Goal: Task Accomplishment & Management: Use online tool/utility

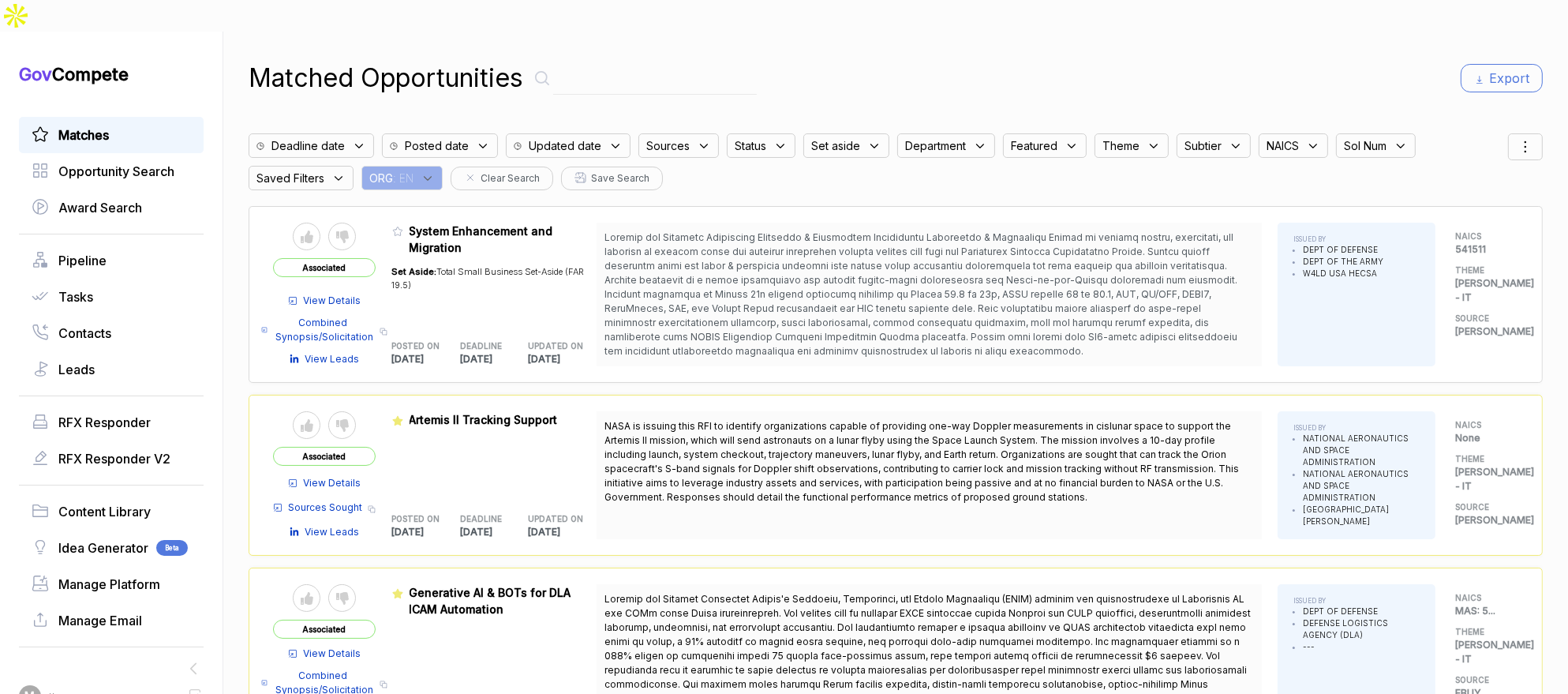
click at [426, 165] on div "ORG : EN" at bounding box center [402, 177] width 82 height 24
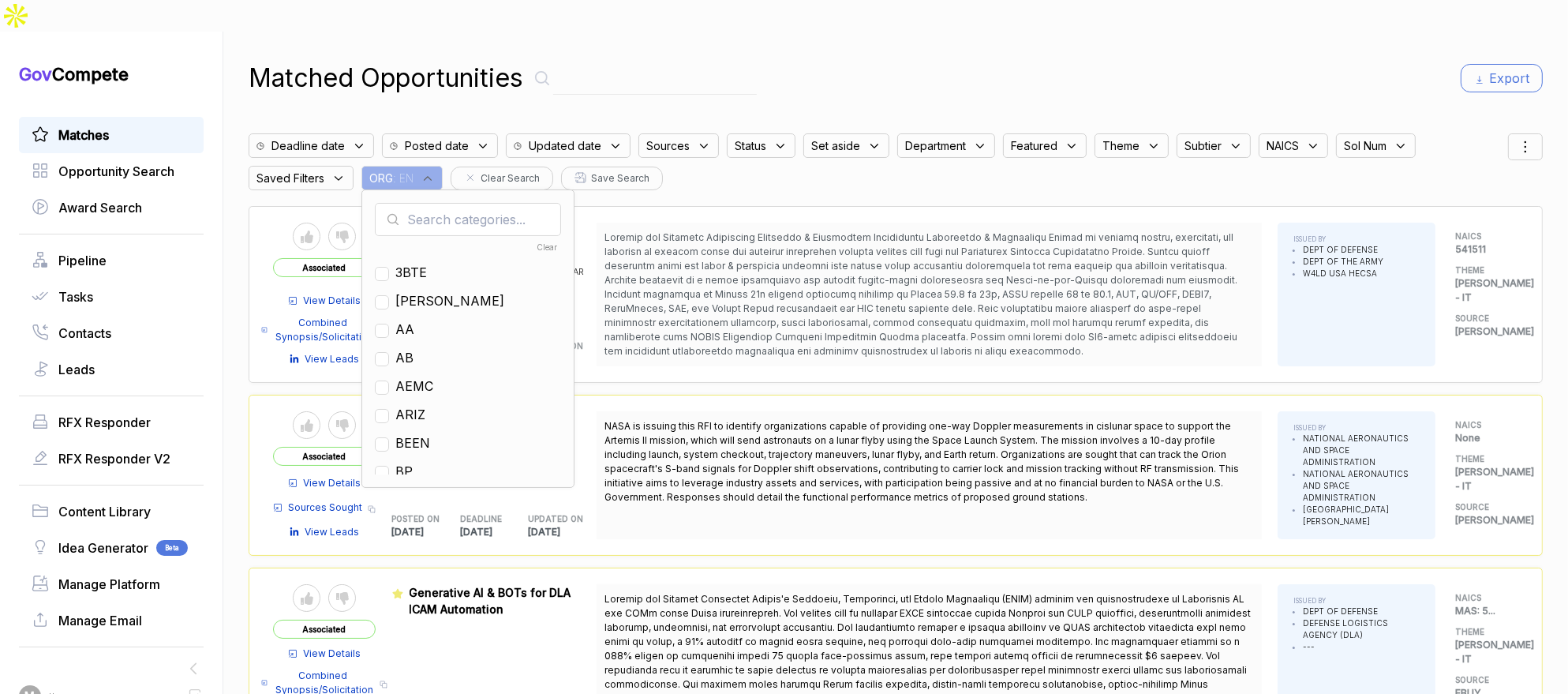
drag, startPoint x: 429, startPoint y: 154, endPoint x: 443, endPoint y: 173, distance: 23.6
click at [443, 203] on input "text" at bounding box center [468, 219] width 187 height 33
type input "mh"
click at [410, 262] on span "MH" at bounding box center [406, 272] width 22 height 19
checkbox input "true"
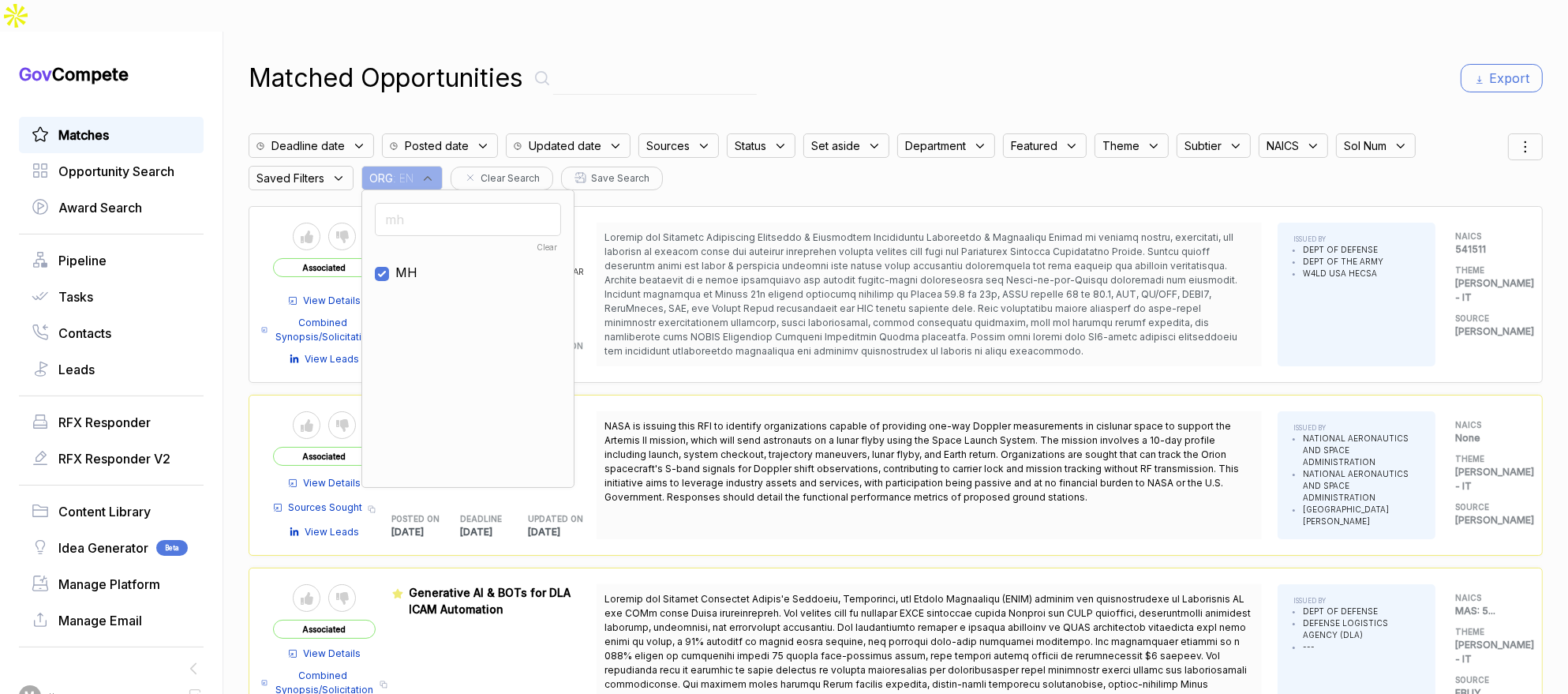
drag, startPoint x: 1050, startPoint y: 61, endPoint x: 1274, endPoint y: 71, distance: 224.2
click at [1055, 61] on div "Matched Opportunities Export" at bounding box center [896, 78] width 1294 height 37
click at [1508, 134] on div at bounding box center [1526, 147] width 35 height 27
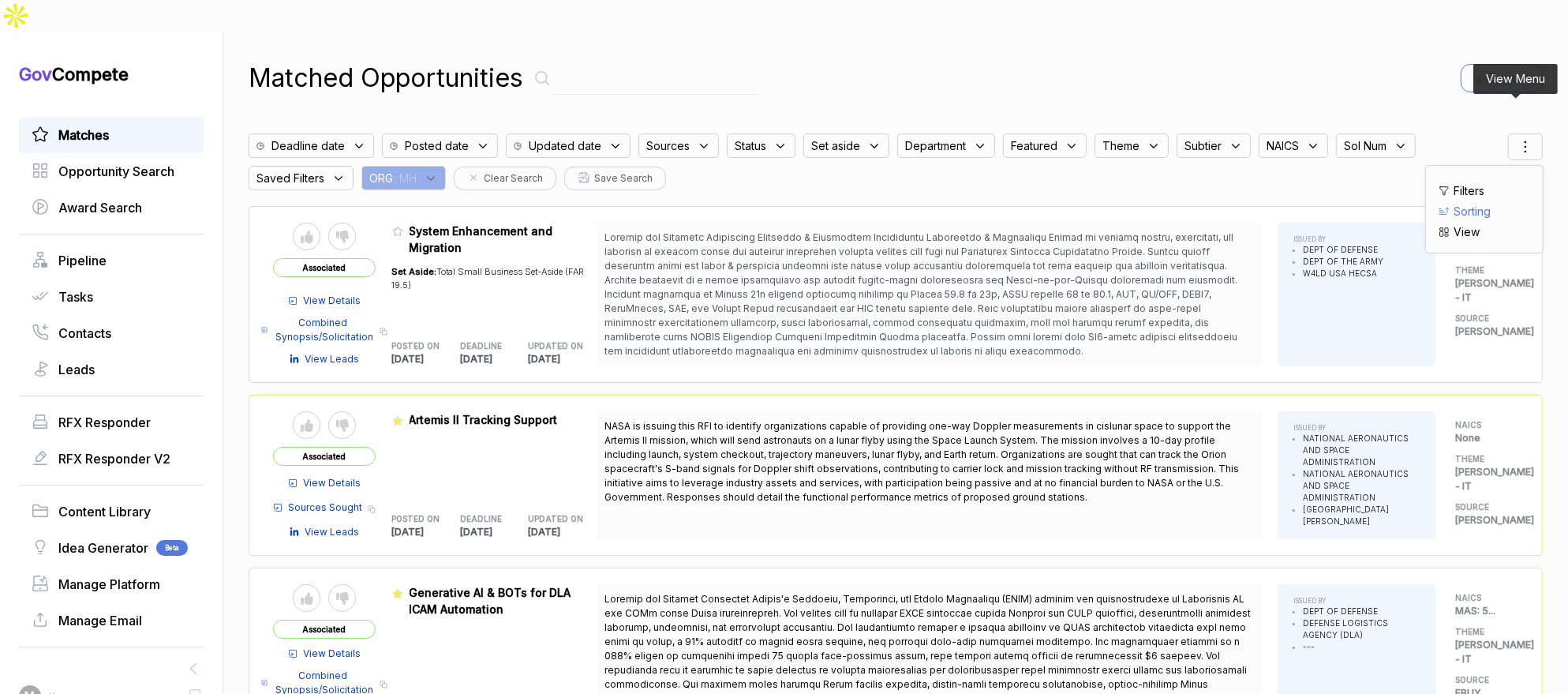
click at [1469, 203] on span "Sorting" at bounding box center [1472, 211] width 37 height 16
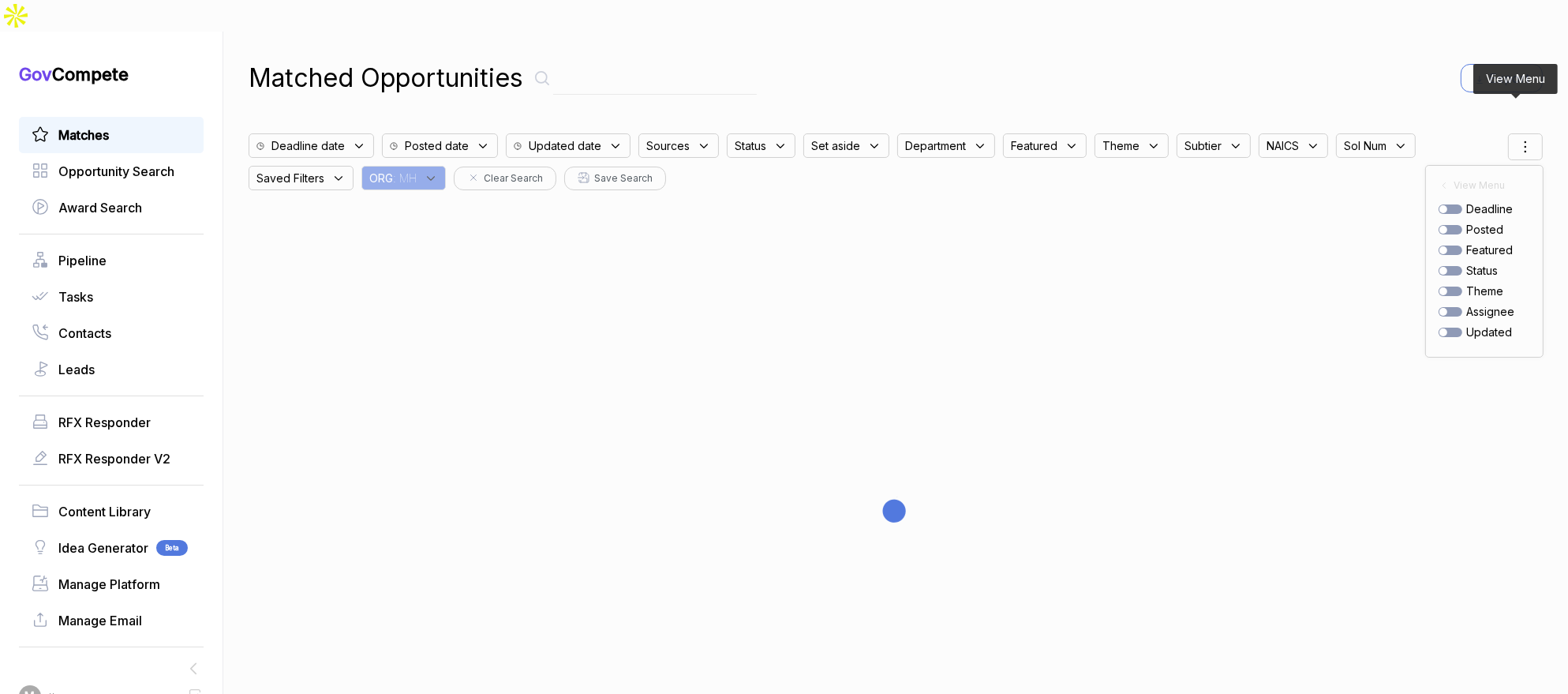
click at [1446, 225] on div at bounding box center [1451, 230] width 24 height 10
checkbox input "true"
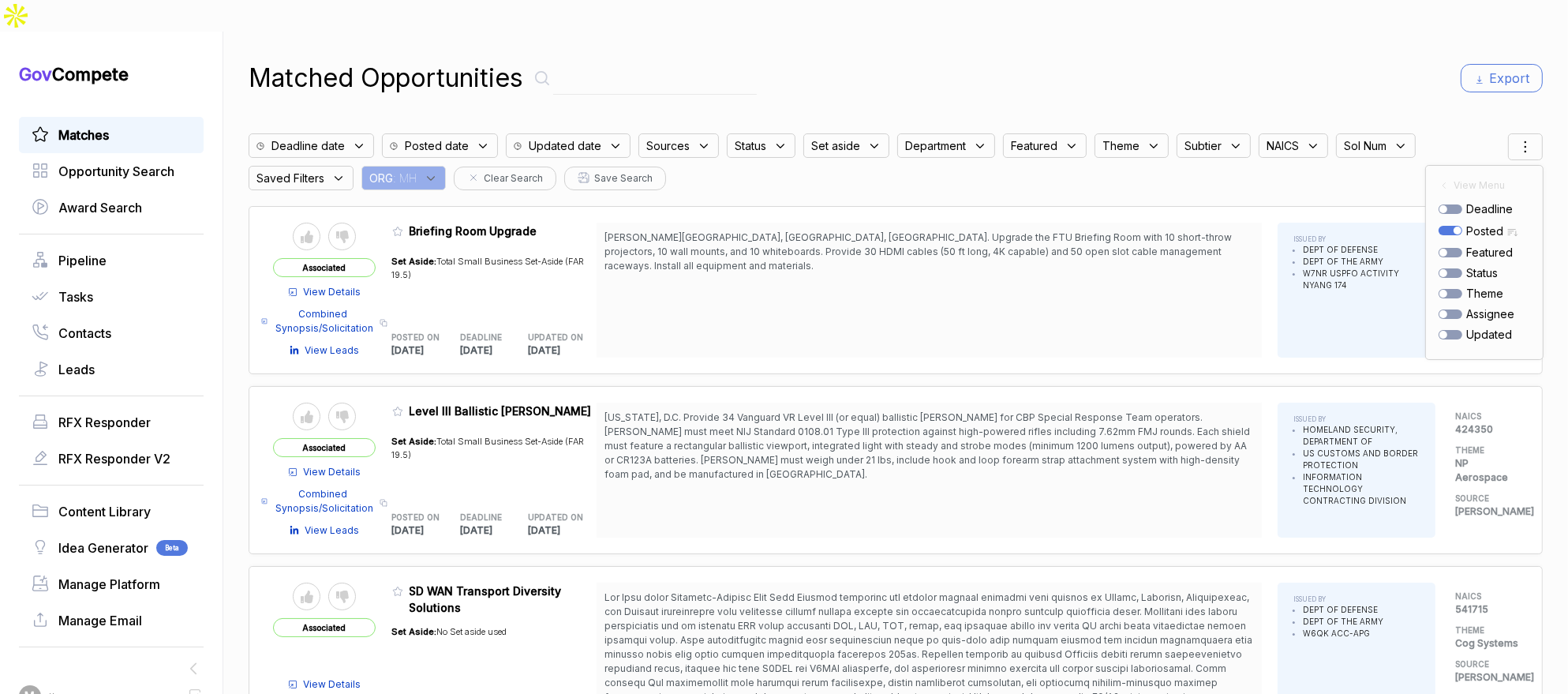
click at [989, 60] on div "Matched Opportunities Export" at bounding box center [896, 78] width 1294 height 37
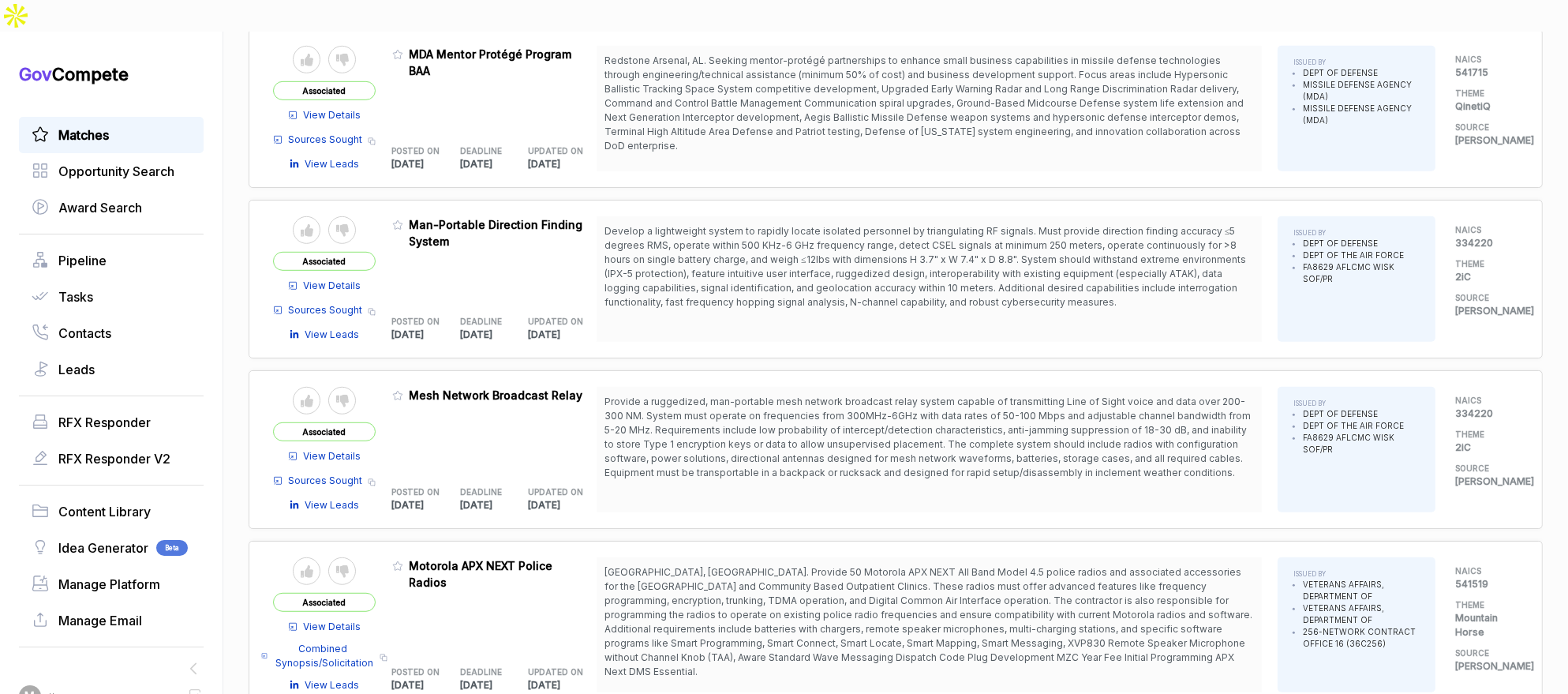
scroll to position [1259, 0]
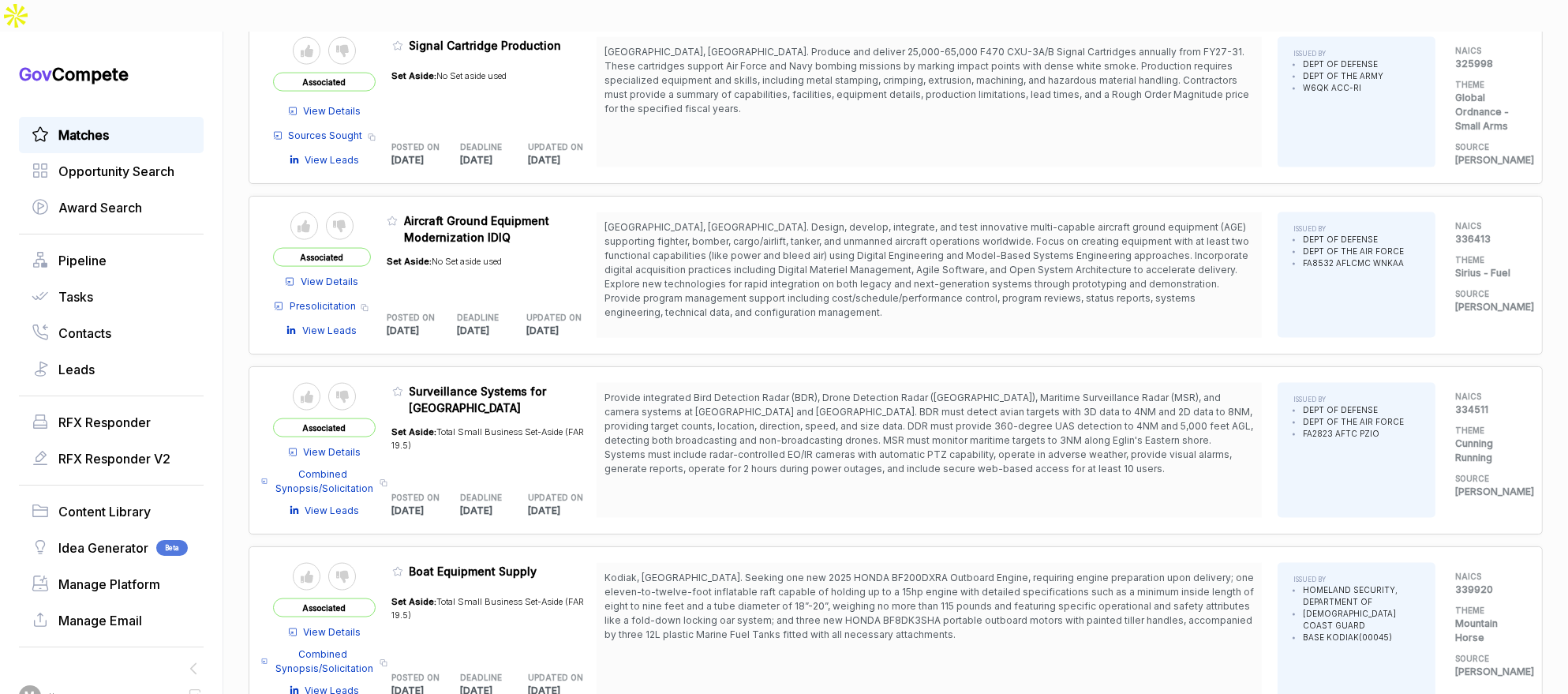
scroll to position [3024, 0]
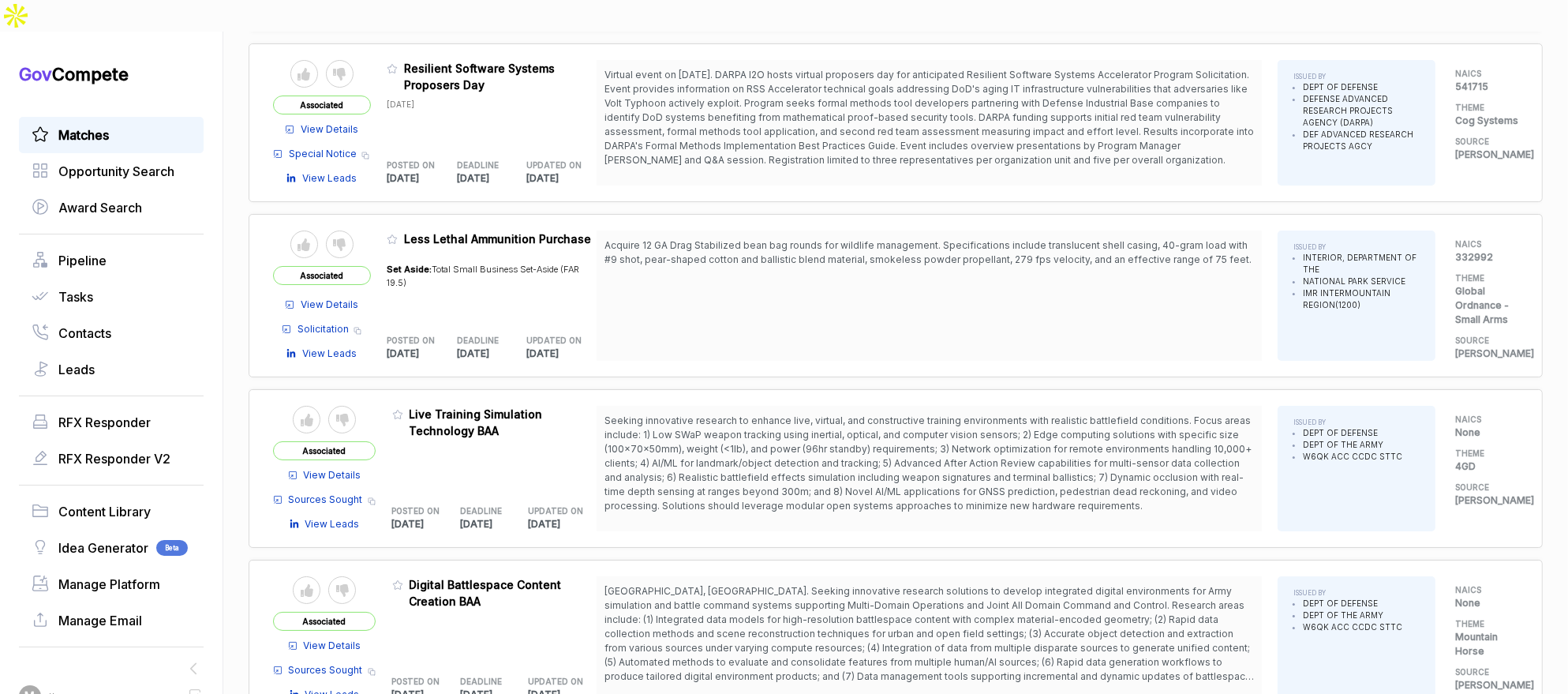
scroll to position [4788, 0]
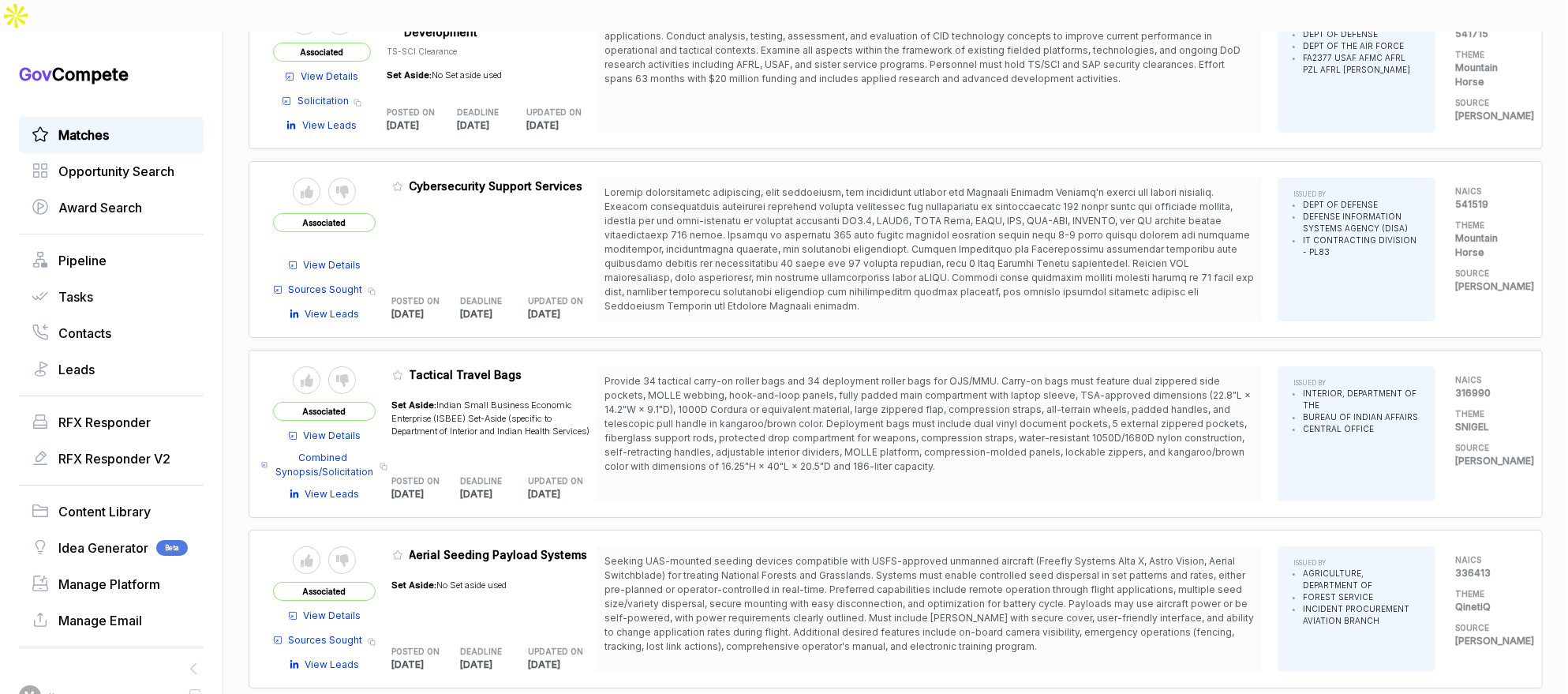
scroll to position [7684, 0]
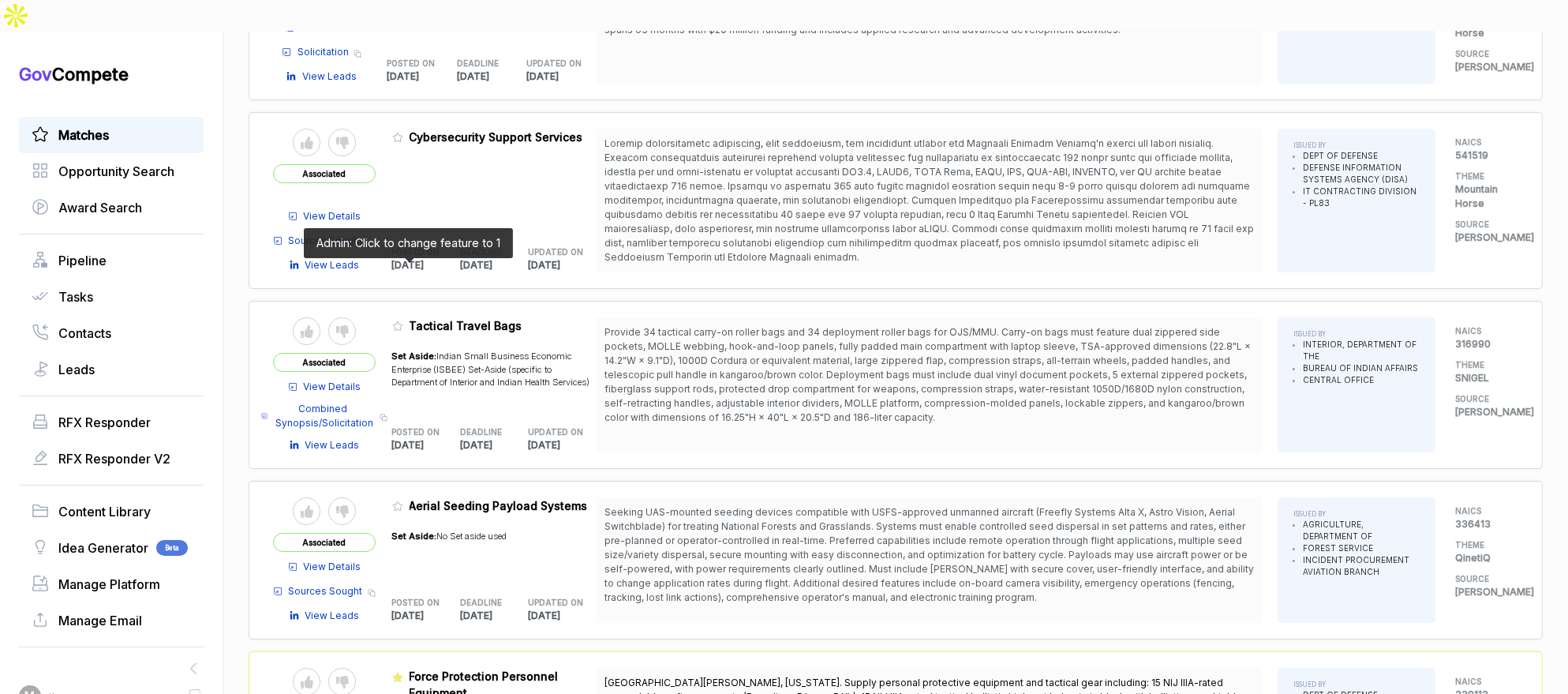
click at [404, 320] on icon at bounding box center [397, 325] width 11 height 11
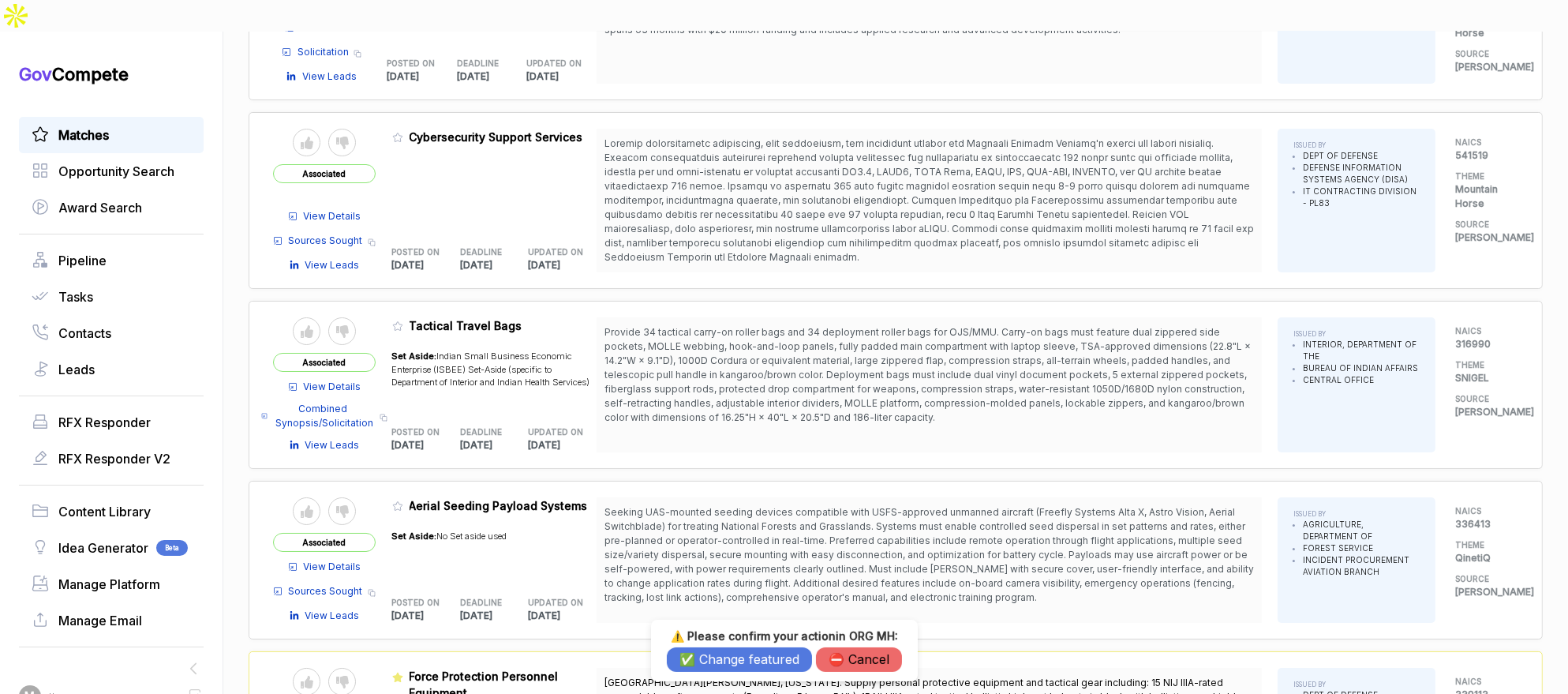
click at [734, 663] on button "✅ Change featured" at bounding box center [739, 658] width 145 height 24
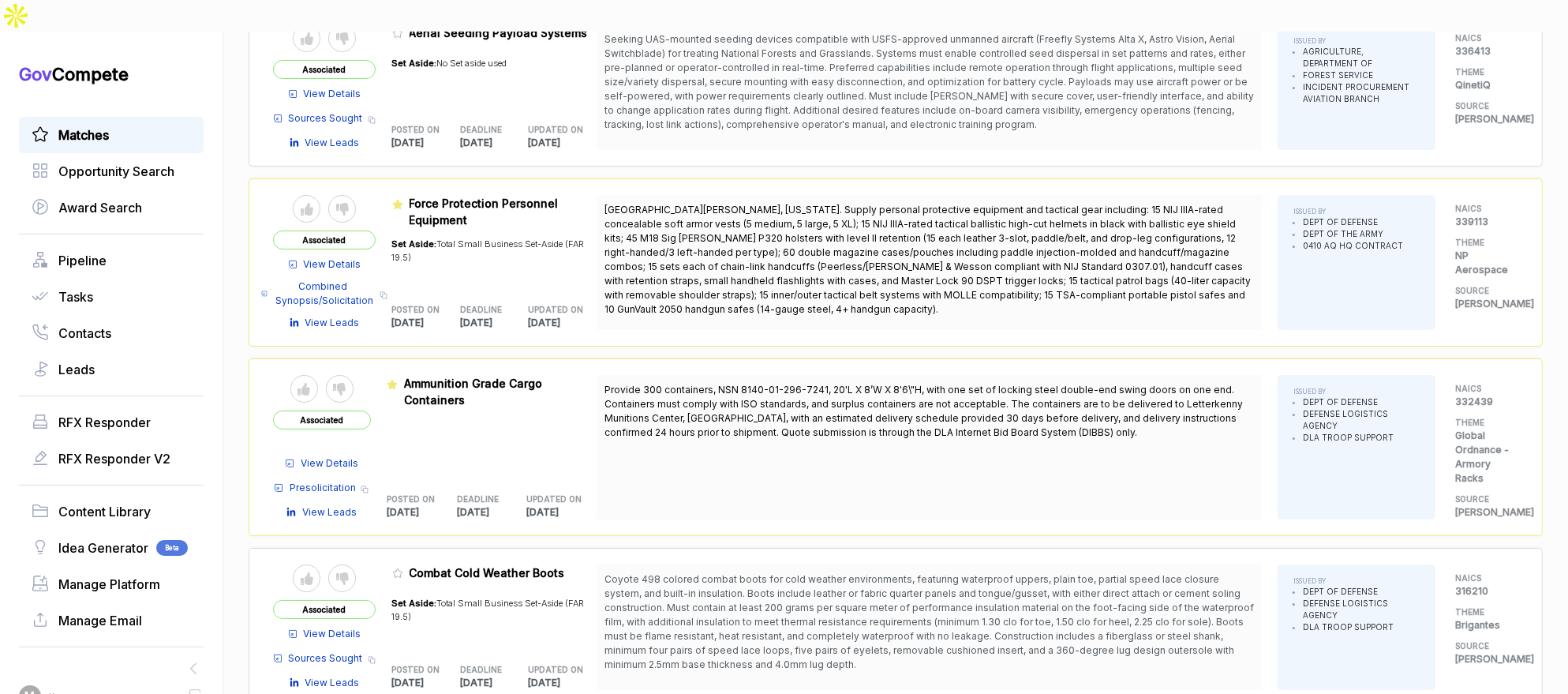
scroll to position [8154, 0]
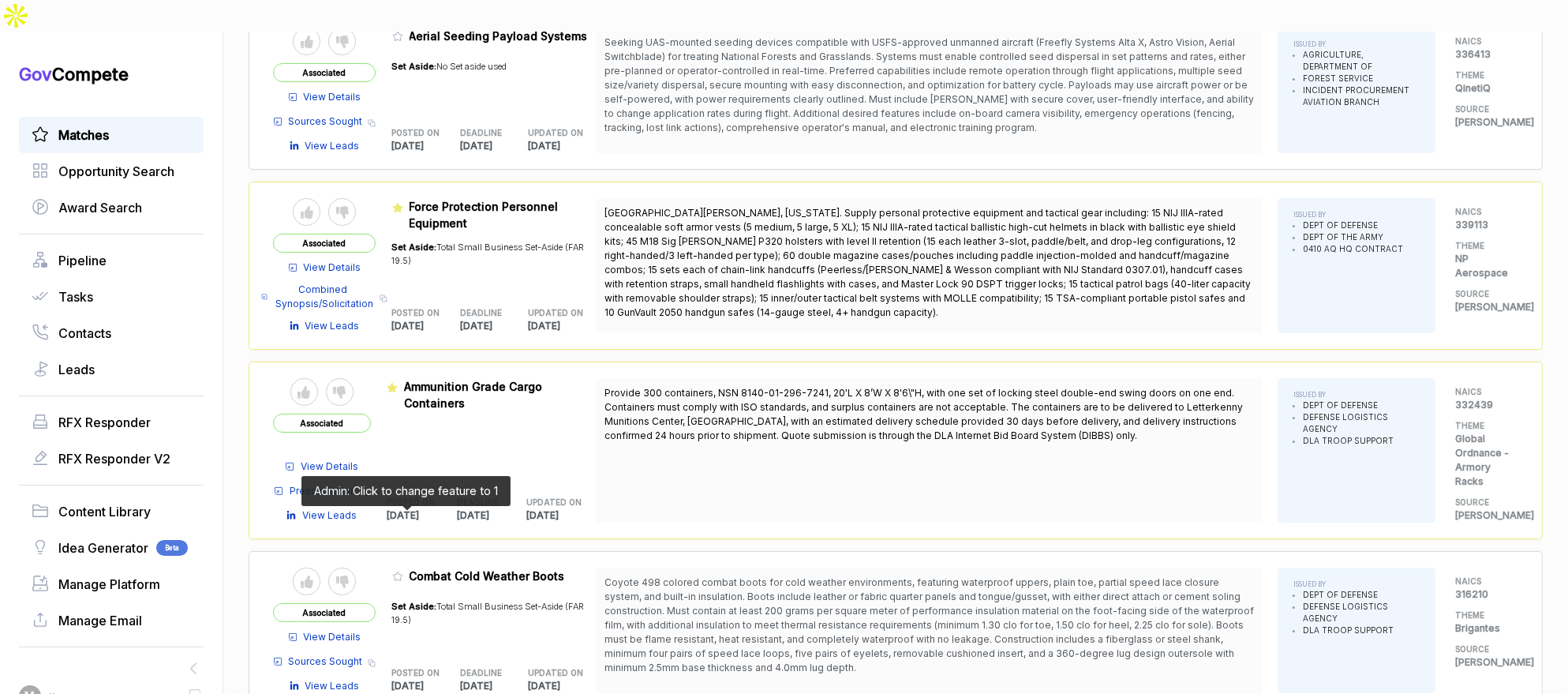
click at [404, 571] on icon at bounding box center [397, 576] width 11 height 11
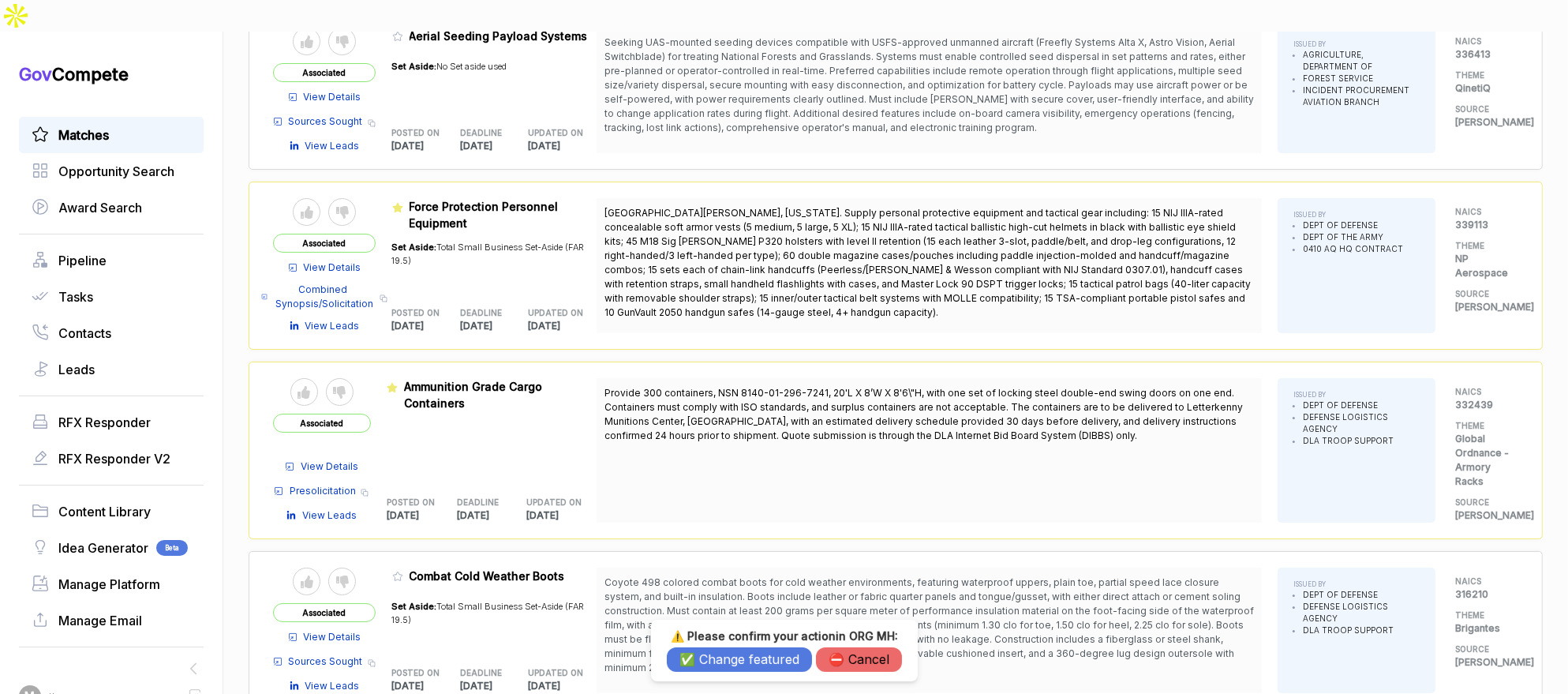
click at [699, 646] on div "⚠️ Please confirm your action in ORG MH : ✅ Change featured ⛔️ Cancel" at bounding box center [784, 650] width 236 height 42
drag, startPoint x: 698, startPoint y: 657, endPoint x: 698, endPoint y: 626, distance: 31.0
click at [698, 657] on button "✅ Change featured" at bounding box center [739, 658] width 145 height 24
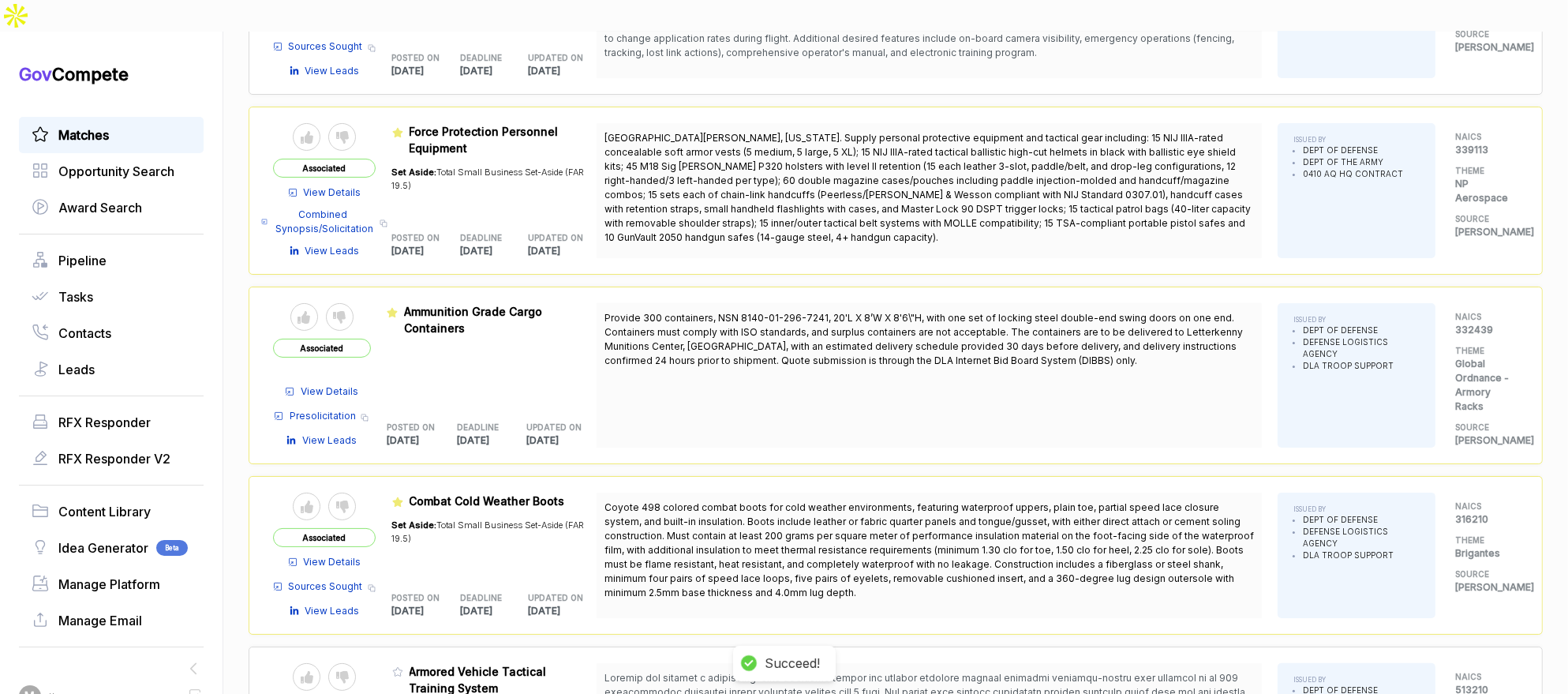
scroll to position [8291, 0]
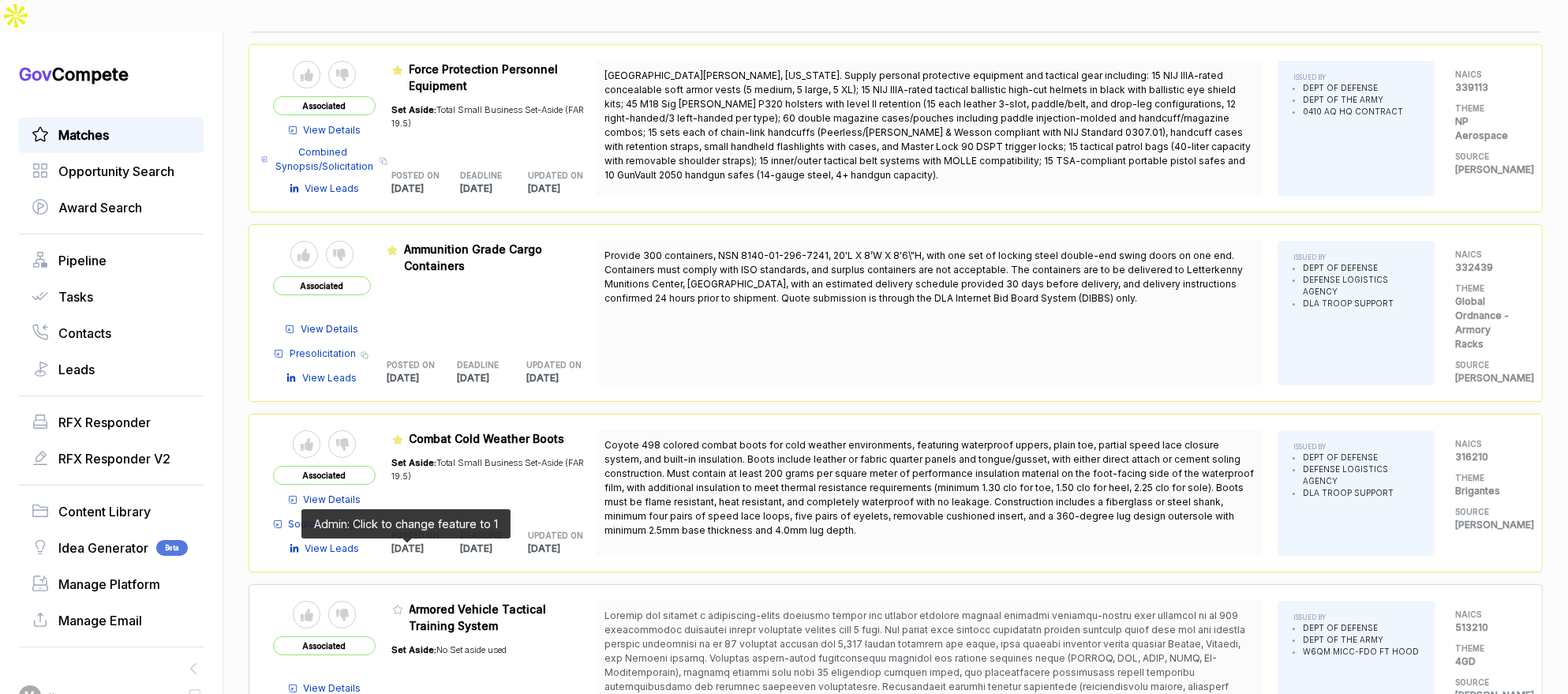
click at [404, 604] on icon at bounding box center [397, 608] width 11 height 11
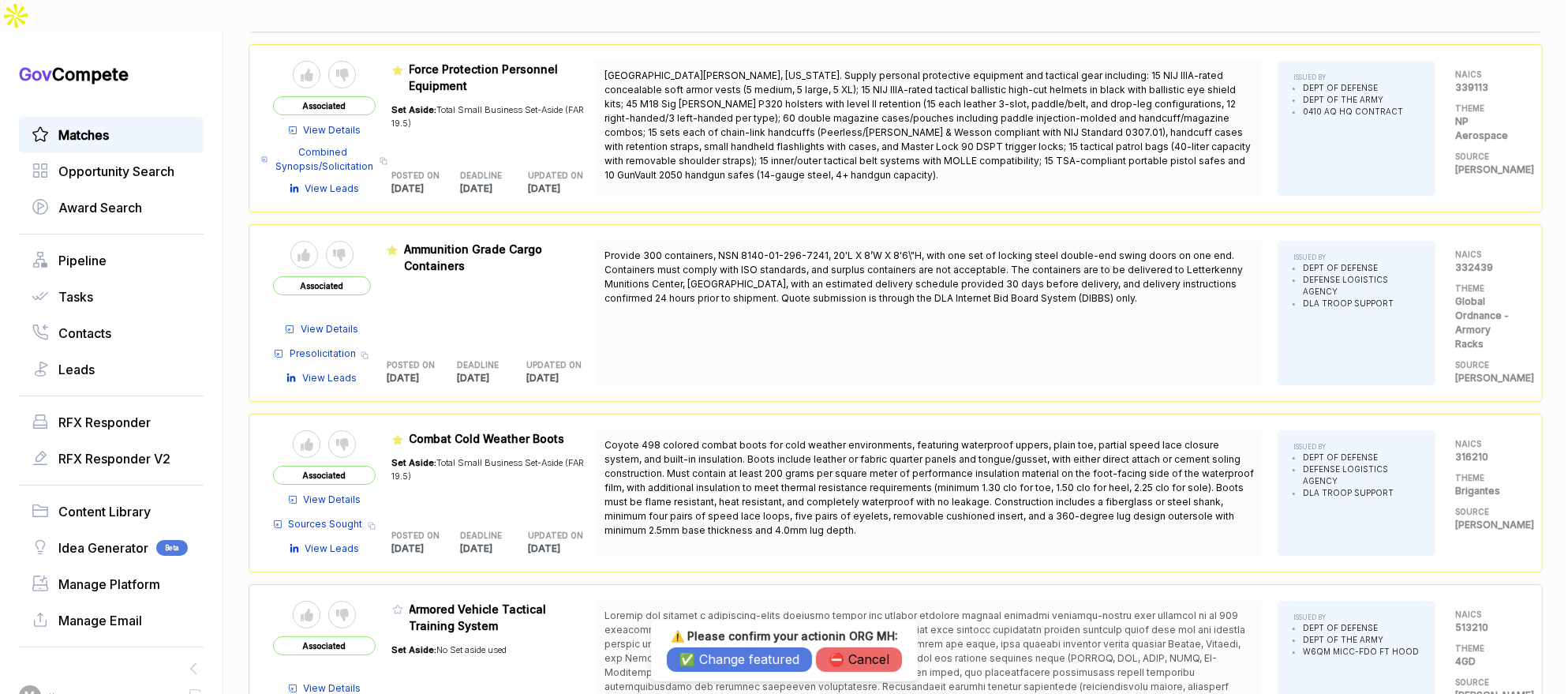
click at [663, 659] on div "⚠️ Please confirm your action in ORG MH : ✅ Change featured ⛔️ Cancel" at bounding box center [784, 650] width 266 height 62
click at [681, 655] on button "✅ Change featured" at bounding box center [739, 658] width 145 height 24
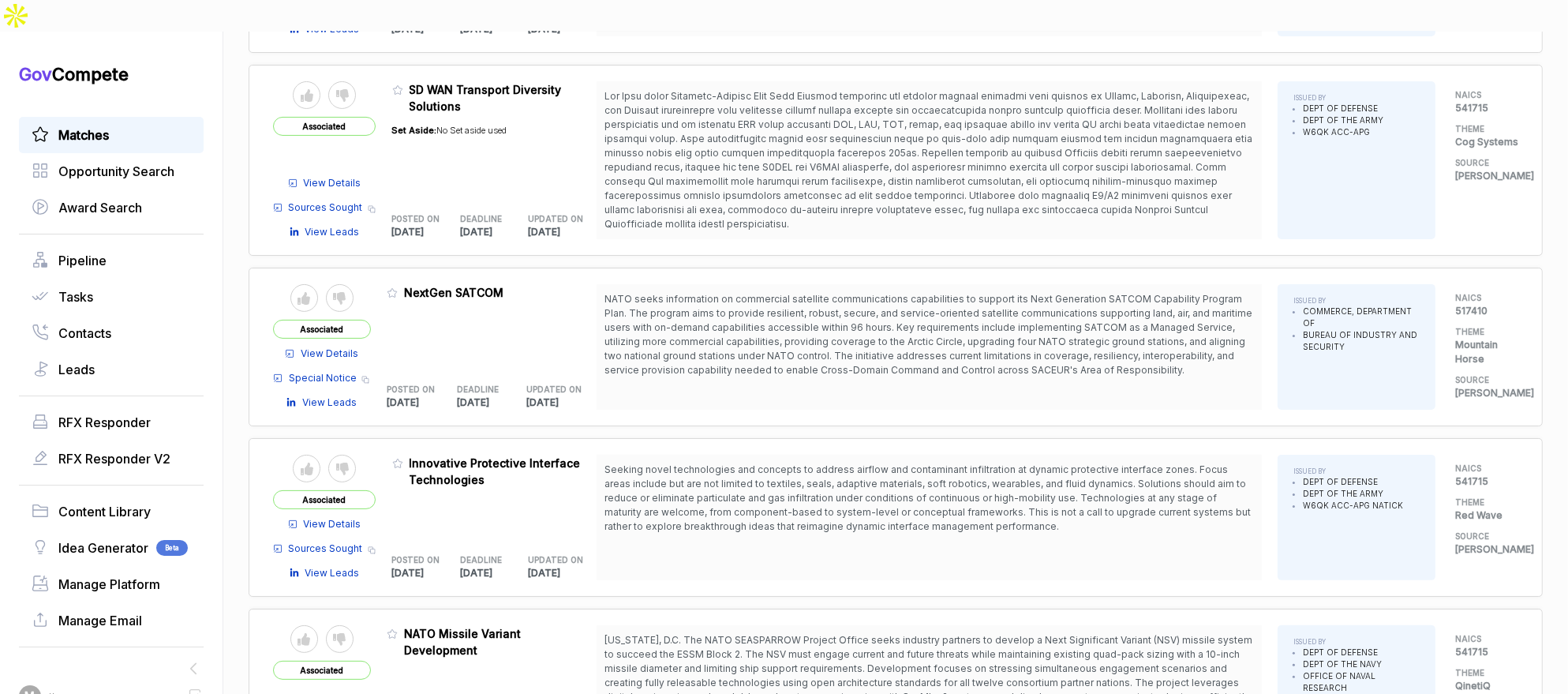
scroll to position [0, 0]
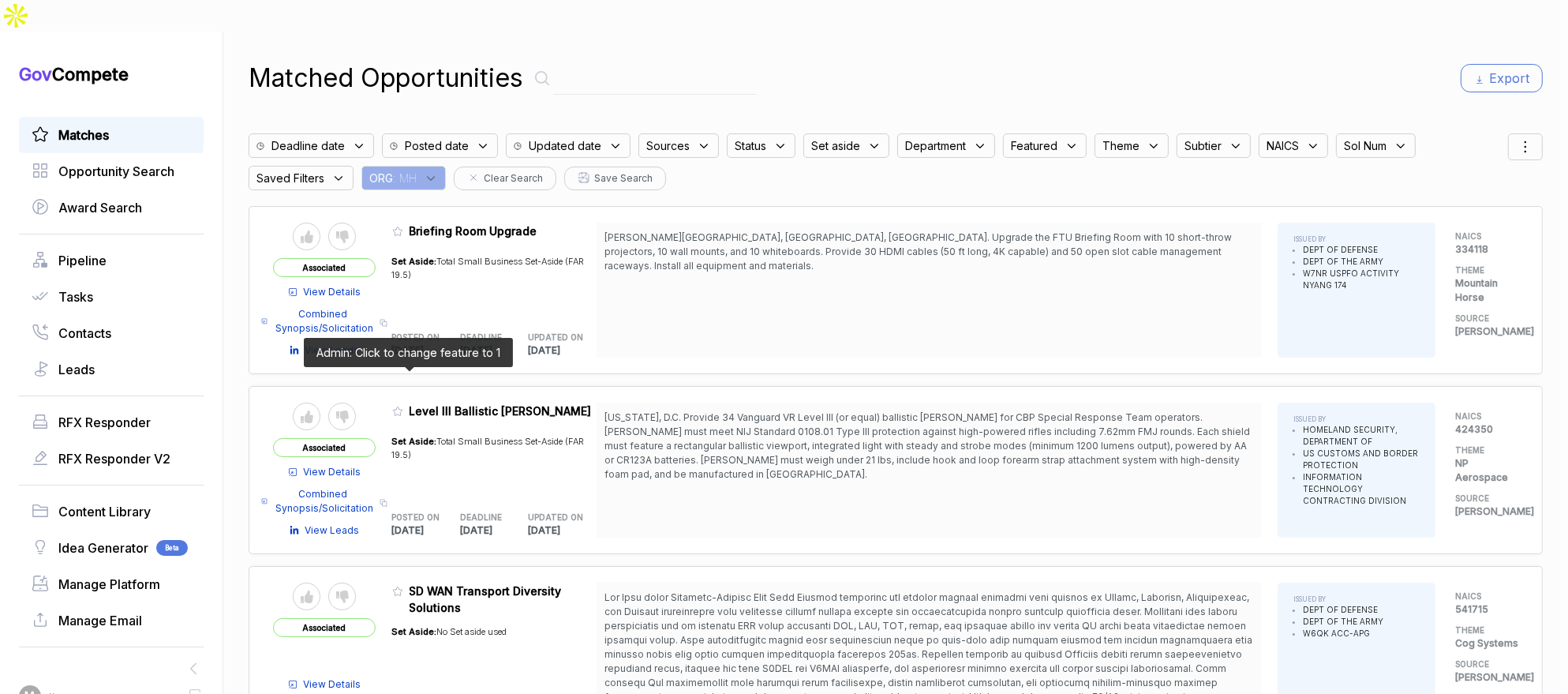
click at [404, 406] on icon at bounding box center [397, 410] width 11 height 11
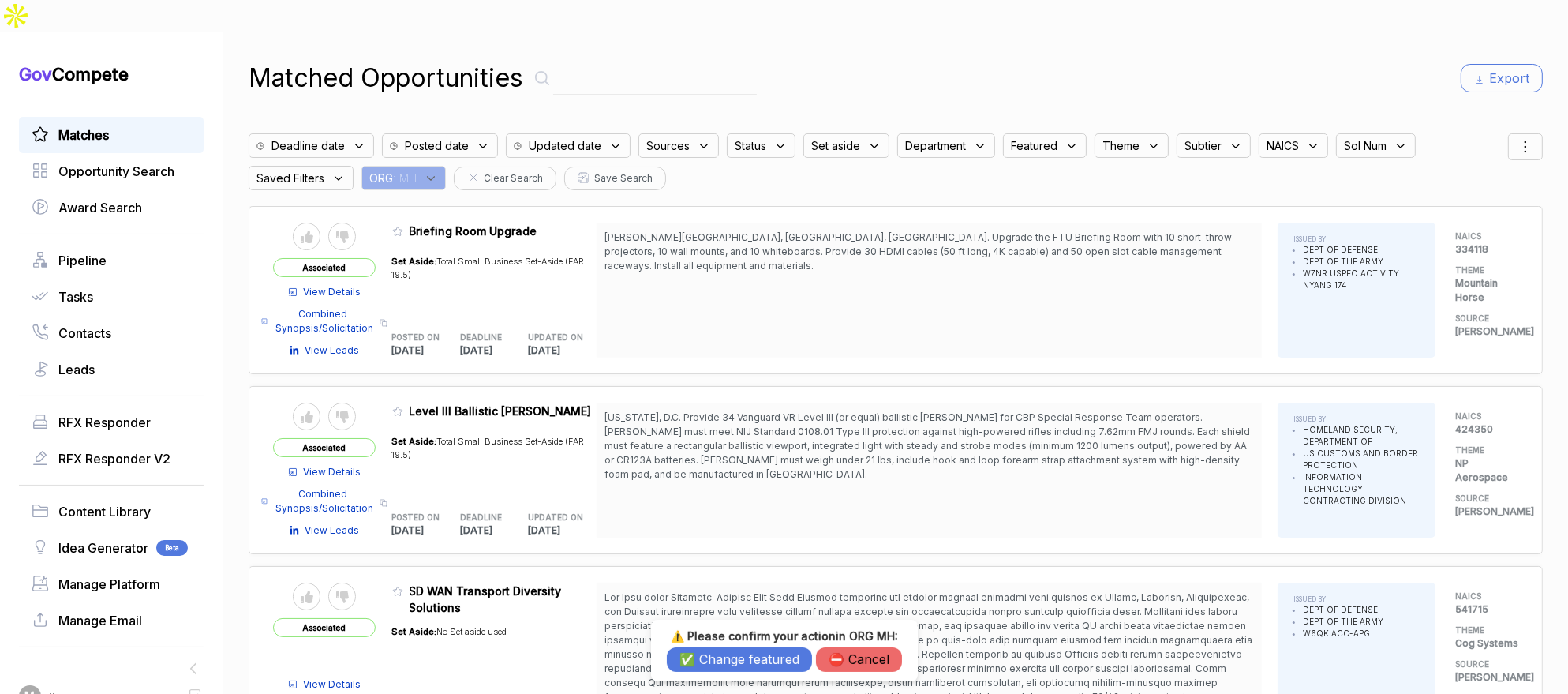
click at [708, 663] on button "✅ Change featured" at bounding box center [739, 658] width 145 height 24
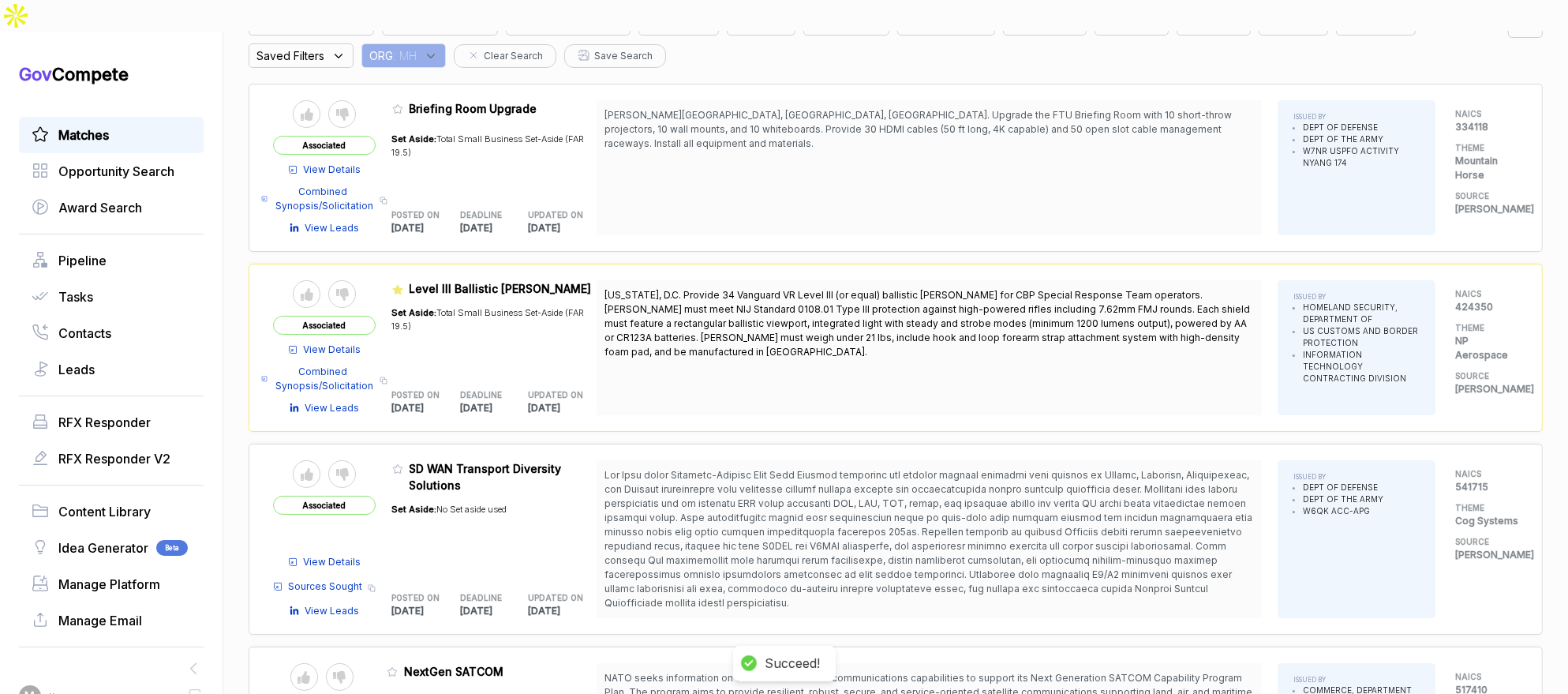
scroll to position [161, 0]
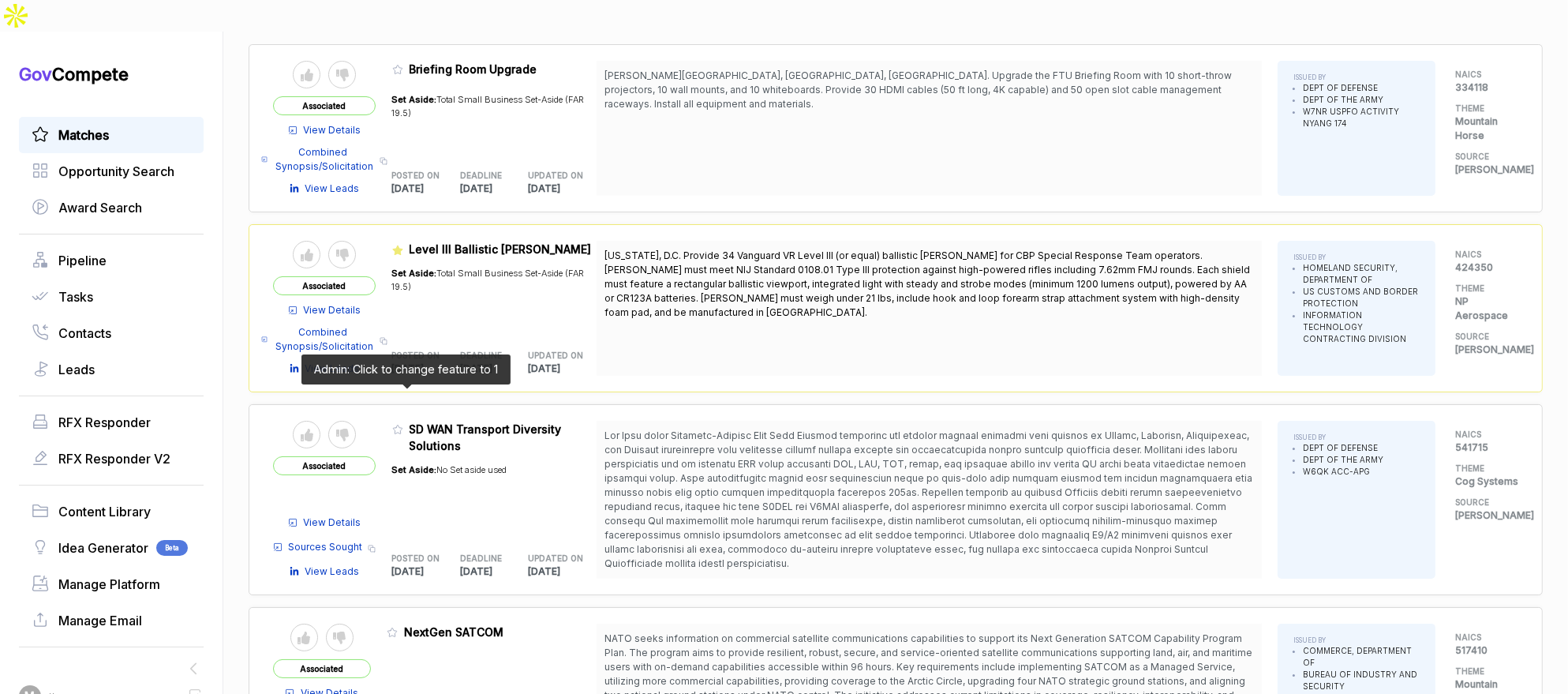
drag, startPoint x: 407, startPoint y: 396, endPoint x: 443, endPoint y: 458, distance: 71.7
click at [404, 424] on icon at bounding box center [397, 429] width 11 height 11
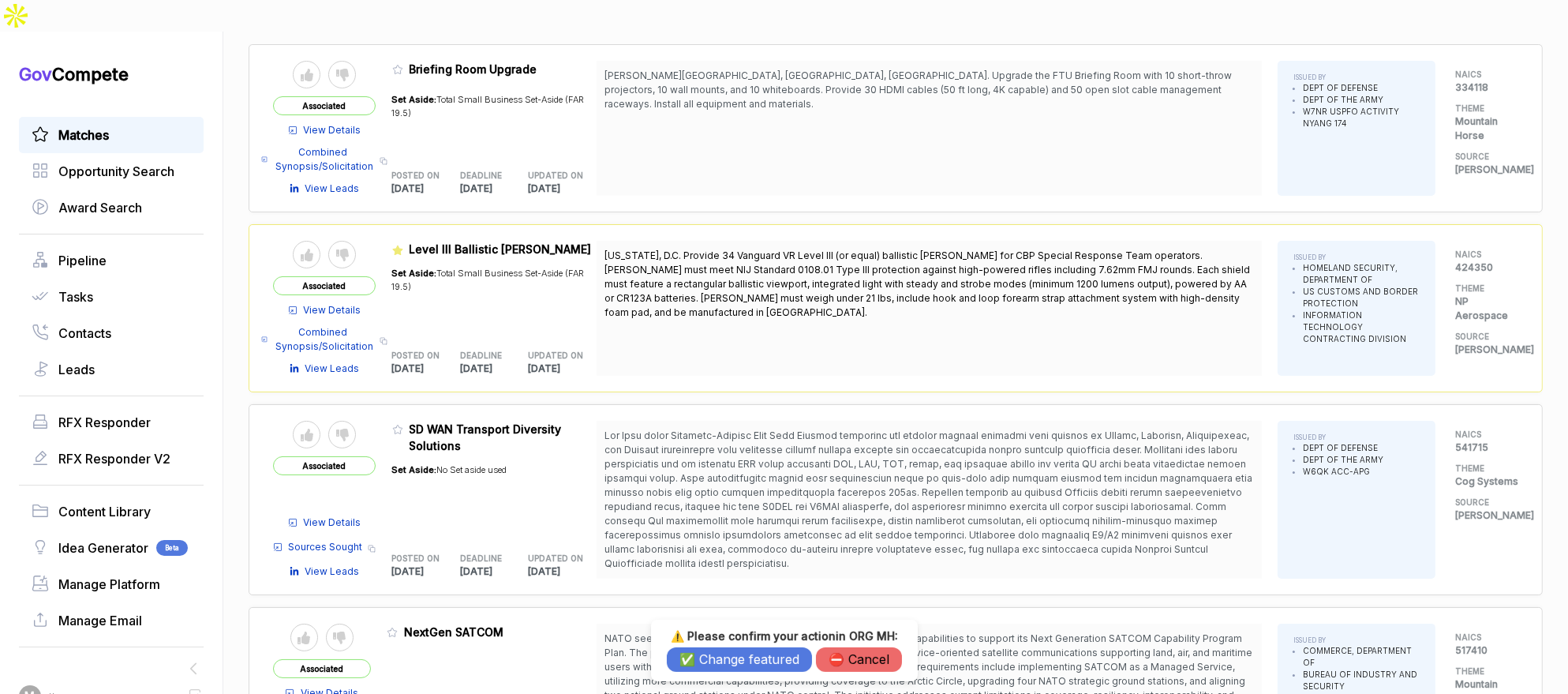
drag, startPoint x: 704, startPoint y: 667, endPoint x: 703, endPoint y: 659, distance: 8.1
click at [704, 668] on button "✅ Change featured" at bounding box center [739, 658] width 145 height 24
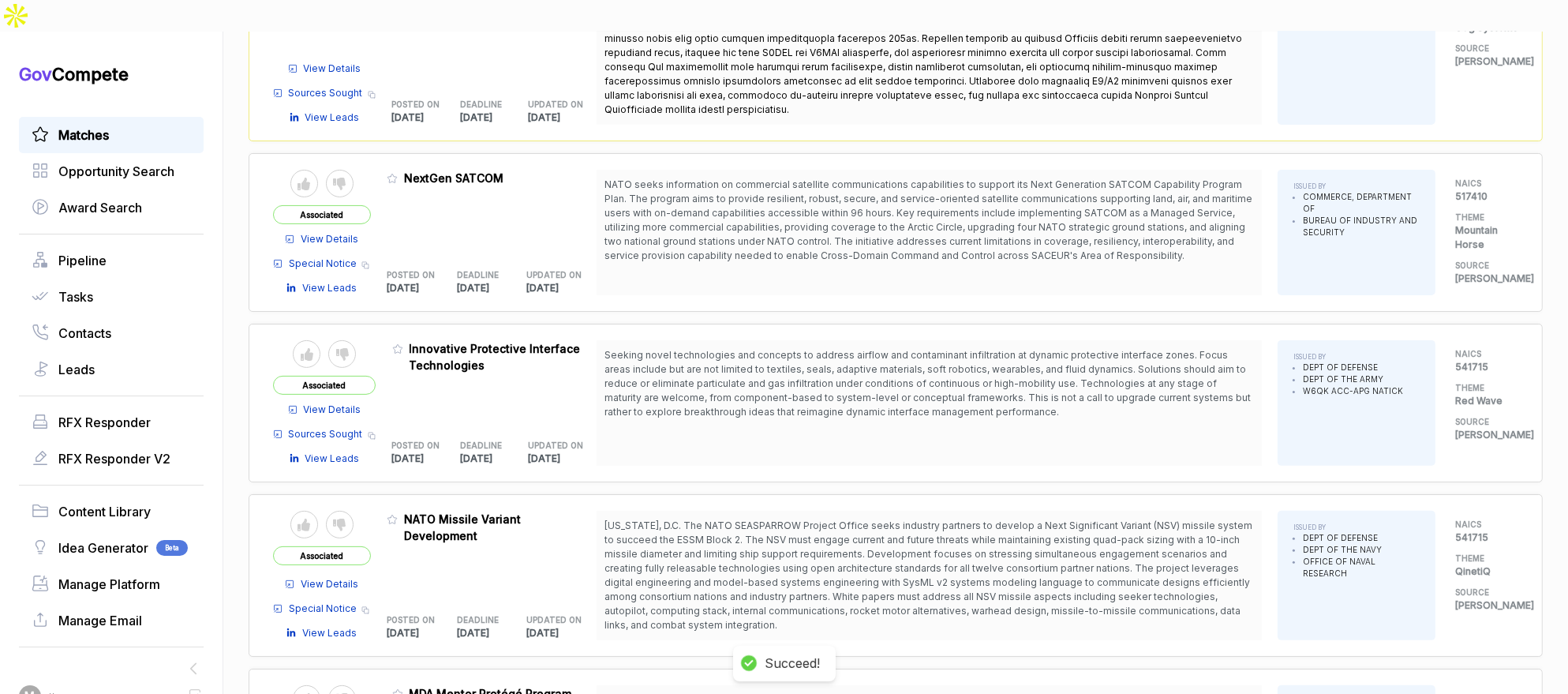
scroll to position [685, 0]
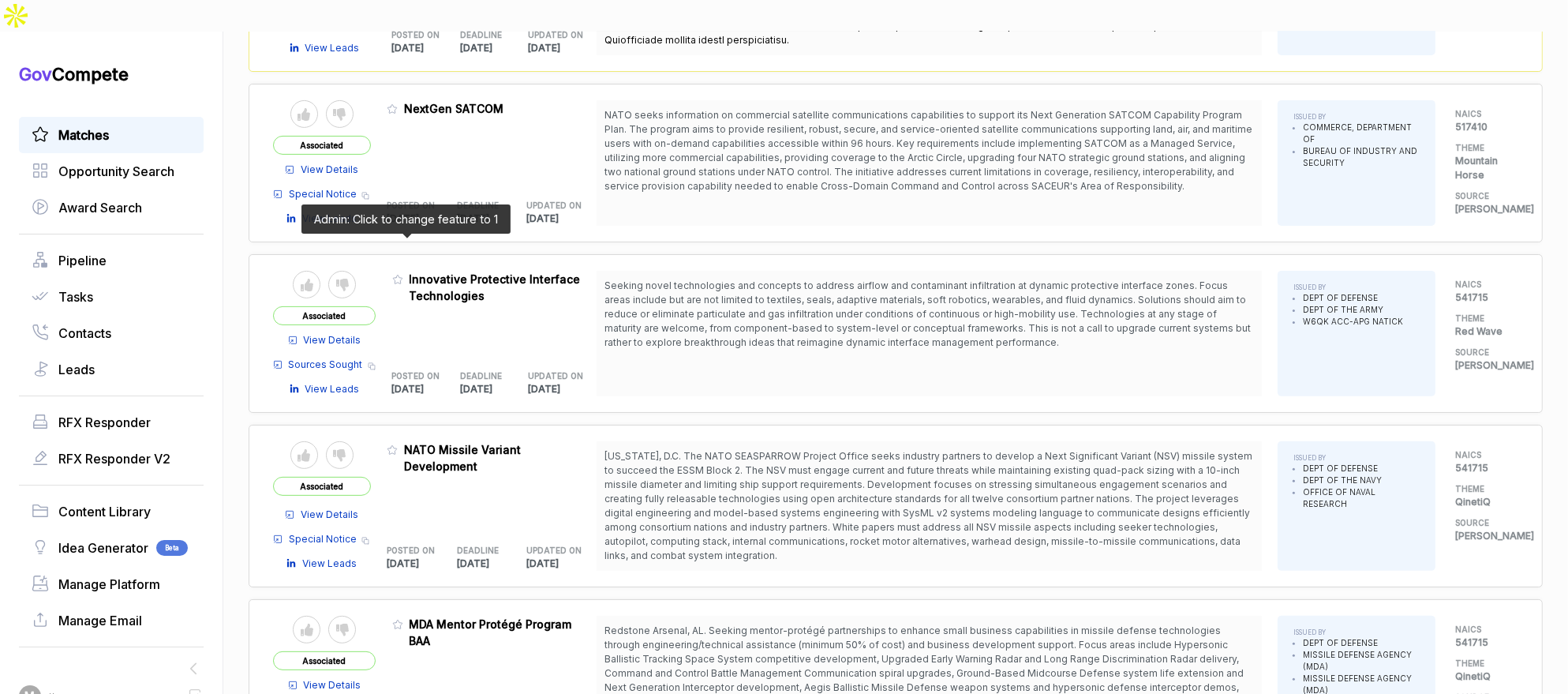
click at [404, 274] on icon at bounding box center [397, 279] width 11 height 11
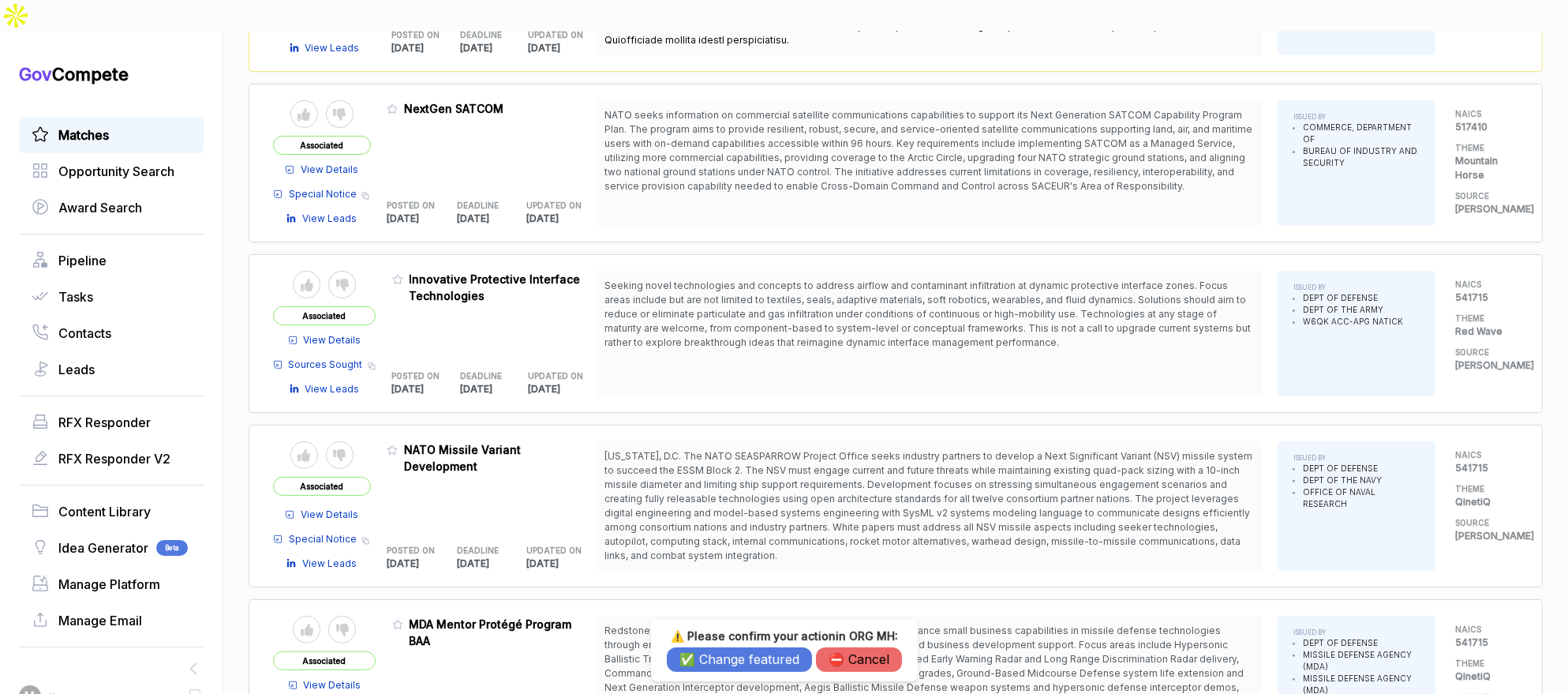
click at [748, 646] on div "⚠️ Please confirm your action in ORG MH : ✅ Change featured ⛔️ Cancel" at bounding box center [784, 650] width 236 height 42
drag, startPoint x: 744, startPoint y: 658, endPoint x: 572, endPoint y: 562, distance: 197.0
click at [740, 658] on button "✅ Change featured" at bounding box center [739, 658] width 145 height 24
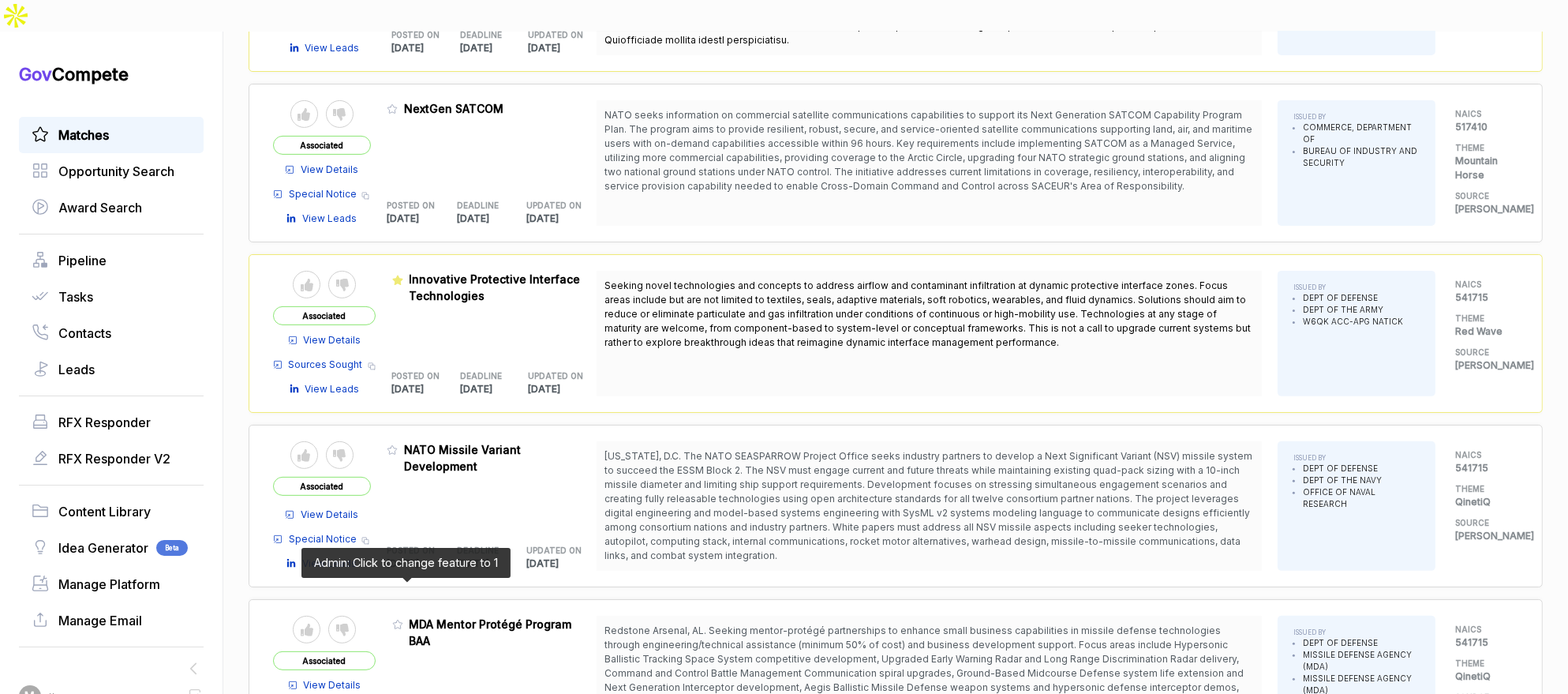
click at [404, 619] on icon at bounding box center [397, 624] width 11 height 11
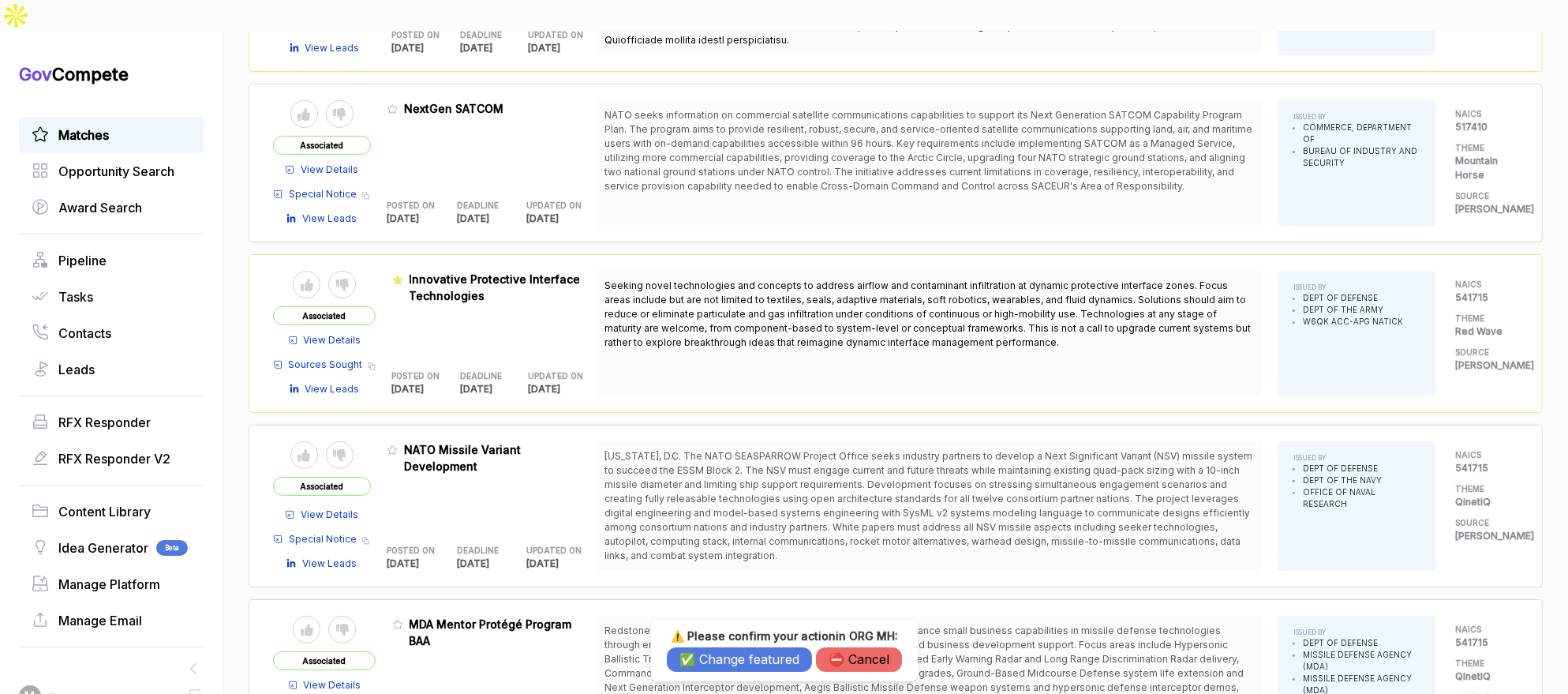
drag, startPoint x: 713, startPoint y: 659, endPoint x: 709, endPoint y: 629, distance: 30.3
click at [713, 659] on button "✅ Change featured" at bounding box center [739, 658] width 145 height 24
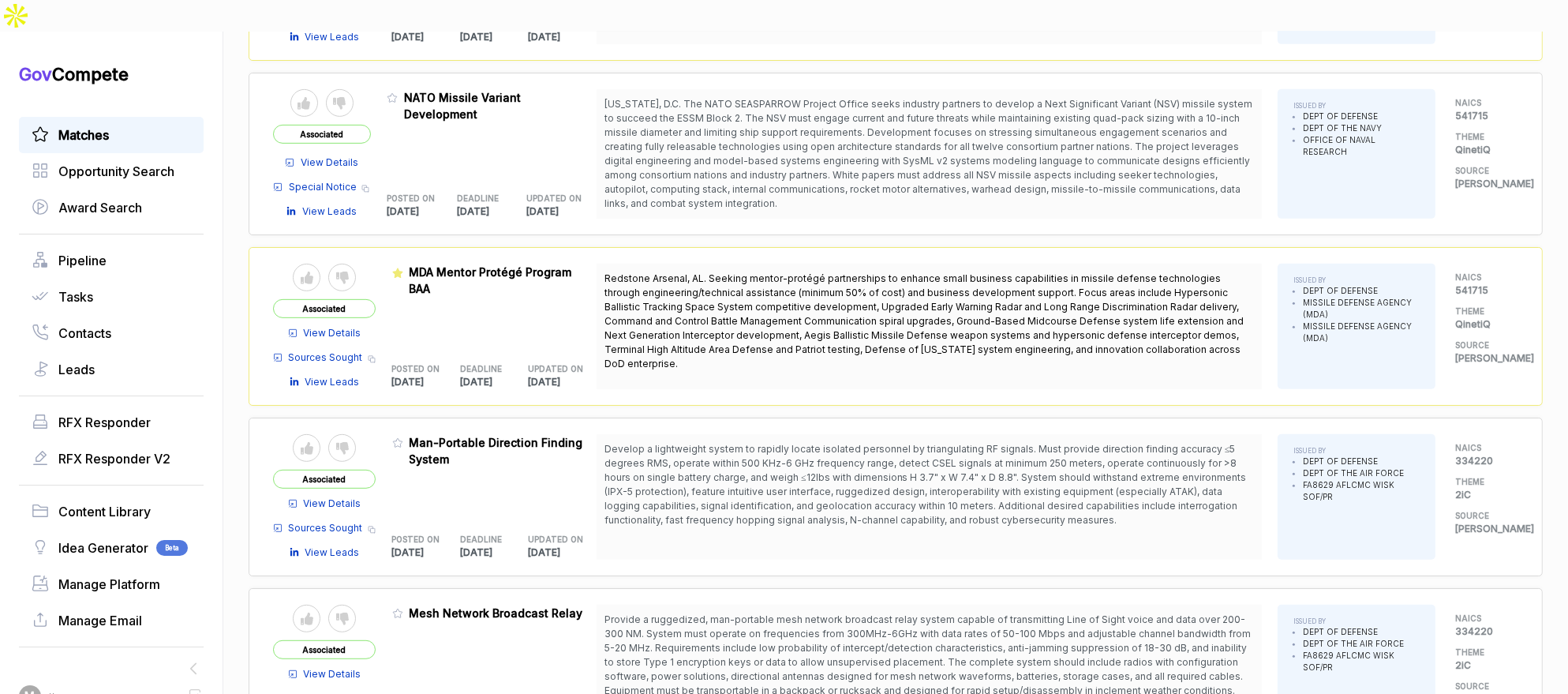
scroll to position [1039, 0]
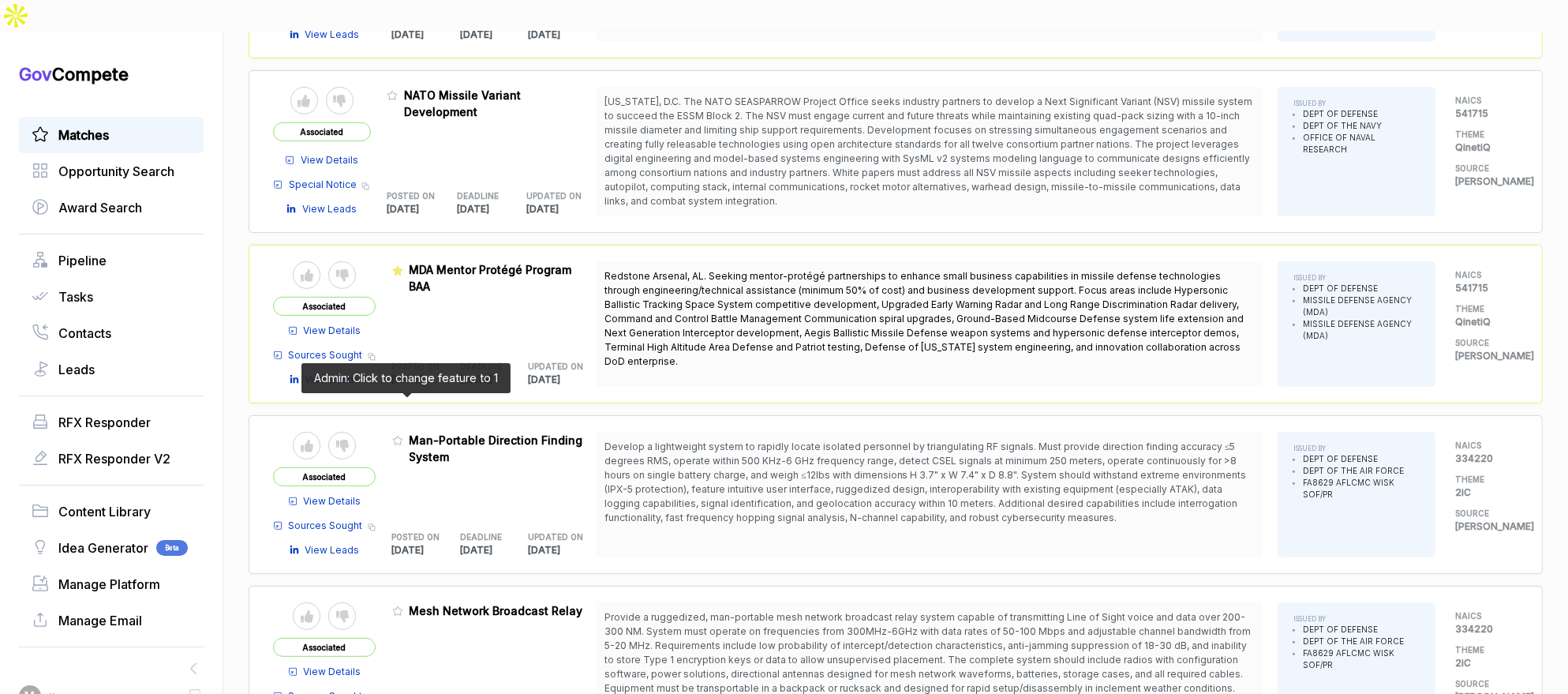
click at [402, 434] on icon at bounding box center [397, 439] width 11 height 11
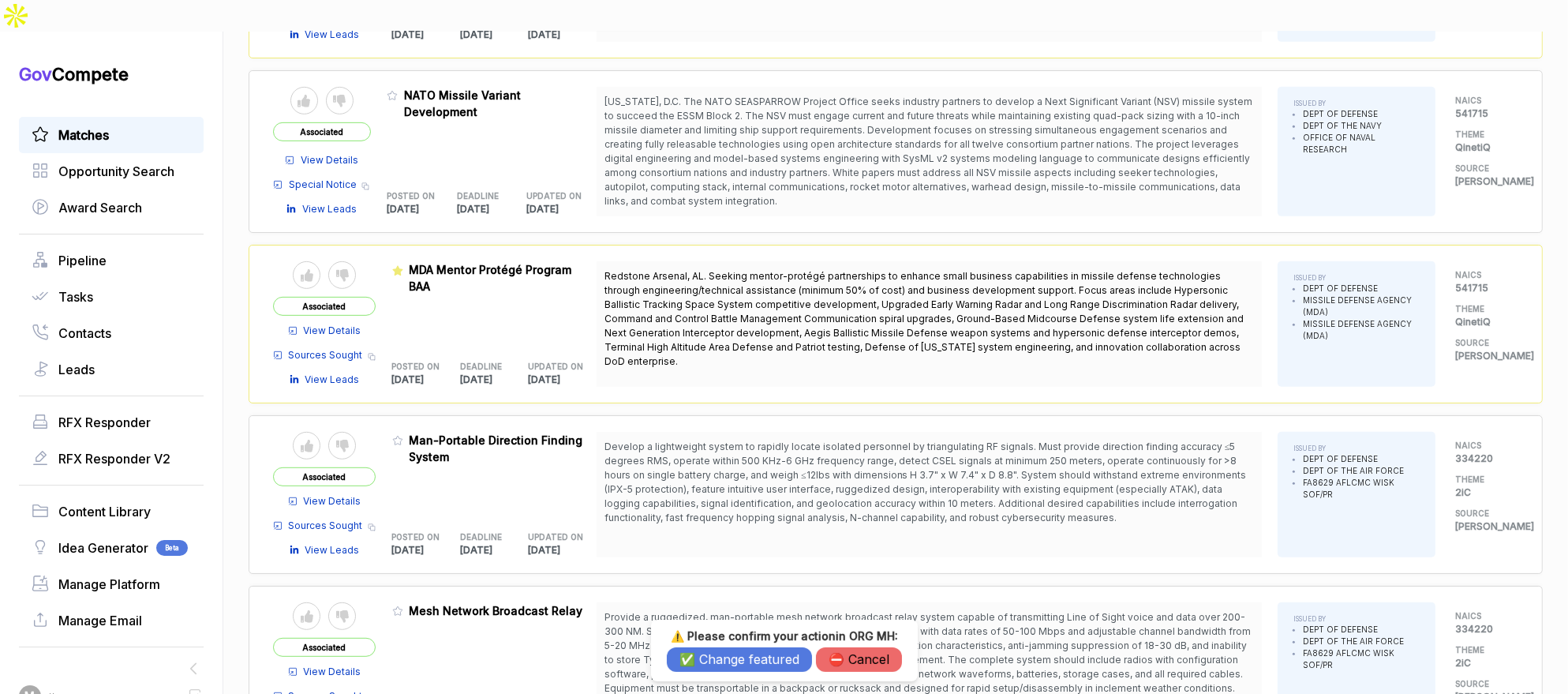
drag, startPoint x: 718, startPoint y: 659, endPoint x: 465, endPoint y: 541, distance: 279.2
click at [714, 658] on button "✅ Change featured" at bounding box center [739, 658] width 145 height 24
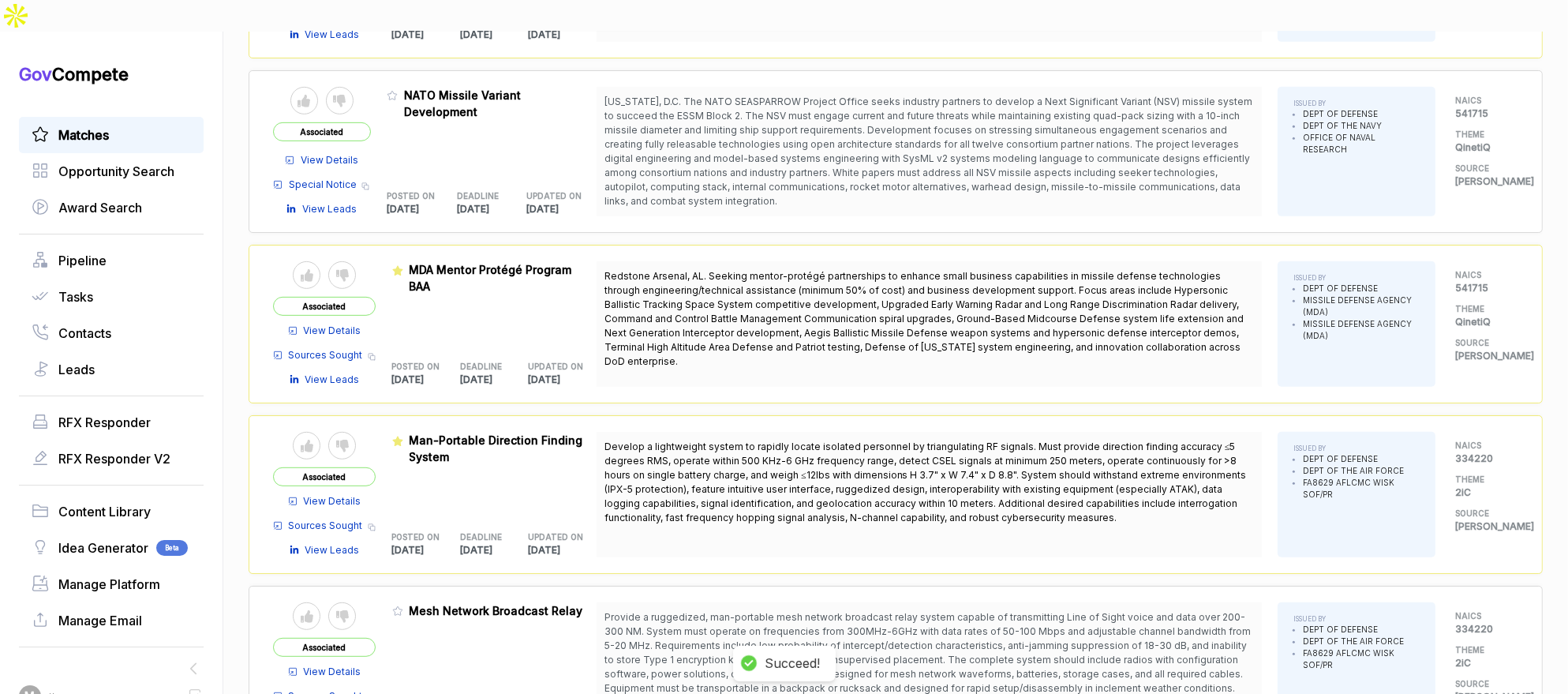
click at [354, 494] on span "View Details" at bounding box center [333, 501] width 58 height 14
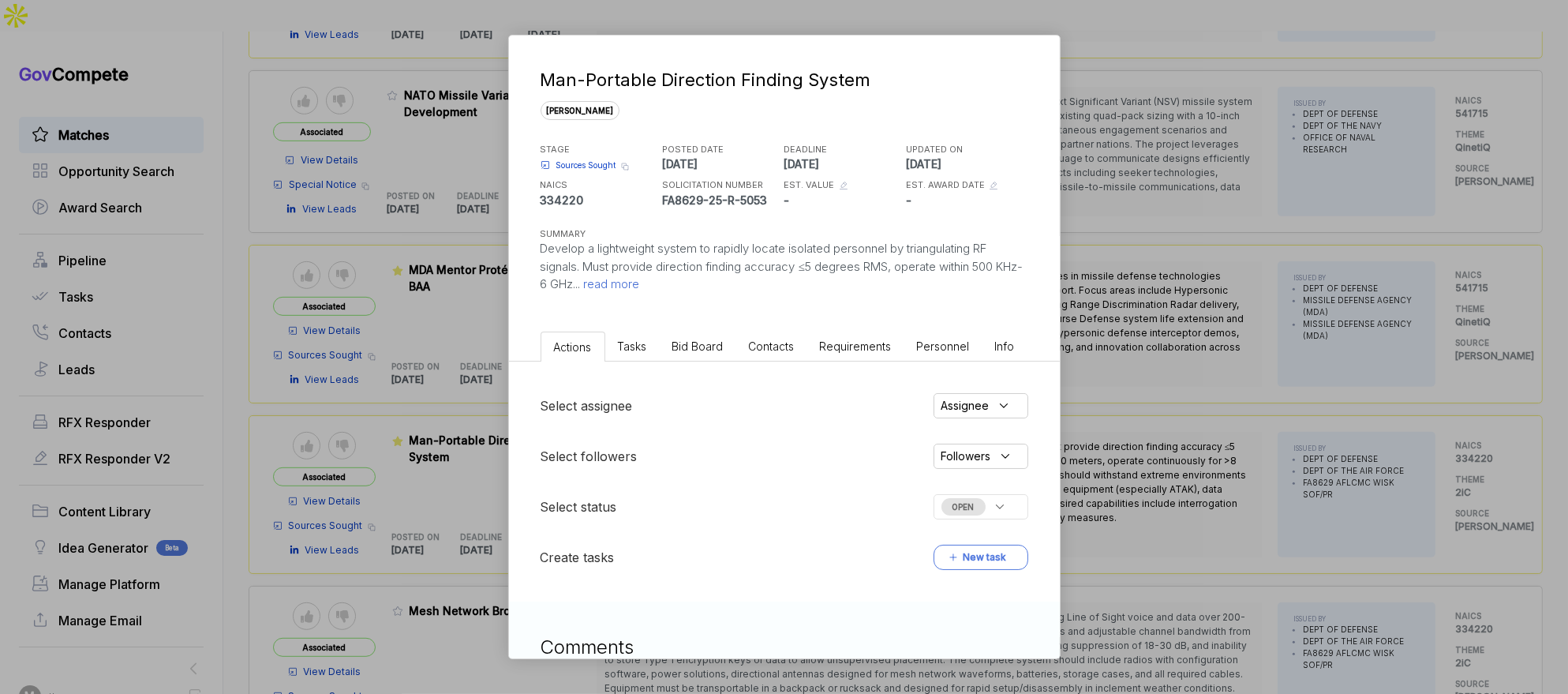
click at [699, 341] on span "Bid Board" at bounding box center [697, 346] width 51 height 13
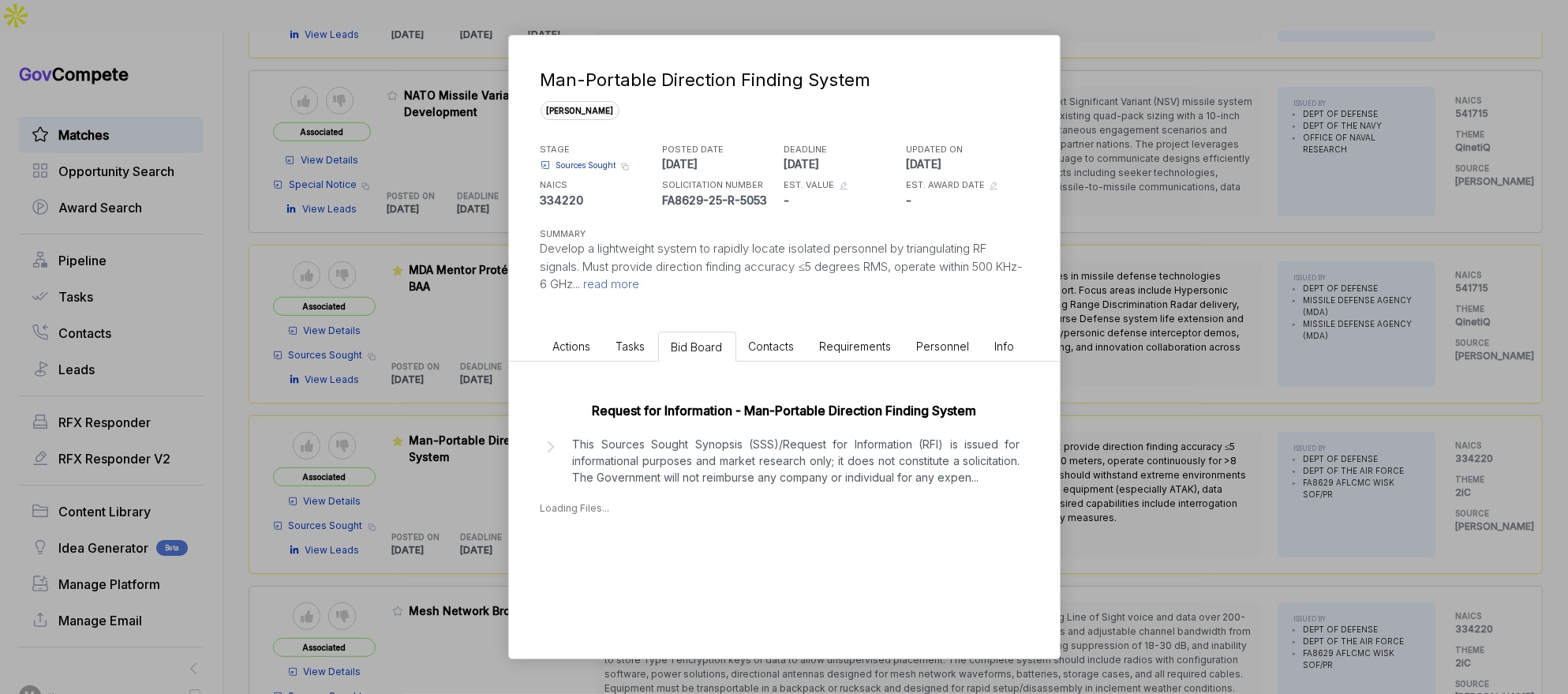
click at [768, 453] on p "This Sources Sought Synopsis (SSS)/Request for Information (RFI) is issued for …" at bounding box center [797, 460] width 448 height 50
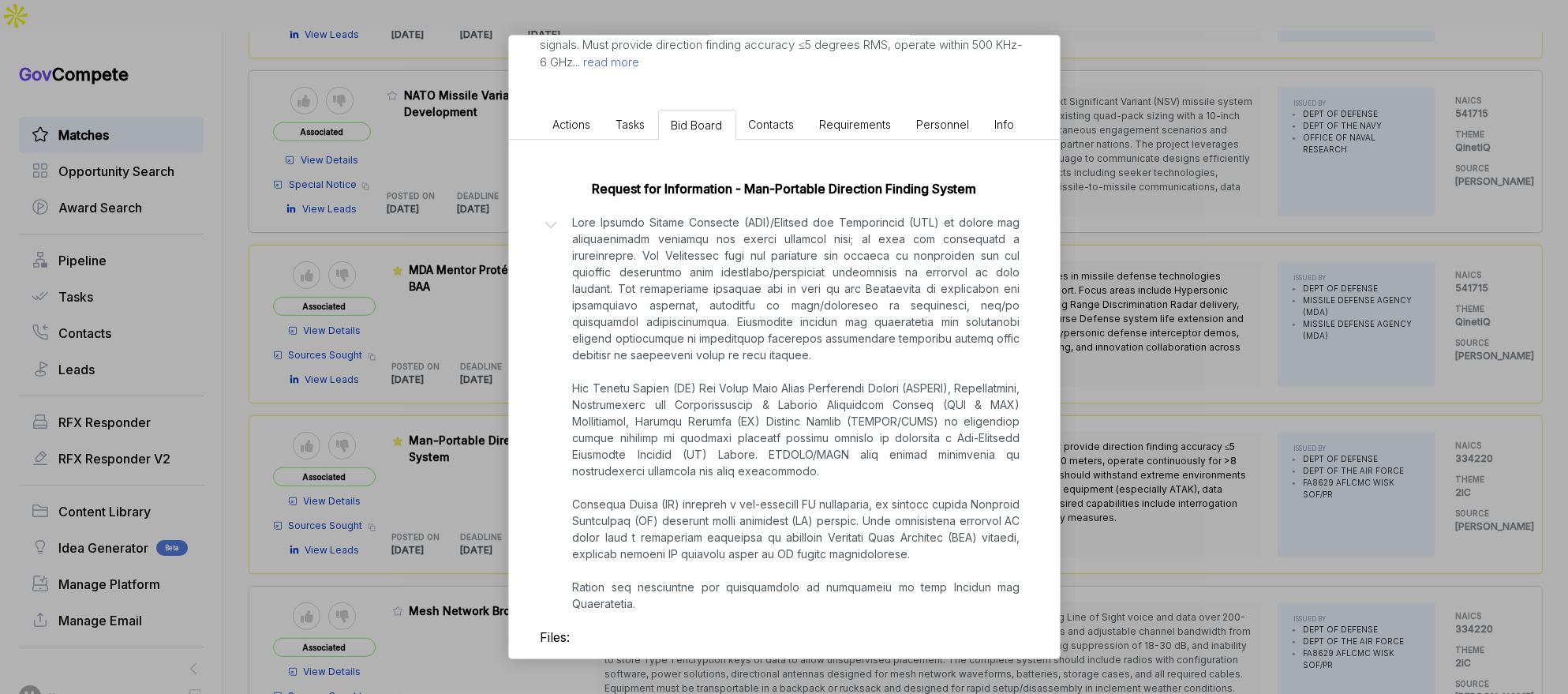
scroll to position [271, 0]
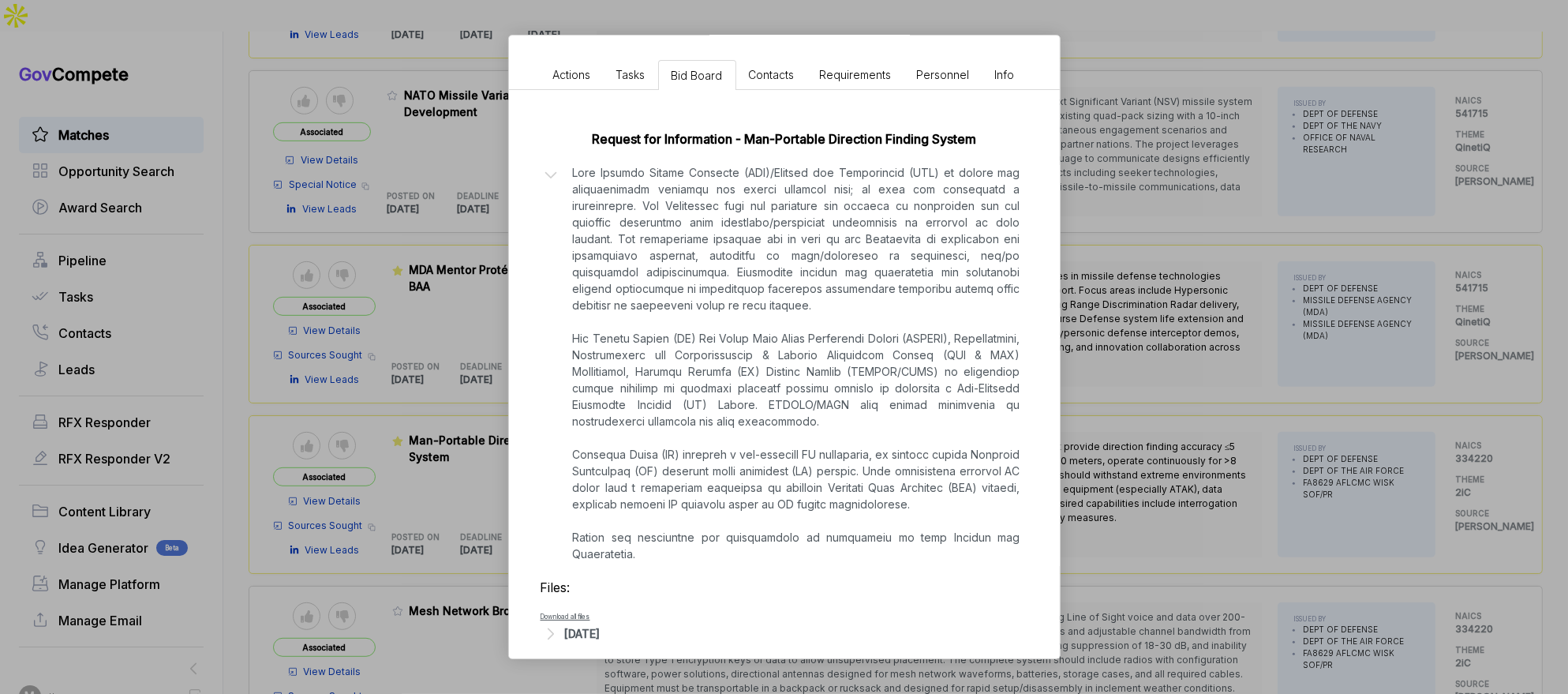
click at [1085, 461] on div "Man-Portable Direction Finding System sam STAGE Sources Sought Copy link POSTED…" at bounding box center [784, 347] width 1568 height 694
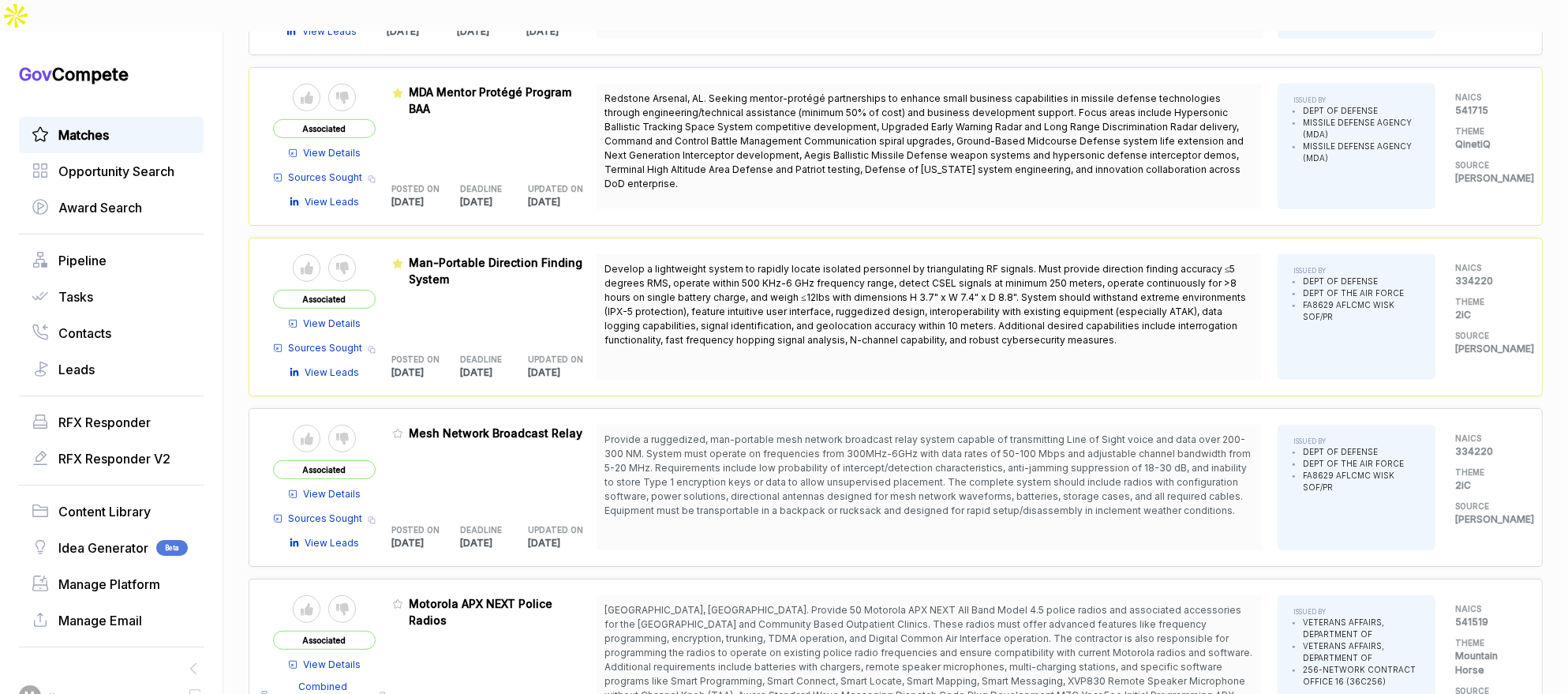
scroll to position [1297, 0]
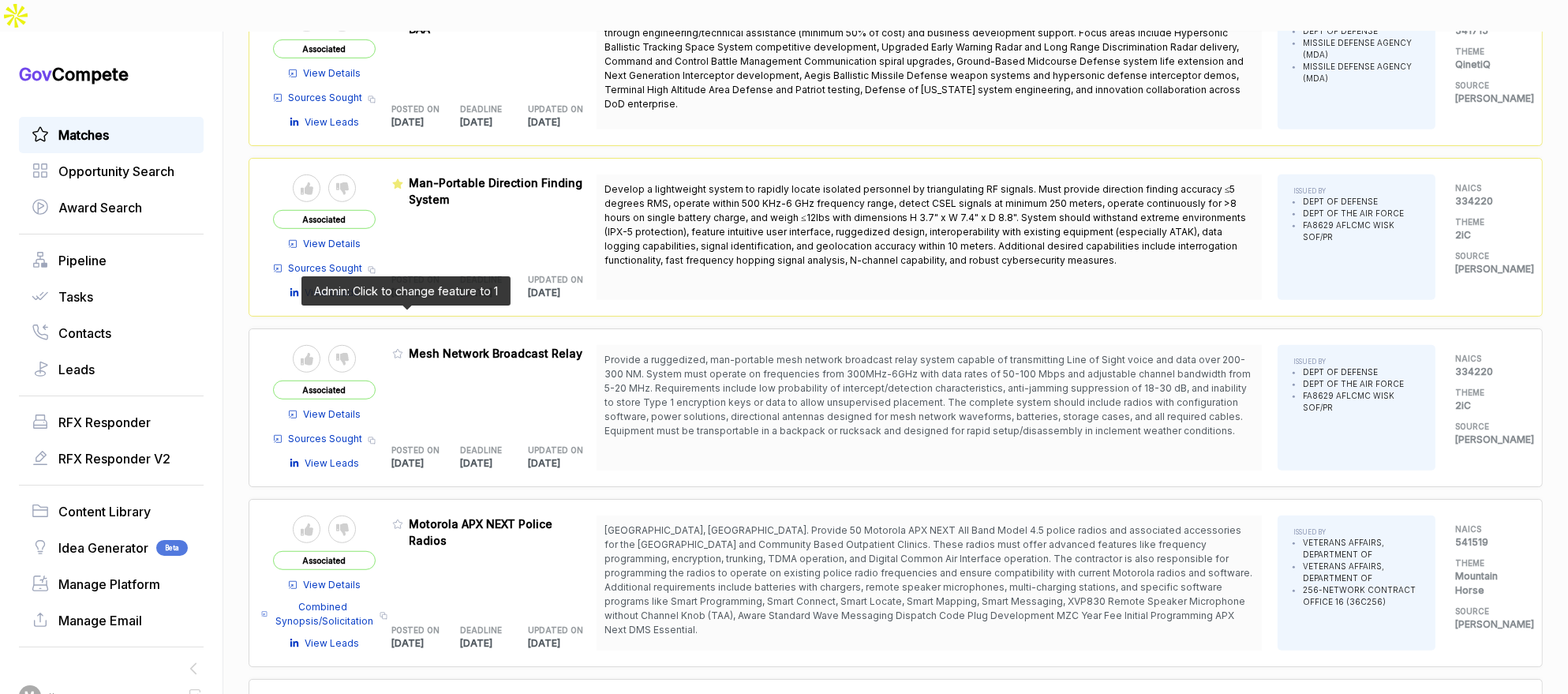
click at [400, 348] on icon at bounding box center [397, 353] width 11 height 11
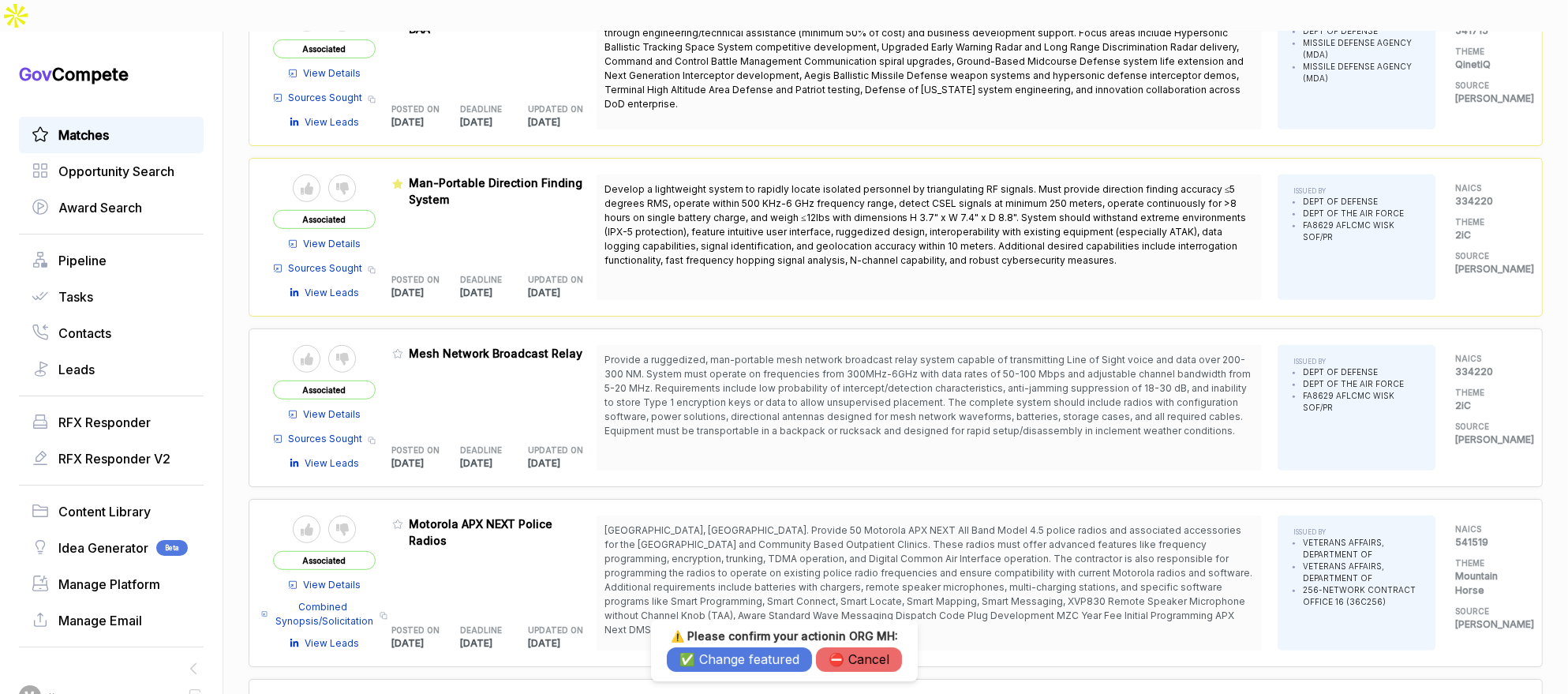
drag, startPoint x: 716, startPoint y: 656, endPoint x: 535, endPoint y: 571, distance: 200.0
click at [714, 655] on button "✅ Change featured" at bounding box center [739, 658] width 145 height 24
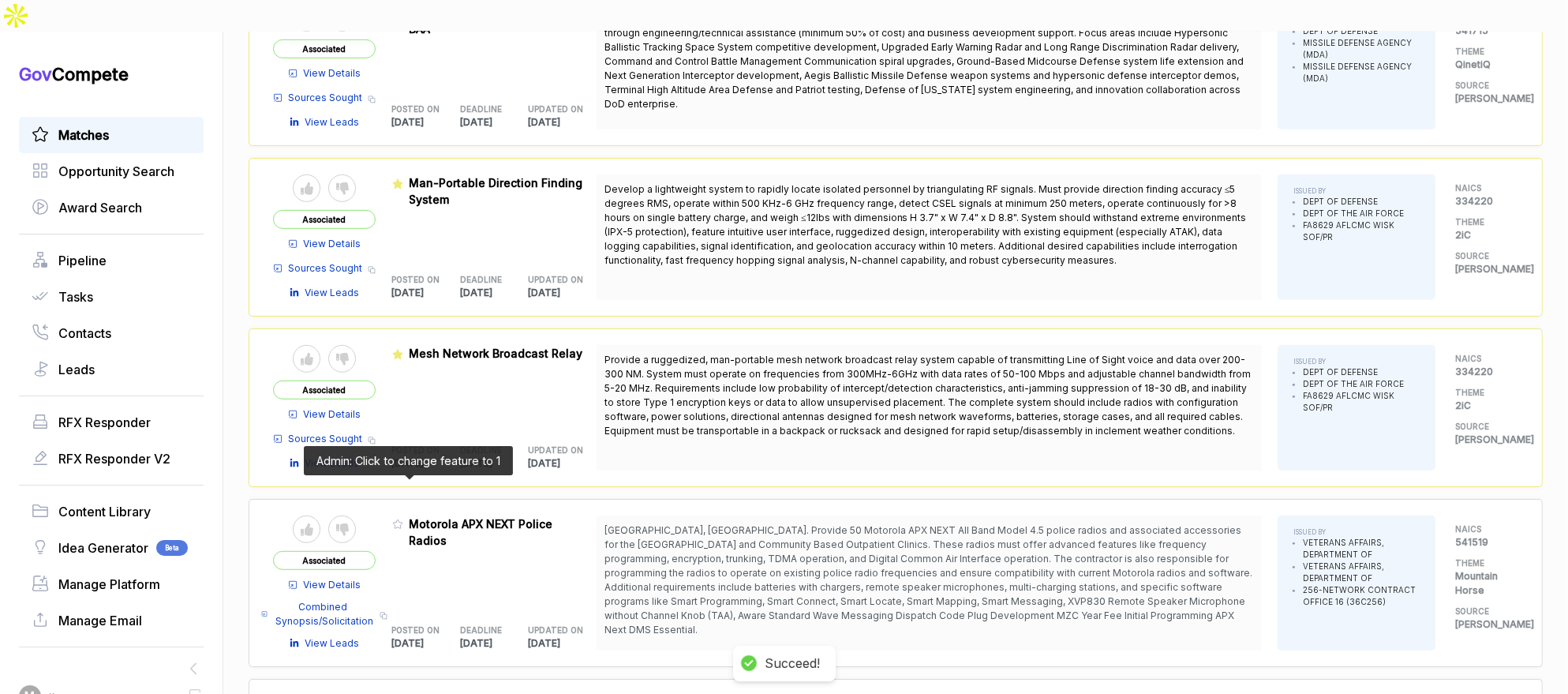
drag, startPoint x: 408, startPoint y: 485, endPoint x: 573, endPoint y: 584, distance: 192.4
click at [404, 518] on icon at bounding box center [397, 523] width 11 height 11
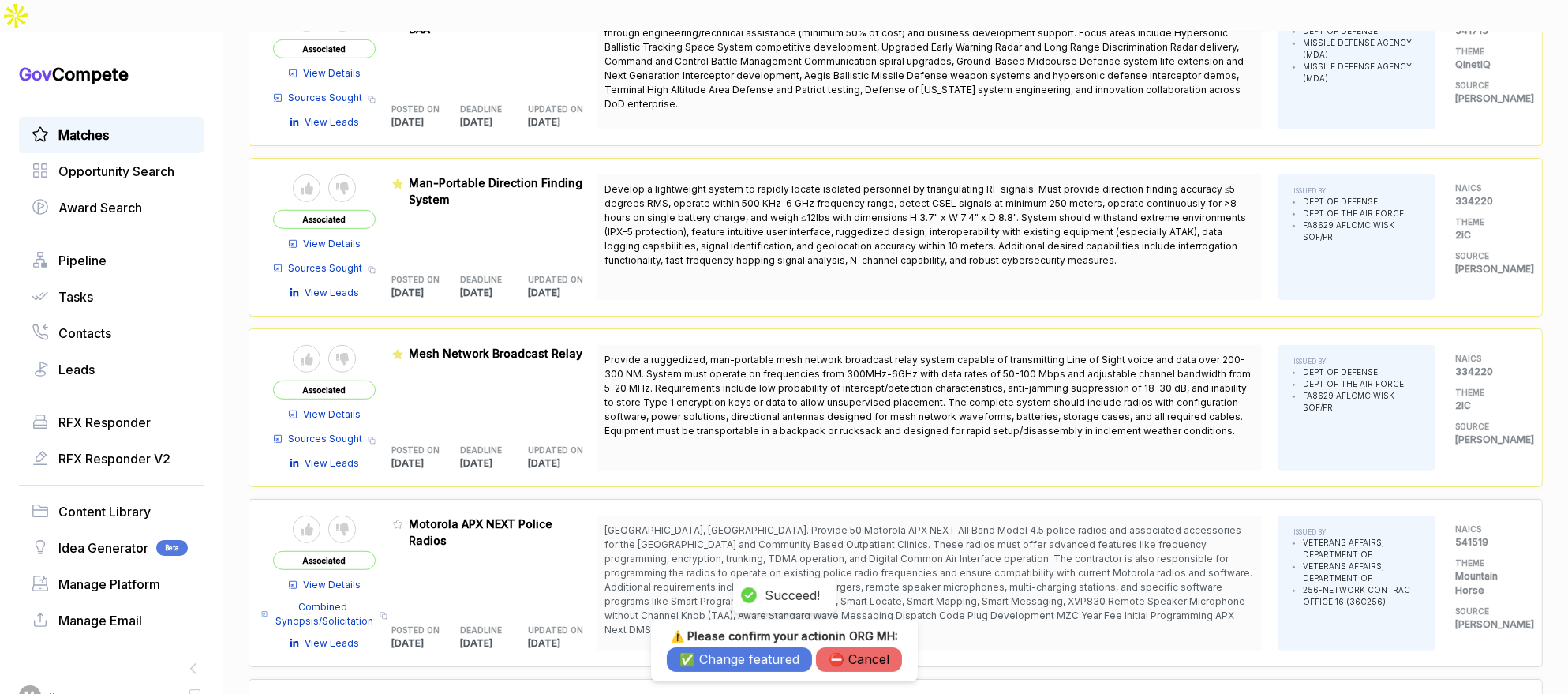
drag, startPoint x: 708, startPoint y: 657, endPoint x: 675, endPoint y: 618, distance: 51.1
click at [708, 657] on button "✅ Change featured" at bounding box center [739, 658] width 145 height 24
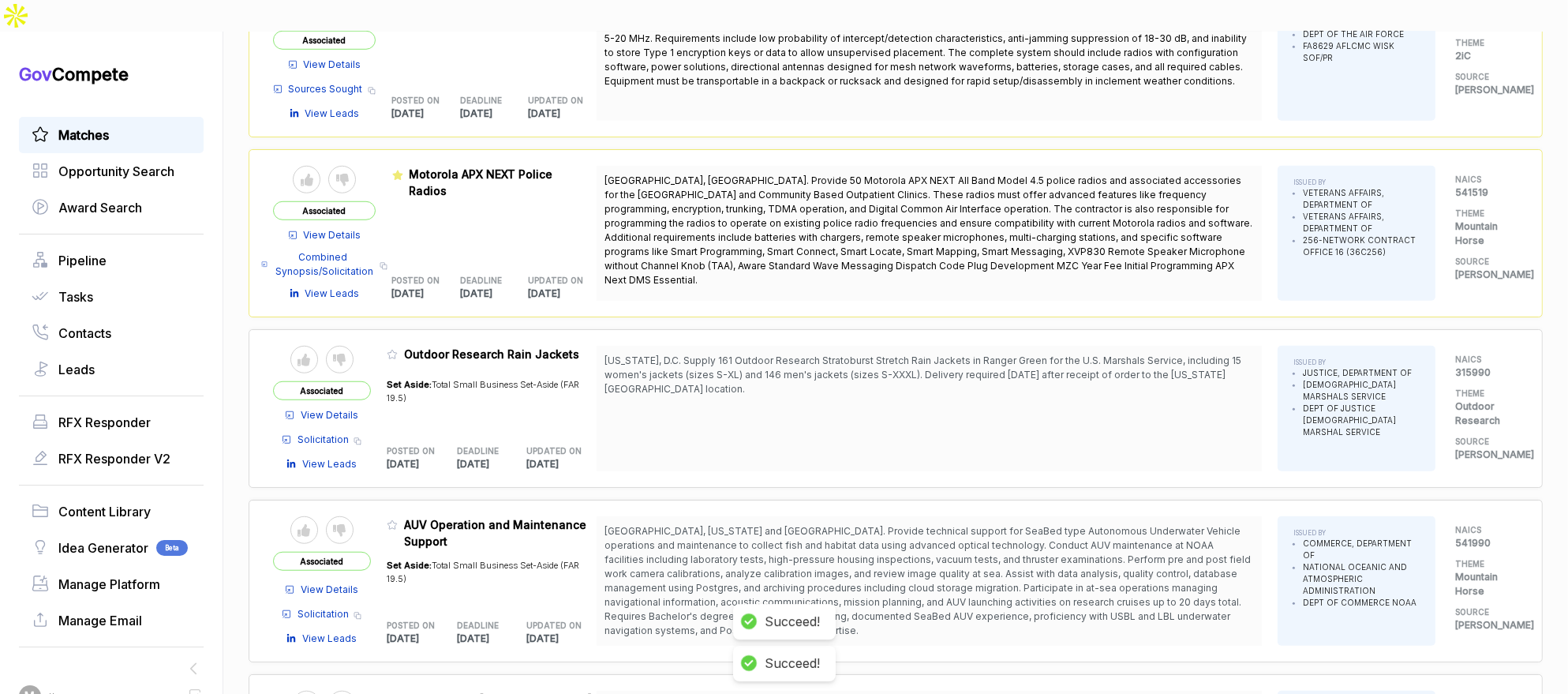
scroll to position [1681, 0]
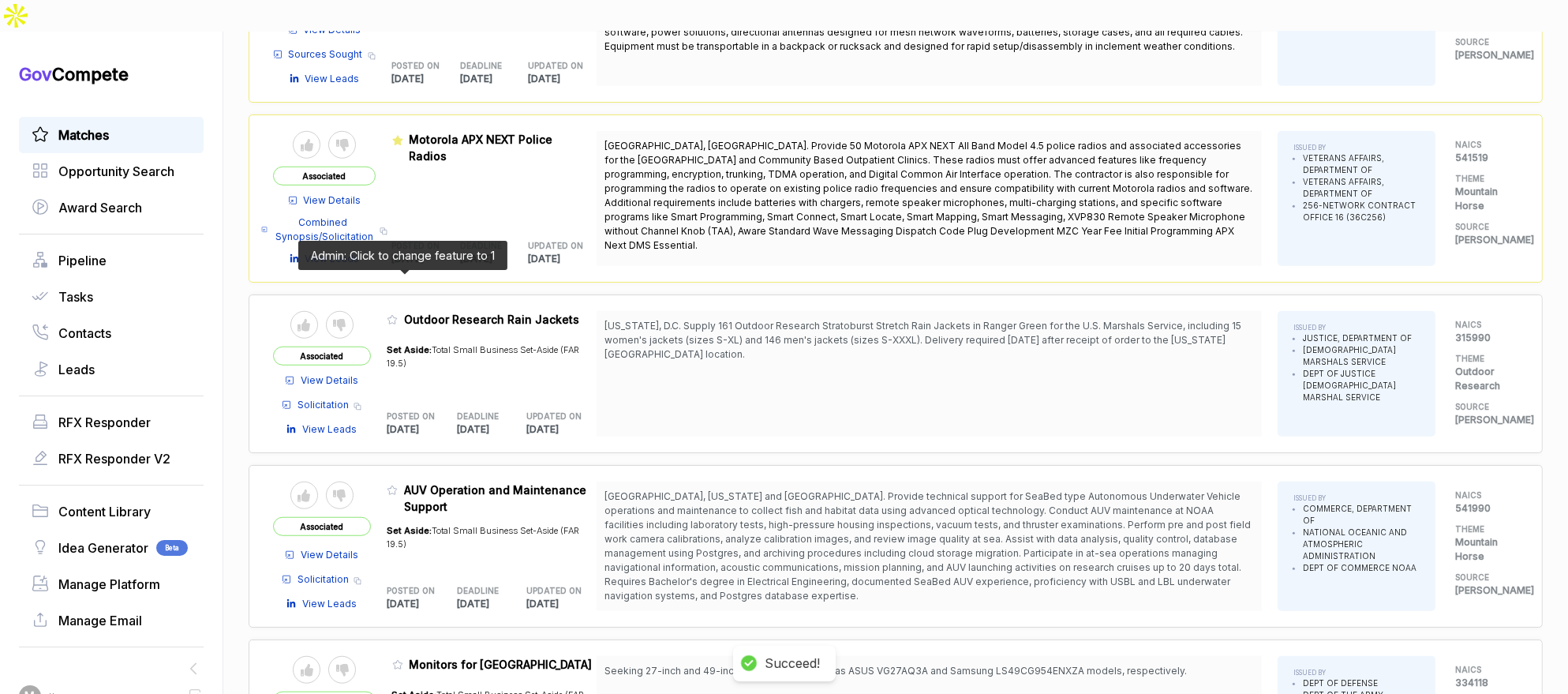
click at [397, 315] on icon at bounding box center [392, 319] width 10 height 9
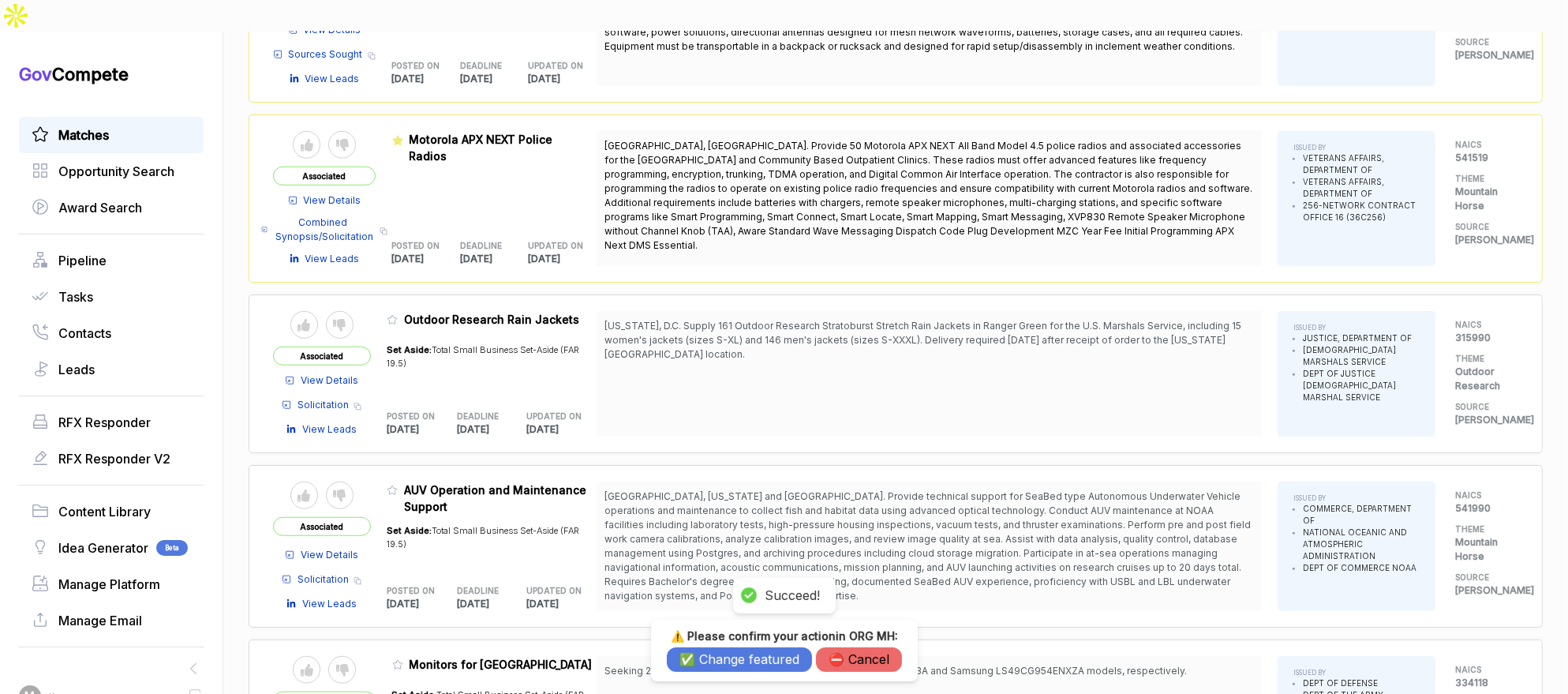
click at [702, 671] on button "✅ Change featured" at bounding box center [739, 658] width 145 height 24
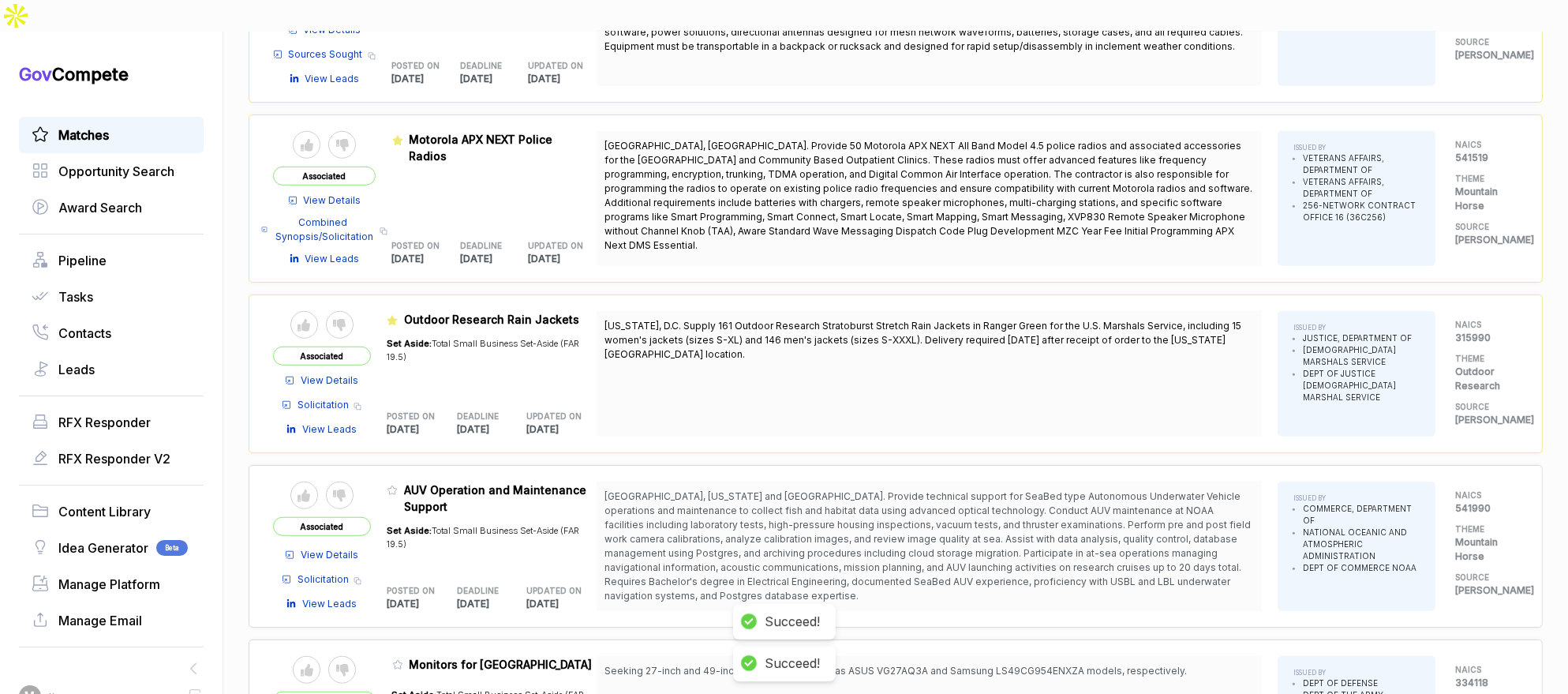
drag, startPoint x: 813, startPoint y: 455, endPoint x: 816, endPoint y: 464, distance: 9.5
click at [816, 489] on span "Newport, Oregon and West Coast. Provide technical support for SeaBed type Auton…" at bounding box center [930, 546] width 650 height 113
drag, startPoint x: 817, startPoint y: 459, endPoint x: 818, endPoint y: 471, distance: 12.0
click at [818, 490] on span "Newport, Oregon and West Coast. Provide technical support for SeaBed type Auton…" at bounding box center [928, 546] width 646 height 112
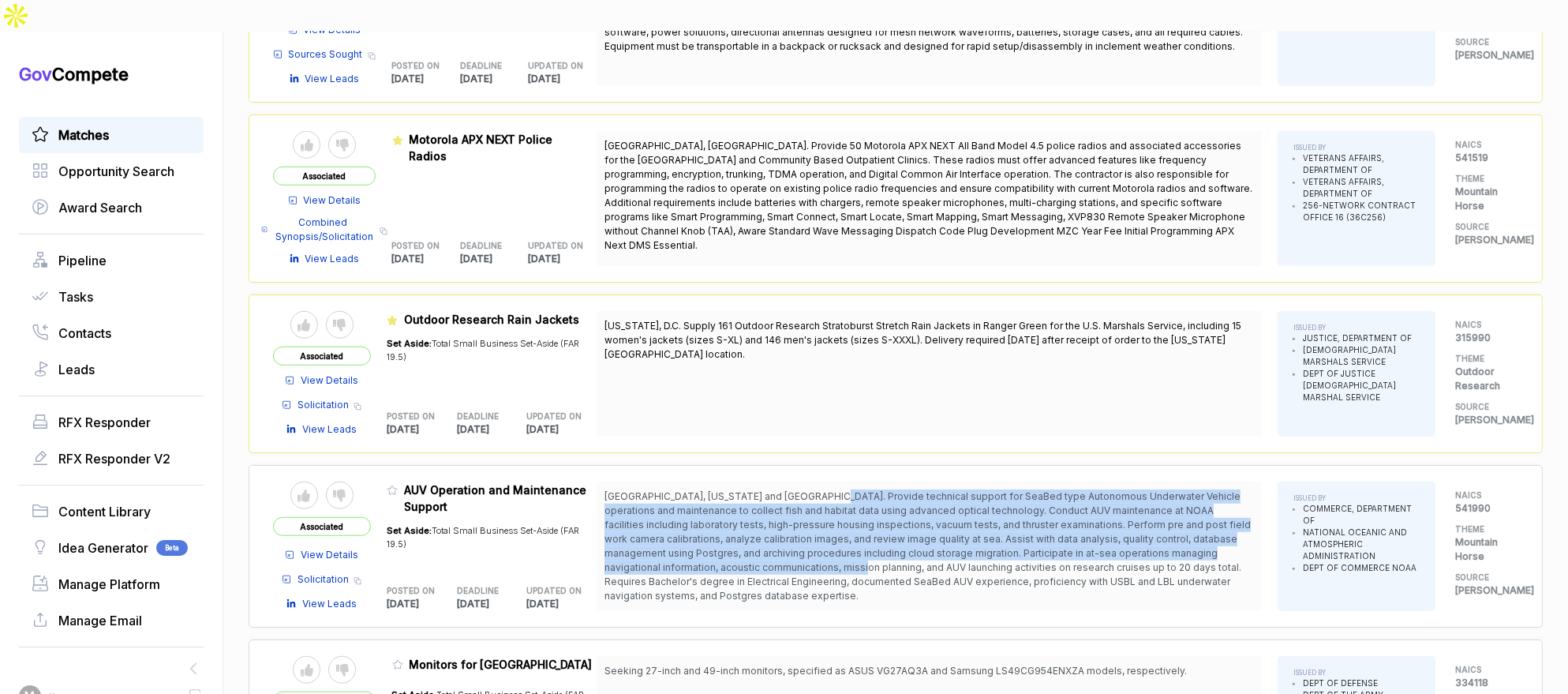
drag, startPoint x: 826, startPoint y: 460, endPoint x: 802, endPoint y: 533, distance: 76.8
click at [811, 523] on span "Newport, Oregon and West Coast. Provide technical support for SeaBed type Auton…" at bounding box center [928, 546] width 646 height 112
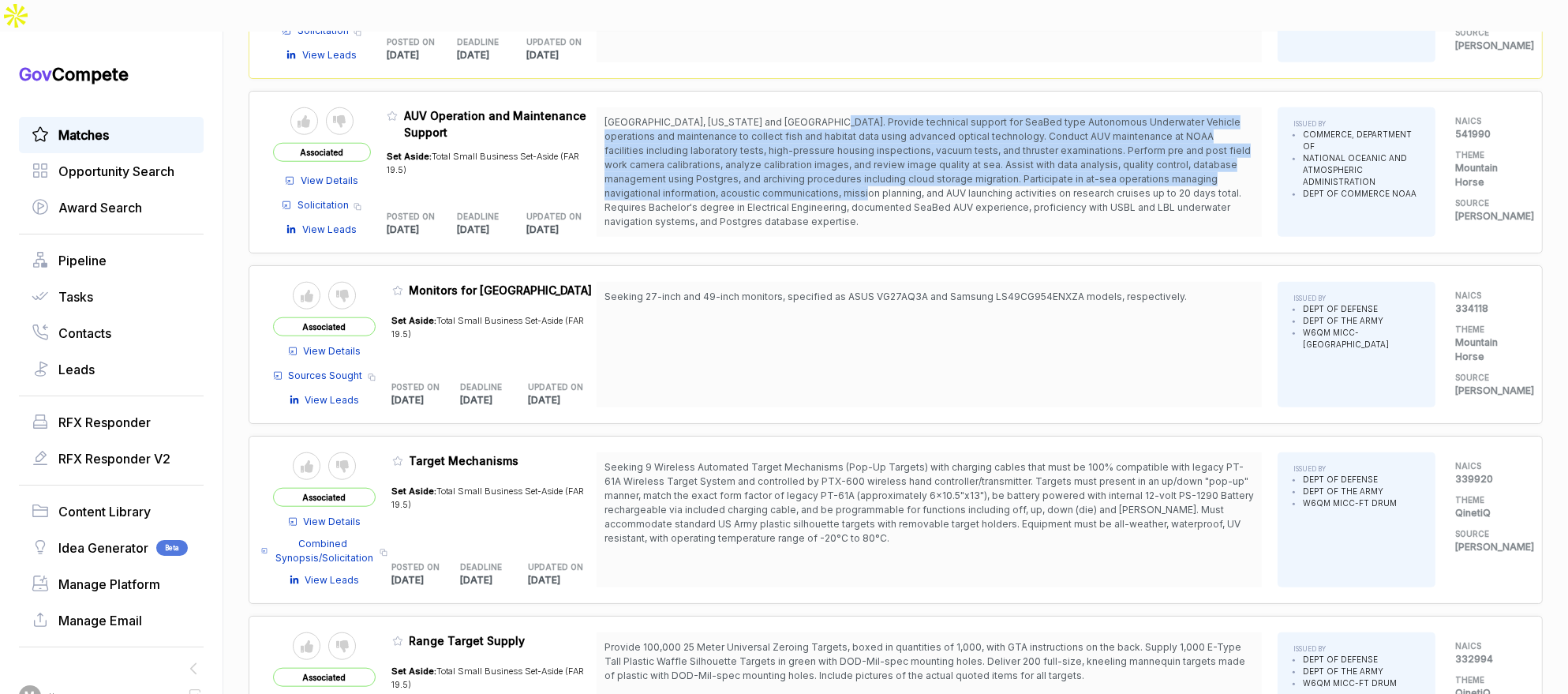
scroll to position [2094, 0]
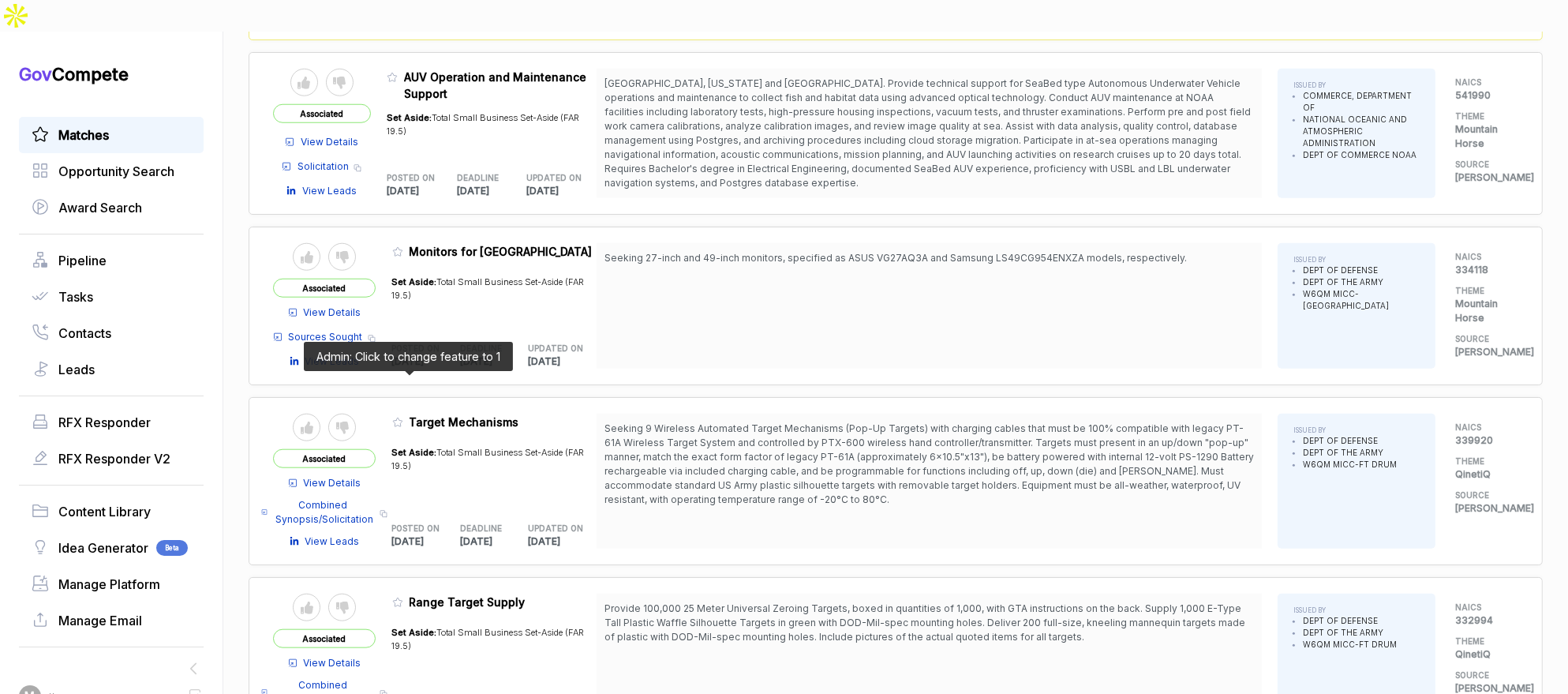
click at [404, 416] on icon at bounding box center [397, 421] width 11 height 11
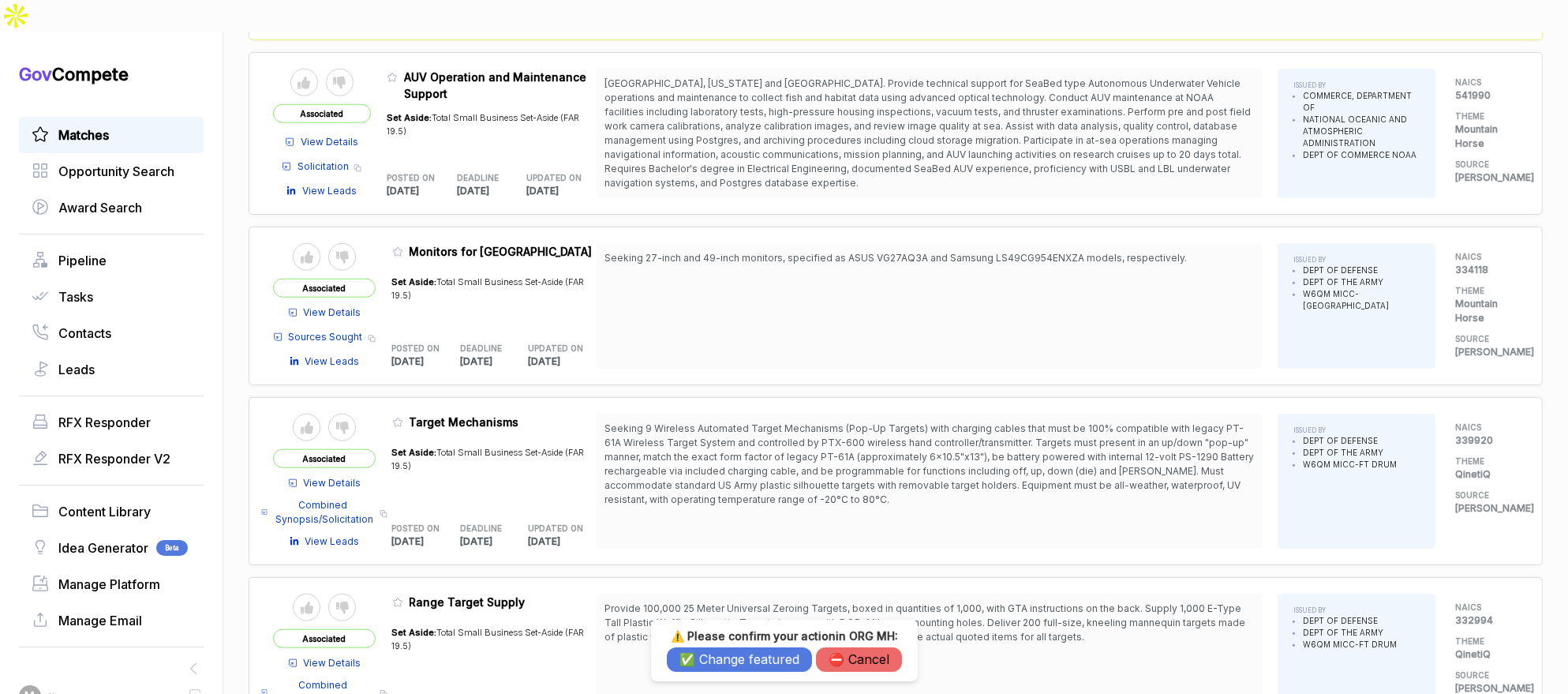
click at [702, 664] on button "✅ Change featured" at bounding box center [739, 658] width 145 height 24
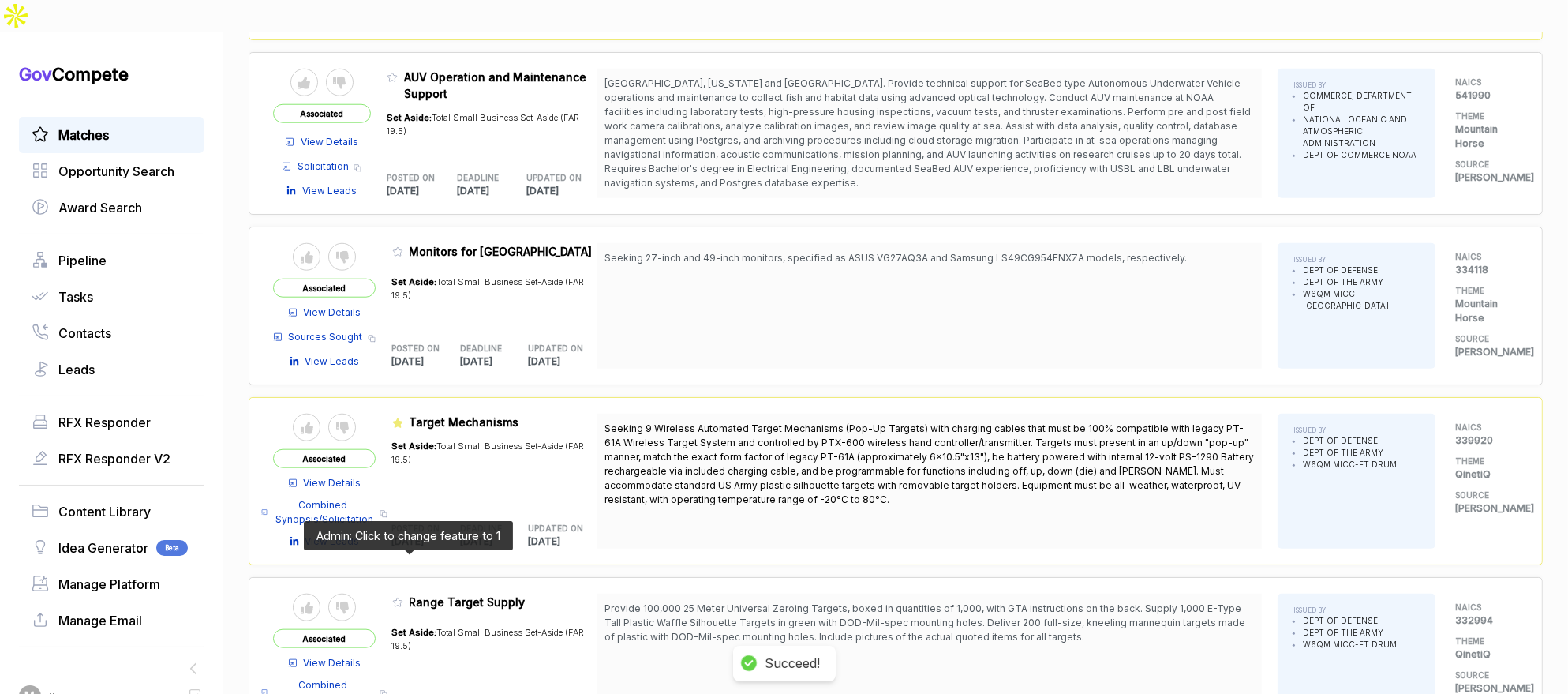
click at [404, 597] on icon at bounding box center [397, 602] width 11 height 11
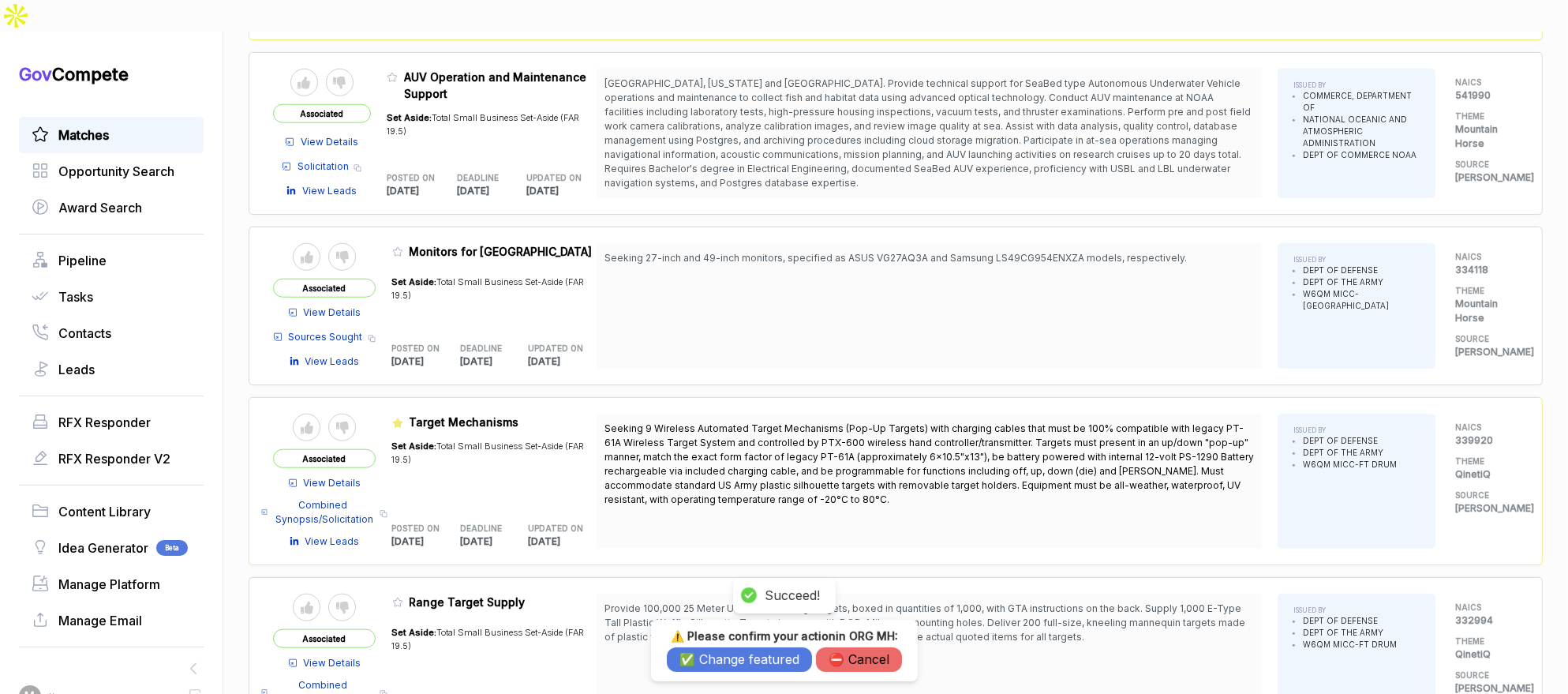
click at [678, 642] on h3 "⚠️ Please confirm your action in ORG MH :" at bounding box center [784, 635] width 236 height 14
drag, startPoint x: 693, startPoint y: 655, endPoint x: 651, endPoint y: 607, distance: 63.8
click at [693, 655] on button "✅ Change featured" at bounding box center [739, 658] width 145 height 24
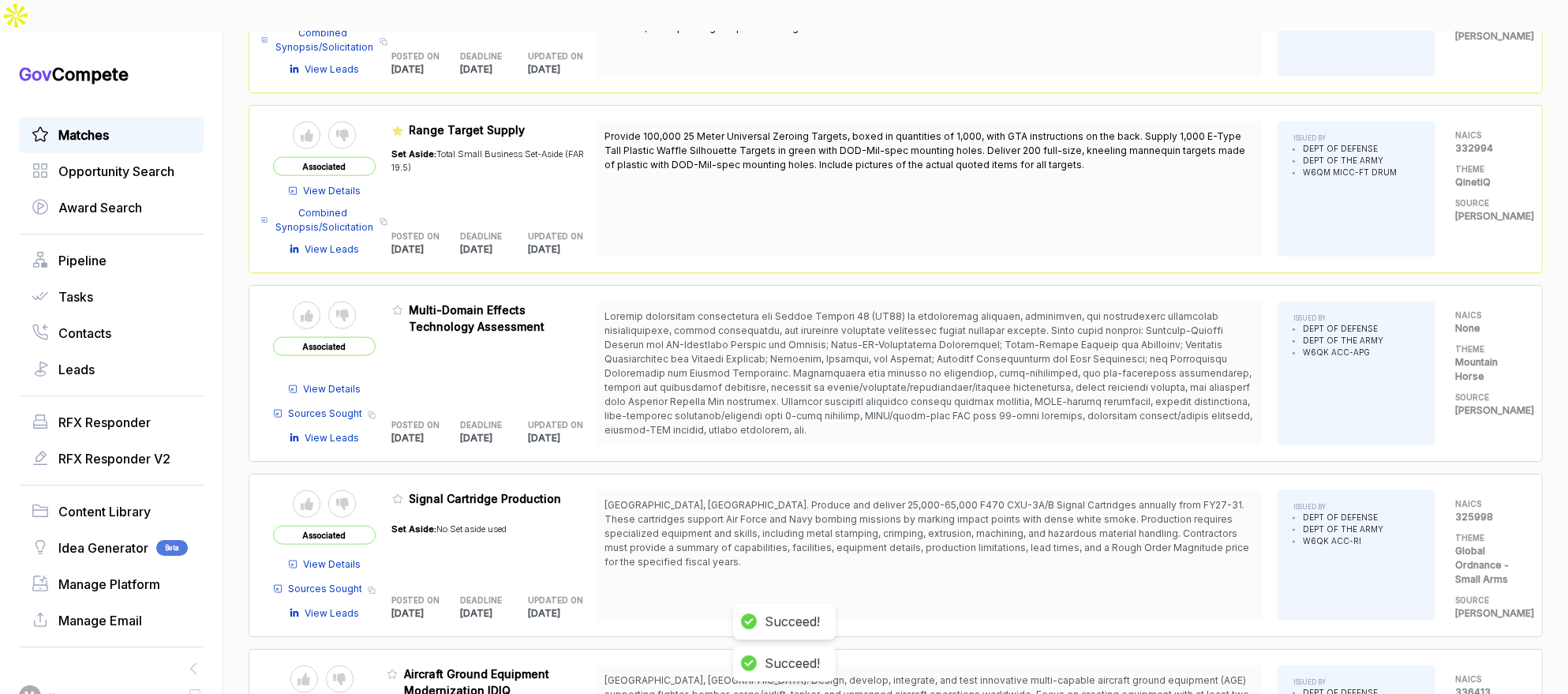
scroll to position [2584, 0]
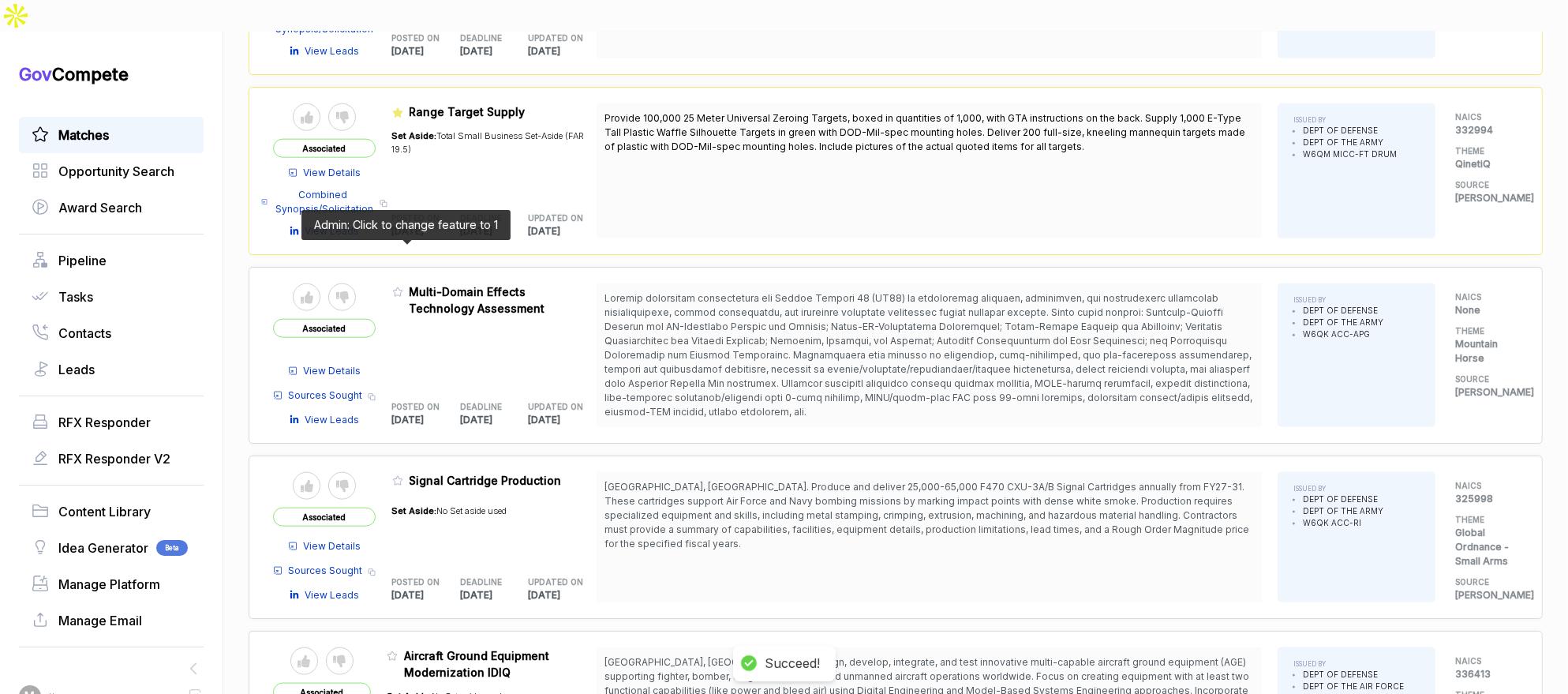
click at [404, 286] on icon at bounding box center [397, 291] width 11 height 11
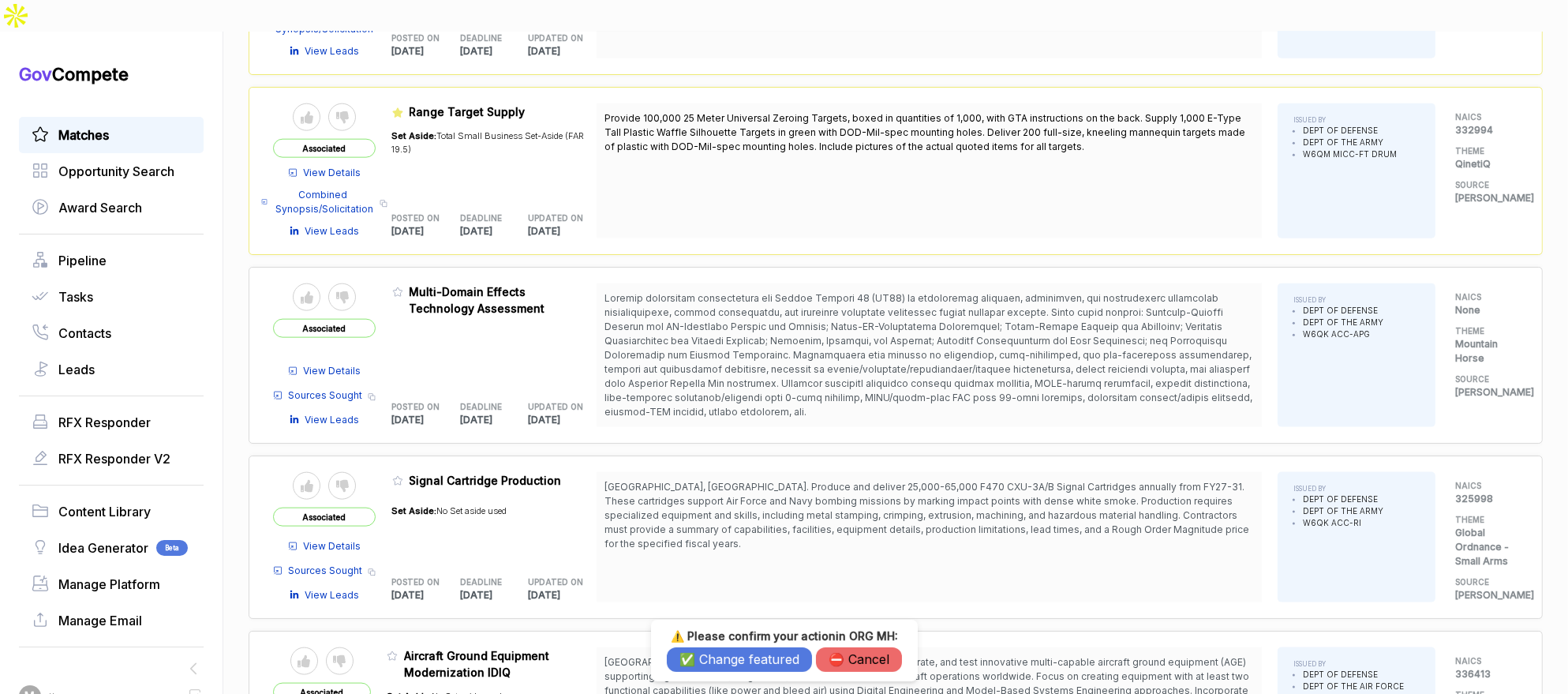
click at [706, 655] on button "✅ Change featured" at bounding box center [739, 658] width 145 height 24
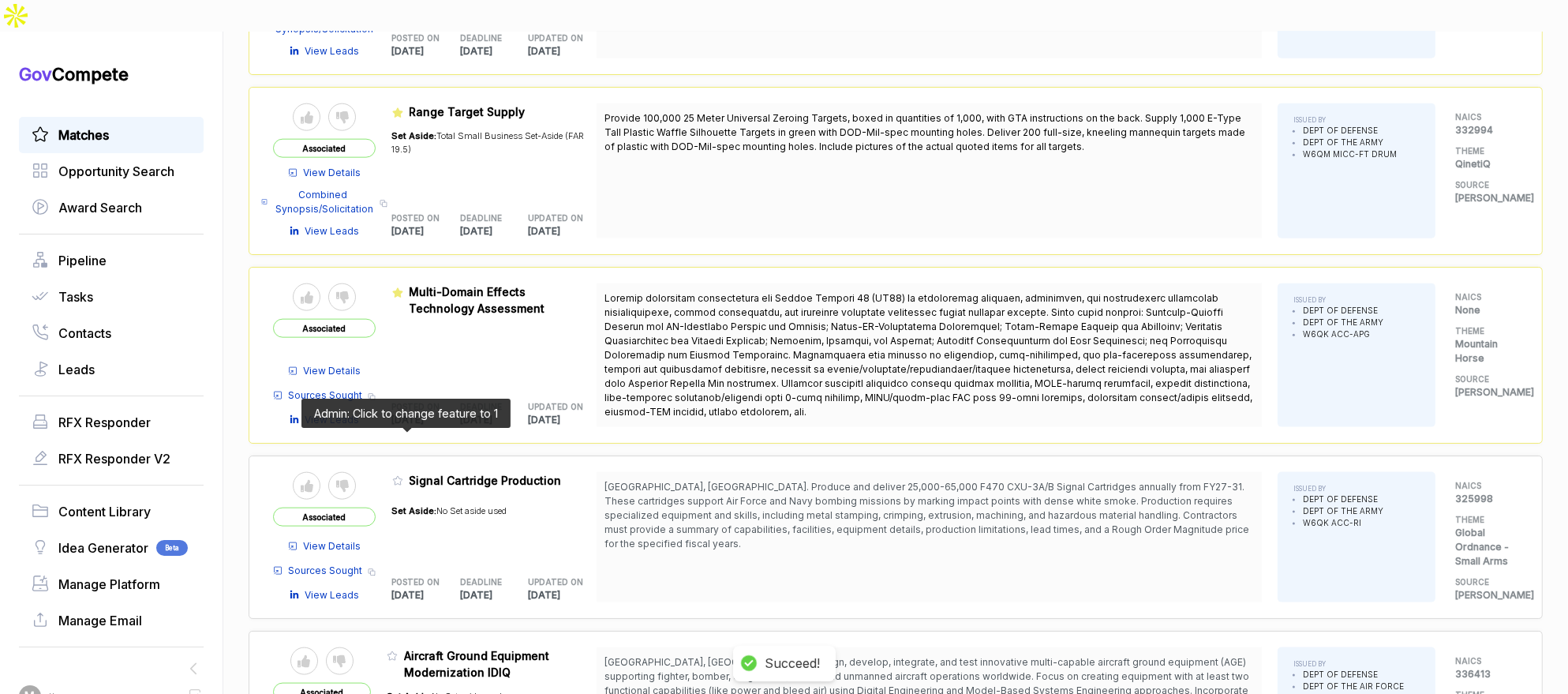
drag, startPoint x: 407, startPoint y: 441, endPoint x: 417, endPoint y: 458, distance: 19.7
click at [404, 475] on icon at bounding box center [397, 480] width 11 height 11
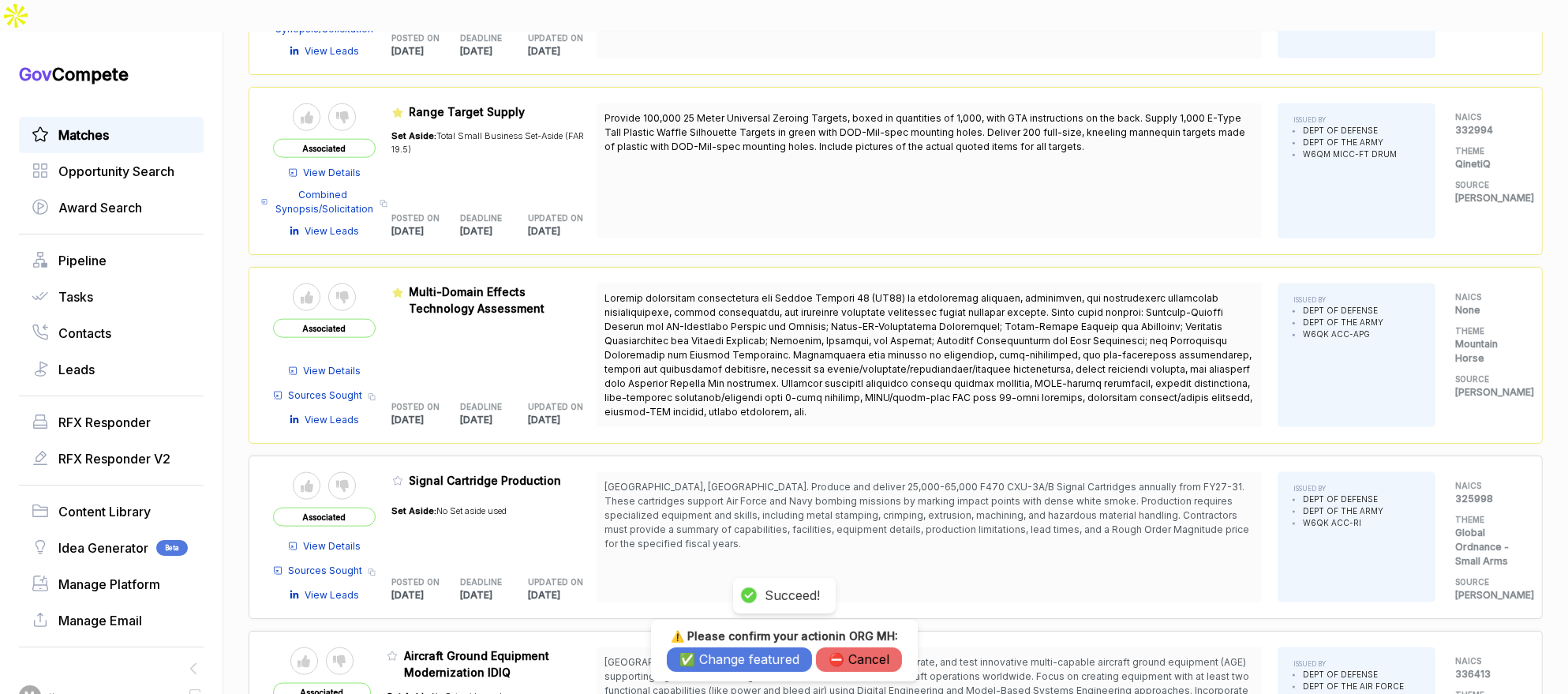
click at [703, 660] on button "✅ Change featured" at bounding box center [739, 658] width 145 height 24
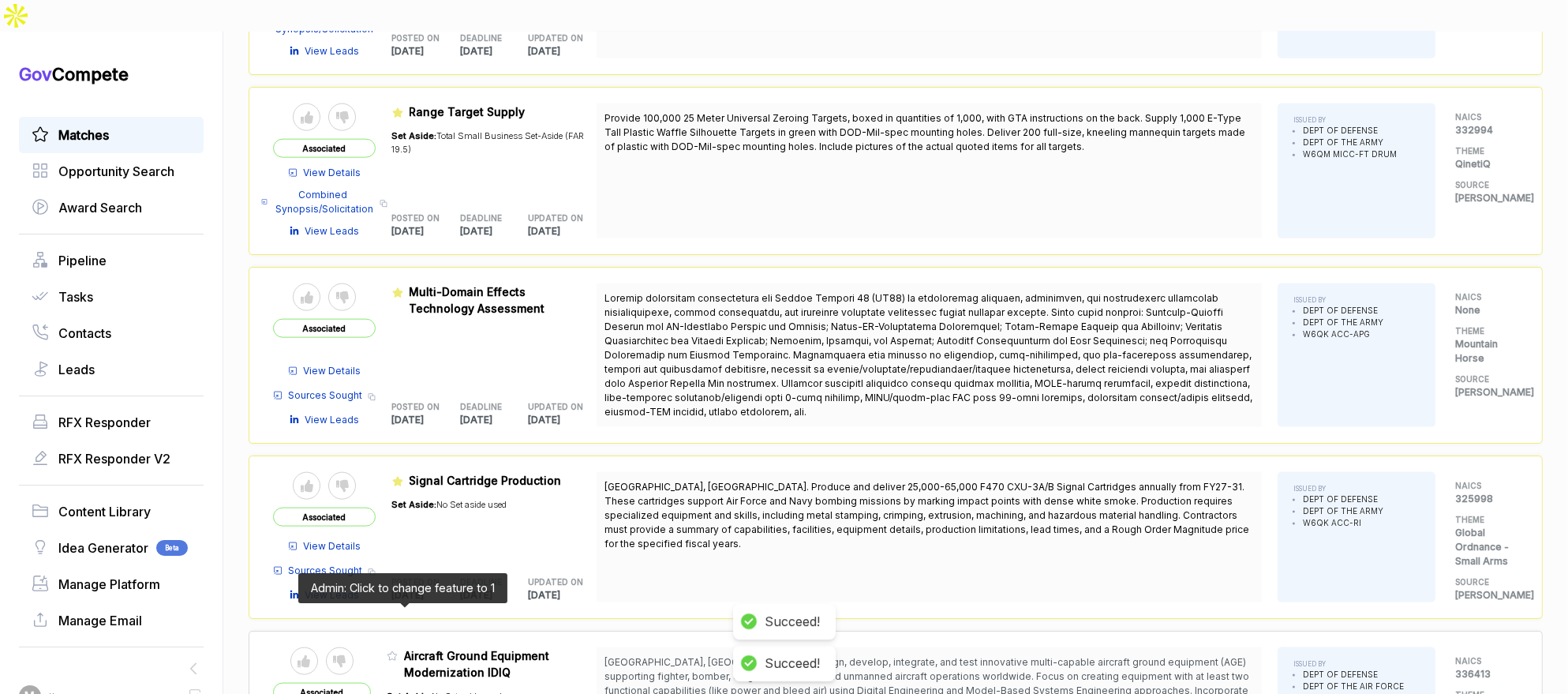
click at [398, 651] on icon at bounding box center [391, 656] width 11 height 11
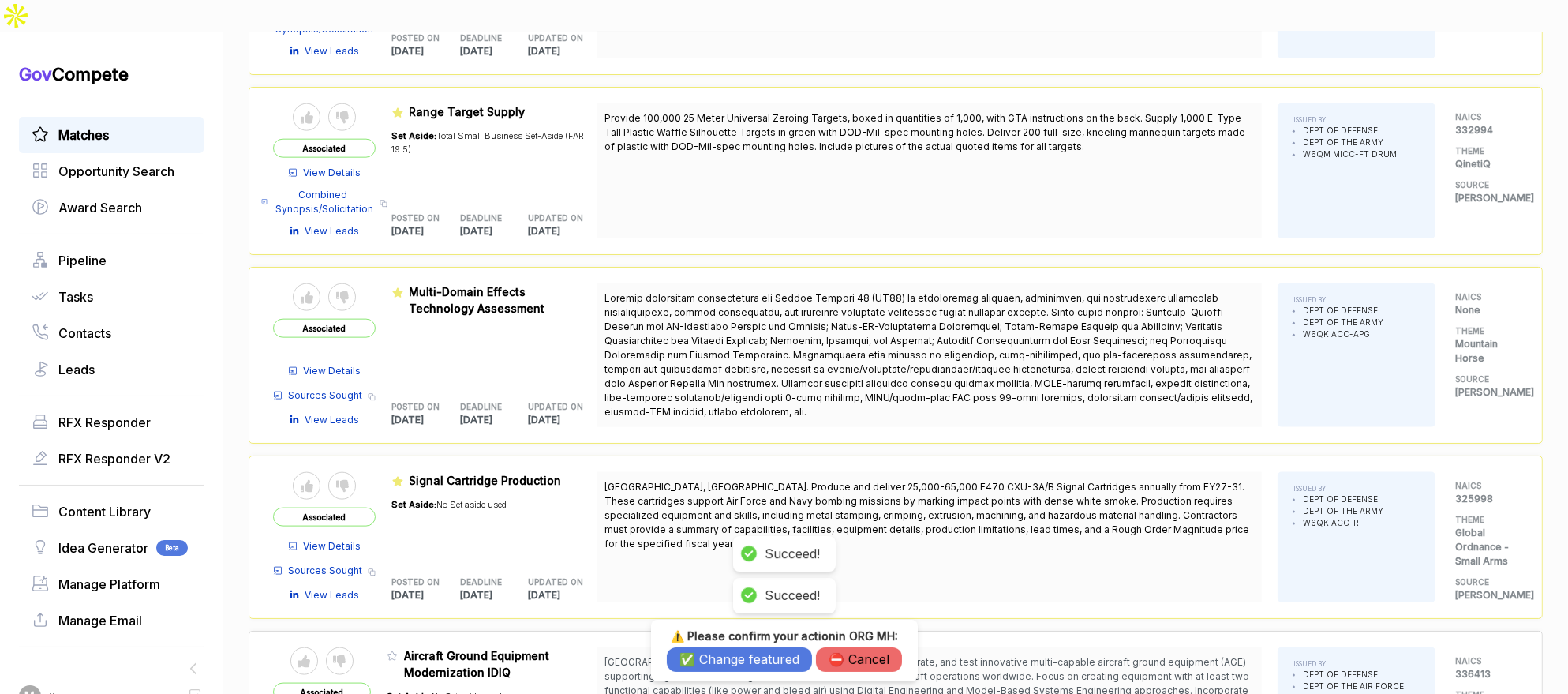
click at [716, 659] on button "✅ Change featured" at bounding box center [739, 658] width 145 height 24
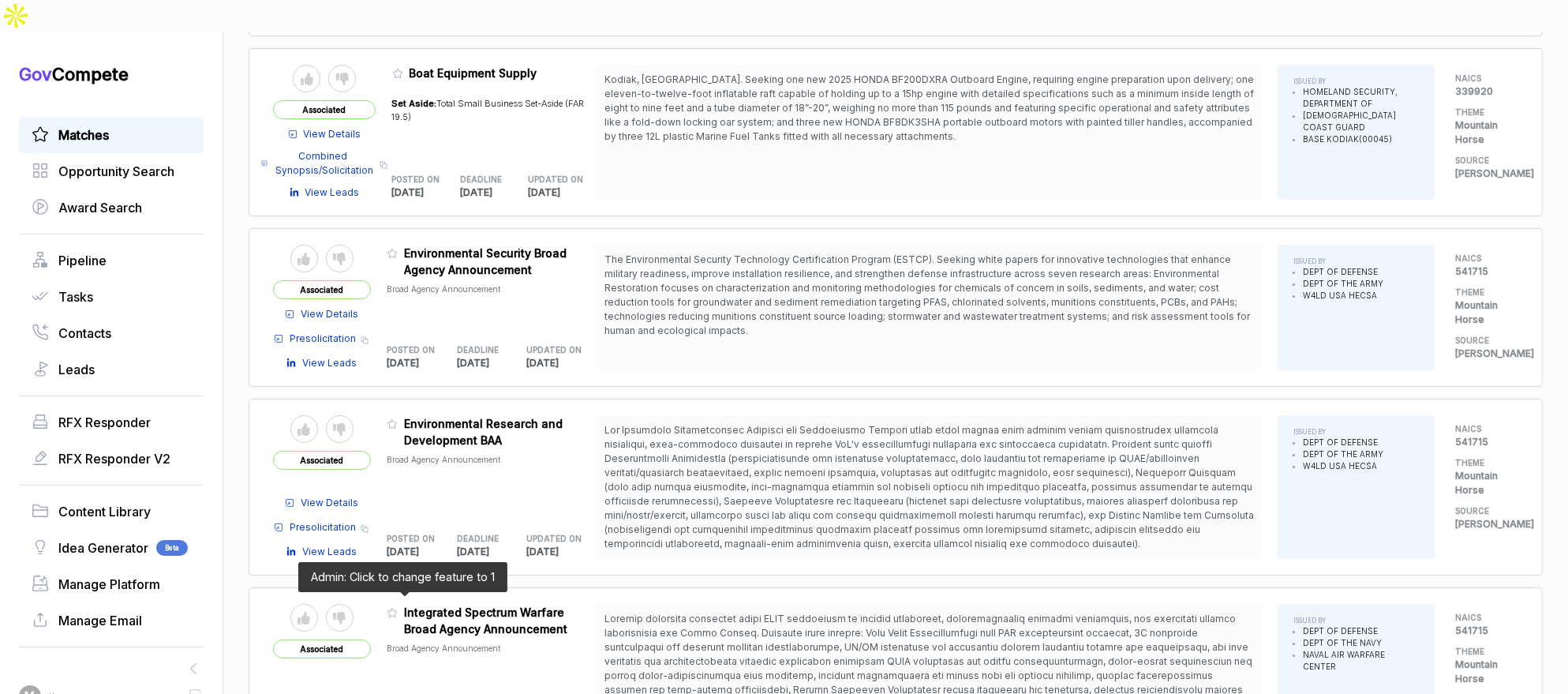
scroll to position [3562, 0]
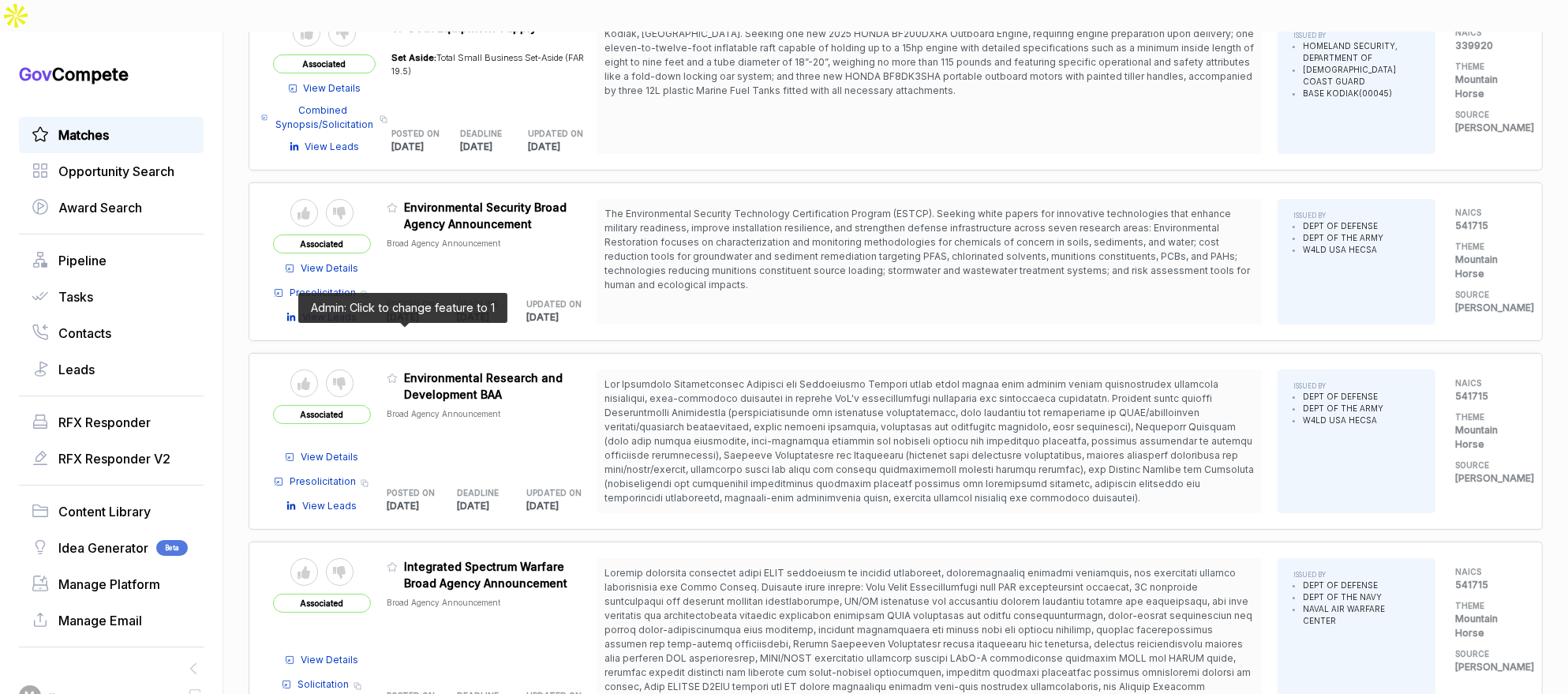
click at [397, 374] on icon at bounding box center [392, 378] width 10 height 9
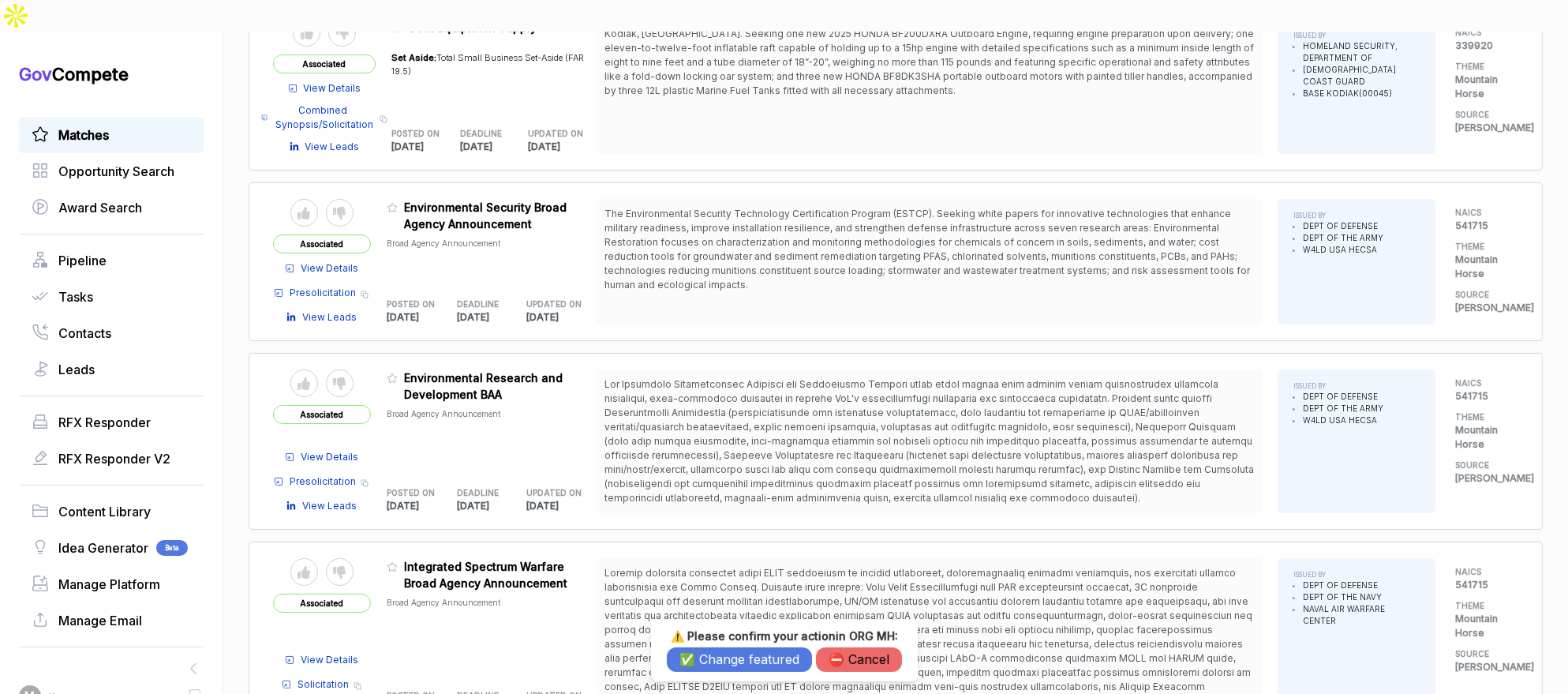
click at [697, 659] on button "✅ Change featured" at bounding box center [739, 658] width 145 height 24
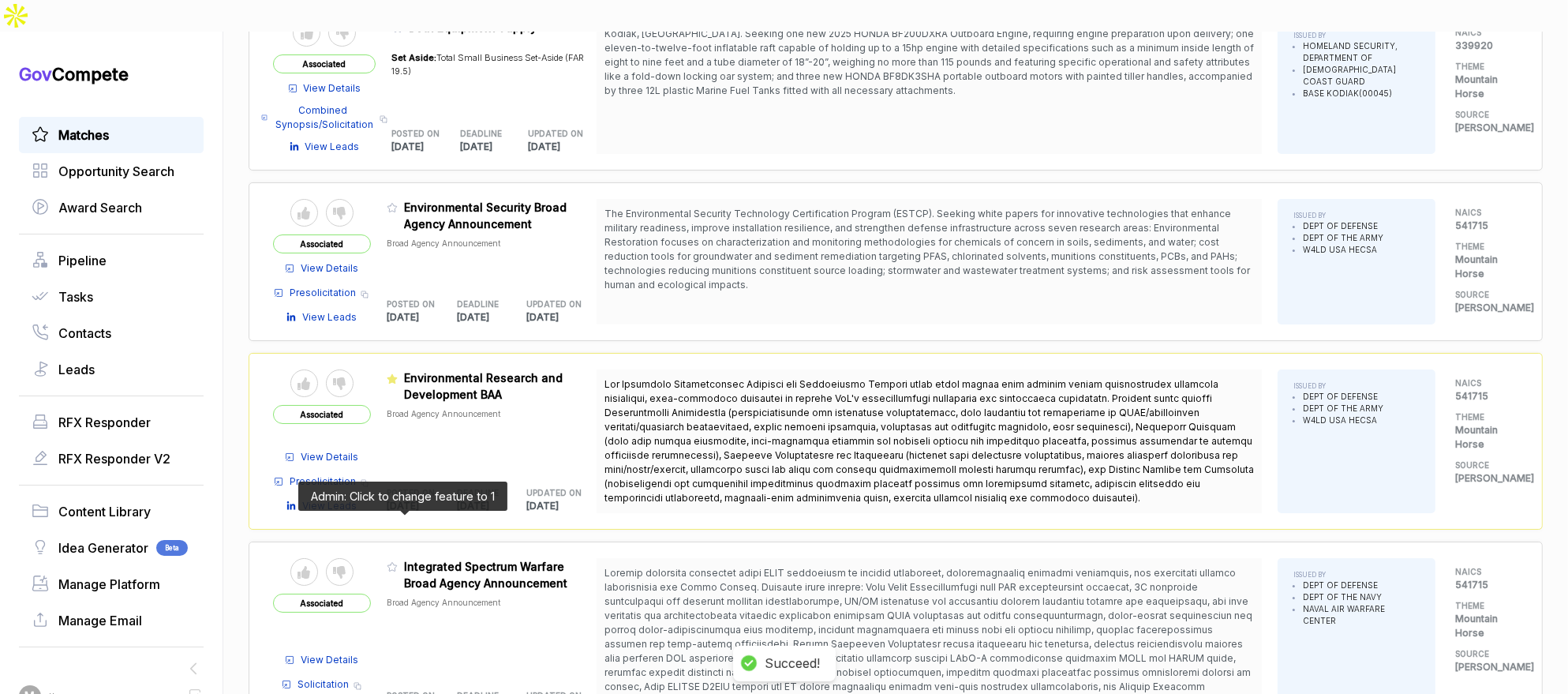
click at [397, 562] on icon at bounding box center [392, 566] width 10 height 9
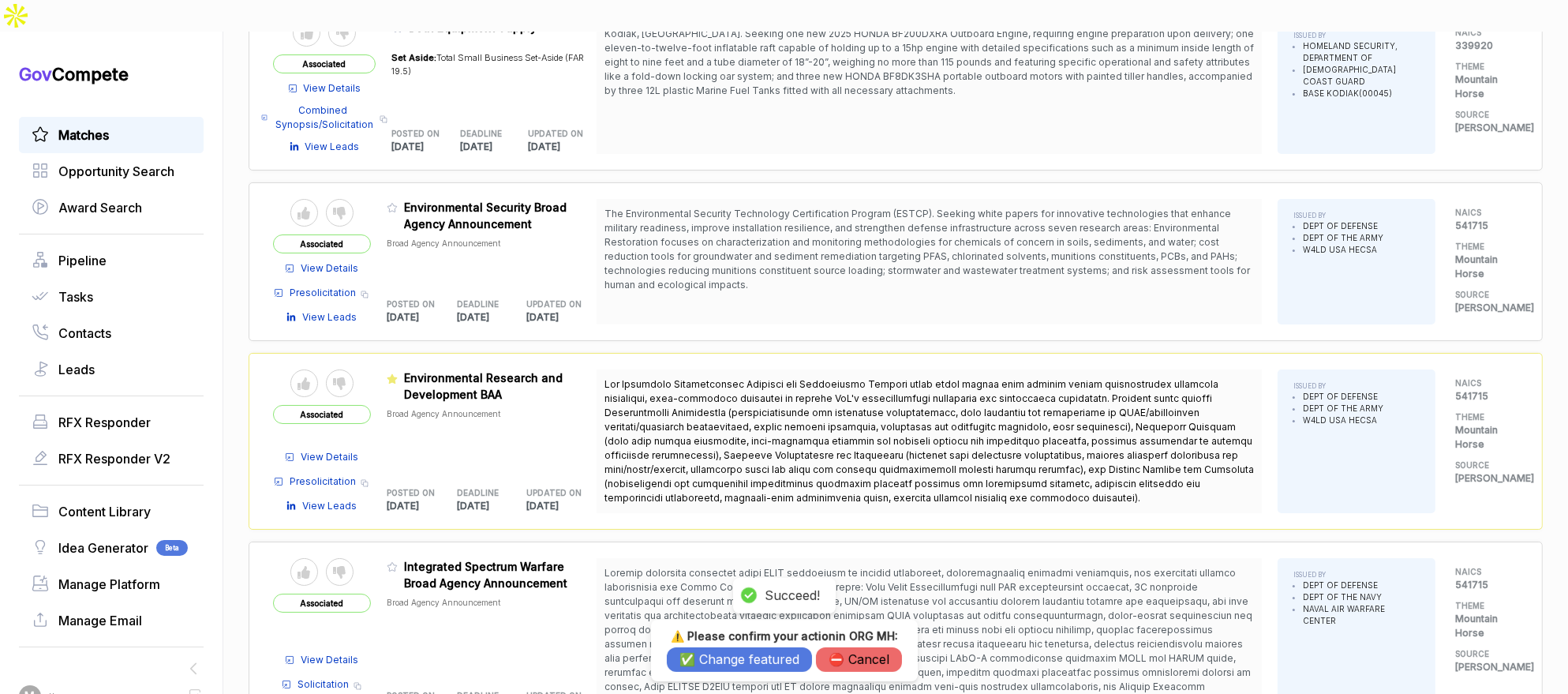
click at [709, 663] on button "✅ Change featured" at bounding box center [739, 658] width 145 height 24
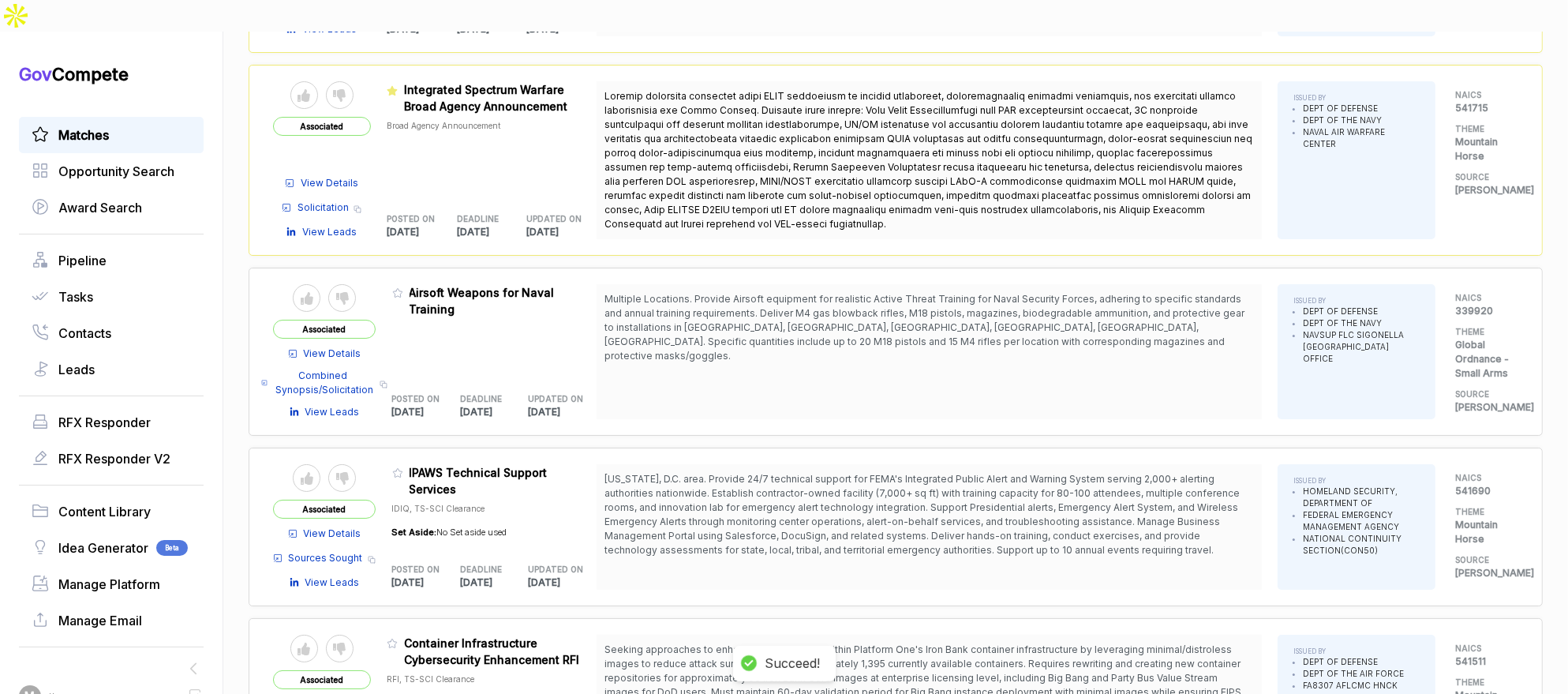
scroll to position [4040, 0]
click at [404, 286] on icon at bounding box center [397, 291] width 11 height 11
click at [712, 655] on button "✅ Change featured" at bounding box center [739, 658] width 145 height 24
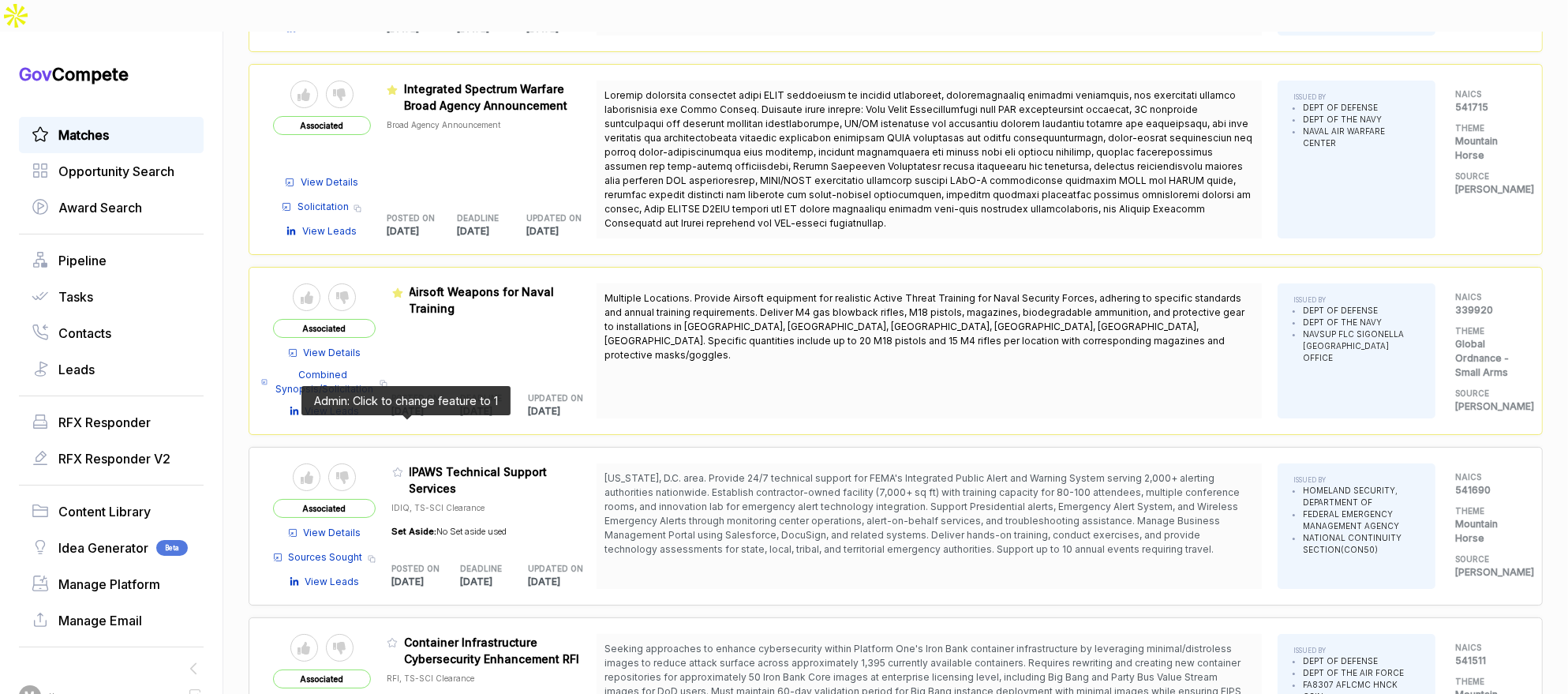
click at [404, 466] on icon at bounding box center [397, 471] width 11 height 11
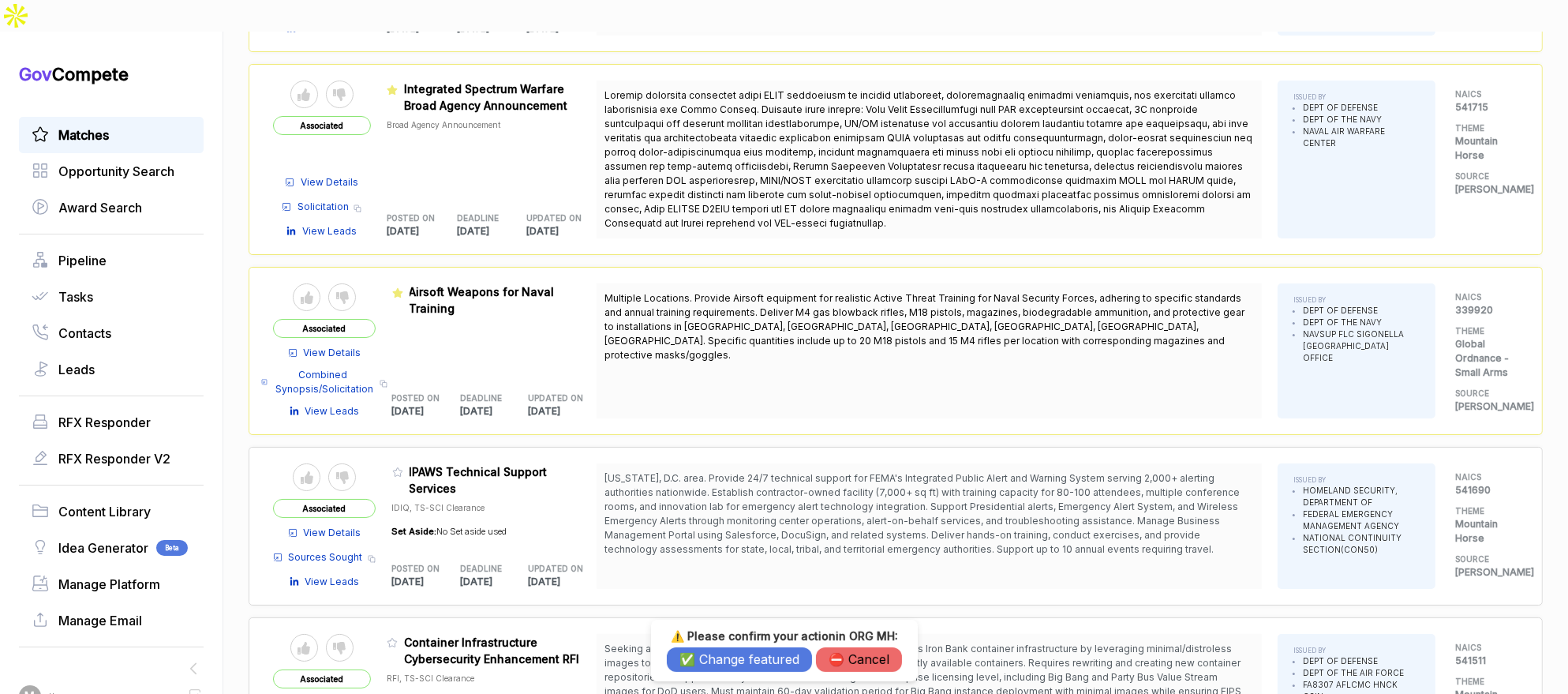
click at [699, 650] on button "✅ Change featured" at bounding box center [739, 658] width 145 height 24
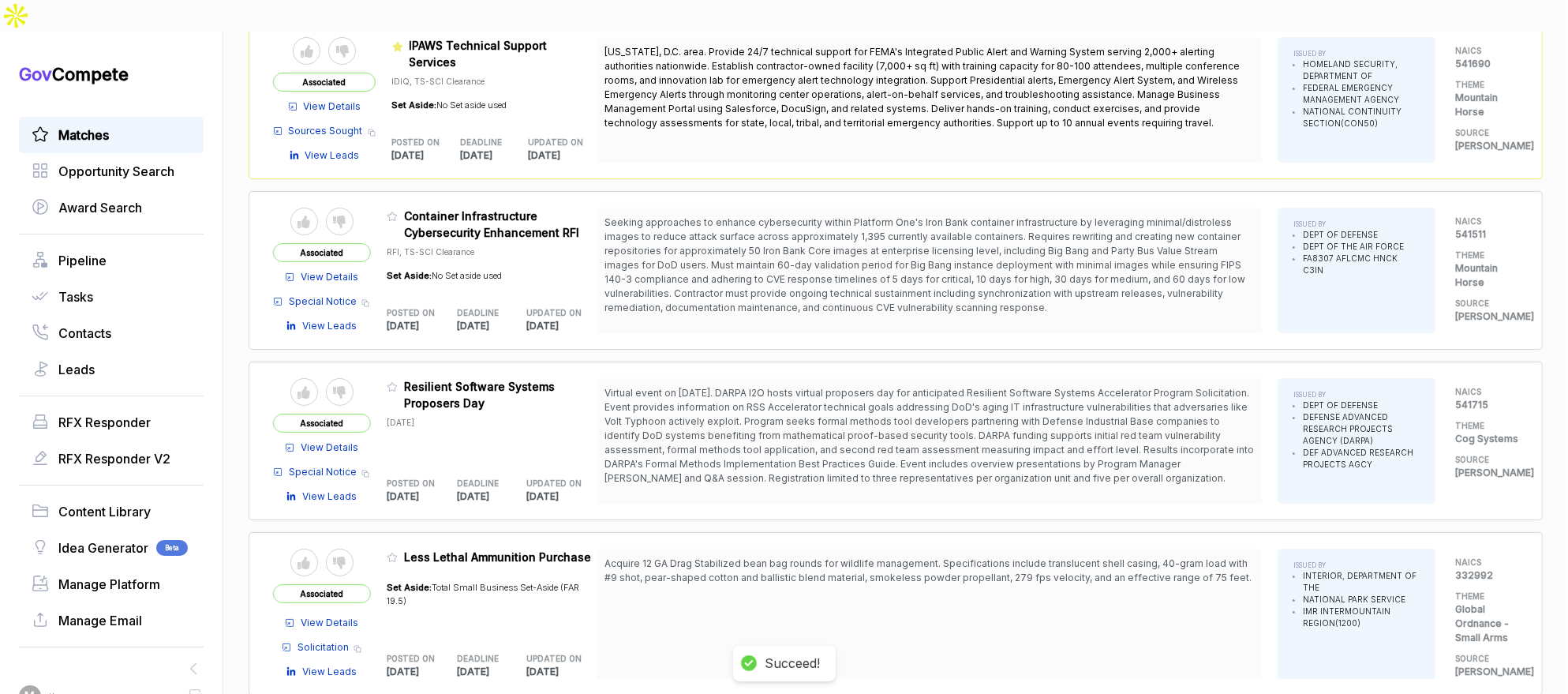
scroll to position [4551, 0]
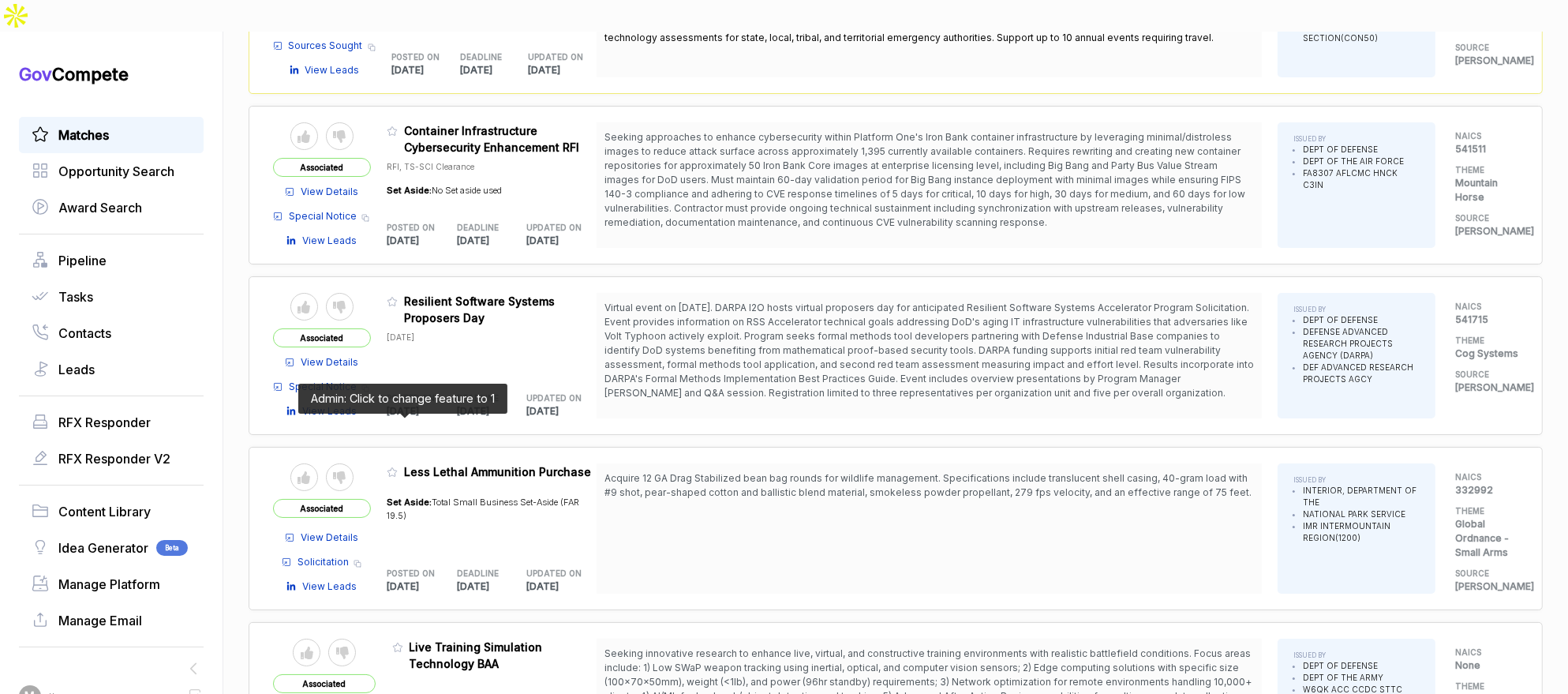
click at [398, 466] on icon at bounding box center [391, 471] width 11 height 11
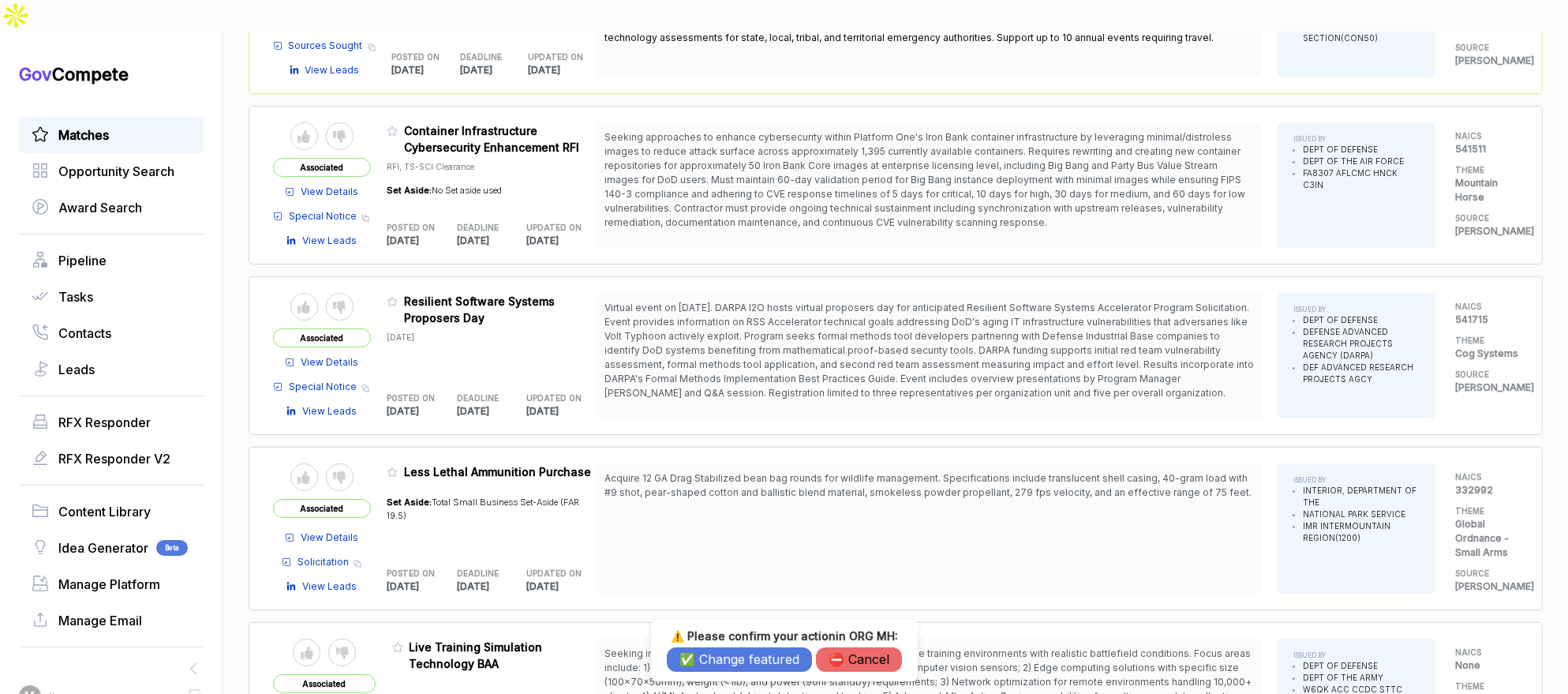
click at [690, 672] on div "⚠️ Please confirm your action in ORG MH : ✅ Change featured ⛔️ Cancel" at bounding box center [784, 650] width 266 height 62
click at [690, 668] on button "✅ Change featured" at bounding box center [739, 658] width 145 height 24
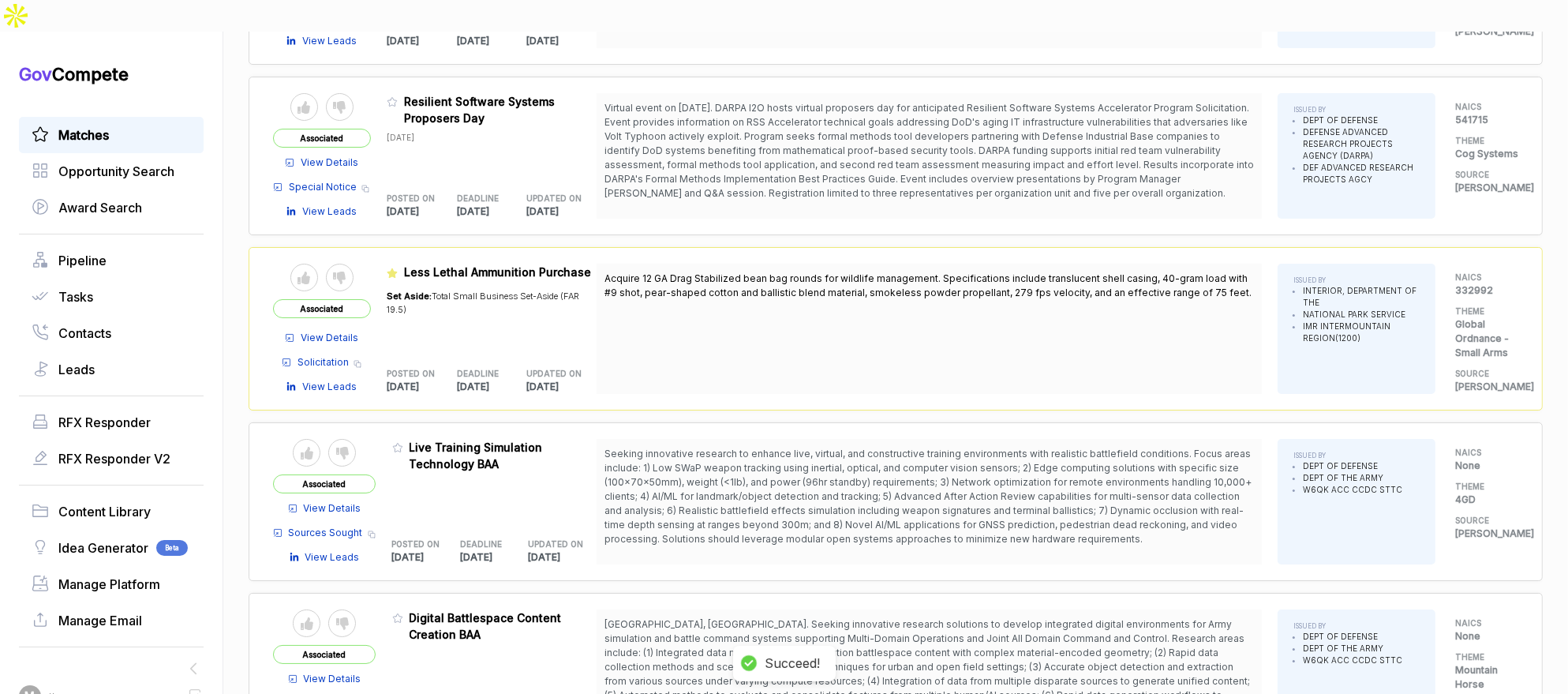
scroll to position [4847, 0]
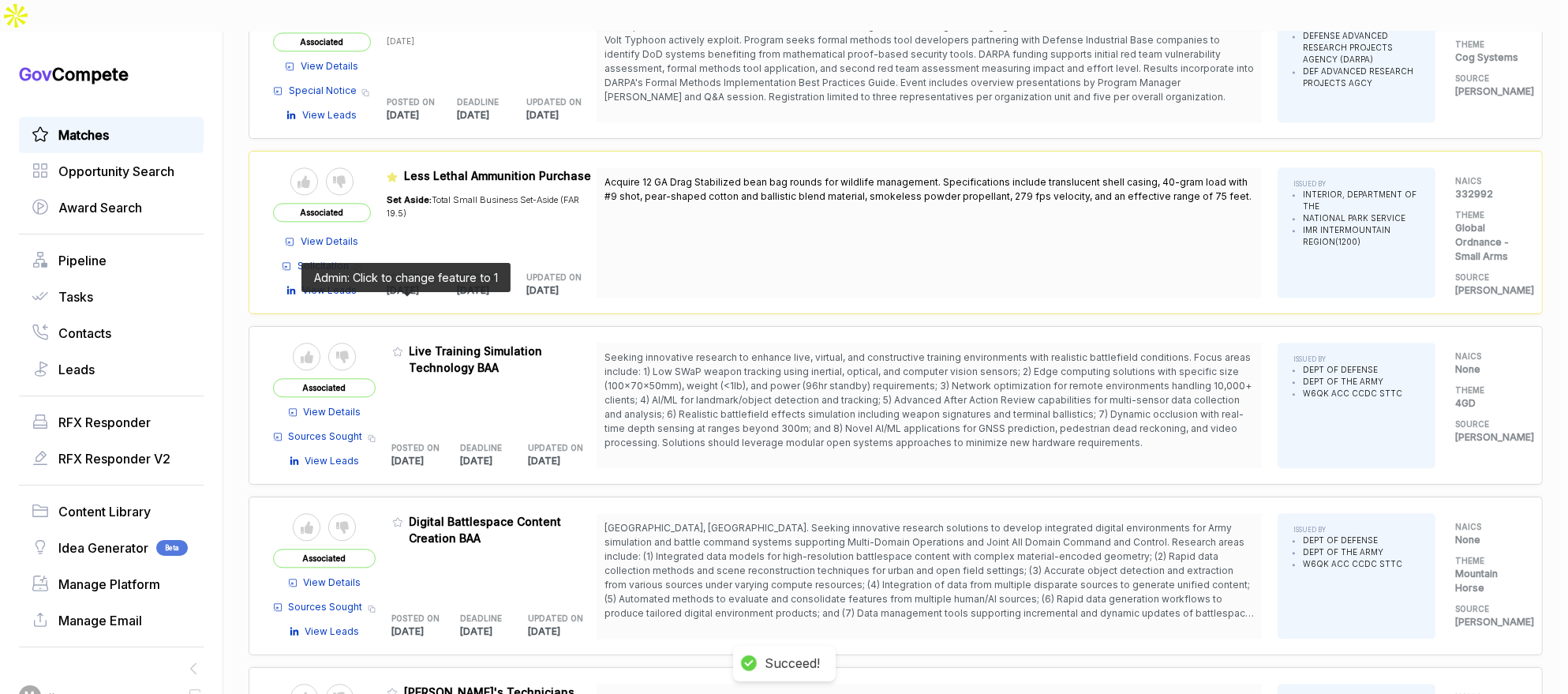
drag, startPoint x: 405, startPoint y: 305, endPoint x: 440, endPoint y: 382, distance: 84.6
click at [404, 346] on icon at bounding box center [397, 351] width 11 height 11
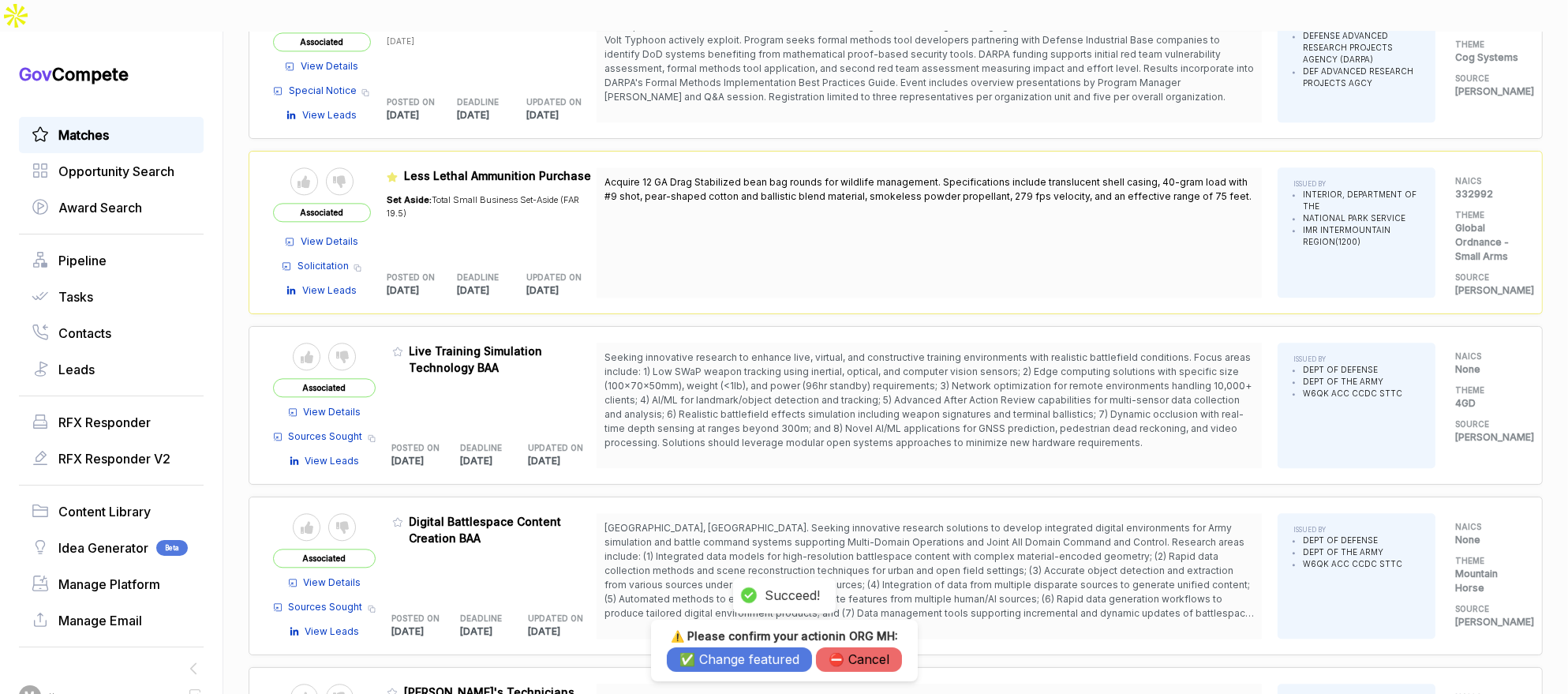
drag, startPoint x: 700, startPoint y: 659, endPoint x: 617, endPoint y: 625, distance: 89.7
click at [699, 659] on button "✅ Change featured" at bounding box center [739, 658] width 145 height 24
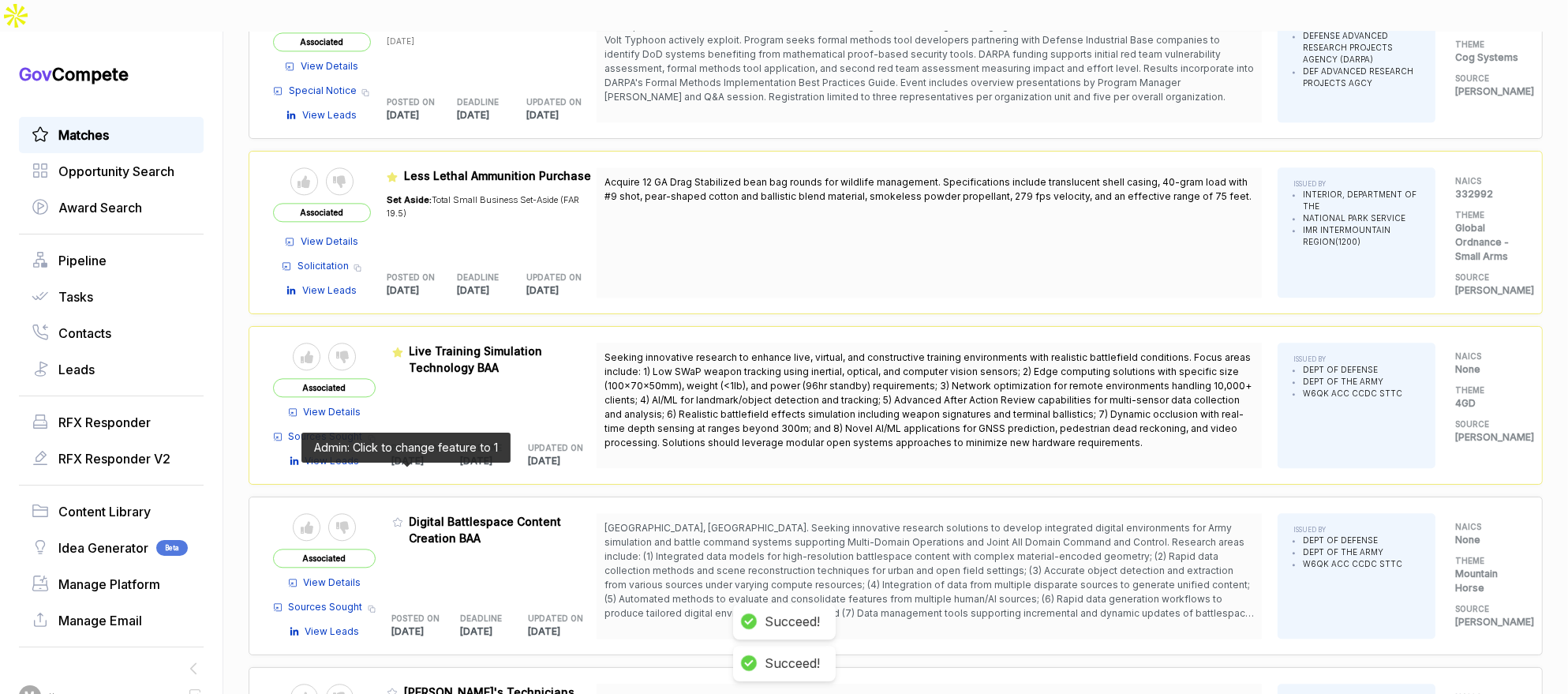
click at [404, 516] on icon at bounding box center [397, 521] width 11 height 11
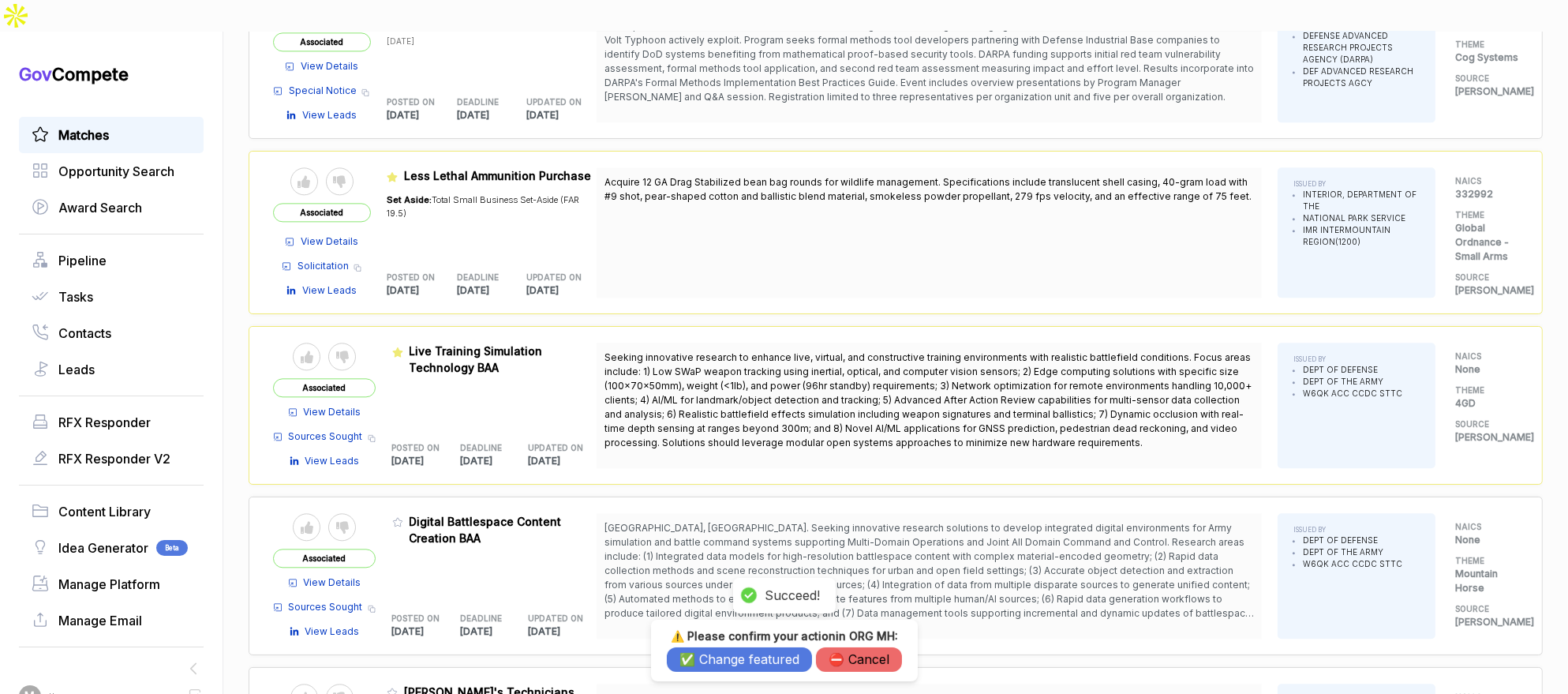
drag, startPoint x: 696, startPoint y: 655, endPoint x: 658, endPoint y: 654, distance: 38.0
click at [696, 655] on button "✅ Change featured" at bounding box center [739, 658] width 145 height 24
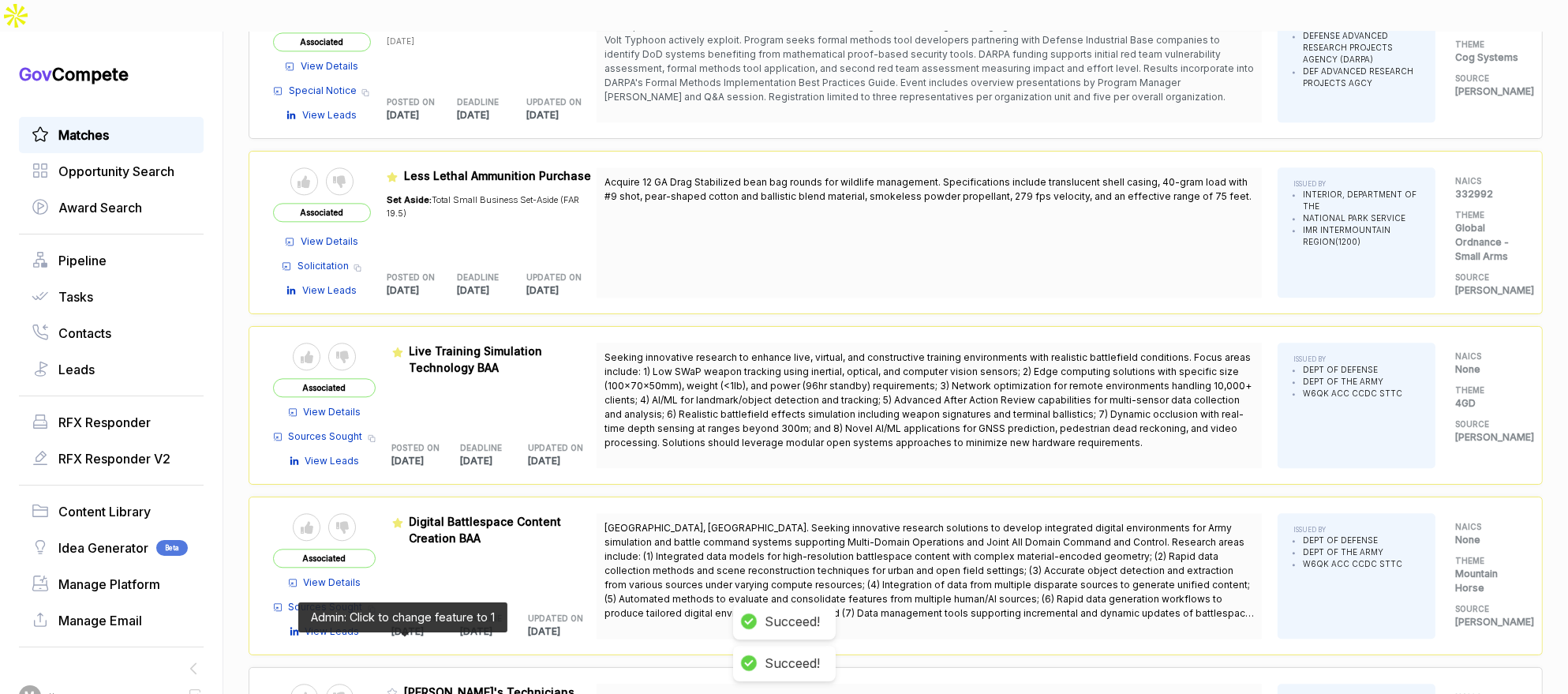
drag, startPoint x: 399, startPoint y: 641, endPoint x: 471, endPoint y: 653, distance: 73.0
click at [397, 688] on icon at bounding box center [392, 692] width 10 height 9
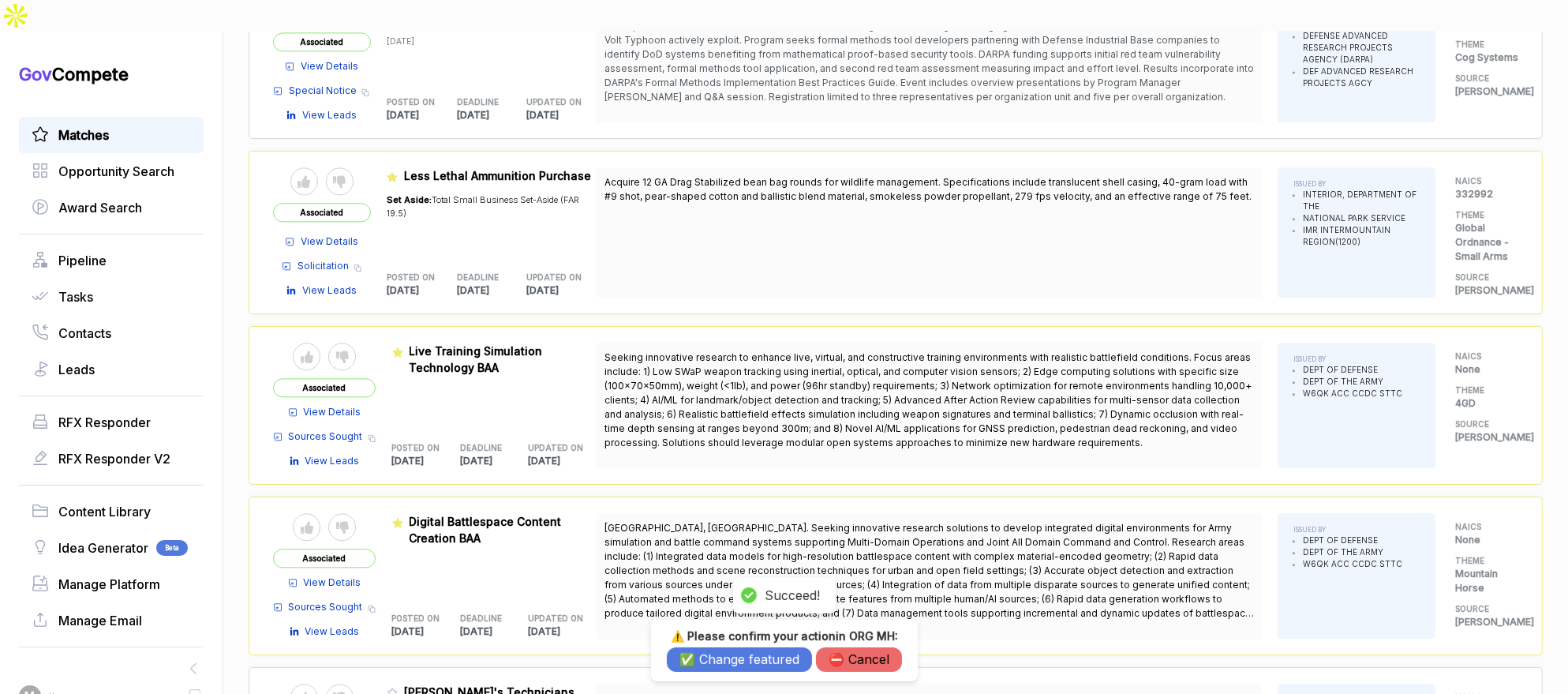
click at [697, 664] on button "✅ Change featured" at bounding box center [739, 658] width 145 height 24
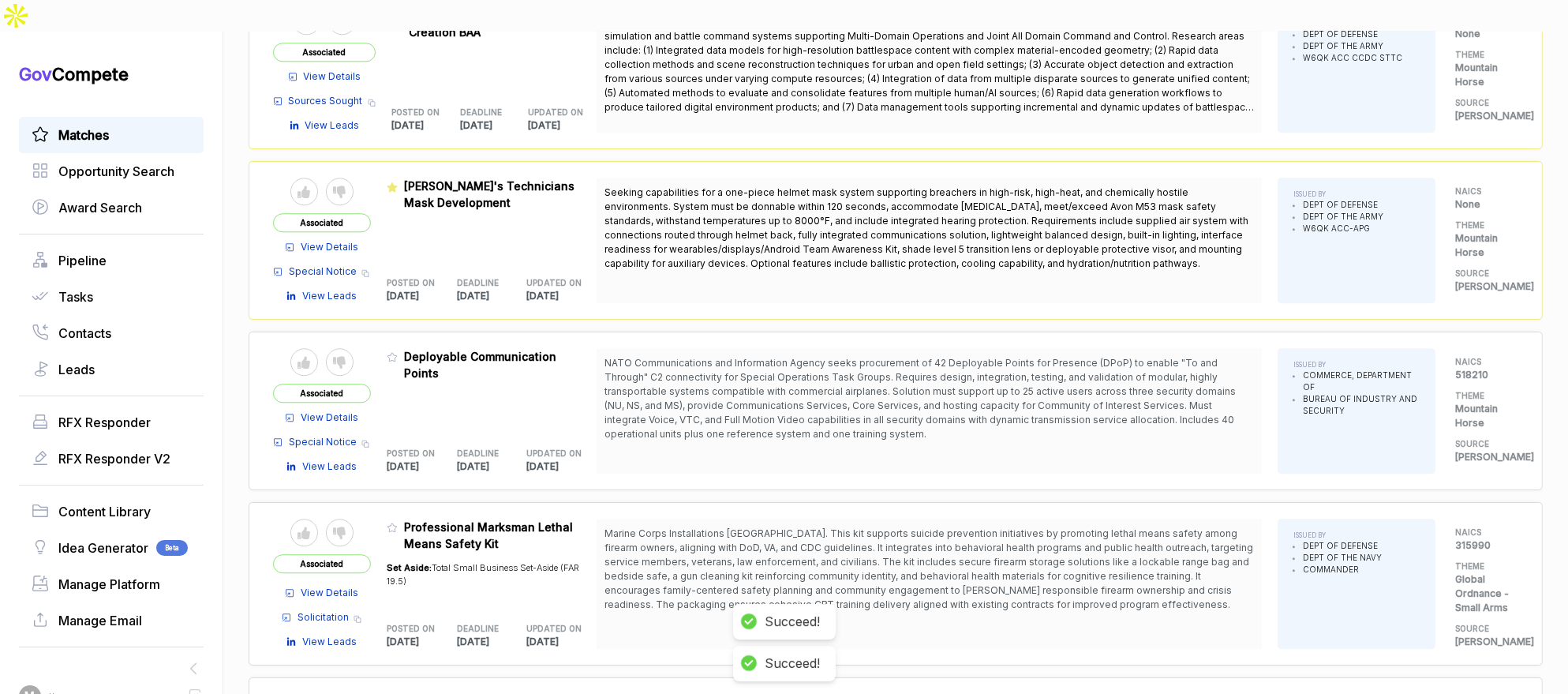
scroll to position [5377, 0]
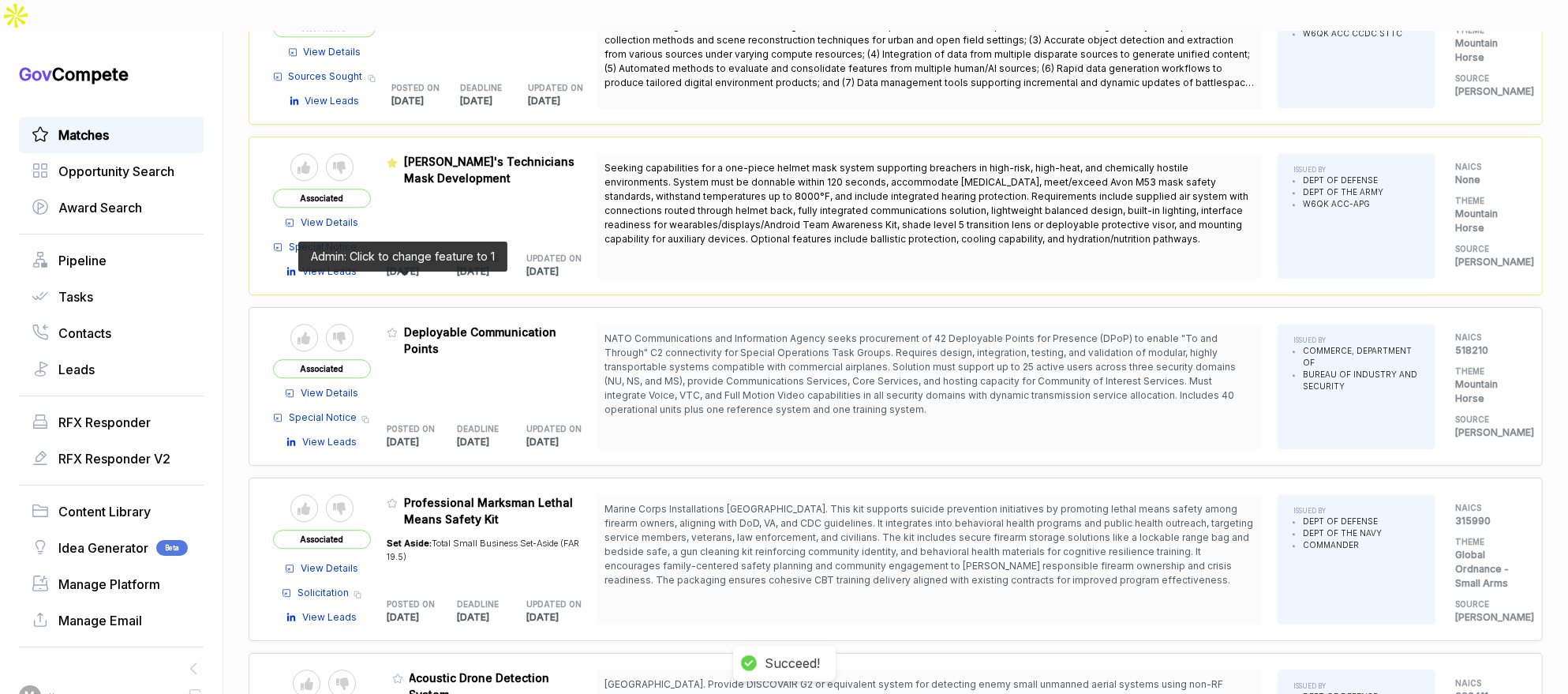
click at [398, 327] on icon at bounding box center [391, 332] width 11 height 11
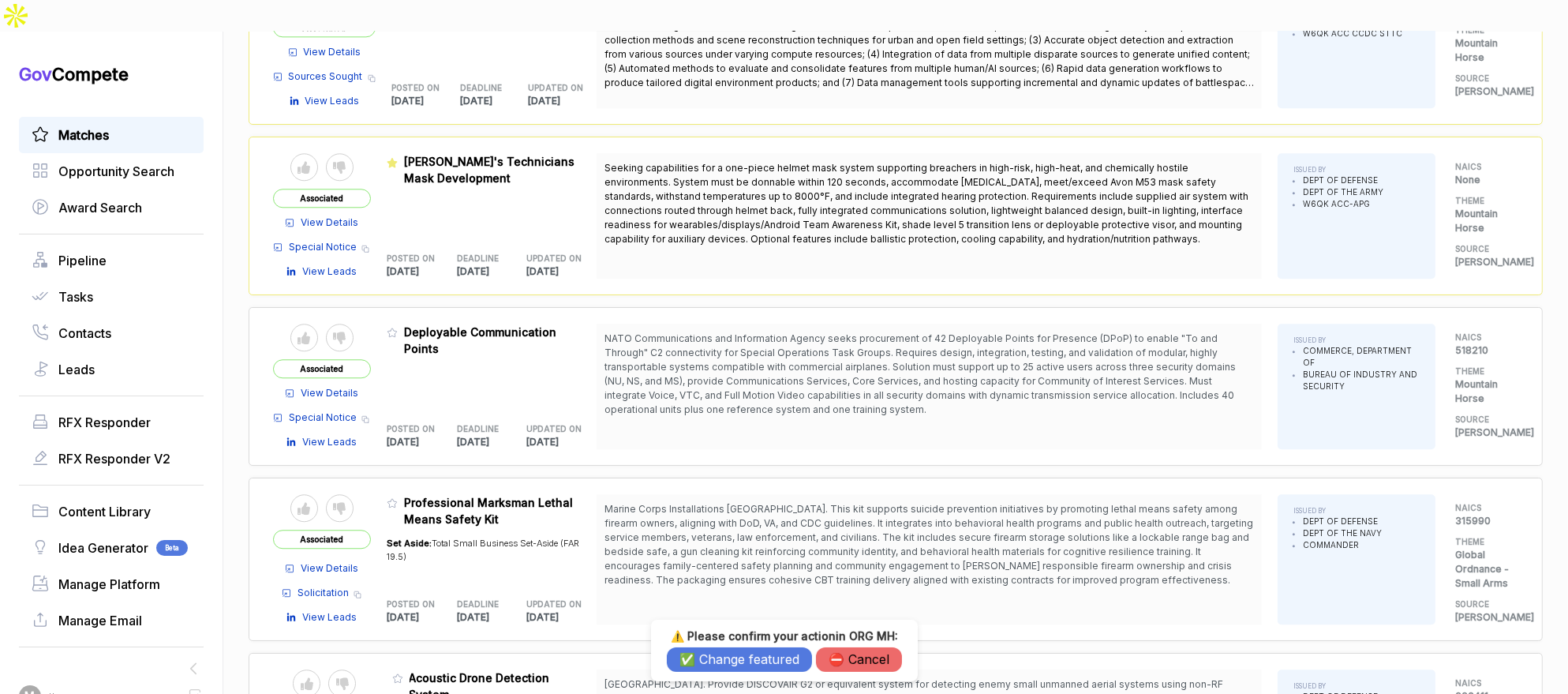
click at [703, 663] on button "✅ Change featured" at bounding box center [739, 658] width 145 height 24
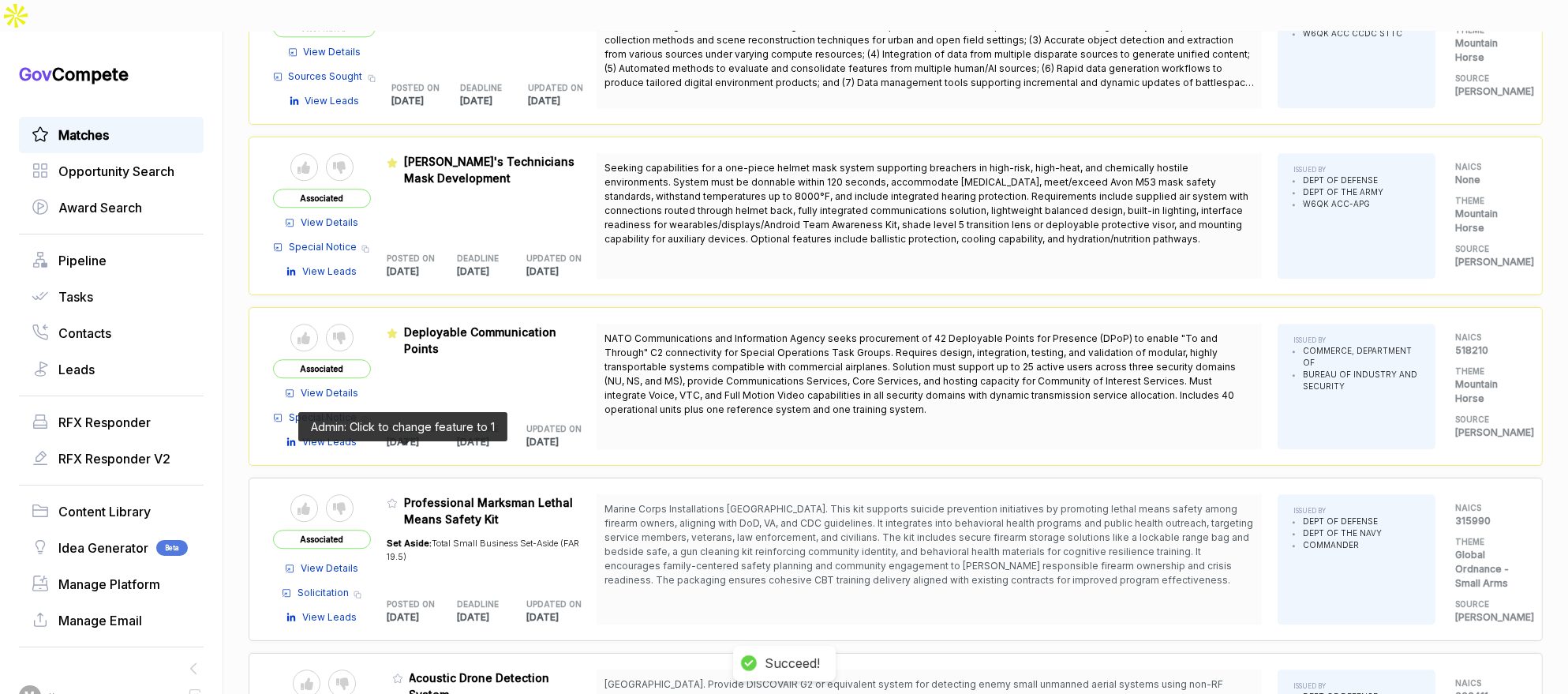
click at [395, 497] on icon at bounding box center [391, 502] width 11 height 11
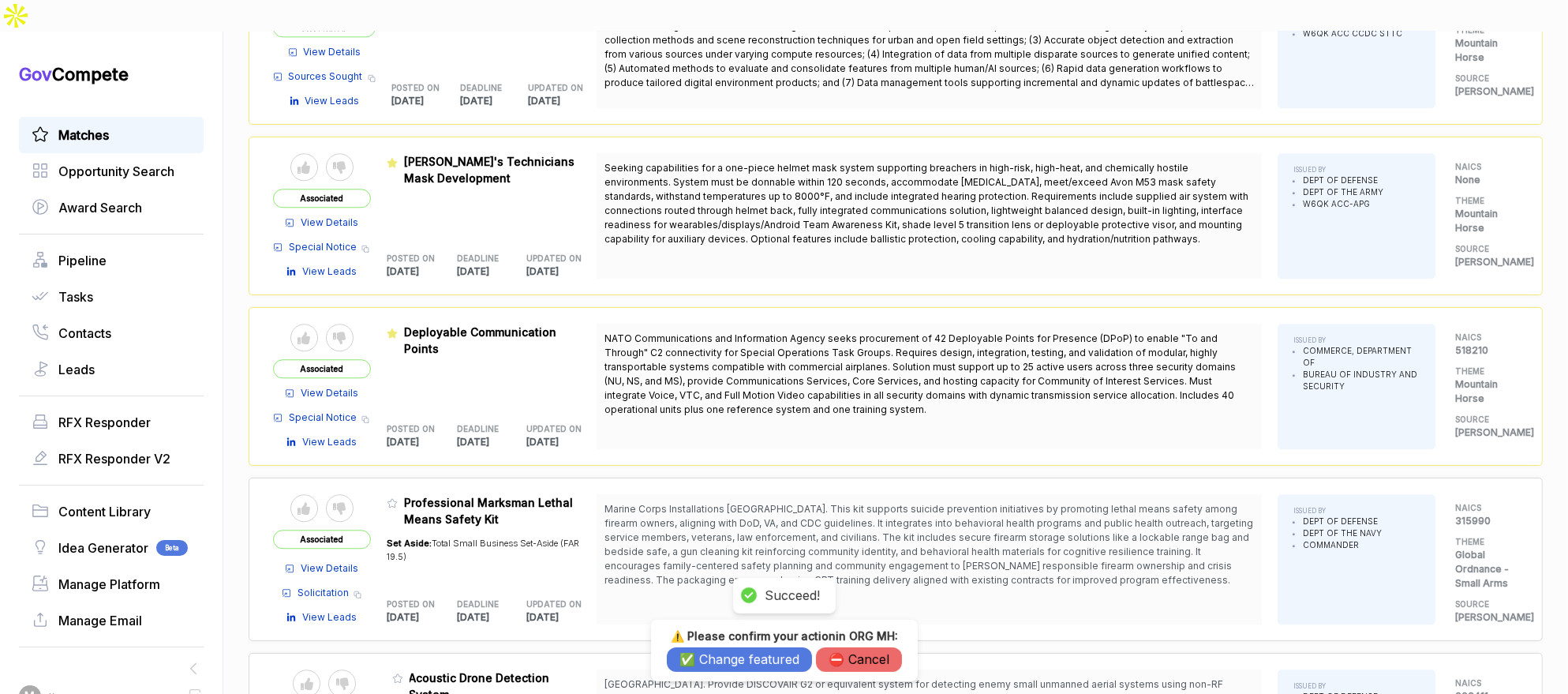
drag, startPoint x: 701, startPoint y: 663, endPoint x: 685, endPoint y: 658, distance: 16.8
click at [701, 663] on button "✅ Change featured" at bounding box center [739, 658] width 145 height 24
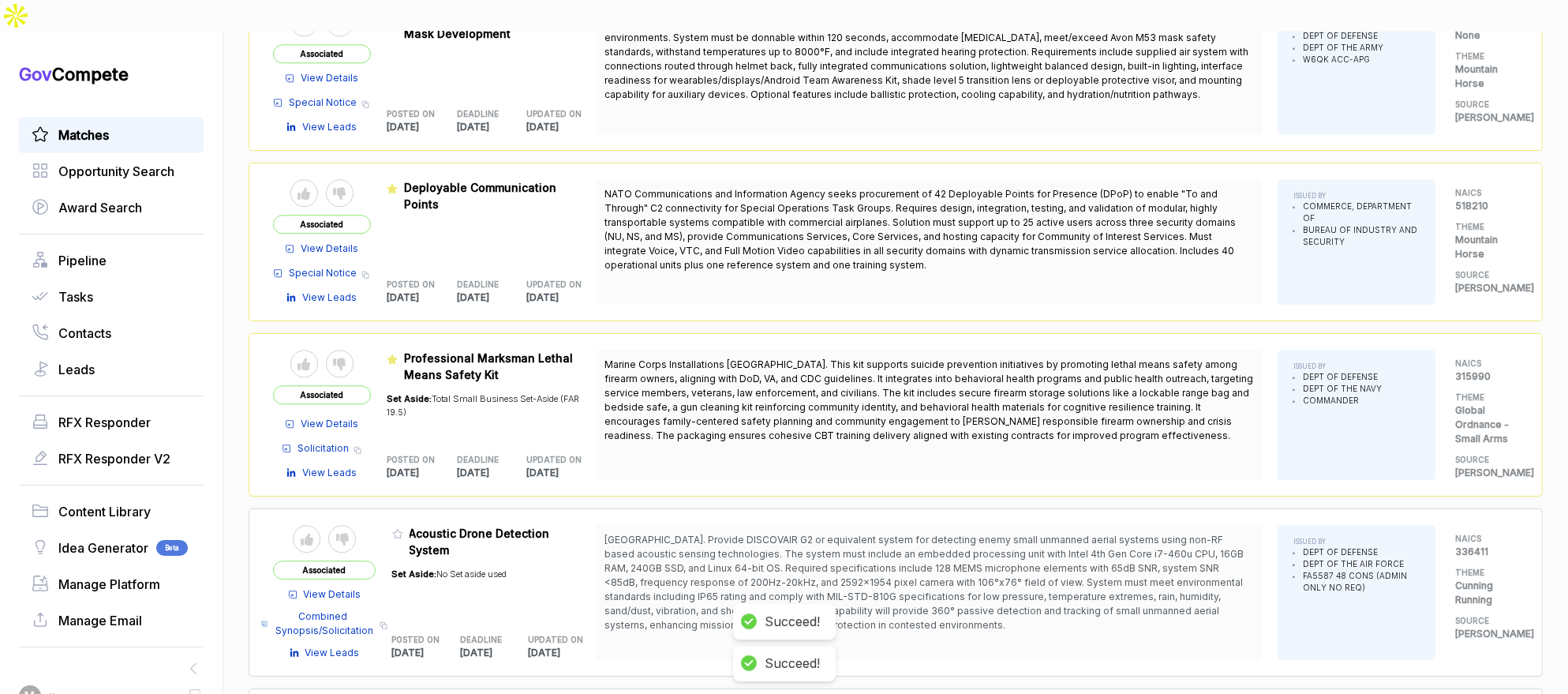
scroll to position [5524, 0]
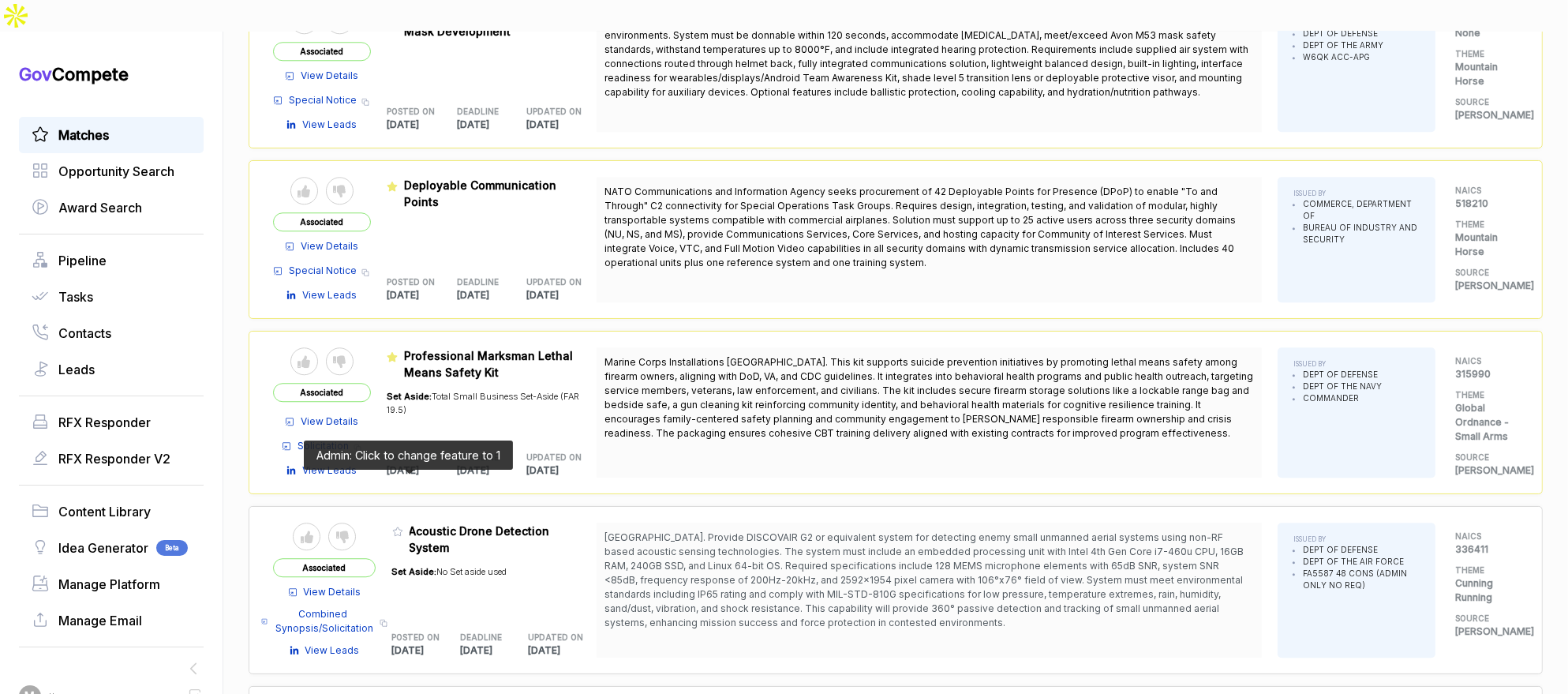
drag, startPoint x: 407, startPoint y: 480, endPoint x: 416, endPoint y: 486, distance: 10.8
click at [404, 526] on icon at bounding box center [397, 531] width 11 height 11
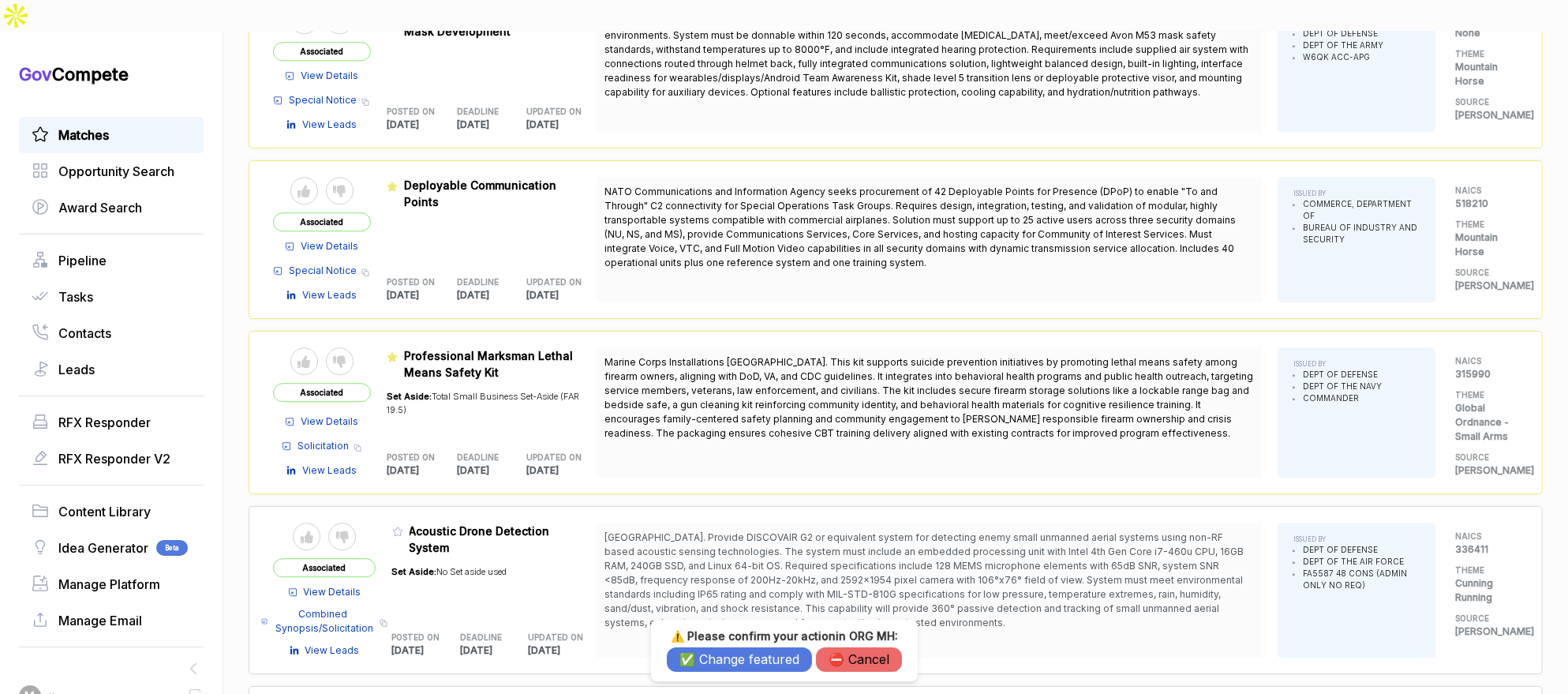
click at [726, 662] on button "✅ Change featured" at bounding box center [739, 658] width 145 height 24
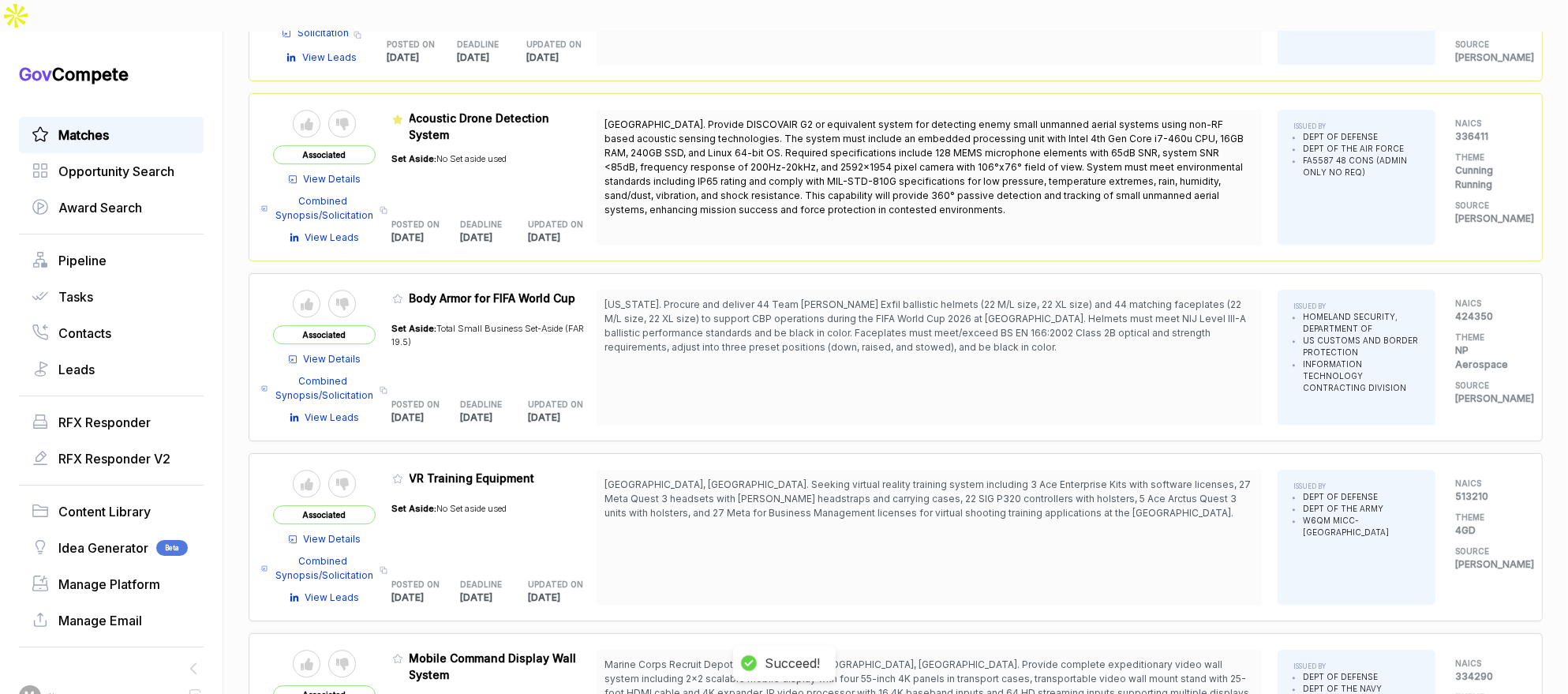
scroll to position [6072, 0]
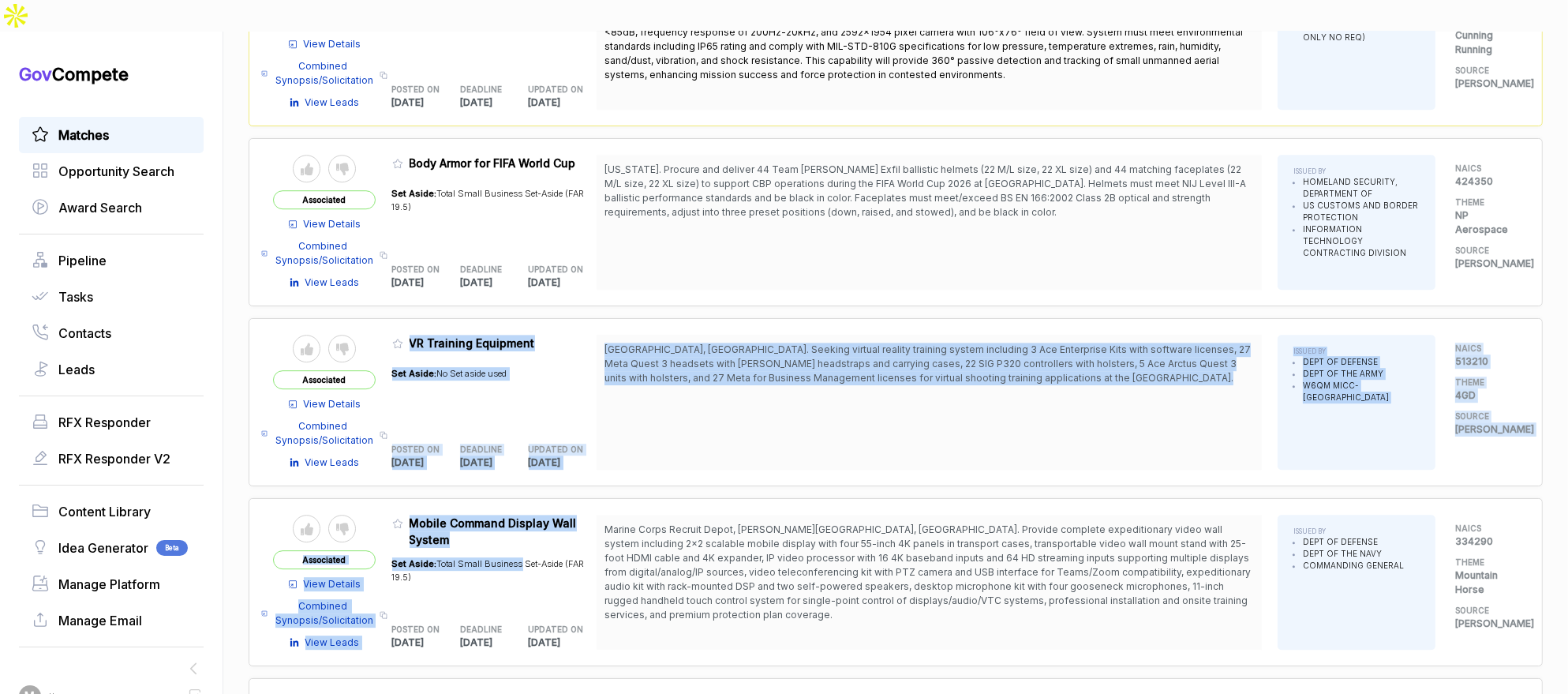
drag, startPoint x: 403, startPoint y: 289, endPoint x: 533, endPoint y: 513, distance: 259.0
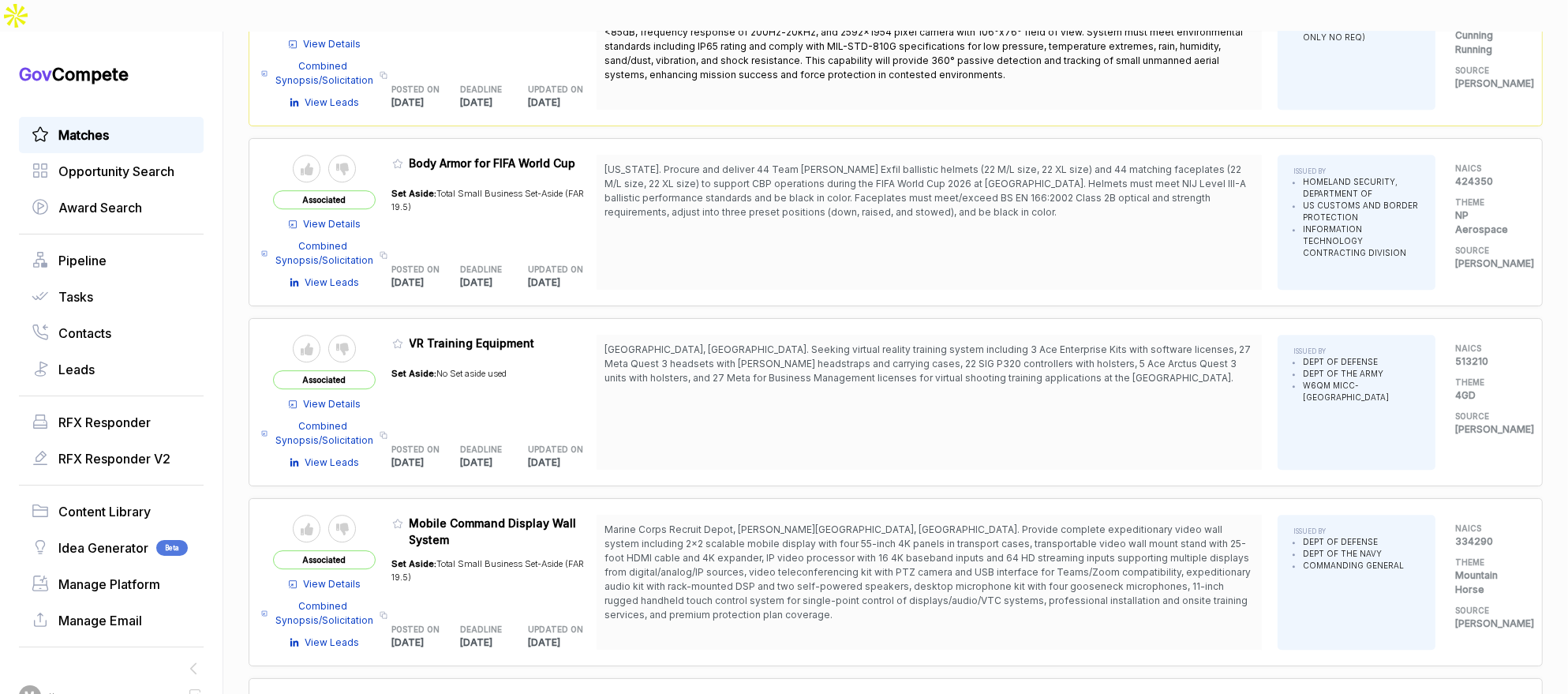
drag, startPoint x: 617, startPoint y: 534, endPoint x: 453, endPoint y: 498, distance: 167.9
click at [617, 534] on span "Marine Corps Recruit Depot, Parris Island, SC. Provide complete expeditionary v…" at bounding box center [928, 571] width 646 height 97
click at [404, 518] on icon at bounding box center [397, 523] width 11 height 11
click at [759, 661] on button "✅ Change featured" at bounding box center [739, 658] width 145 height 24
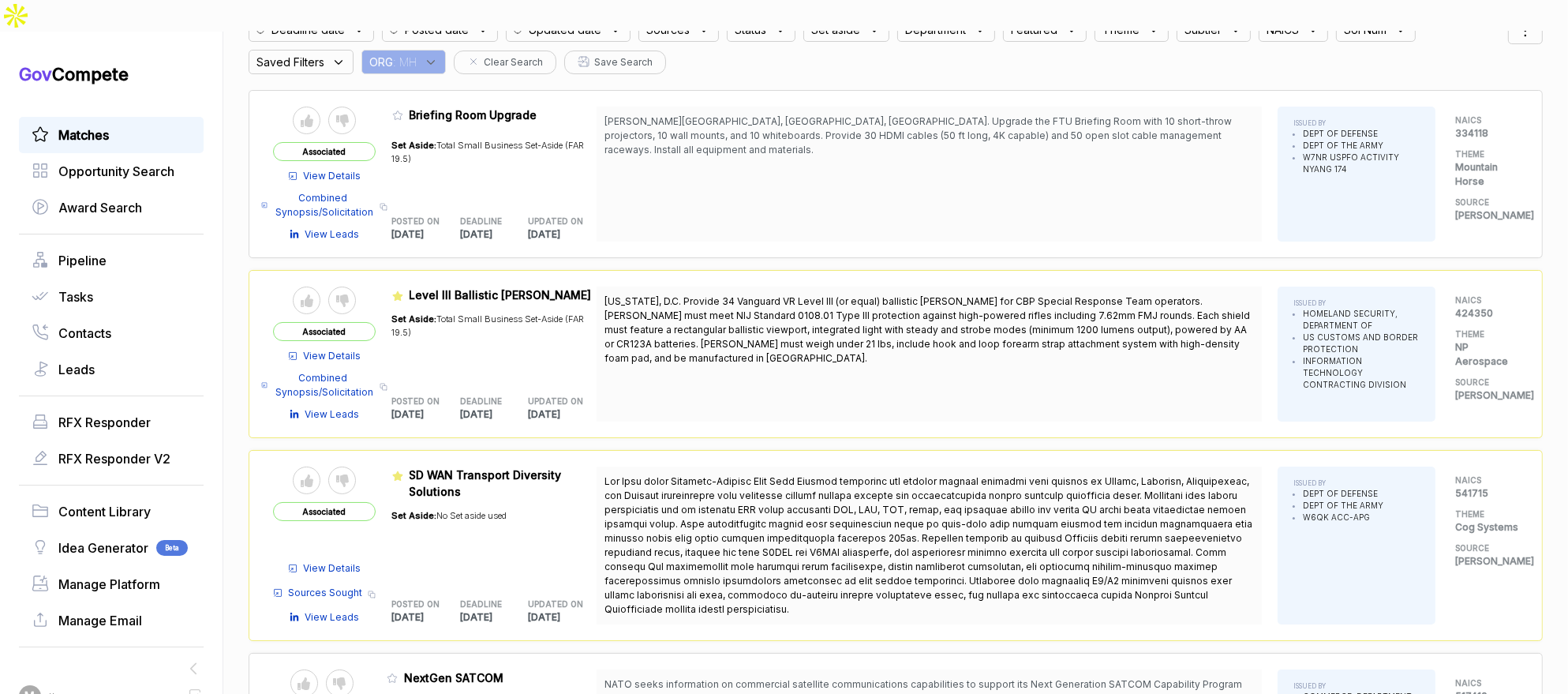
scroll to position [0, 0]
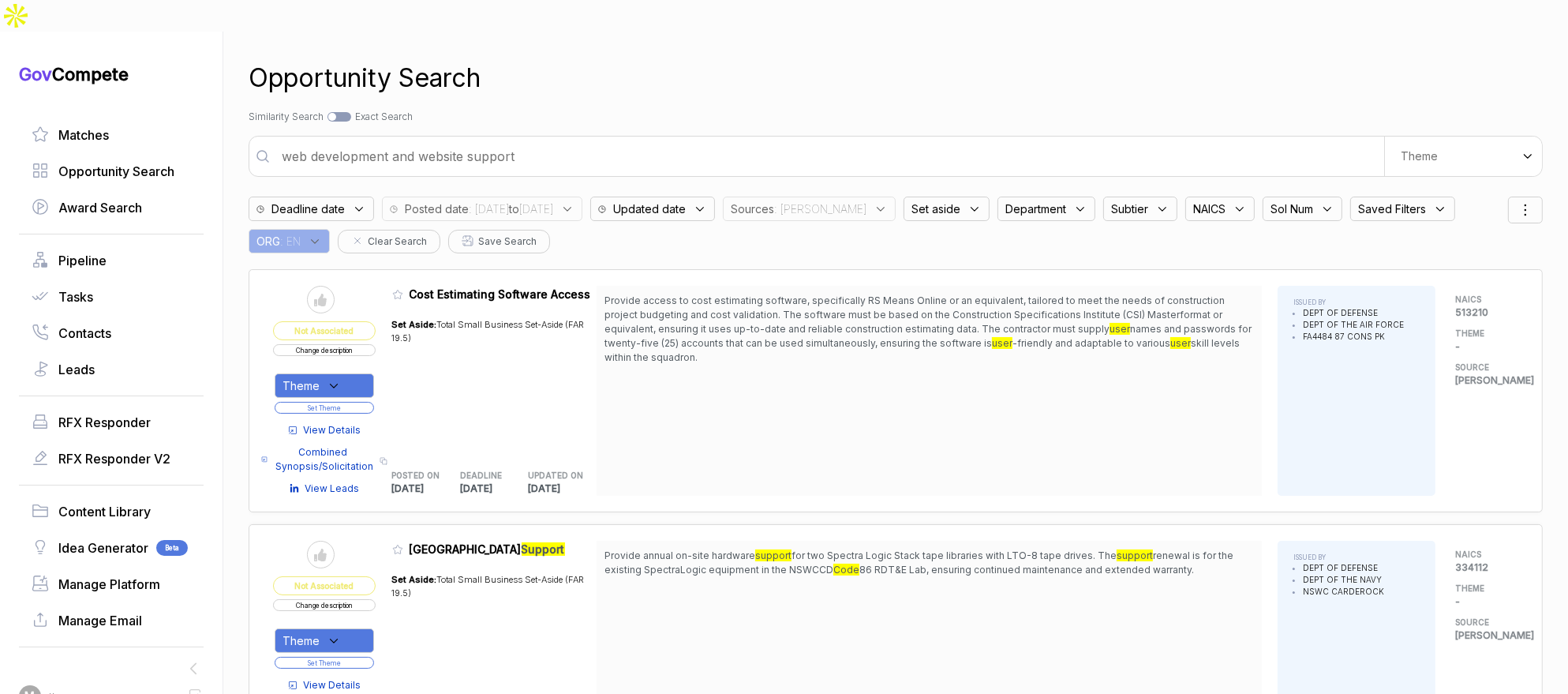
click at [330, 229] on div "ORG : EN" at bounding box center [289, 240] width 82 height 24
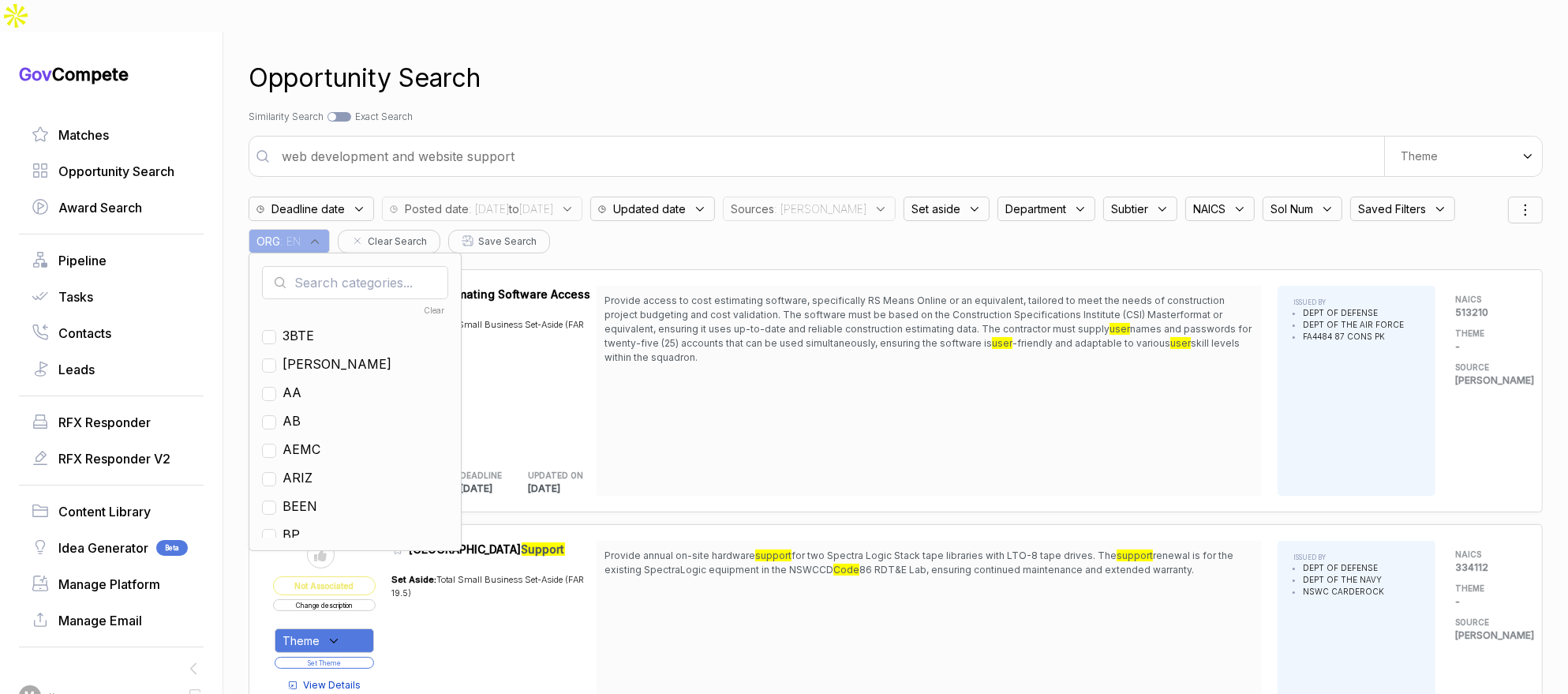
click at [345, 266] on input "text" at bounding box center [356, 283] width 187 height 33
checkbox input "true"
type input "en"
drag, startPoint x: 305, startPoint y: 335, endPoint x: 315, endPoint y: 300, distance: 36.4
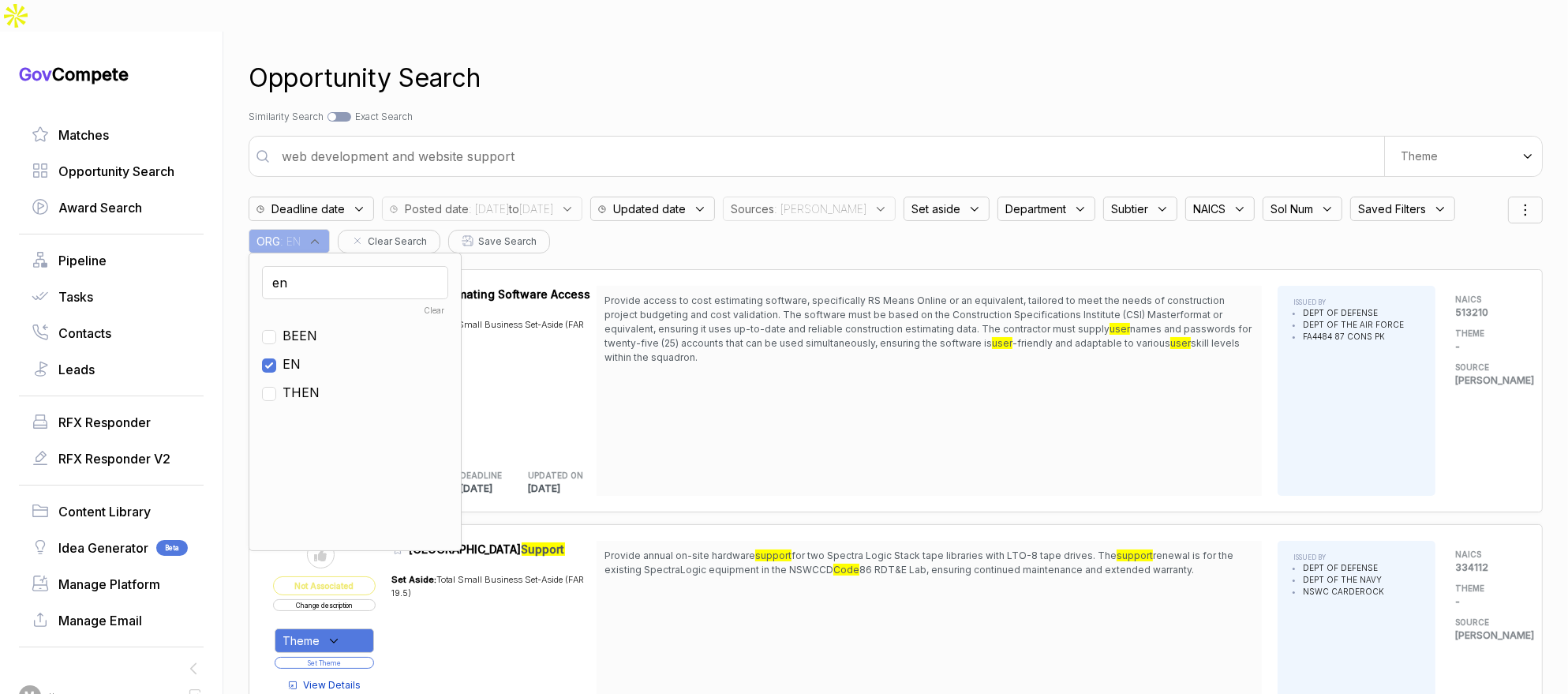
click at [301, 355] on span "EN" at bounding box center [291, 364] width 18 height 19
checkbox input "false"
click at [330, 266] on input "en" at bounding box center [356, 283] width 187 height 33
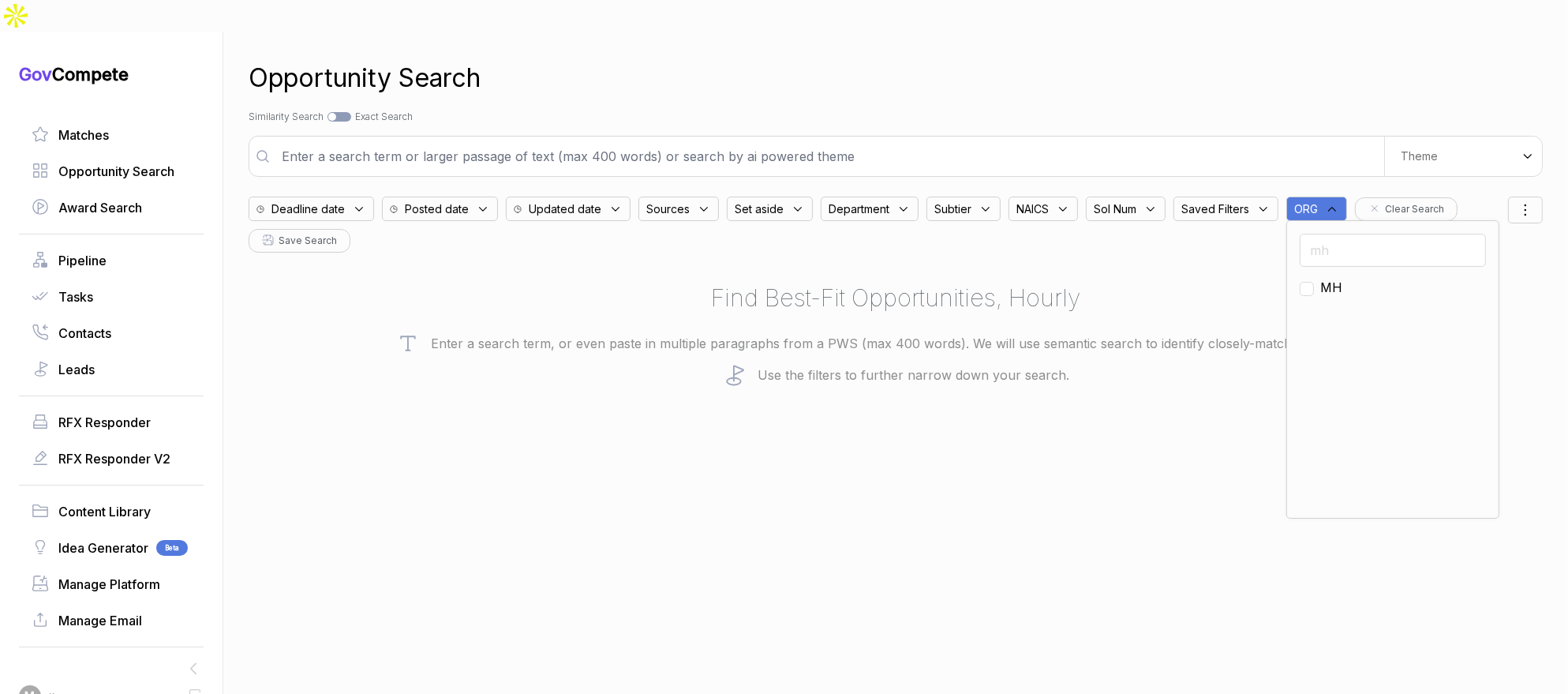
type input "mh"
click at [1310, 282] on input "checkbox" at bounding box center [1307, 288] width 14 height 14
checkbox input "true"
click at [1285, 60] on div "Opportunity Search" at bounding box center [896, 78] width 1294 height 37
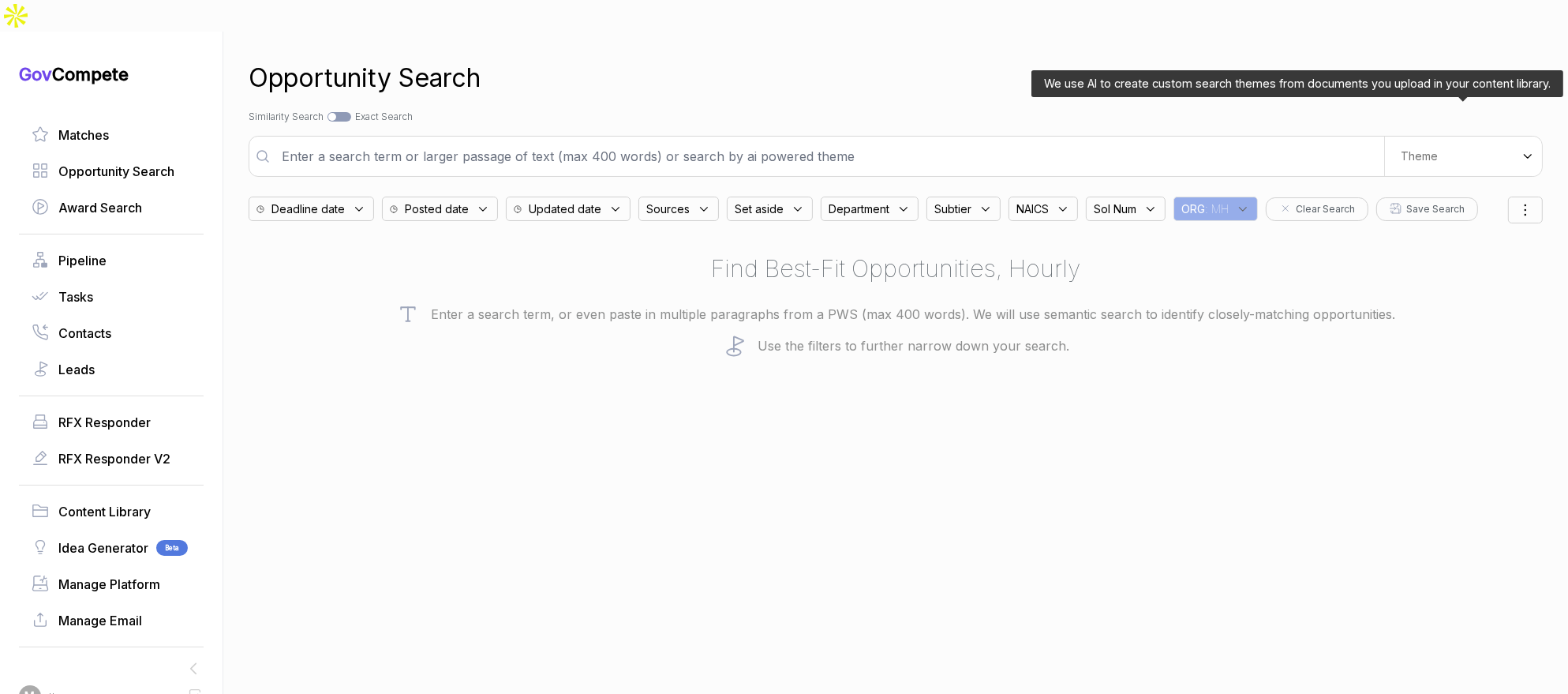
click at [1506, 136] on div "Theme" at bounding box center [1463, 156] width 158 height 39
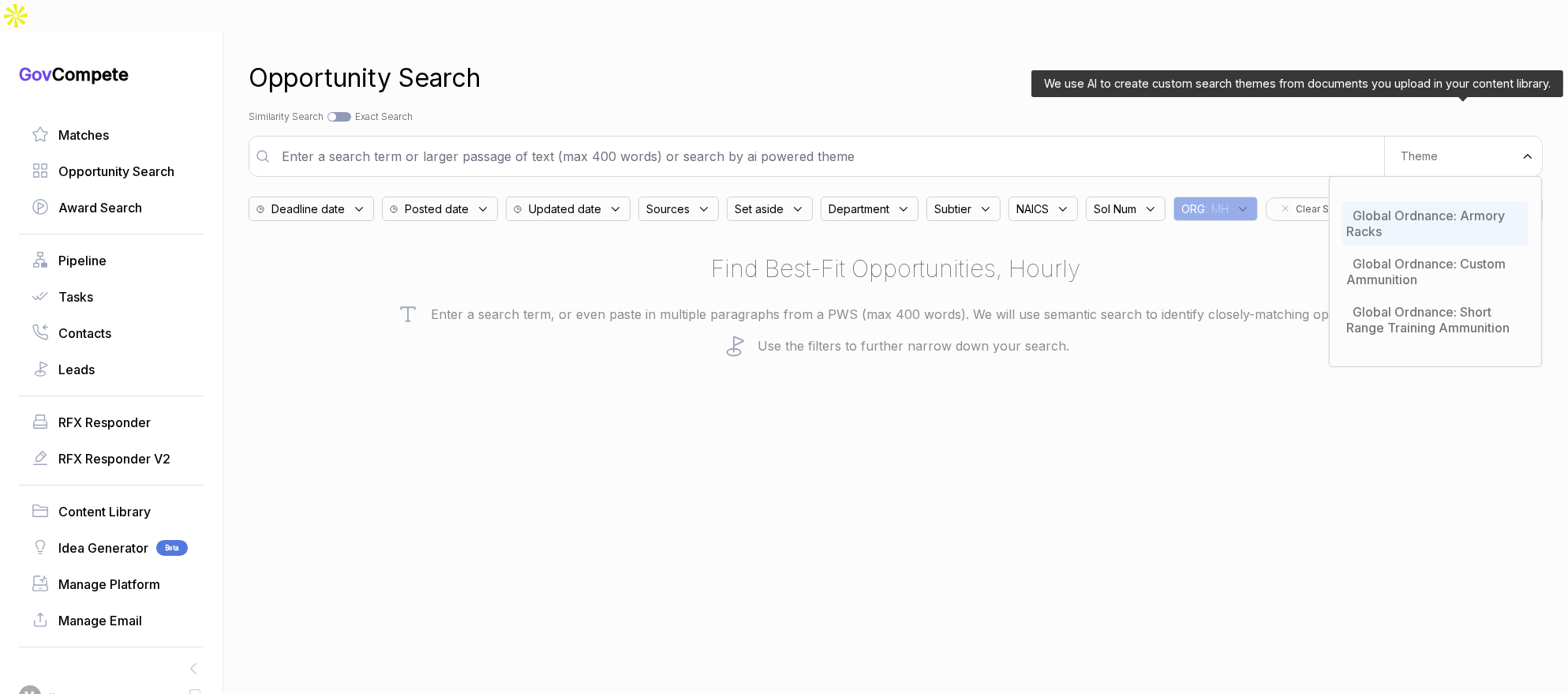
click at [1435, 208] on span "Global Ordnance: Armory Racks" at bounding box center [1426, 223] width 159 height 32
click at [1446, 136] on div "Theme" at bounding box center [1463, 156] width 158 height 39
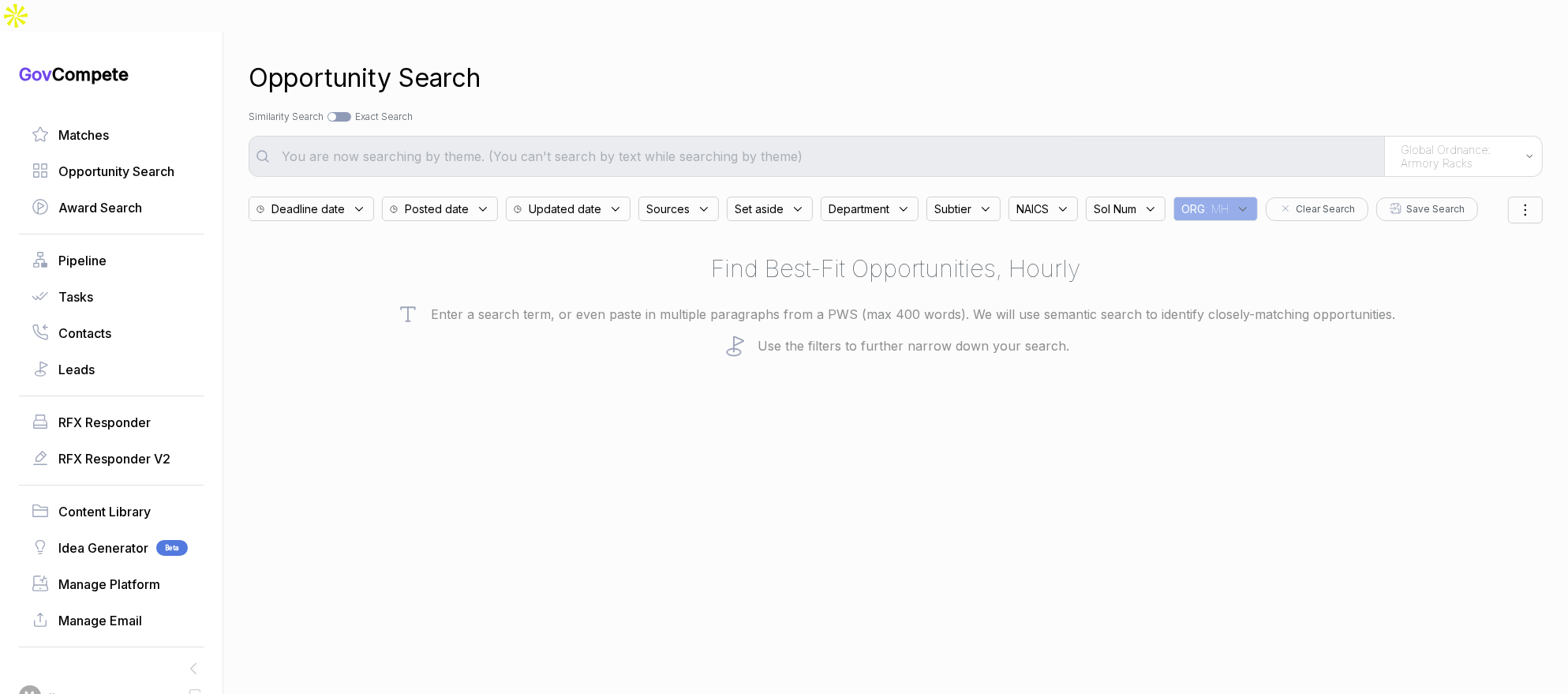
click at [1422, 143] on span "Global Ordnance: Armory Racks" at bounding box center [1459, 157] width 117 height 28
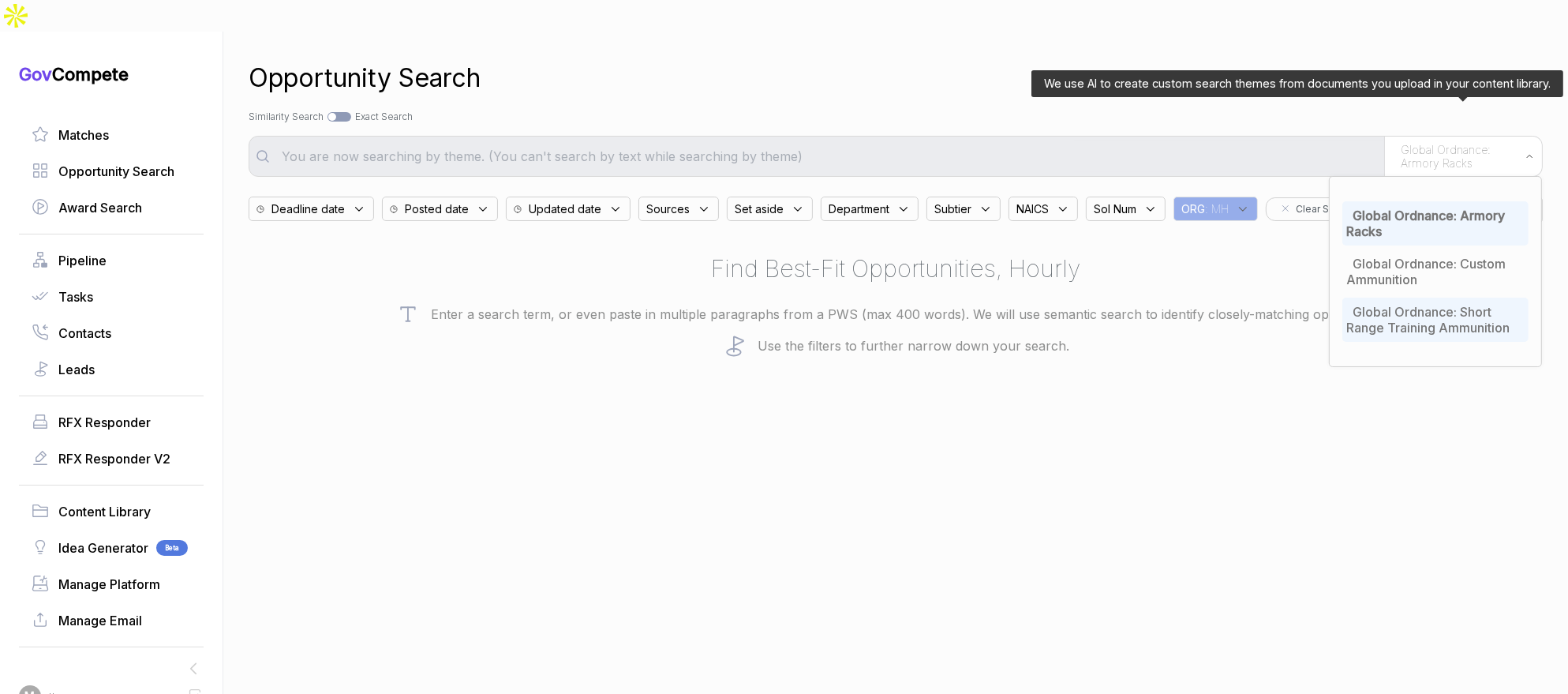
drag, startPoint x: 1393, startPoint y: 280, endPoint x: 1385, endPoint y: 275, distance: 9.4
click at [1393, 304] on span "Global Ordnance: Short Range Training Ammunition" at bounding box center [1429, 319] width 163 height 32
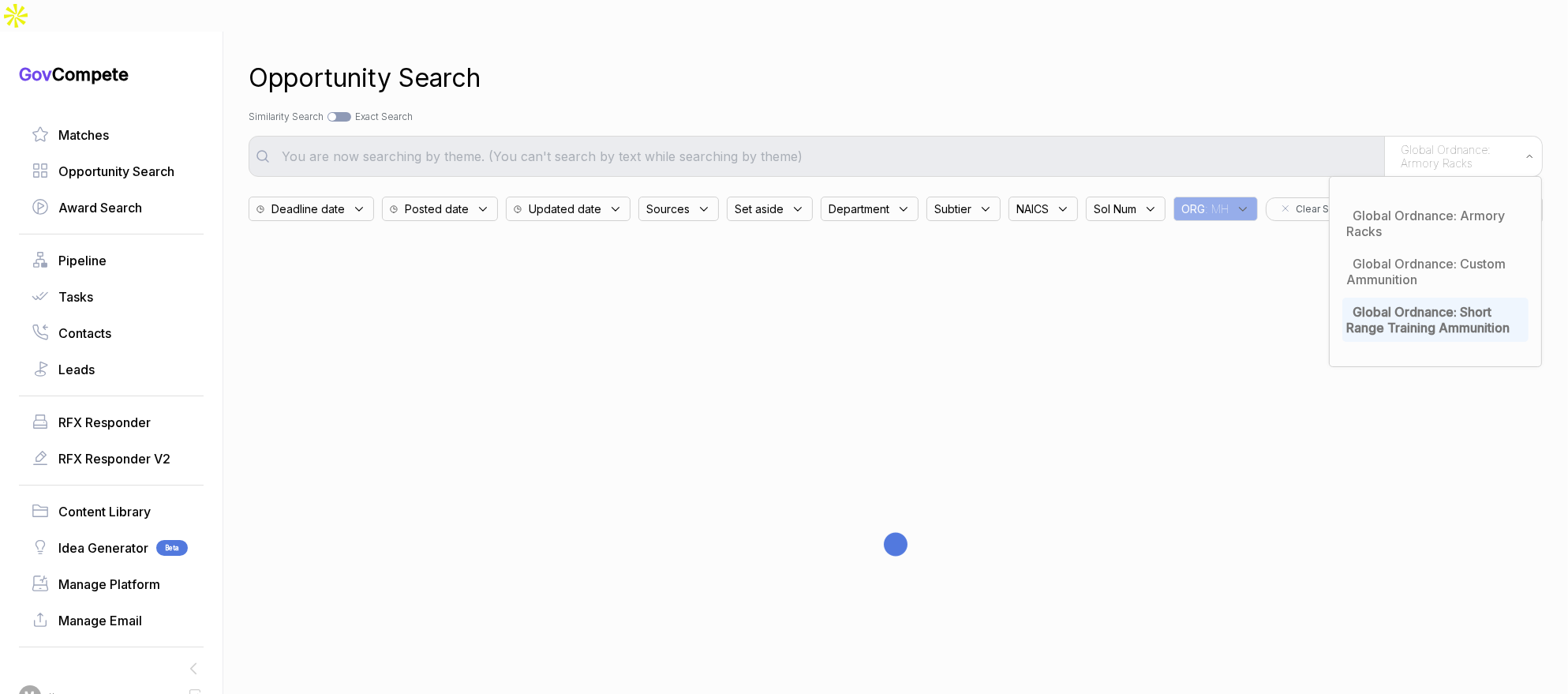
click at [1016, 110] on div "Search by Topic Relevance Similarity Search Search by Exact Keyword Match Exact…" at bounding box center [896, 116] width 1294 height 14
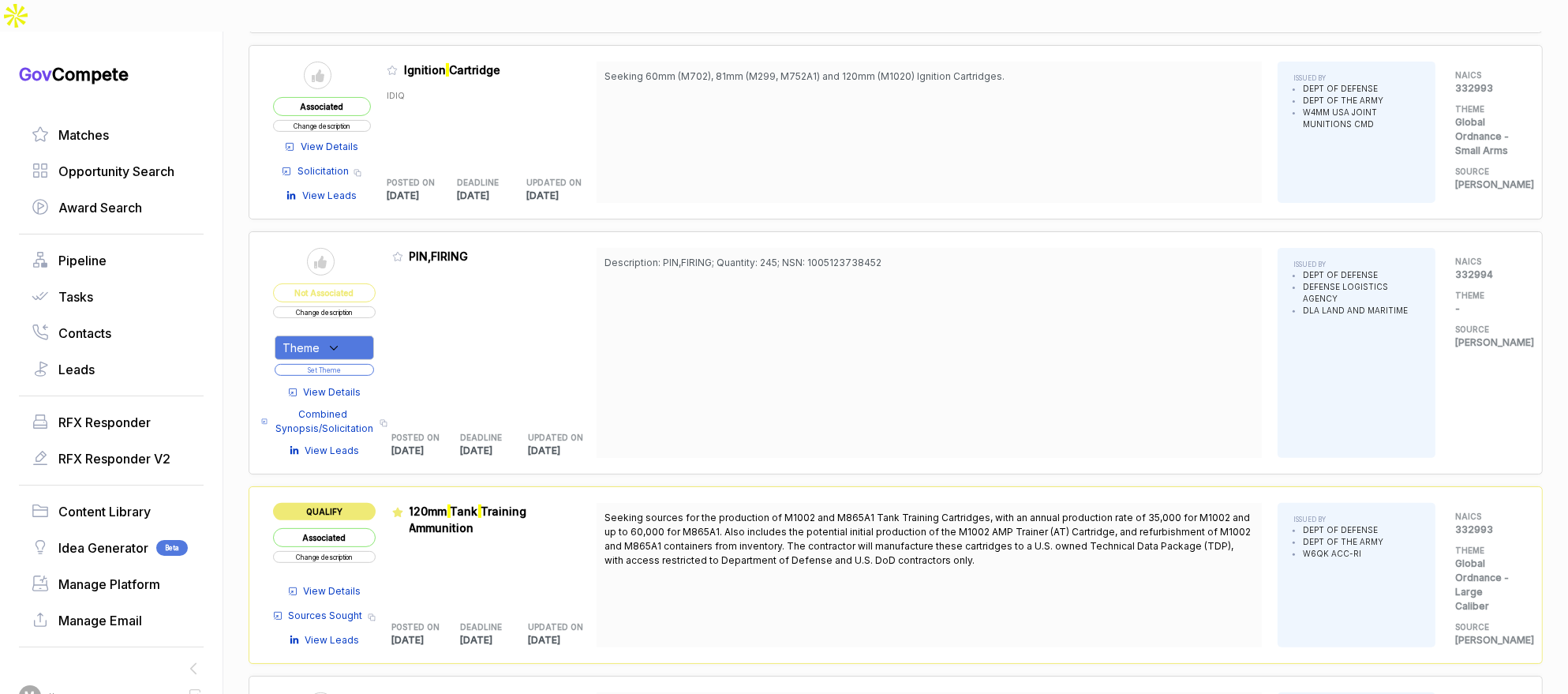
scroll to position [866, 0]
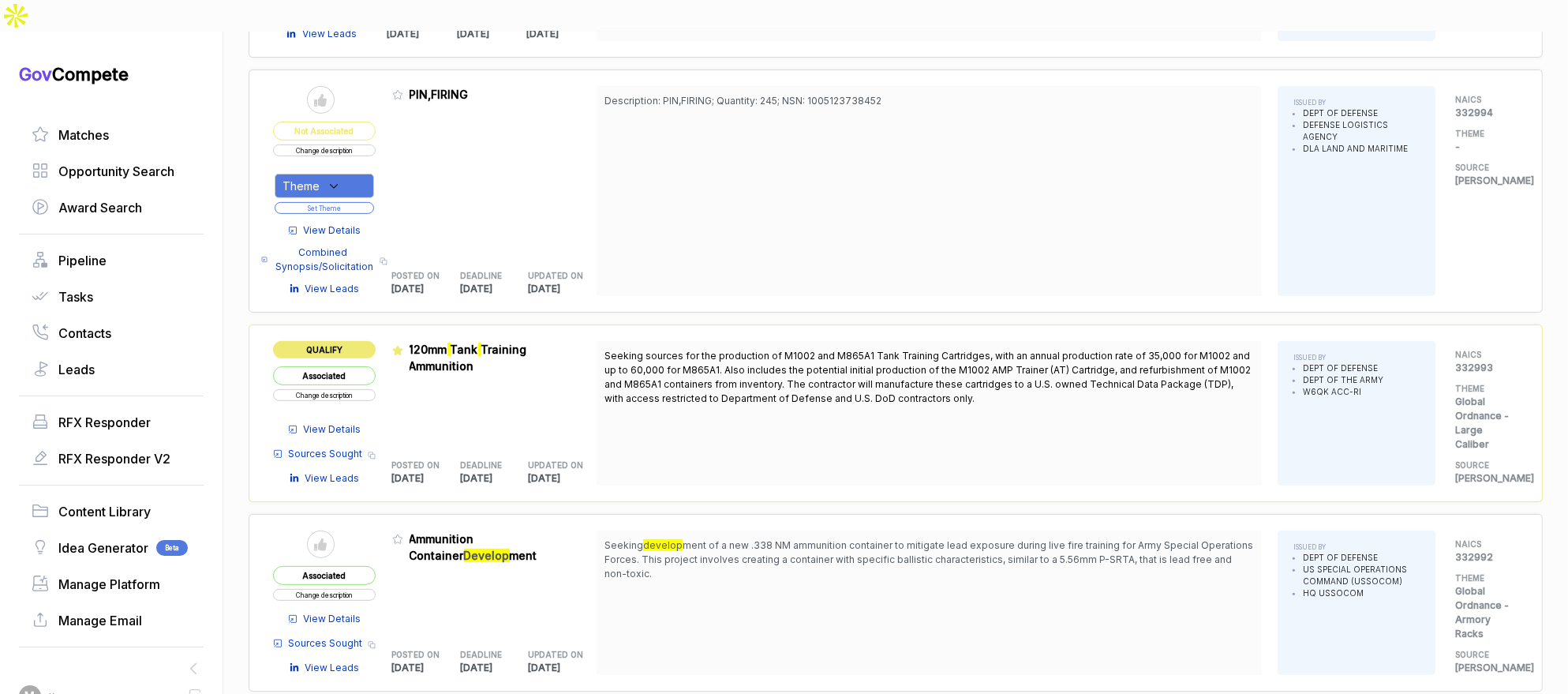
click at [351, 422] on span "View Details" at bounding box center [333, 429] width 58 height 14
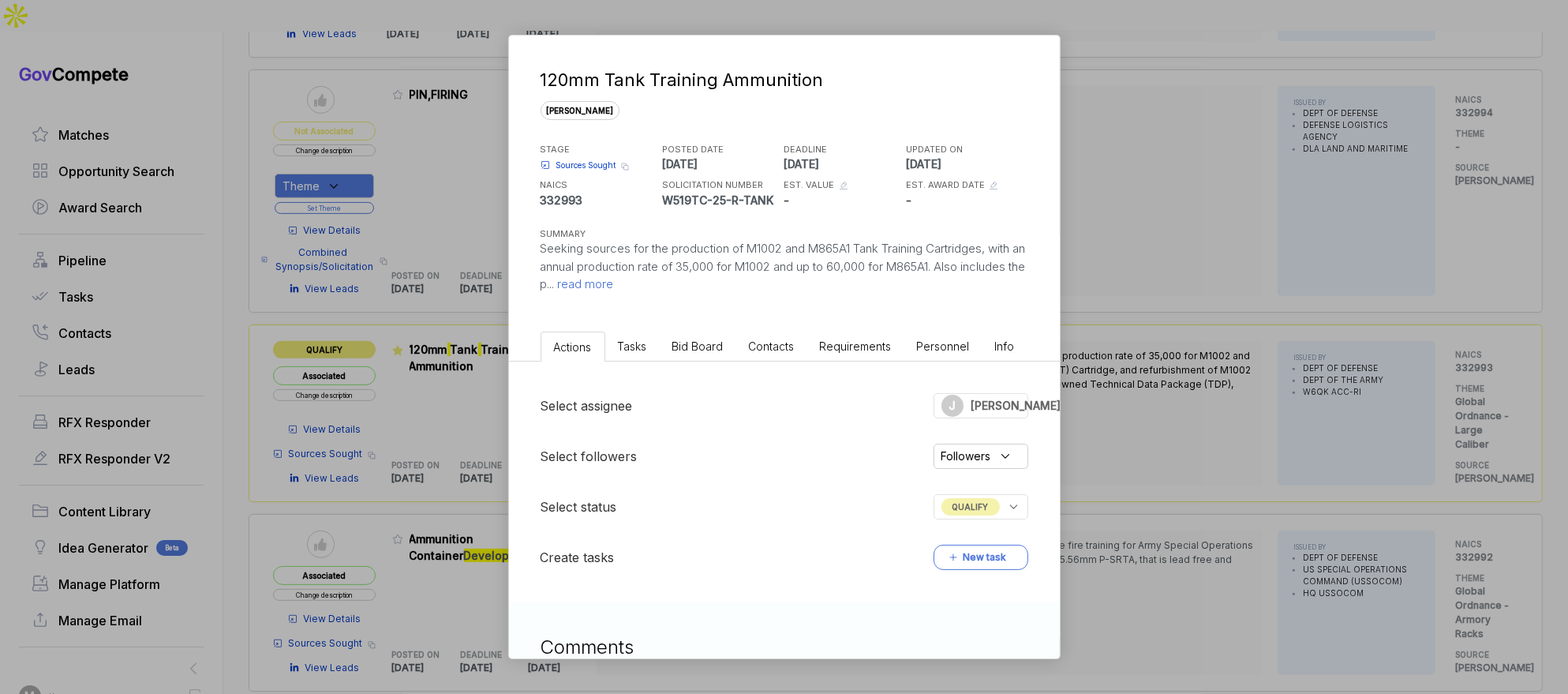
drag, startPoint x: 717, startPoint y: 353, endPoint x: 790, endPoint y: 346, distance: 73.3
click at [717, 353] on li "Bid Board" at bounding box center [698, 346] width 77 height 29
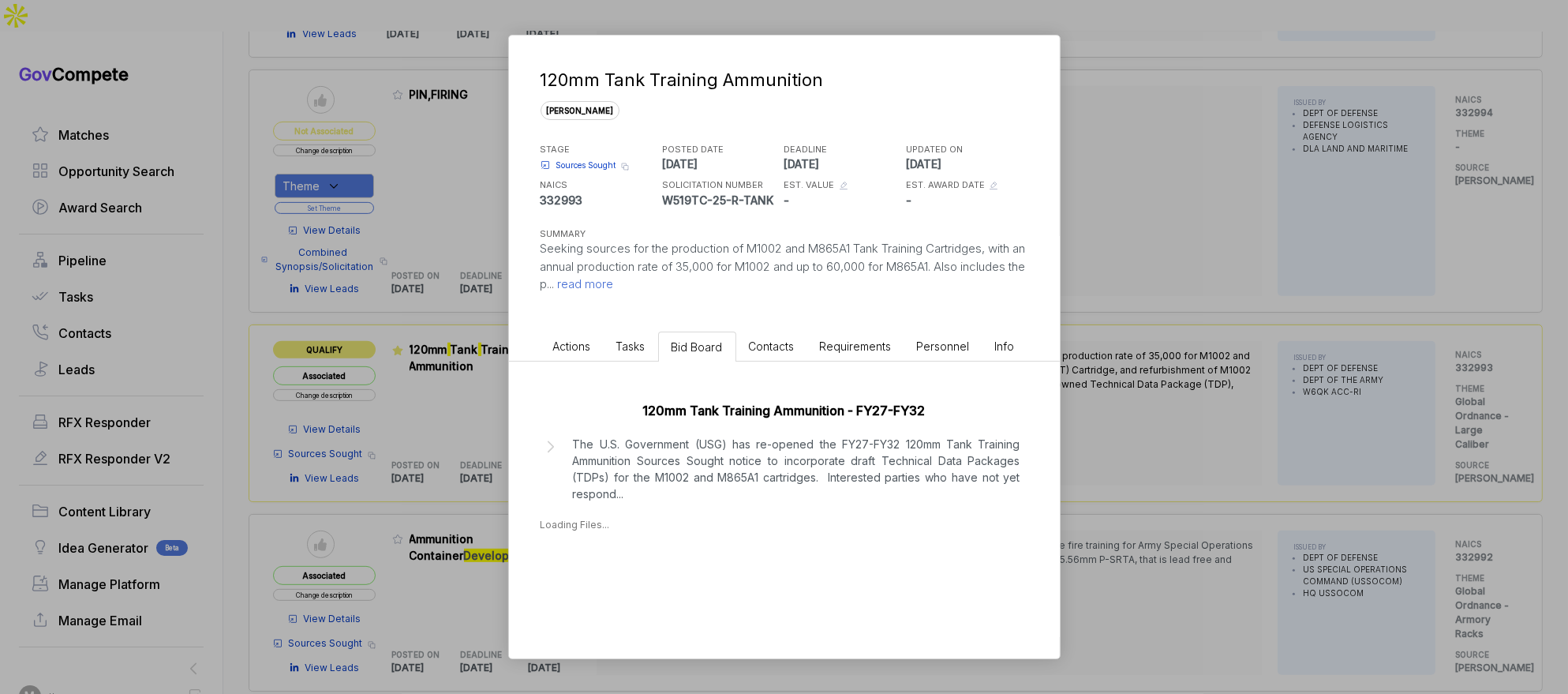
click at [1139, 347] on div "120mm Tank Training Ammunition [PERSON_NAME] STAGE Sources Sought Copy link POS…" at bounding box center [784, 347] width 1568 height 694
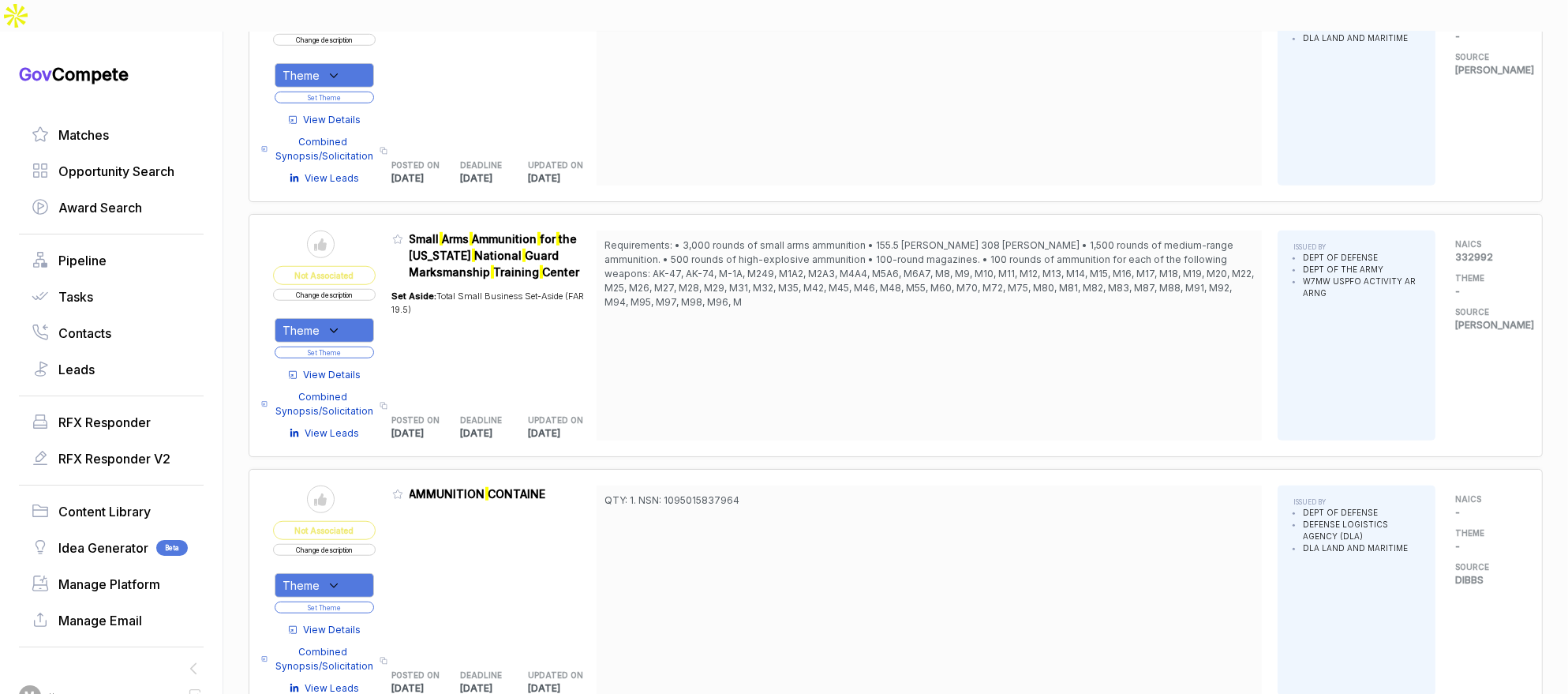
scroll to position [0, 0]
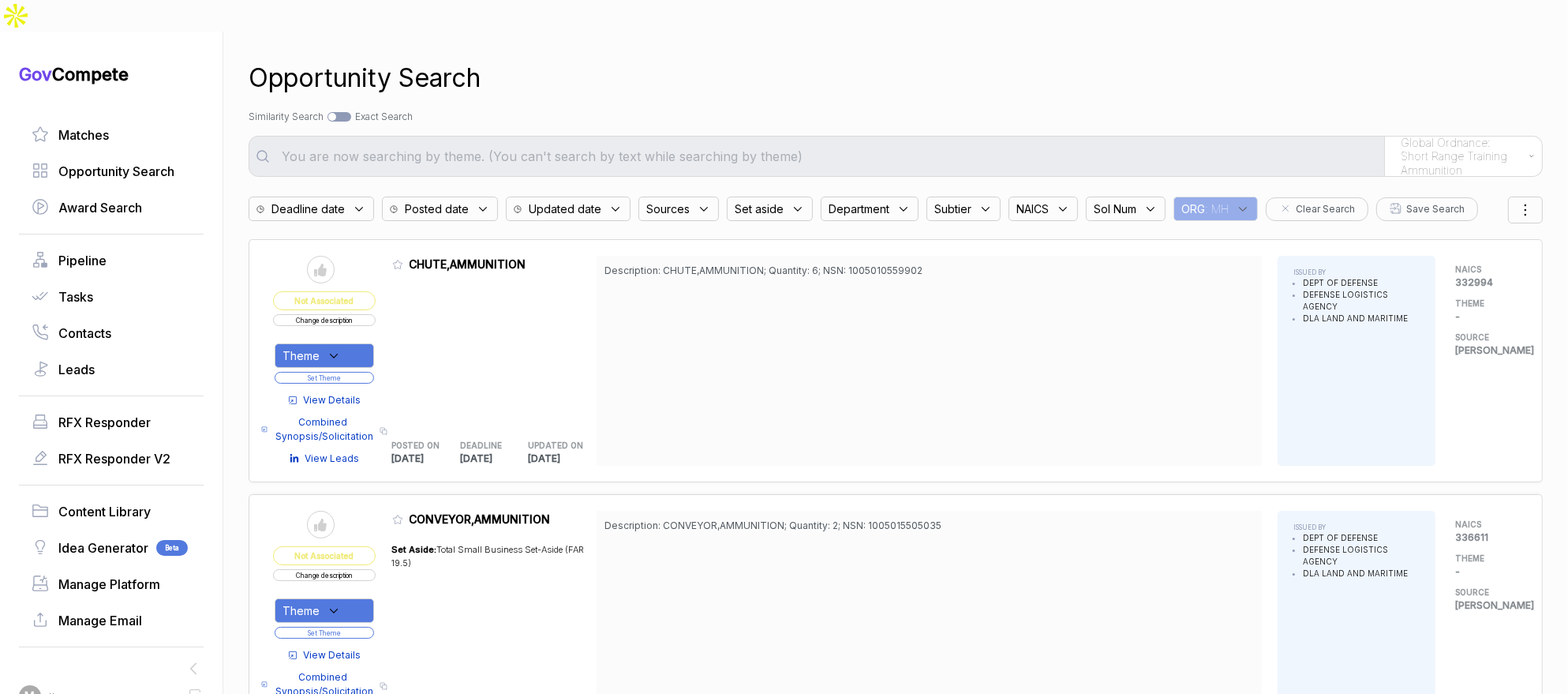
click at [345, 201] on span "Posted date" at bounding box center [308, 209] width 73 height 16
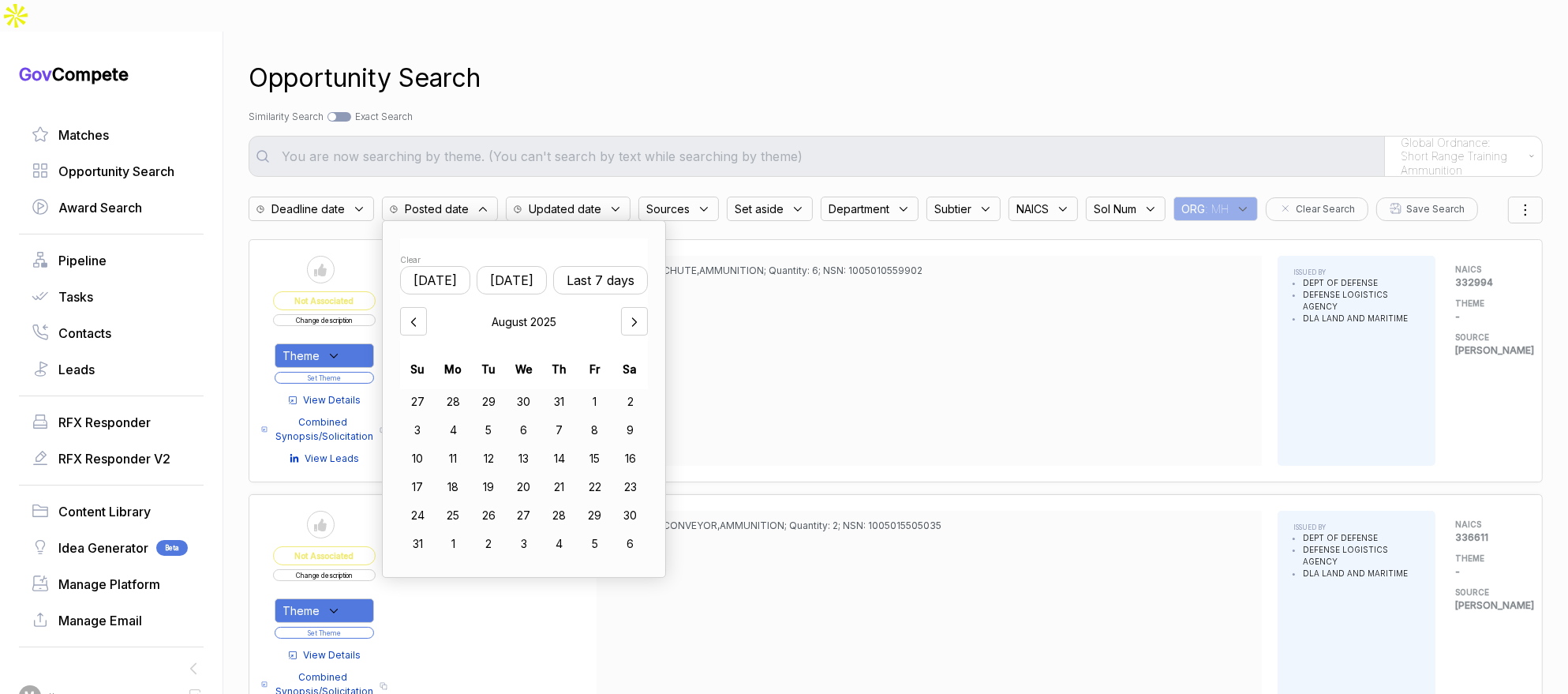
click at [535, 266] on button "[DATE]" at bounding box center [511, 281] width 70 height 29
click at [500, 474] on div "19" at bounding box center [488, 486] width 36 height 25
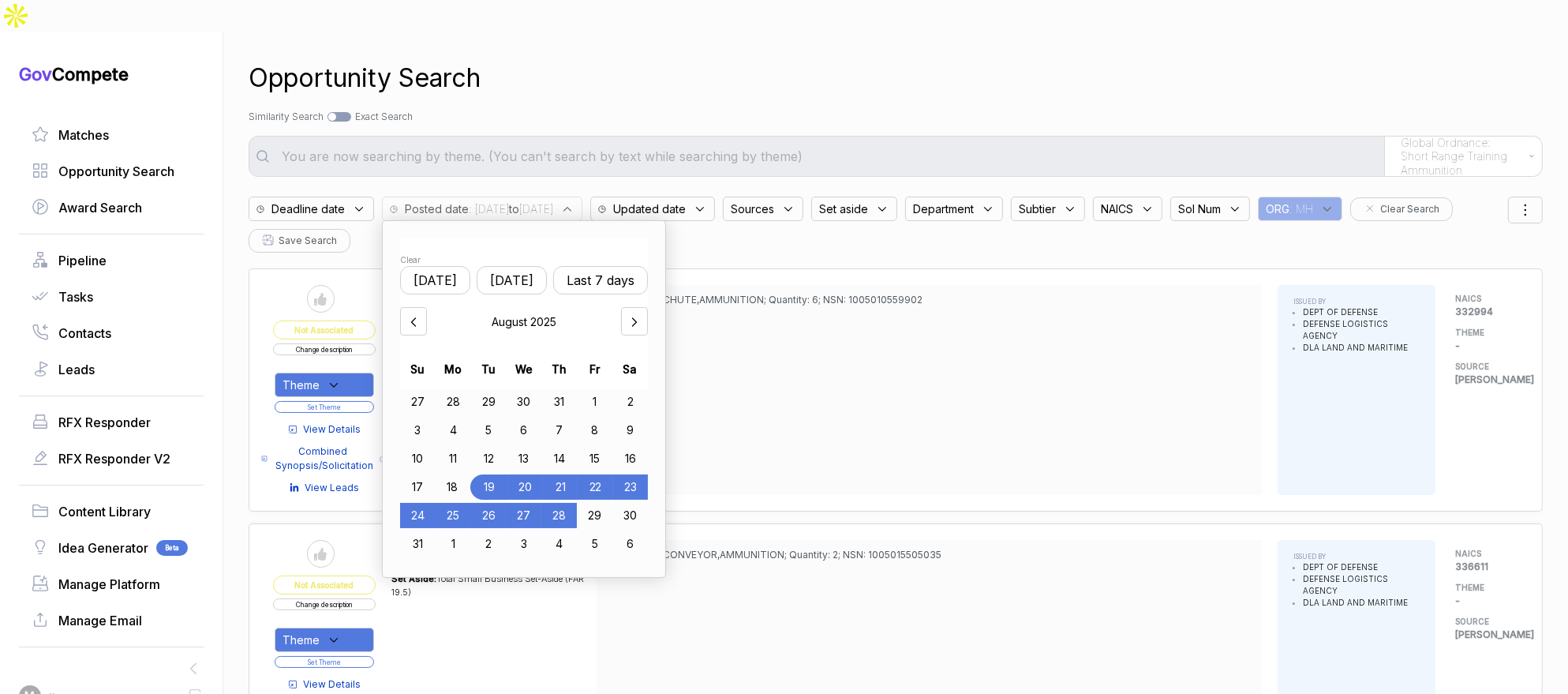
click at [563, 503] on div "28" at bounding box center [559, 515] width 36 height 25
click at [937, 60] on div "Opportunity Search" at bounding box center [896, 78] width 1294 height 37
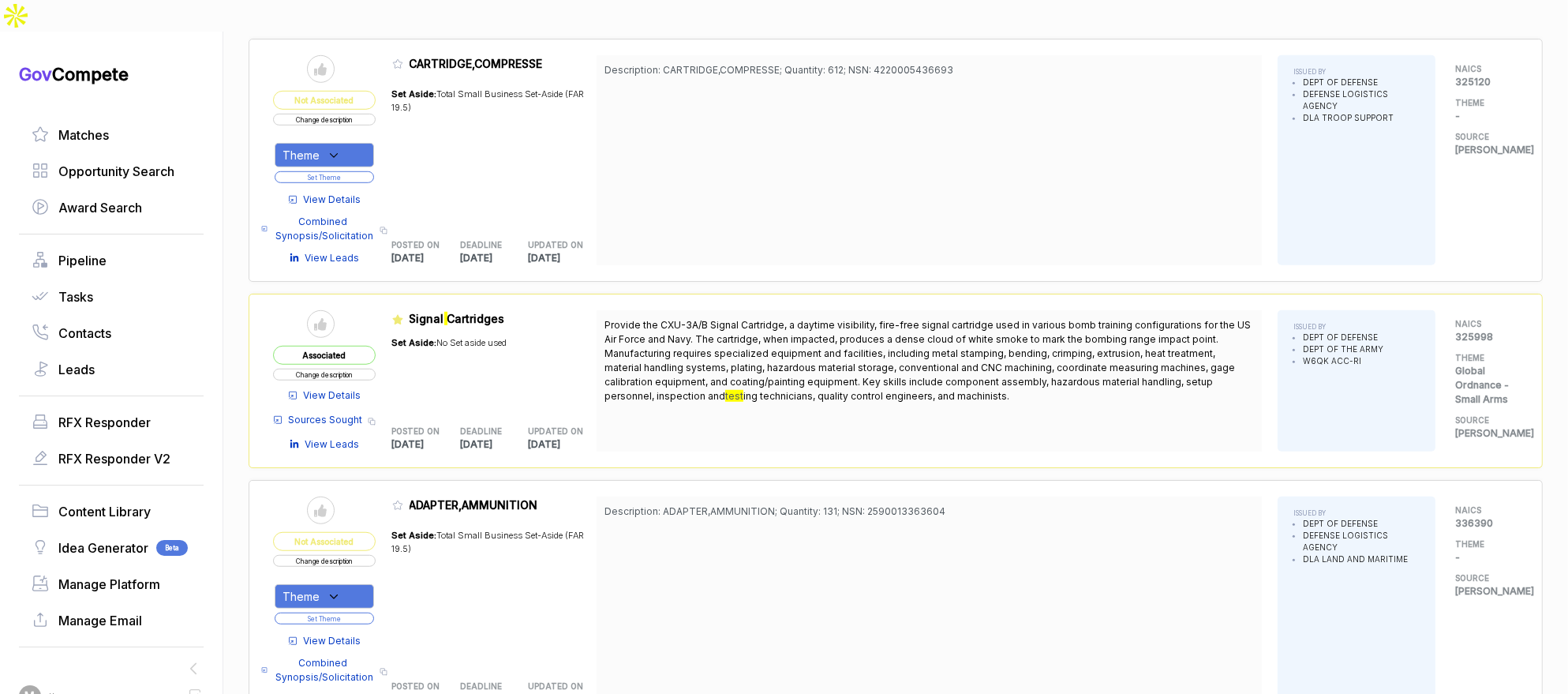
scroll to position [1699, 0]
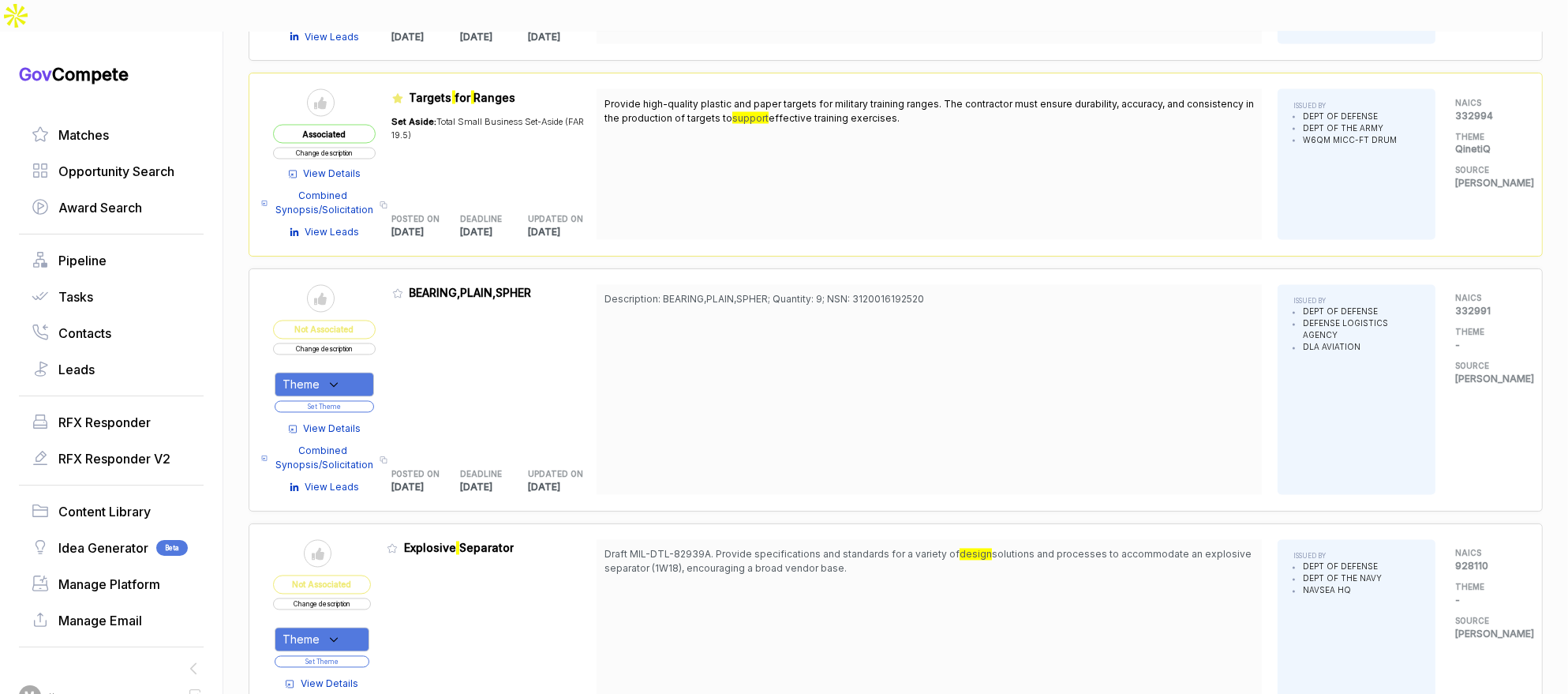
scroll to position [3954, 0]
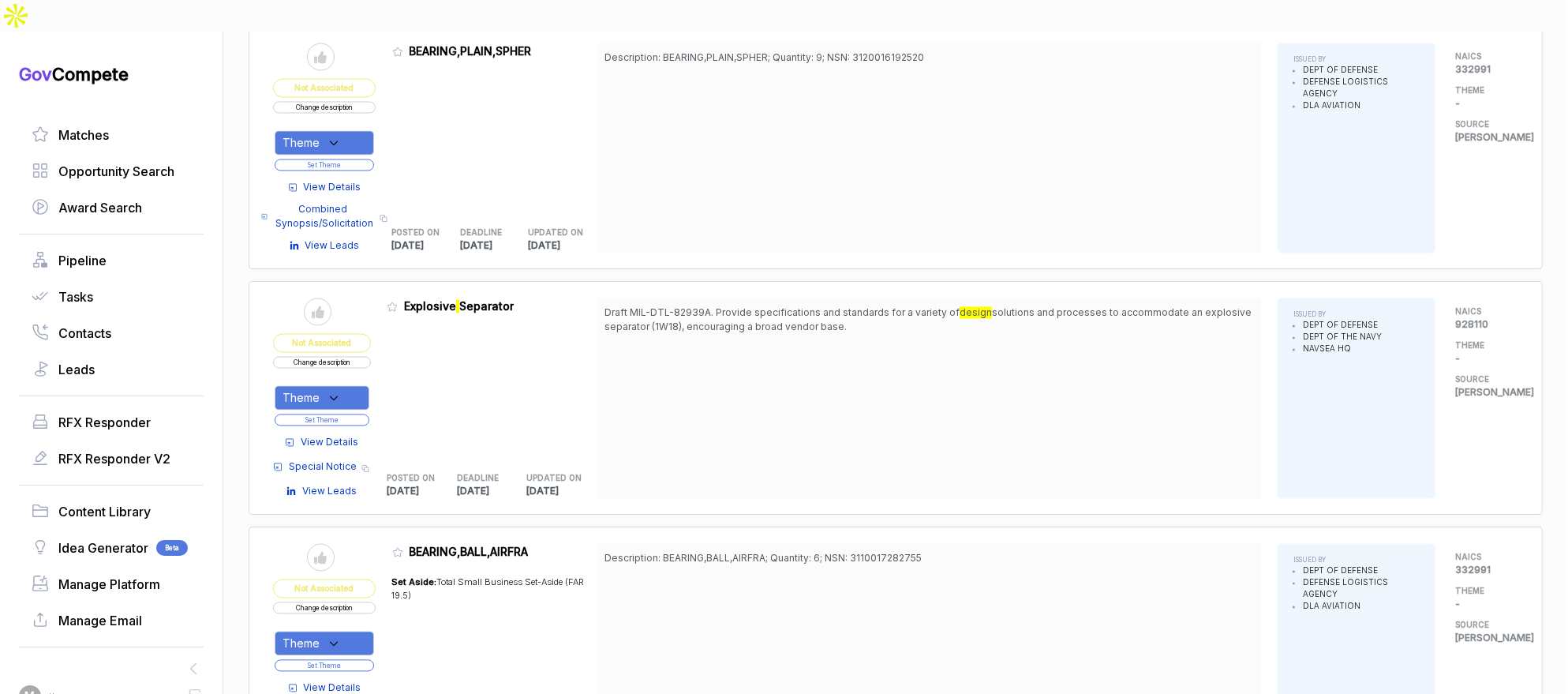
scroll to position [4020, 0]
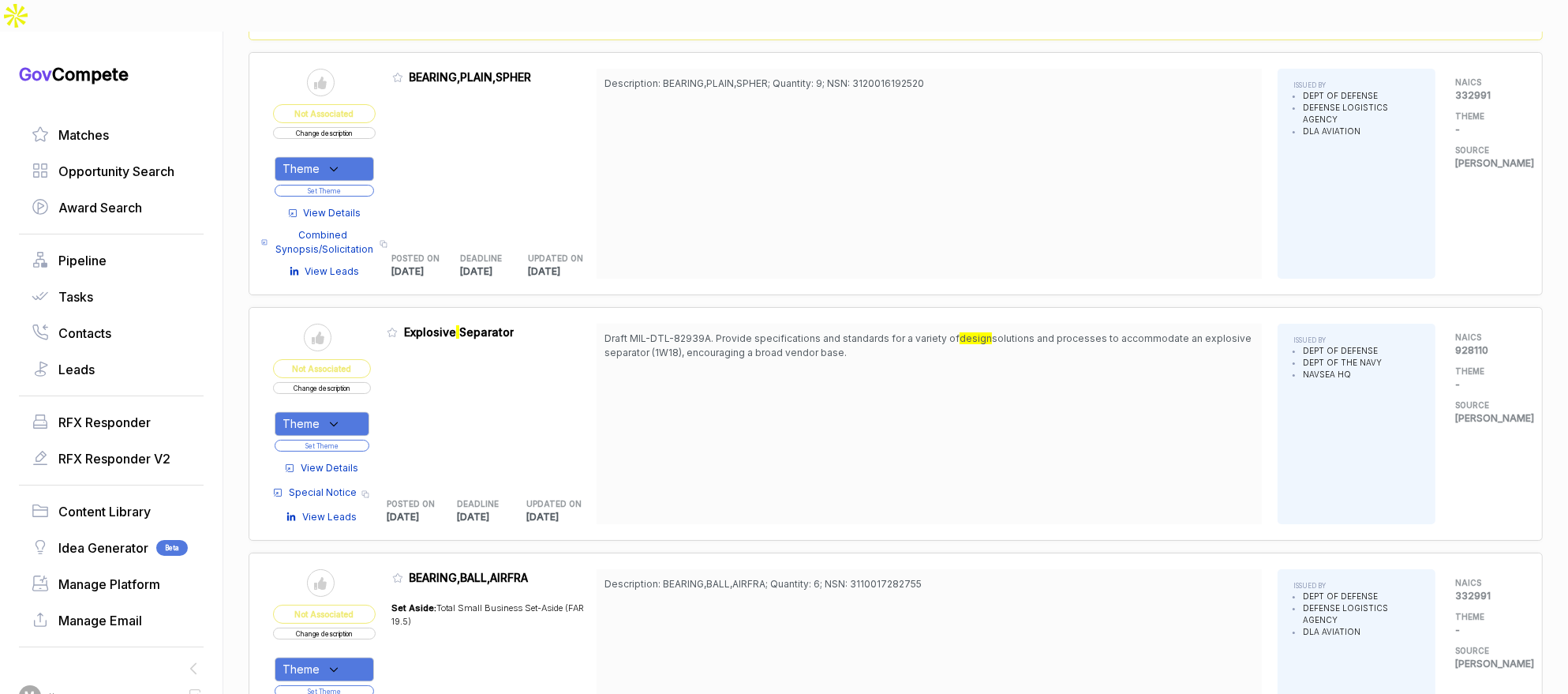
click at [338, 460] on span "View Details" at bounding box center [330, 467] width 58 height 14
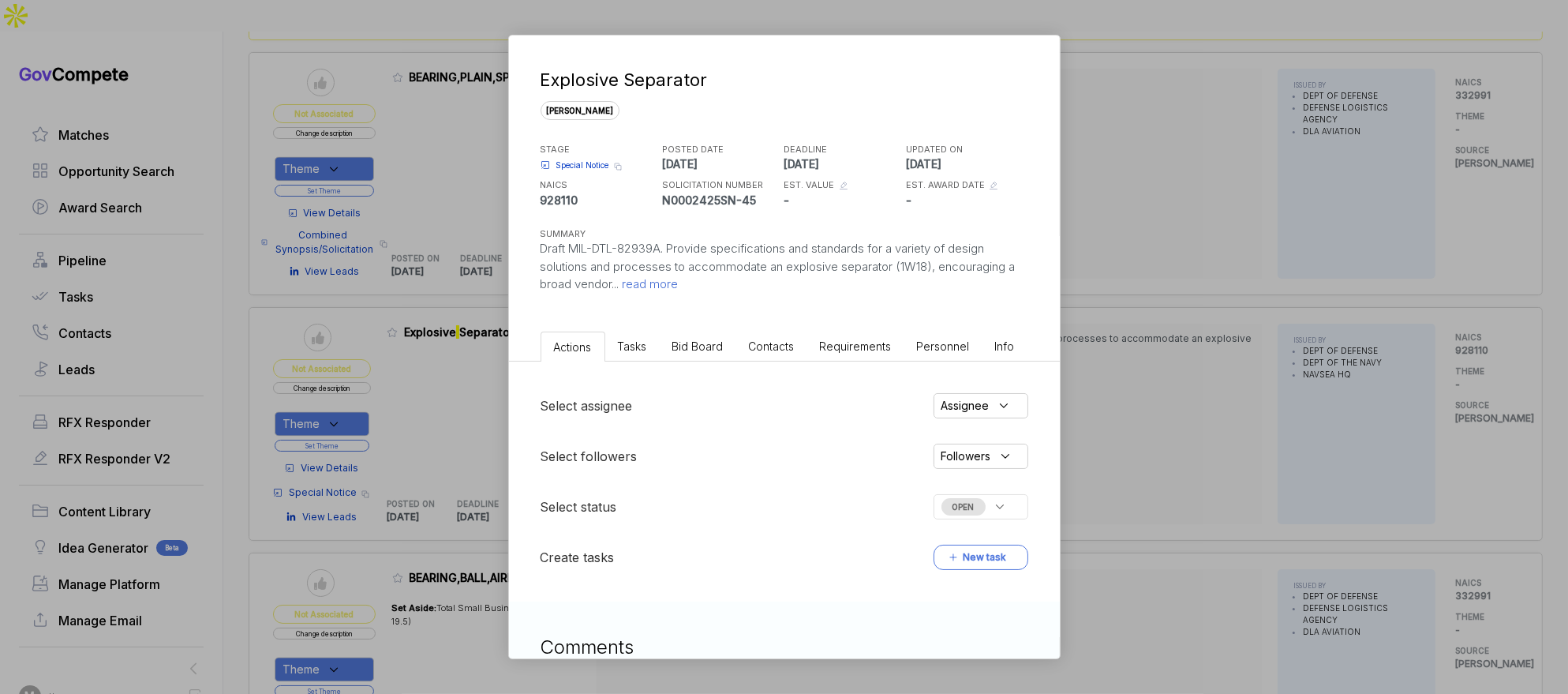
click at [709, 346] on span "Bid Board" at bounding box center [697, 346] width 51 height 13
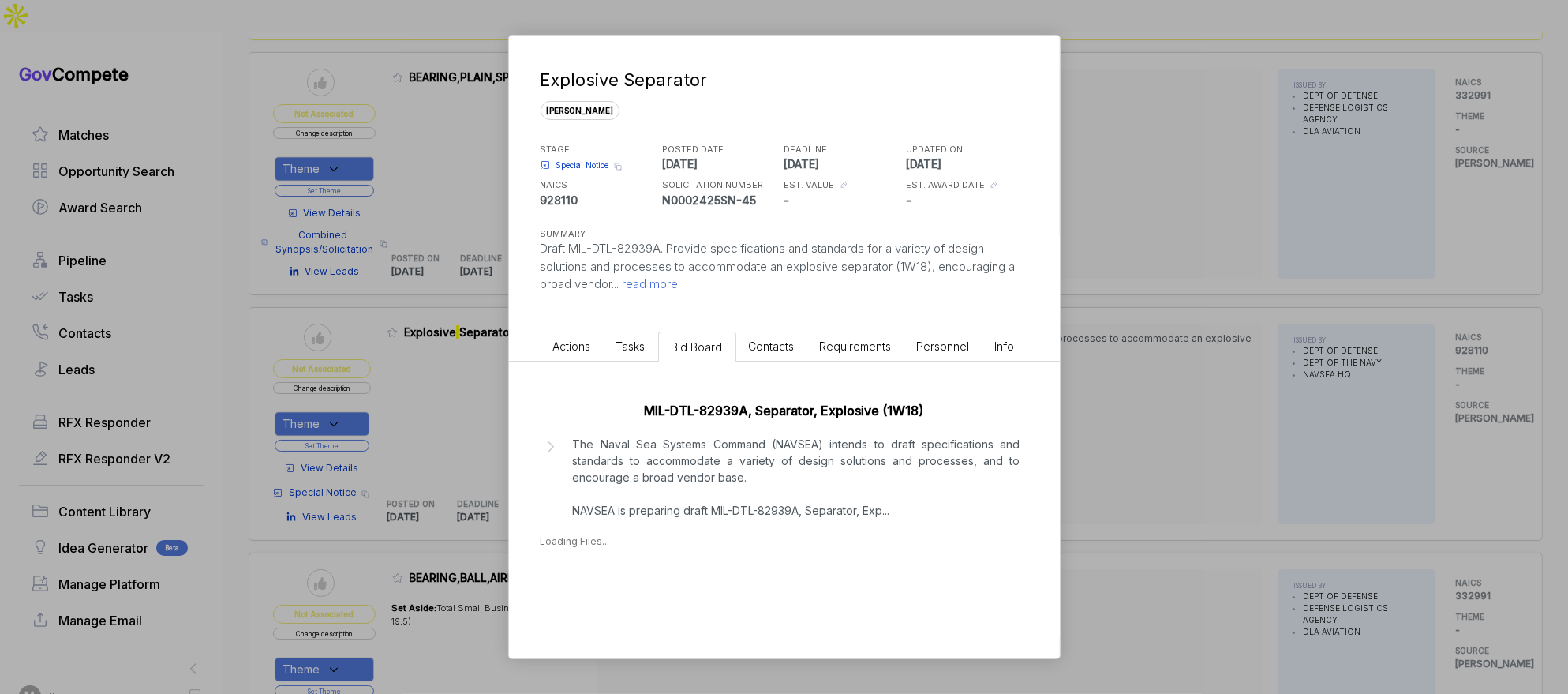
click at [721, 454] on p "The Naval Sea Systems Command (NAVSEA) intends to draft specifications and stan…" at bounding box center [797, 477] width 448 height 83
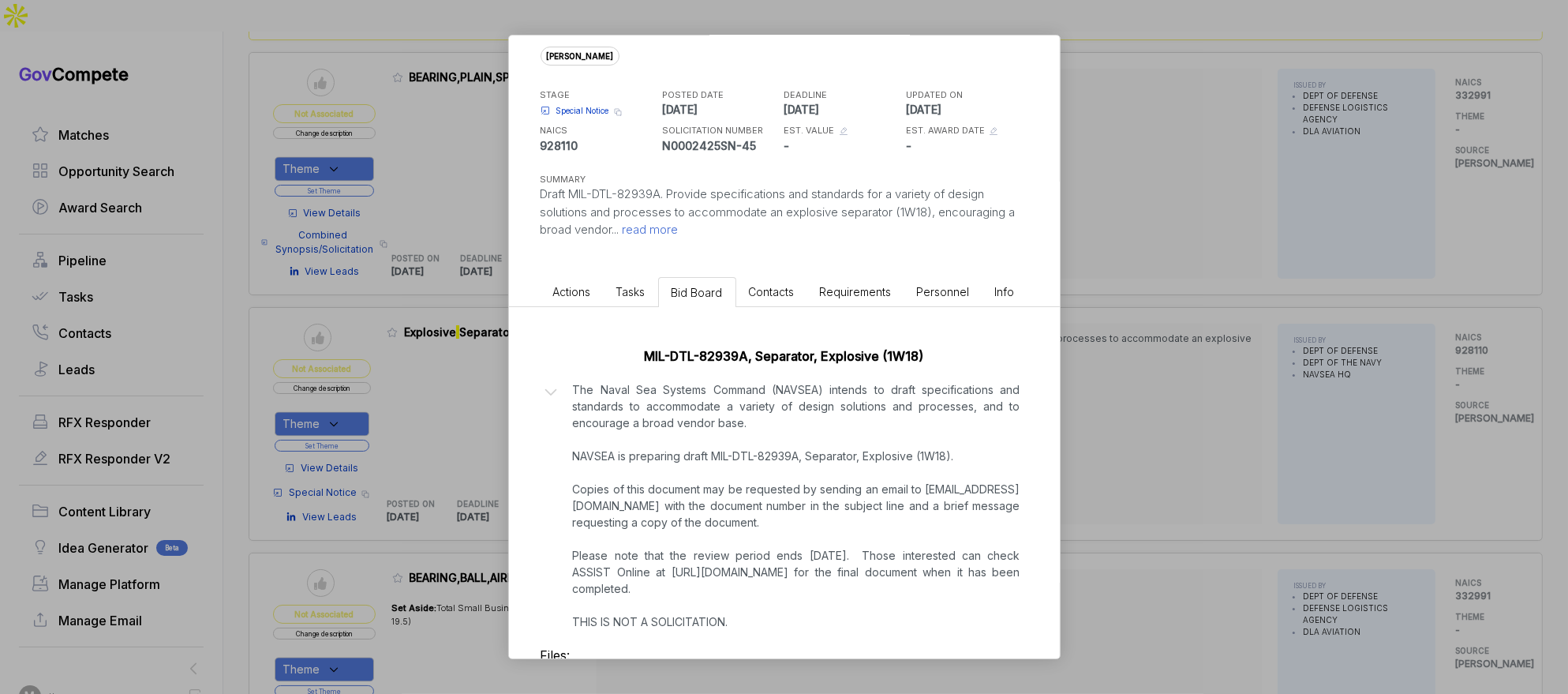
click at [1054, 417] on div "MIL-DTL-82939A, Separator, Explosive (1W18) The Naval Sea Systems Command (NAVS…" at bounding box center [784, 525] width 551 height 436
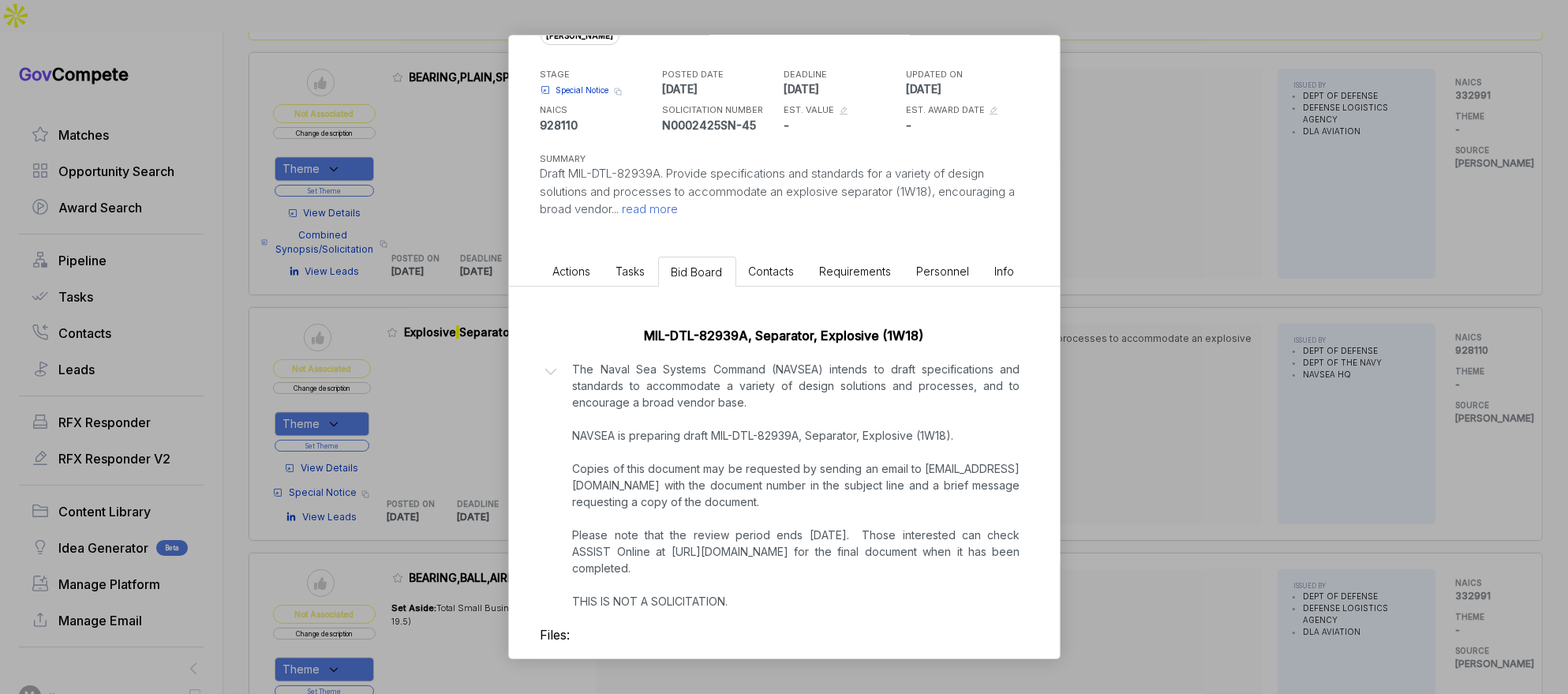
click at [1070, 417] on div "Explosive Separator [PERSON_NAME] STAGE Special Notice Copy link POSTED DATE [D…" at bounding box center [784, 347] width 1568 height 694
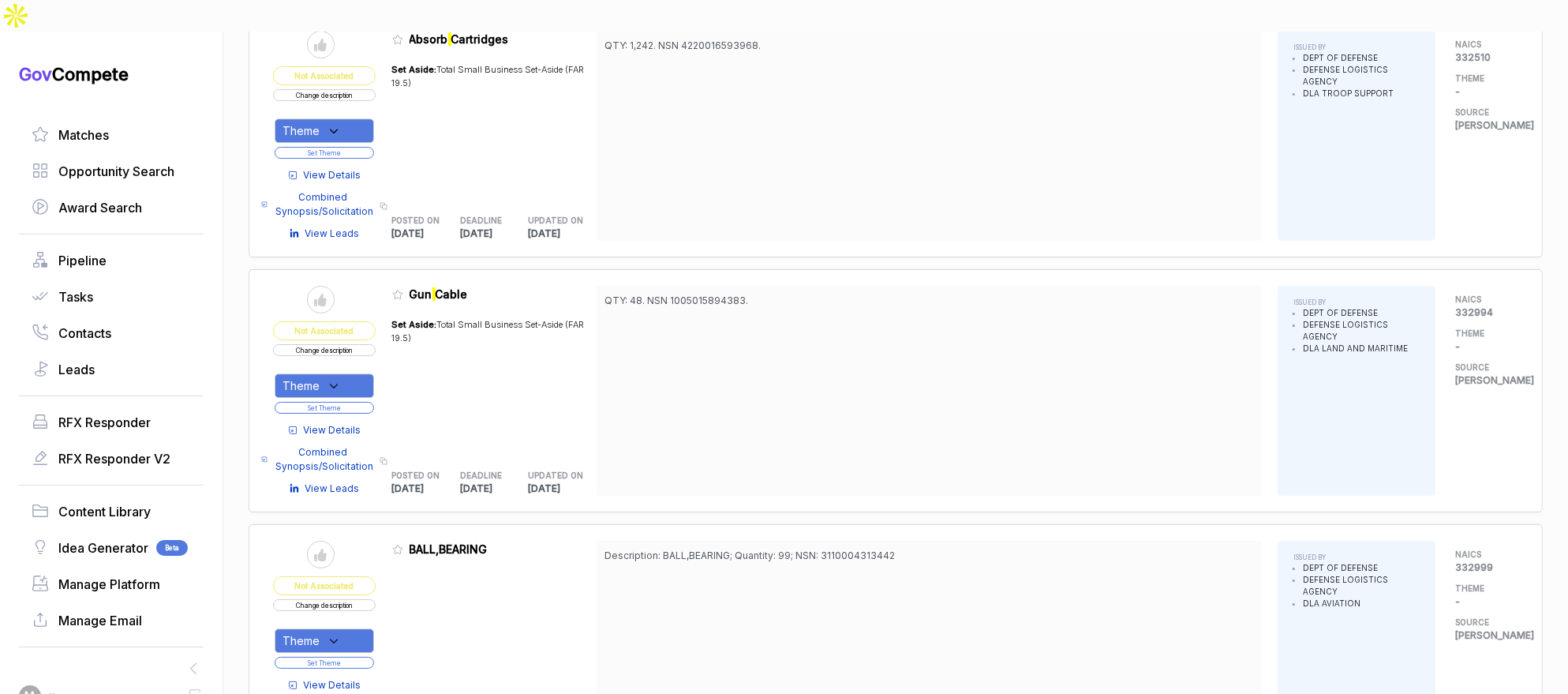
scroll to position [6095, 0]
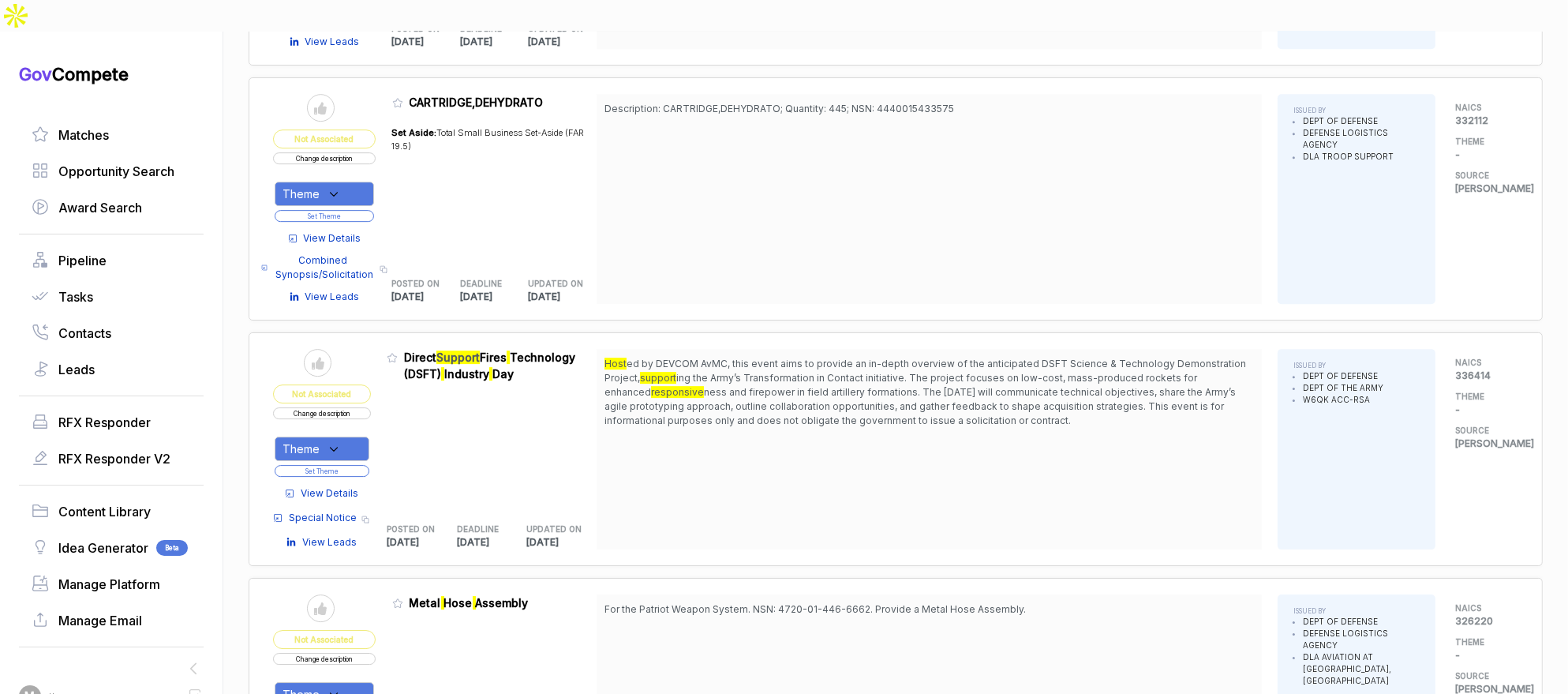
scroll to position [6499, 0]
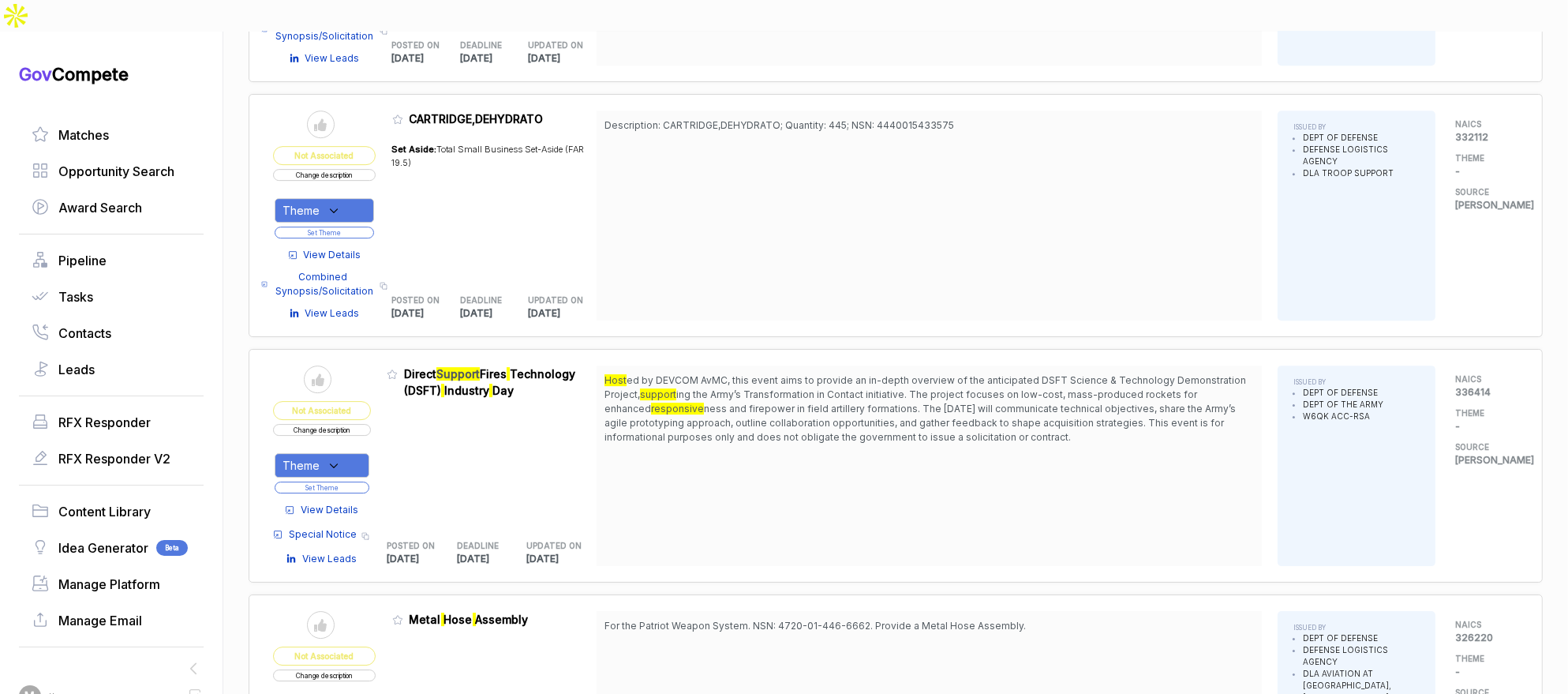
drag, startPoint x: 966, startPoint y: 324, endPoint x: 972, endPoint y: 341, distance: 18.0
click at [972, 373] on span "Host ed by DEVCOM AvMC, this event aims to provide an in-depth overview of the …" at bounding box center [930, 409] width 650 height 71
drag, startPoint x: 974, startPoint y: 334, endPoint x: 975, endPoint y: 343, distance: 9.1
click at [975, 373] on span "Host ed by DEVCOM AvMC, this event aims to provide an in-depth overview of the …" at bounding box center [930, 409] width 650 height 71
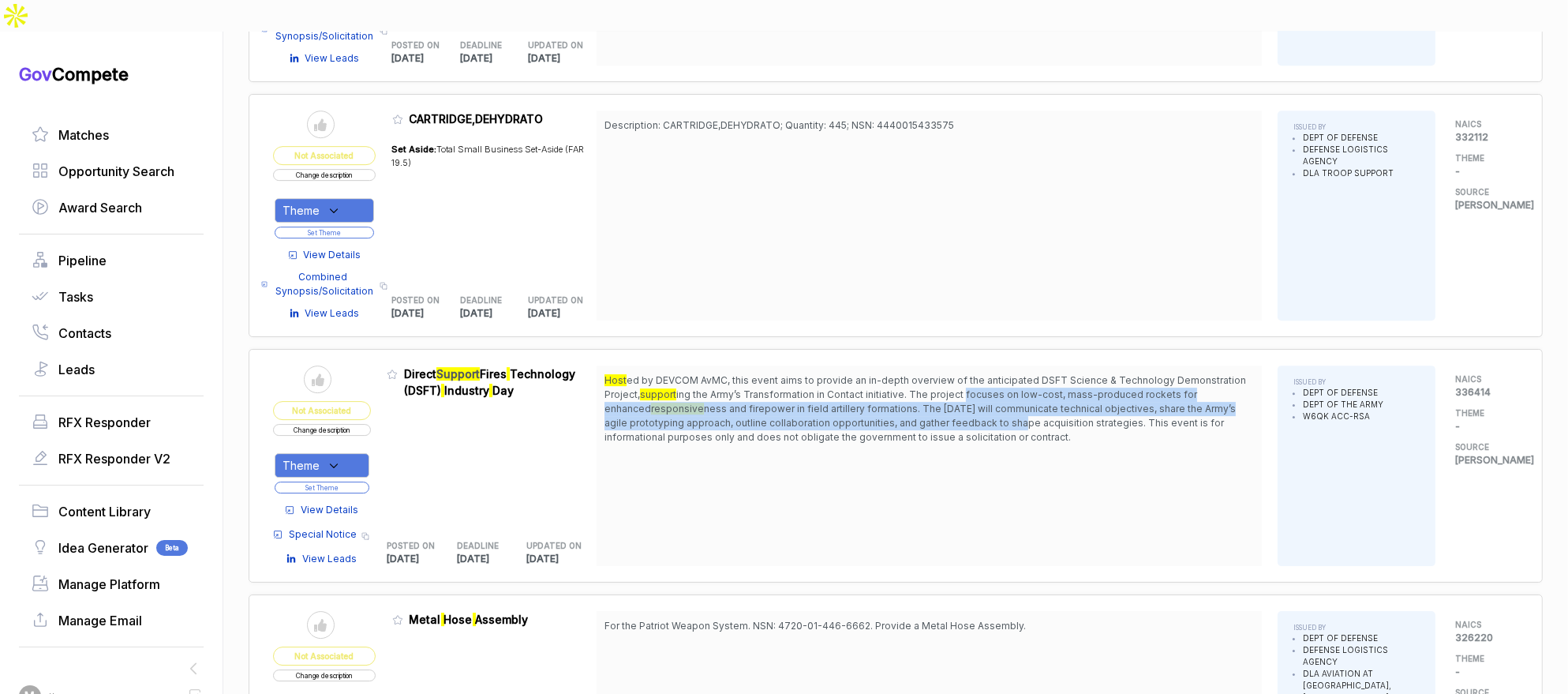
drag, startPoint x: 967, startPoint y: 334, endPoint x: 969, endPoint y: 374, distance: 40.0
click at [969, 373] on span "Host ed by DEVCOM AvMC, this event aims to provide an in-depth overview of the …" at bounding box center [930, 409] width 650 height 71
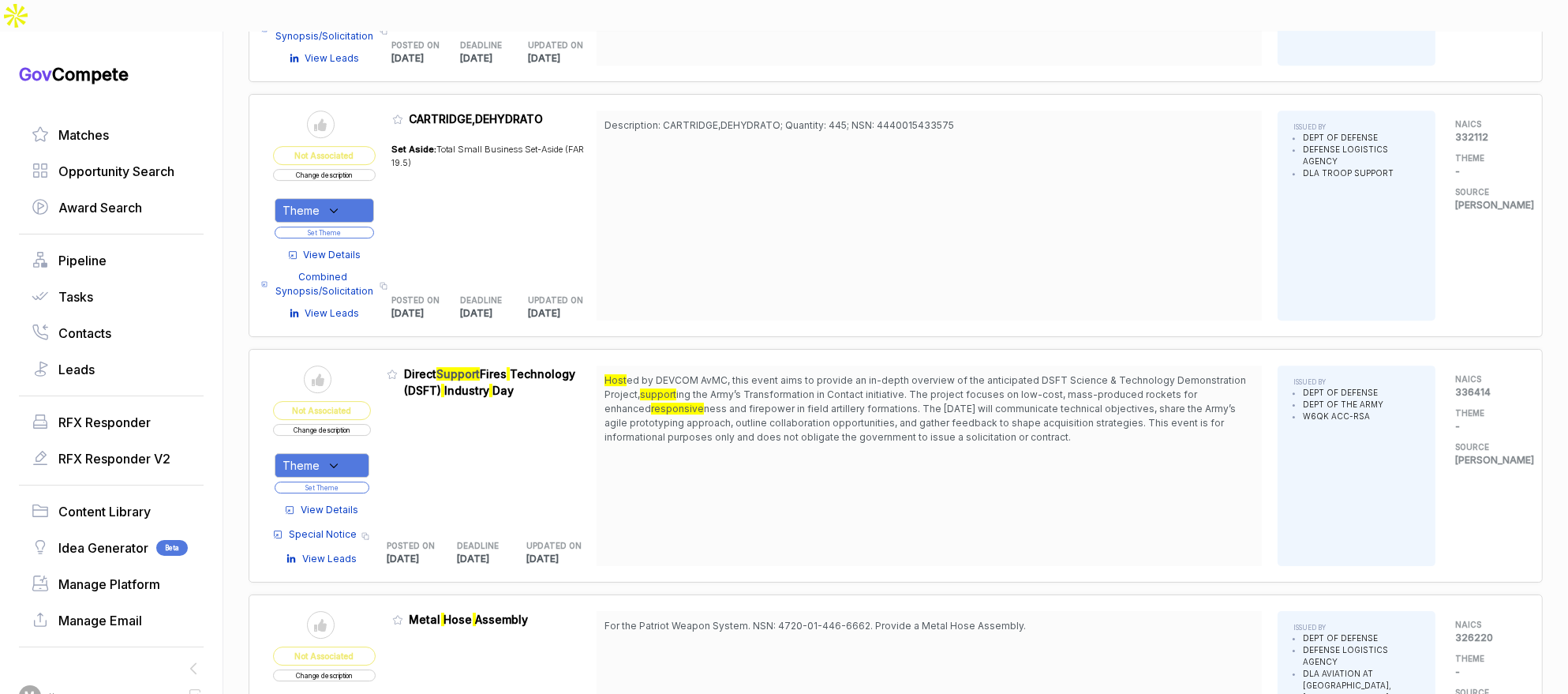
click at [972, 403] on span "ness and firepower in field artillery formations. The [DATE] will communicate t…" at bounding box center [920, 423] width 632 height 40
click at [335, 503] on span "View Details" at bounding box center [330, 509] width 58 height 14
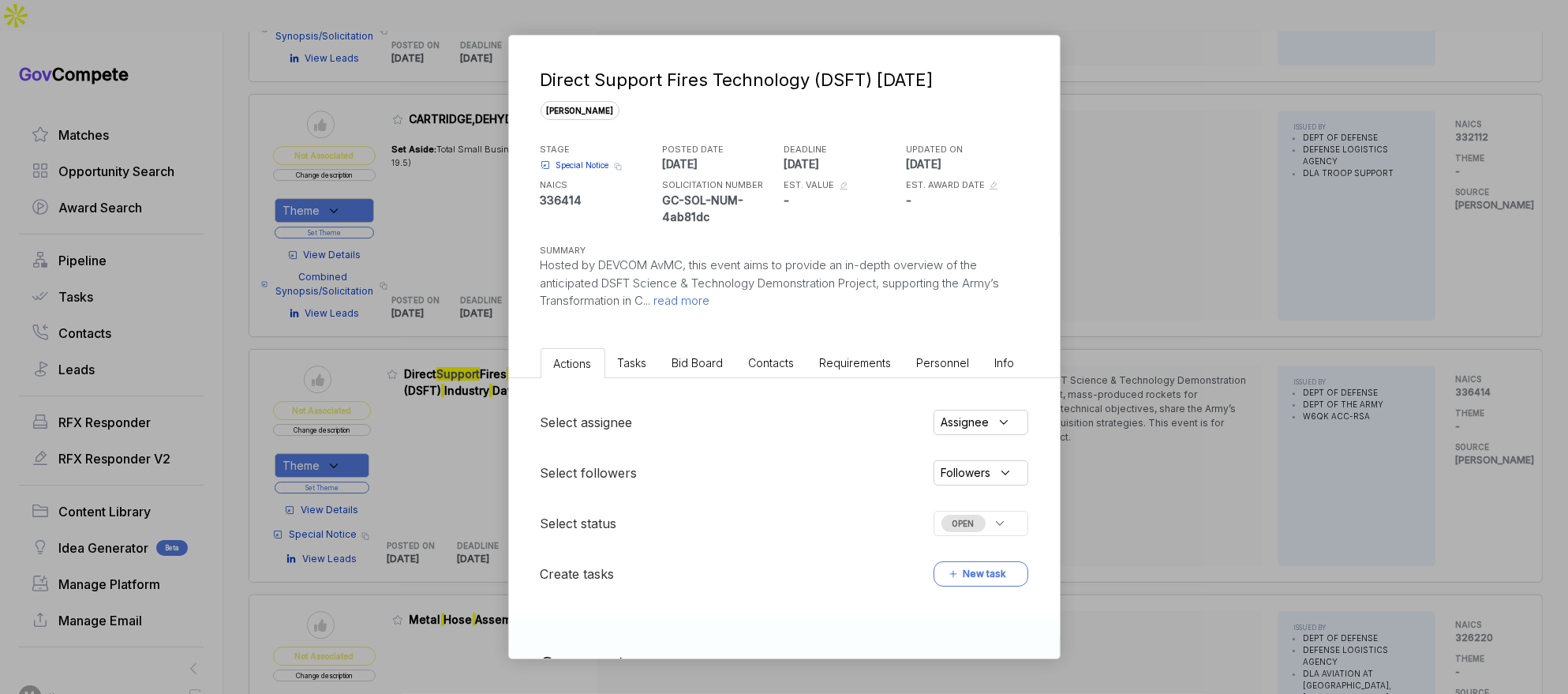
click at [686, 366] on span "Bid Board" at bounding box center [697, 362] width 51 height 13
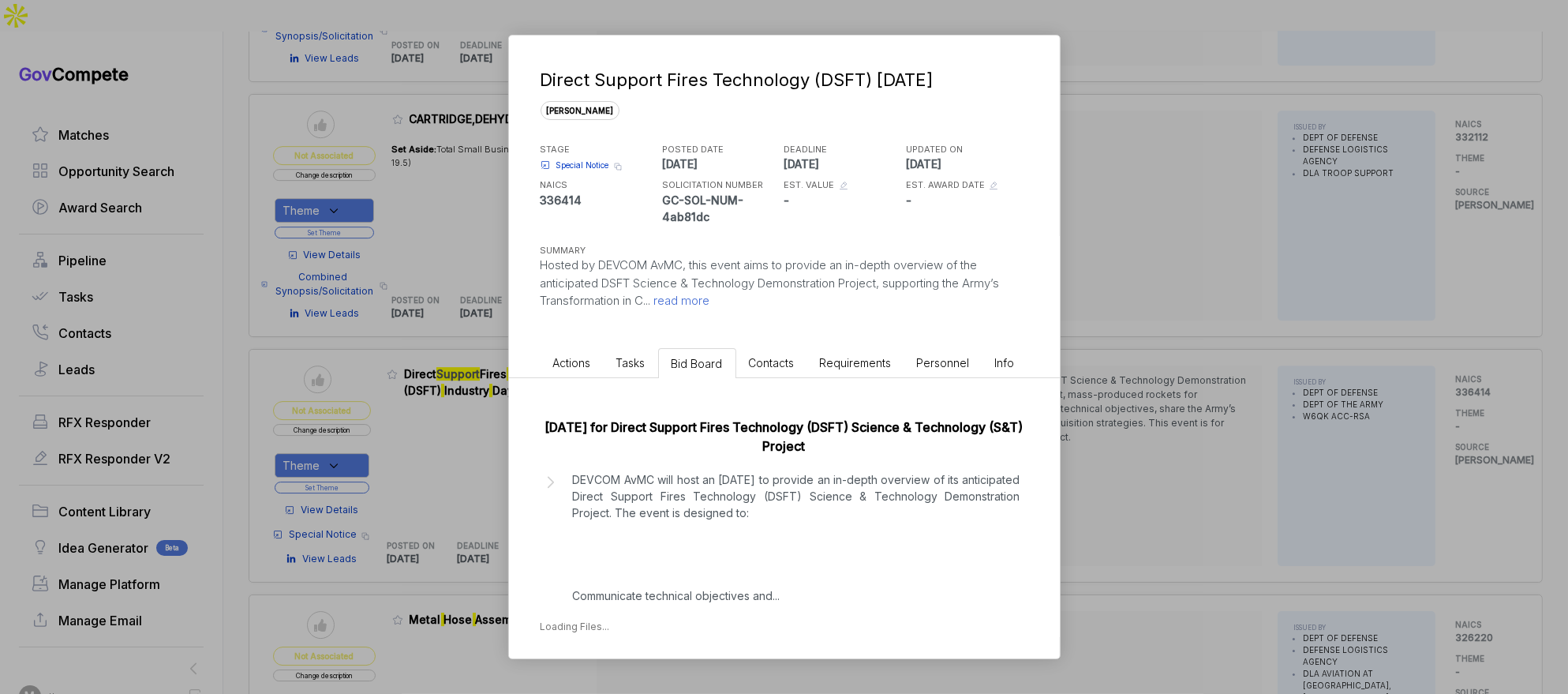
click at [739, 473] on p "DEVCOM AvMC will host an [DATE] to provide an in-depth overview of its anticipa…" at bounding box center [797, 537] width 448 height 133
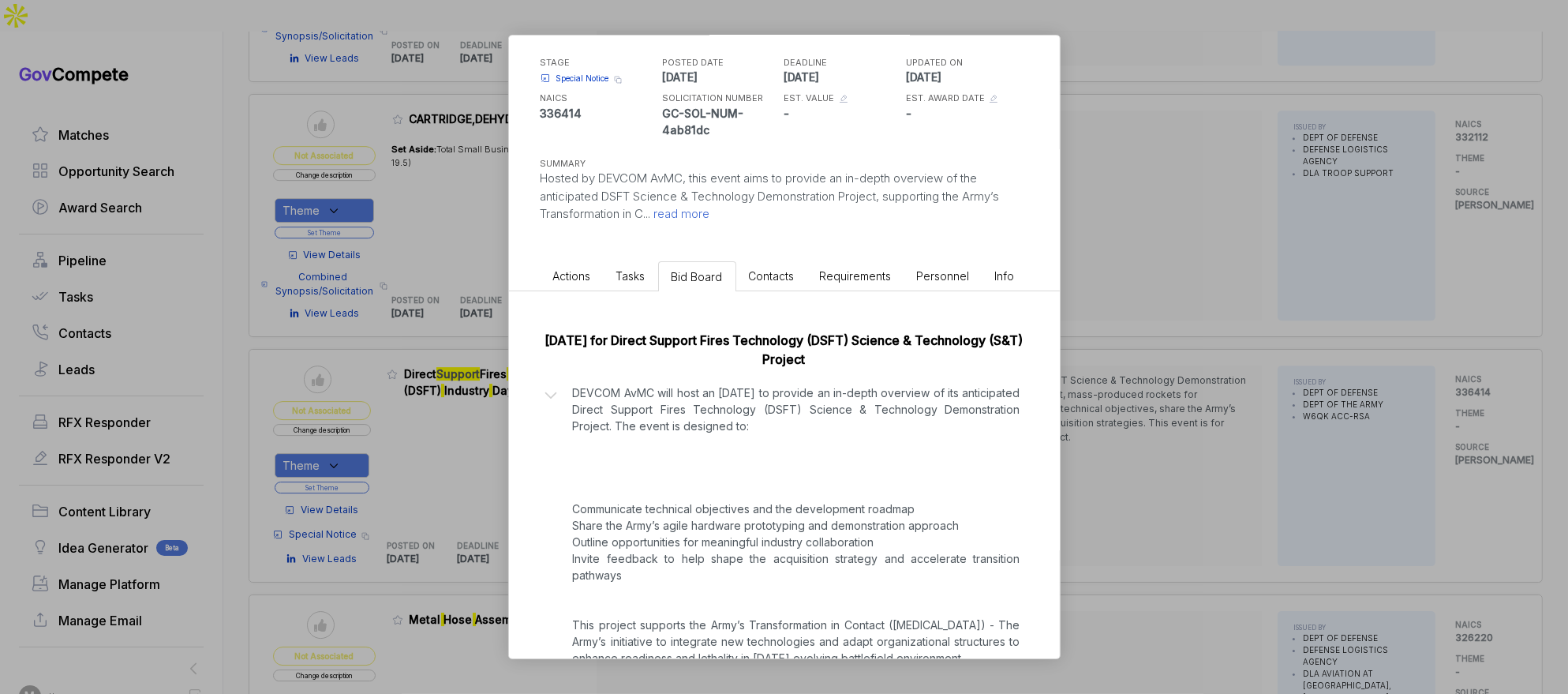
scroll to position [207, 0]
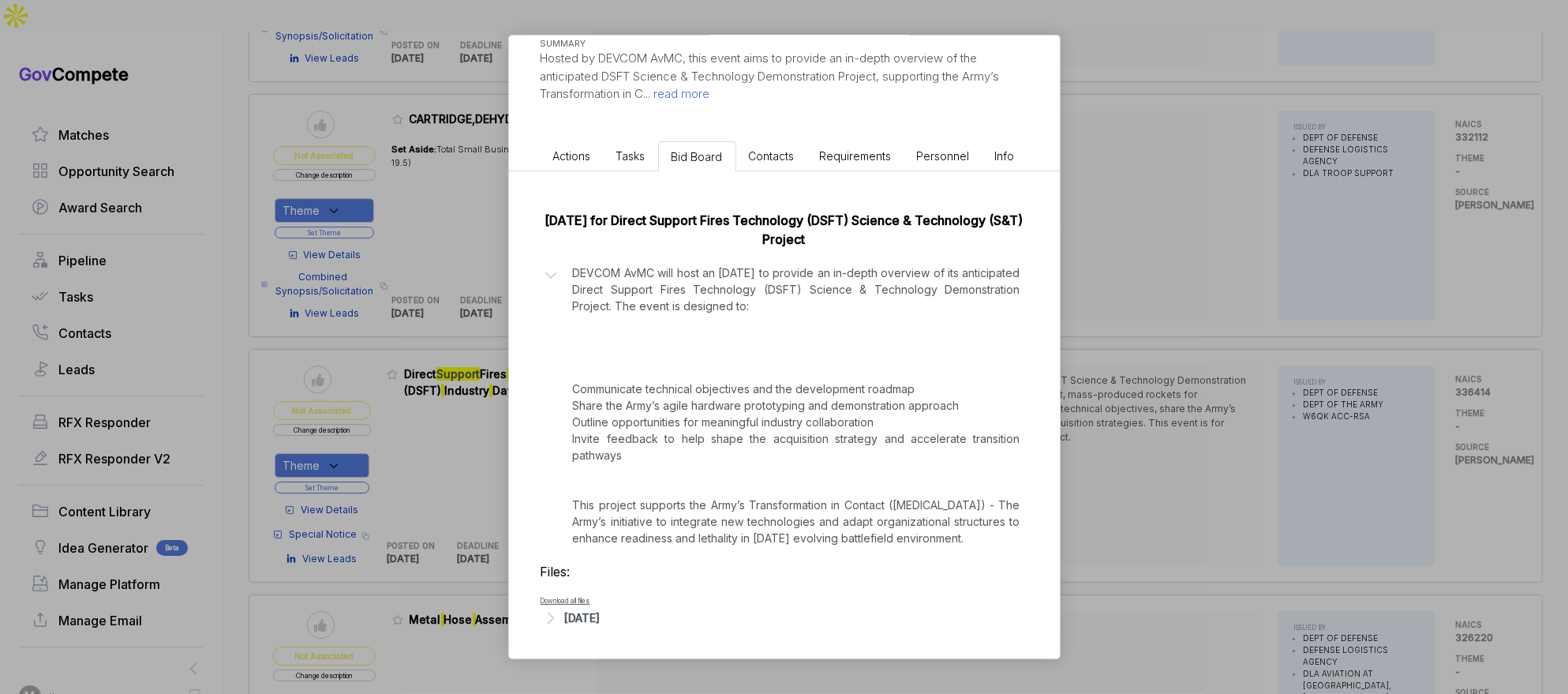
drag, startPoint x: 574, startPoint y: 618, endPoint x: 633, endPoint y: 602, distance: 61.1
click at [574, 618] on div "[DATE]" at bounding box center [583, 617] width 36 height 16
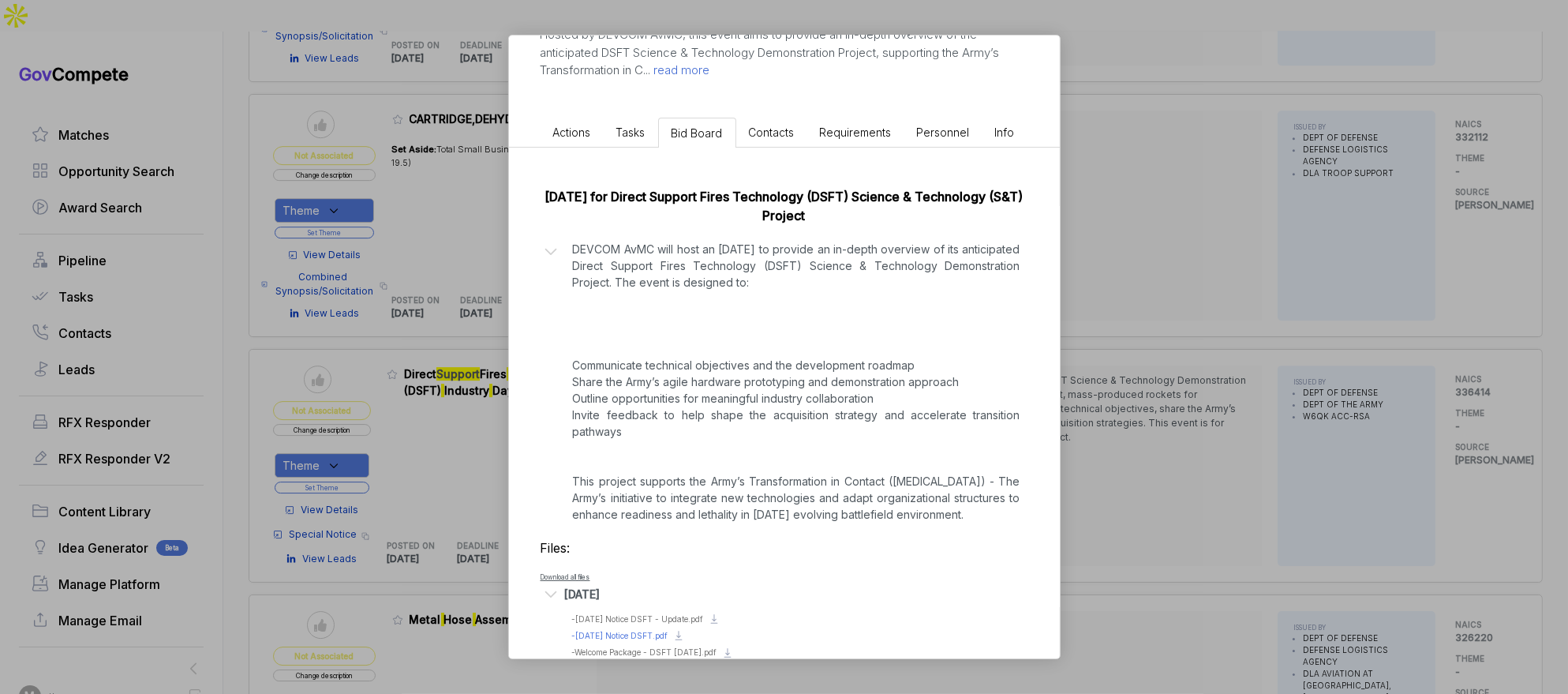
scroll to position [260, 0]
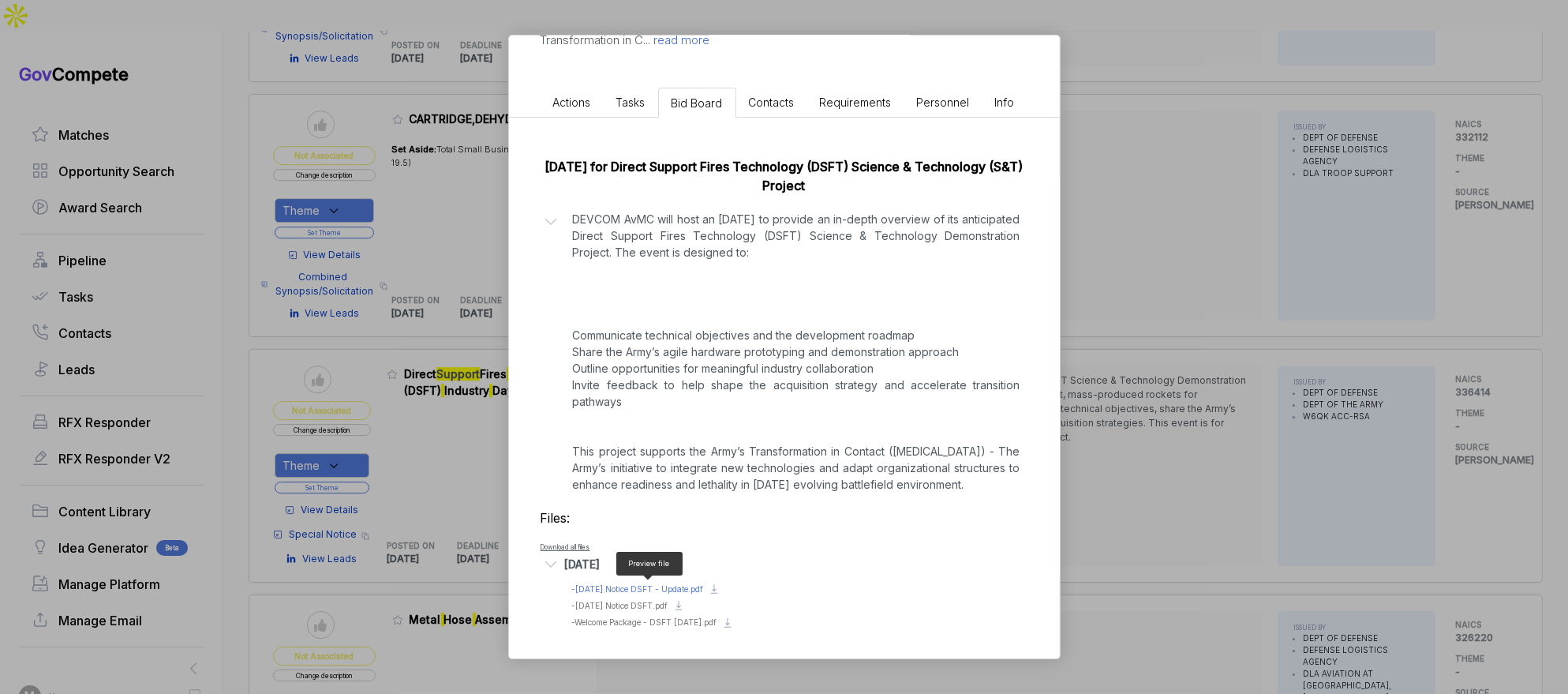
click at [667, 585] on span "- [DATE] Notice DSFT - Update.pdf" at bounding box center [637, 589] width 132 height 10
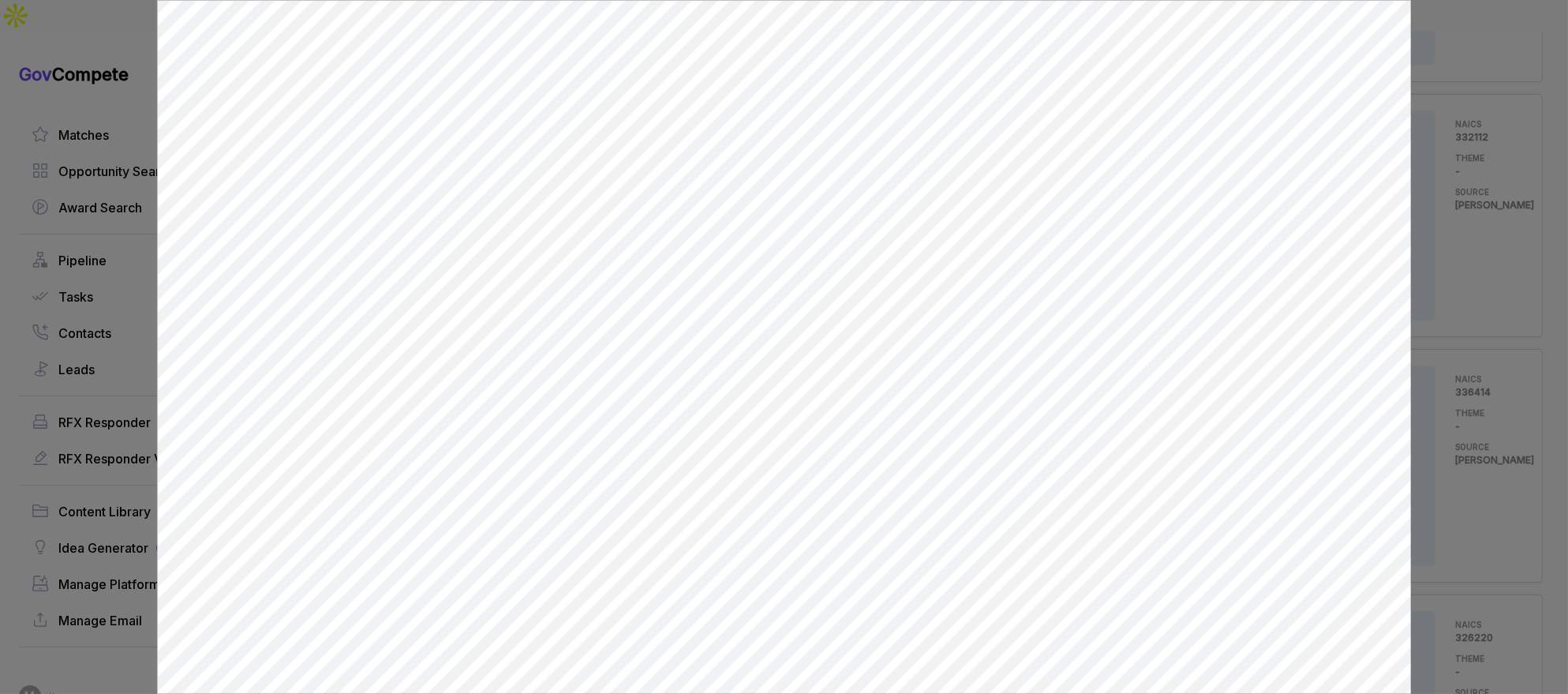
scroll to position [0, 0]
click at [1461, 408] on div at bounding box center [784, 347] width 1568 height 694
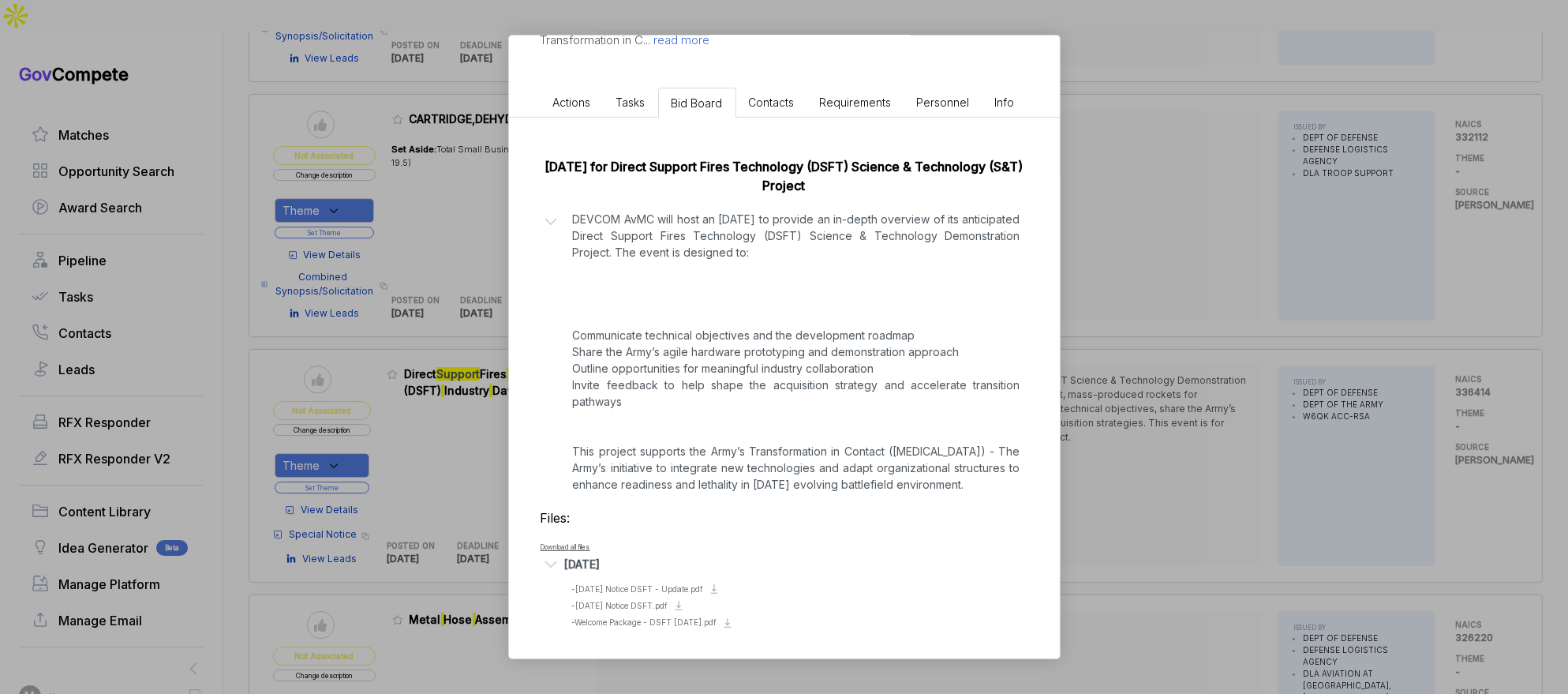
drag, startPoint x: 1398, startPoint y: 421, endPoint x: 1386, endPoint y: 423, distance: 12.2
click at [1398, 421] on div "Direct Support Fires Technology (DSFT) [DATE] [PERSON_NAME] STAGE Special Notic…" at bounding box center [784, 347] width 1568 height 694
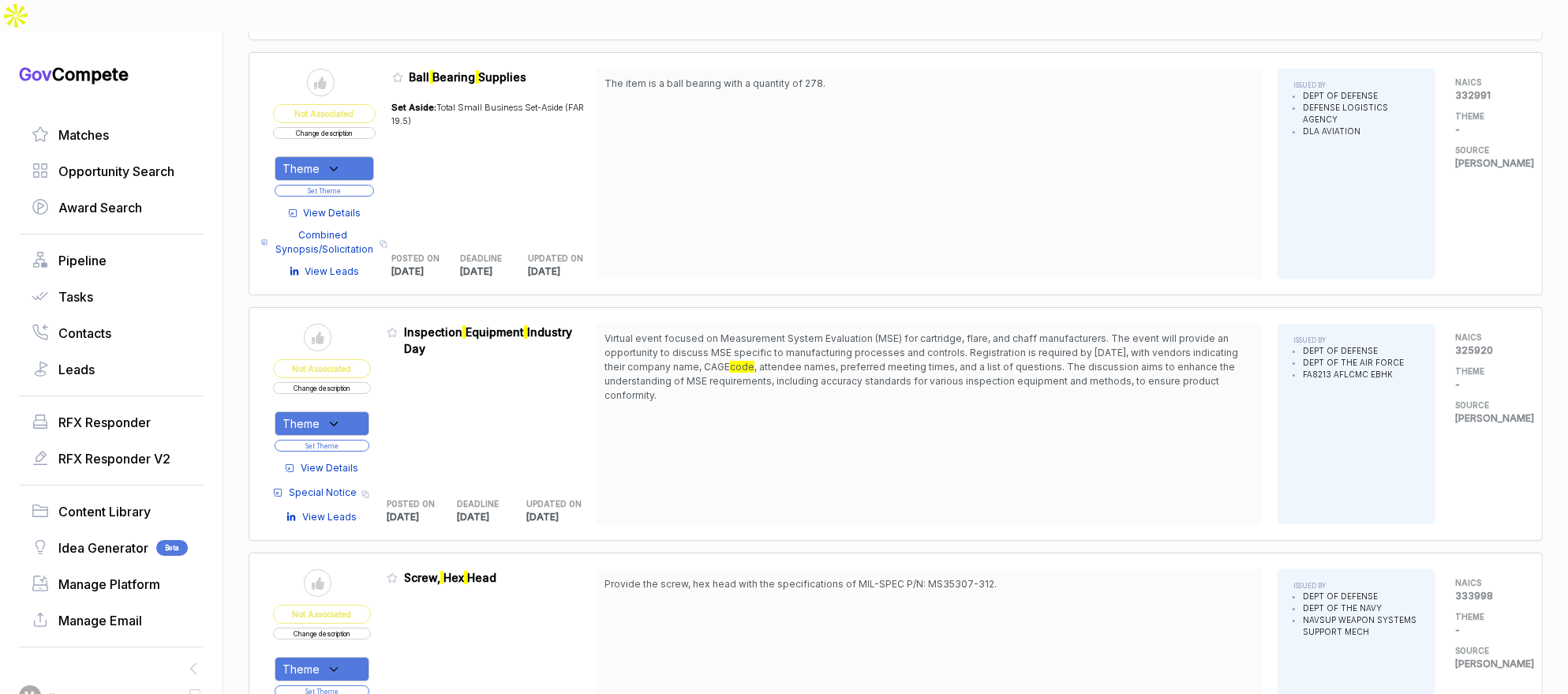
scroll to position [7557, 0]
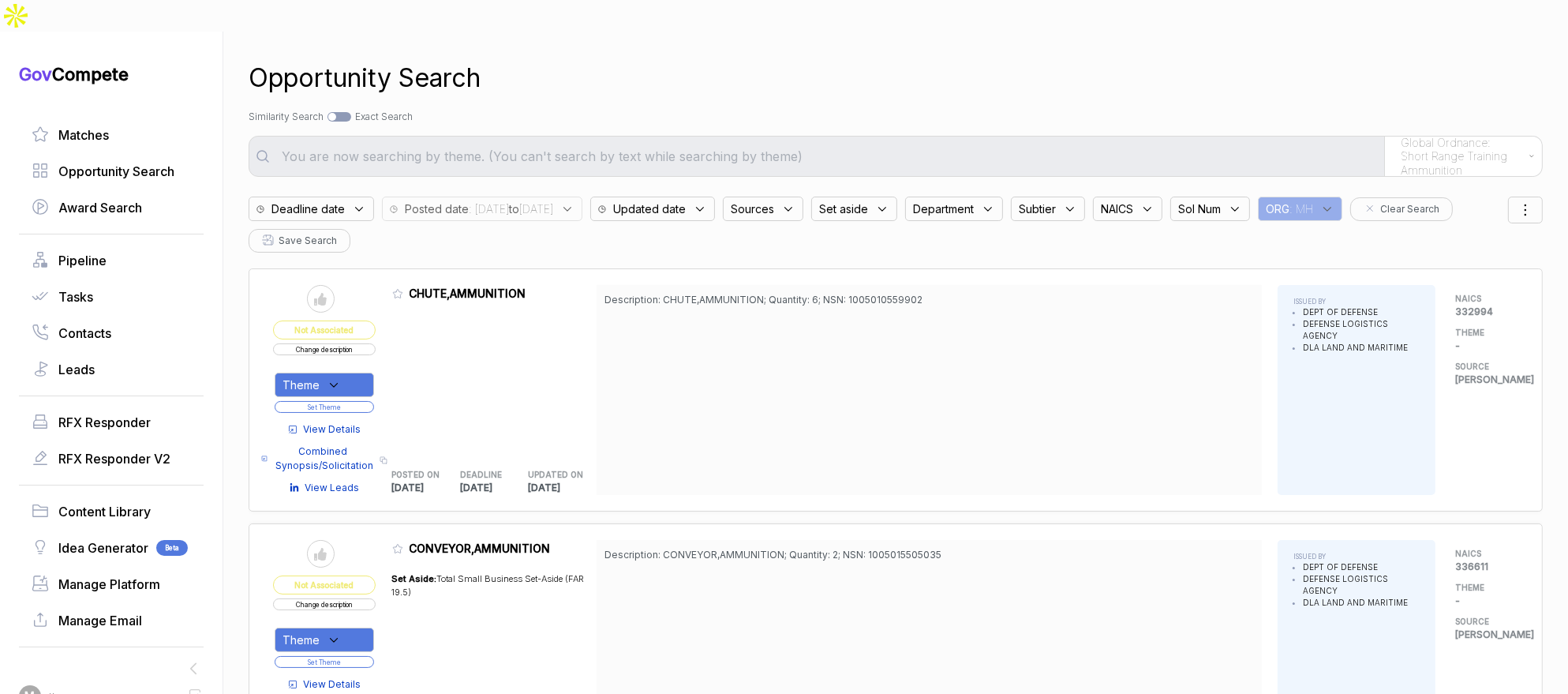
click at [1435, 138] on span "Global Ordnance: Short Range Training Ammunition" at bounding box center [1461, 157] width 121 height 42
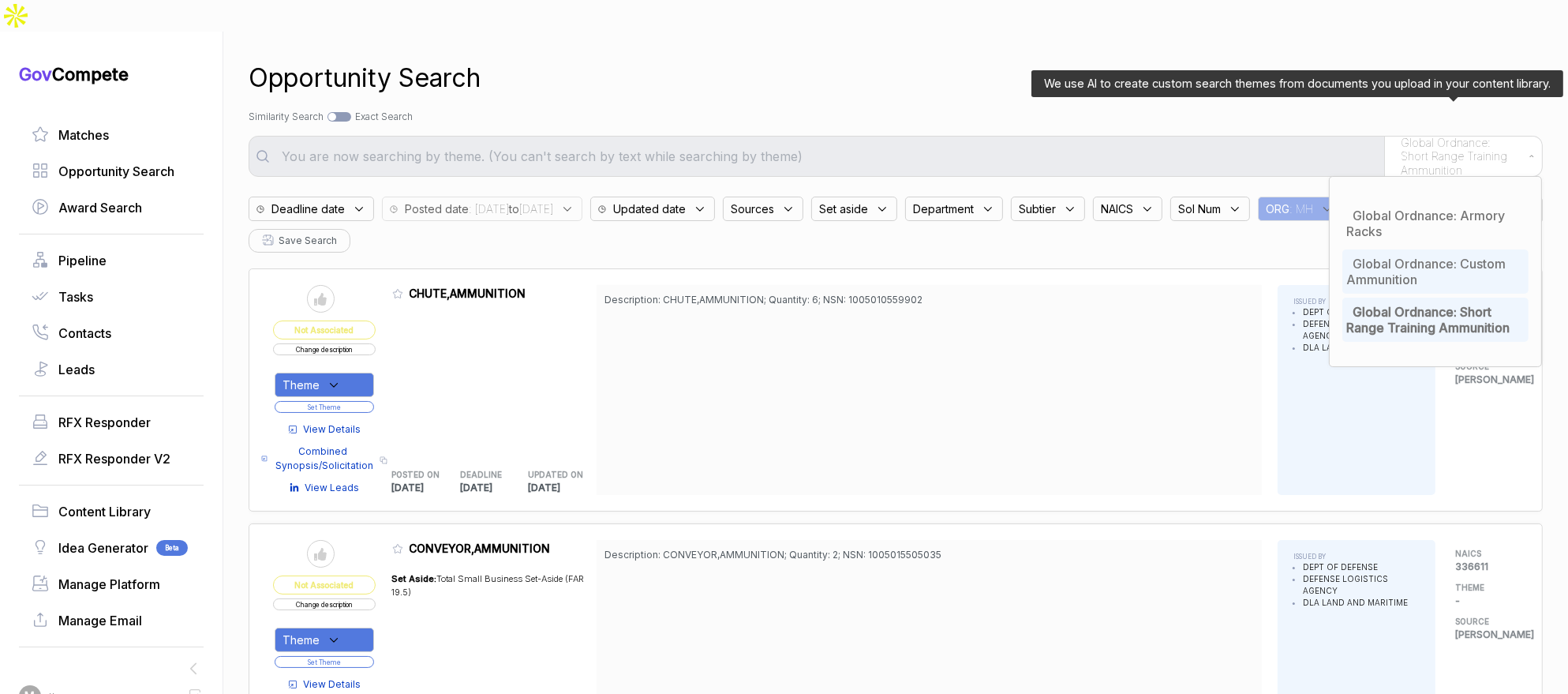
drag, startPoint x: 1417, startPoint y: 287, endPoint x: 1343, endPoint y: 244, distance: 85.6
click at [1418, 304] on span "Global Ordnance: Short Range Training Ammunition" at bounding box center [1429, 319] width 163 height 32
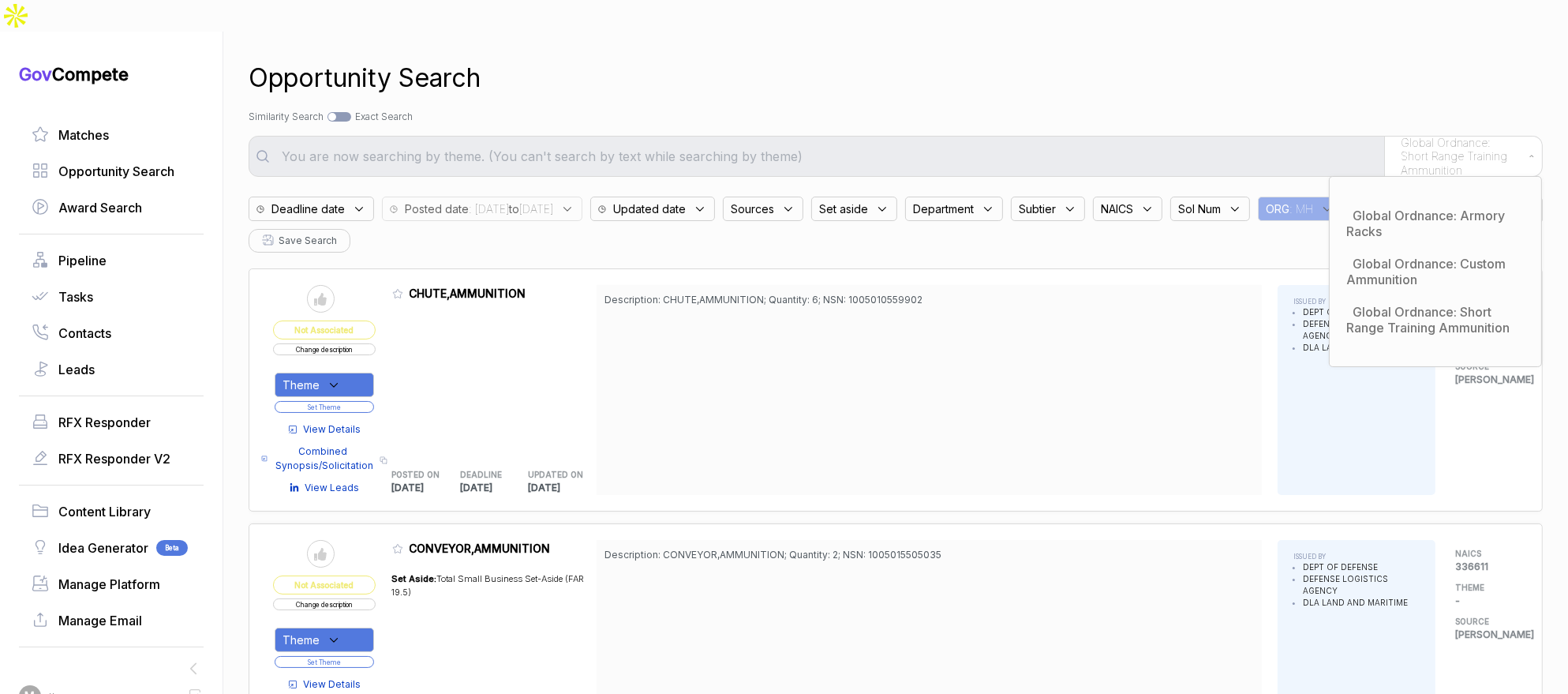
click at [1048, 140] on input "text" at bounding box center [828, 156] width 1112 height 32
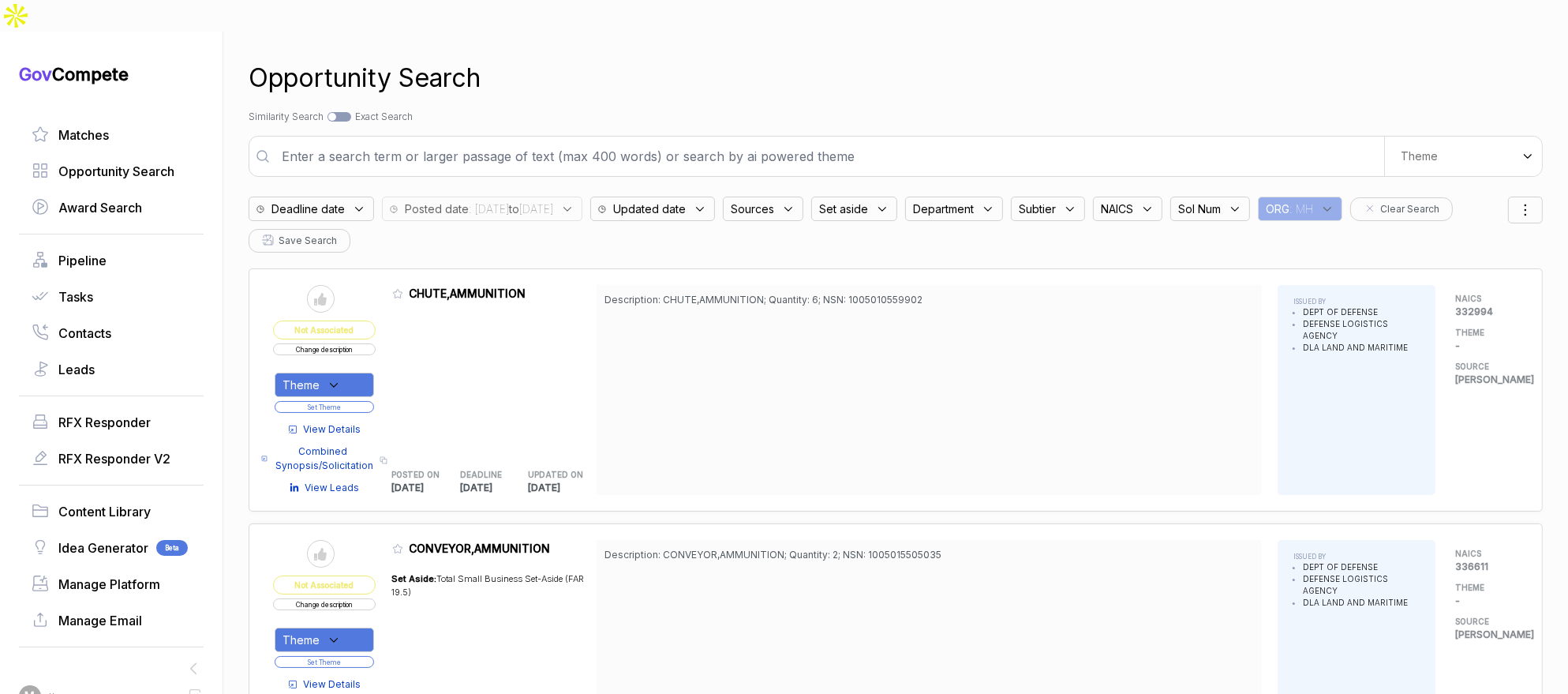
click at [1003, 140] on input "text" at bounding box center [828, 156] width 1112 height 32
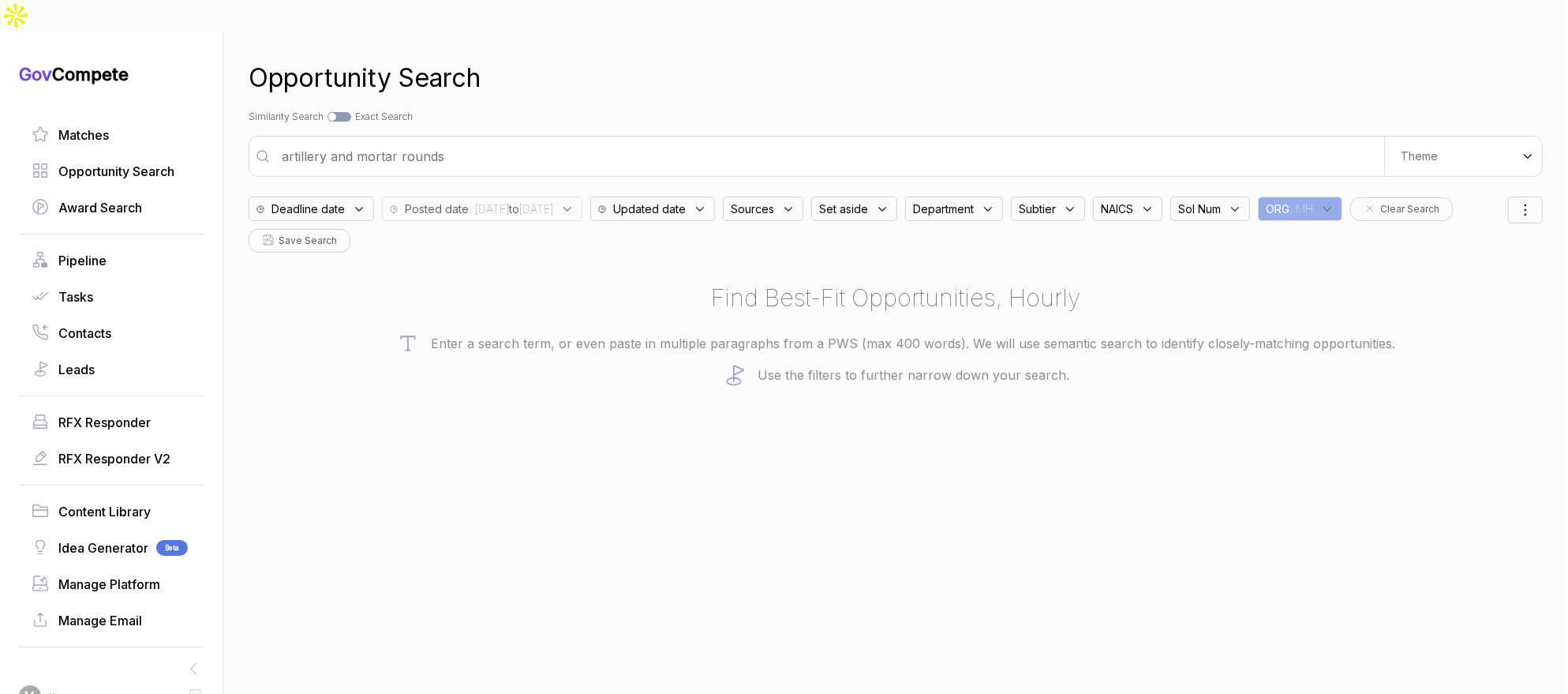
type input "artillery and mortar rounds"
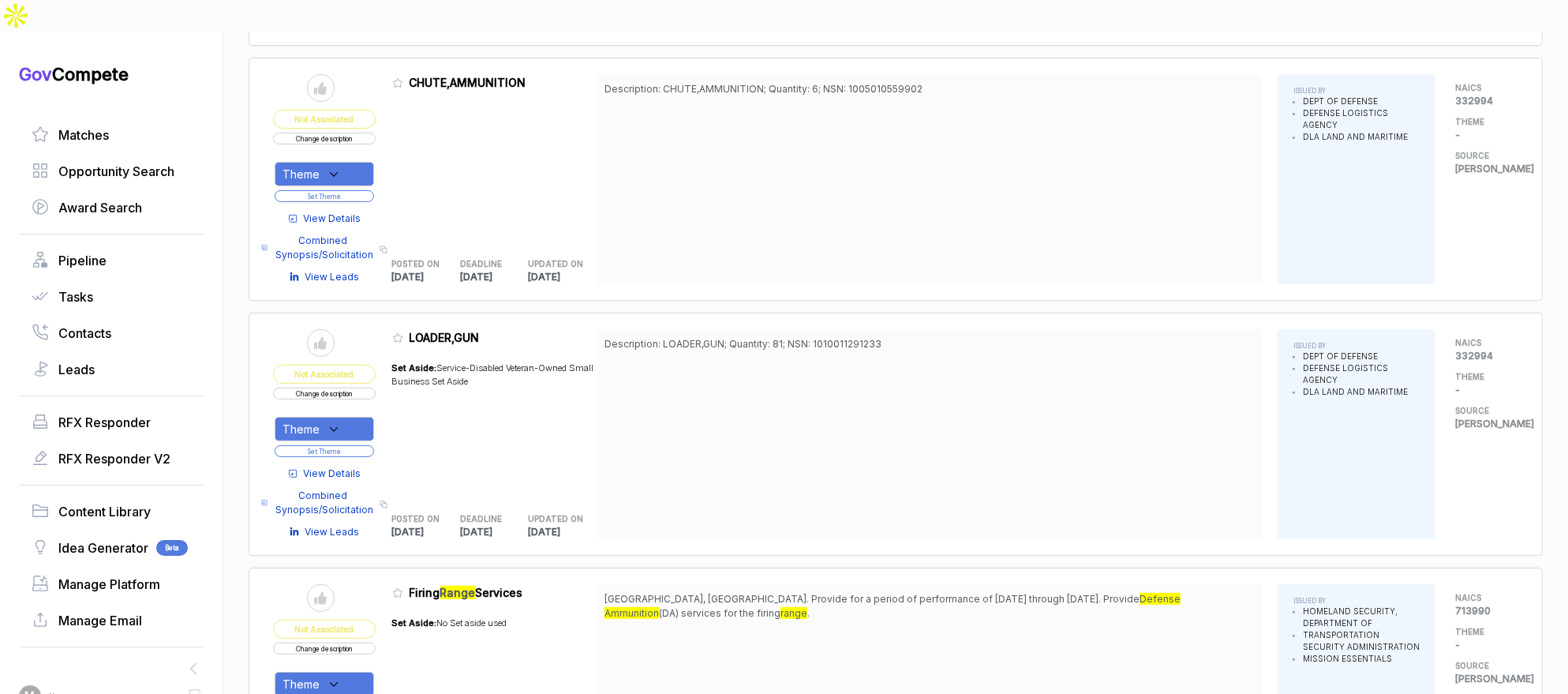
scroll to position [912, 0]
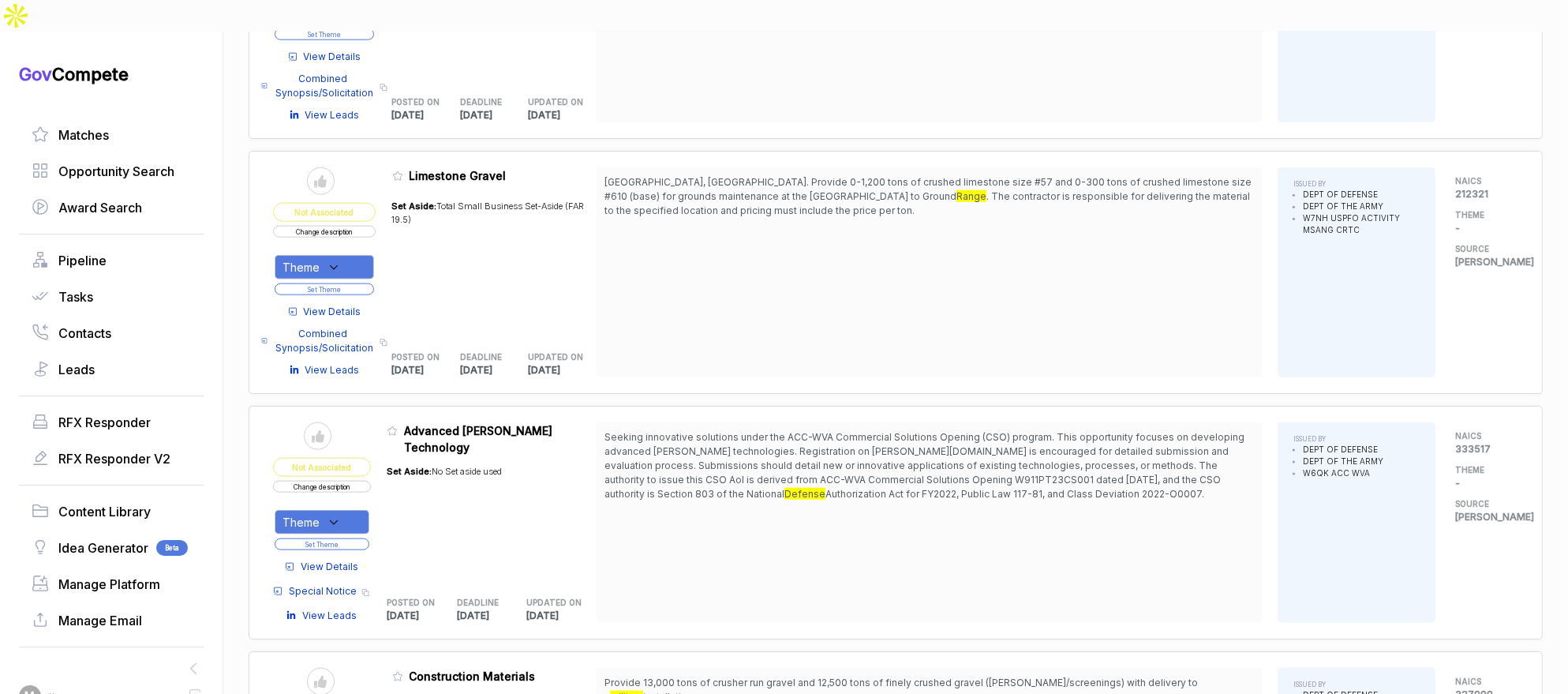
scroll to position [2530, 0]
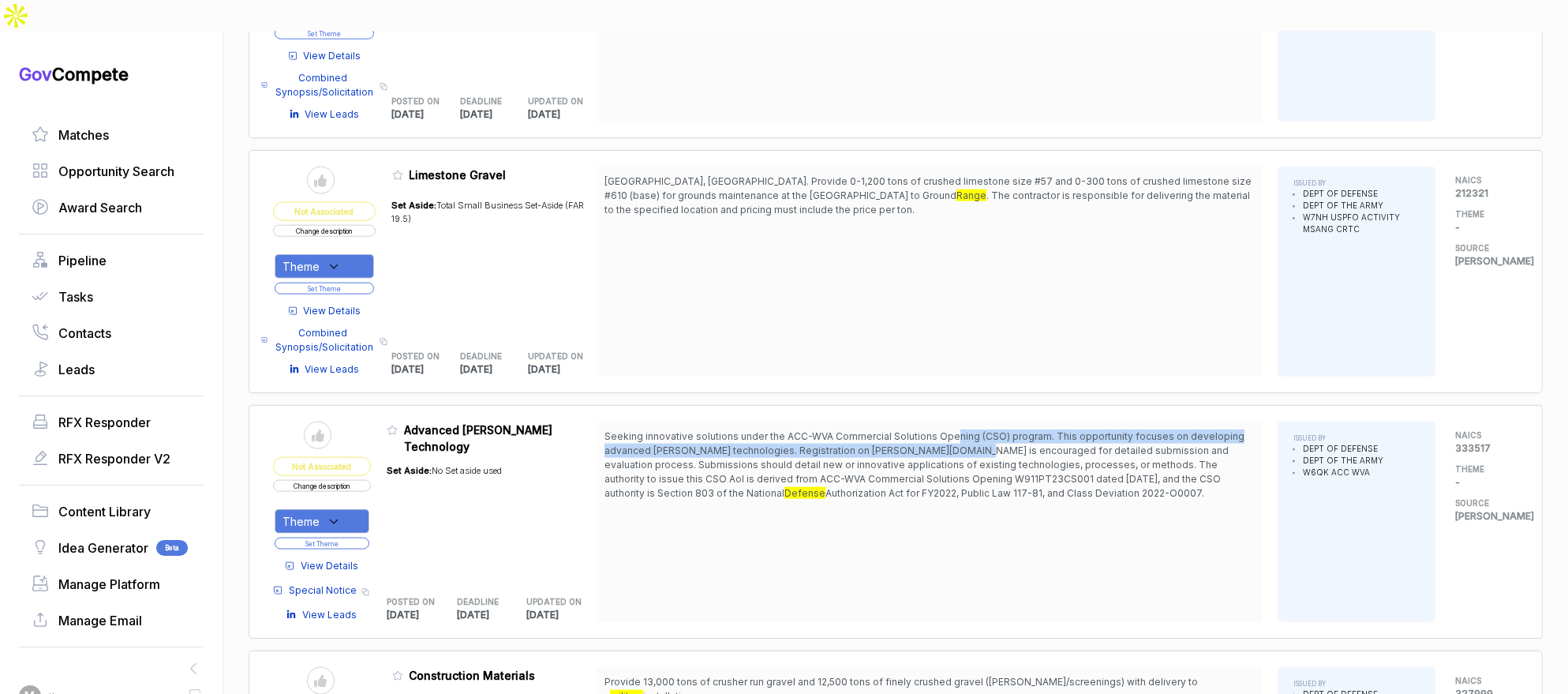
drag, startPoint x: 959, startPoint y: 389, endPoint x: 963, endPoint y: 409, distance: 20.4
click at [963, 430] on span "Seeking innovative solutions under the ACC-WVA Commercial Solutions Opening (CS…" at bounding box center [925, 463] width 640 height 68
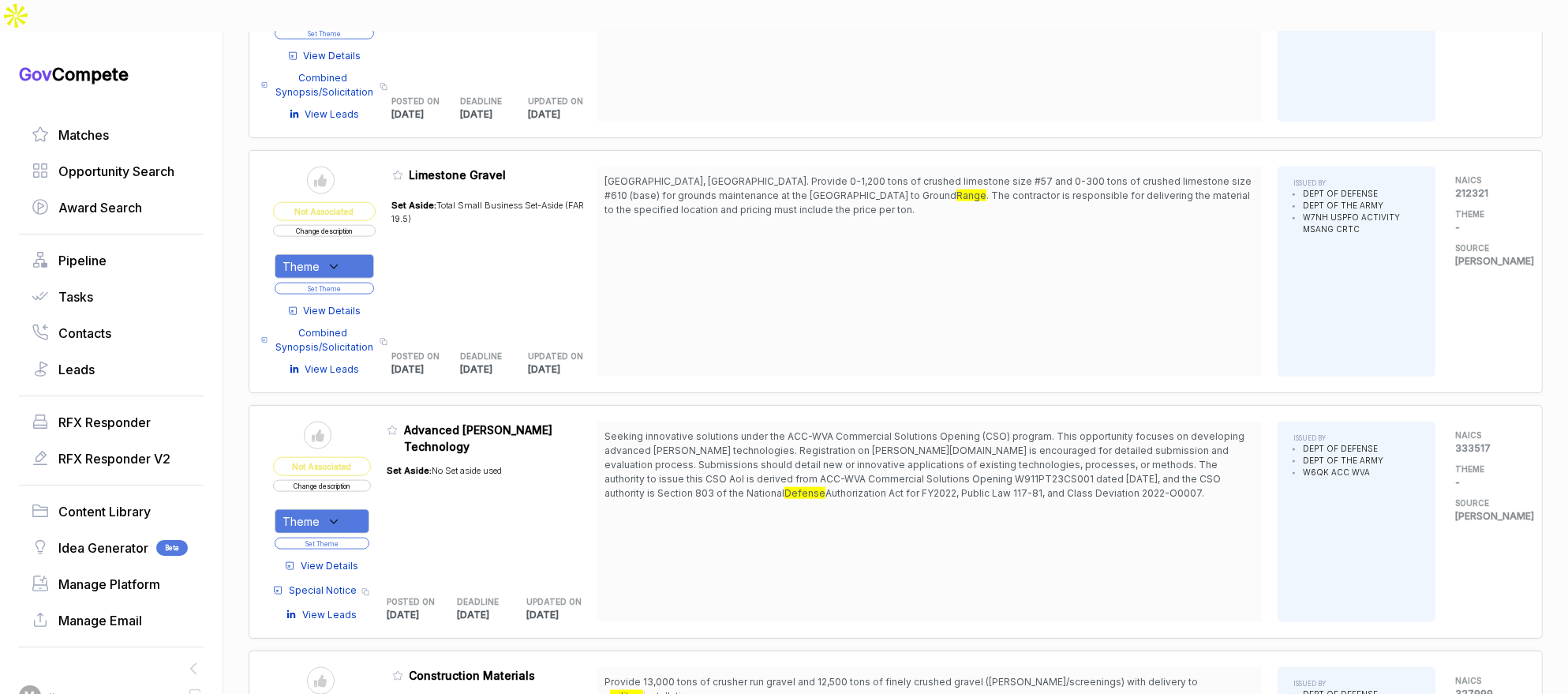
click at [359, 558] on span "View Details" at bounding box center [330, 565] width 58 height 14
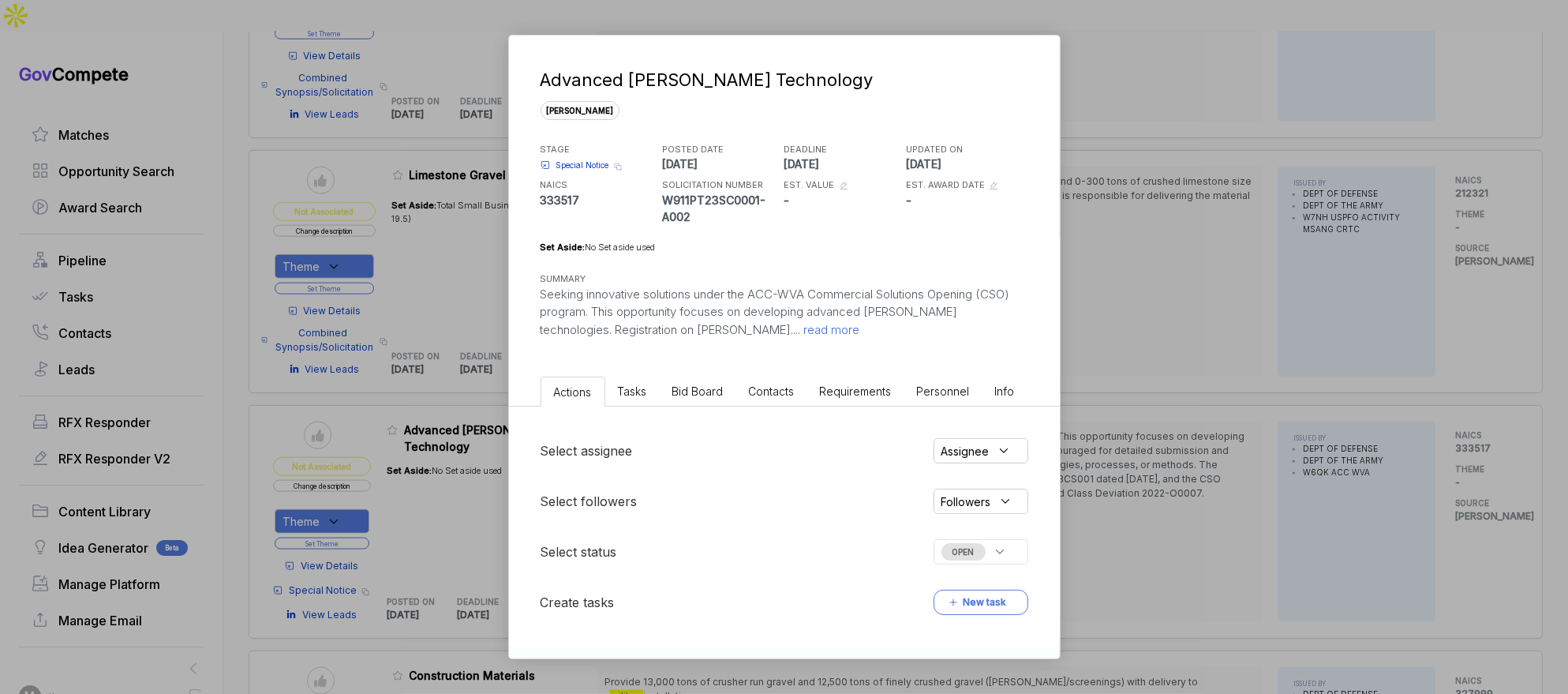
click at [712, 390] on span "Bid Board" at bounding box center [697, 391] width 51 height 13
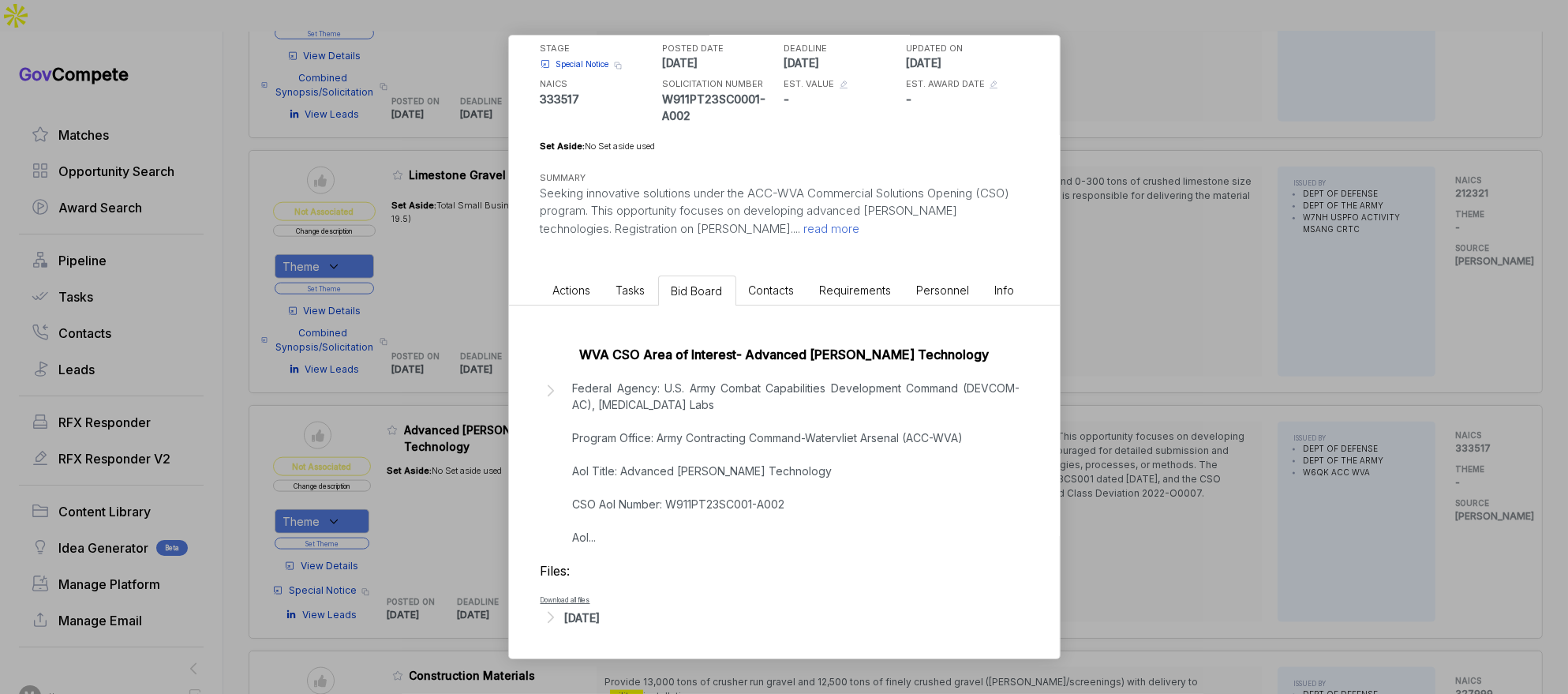
click at [601, 614] on div "[DATE]" at bounding box center [583, 617] width 36 height 16
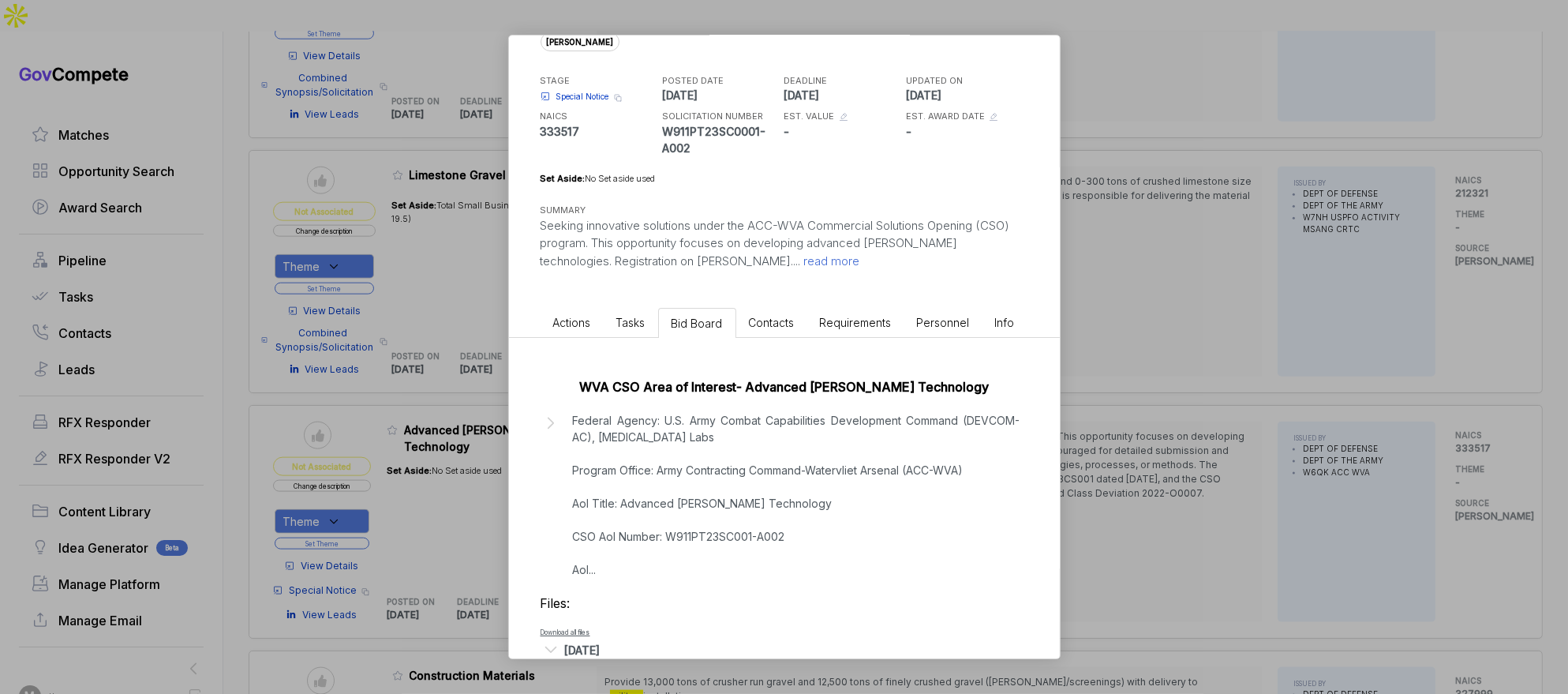
scroll to position [0, 0]
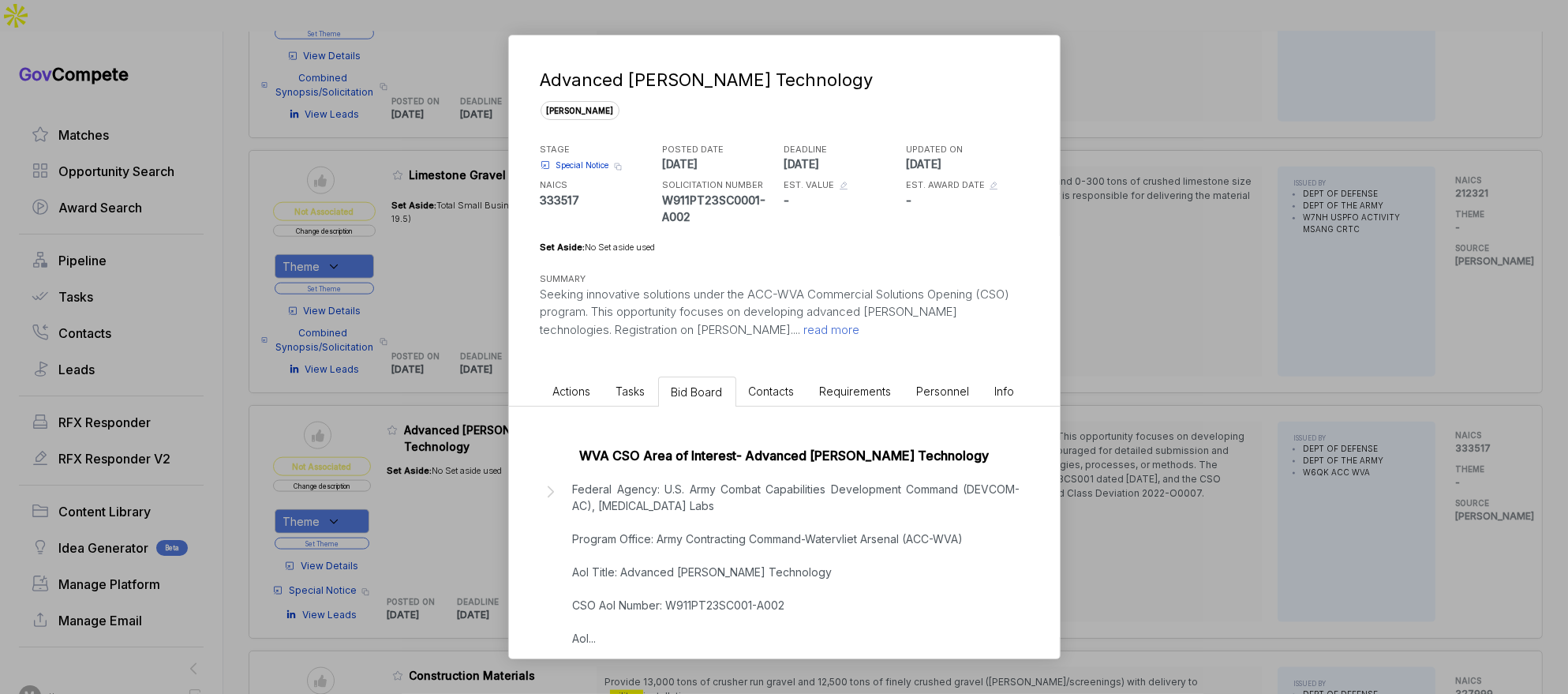
click at [598, 165] on span "Special Notice" at bounding box center [583, 165] width 53 height 12
click at [1146, 365] on div "Advanced [PERSON_NAME] Technology [PERSON_NAME] STAGE Special Notice Copy link …" at bounding box center [784, 347] width 1568 height 694
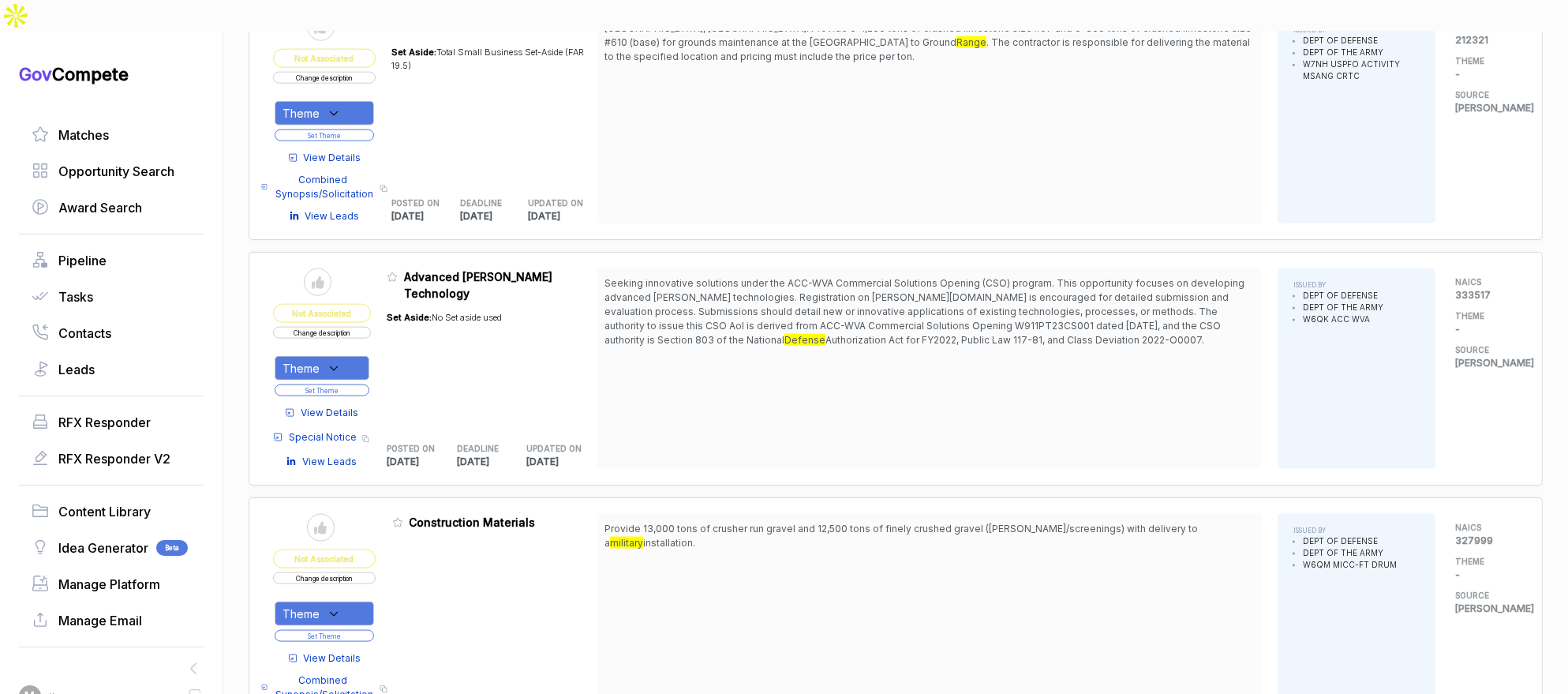
scroll to position [2721, 0]
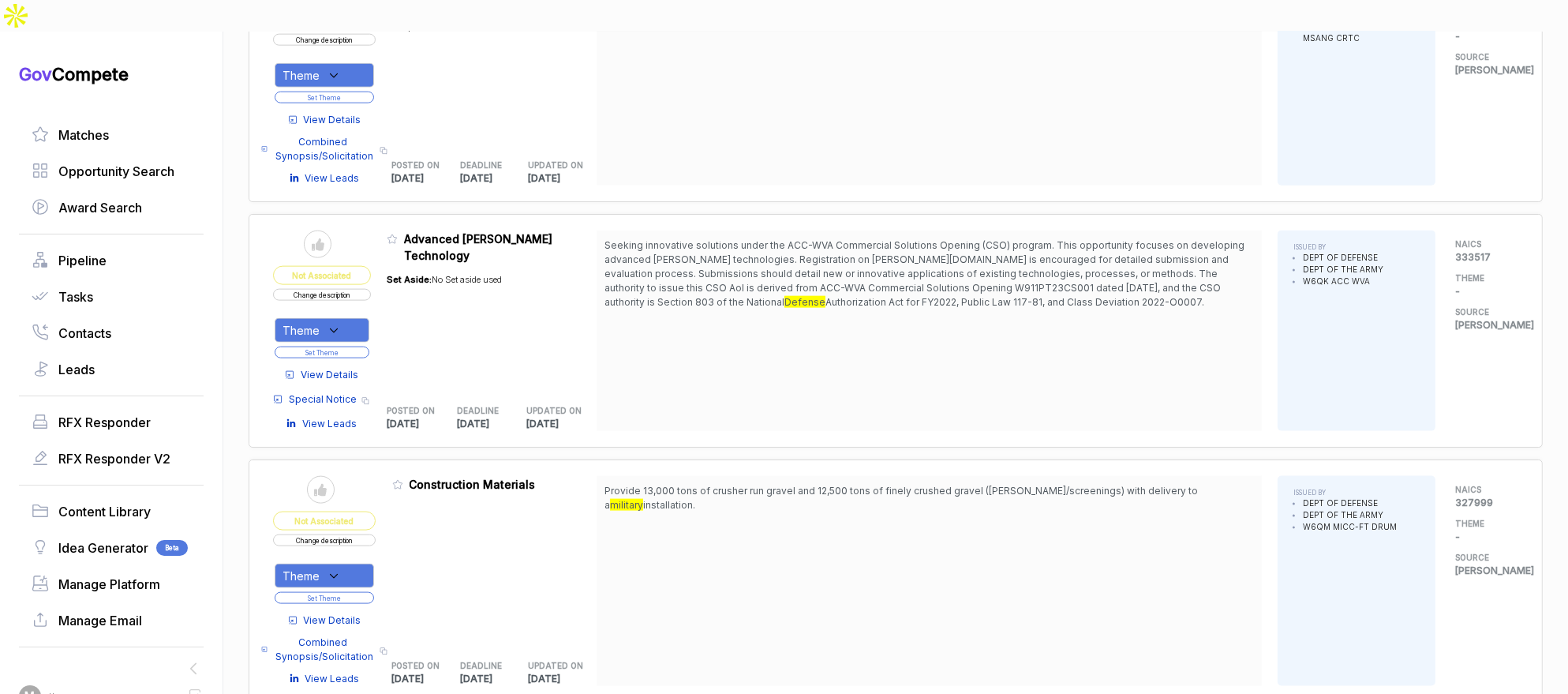
click at [341, 368] on span "View Details" at bounding box center [330, 375] width 58 height 14
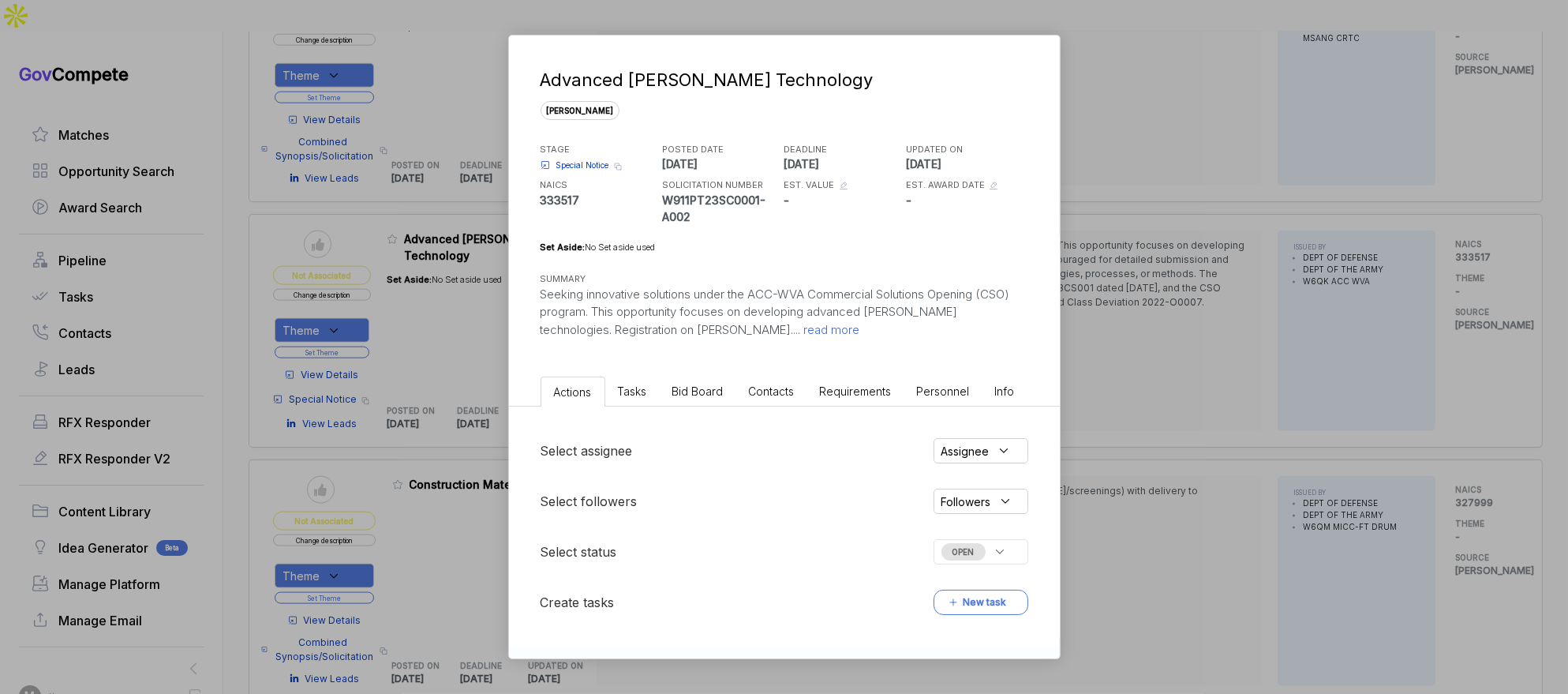
click at [426, 368] on div "Advanced [PERSON_NAME] Technology [PERSON_NAME] STAGE Special Notice Copy link …" at bounding box center [784, 347] width 1568 height 694
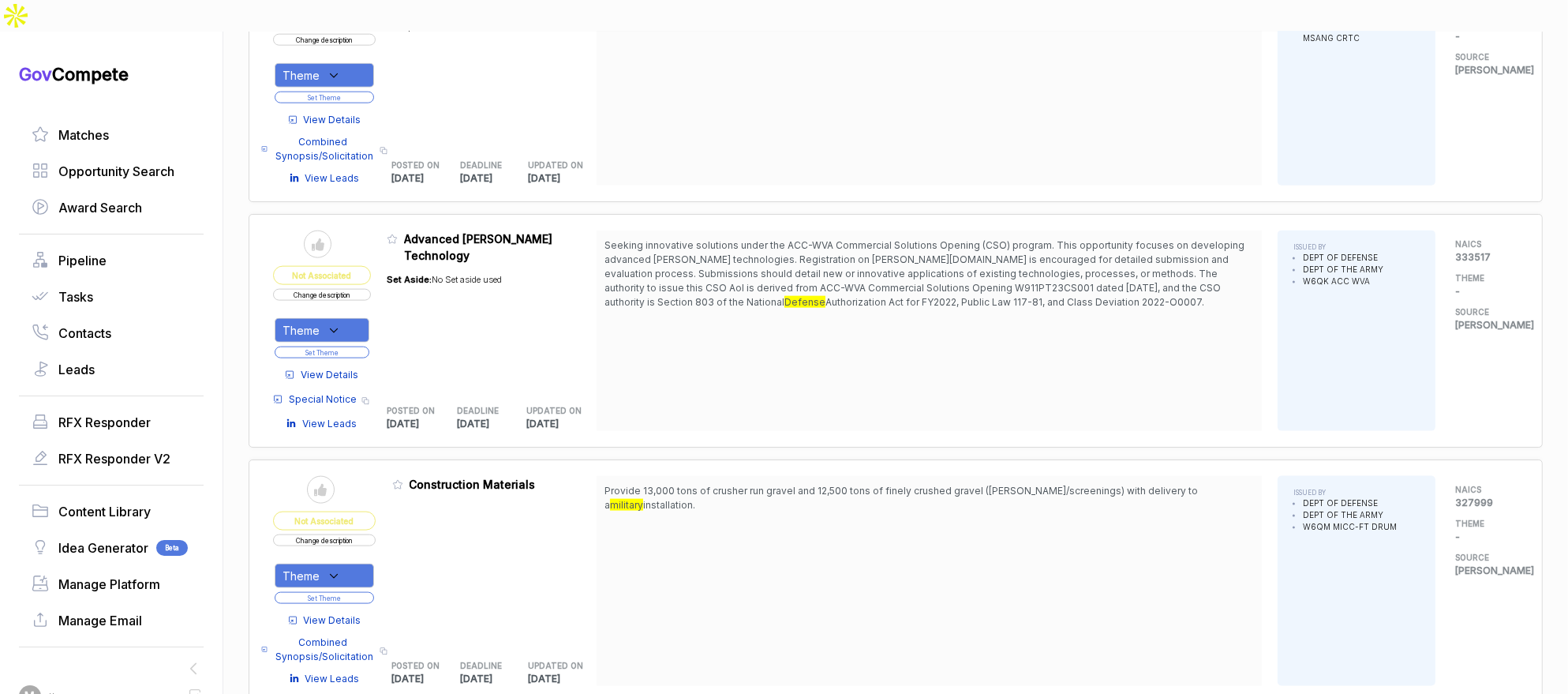
click at [331, 288] on button "Change description" at bounding box center [322, 294] width 98 height 12
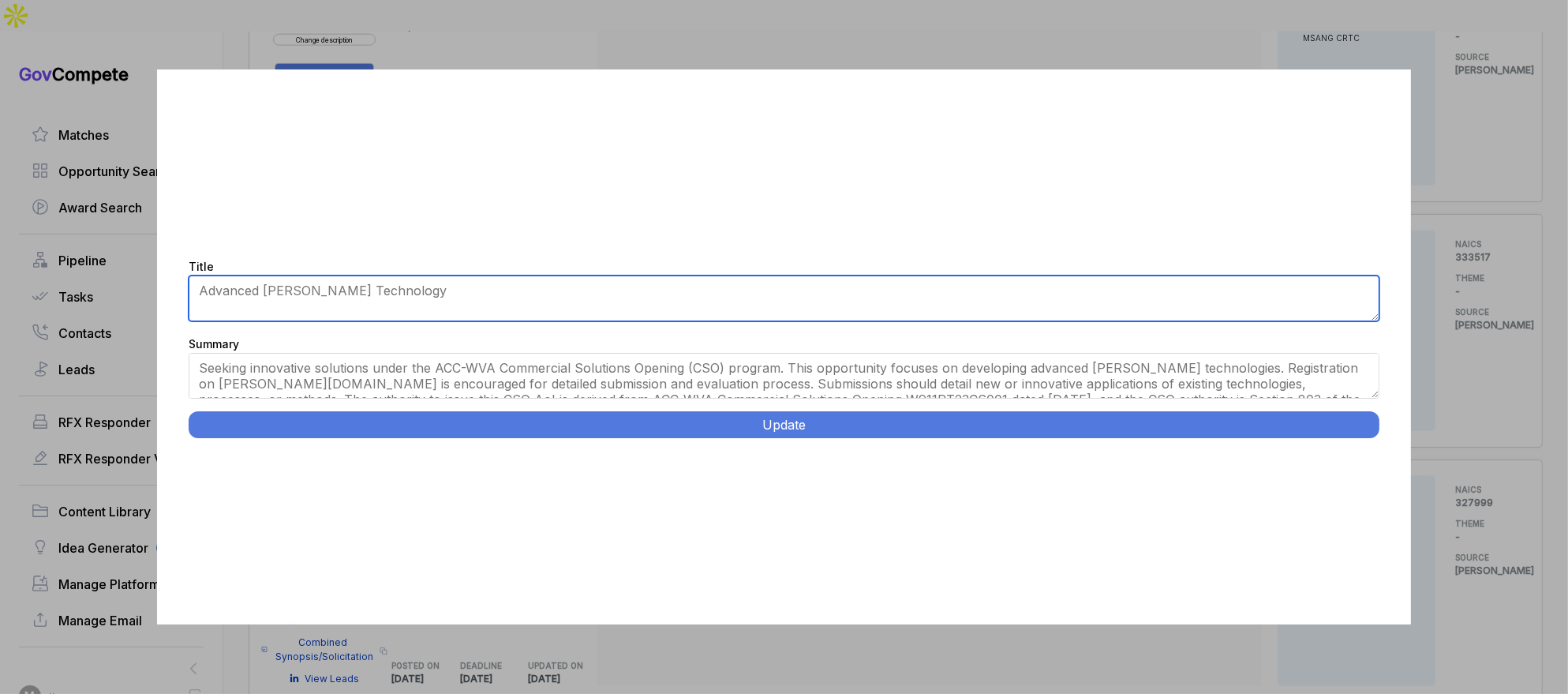
click at [399, 291] on textarea "Advanced [PERSON_NAME] Technology" at bounding box center [784, 299] width 1192 height 46
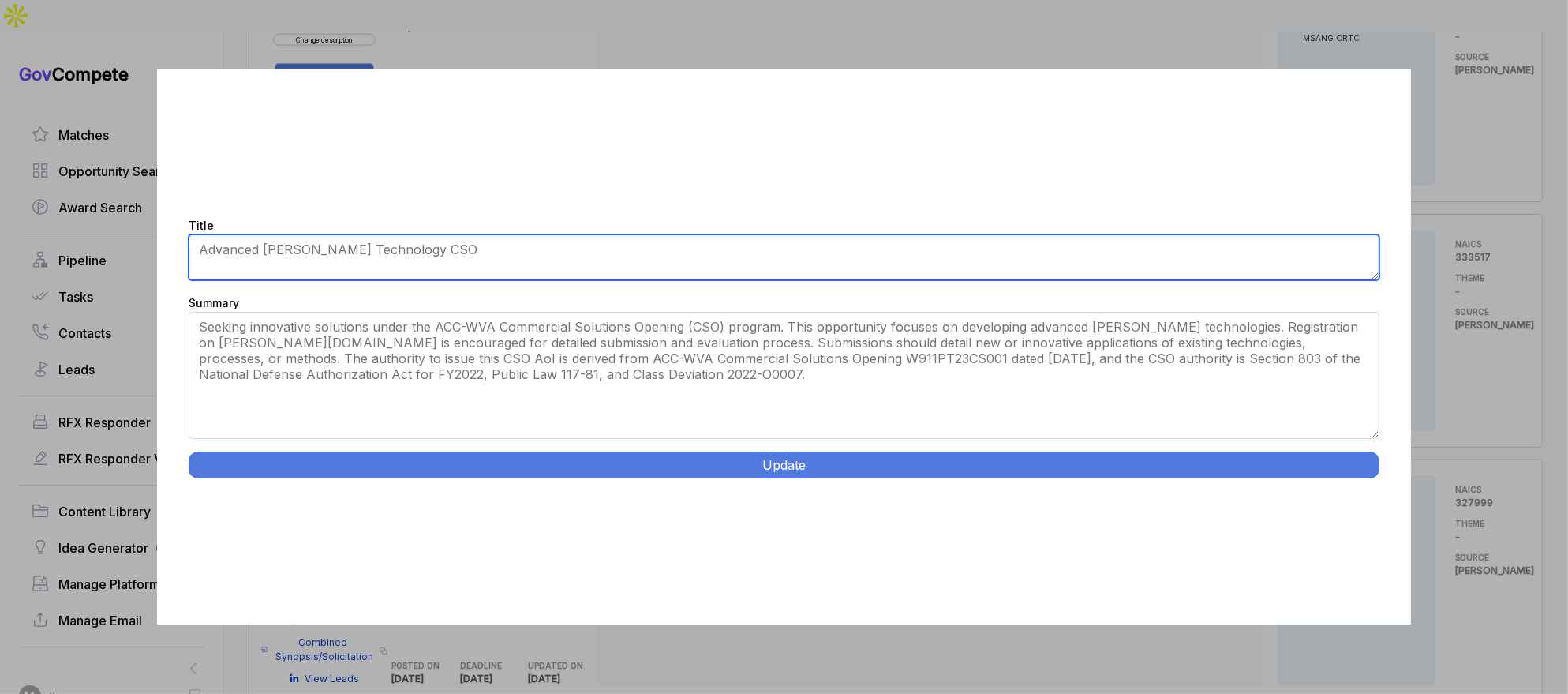
drag, startPoint x: 1375, startPoint y: 392, endPoint x: 1203, endPoint y: 442, distance: 179.1
click at [1356, 474] on div "Title Advanced [PERSON_NAME] Technology Summary Seeking innovative solutions un…" at bounding box center [784, 346] width 1255 height 555
type textarea "Advanced [PERSON_NAME] Technology CSO"
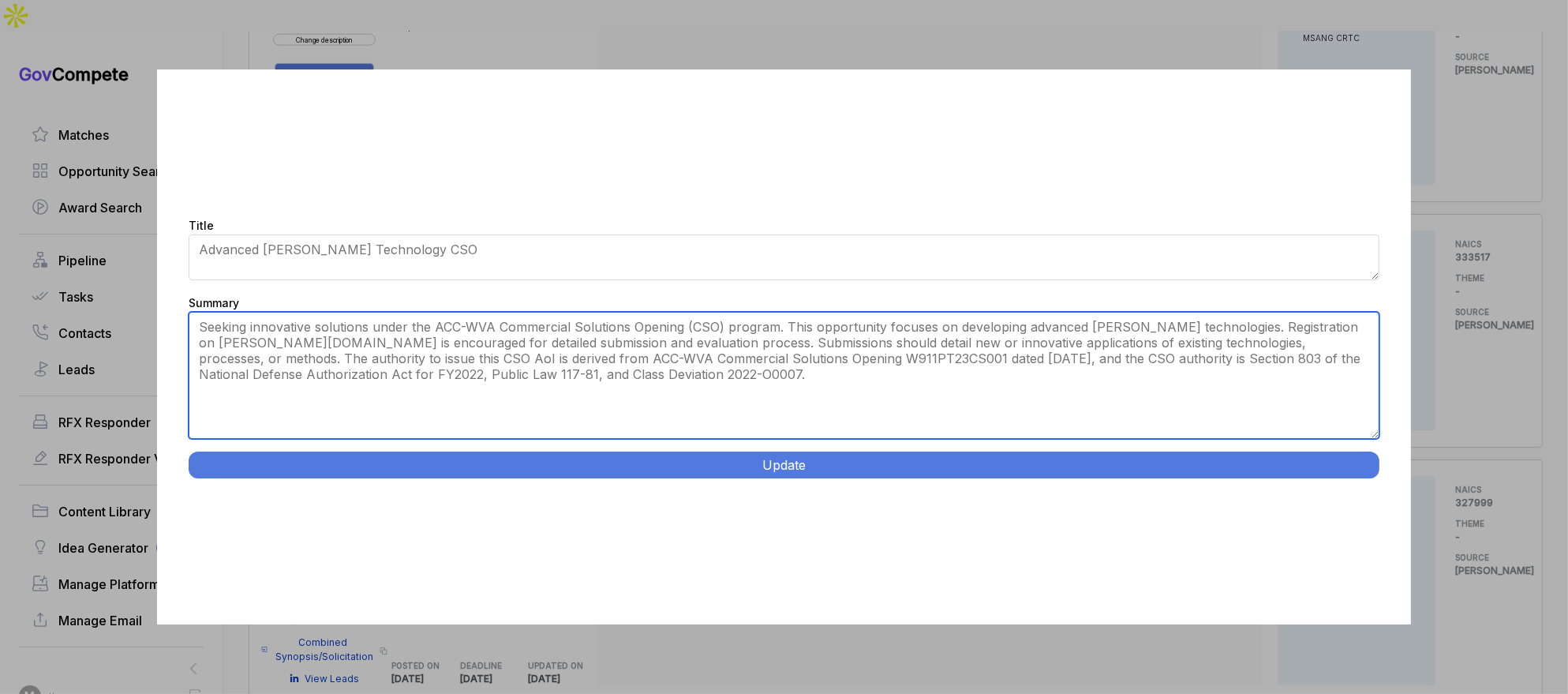
click at [1119, 417] on textarea "Seeking innovative solutions under the ACC-WVA Commercial Solutions Opening (CS…" at bounding box center [784, 375] width 1192 height 127
paste textarea "DEVCOM is interested in advanced manufacturing methods to compliment or replace…"
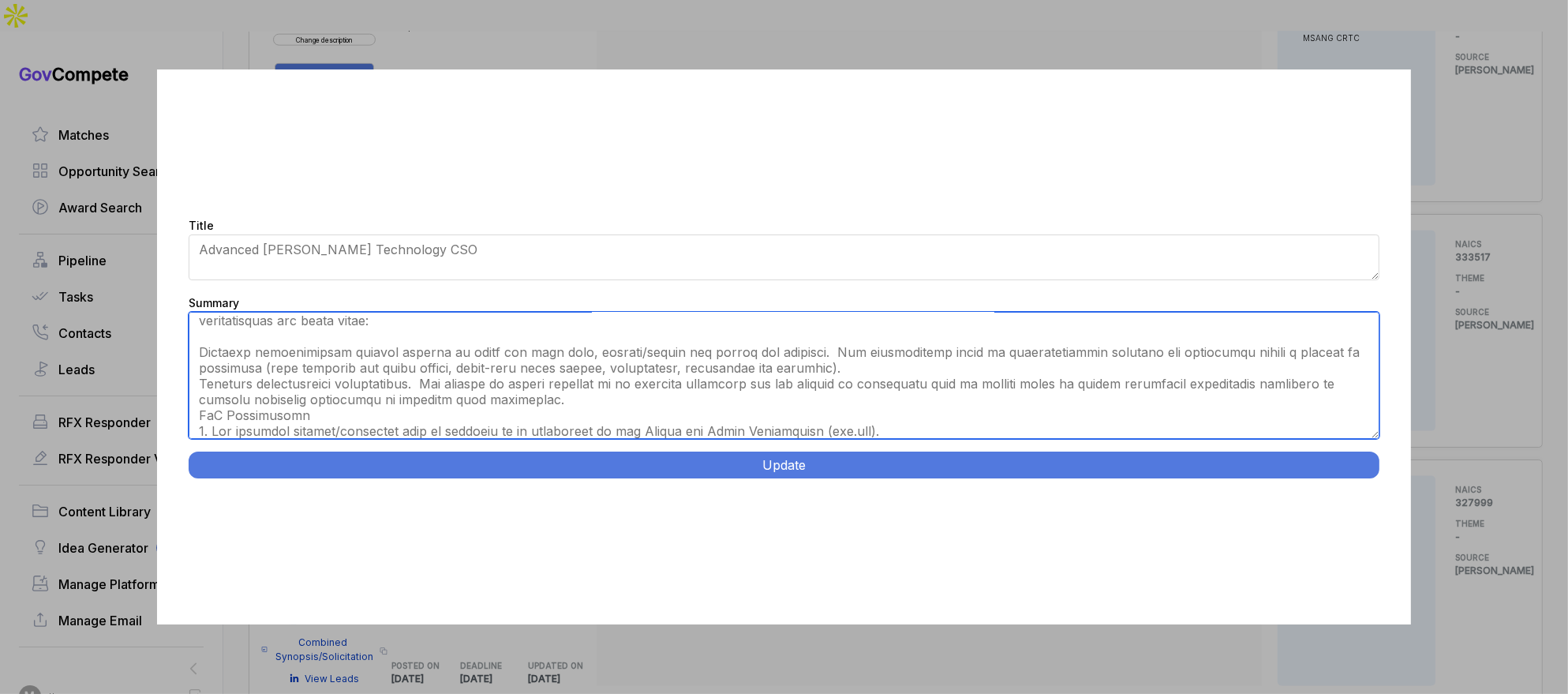
scroll to position [0, 0]
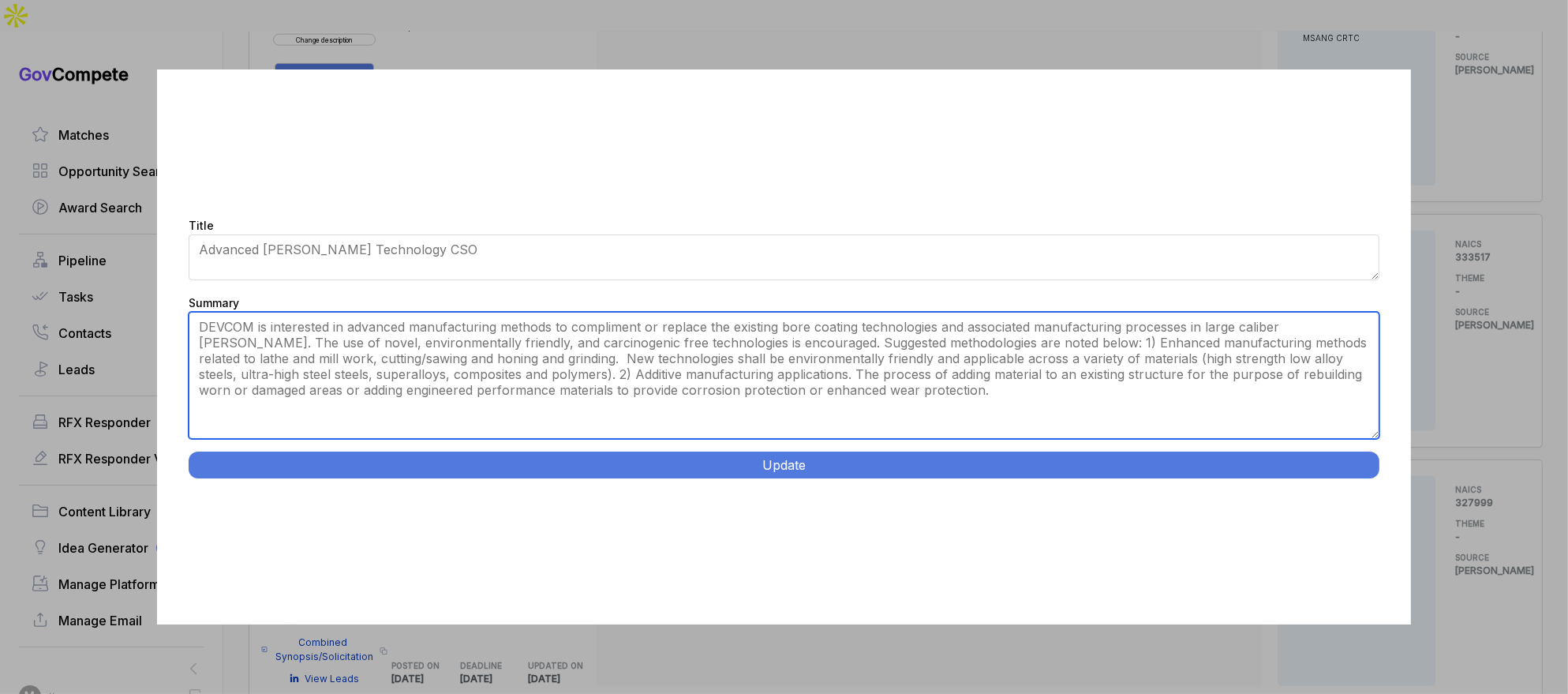
click at [978, 350] on textarea "Seeking innovative solutions under the ACC-WVA Commercial Solutions Opening (CS…" at bounding box center [784, 375] width 1192 height 127
type textarea "DEVCOM is interested in advanced manufacturing methods to compliment or replace…"
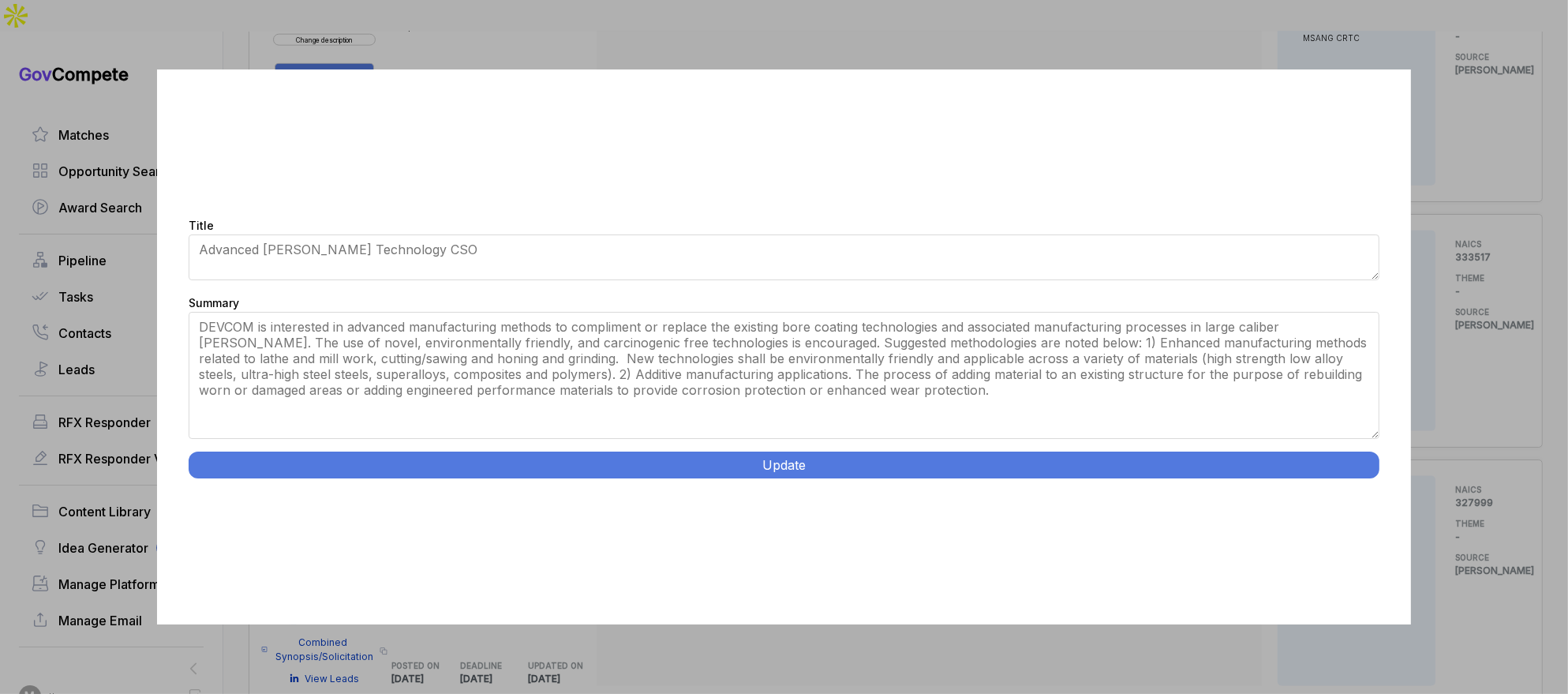
click at [948, 463] on button "Update" at bounding box center [784, 465] width 1192 height 27
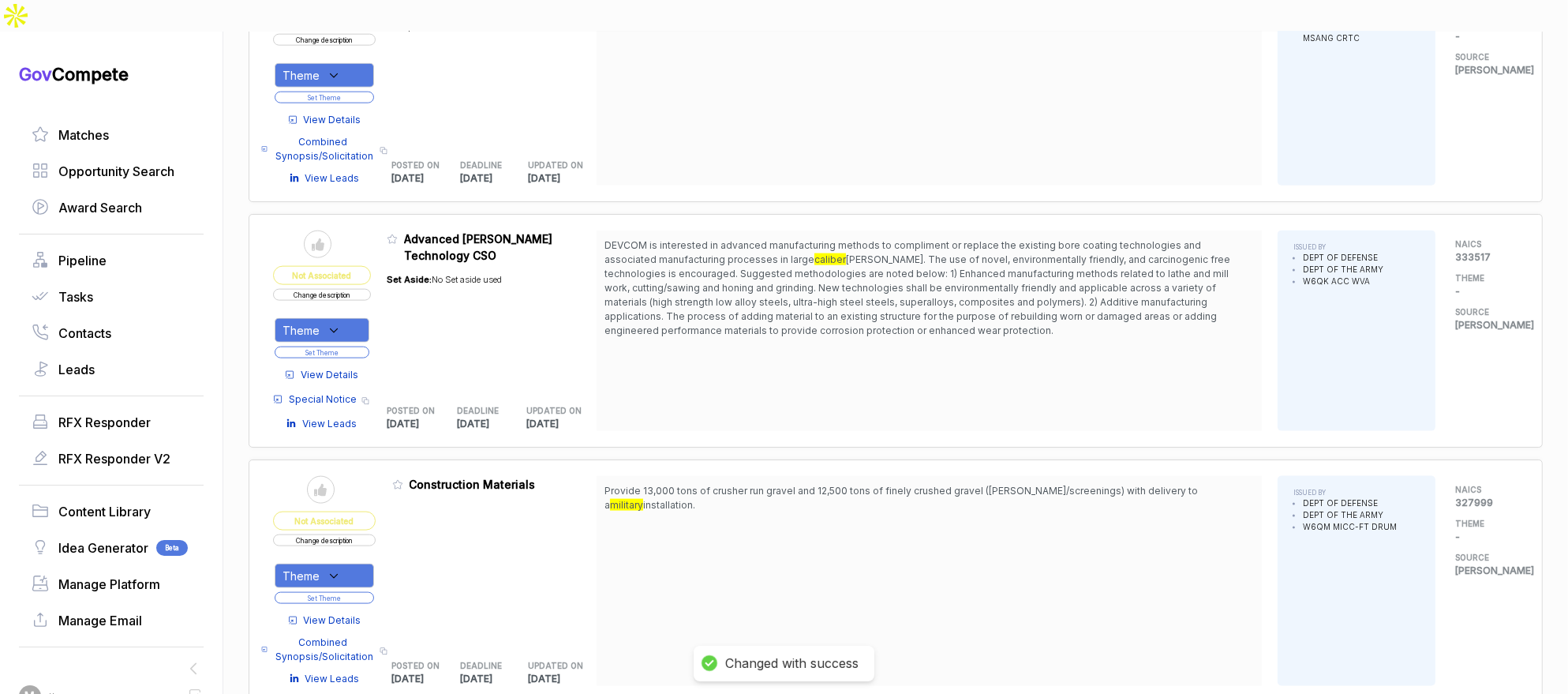
click at [369, 318] on div "Theme" at bounding box center [322, 330] width 95 height 24
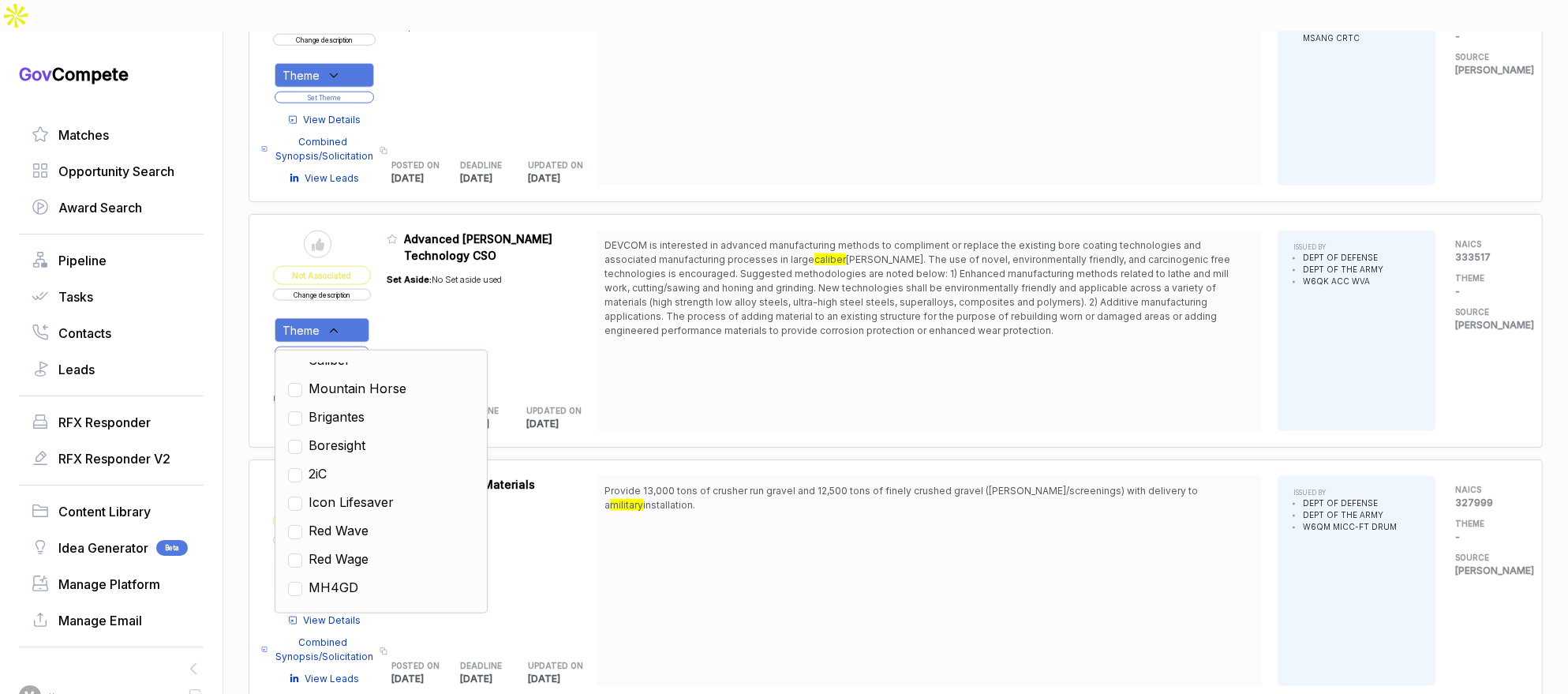
scroll to position [615, 0]
click at [410, 414] on span "Global Ordnance - Large Caliber" at bounding box center [391, 433] width 165 height 37
checkbox input "true"
drag, startPoint x: 629, startPoint y: 303, endPoint x: 471, endPoint y: 298, distance: 158.1
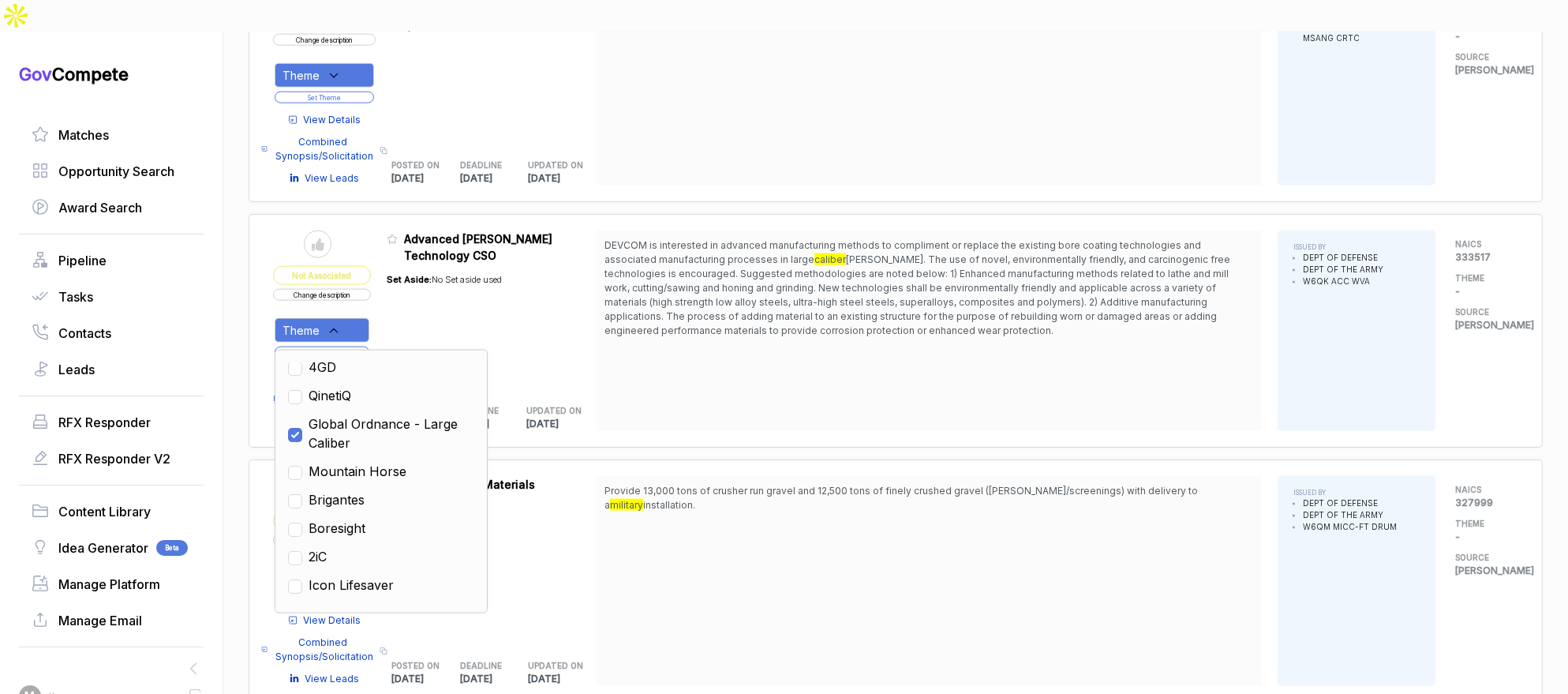
click at [619, 302] on div "DEVCOM is interested in advanced manufacturing methods to compliment or replace…" at bounding box center [930, 331] width 665 height 201
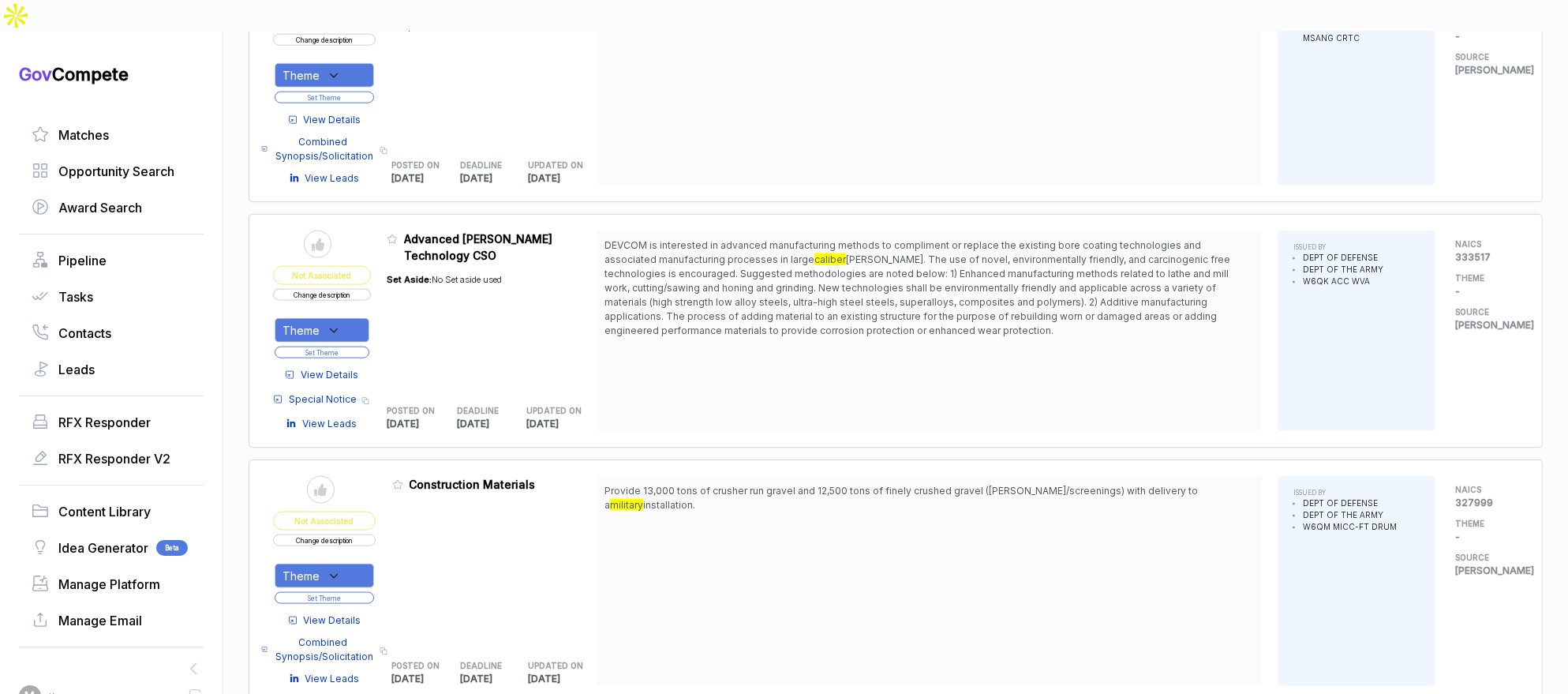
click at [360, 346] on button "Set Theme" at bounding box center [322, 352] width 95 height 12
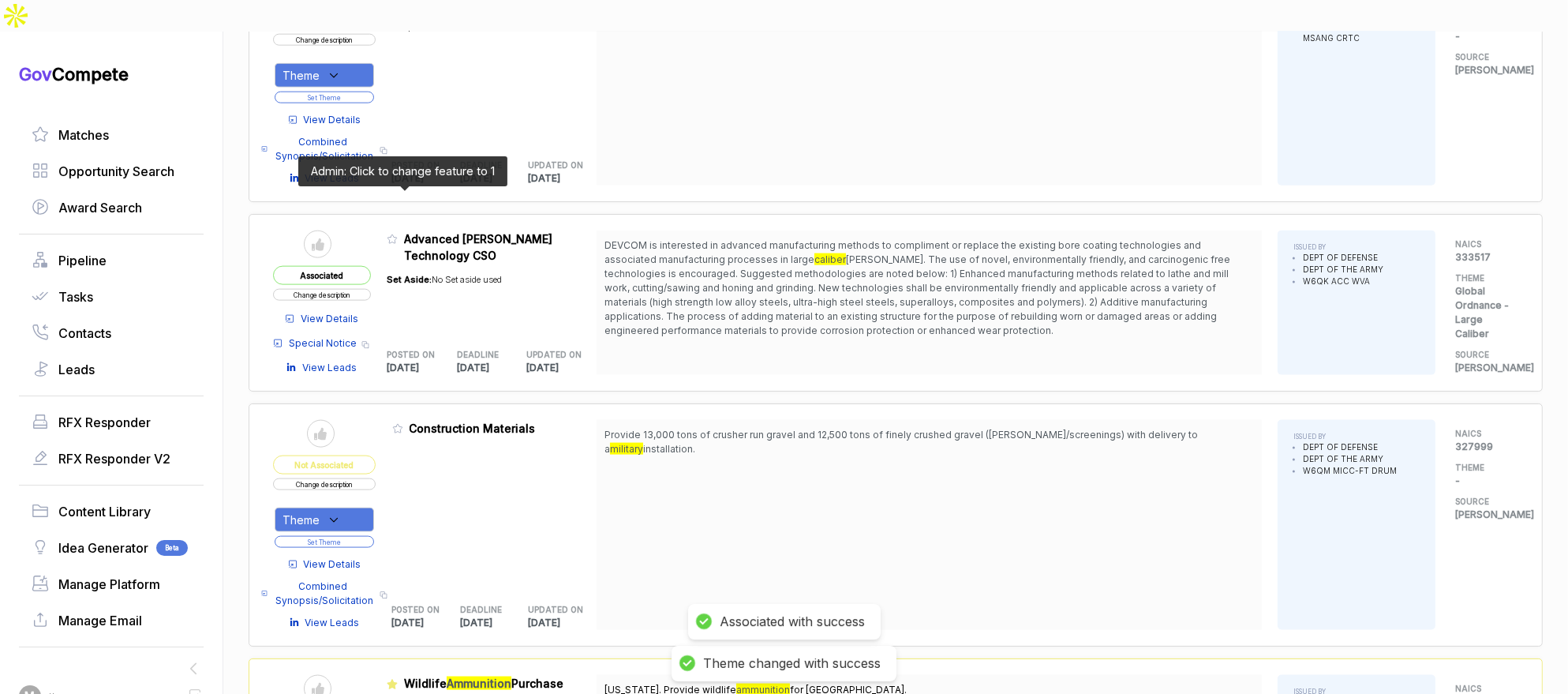
click at [398, 234] on icon at bounding box center [391, 238] width 11 height 11
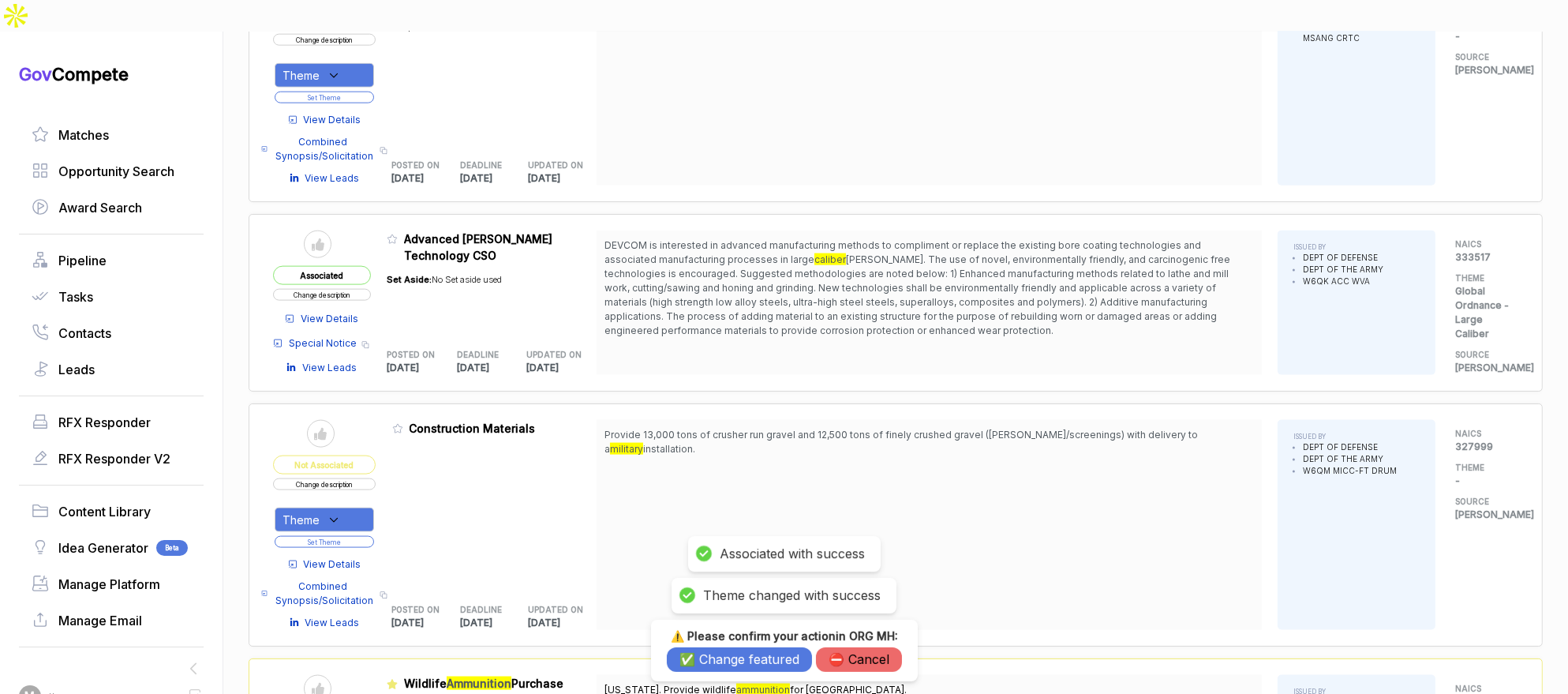
drag, startPoint x: 719, startPoint y: 651, endPoint x: 726, endPoint y: 619, distance: 32.8
click at [719, 651] on button "✅ Change featured" at bounding box center [739, 658] width 145 height 24
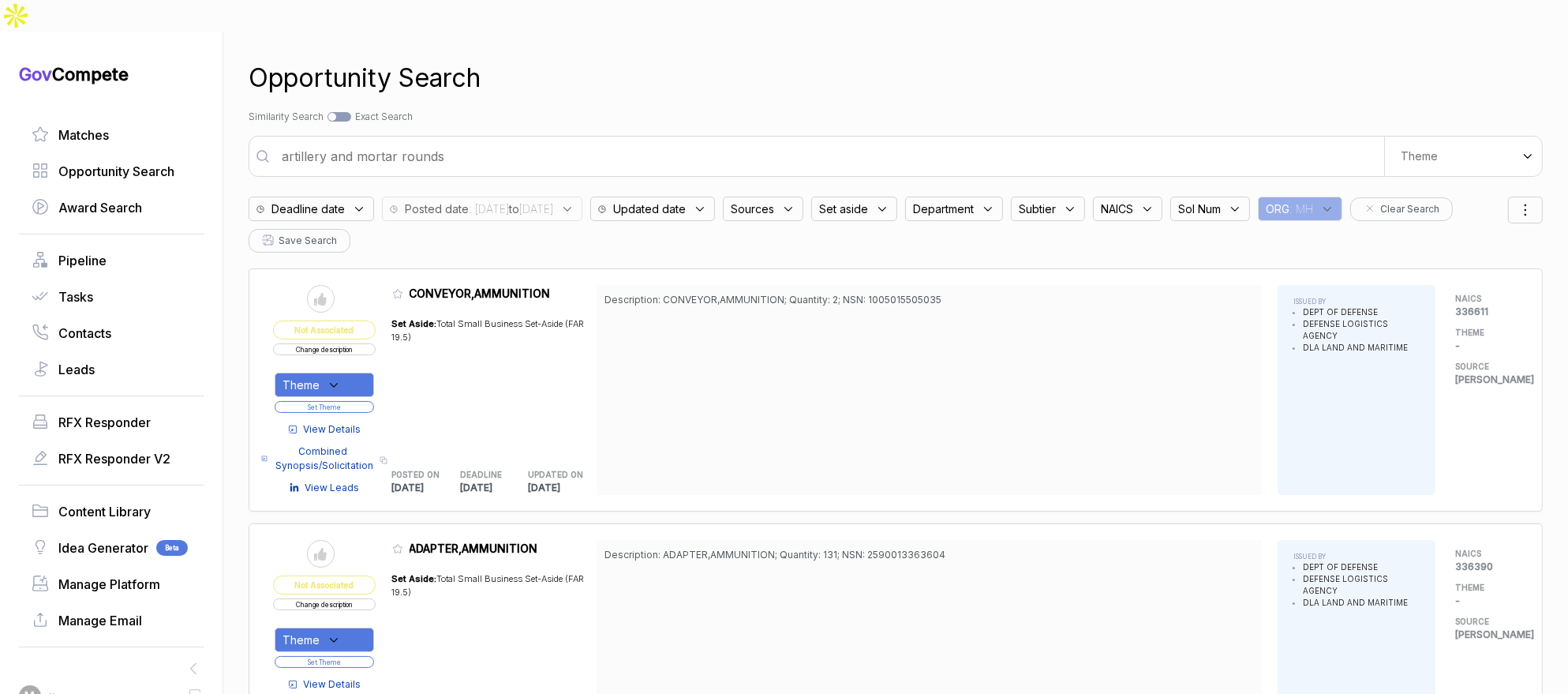
click at [1111, 140] on input "artillery and mortar rounds" at bounding box center [828, 156] width 1112 height 32
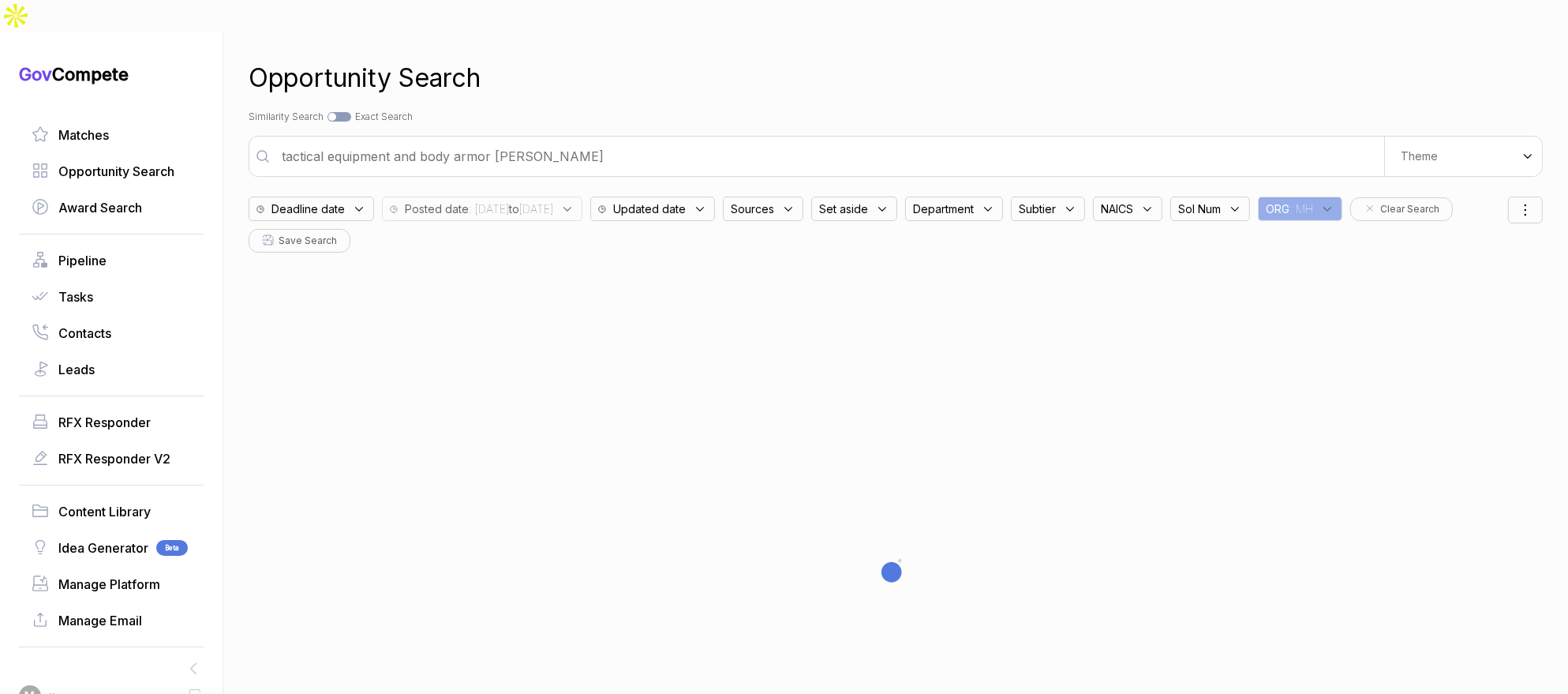
type input "tactical equipment and body armor [PERSON_NAME]"
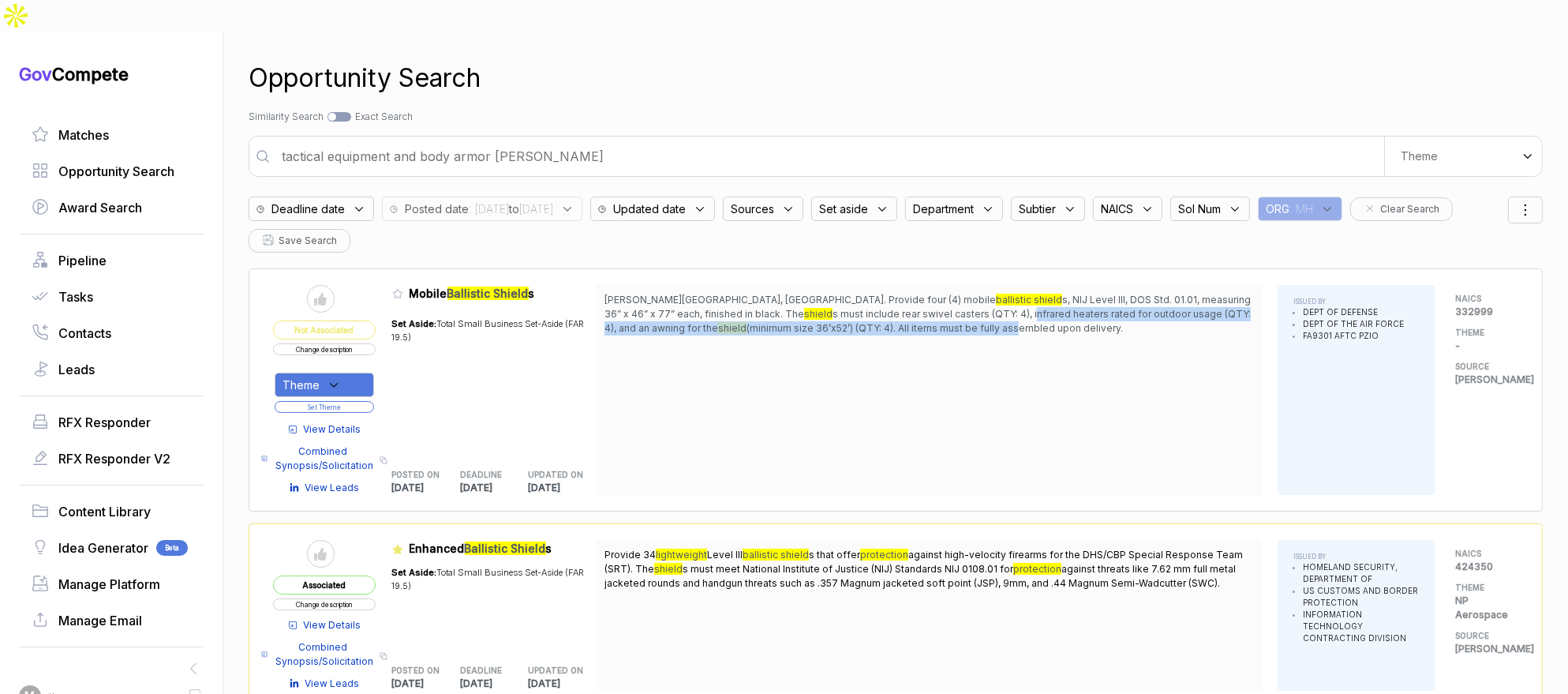
drag, startPoint x: 900, startPoint y: 278, endPoint x: 907, endPoint y: 290, distance: 13.9
click at [907, 293] on span "[PERSON_NAME][GEOGRAPHIC_DATA], [GEOGRAPHIC_DATA]. Provide four (4) mobile ball…" at bounding box center [930, 314] width 650 height 42
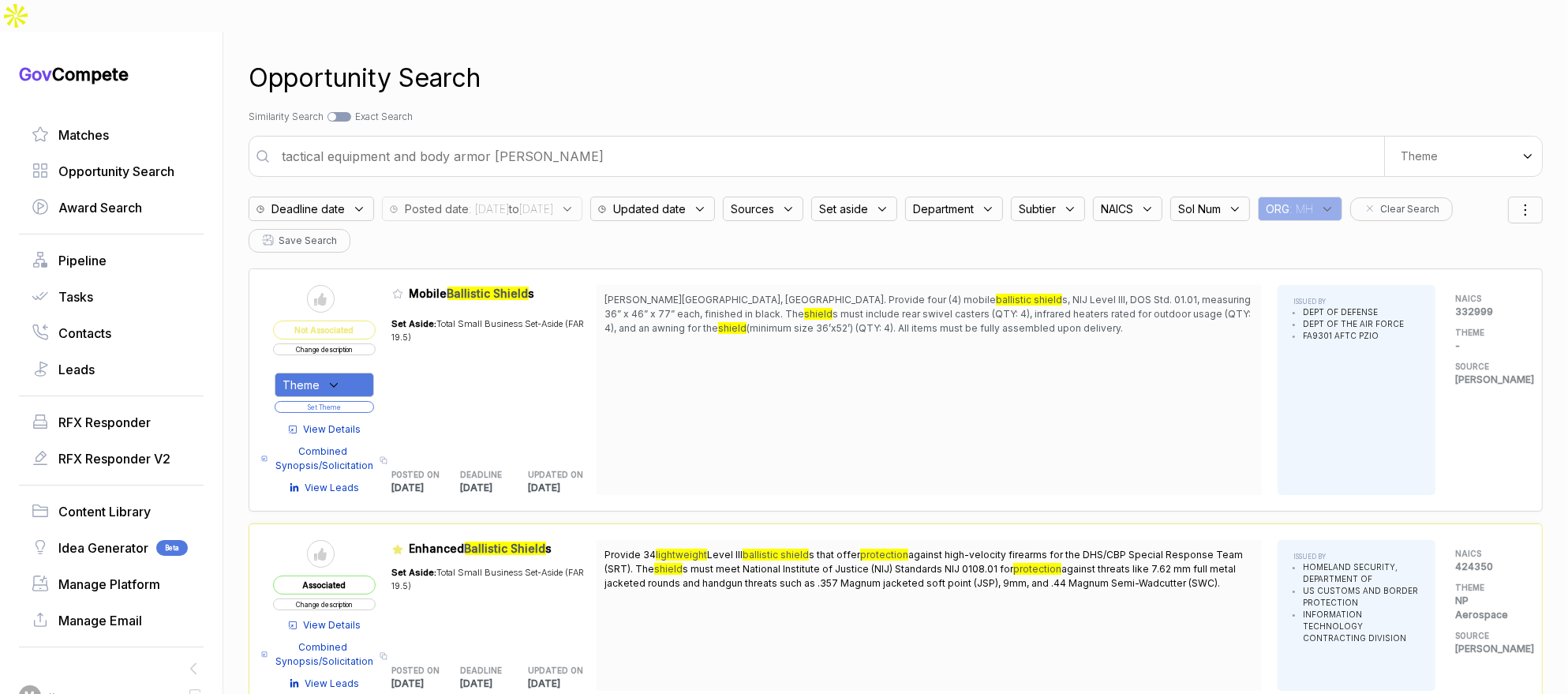
click at [907, 322] on span "(minimum size 36’x52’) (QTY: 4). All items must be fully assembled upon deliver…" at bounding box center [935, 328] width 377 height 12
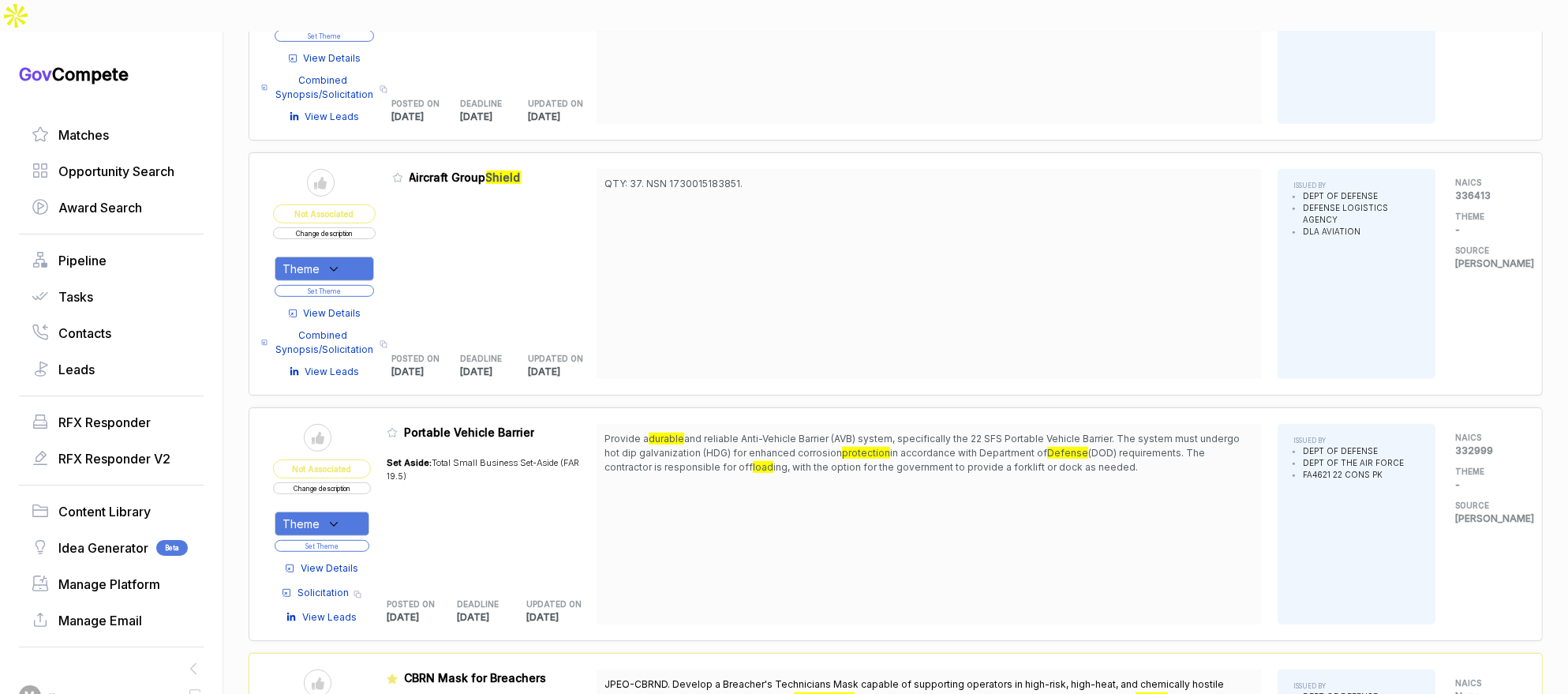
scroll to position [1132, 0]
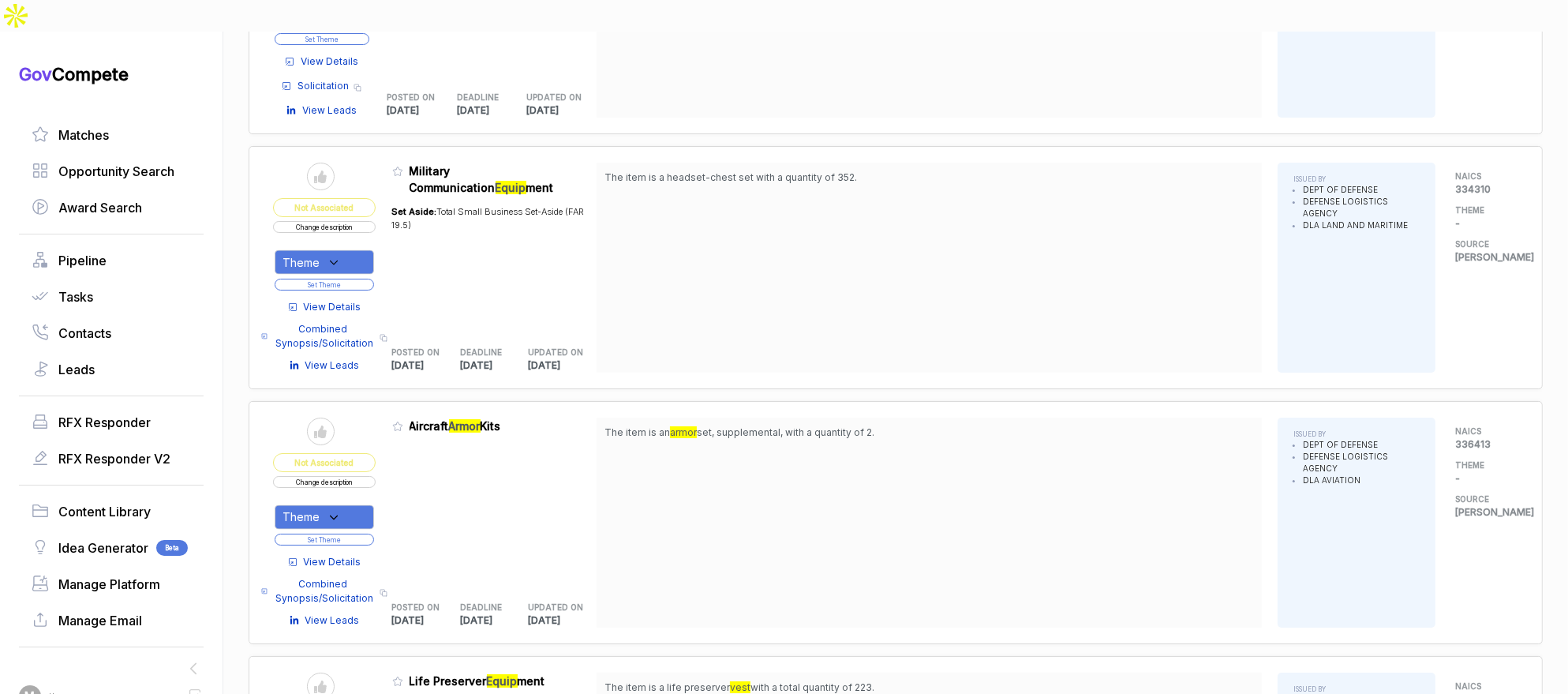
scroll to position [3538, 0]
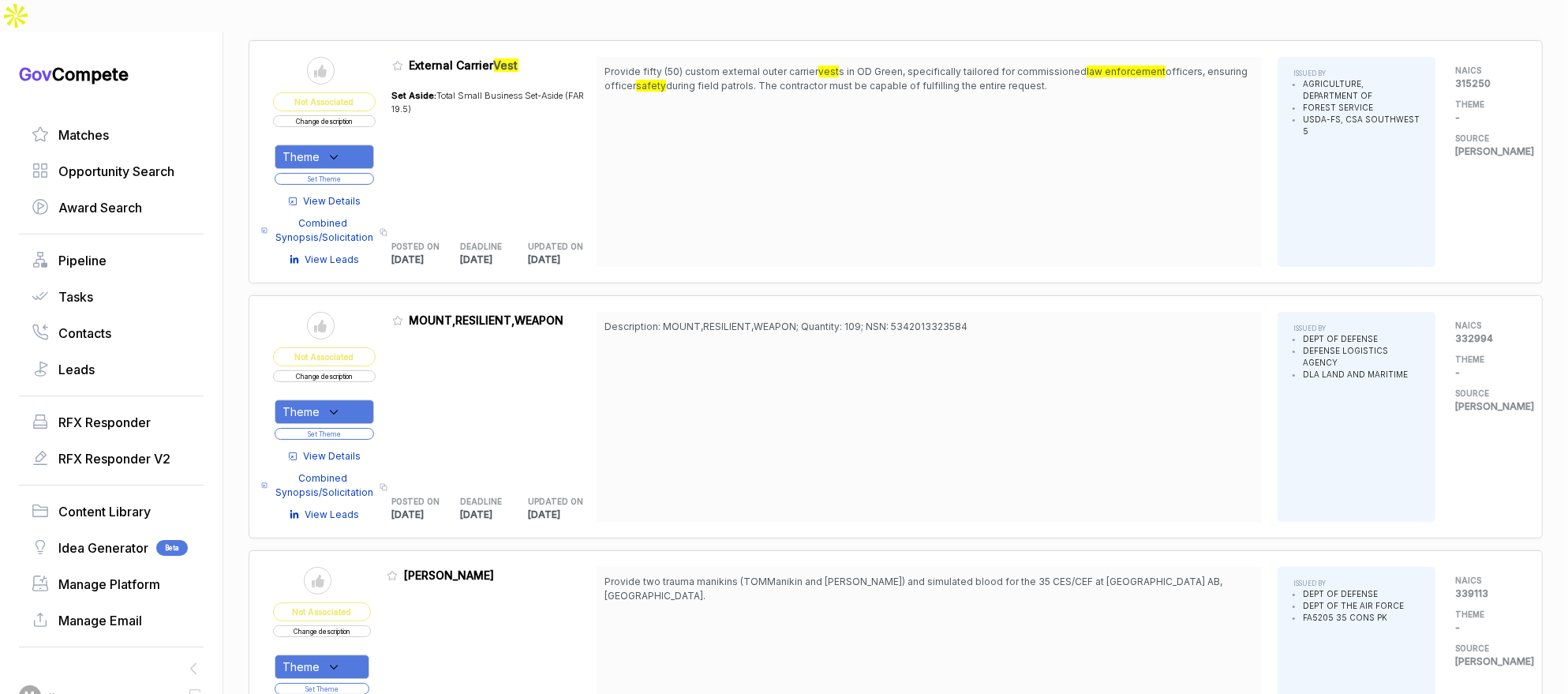
scroll to position [5906, 0]
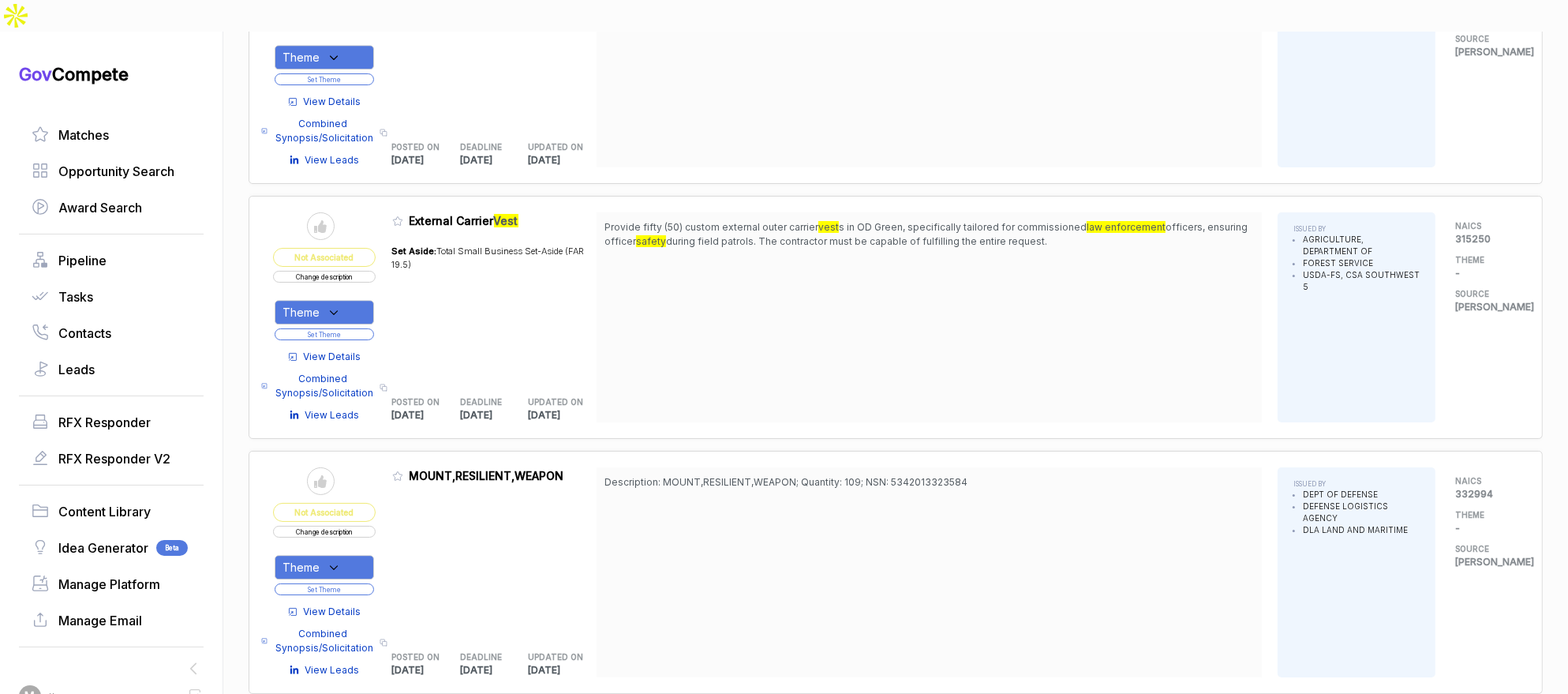
click at [352, 350] on span "View Details" at bounding box center [333, 357] width 58 height 14
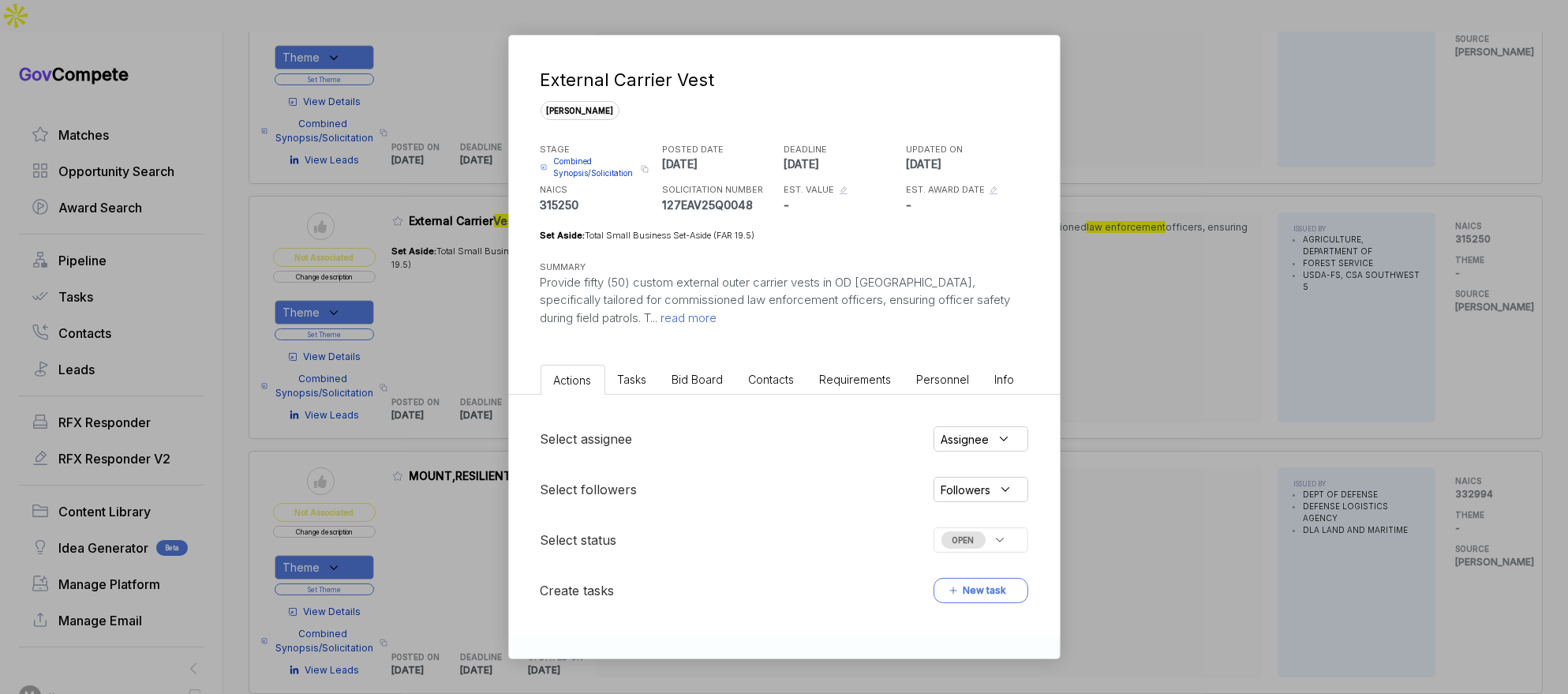
click at [674, 384] on span "Bid Board" at bounding box center [697, 380] width 51 height 13
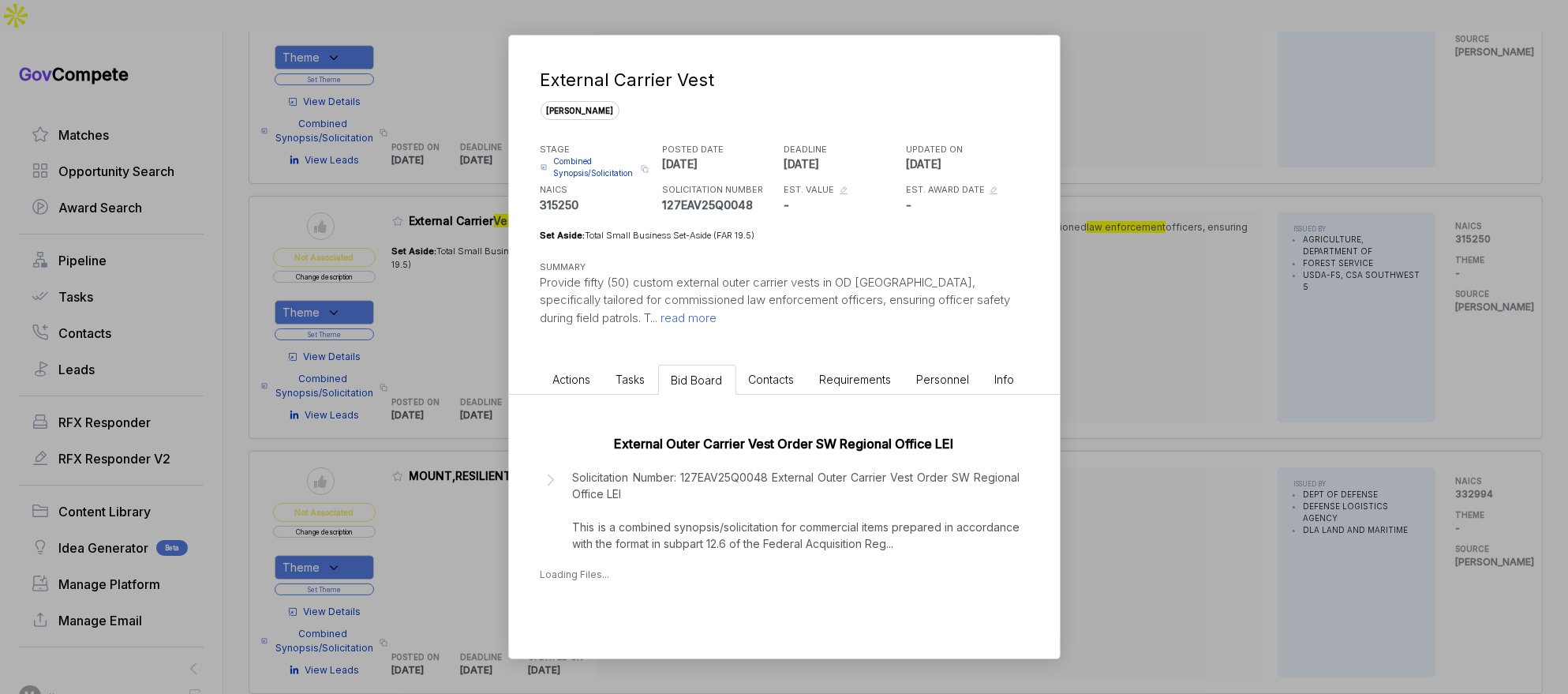
click at [685, 555] on div "External Outer Carrier Vest Order SW Regional Office LEI Solicitation Number: 1…" at bounding box center [784, 504] width 551 height 218
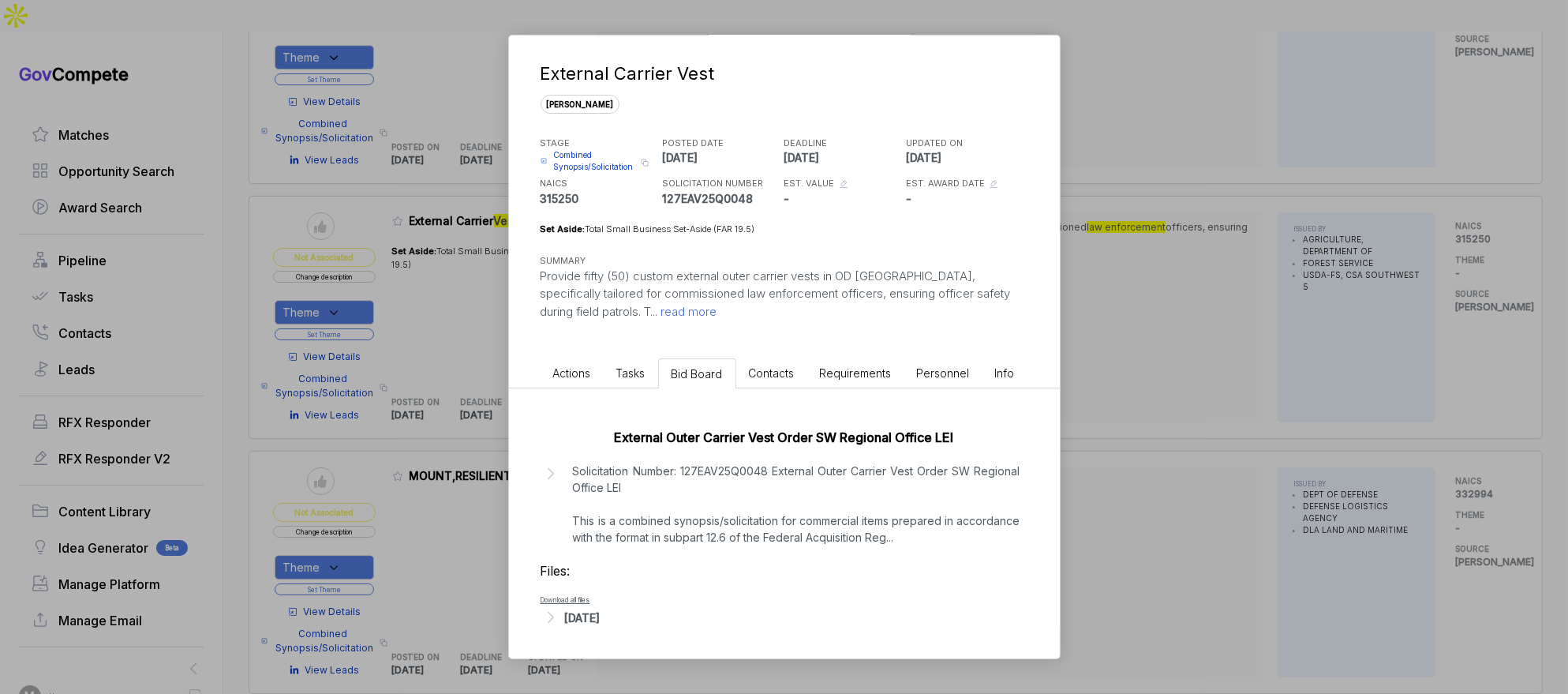
click at [601, 615] on div "[DATE]" at bounding box center [583, 617] width 36 height 16
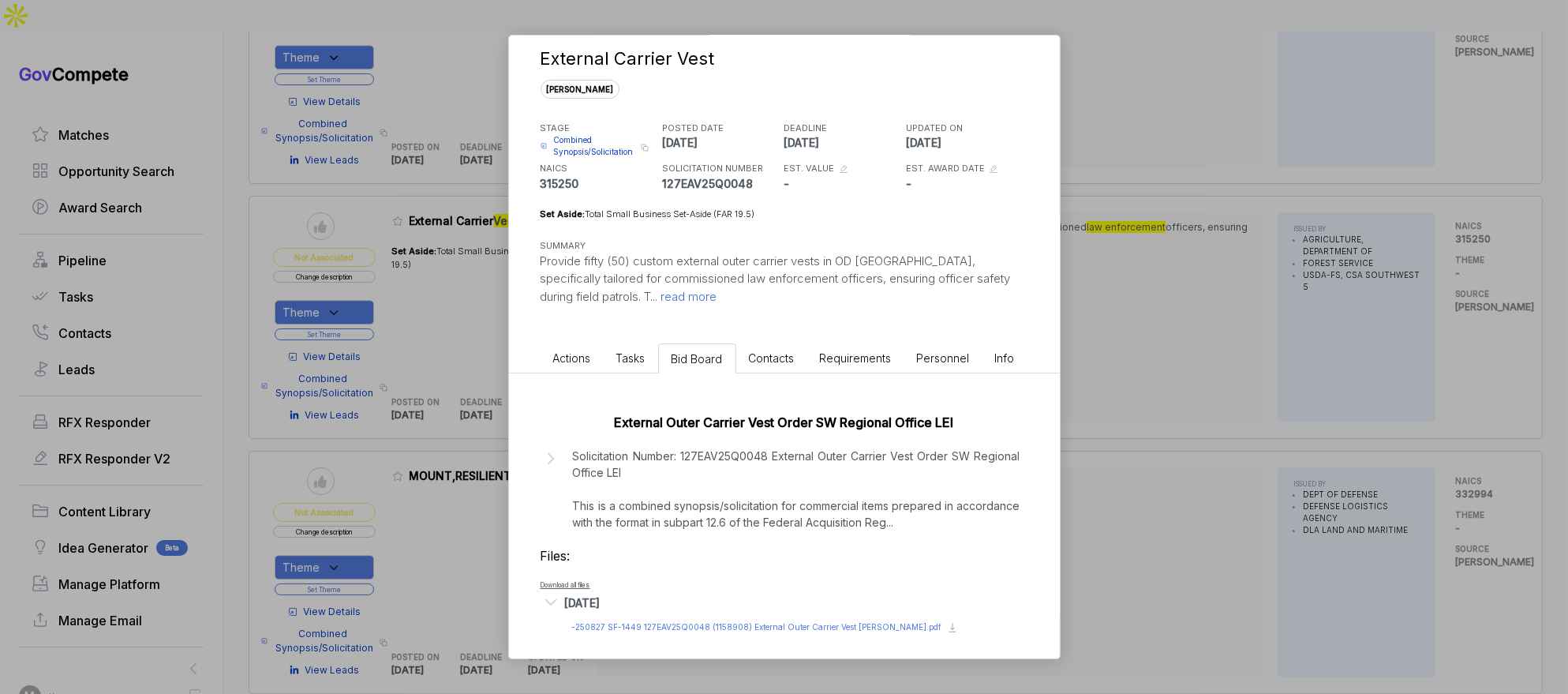
scroll to position [27, 0]
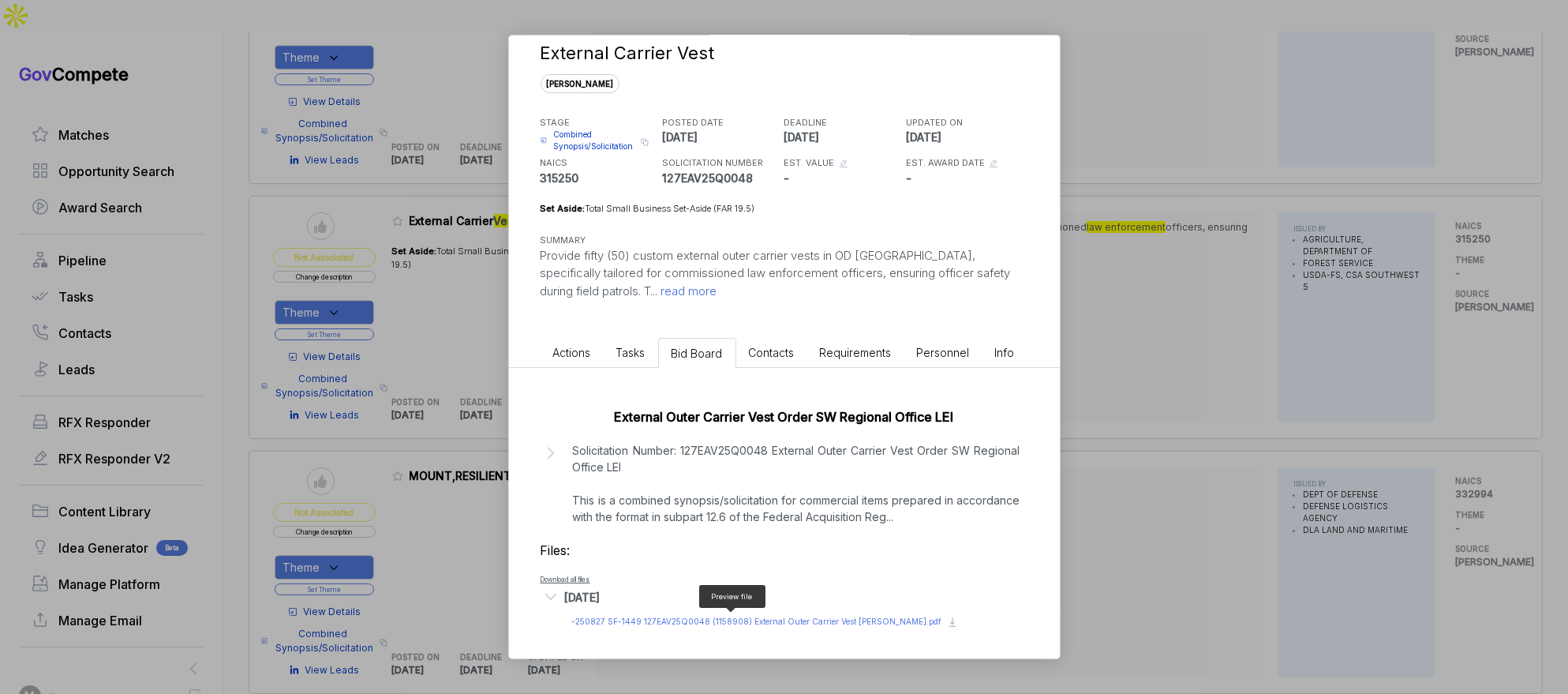
click at [677, 616] on span "- 250827 SF-1449 127EAV25Q0048 (1158908) External Outer Carrier Vest [PERSON_NA…" at bounding box center [757, 621] width 370 height 10
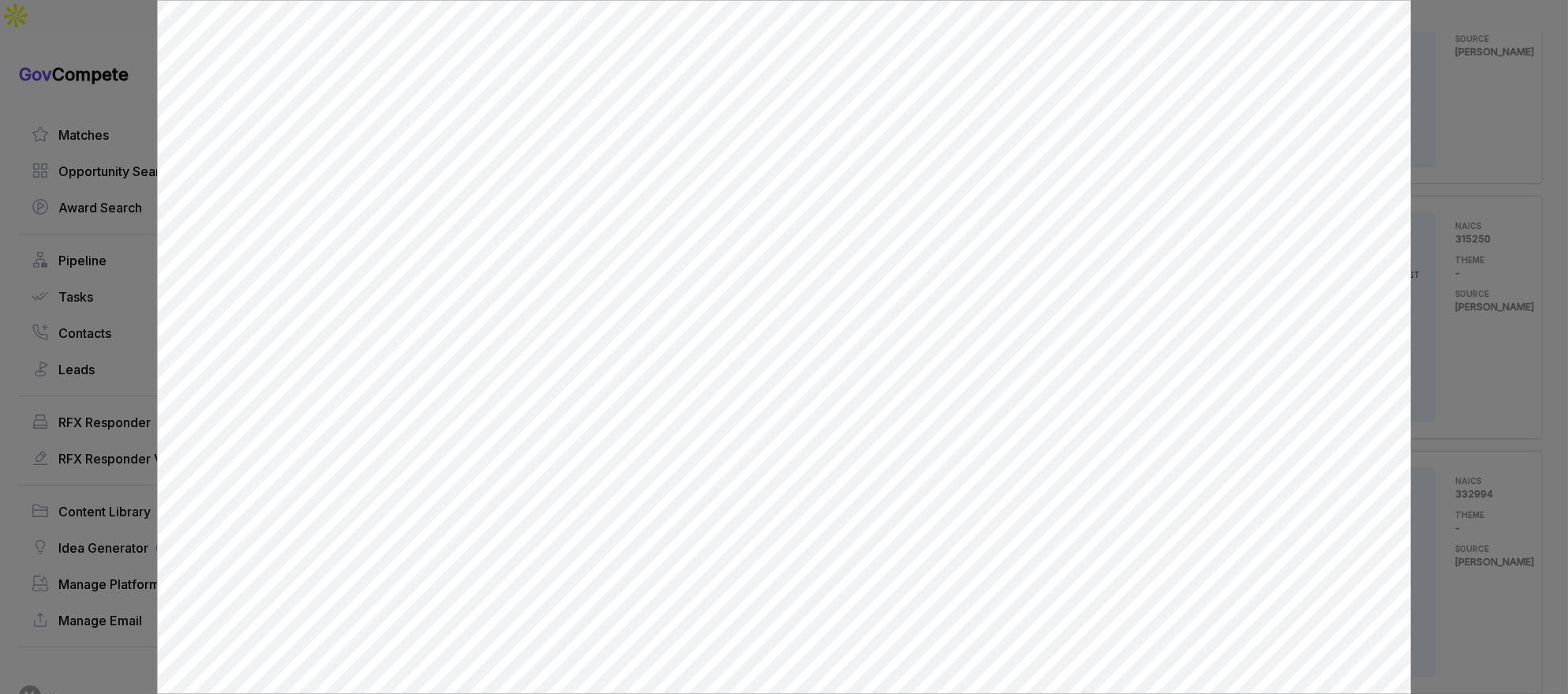
scroll to position [0, 0]
drag, startPoint x: 1475, startPoint y: 229, endPoint x: 1069, endPoint y: 355, distance: 425.1
click at [1475, 229] on div at bounding box center [784, 347] width 1568 height 694
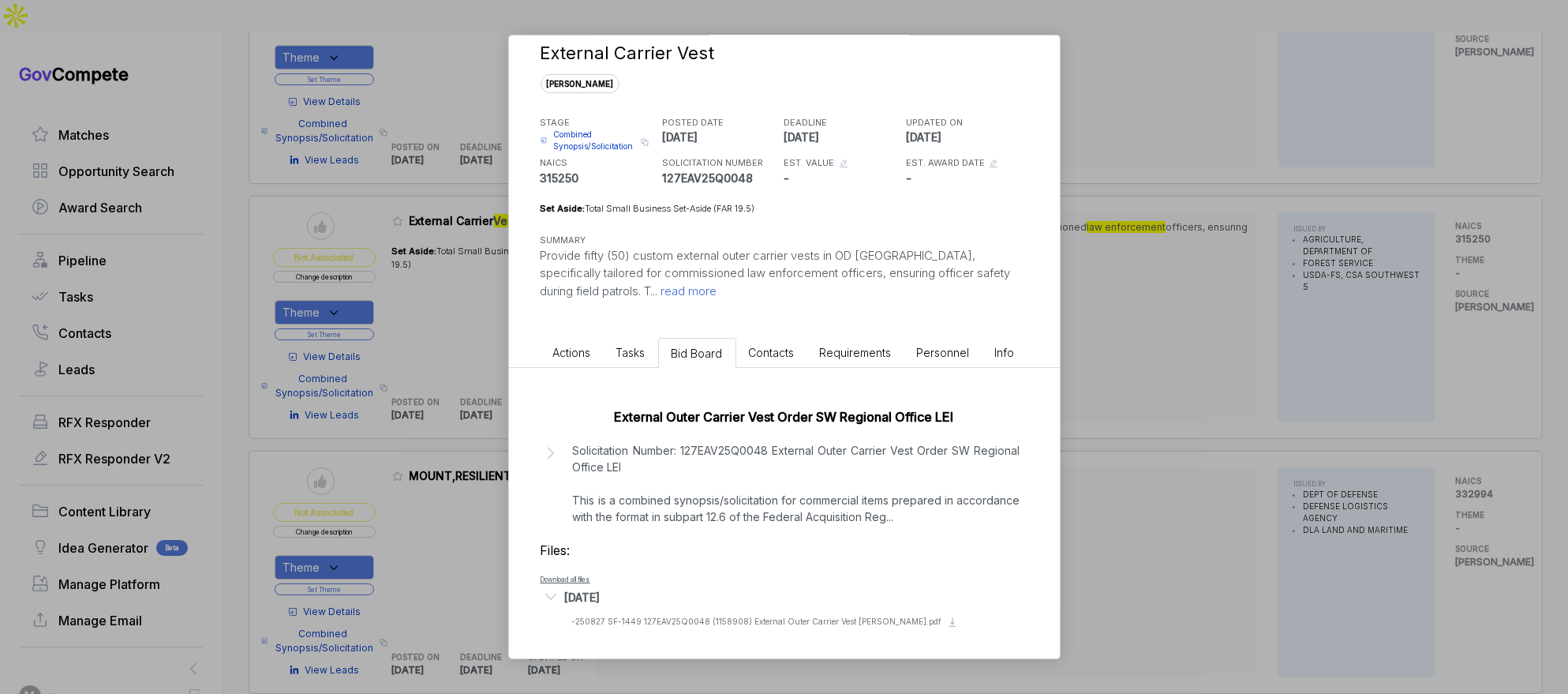
click at [485, 295] on div "External Carrier [PERSON_NAME] STAGE Combined Synopsis/Solicitation Copy link P…" at bounding box center [784, 347] width 1568 height 694
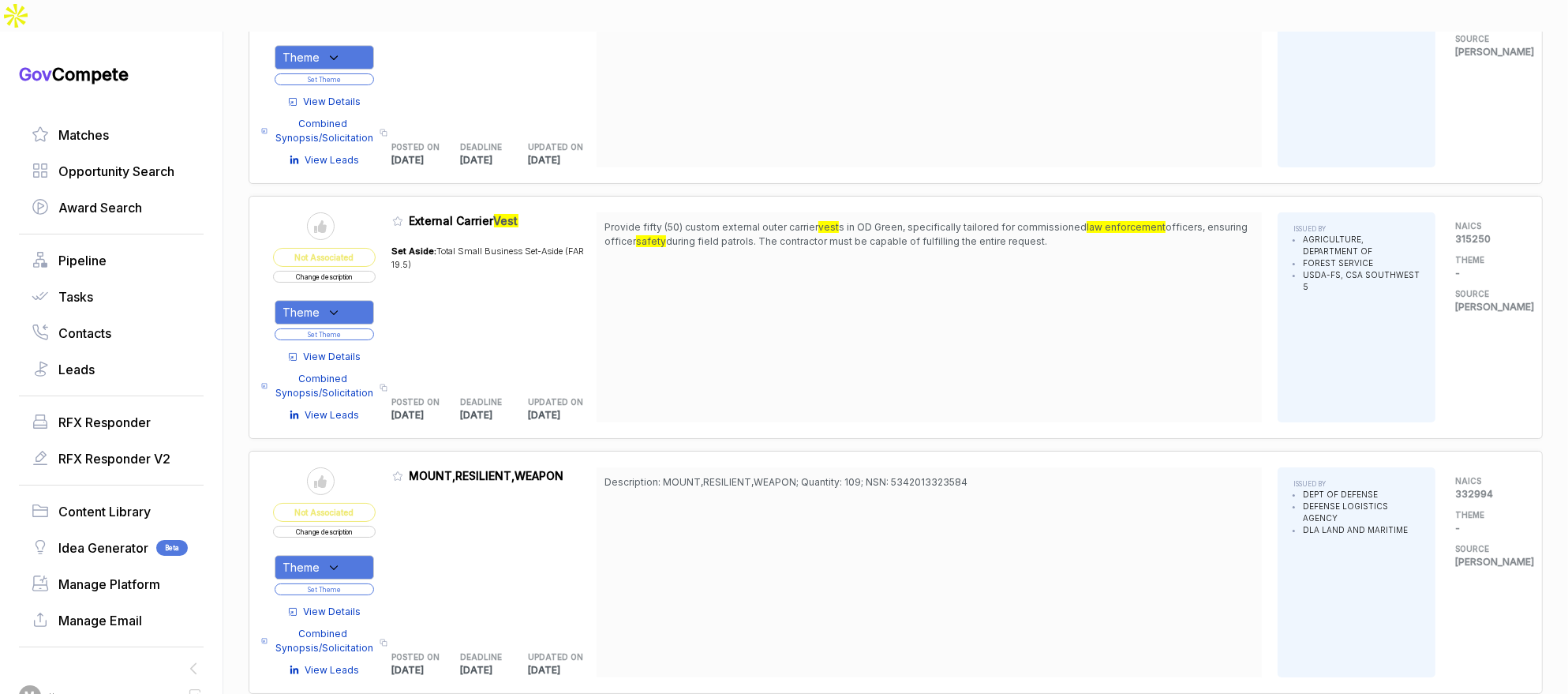
click at [363, 271] on button "Change description" at bounding box center [324, 277] width 103 height 12
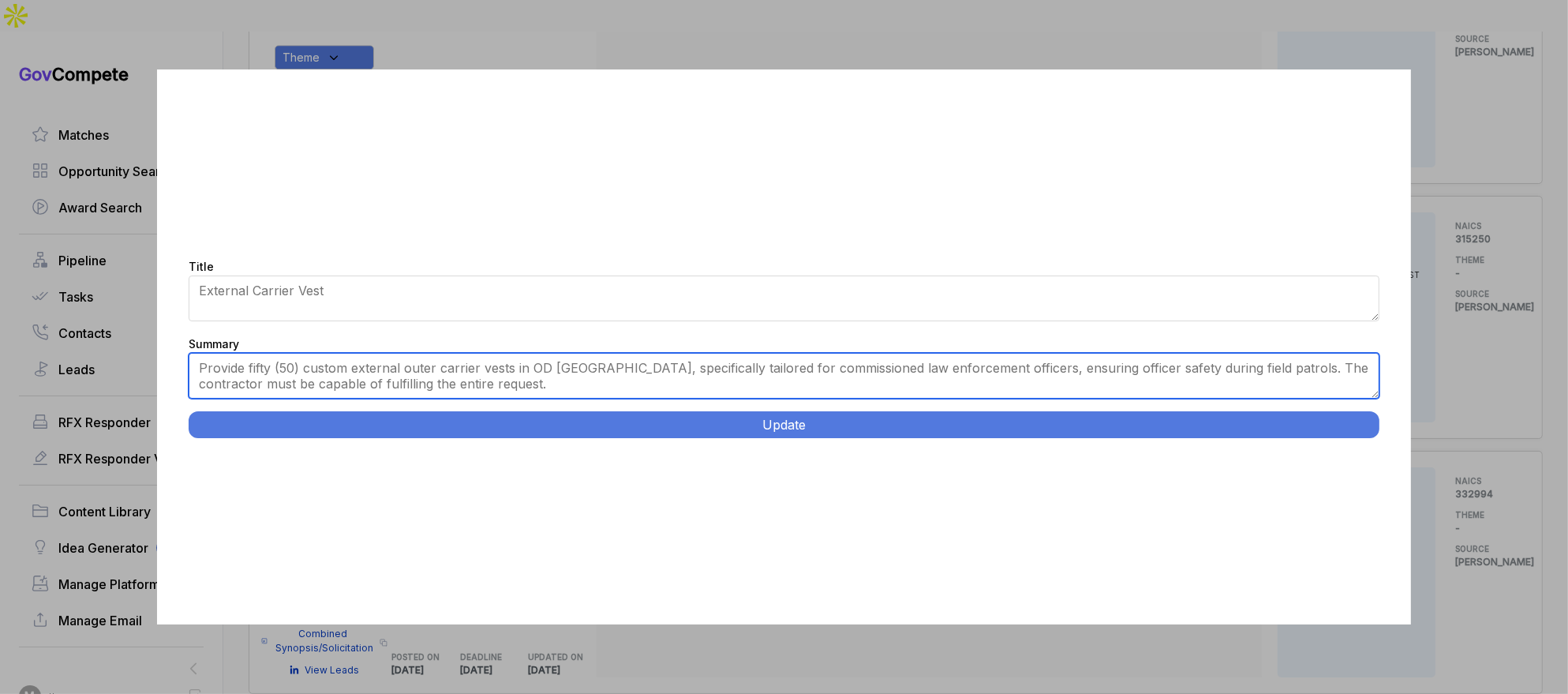
click at [467, 370] on textarea "Provide fifty (50) custom external outer carrier vests in OD [GEOGRAPHIC_DATA],…" at bounding box center [784, 376] width 1192 height 46
paste textarea "Law Enforcement External Outer Carrier Vests. USDA Forest Service. Supply balli…"
type textarea "USDA Forest Service. Supply 50 ballistic vest outer carriers in olive drab gree…"
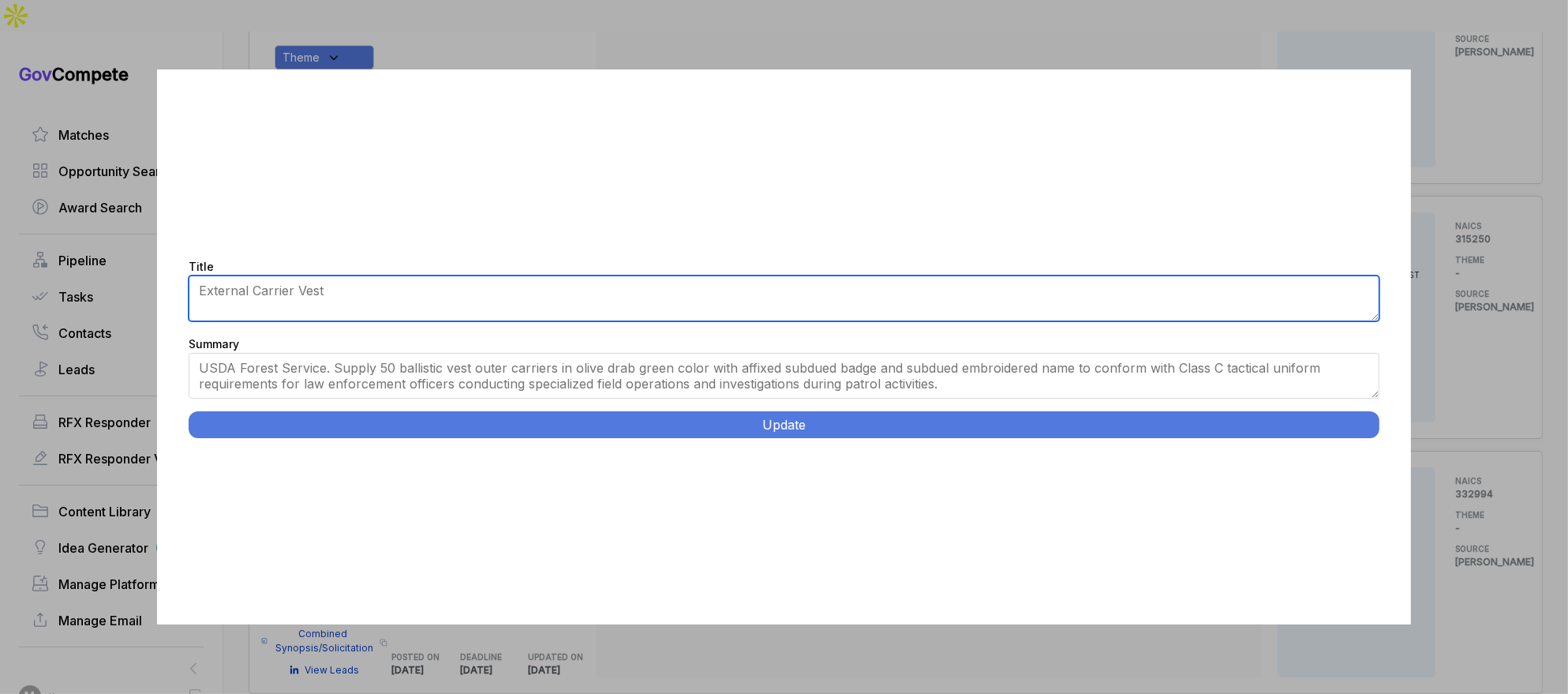
click at [474, 310] on textarea "External Carrier Vest" at bounding box center [784, 299] width 1192 height 46
paste textarea "Law Enforcement External Outer Carrier Vests."
type textarea "Law Enforcement External Outer Carrier Vests"
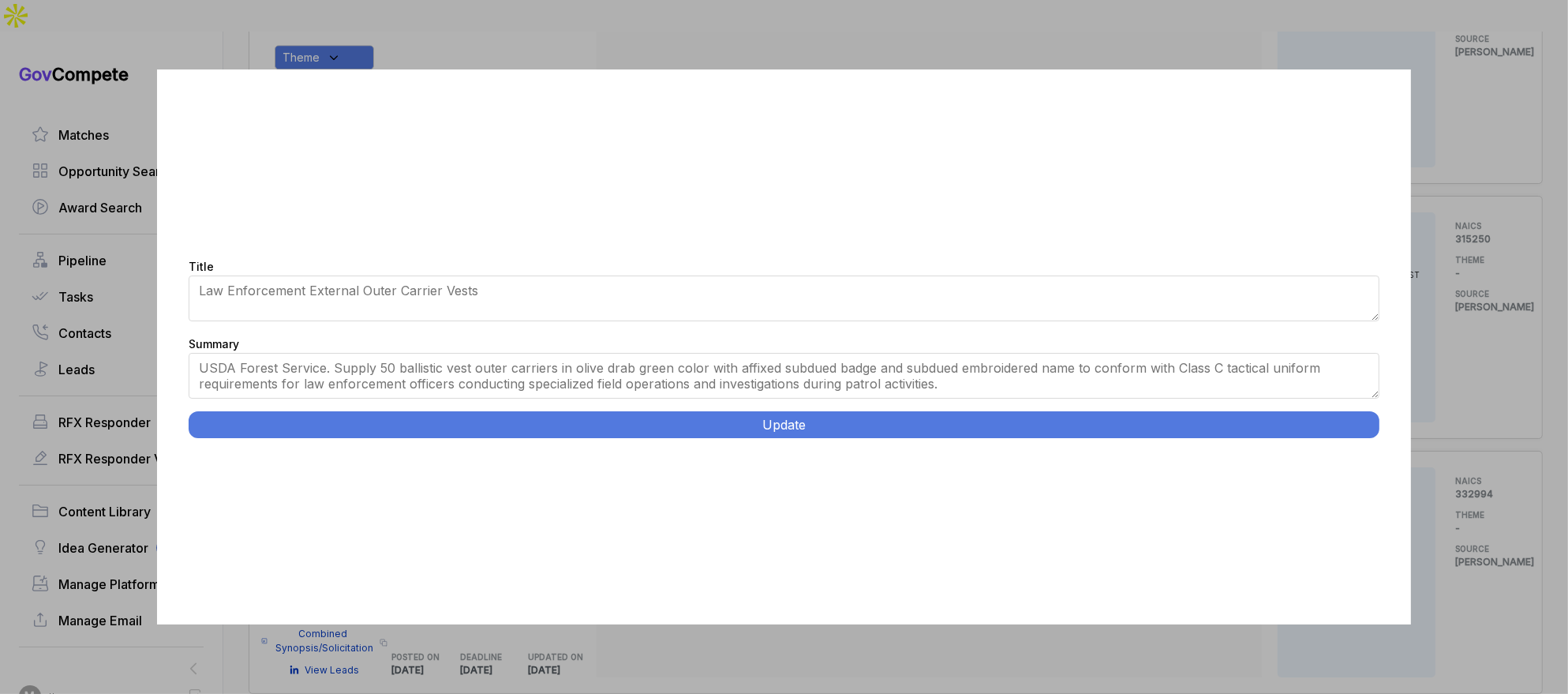
click at [929, 430] on button "Update" at bounding box center [784, 425] width 1192 height 27
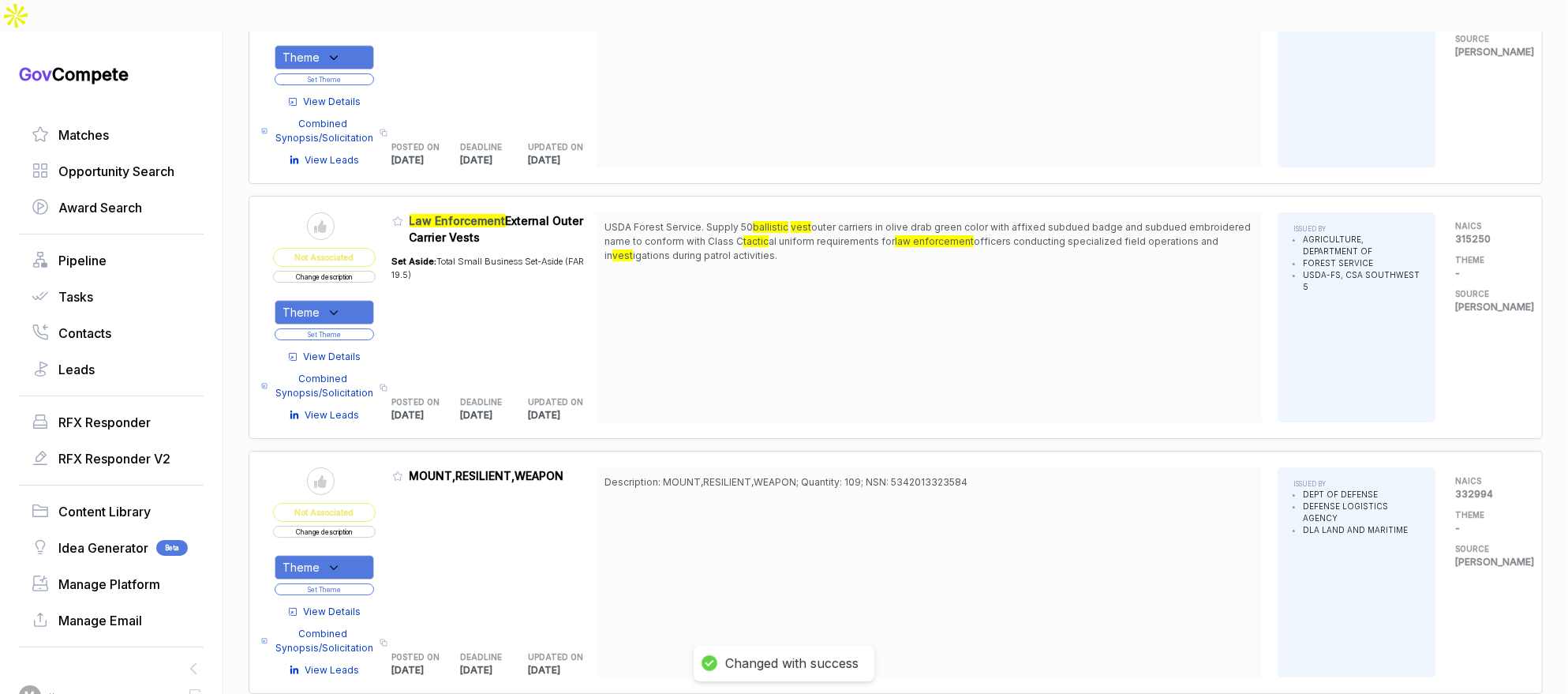
drag, startPoint x: 361, startPoint y: 249, endPoint x: 381, endPoint y: 275, distance: 32.8
click at [363, 300] on div "Theme" at bounding box center [324, 311] width 99 height 24
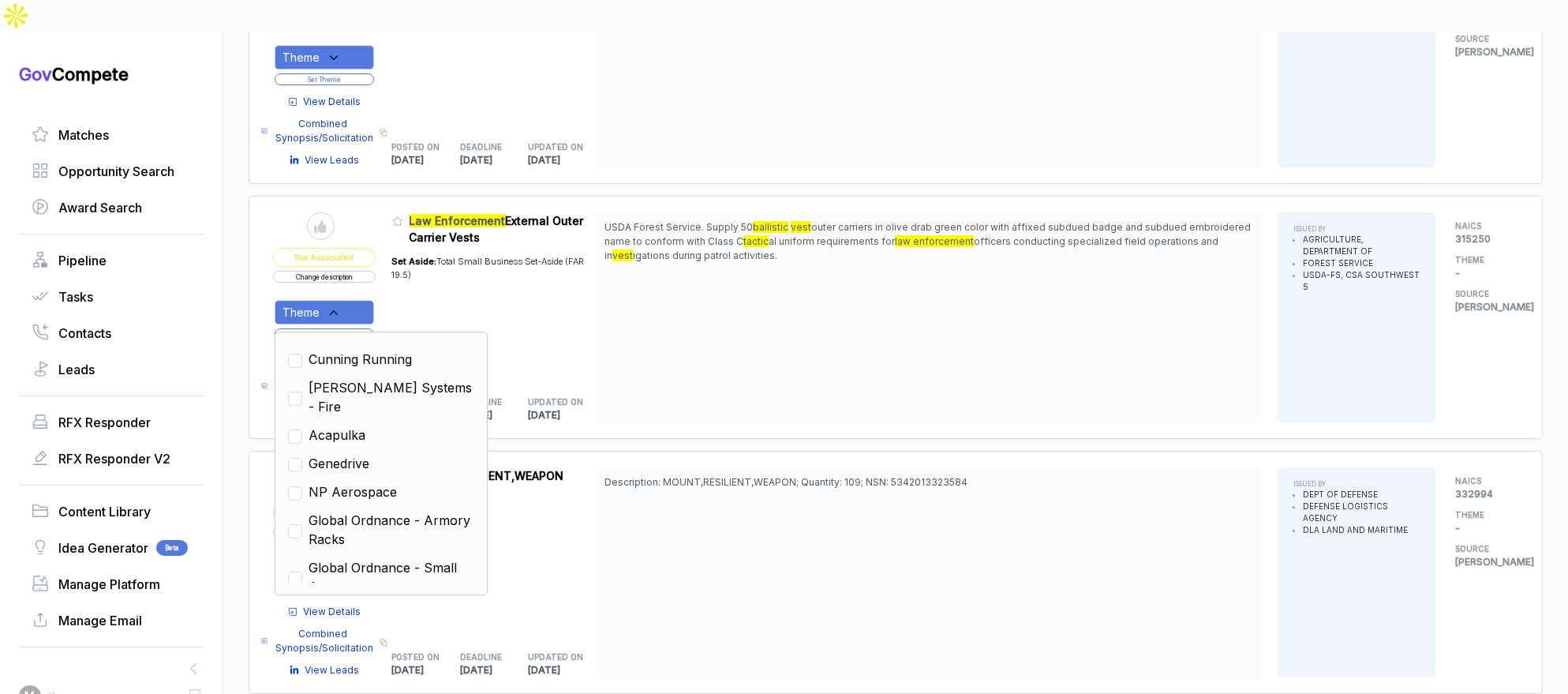
click at [384, 483] on span "NP Aerospace" at bounding box center [353, 492] width 88 height 19
checkbox input "true"
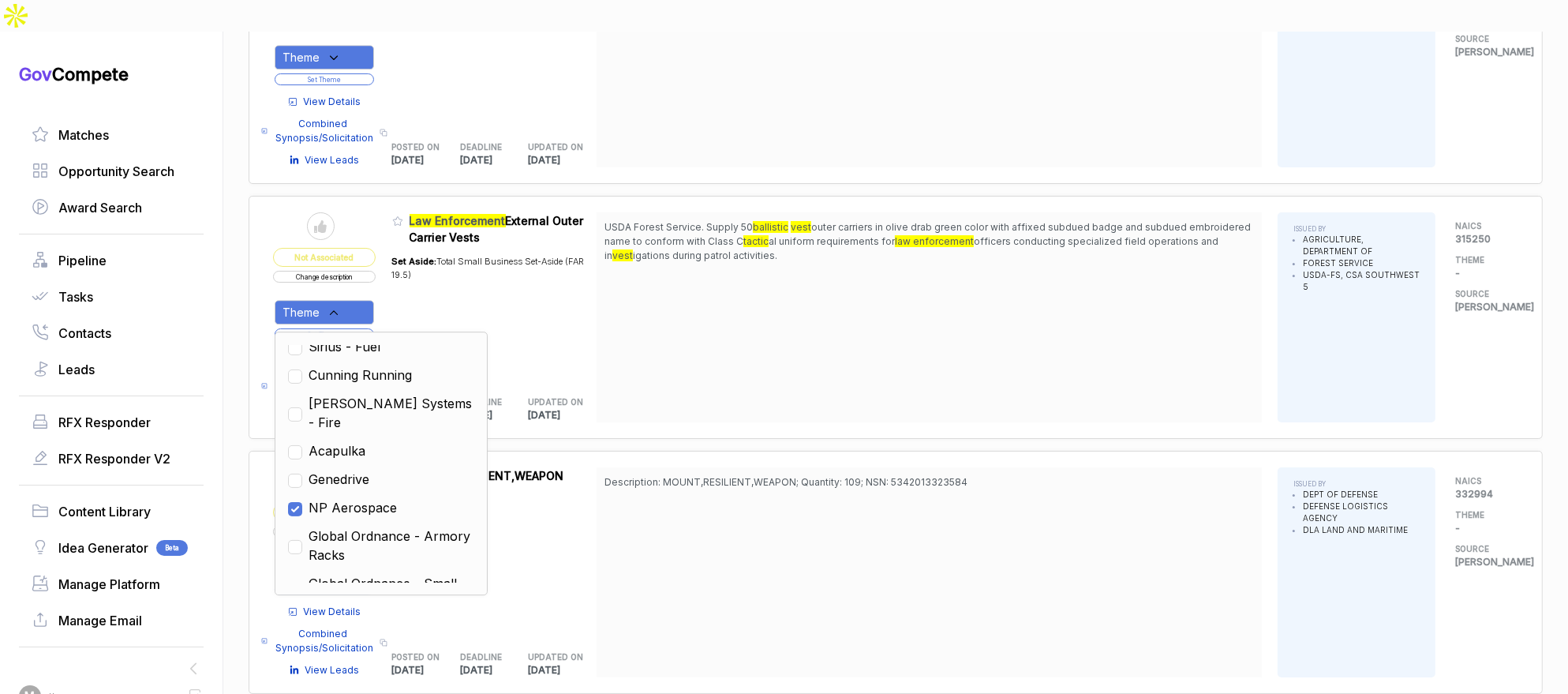
scroll to position [607, 0]
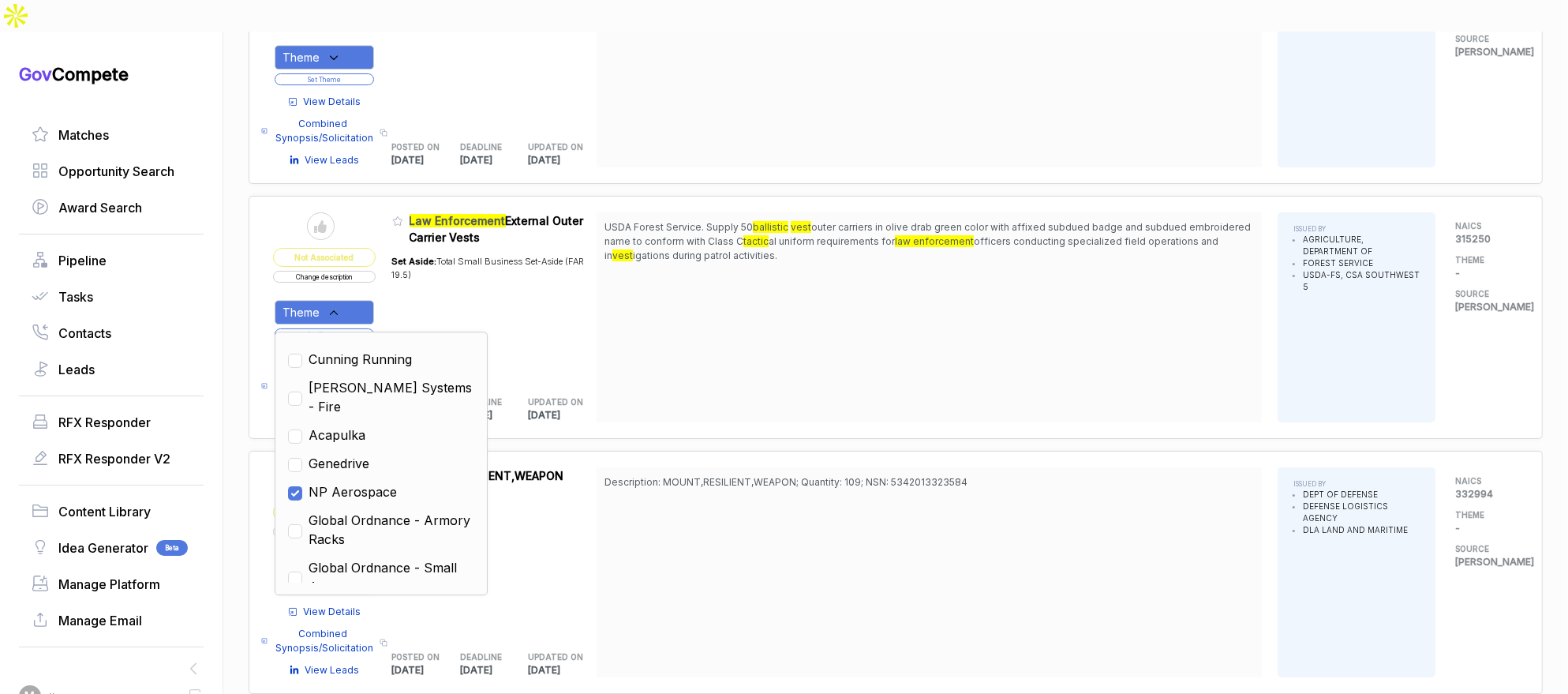
drag, startPoint x: 689, startPoint y: 342, endPoint x: 437, endPoint y: 304, distance: 254.8
click at [681, 342] on div "USDA Forest Service. Supply 50 ballistic vest outer carriers in olive drab gree…" at bounding box center [930, 317] width 665 height 210
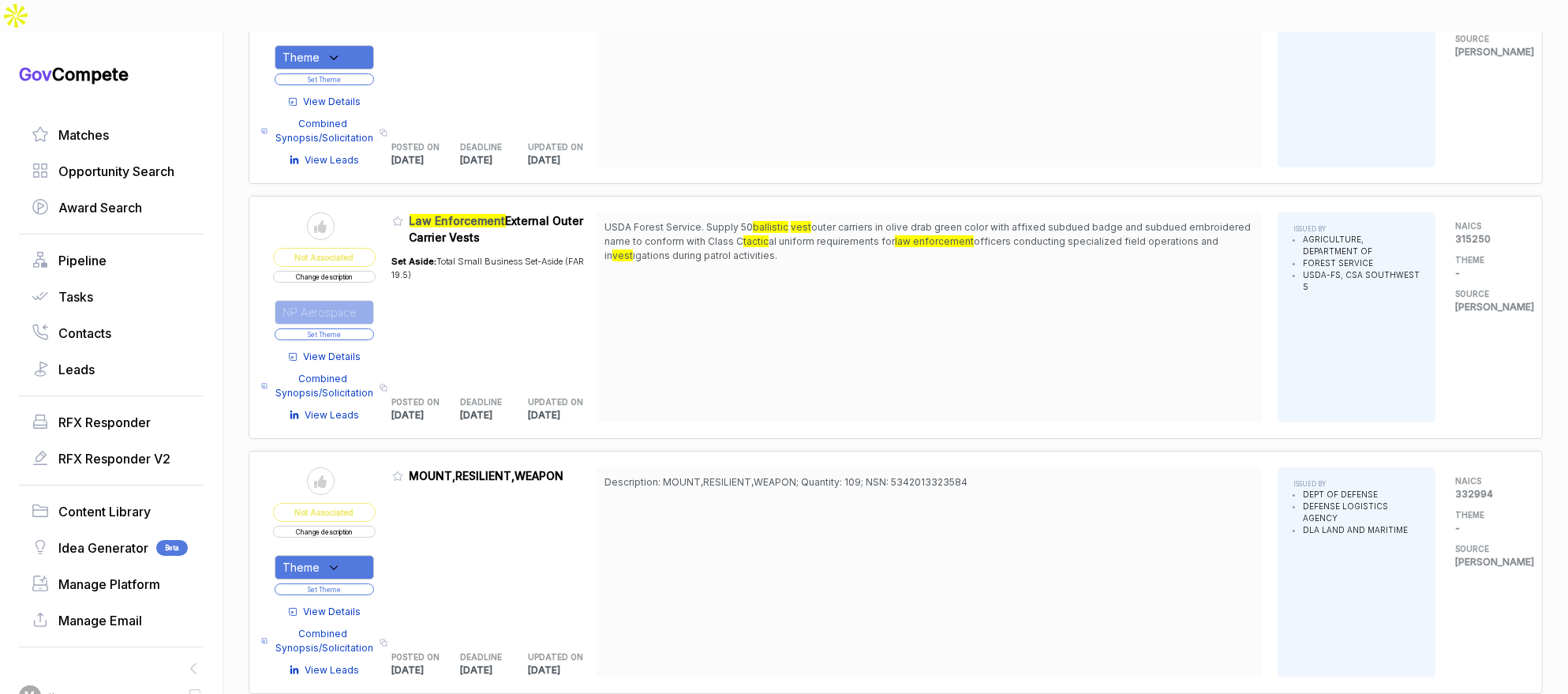
click at [360, 329] on button "Set Theme" at bounding box center [324, 335] width 99 height 12
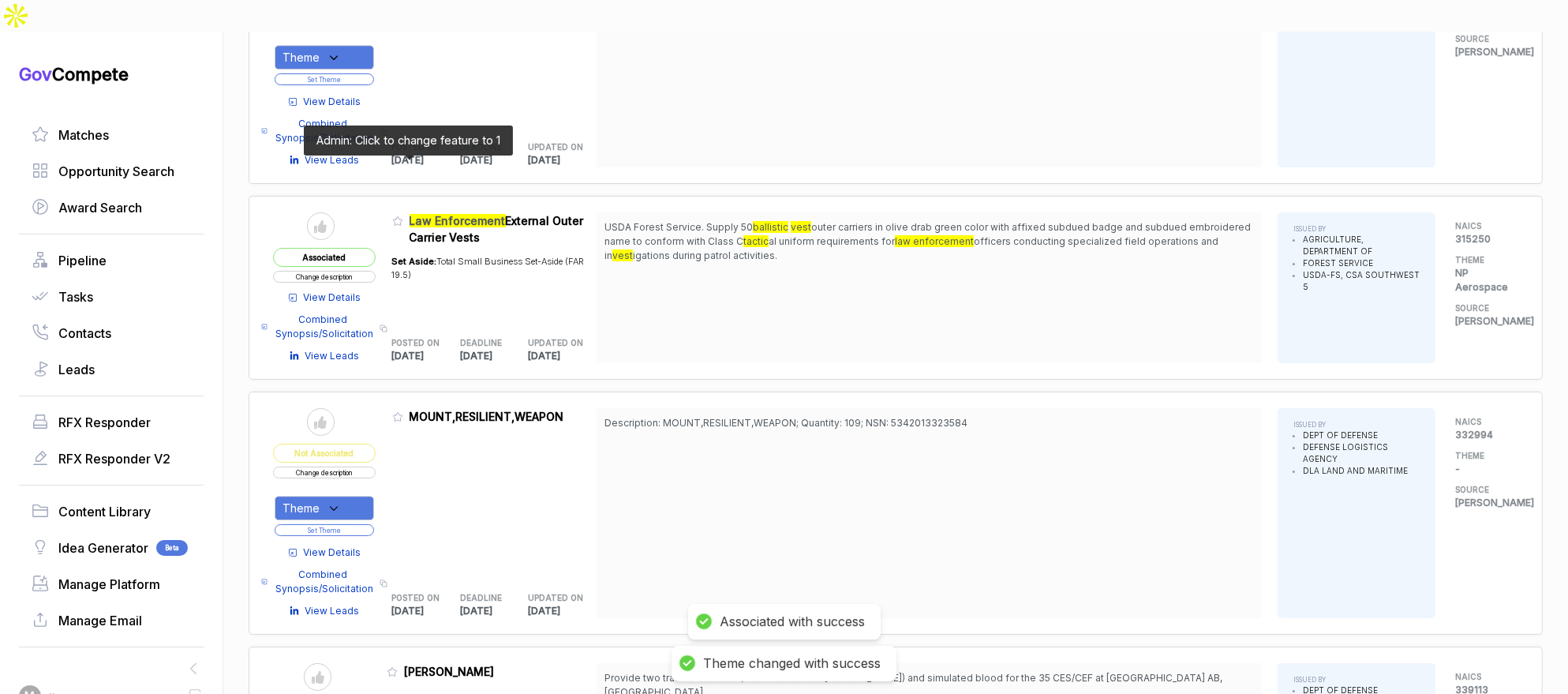
click at [404, 215] on icon at bounding box center [397, 220] width 11 height 11
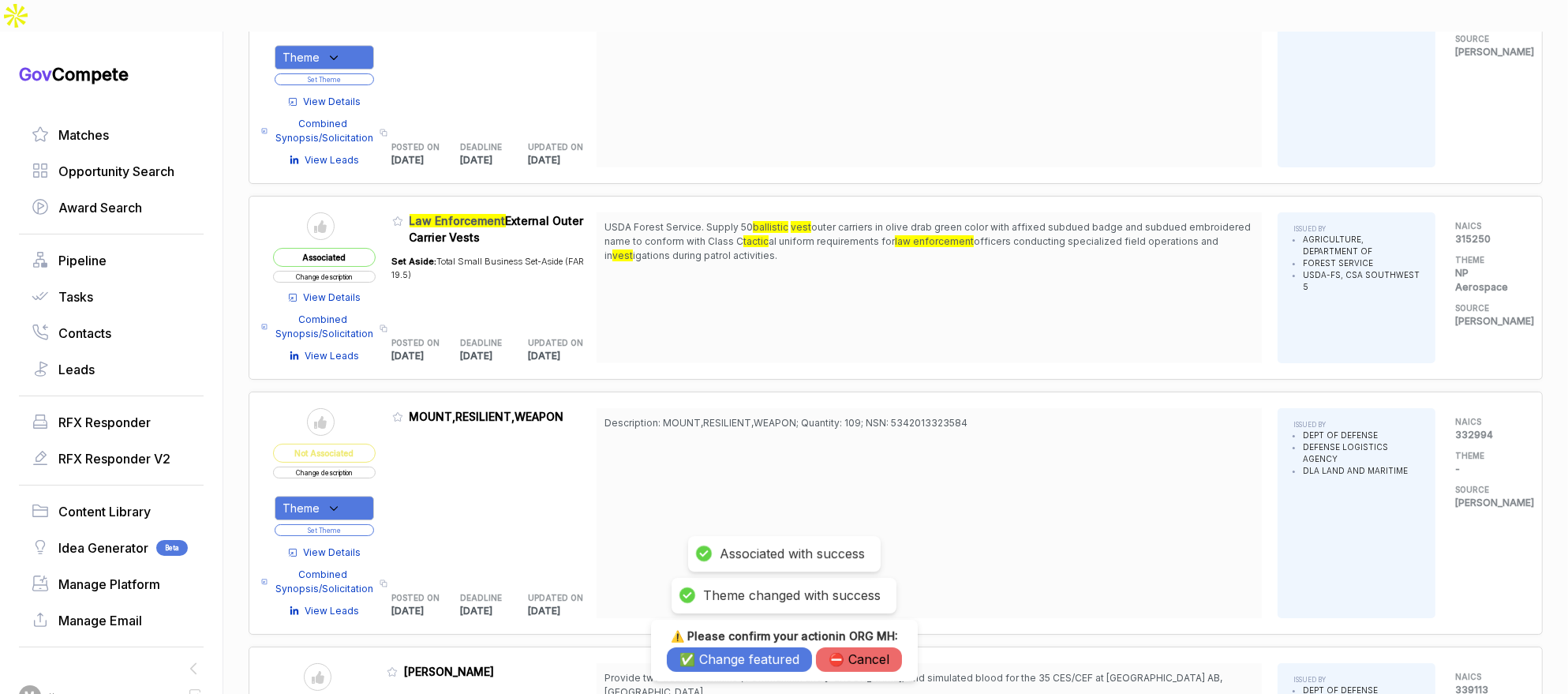
drag, startPoint x: 783, startPoint y: 663, endPoint x: 813, endPoint y: 615, distance: 56.6
click at [783, 663] on button "✅ Change featured" at bounding box center [739, 658] width 145 height 24
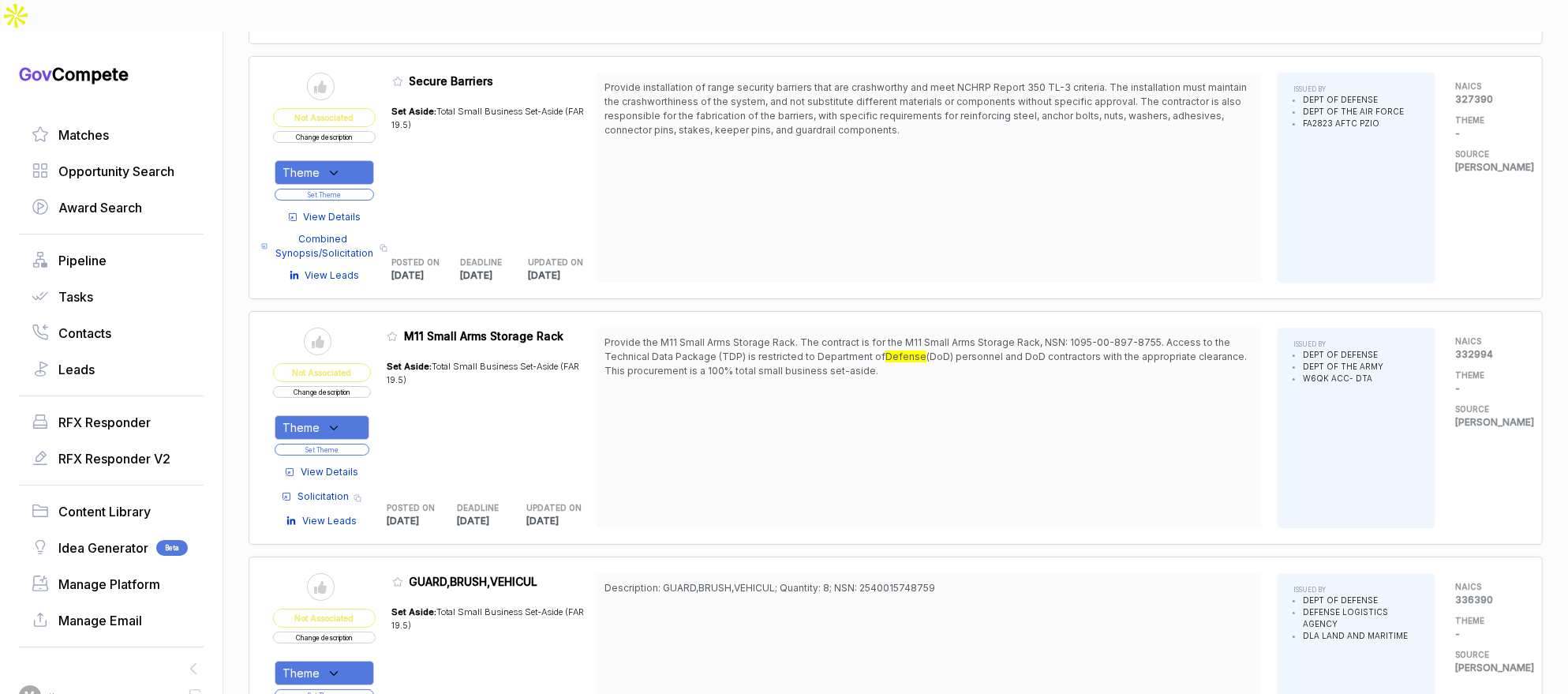
scroll to position [7311, 0]
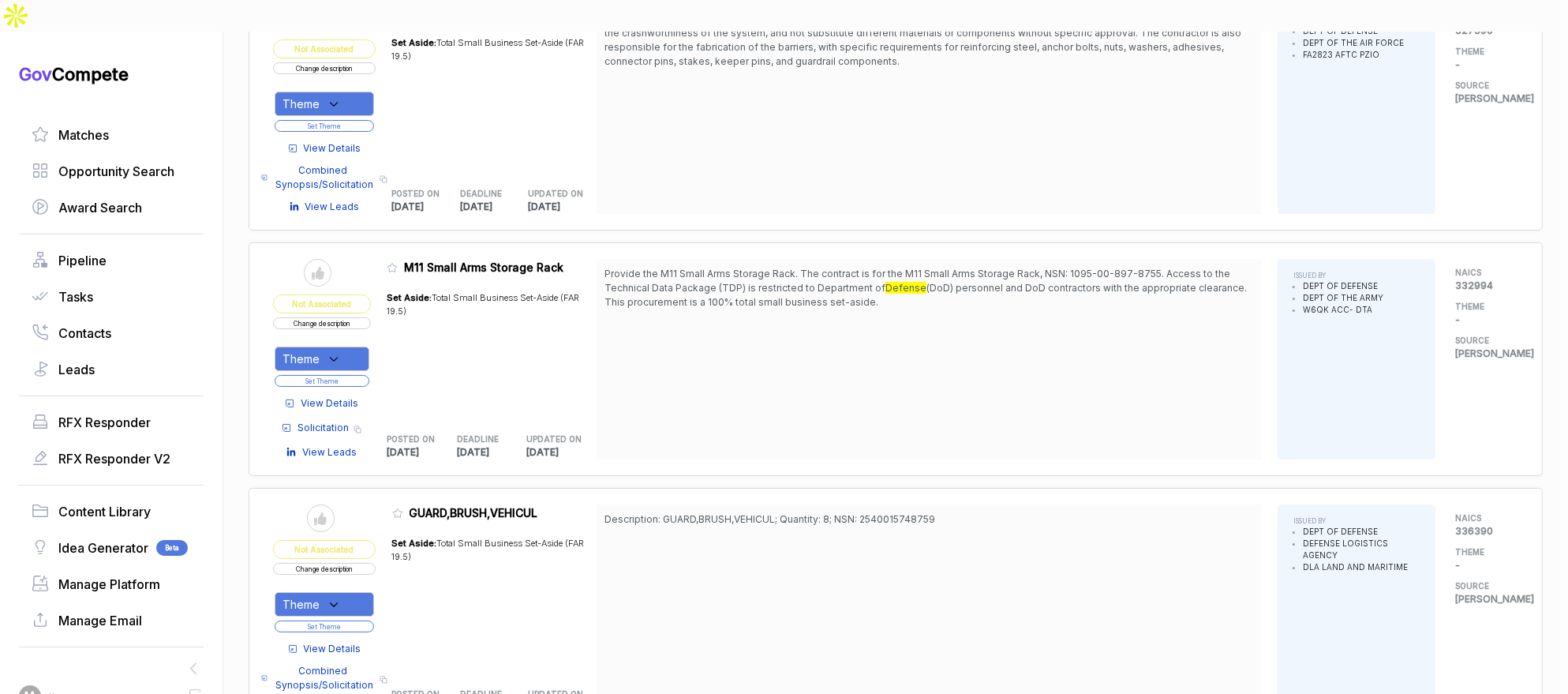
click at [347, 396] on span "View Details" at bounding box center [330, 403] width 58 height 14
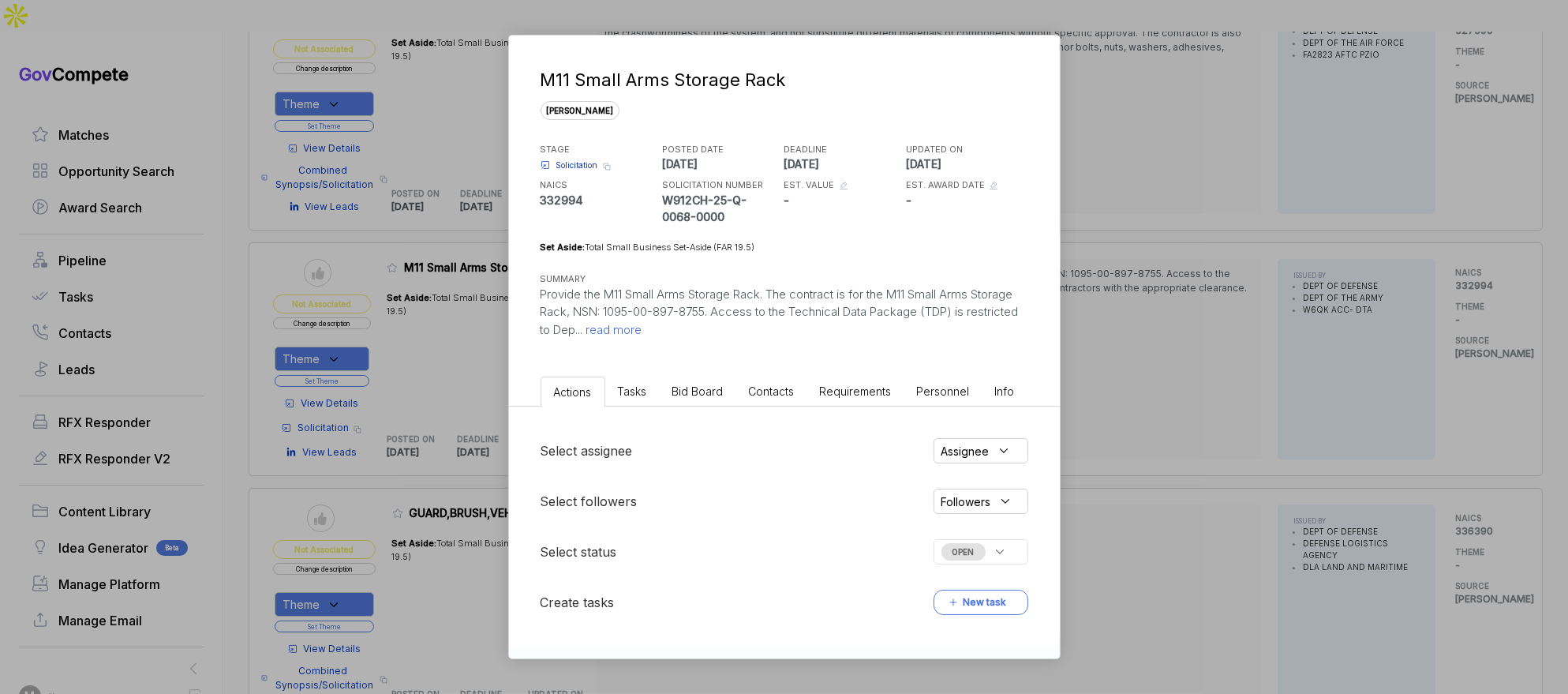
click at [697, 388] on span "Bid Board" at bounding box center [697, 391] width 51 height 13
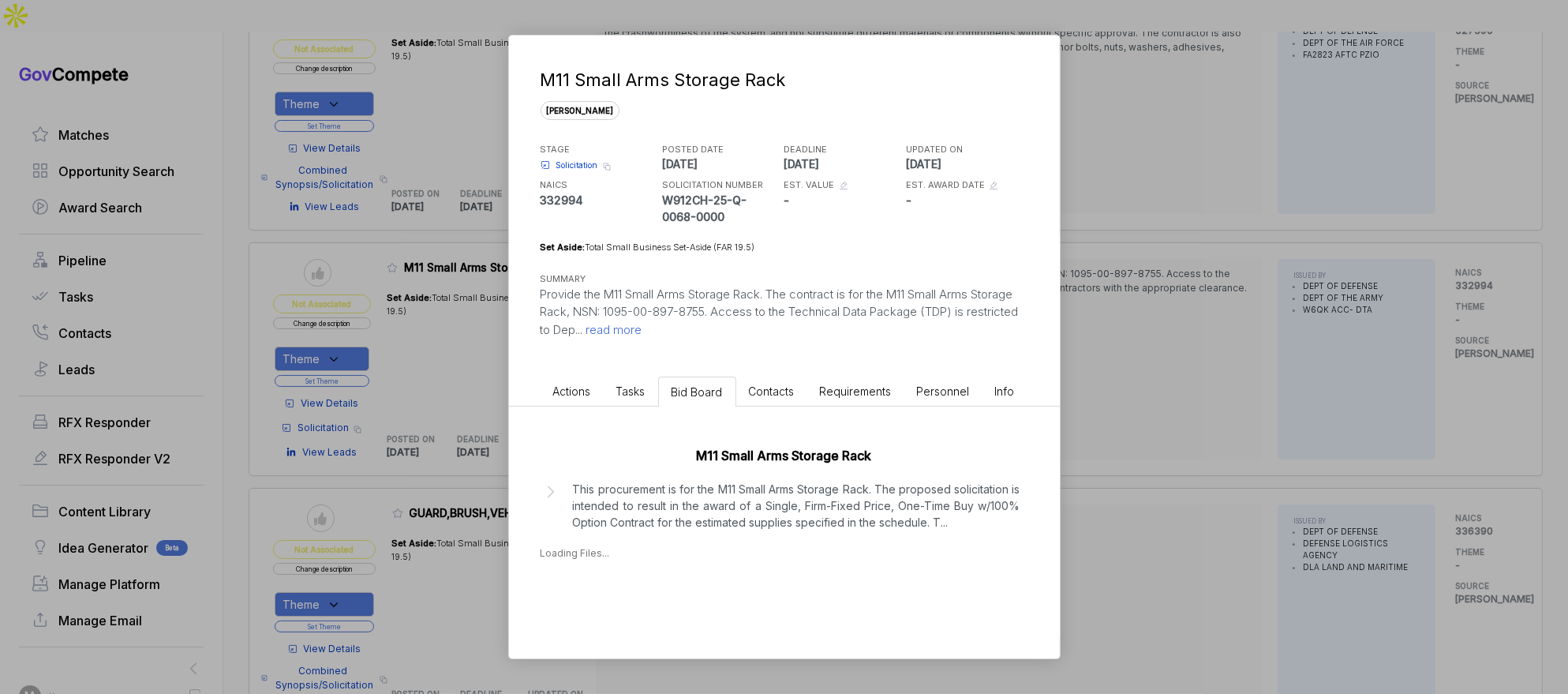
click at [718, 513] on p "This procurement is for the M11 Small Arms Storage Rack. The proposed solicitat…" at bounding box center [797, 506] width 448 height 50
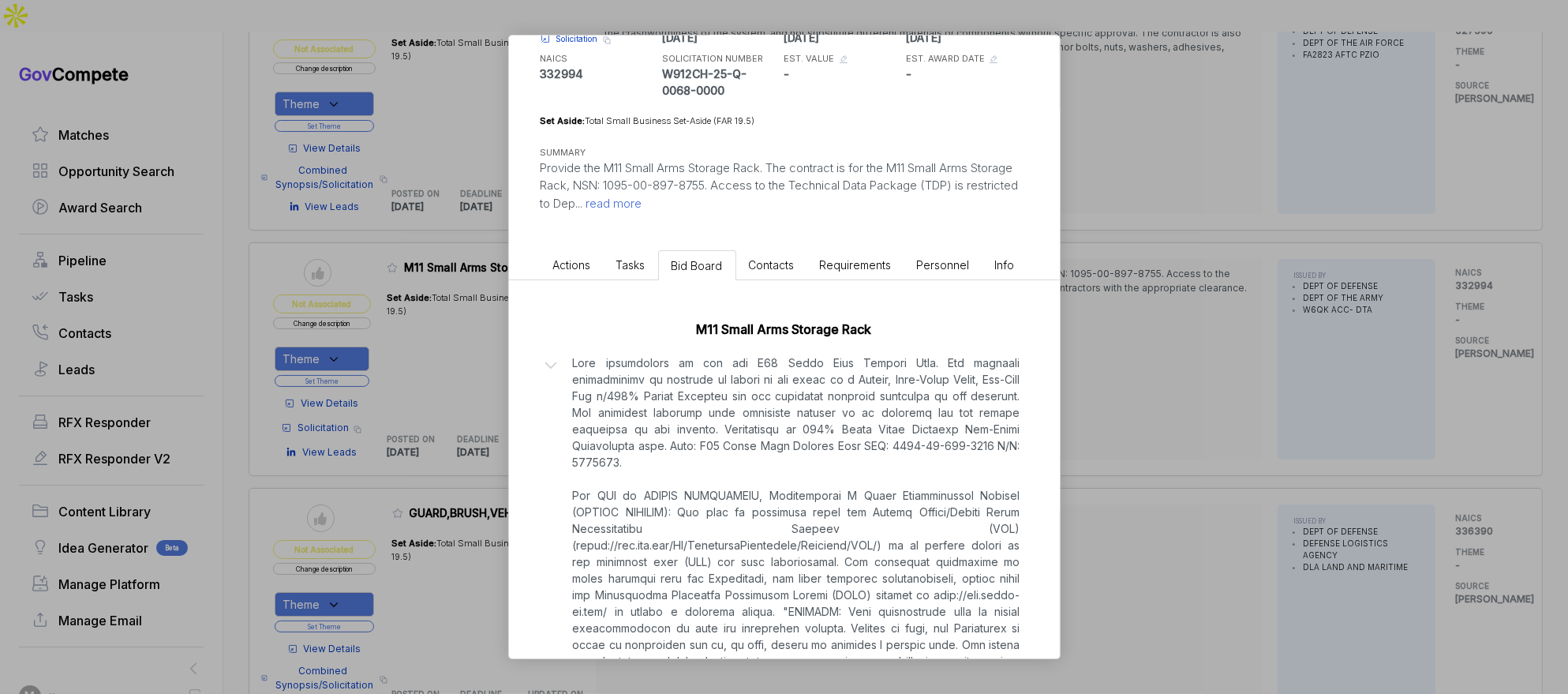
scroll to position [127, 0]
click at [1059, 413] on div "M11 Small Arms Storage Rack Files: Download all files [DATE]" at bounding box center [784, 613] width 551 height 668
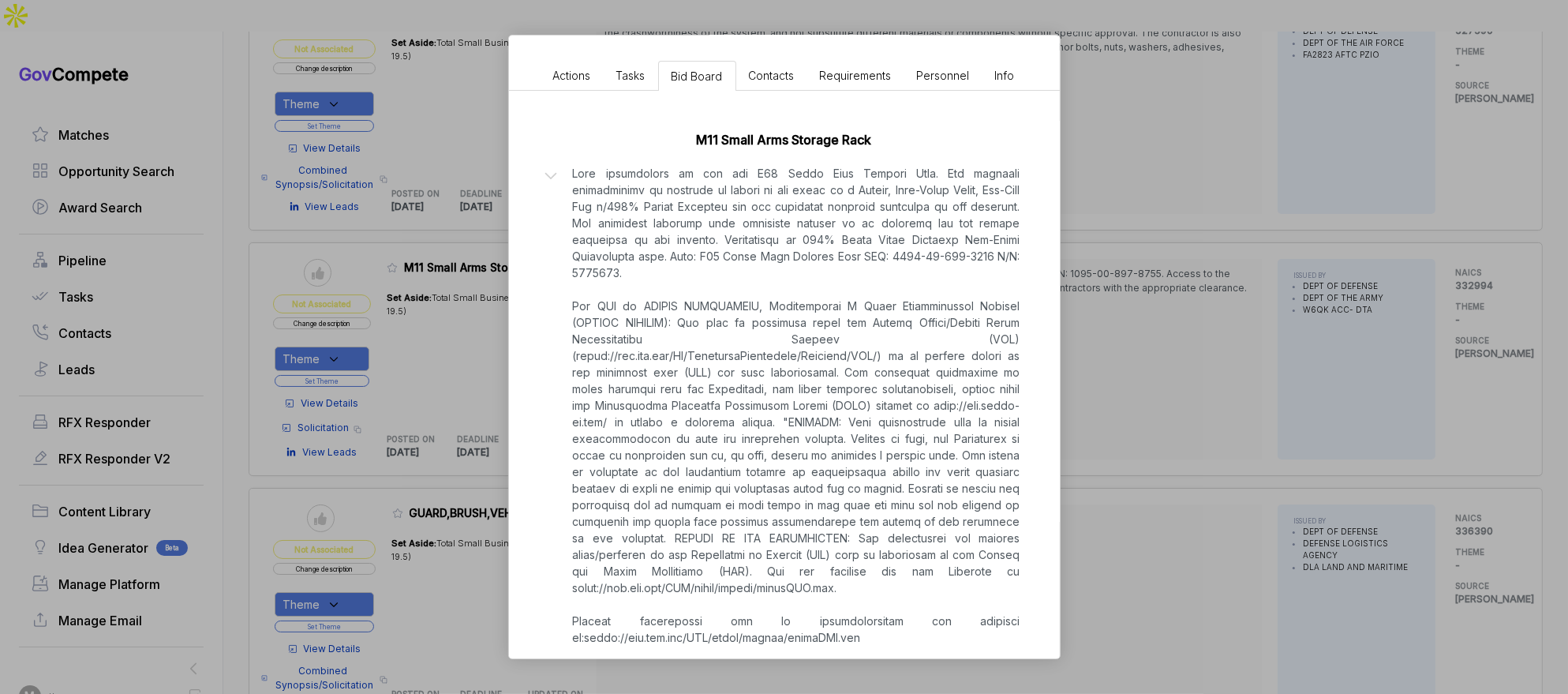
scroll to position [399, 0]
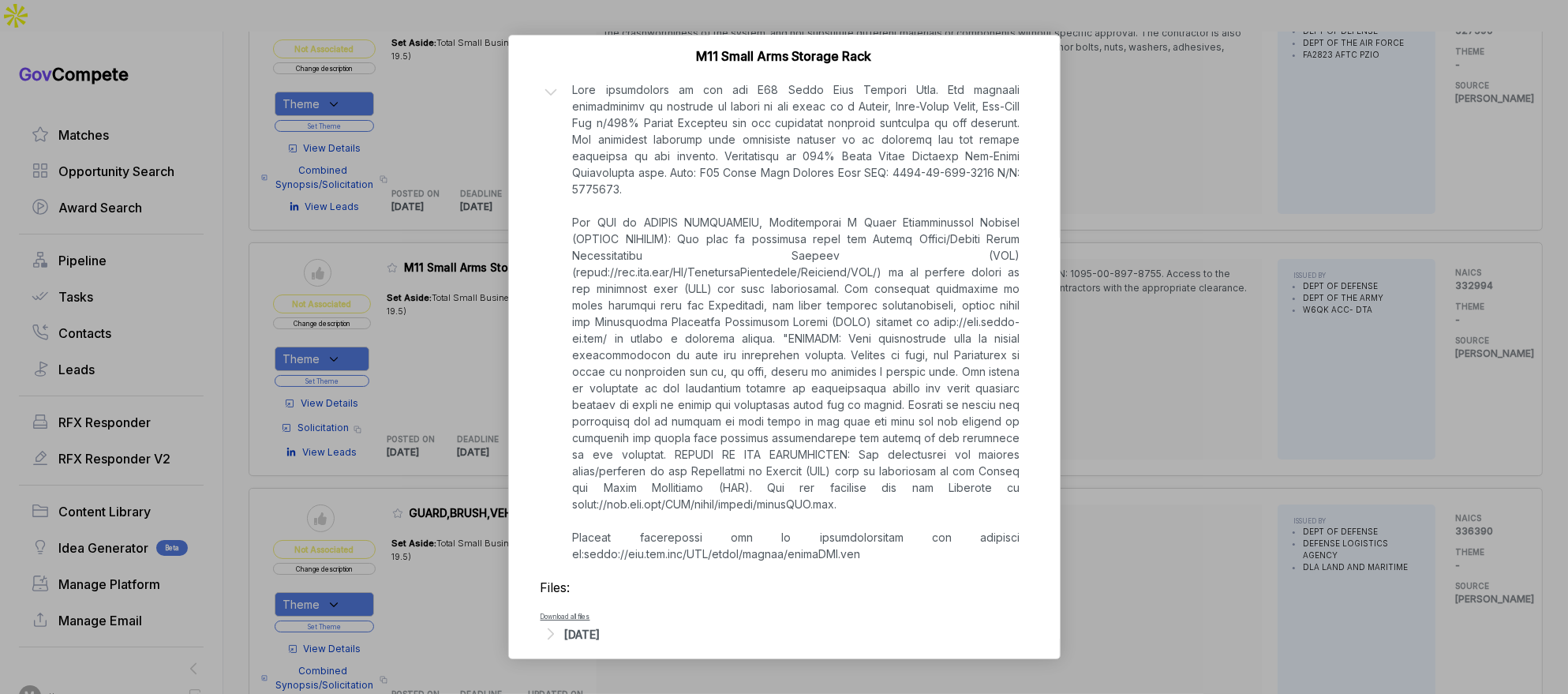
drag, startPoint x: 1209, startPoint y: 373, endPoint x: 1072, endPoint y: 363, distance: 137.4
click at [1208, 373] on div "M11 Small Arms Storage Rack [PERSON_NAME] STAGE Solicitation Copy link POSTED D…" at bounding box center [784, 347] width 1568 height 694
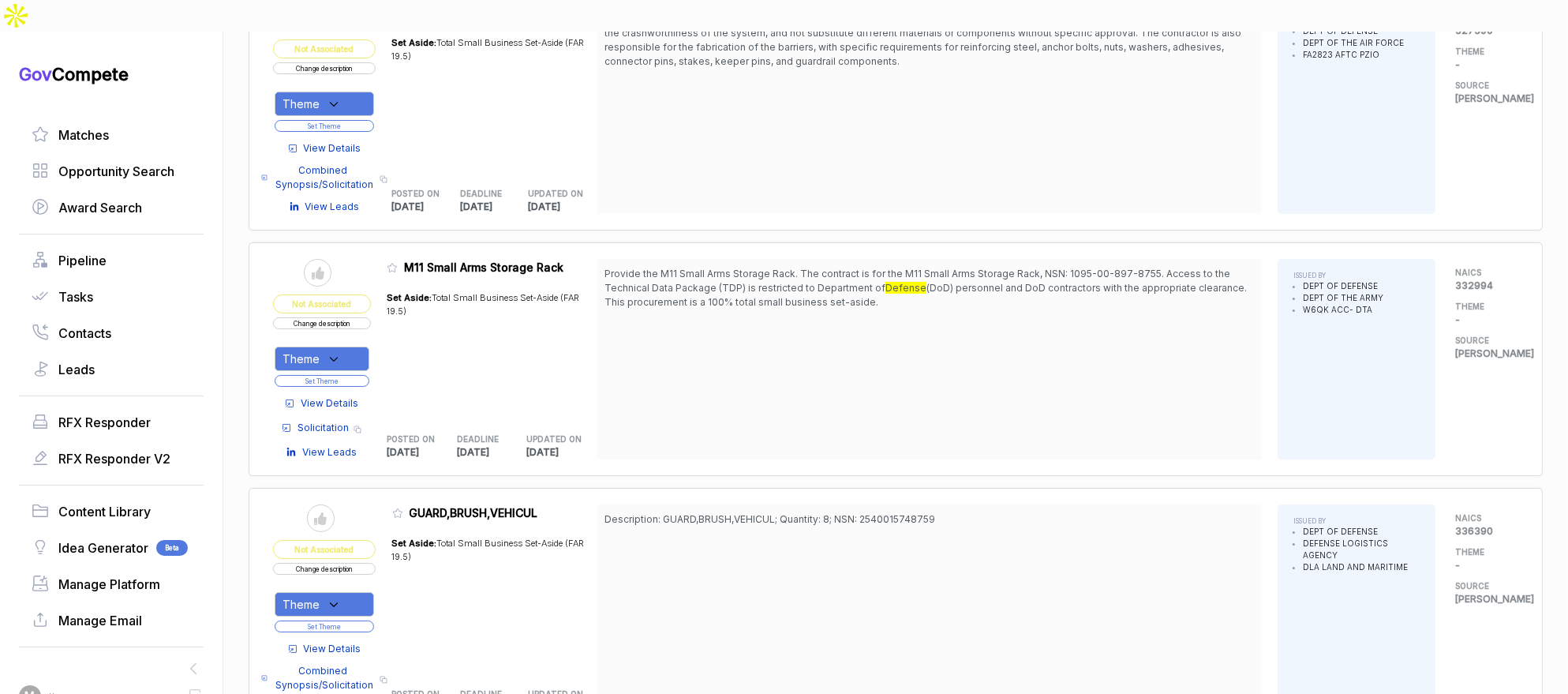
click at [340, 317] on button "Change description" at bounding box center [322, 323] width 98 height 12
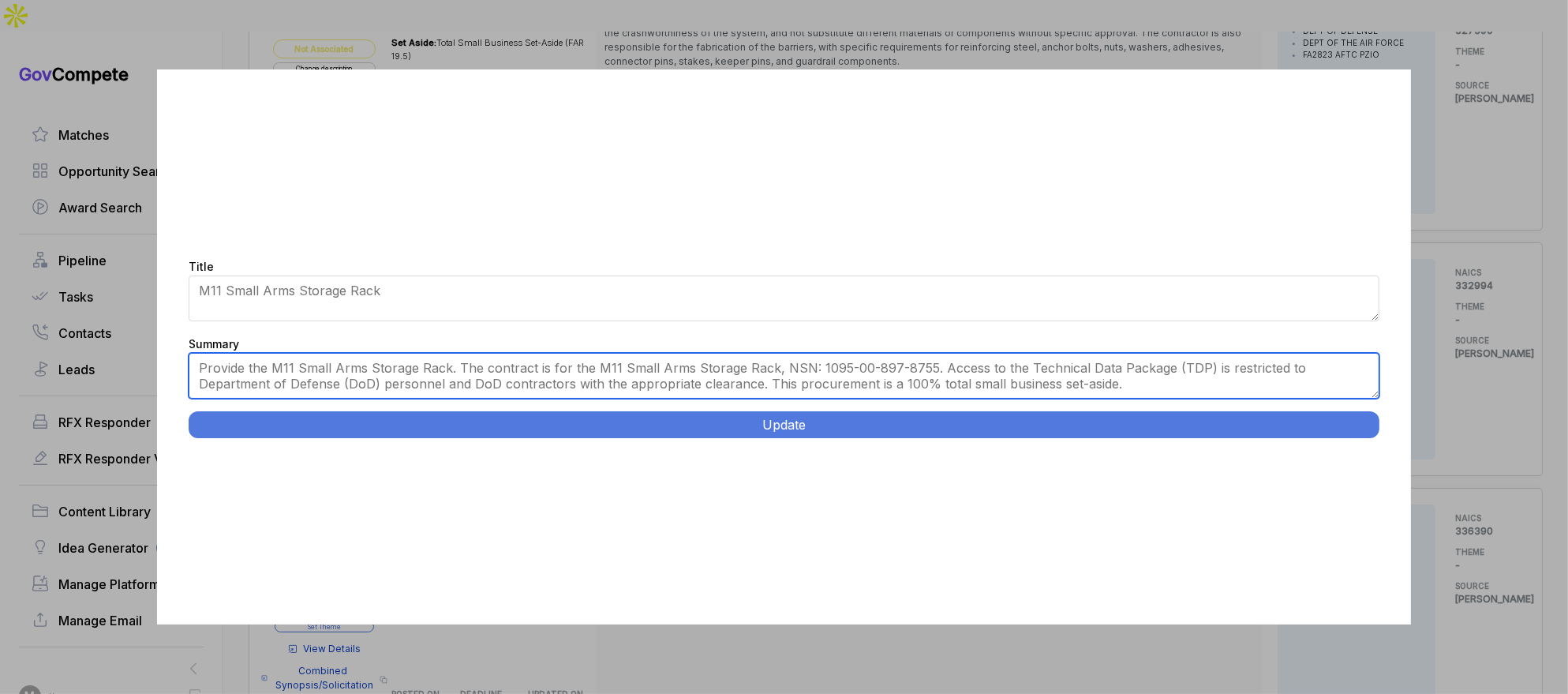
drag, startPoint x: 924, startPoint y: 368, endPoint x: 1190, endPoint y: 412, distance: 269.6
click at [1190, 412] on div "Title M11 Small Arms Storage Rack Summary Provide the M11 Small Arms Storage Ra…" at bounding box center [784, 346] width 1255 height 555
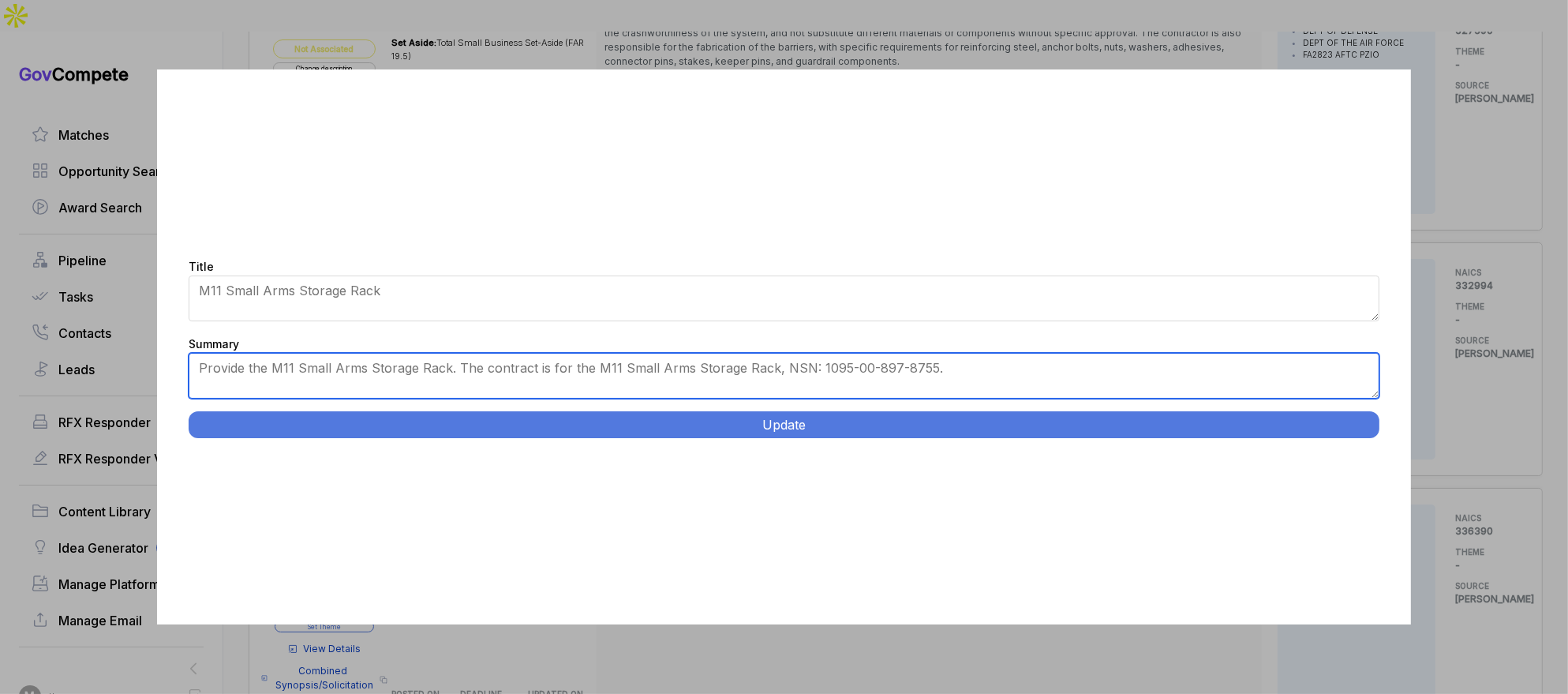
type textarea "Provide the M11 Small Arms Storage Rack. The contract is for the M11 Small Arms…"
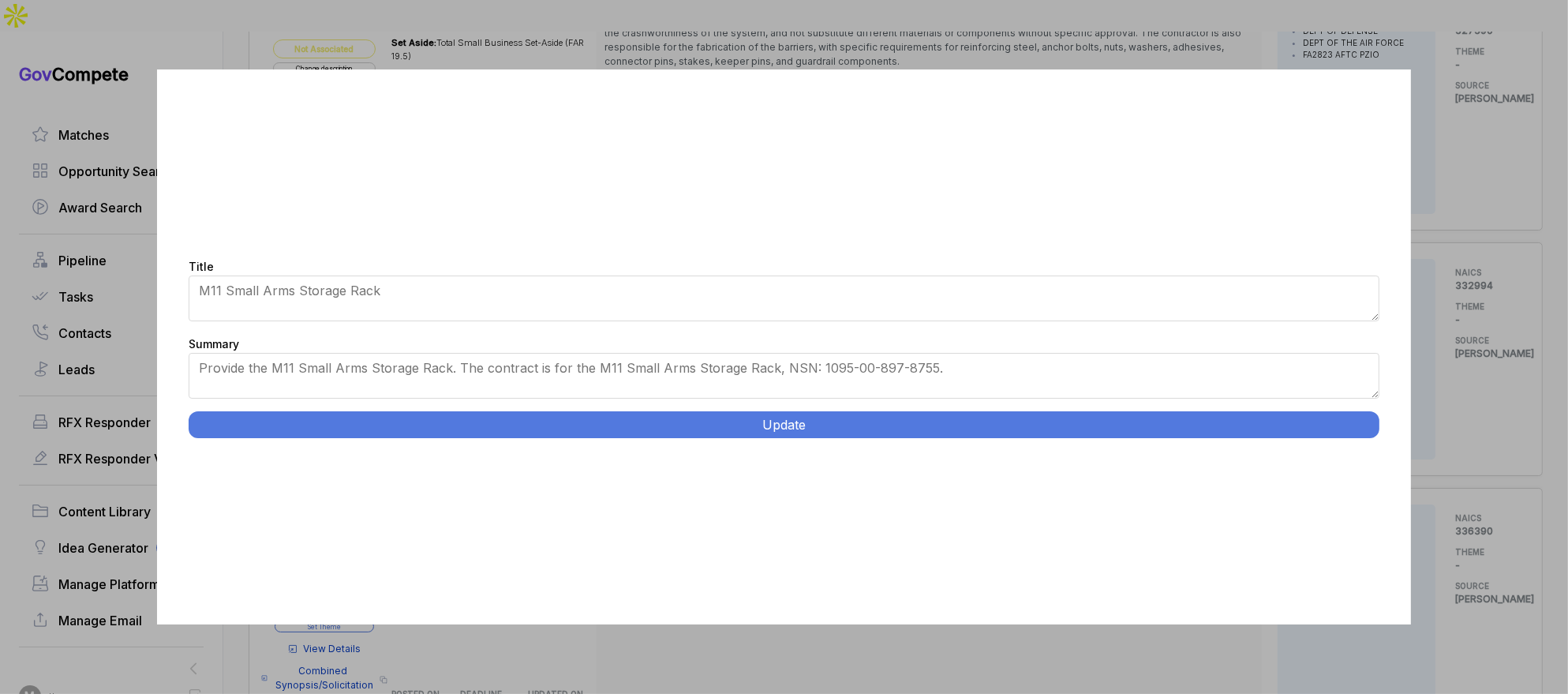
click at [1047, 426] on button "Update" at bounding box center [784, 425] width 1192 height 27
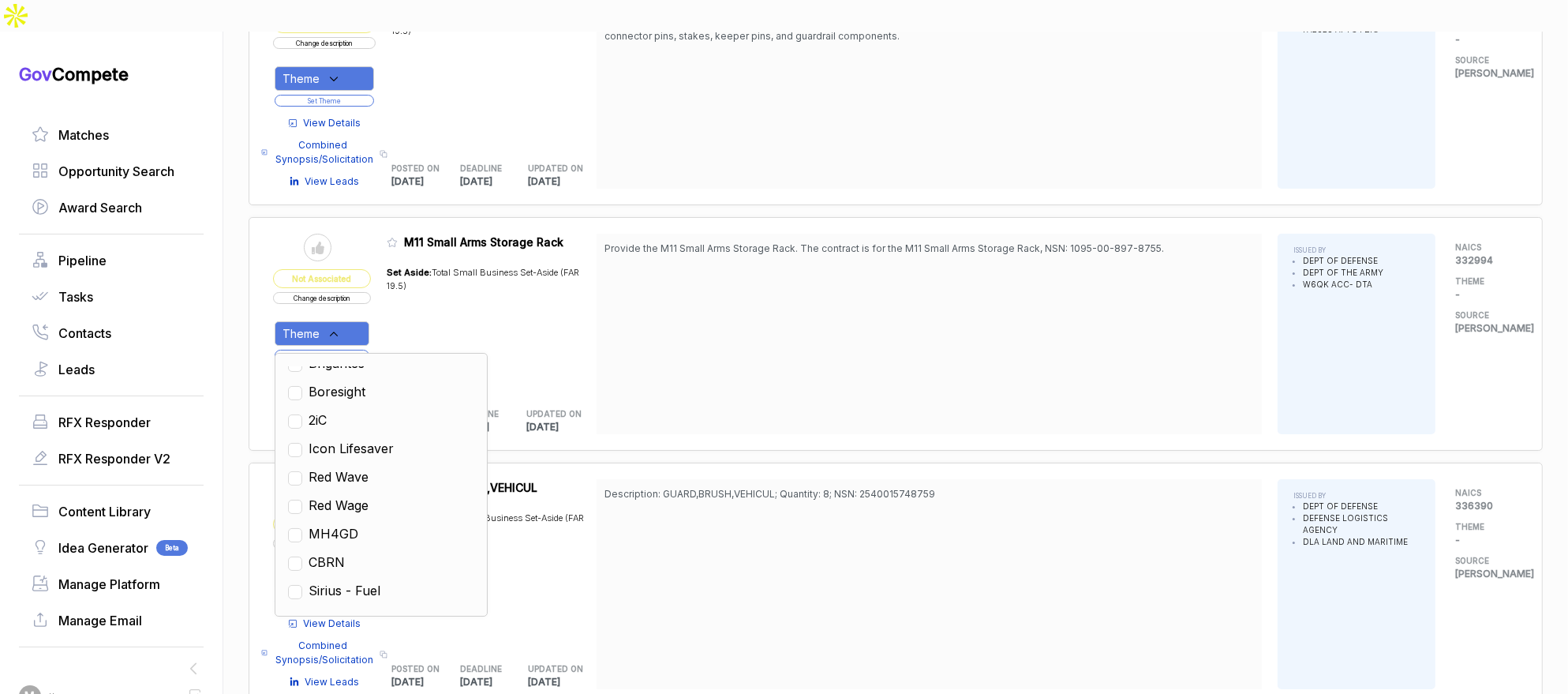
scroll to position [523, 0]
drag, startPoint x: 385, startPoint y: 512, endPoint x: 498, endPoint y: 451, distance: 128.4
click at [388, 578] on span "Global Ordnance - Armory Racks" at bounding box center [391, 596] width 165 height 37
checkbox input "true"
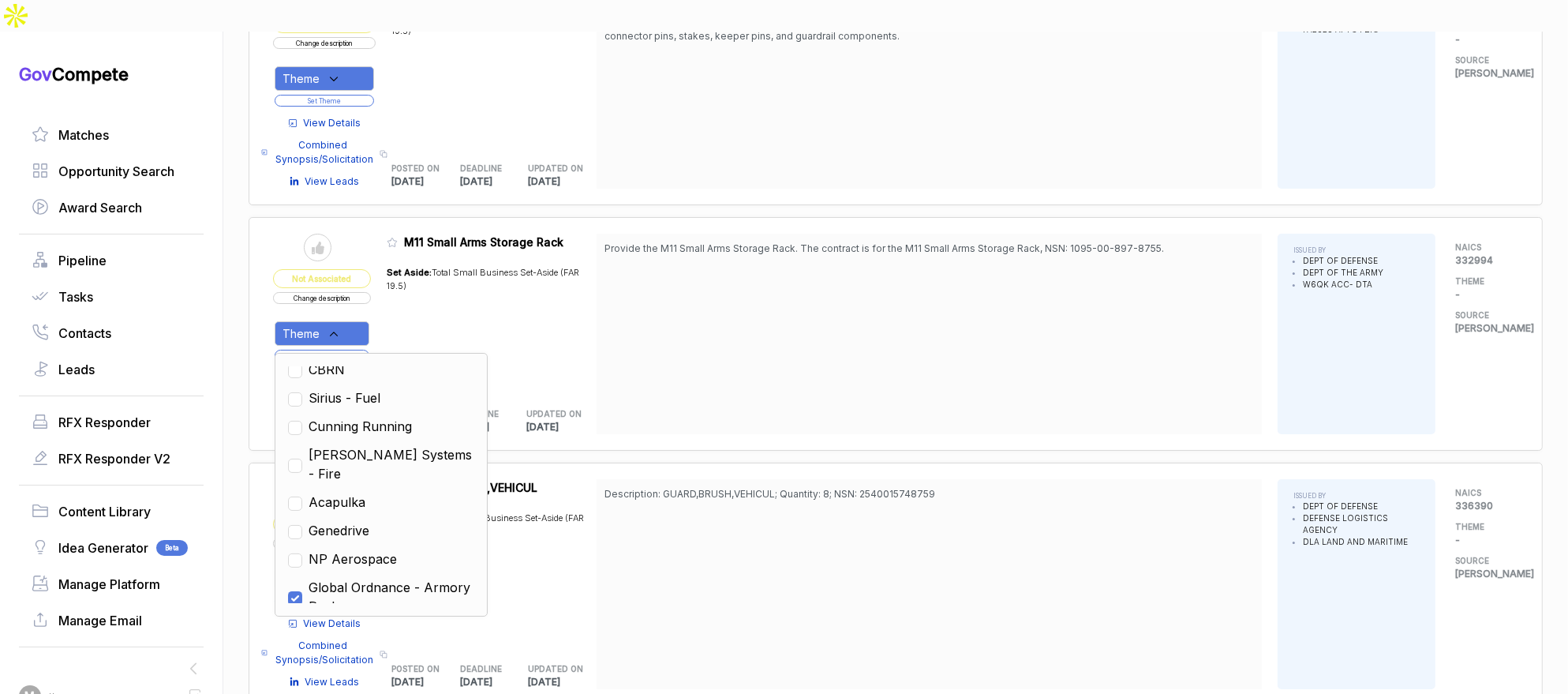
drag, startPoint x: 625, startPoint y: 412, endPoint x: 593, endPoint y: 404, distance: 33.0
click at [621, 462] on div "Send to Pipeline Not Associated Change description Theme Set Theme View Details…" at bounding box center [896, 583] width 1294 height 243
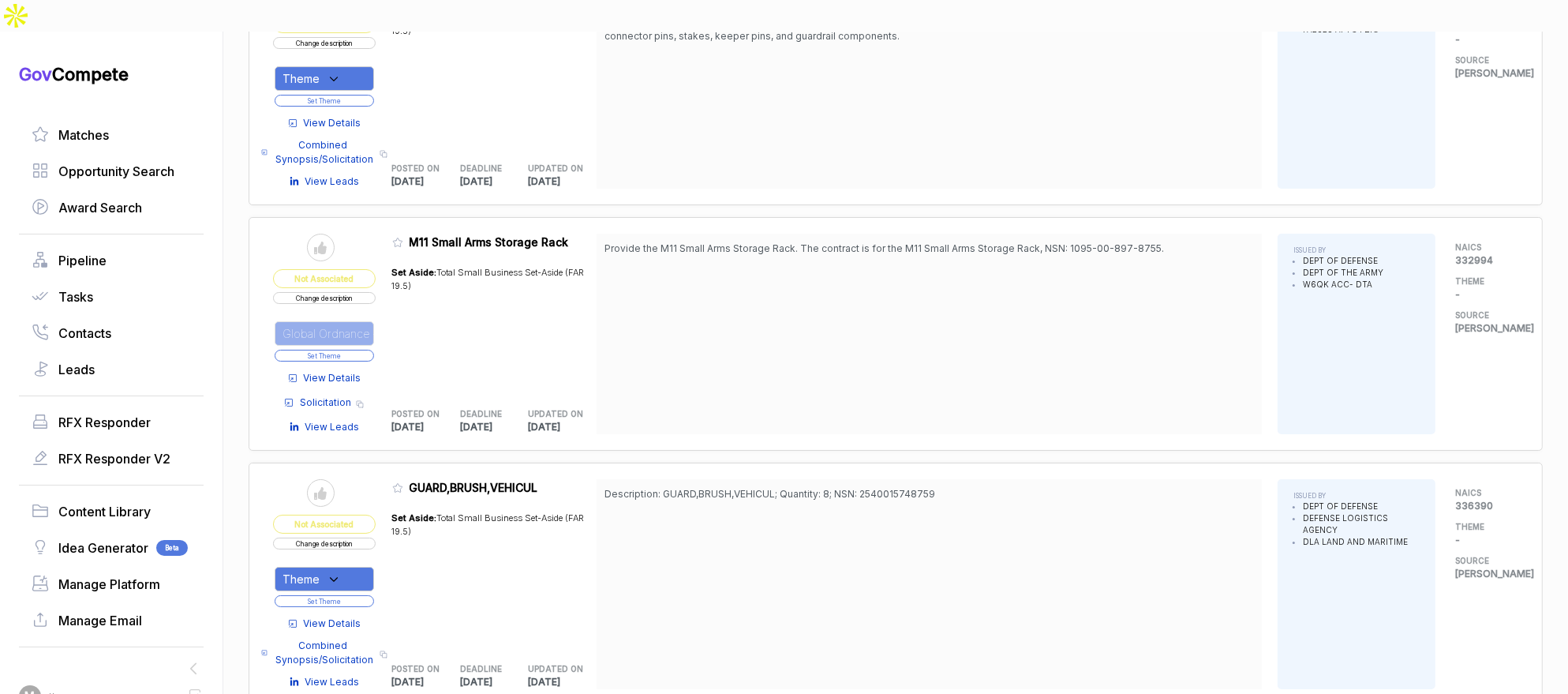
click at [363, 350] on button "Set Theme" at bounding box center [324, 356] width 99 height 12
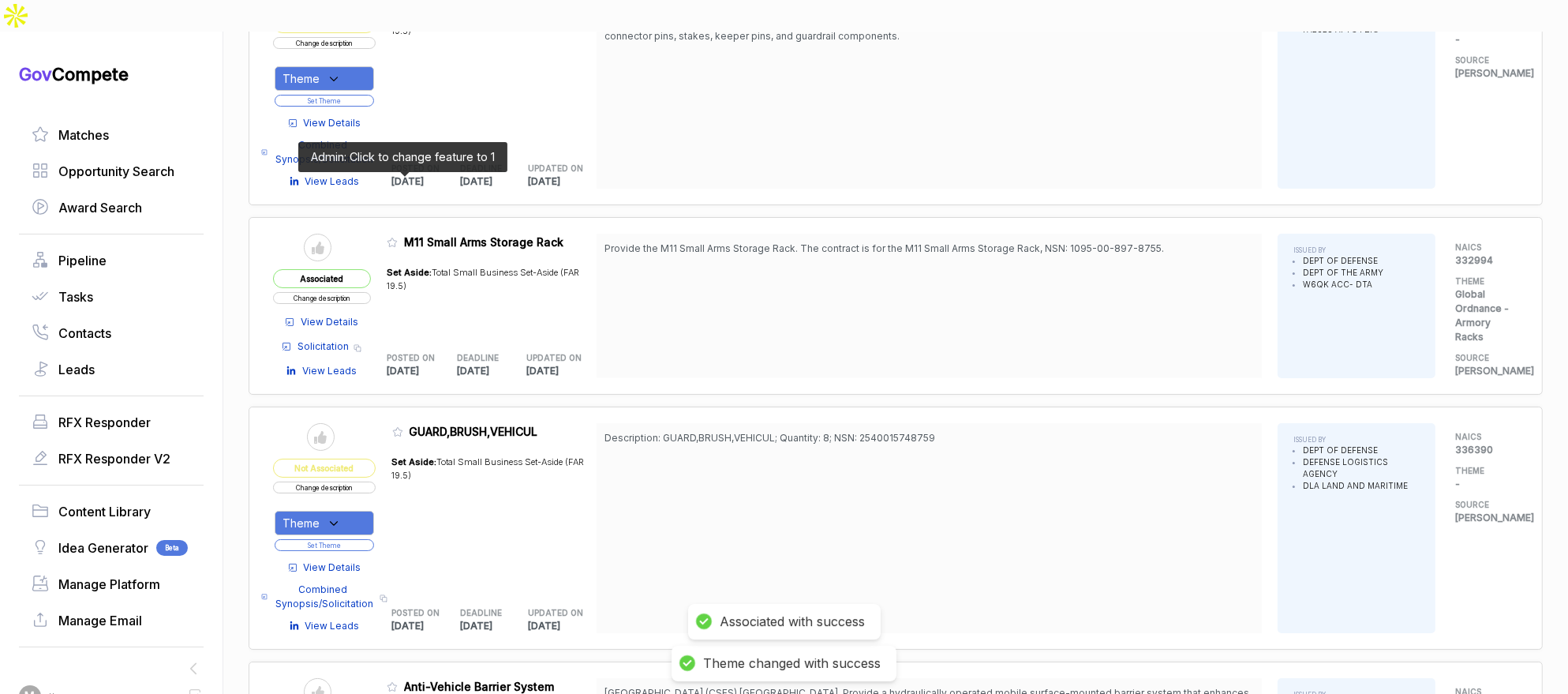
click at [398, 236] on icon at bounding box center [391, 241] width 11 height 11
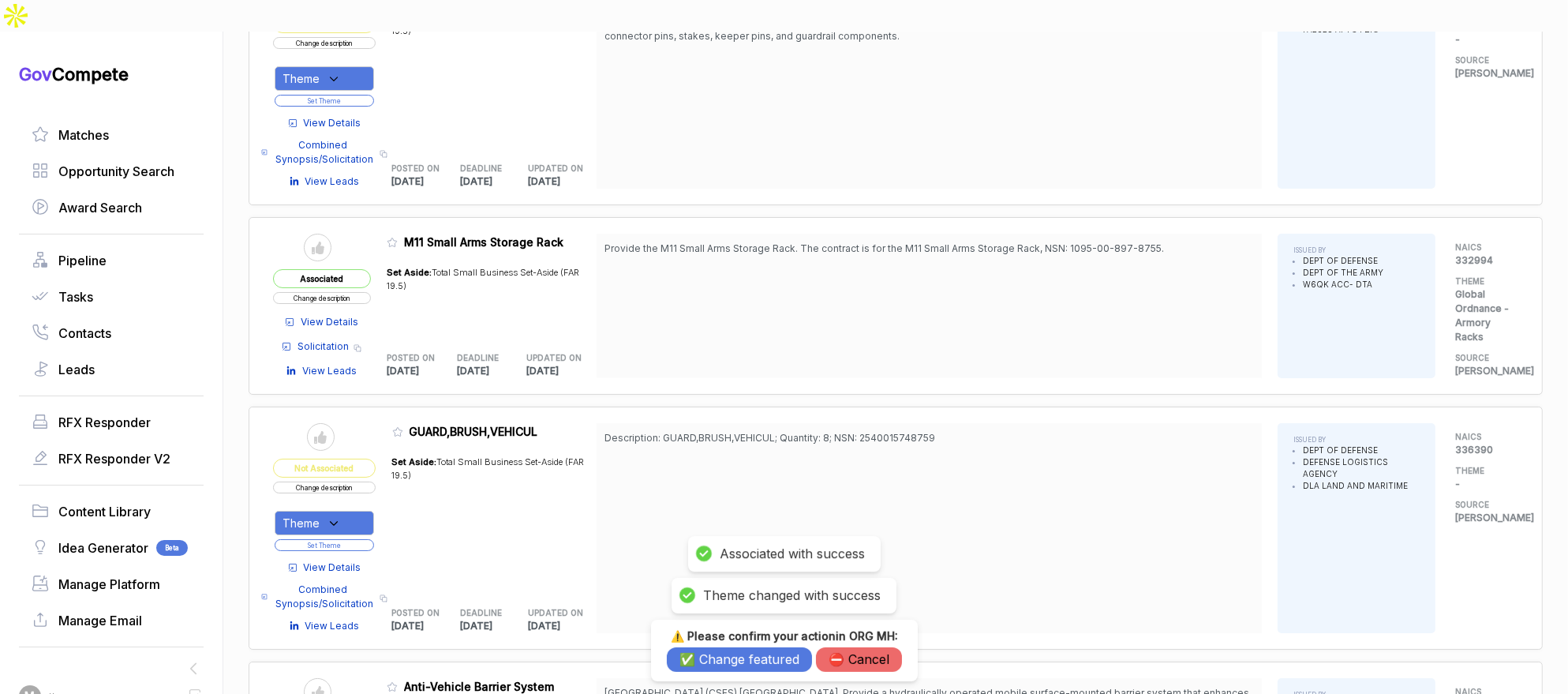
click at [708, 654] on button "✅ Change featured" at bounding box center [739, 658] width 145 height 24
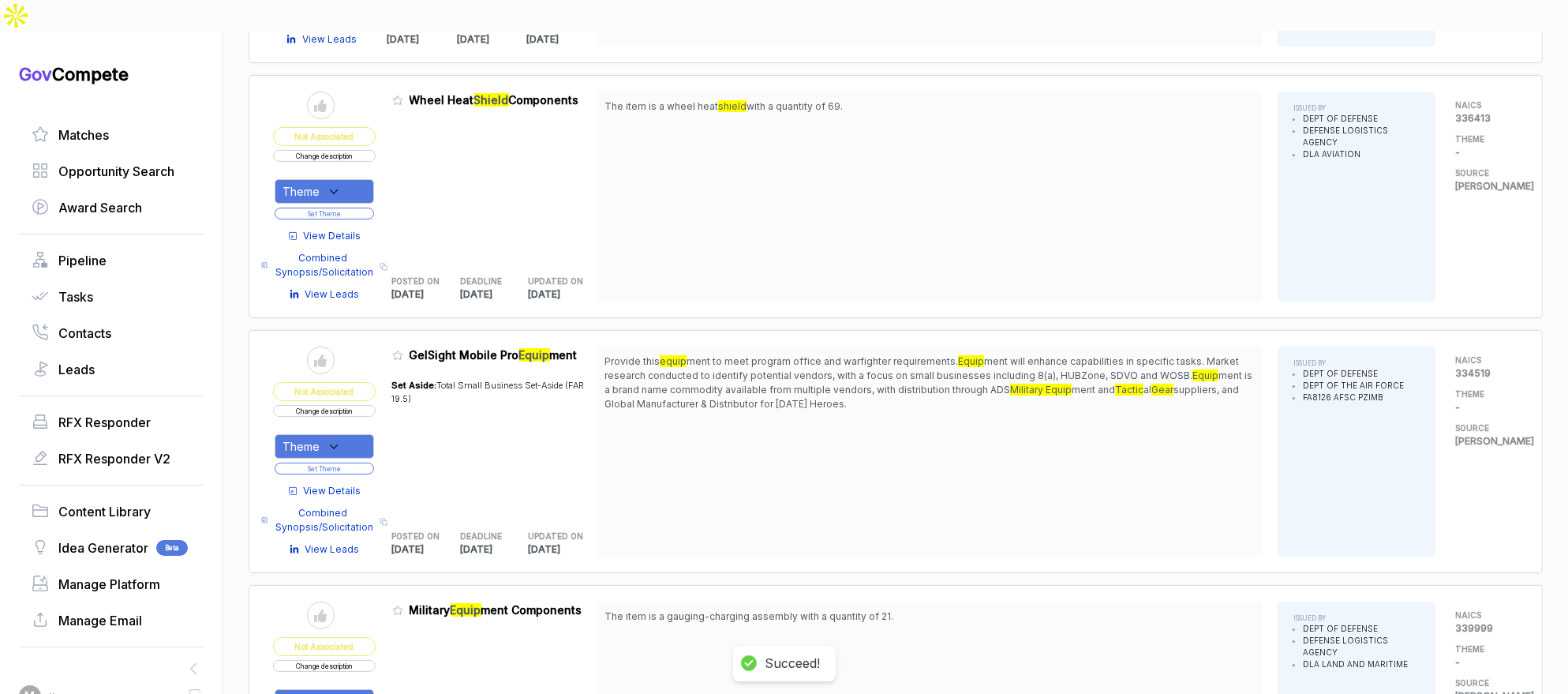
scroll to position [8258, 0]
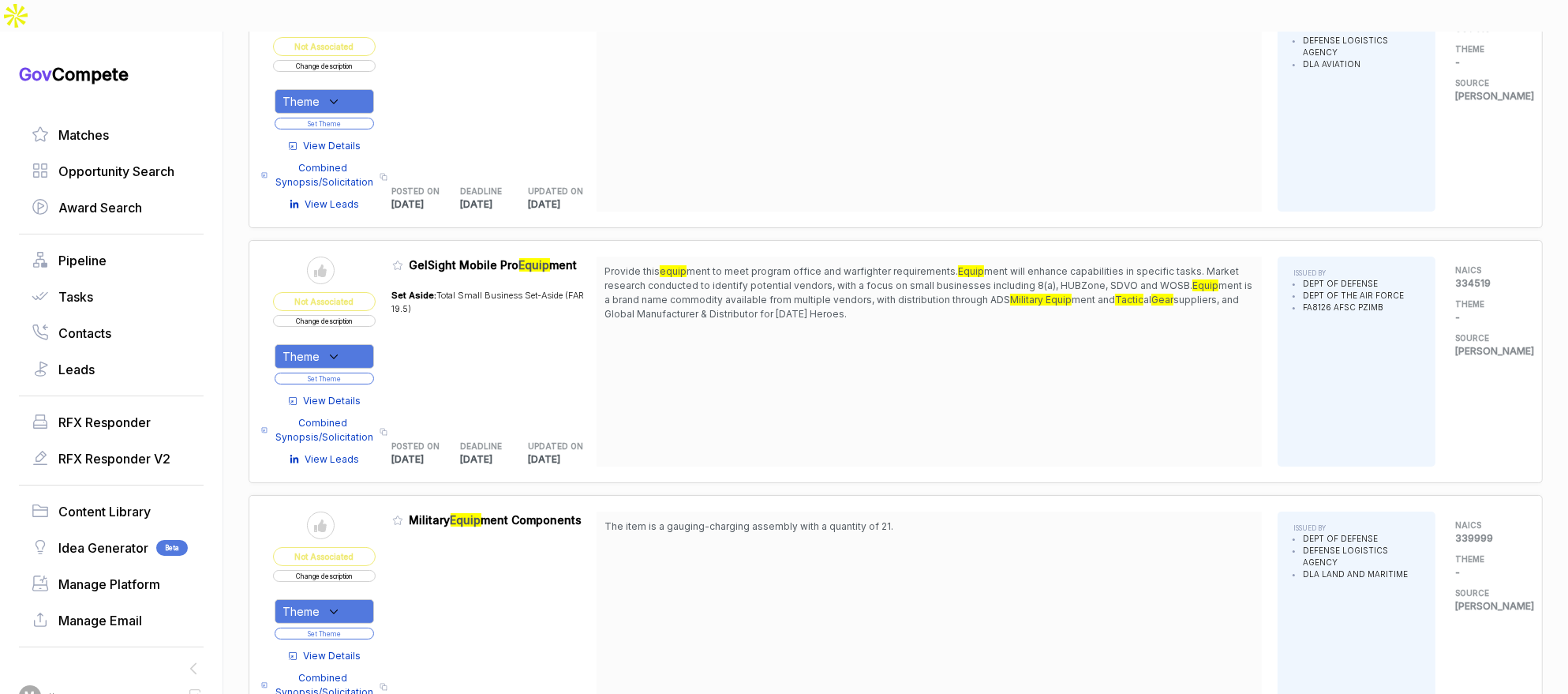
click at [346, 649] on span "View Details" at bounding box center [333, 656] width 58 height 14
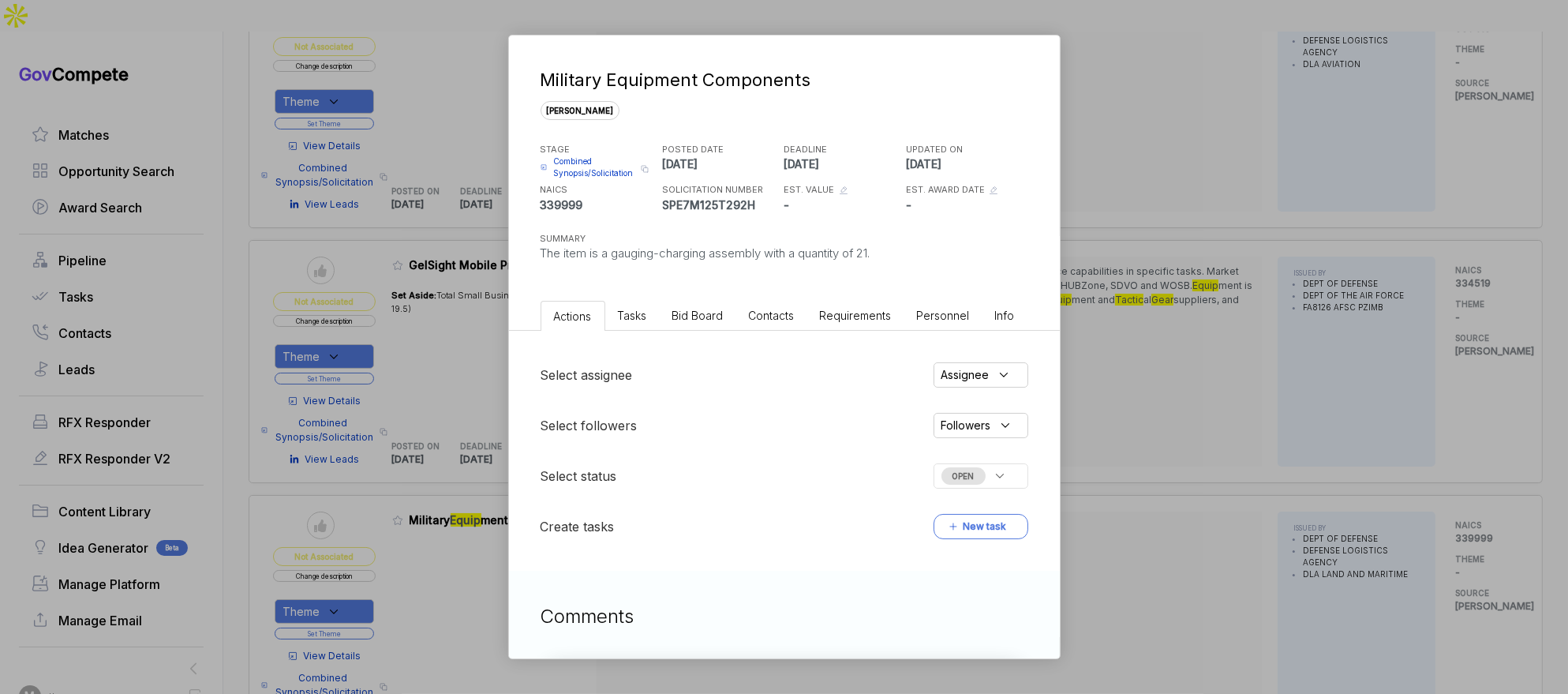
click at [709, 312] on span "Bid Board" at bounding box center [697, 315] width 51 height 13
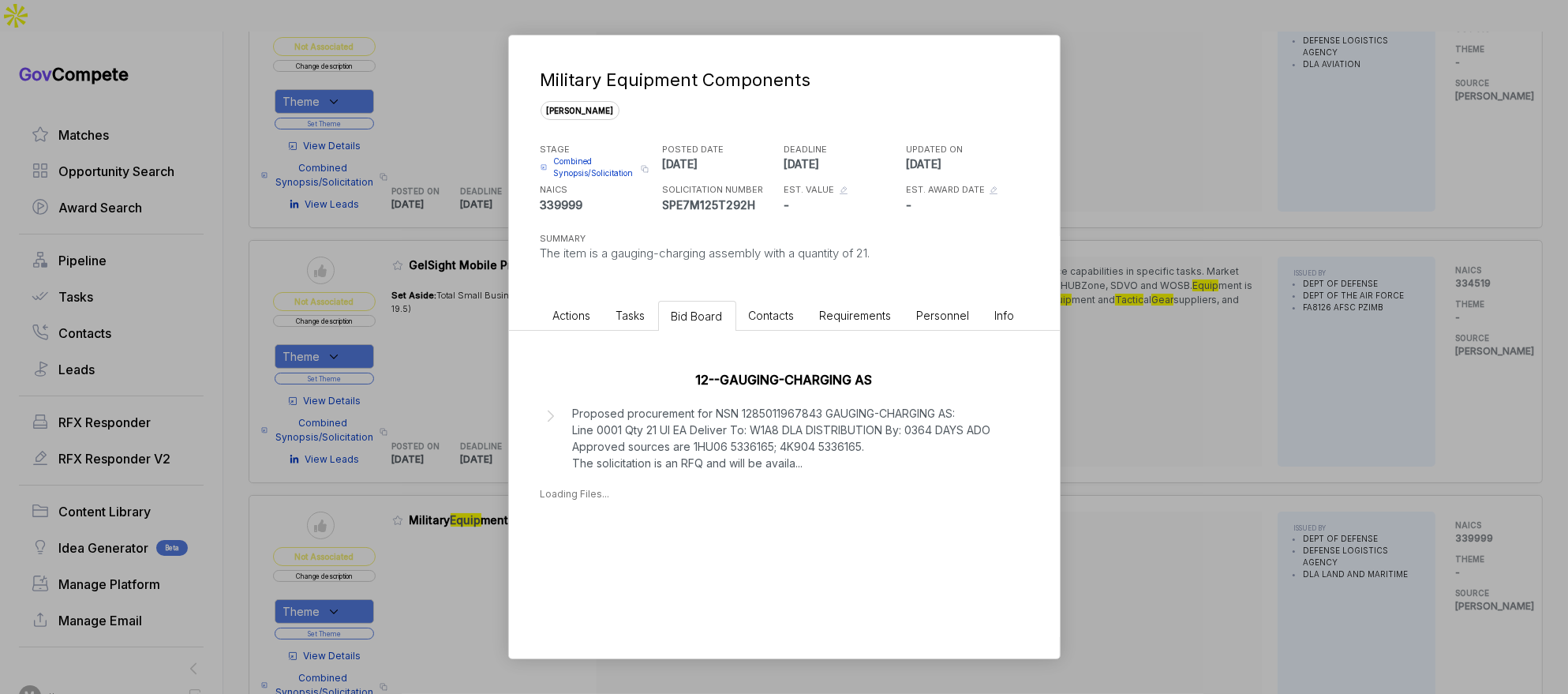
drag, startPoint x: 1157, startPoint y: 428, endPoint x: 1132, endPoint y: 467, distance: 46.3
click at [1157, 430] on div "Military Equipment Components [PERSON_NAME] STAGE Combined Synopsis/Solicitatio…" at bounding box center [784, 347] width 1568 height 694
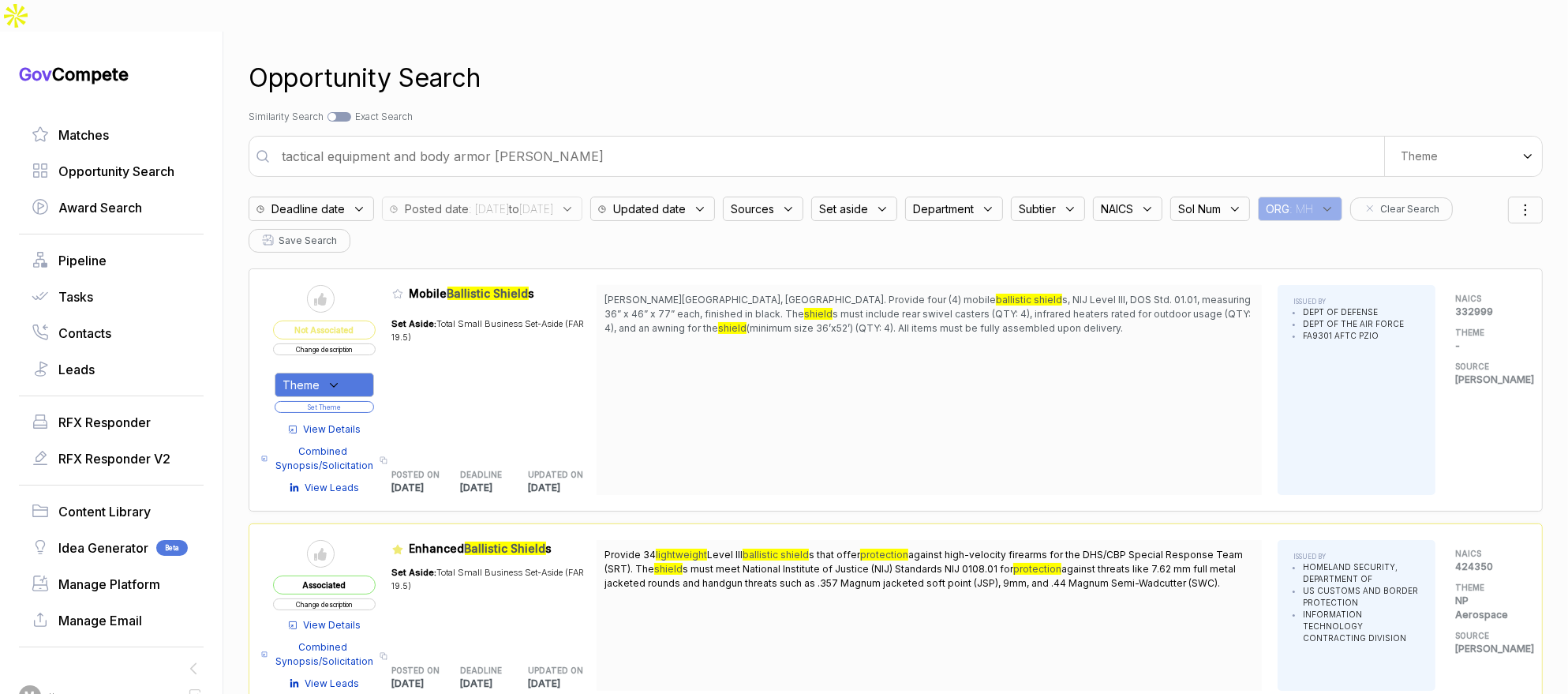
click at [1014, 140] on input "tactical equipment and body armor [PERSON_NAME]" at bounding box center [828, 156] width 1112 height 32
type input "drone uas and unmanned aircraft vehicle"
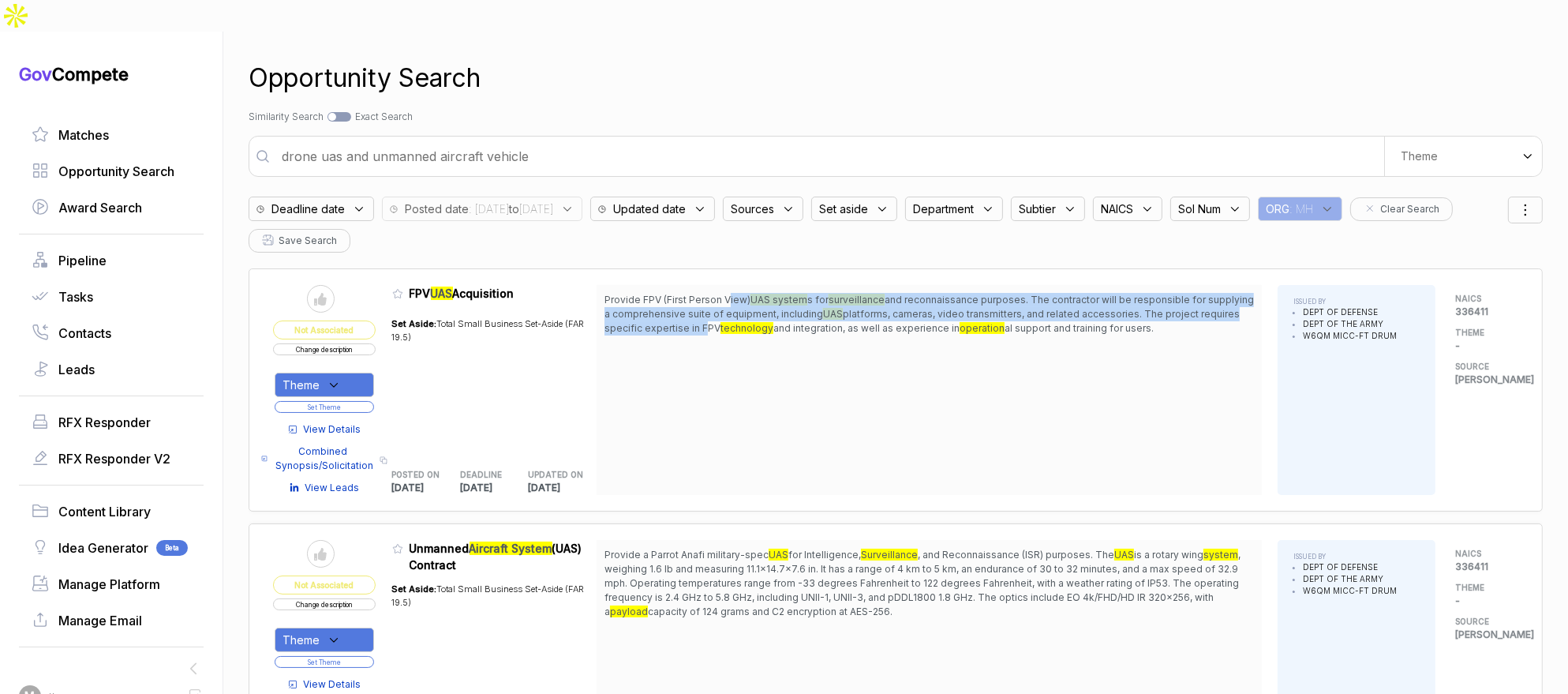
drag, startPoint x: 734, startPoint y: 271, endPoint x: 757, endPoint y: 305, distance: 41.0
click at [747, 300] on span "Provide FPV (First Person View) UAS system s for surveillance and reconnaissanc…" at bounding box center [930, 314] width 650 height 42
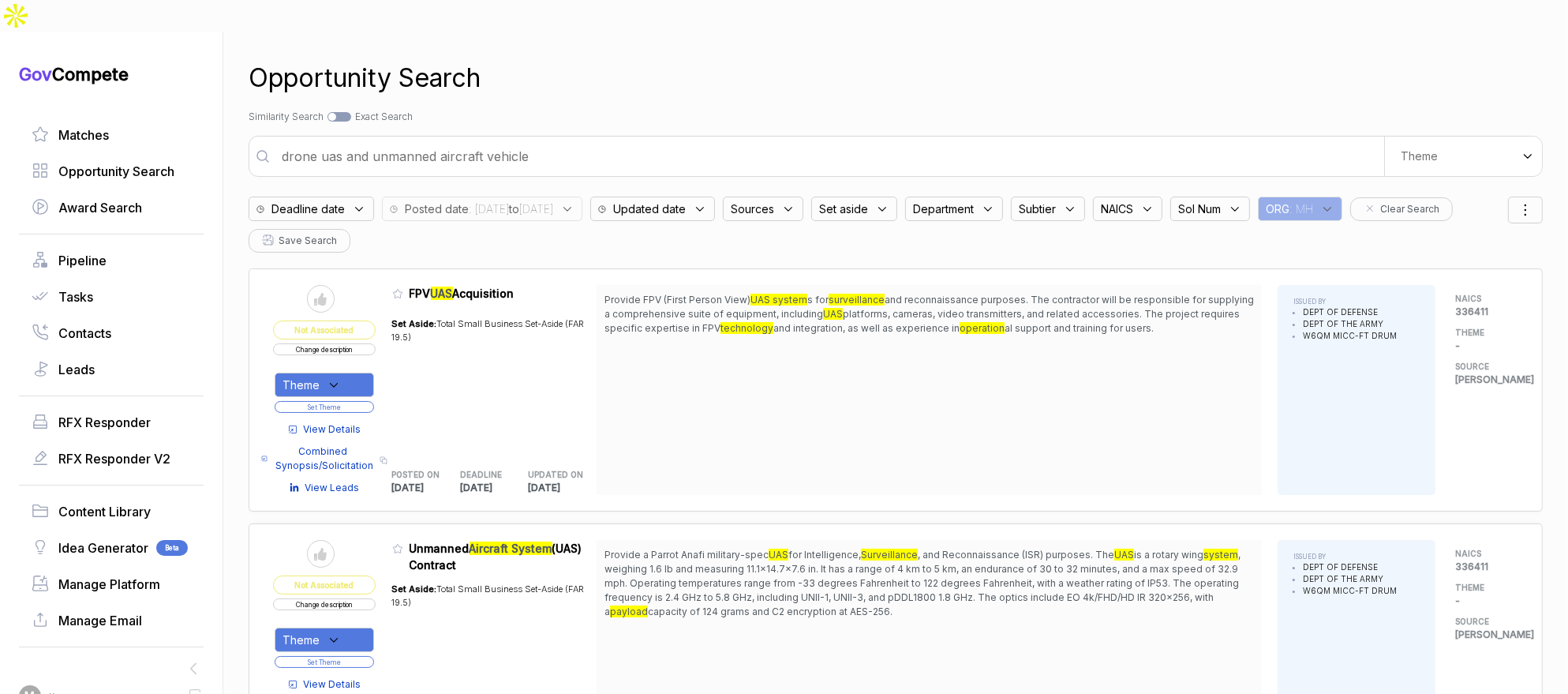
drag, startPoint x: 779, startPoint y: 346, endPoint x: 467, endPoint y: 437, distance: 325.0
click at [778, 346] on div "Provide FPV (First Person View) UAS system s for surveillance and reconnaissanc…" at bounding box center [930, 389] width 665 height 210
click at [354, 422] on span "View Details" at bounding box center [333, 429] width 58 height 14
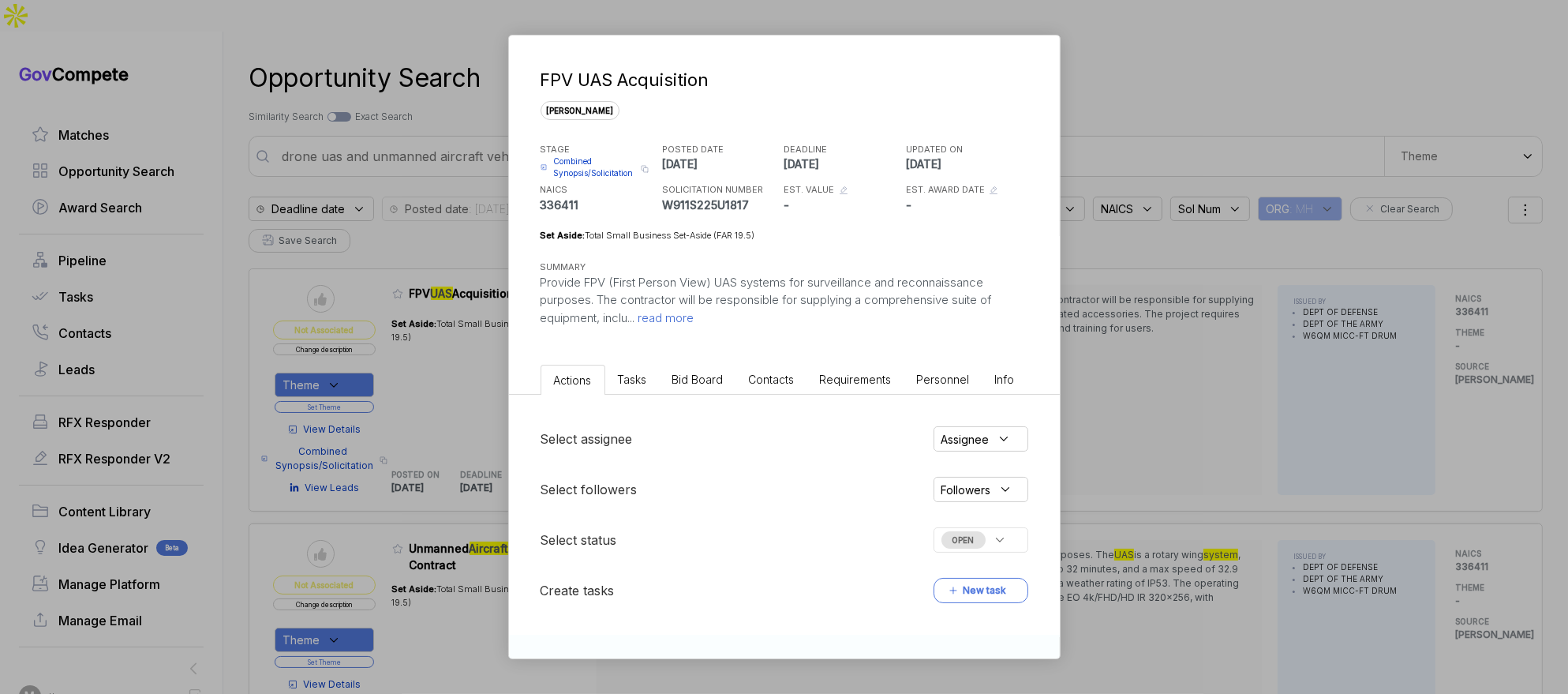
drag, startPoint x: 439, startPoint y: 399, endPoint x: 412, endPoint y: 407, distance: 28.2
click at [439, 399] on div "FPV UAS Acquisition [PERSON_NAME] STAGE Combined Synopsis/Solicitation Copy lin…" at bounding box center [784, 347] width 1568 height 694
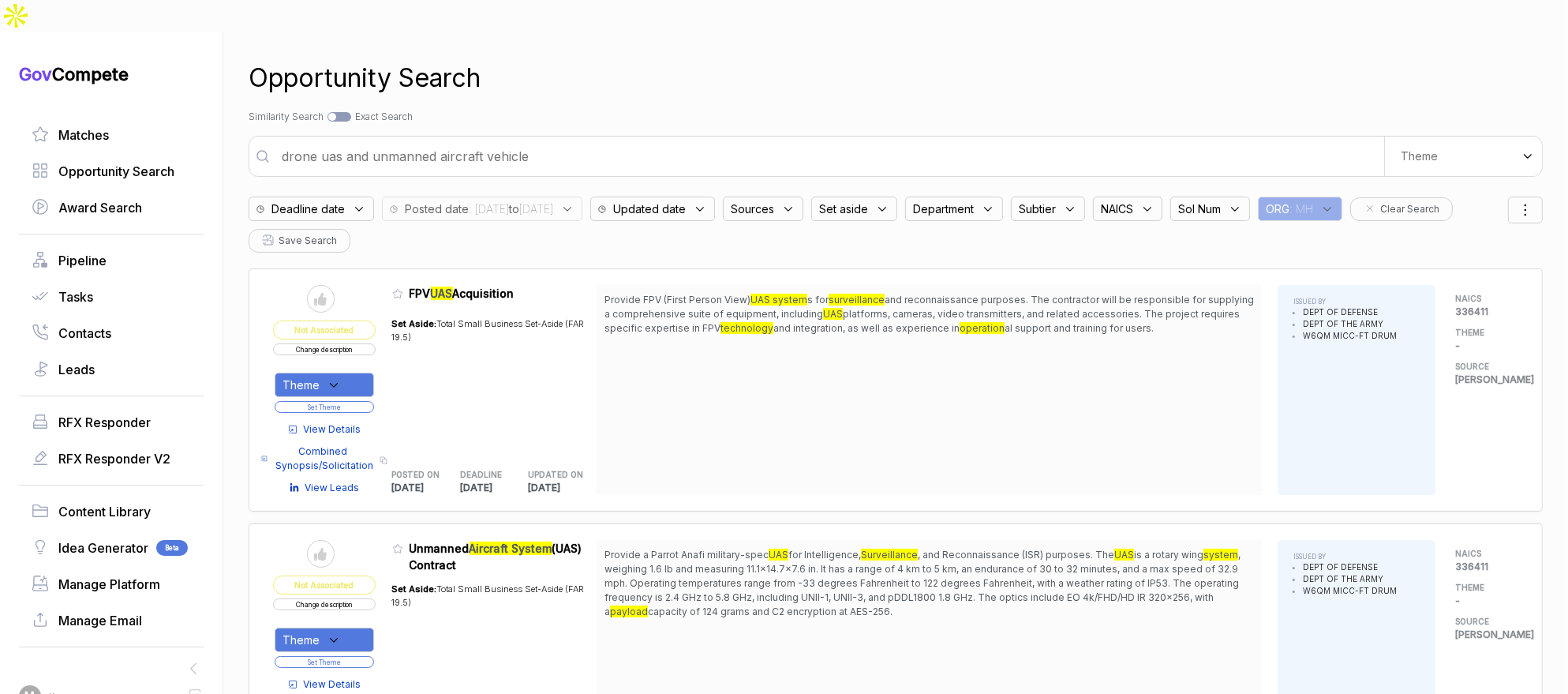
click at [348, 422] on span "View Details" at bounding box center [333, 429] width 58 height 14
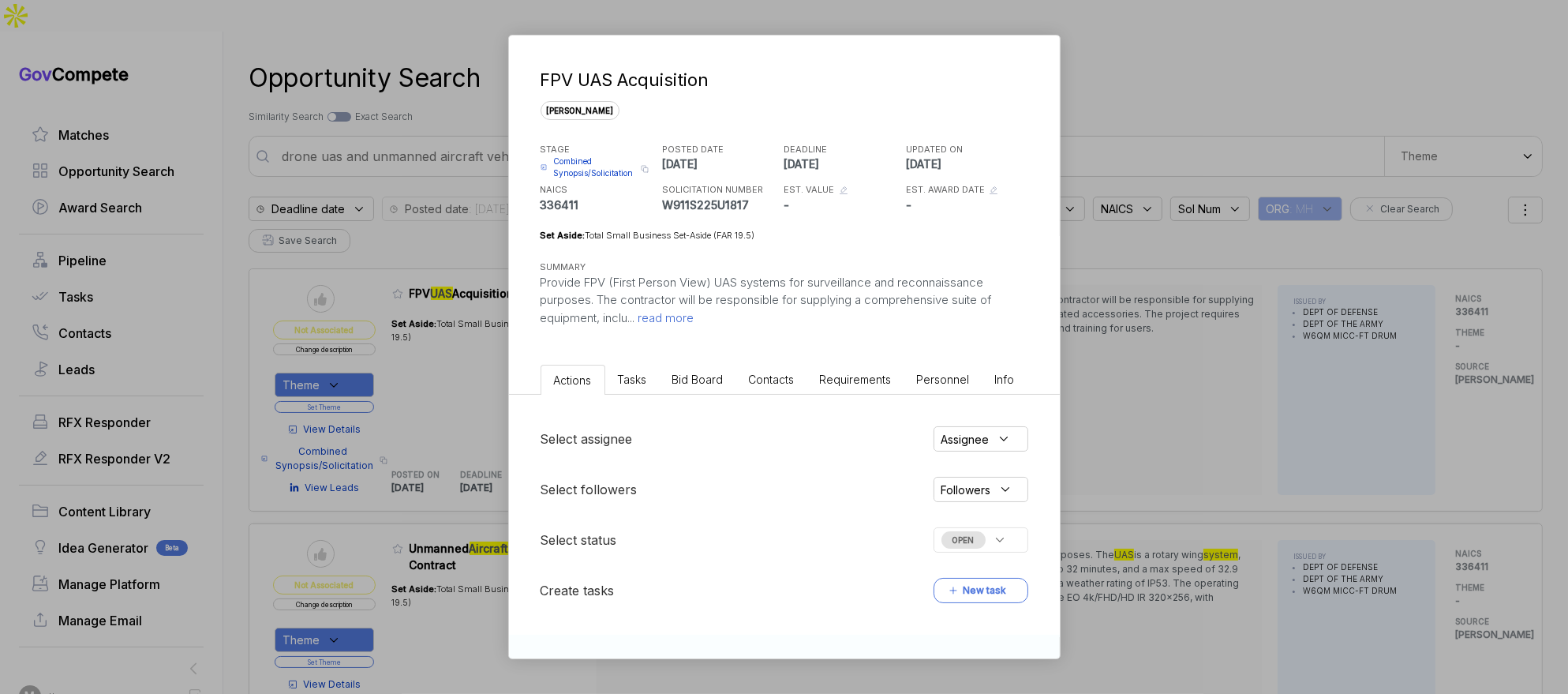
drag, startPoint x: 683, startPoint y: 363, endPoint x: 690, endPoint y: 377, distance: 15.7
click at [684, 366] on li "Bid Board" at bounding box center [698, 379] width 77 height 29
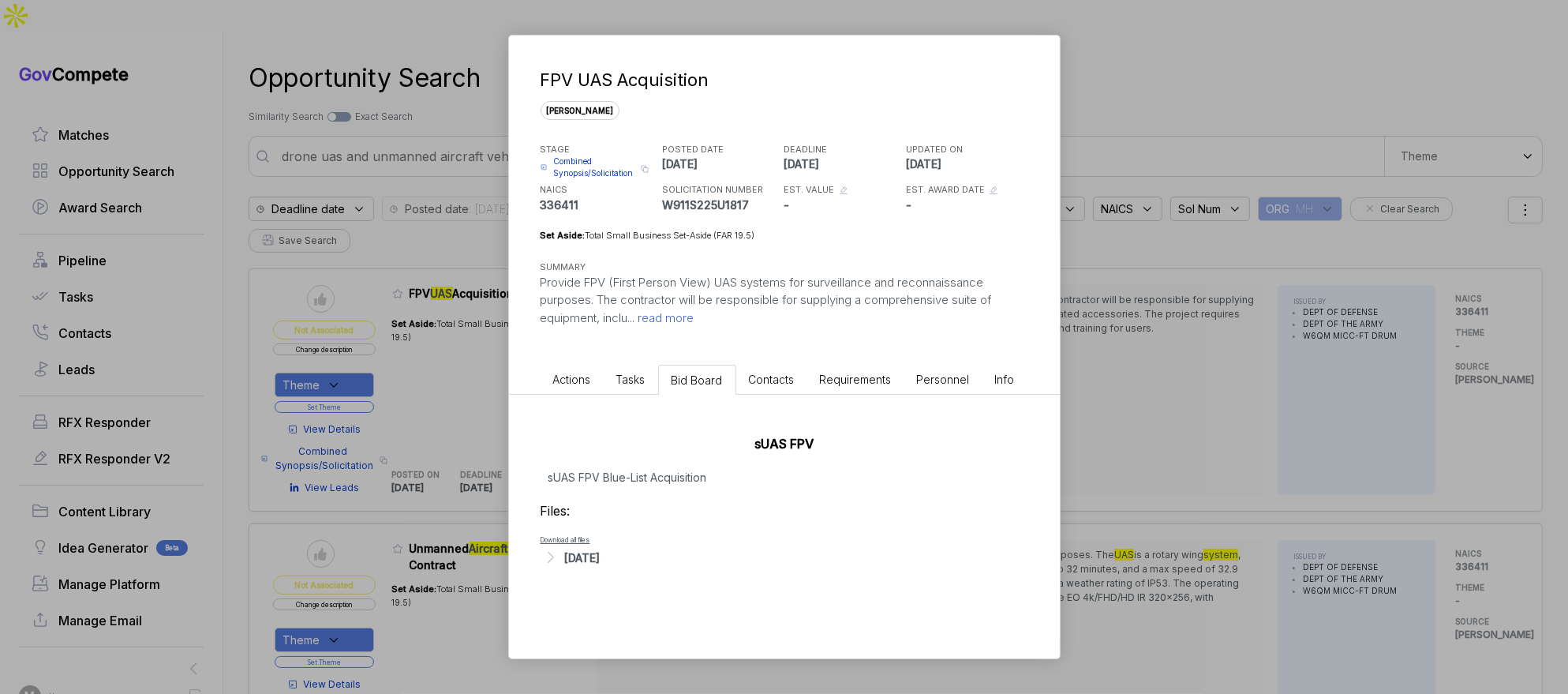
click at [592, 558] on div "[DATE]" at bounding box center [583, 557] width 36 height 16
click at [600, 170] on span "Combined Synopsis/Solicitation" at bounding box center [595, 167] width 83 height 24
drag, startPoint x: 1132, startPoint y: 394, endPoint x: 608, endPoint y: 416, distance: 524.5
click at [1130, 394] on div "FPV UAS Acquisition [PERSON_NAME] STAGE Combined Synopsis/Solicitation Copy lin…" at bounding box center [784, 347] width 1568 height 694
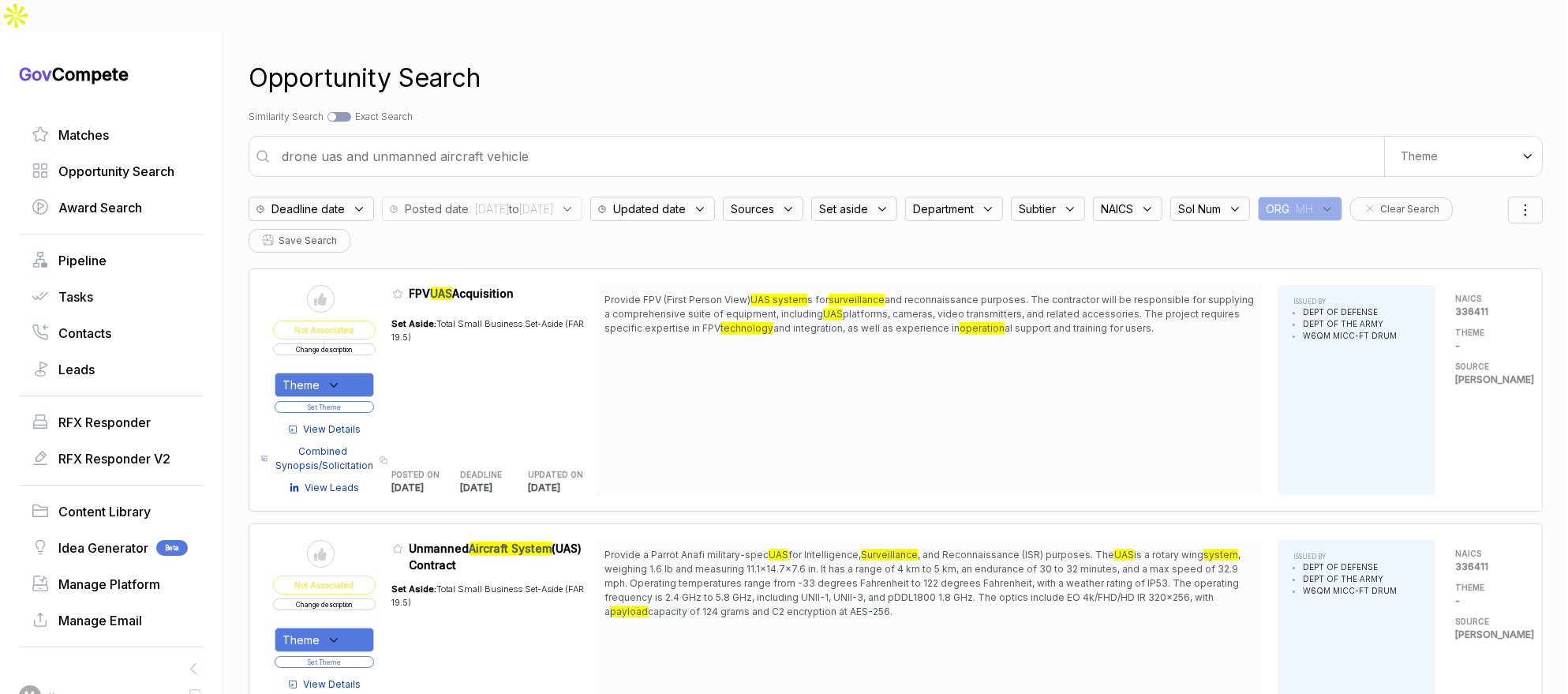
click at [357, 343] on button "Change description" at bounding box center [324, 349] width 103 height 12
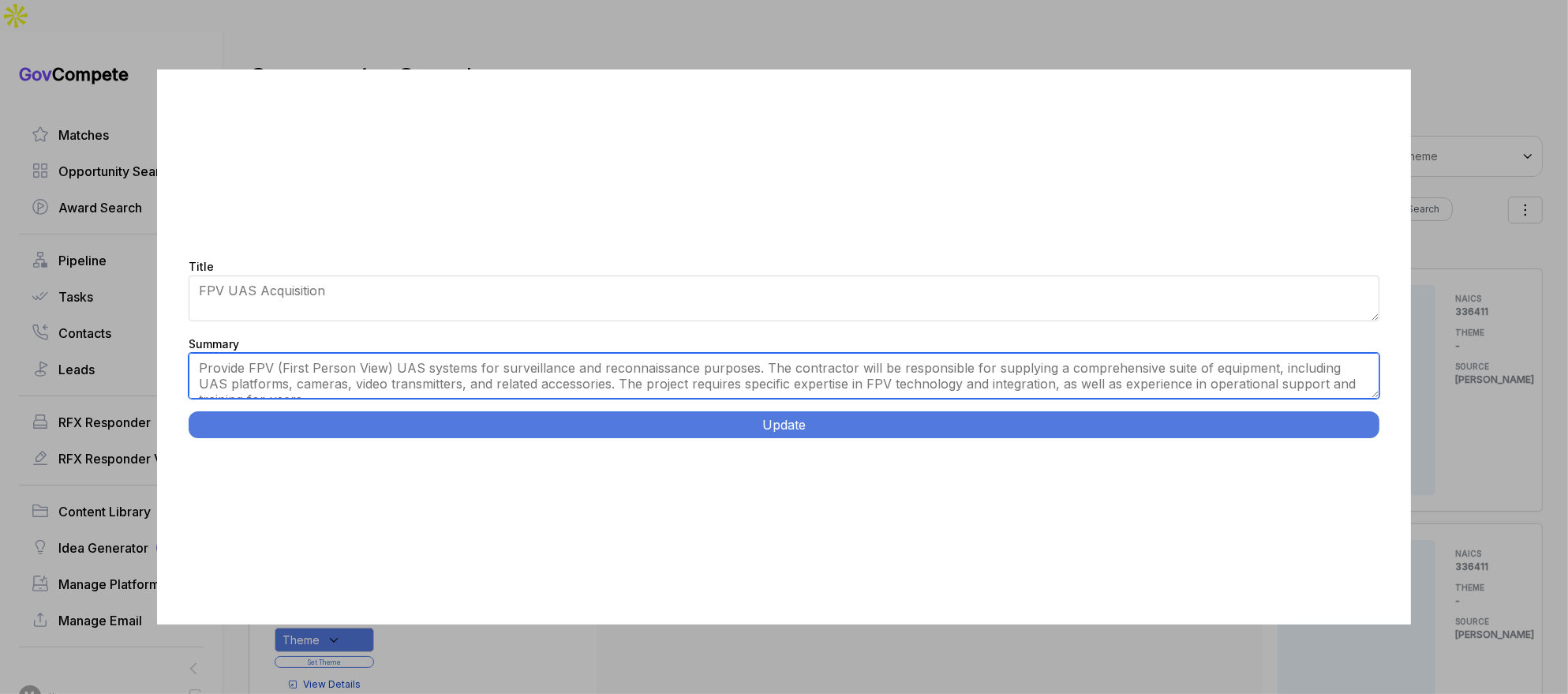
click at [549, 380] on textarea "Provide FPV (First Person View) UAS systems for surveillance and reconnaissance…" at bounding box center [784, 376] width 1192 height 46
paste textarea "NEROS Equipment and Spare Parts. Procure NEROS brand equipment including 6 N1 […"
type textarea "Procure NEROS brand equipment including 6 N1 [PERSON_NAME] HOTEL units with NDA…"
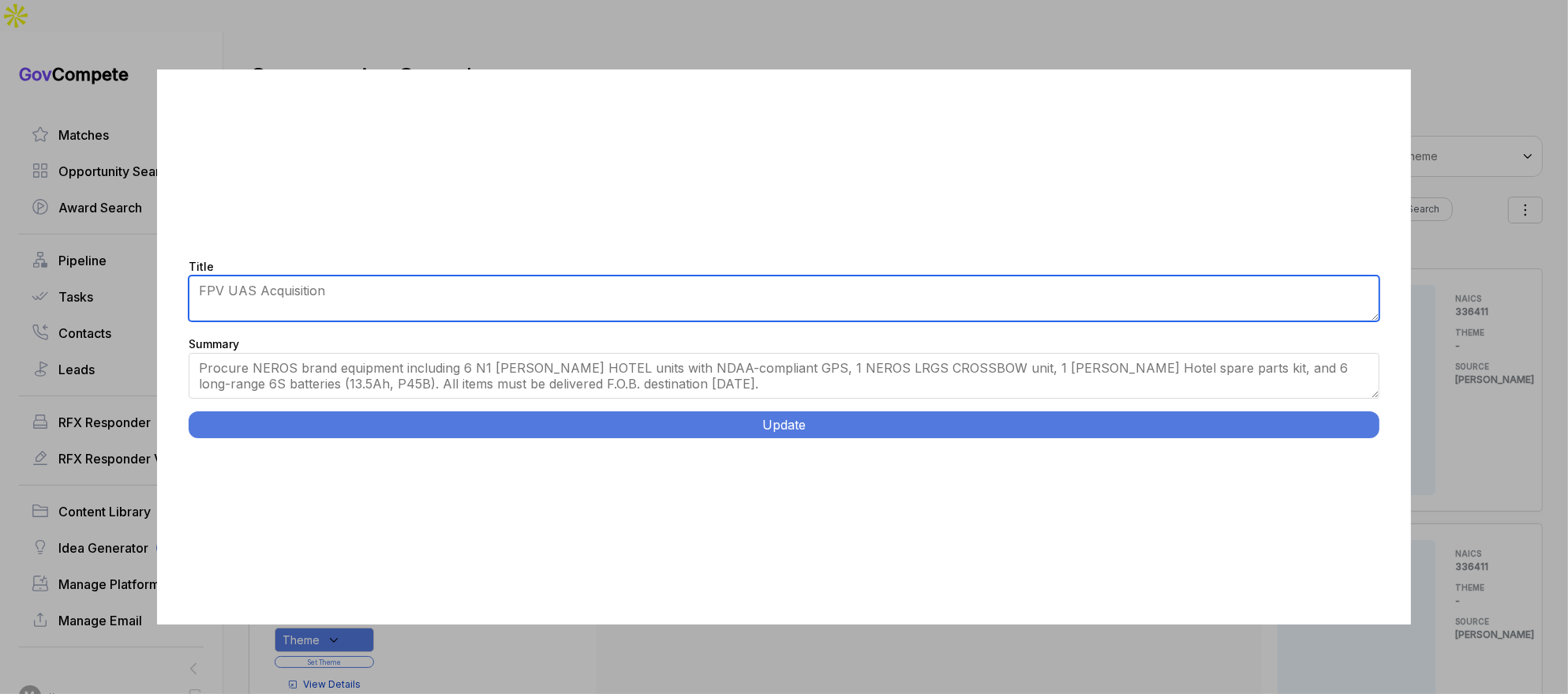
click at [401, 310] on textarea "FPV UAS Acquisition" at bounding box center [784, 299] width 1192 height 46
paste textarea "NEROS Equipment and Spare Parts."
type textarea "NEROS Equipment and Spare Parts"
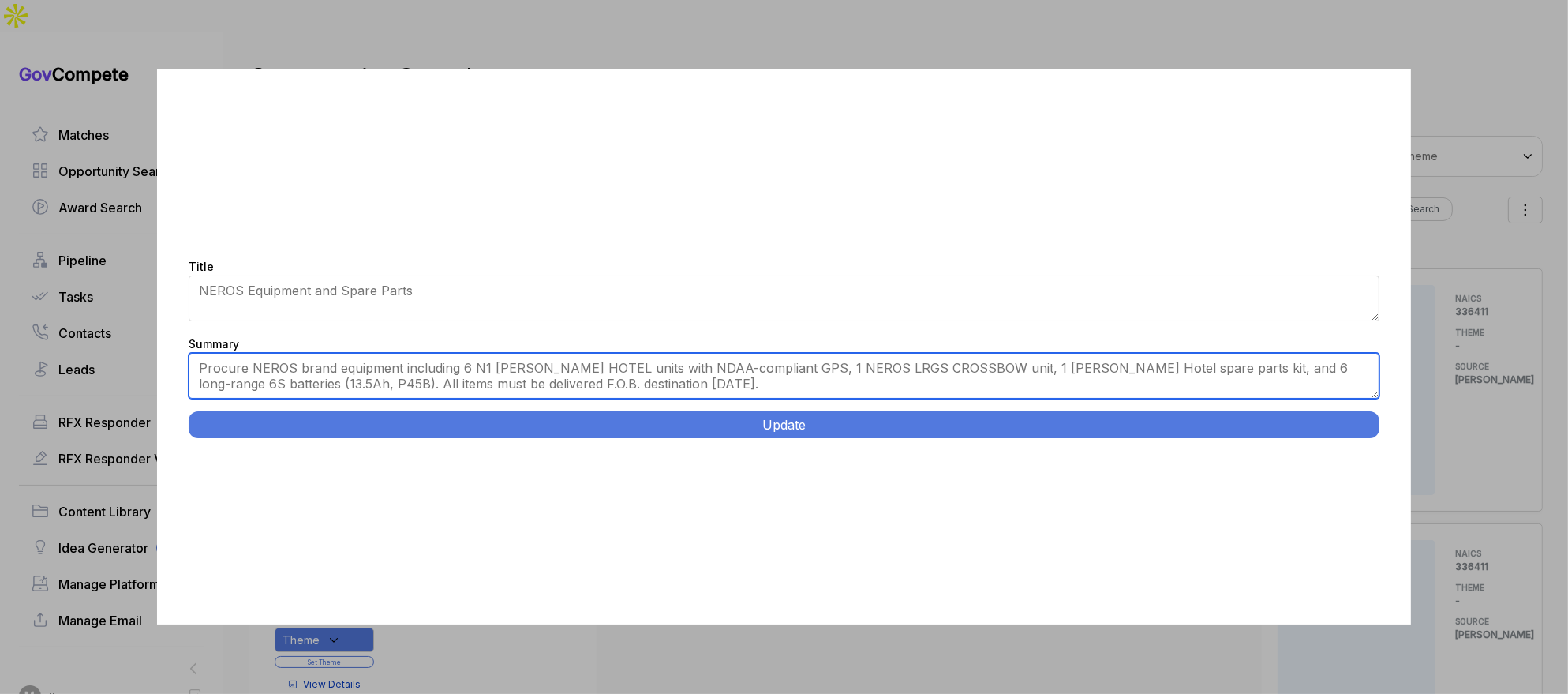
drag, startPoint x: 439, startPoint y: 366, endPoint x: 503, endPoint y: 366, distance: 64.0
click at [507, 365] on textarea "Provide FPV (First Person View) UAS systems for surveillance and reconnaissance…" at bounding box center [784, 376] width 1192 height 46
type textarea "Seeking NEROS brand equipment including 6 N1 [PERSON_NAME] HOTEL units with NDA…"
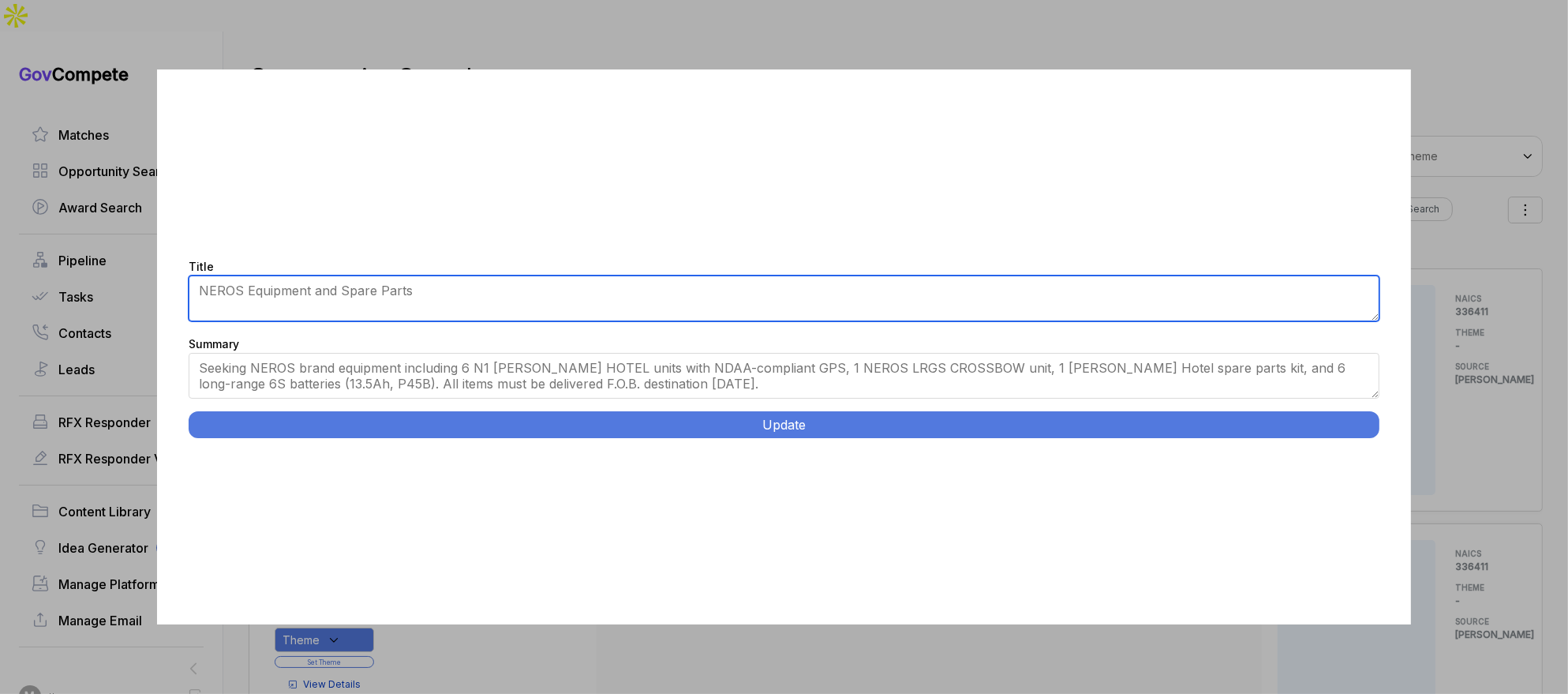
click at [408, 307] on textarea "FPV UAS Acquisition" at bounding box center [784, 299] width 1192 height 46
type textarea "sUAS Equipment and Spare Parts"
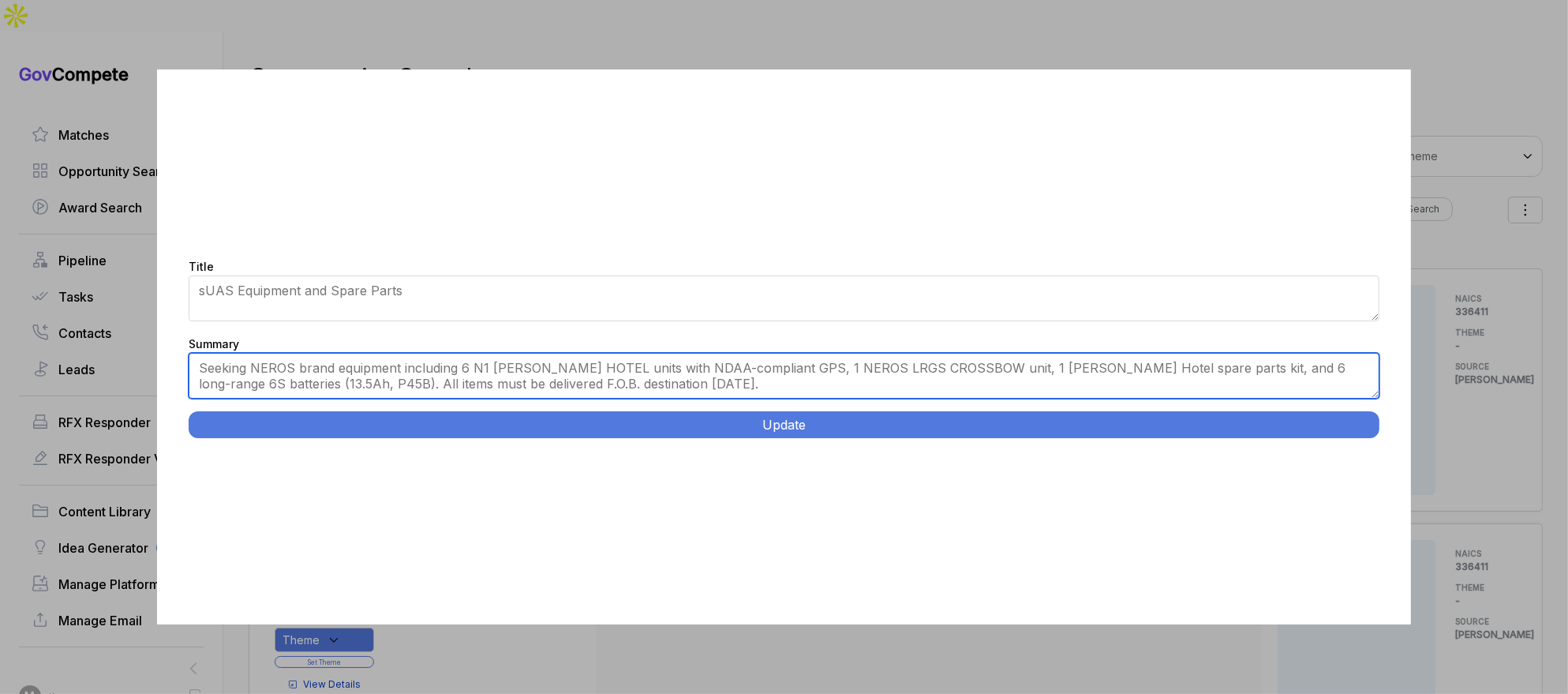
click at [522, 381] on textarea "Provide FPV (First Person View) UAS systems for surveillance and reconnaissance…" at bounding box center [784, 376] width 1192 height 46
type textarea "Brand Name or Equal. Seeking NEROS brand equipment including 6 N1 [PERSON_NAME]…"
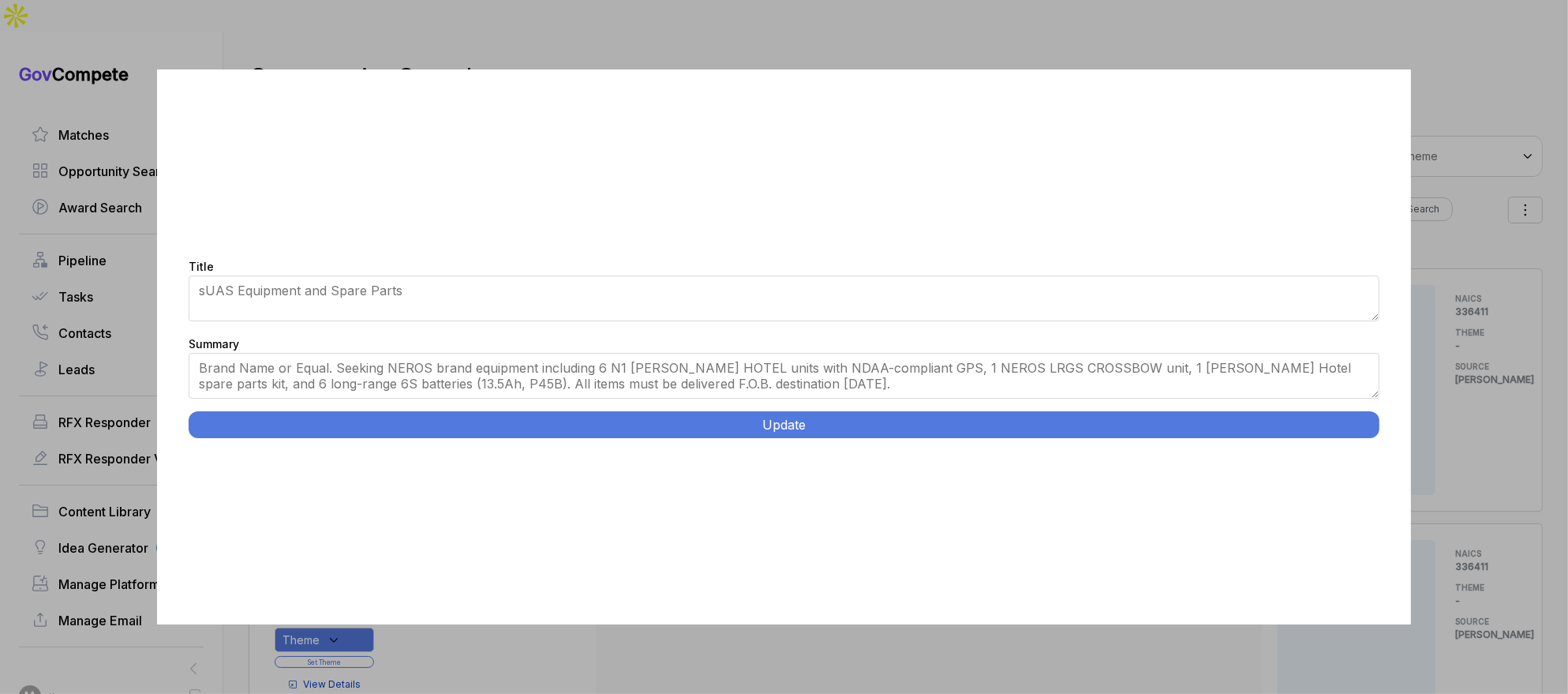
click at [704, 416] on button "Update" at bounding box center [784, 425] width 1192 height 27
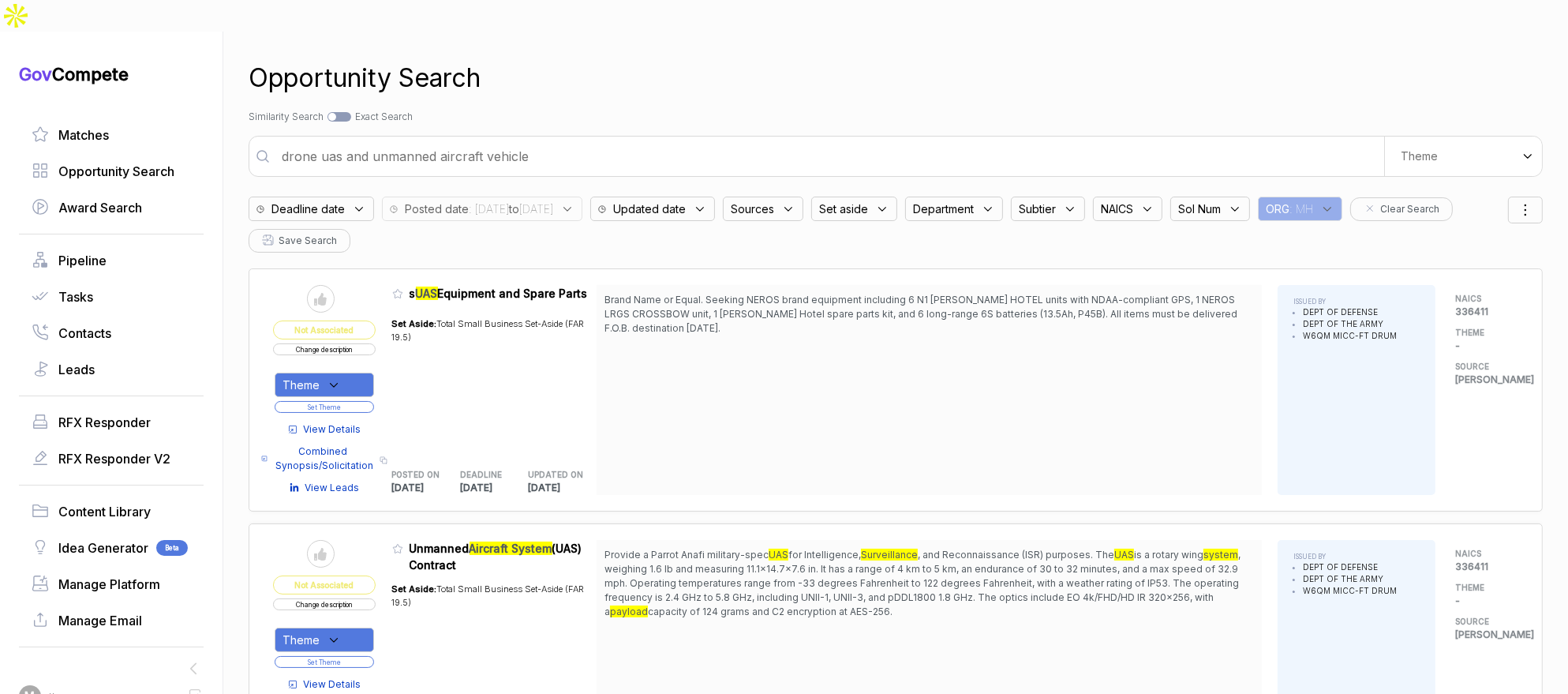
drag, startPoint x: 356, startPoint y: 351, endPoint x: 360, endPoint y: 368, distance: 17.5
click at [356, 373] on div "Theme" at bounding box center [324, 384] width 99 height 24
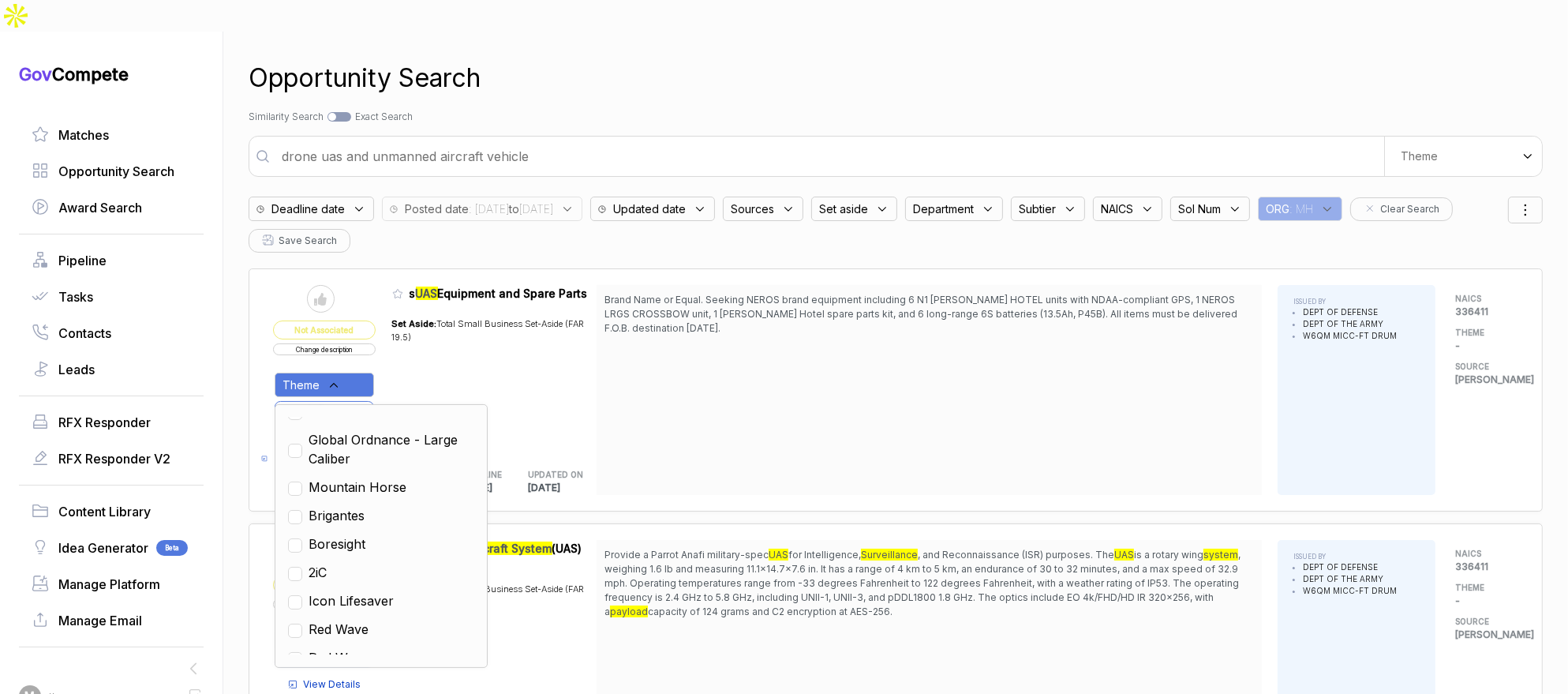
scroll to position [249, 0]
drag, startPoint x: 350, startPoint y: 452, endPoint x: 433, endPoint y: 430, distance: 85.9
click at [351, 473] on span "QinetiQ" at bounding box center [330, 483] width 42 height 19
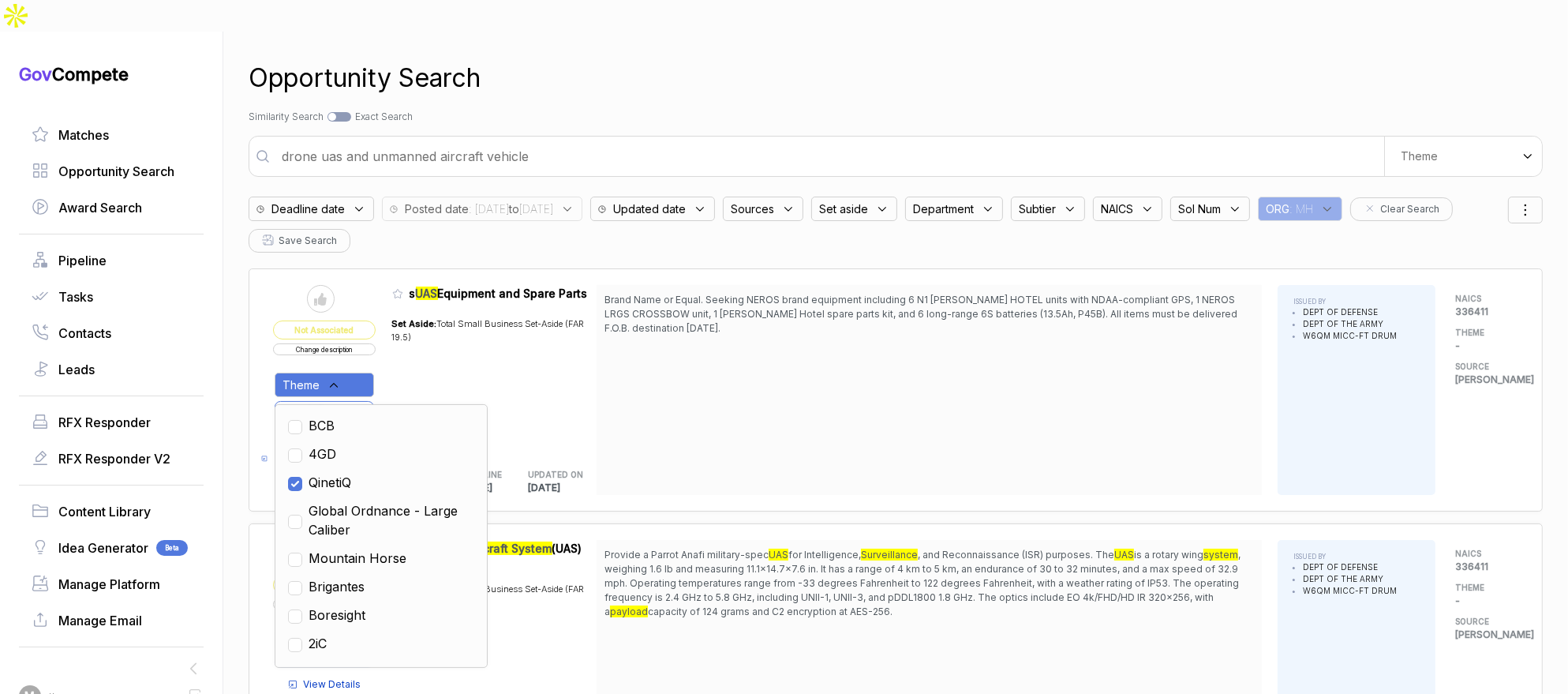
checkbox input "true"
drag, startPoint x: 577, startPoint y: 409, endPoint x: 562, endPoint y: 410, distance: 15.0
click at [574, 409] on div "Set Aside: Total Small Business Set-Aside (FAR 19.5)" at bounding box center [494, 379] width 205 height 143
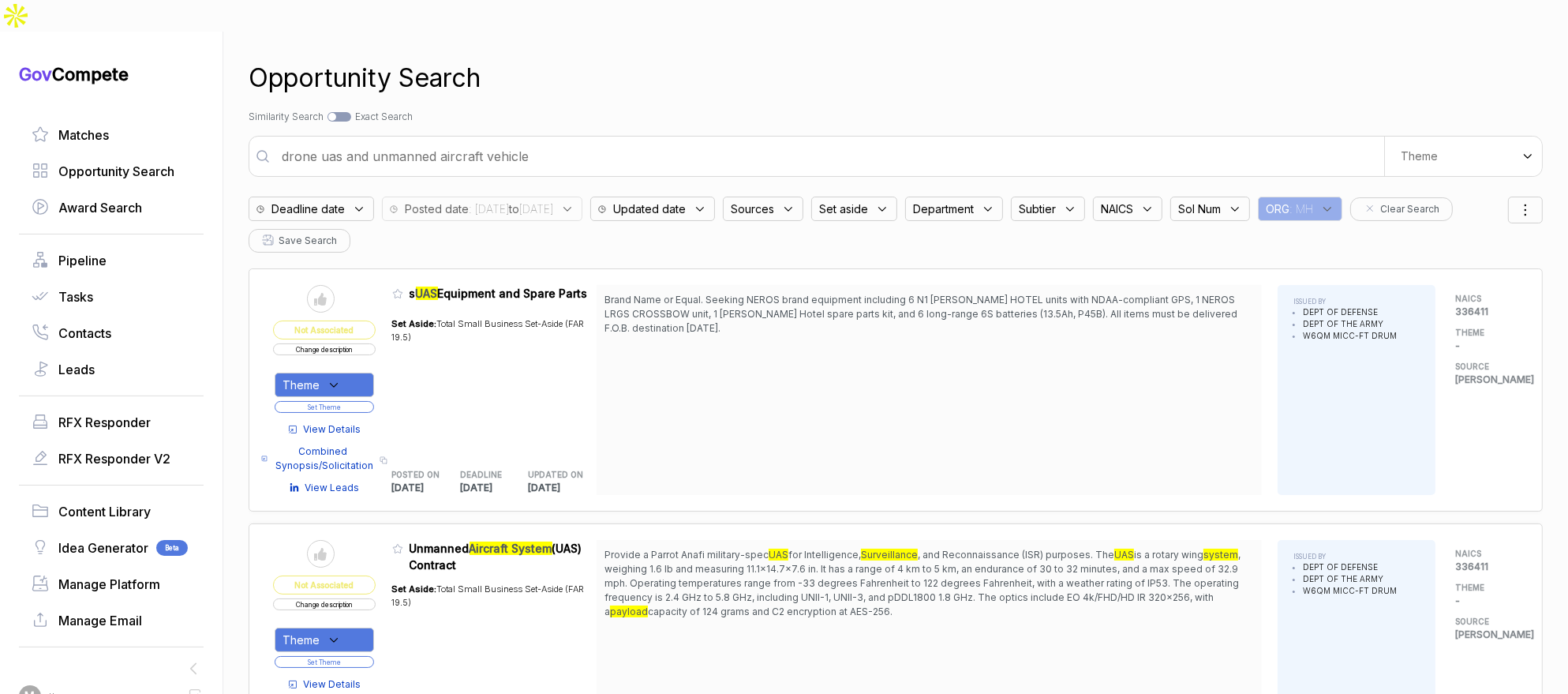
click at [338, 401] on button "Set Theme" at bounding box center [324, 407] width 99 height 12
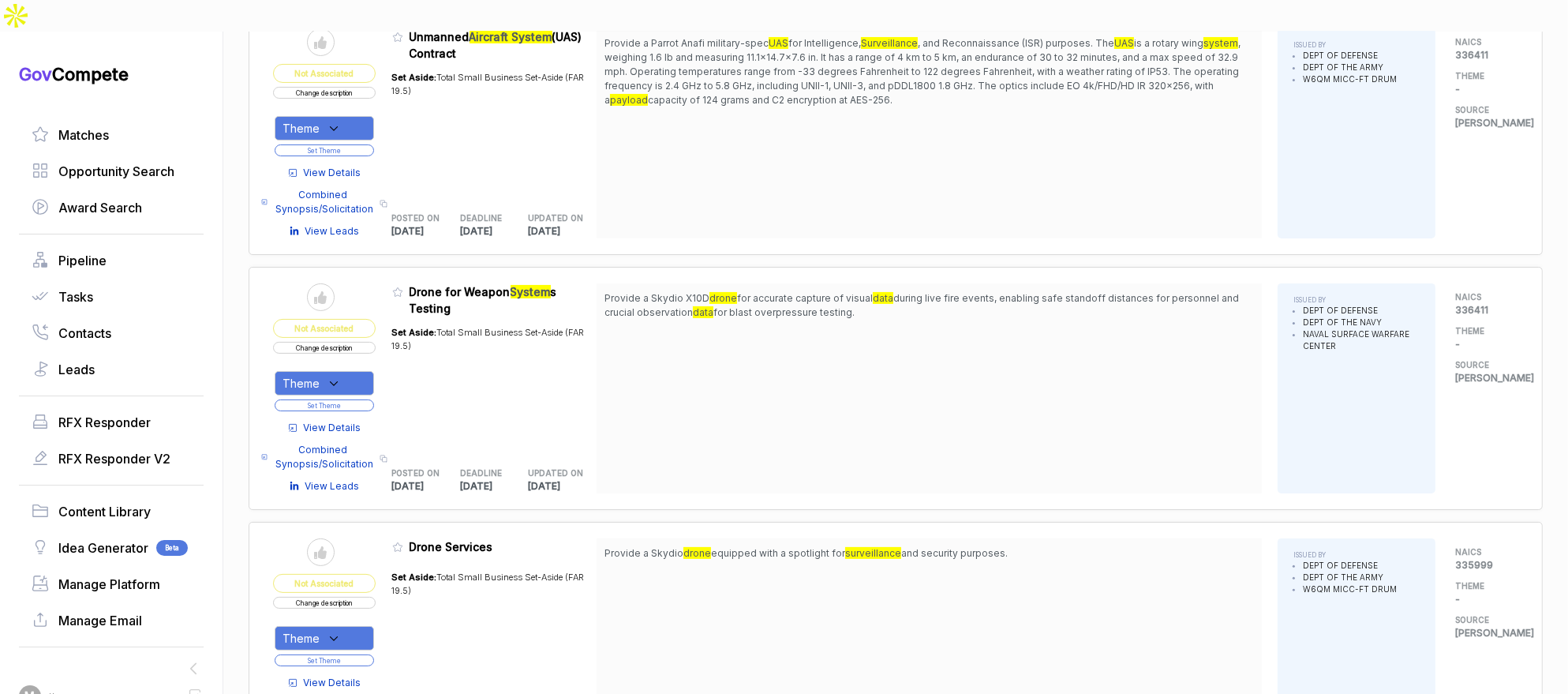
scroll to position [455, 0]
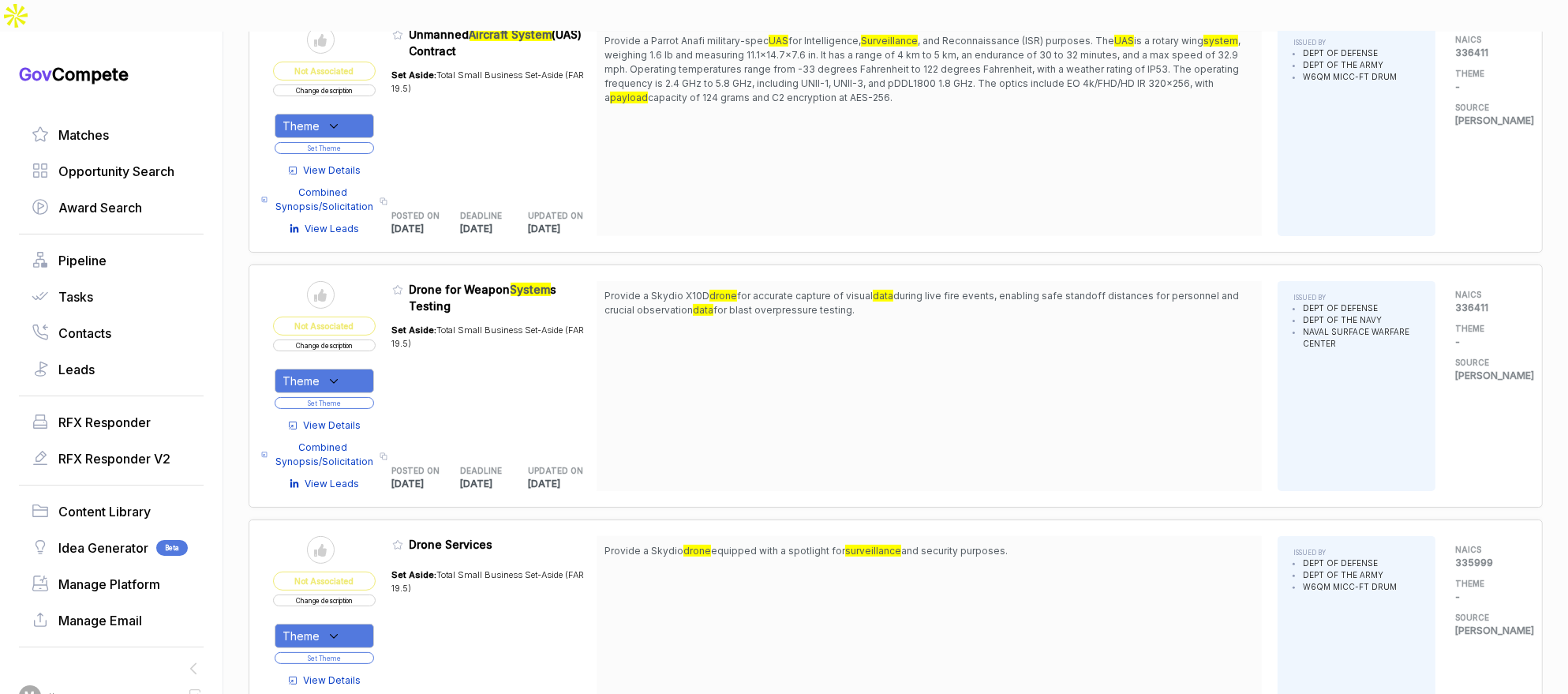
click at [361, 418] on span "View Details" at bounding box center [333, 425] width 58 height 14
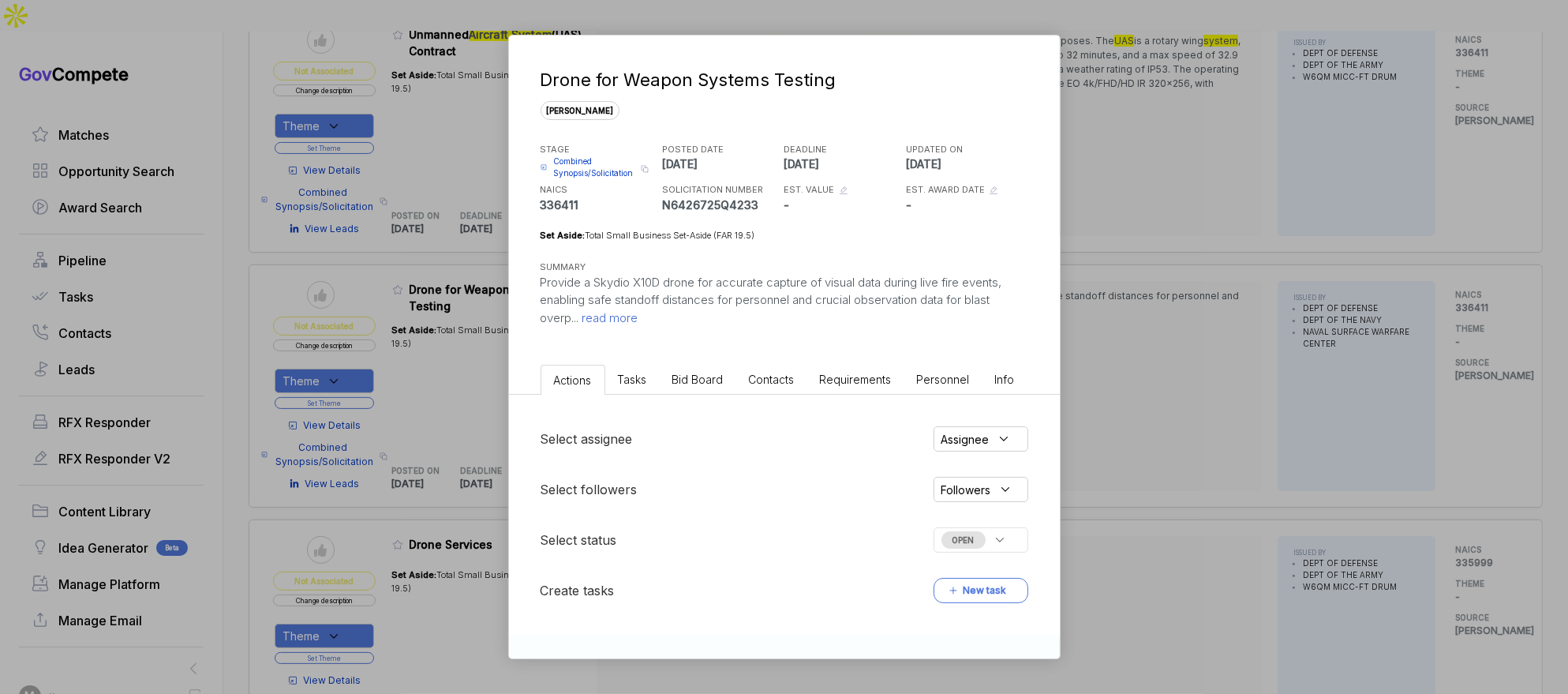
click at [649, 381] on li "Tasks" at bounding box center [633, 379] width 55 height 29
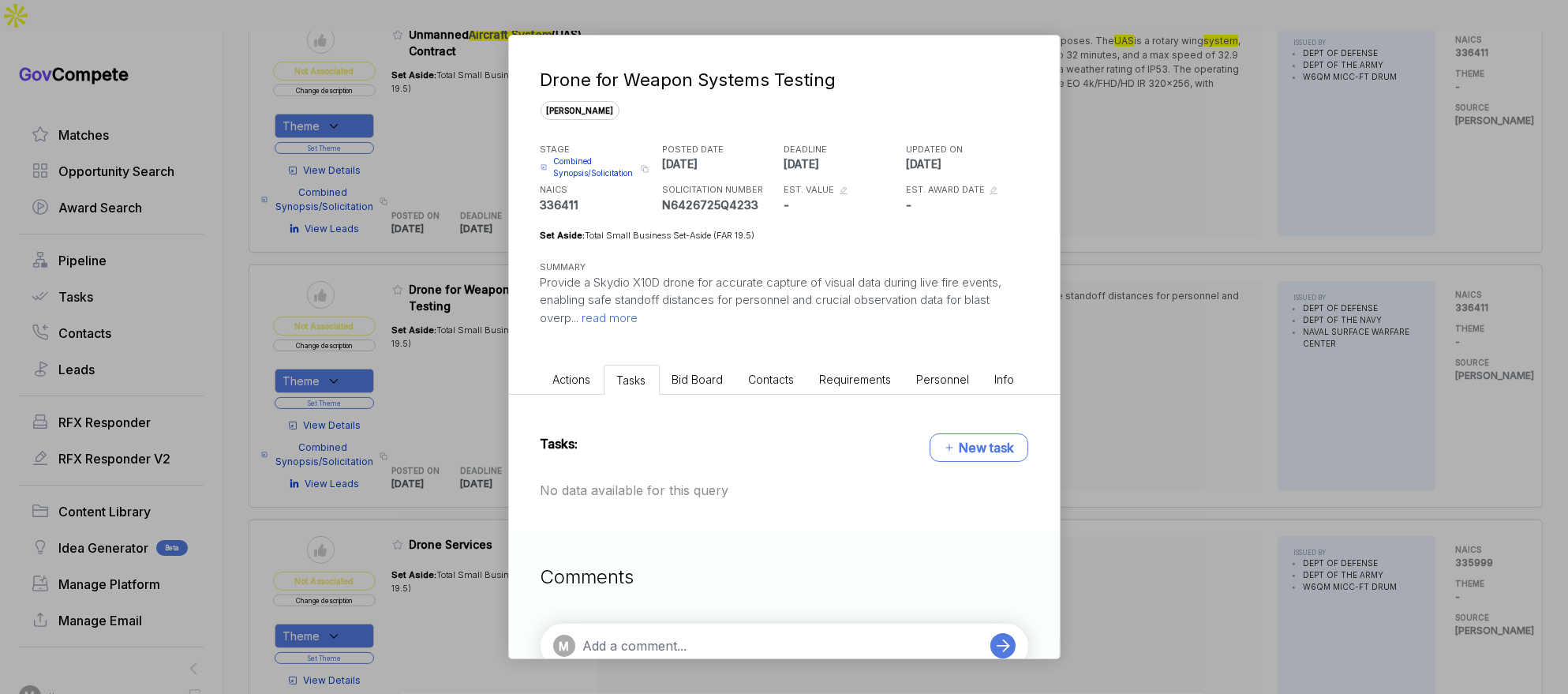
click at [686, 381] on span "Bid Board" at bounding box center [697, 380] width 51 height 13
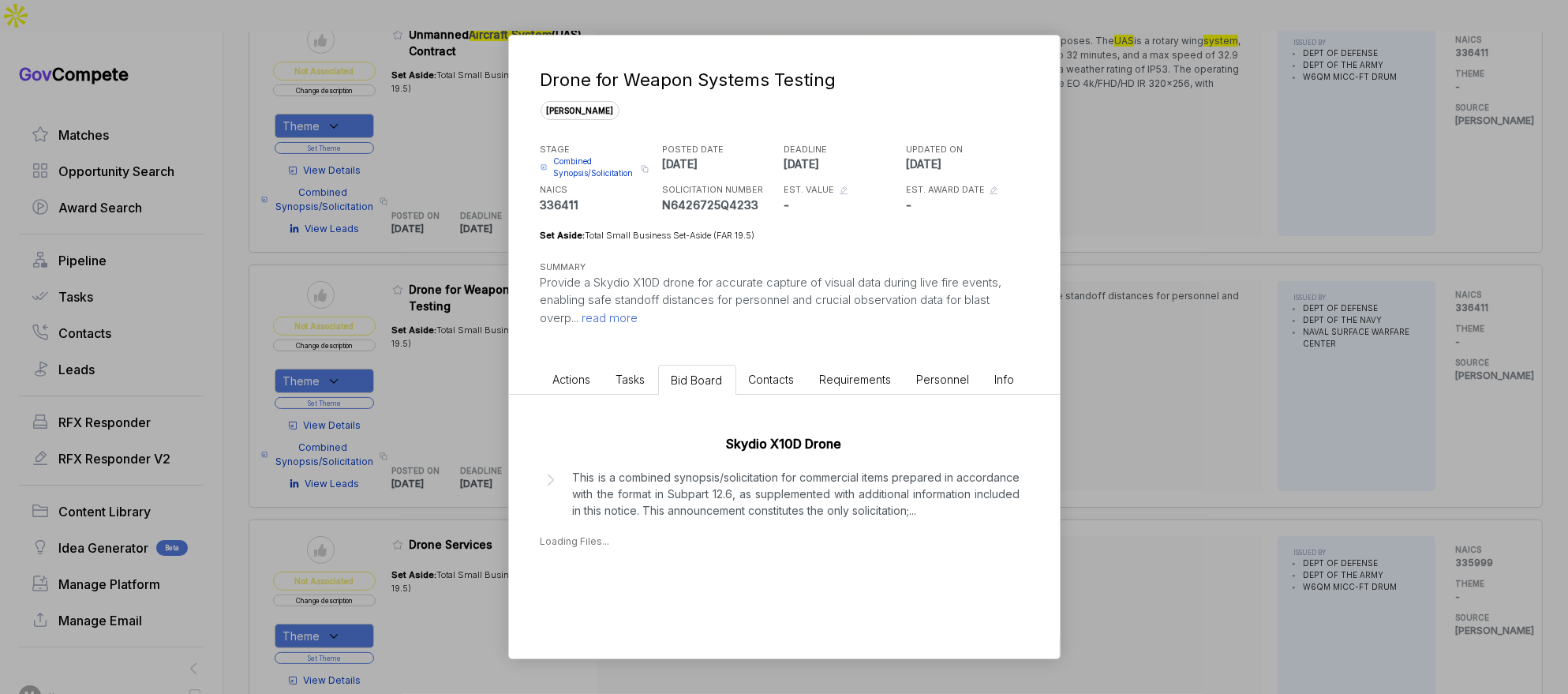
drag, startPoint x: 693, startPoint y: 487, endPoint x: 677, endPoint y: 530, distance: 45.9
click at [693, 487] on p "This is a combined synopsis/solicitation for commercial items prepared in accor…" at bounding box center [797, 494] width 448 height 50
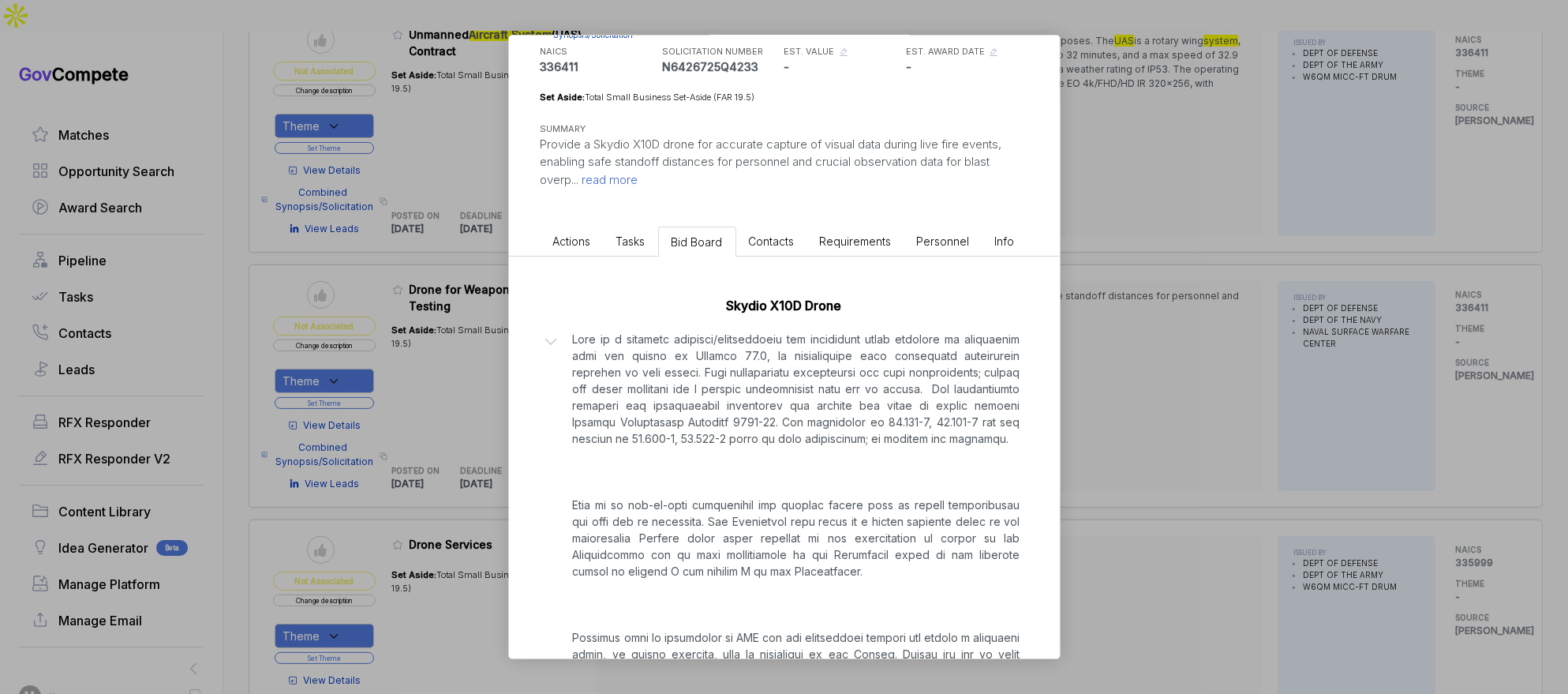
scroll to position [371, 0]
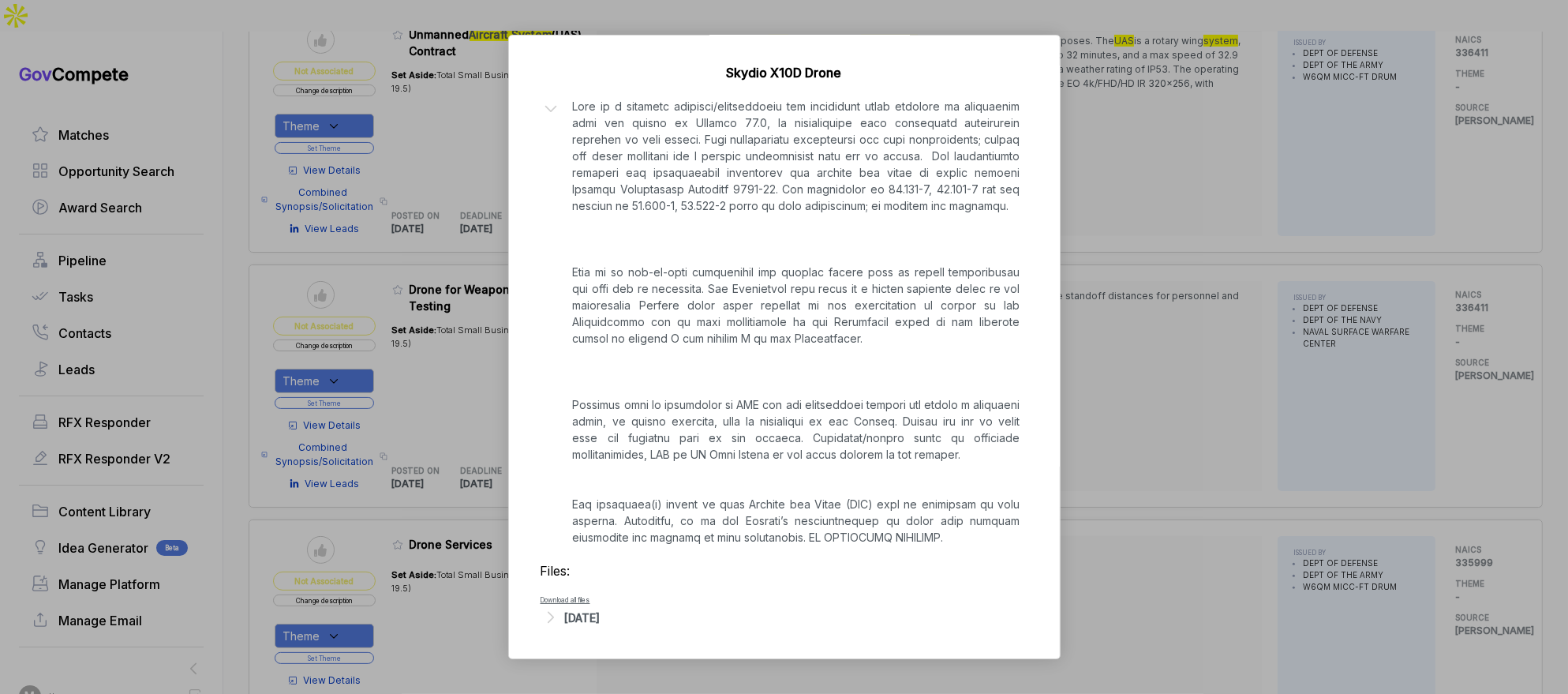
click at [601, 619] on div "[DATE]" at bounding box center [583, 617] width 36 height 16
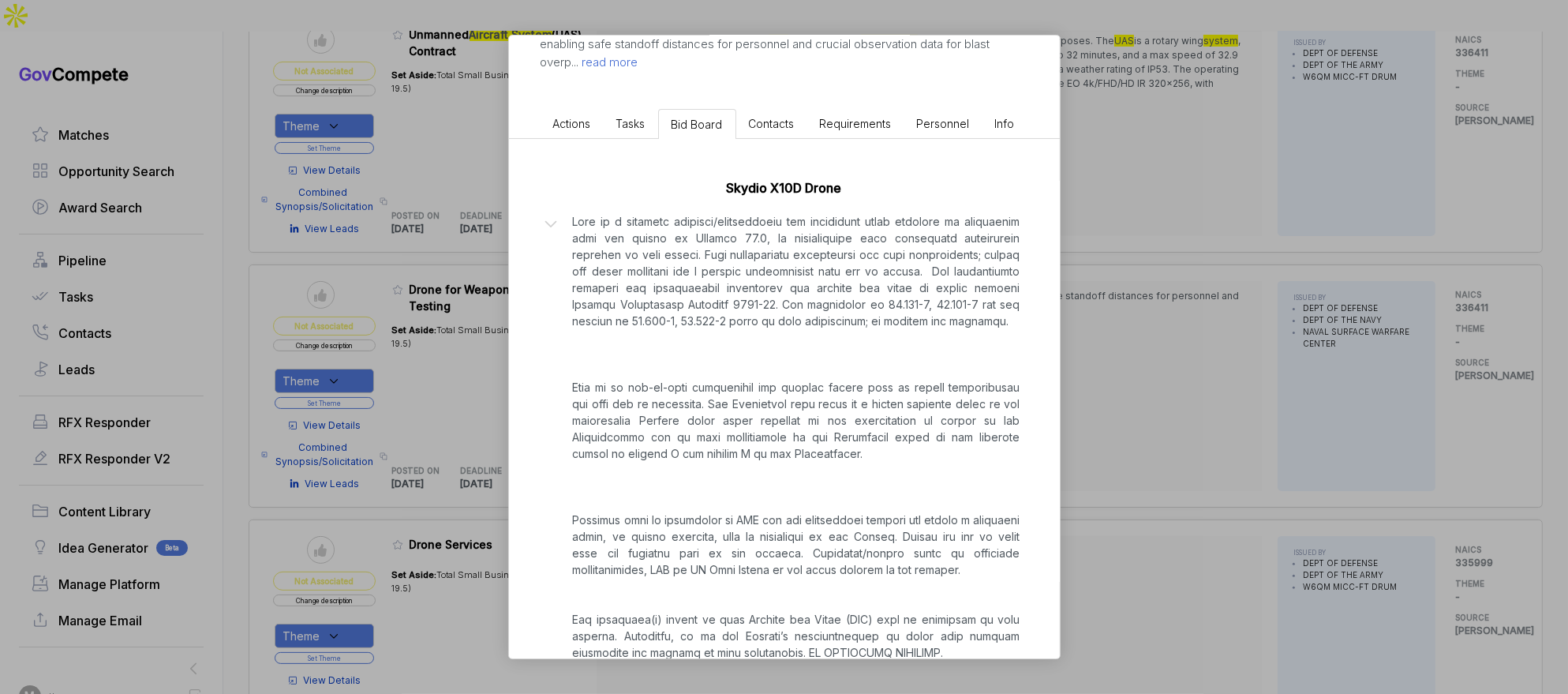
scroll to position [217, 0]
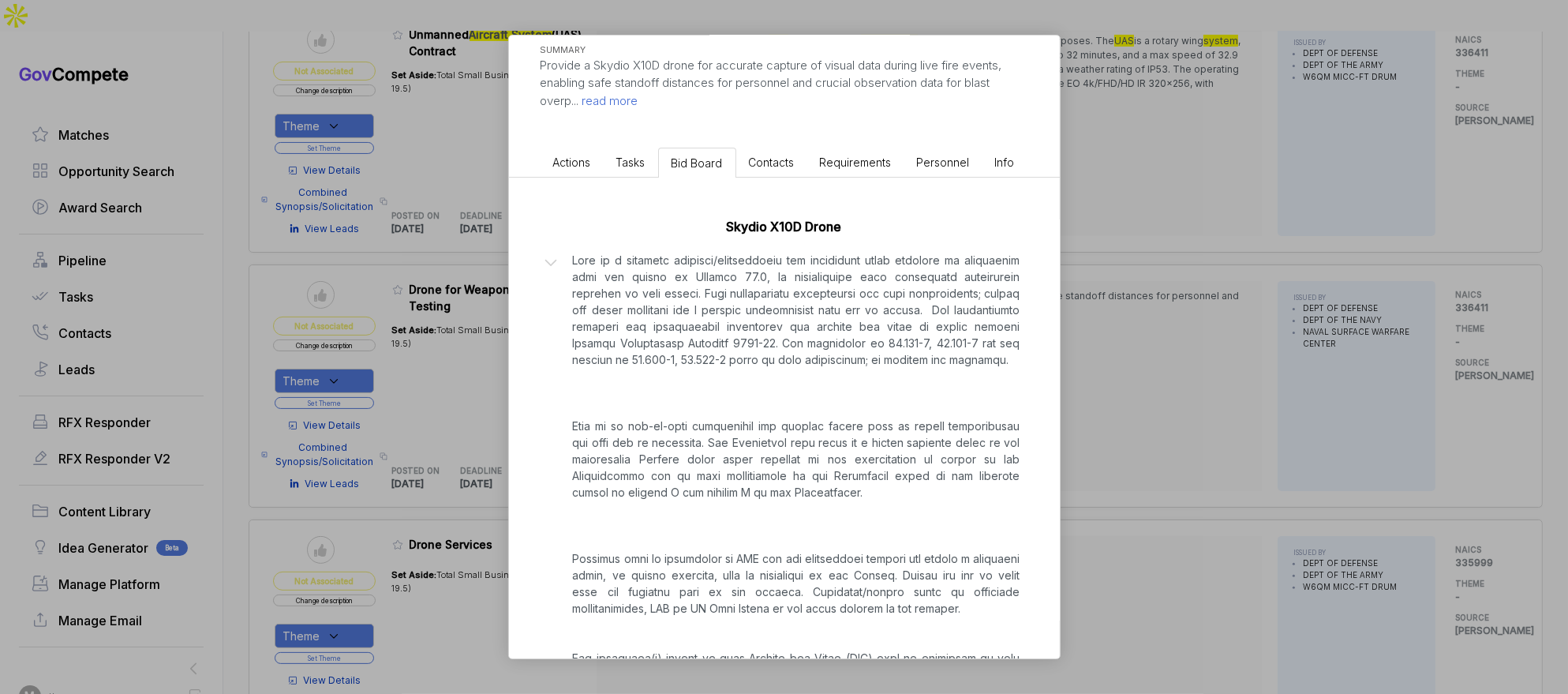
click at [1196, 438] on div "Drone for Weapon Systems Testing [PERSON_NAME] STAGE Combined Synopsis/Solicita…" at bounding box center [784, 347] width 1568 height 694
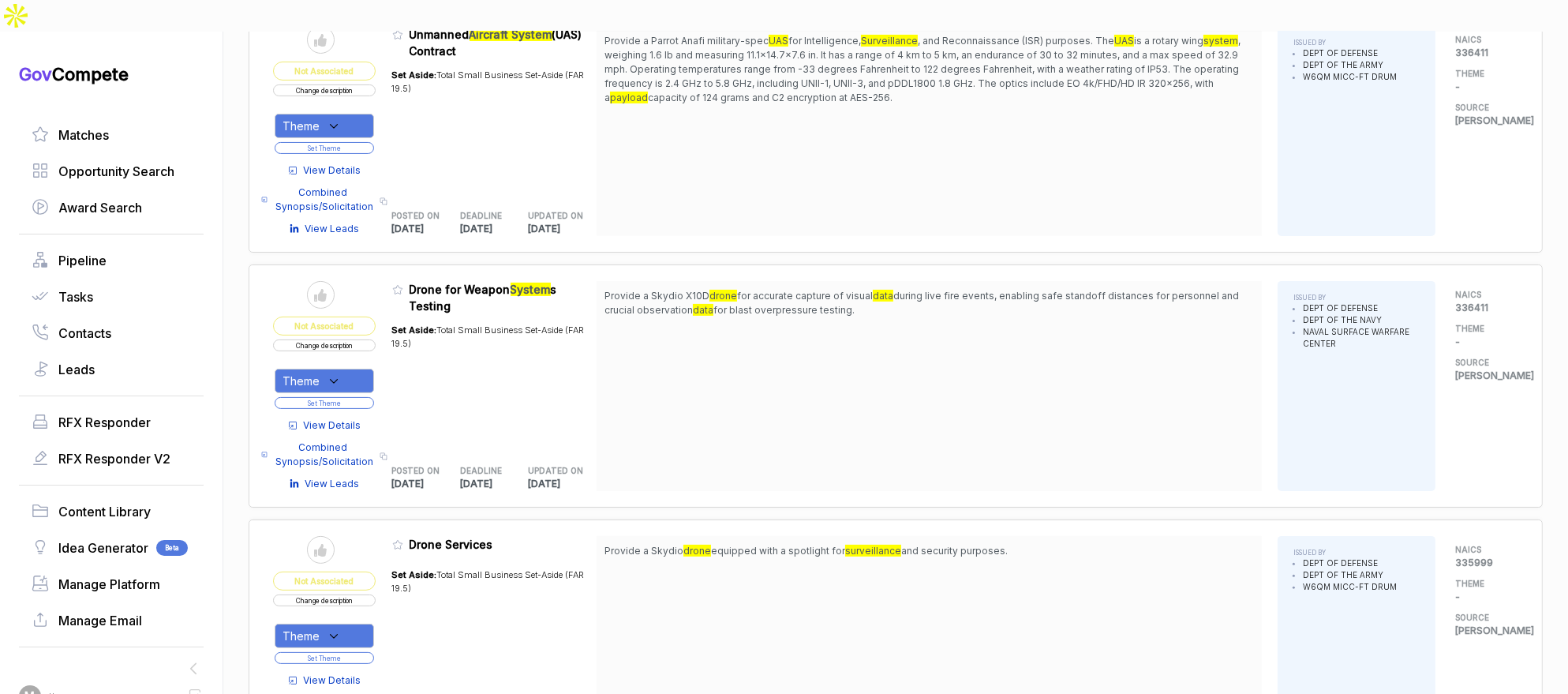
click at [373, 368] on div "Theme" at bounding box center [324, 380] width 99 height 24
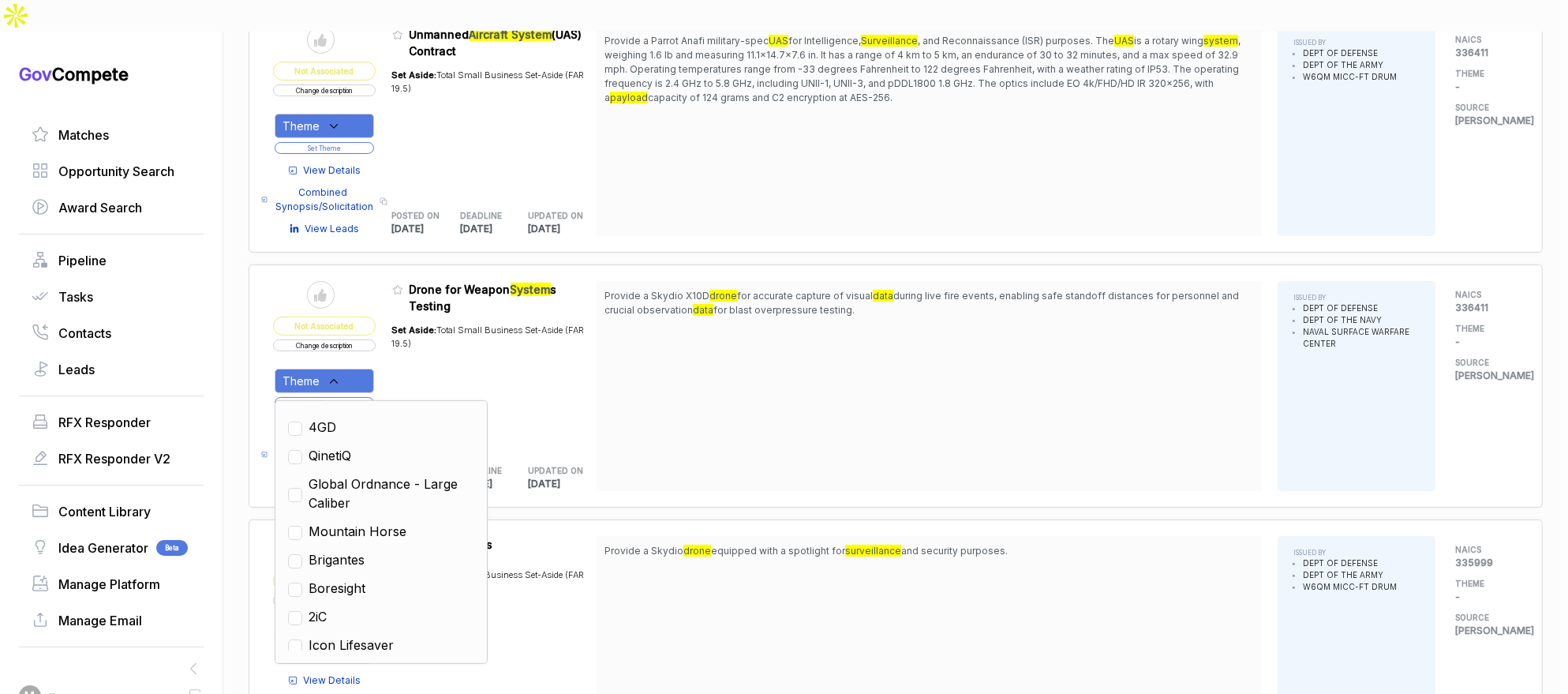
drag, startPoint x: 339, startPoint y: 423, endPoint x: 451, endPoint y: 385, distance: 118.3
click at [342, 446] on span "QinetiQ" at bounding box center [330, 456] width 42 height 19
checkbox input "true"
click at [524, 357] on div "Set Aside: Total Small Business Set-Aside (FAR 19.5)" at bounding box center [494, 381] width 205 height 134
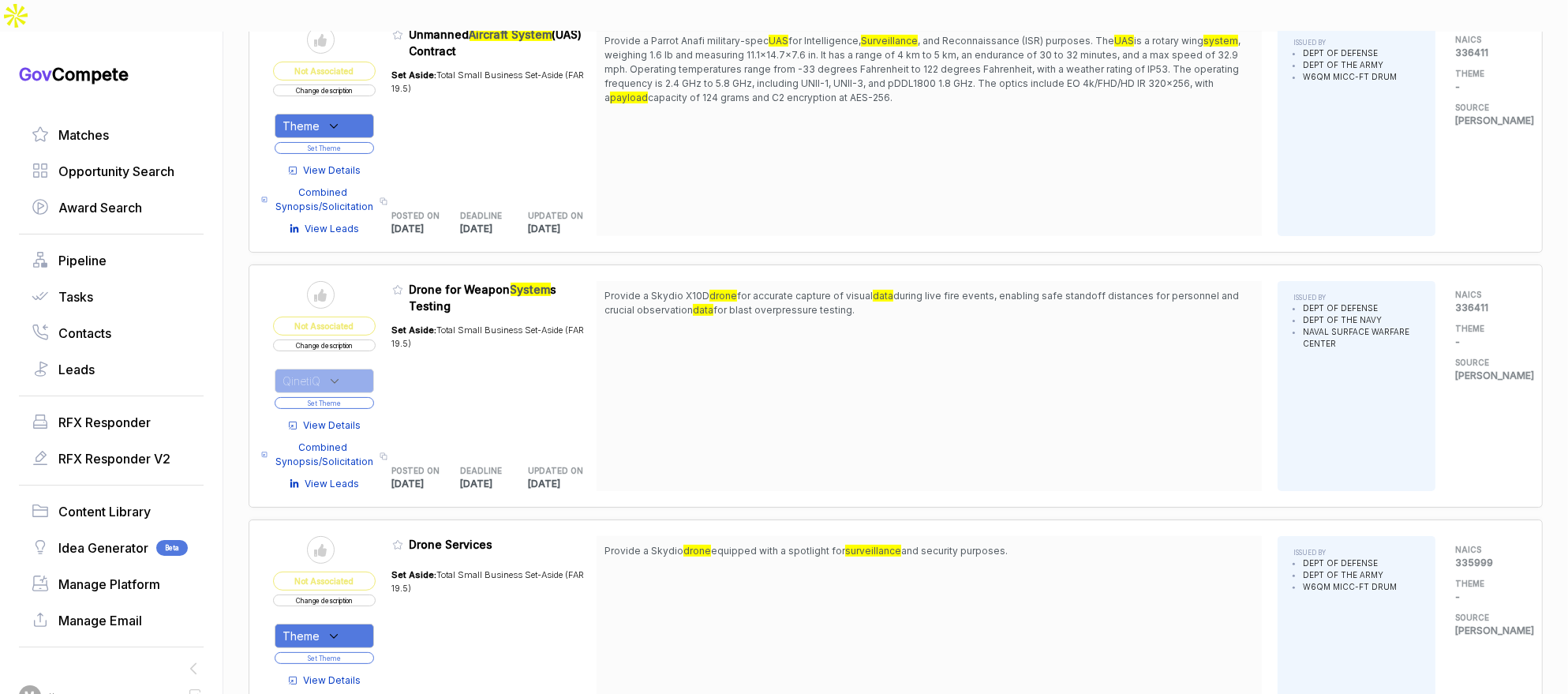
click at [353, 397] on button "Set Theme" at bounding box center [324, 403] width 99 height 12
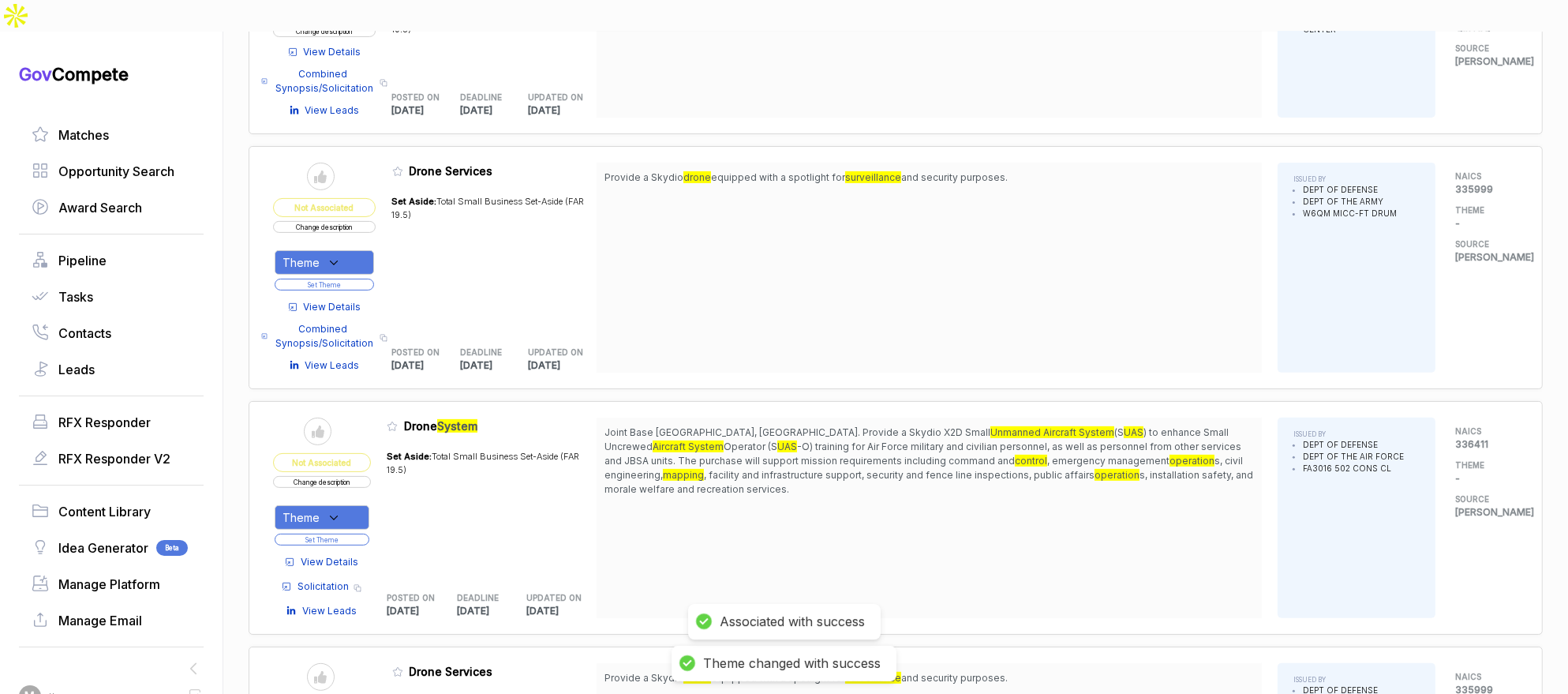
scroll to position [780, 0]
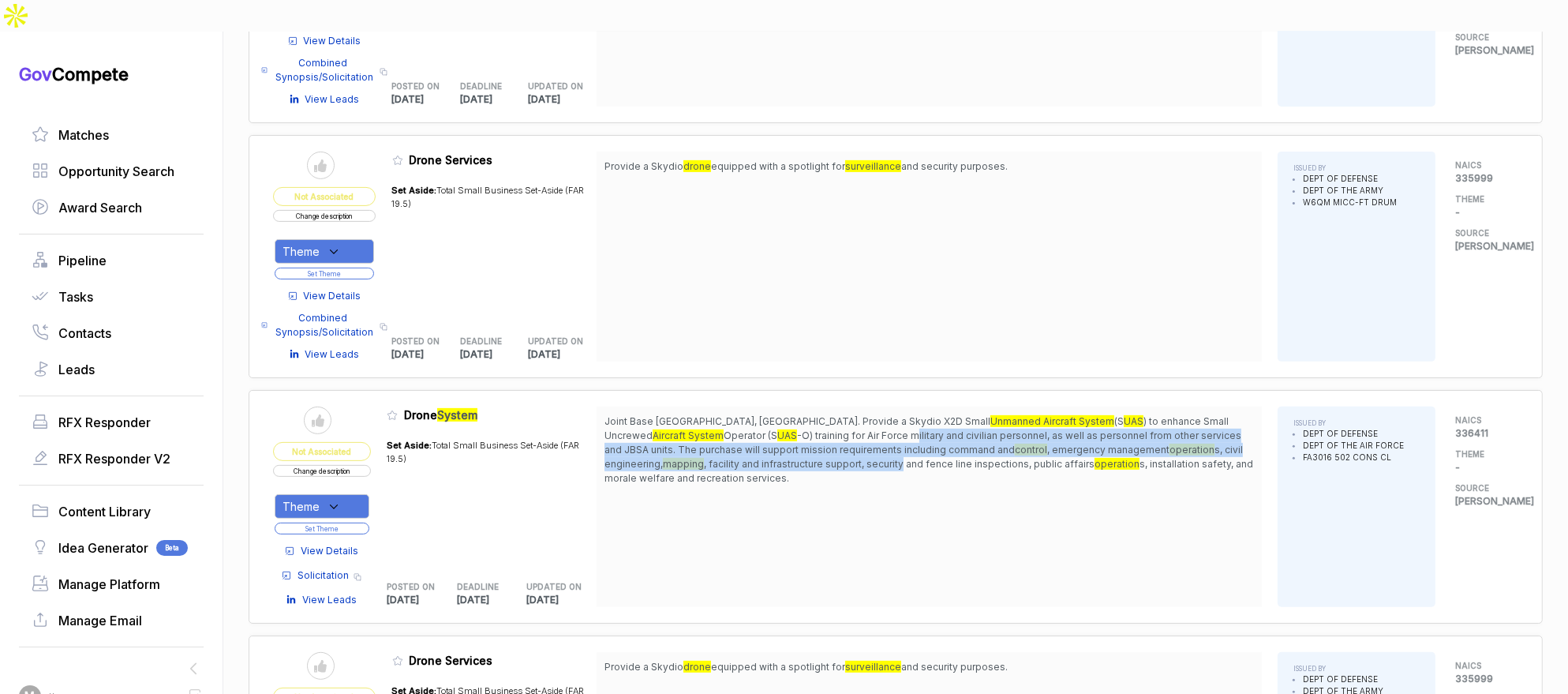
drag, startPoint x: 805, startPoint y: 393, endPoint x: 791, endPoint y: 453, distance: 61.6
click at [805, 431] on span "Joint Base [GEOGRAPHIC_DATA], [GEOGRAPHIC_DATA]. Provide a Skydio X2D Small Unm…" at bounding box center [930, 450] width 650 height 71
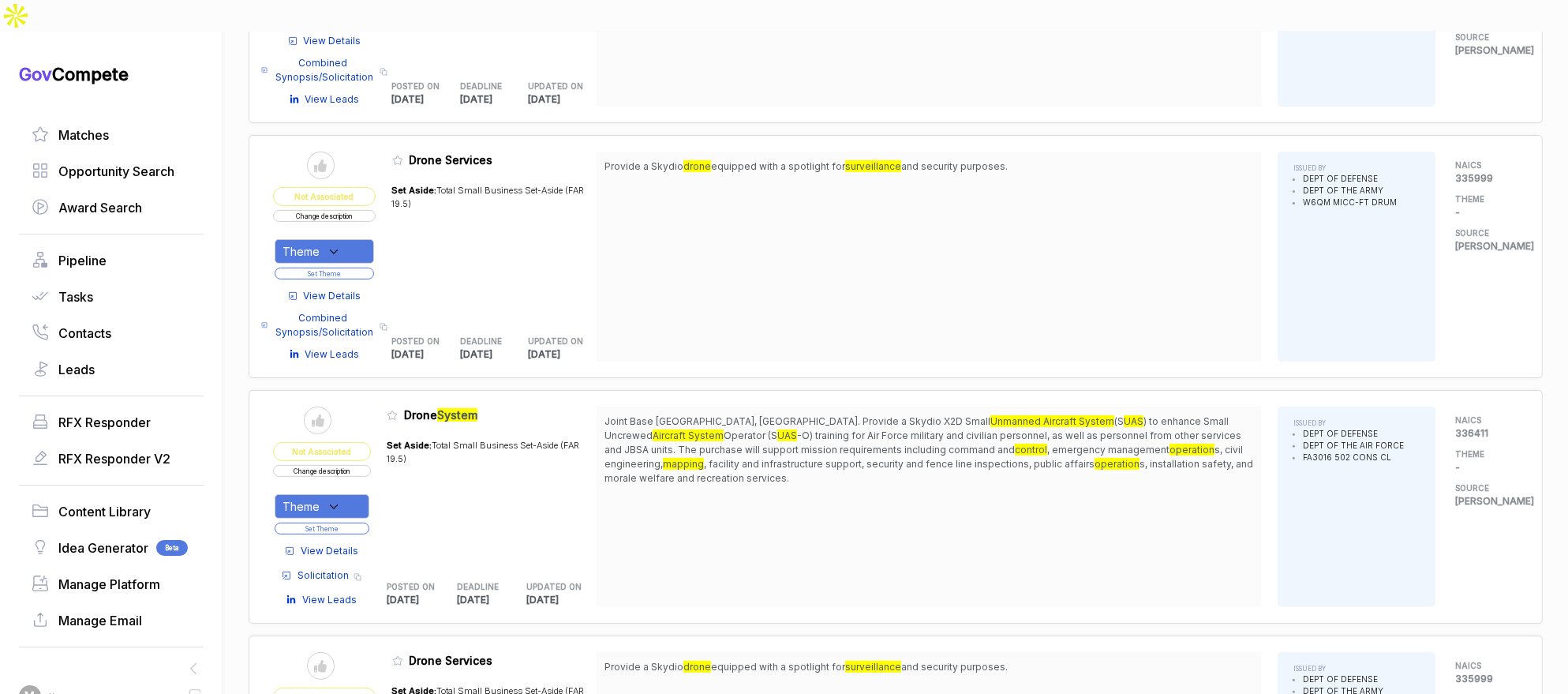
drag, startPoint x: 791, startPoint y: 453, endPoint x: 671, endPoint y: 474, distance: 121.8
click at [783, 454] on div "Joint Base [GEOGRAPHIC_DATA], [GEOGRAPHIC_DATA]. Provide a Skydio X2D Small Unm…" at bounding box center [930, 507] width 665 height 201
click at [346, 544] on span "View Details" at bounding box center [330, 551] width 58 height 14
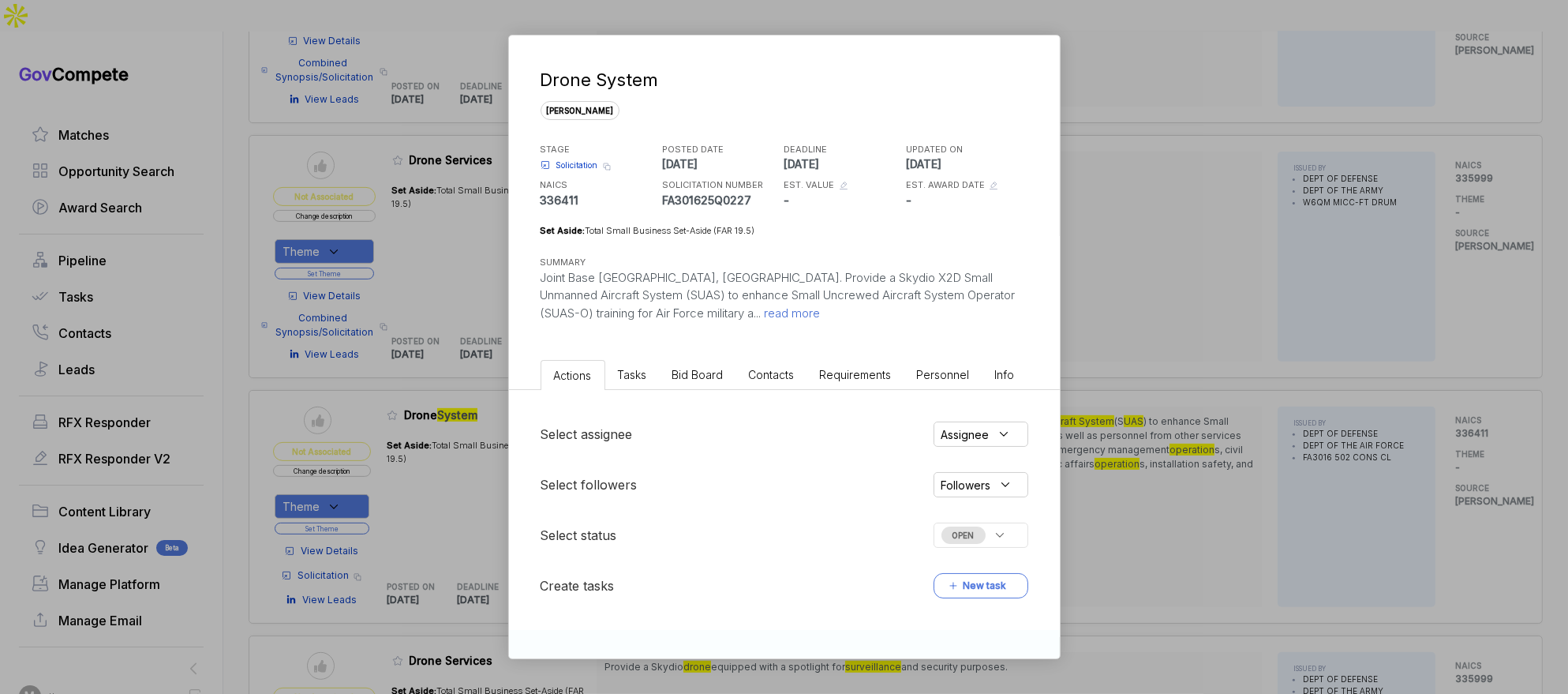
click at [711, 371] on span "Bid Board" at bounding box center [697, 375] width 51 height 13
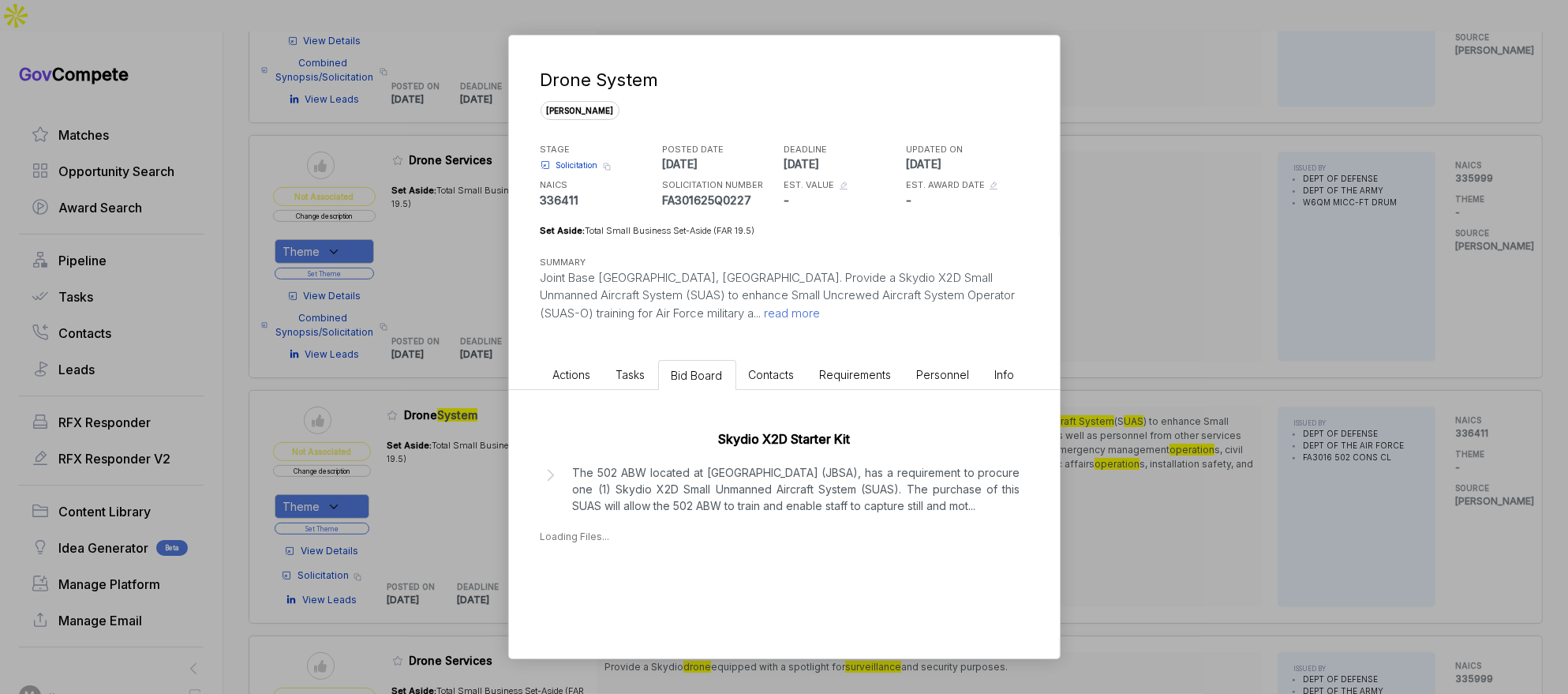
click at [687, 509] on p "The 502 ABW located at [GEOGRAPHIC_DATA] (JBSA), has a requirement to procure o…" at bounding box center [797, 489] width 448 height 50
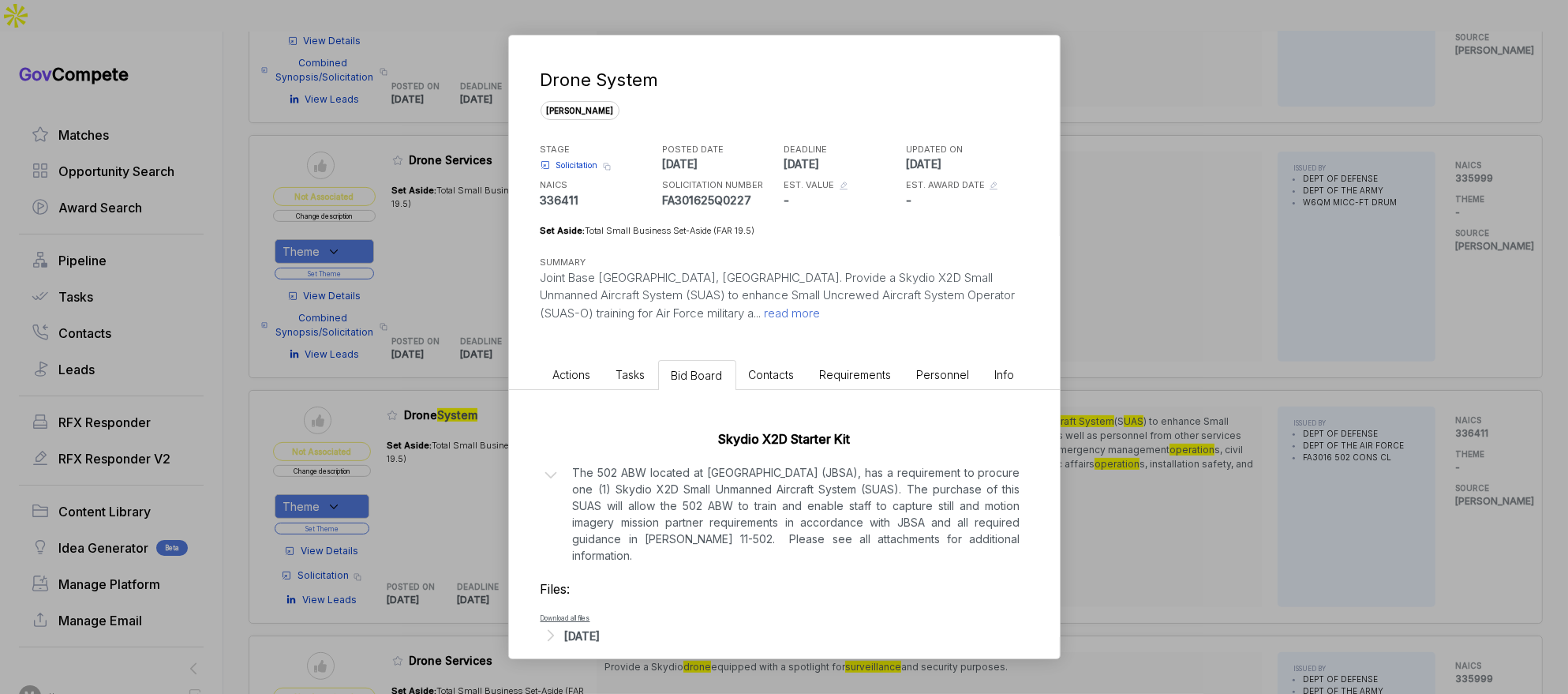
click at [601, 628] on div "[DATE]" at bounding box center [583, 635] width 36 height 16
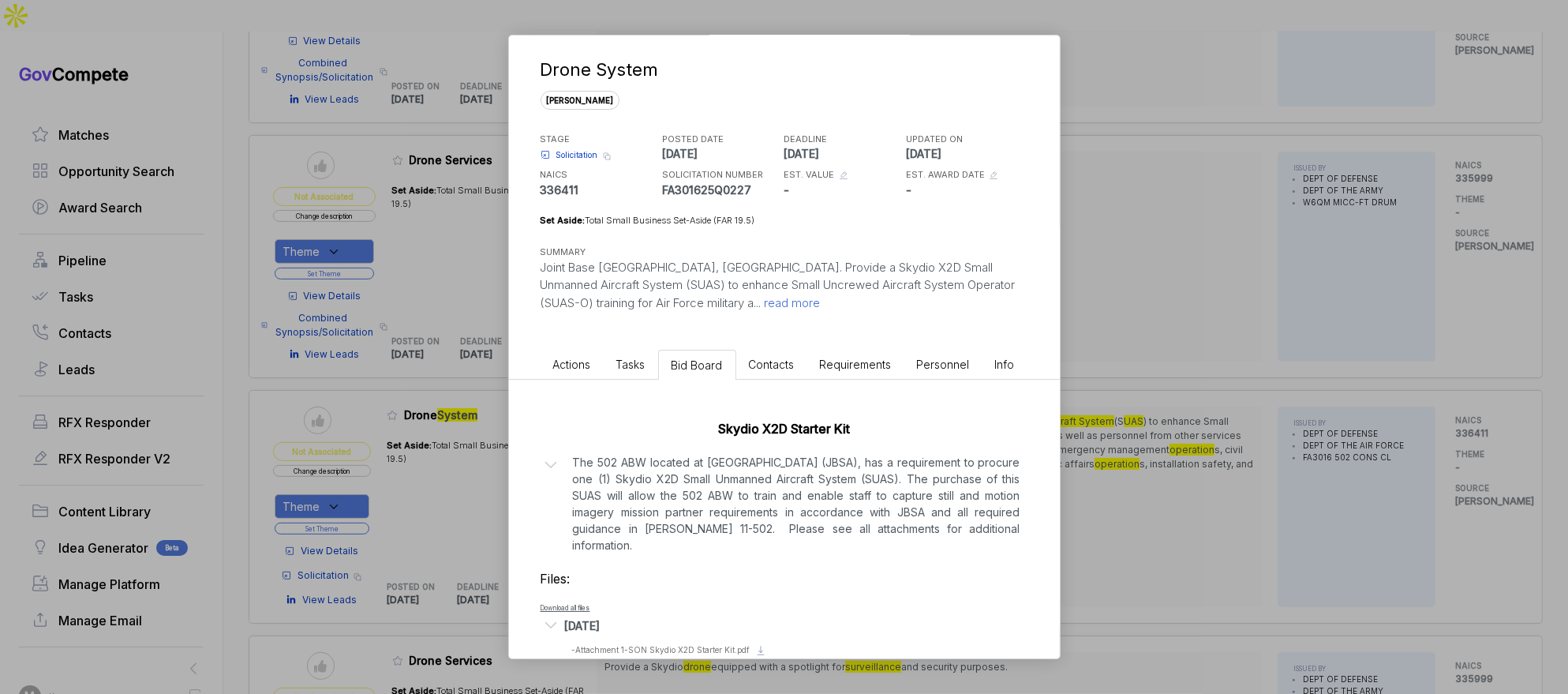
scroll to position [55, 0]
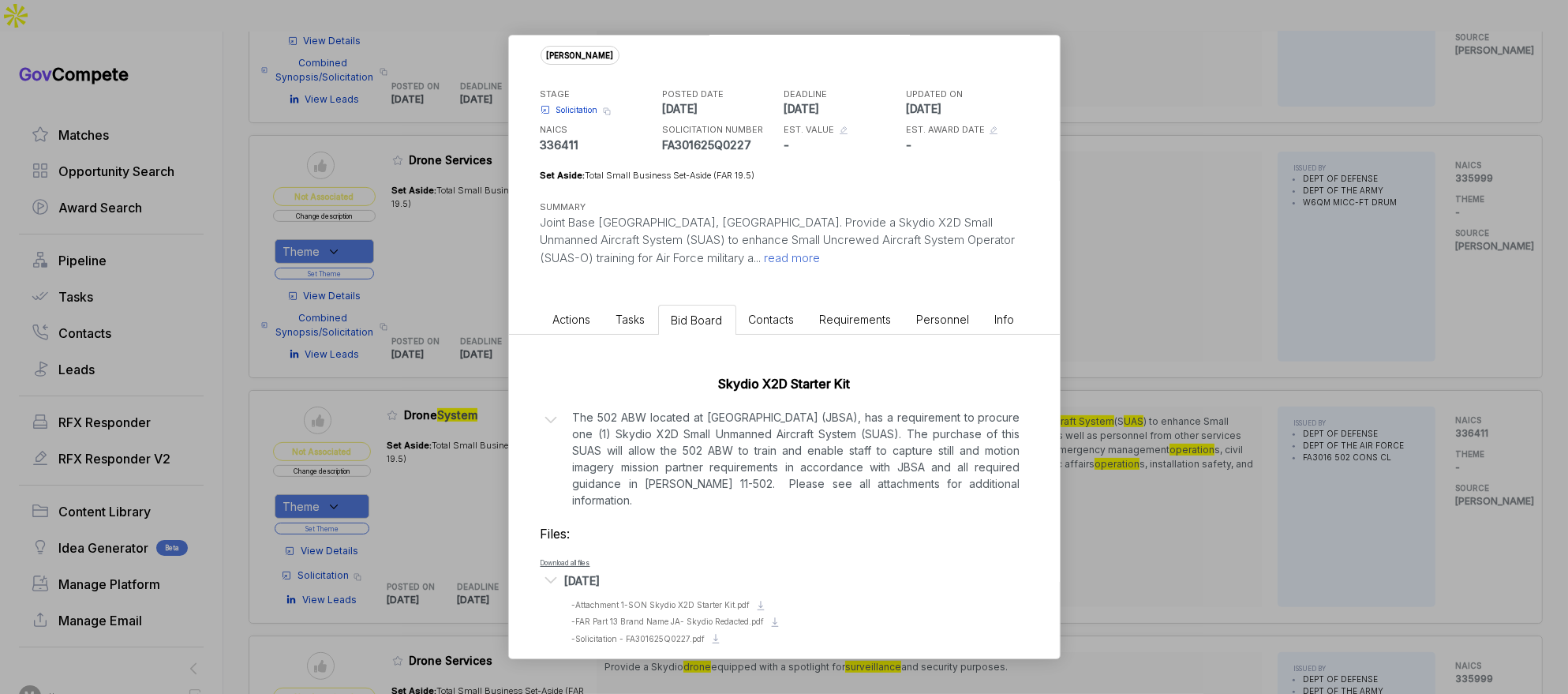
click at [1095, 446] on div "Drone System [PERSON_NAME] STAGE Solicitation Copy link POSTED DATE [DATE] DEAD…" at bounding box center [784, 347] width 1568 height 694
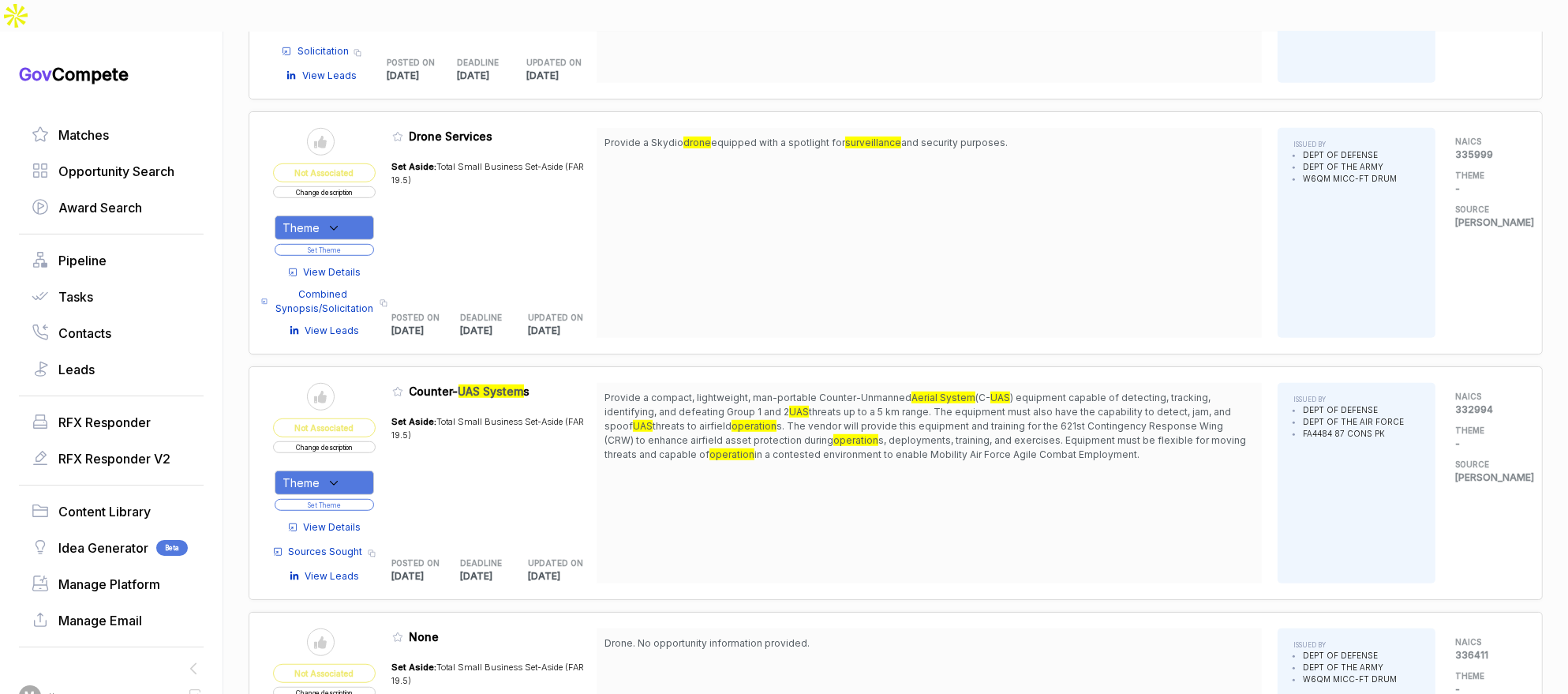
scroll to position [1323, 0]
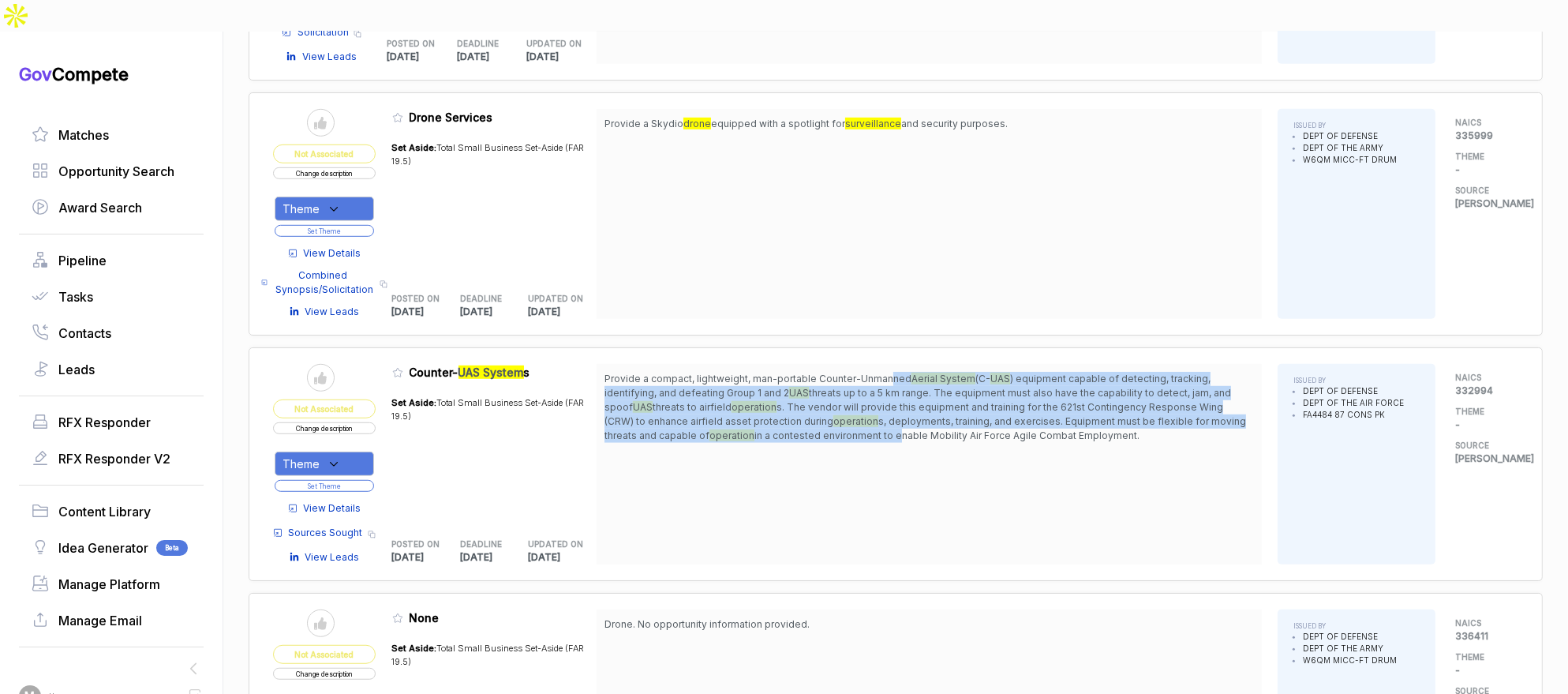
drag, startPoint x: 897, startPoint y: 354, endPoint x: 900, endPoint y: 393, distance: 39.1
click at [900, 391] on span "Provide a compact, lightweight, man-portable Counter-Unmanned Aerial System (C-…" at bounding box center [930, 408] width 650 height 71
drag, startPoint x: 865, startPoint y: 395, endPoint x: 738, endPoint y: 434, distance: 132.9
click at [864, 430] on span "in a contested environment to enable Mobility Air Force Agile Combat Employment." at bounding box center [947, 435] width 386 height 12
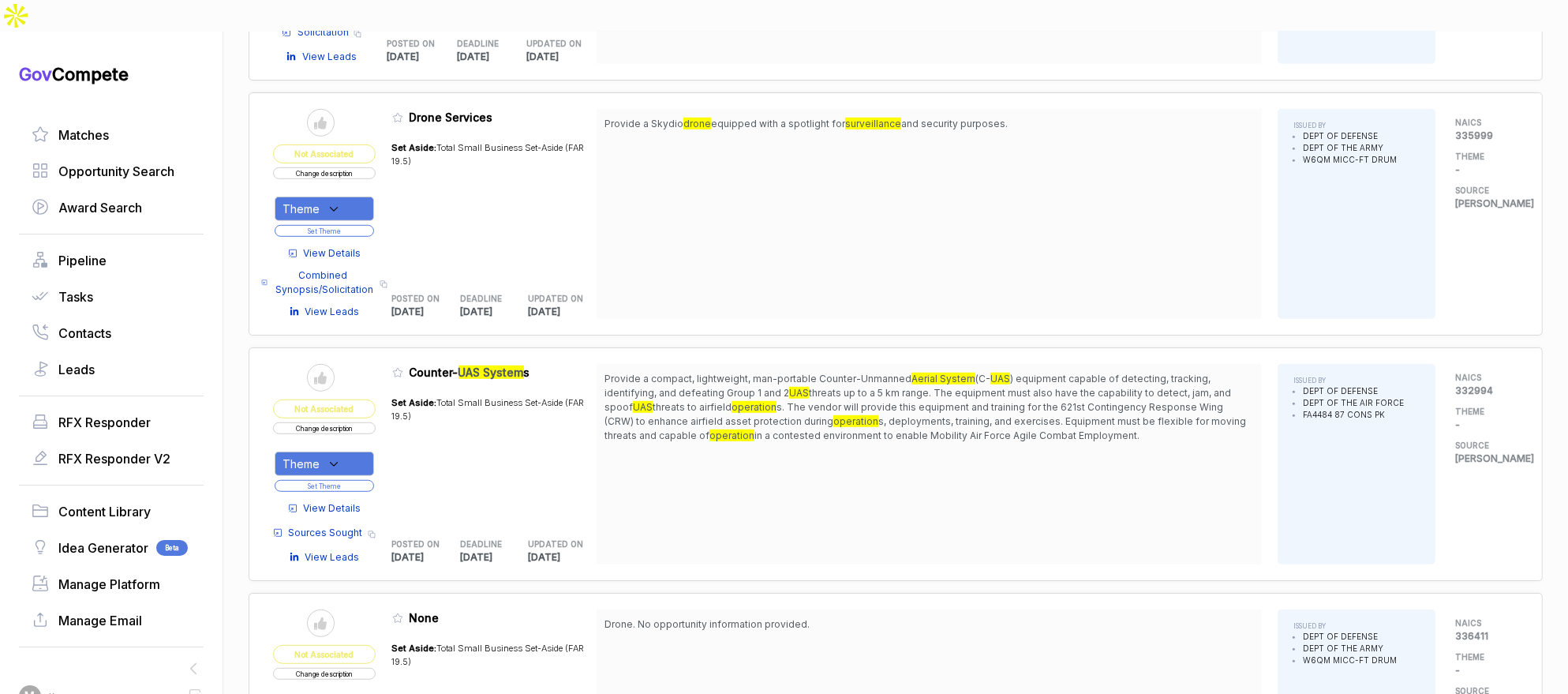
click at [361, 501] on span "View Details" at bounding box center [333, 508] width 58 height 14
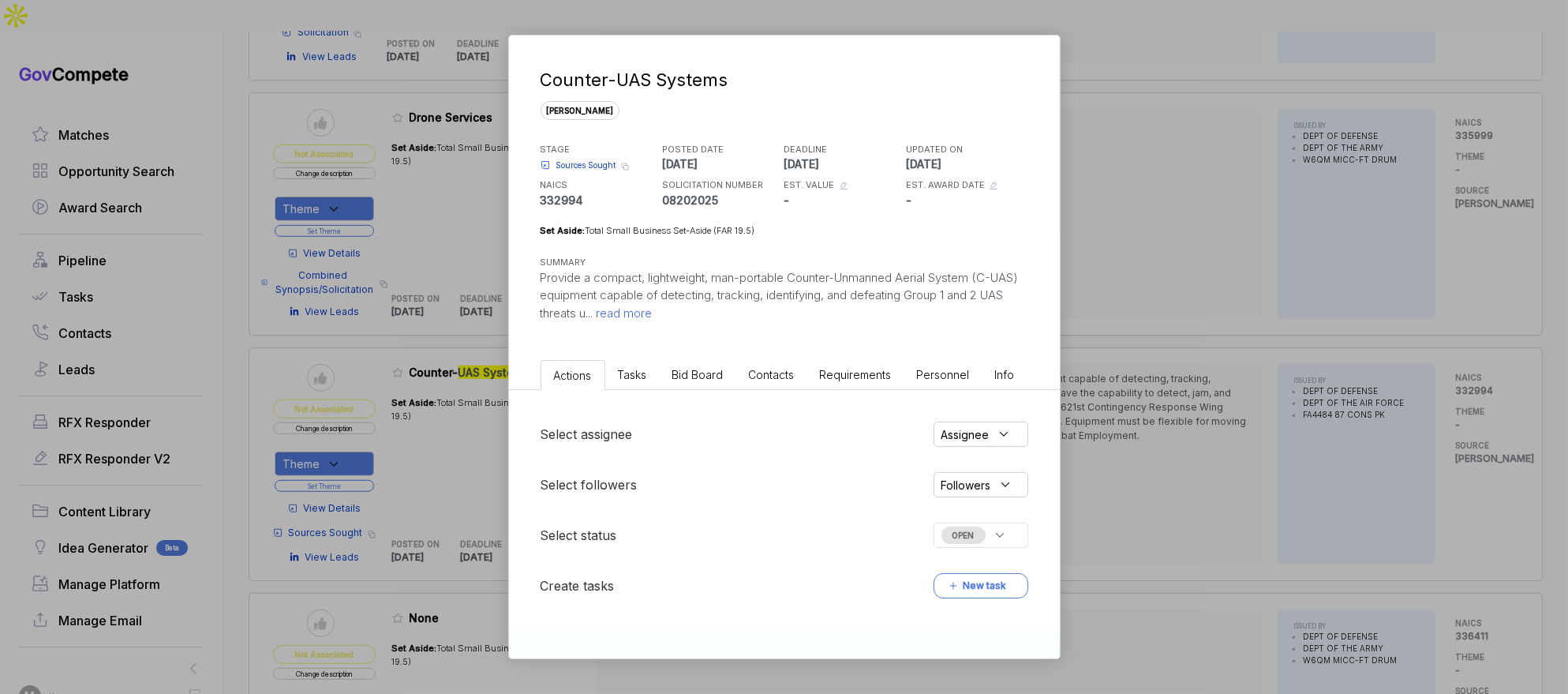
click at [715, 376] on span "Bid Board" at bounding box center [697, 375] width 51 height 13
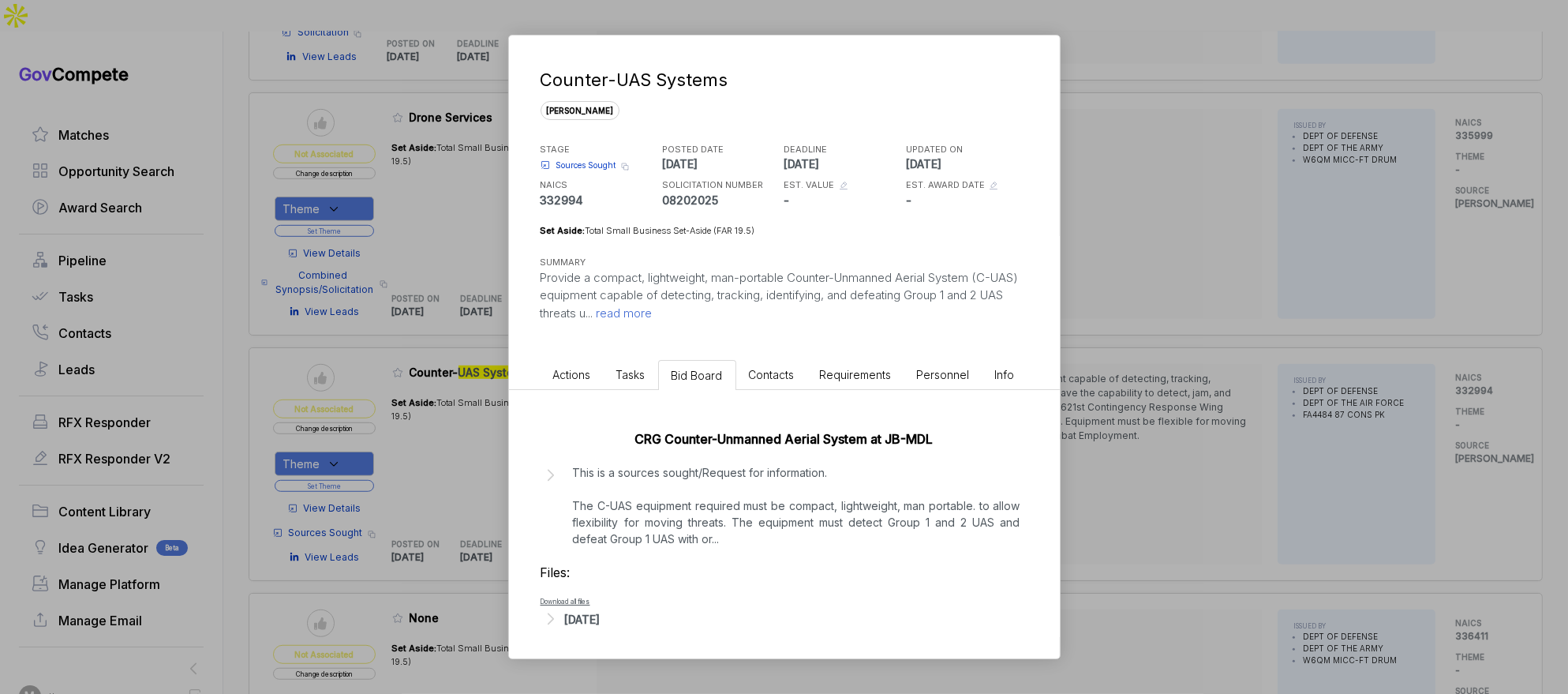
click at [703, 539] on p "This is a sources sought/Request for information. The C-UAS equipment required …" at bounding box center [797, 506] width 448 height 83
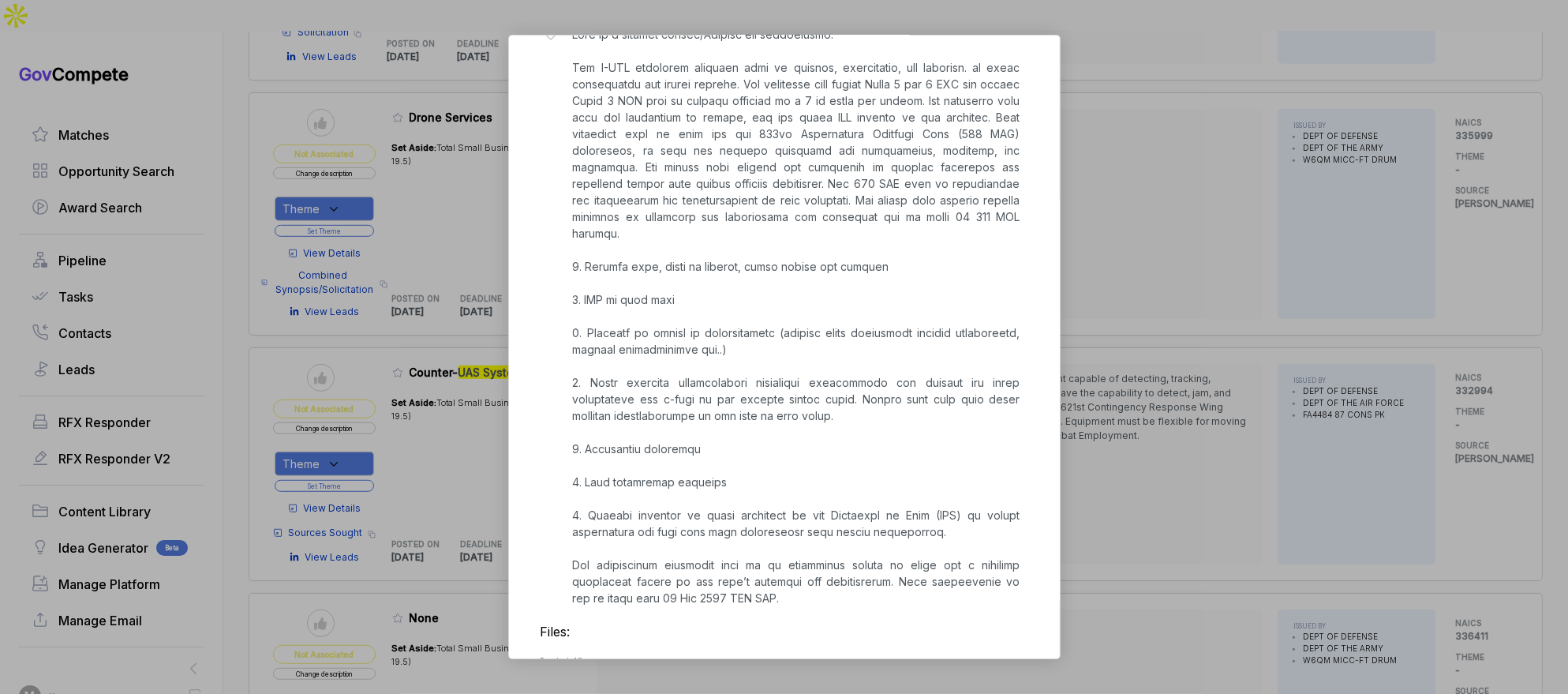
scroll to position [483, 0]
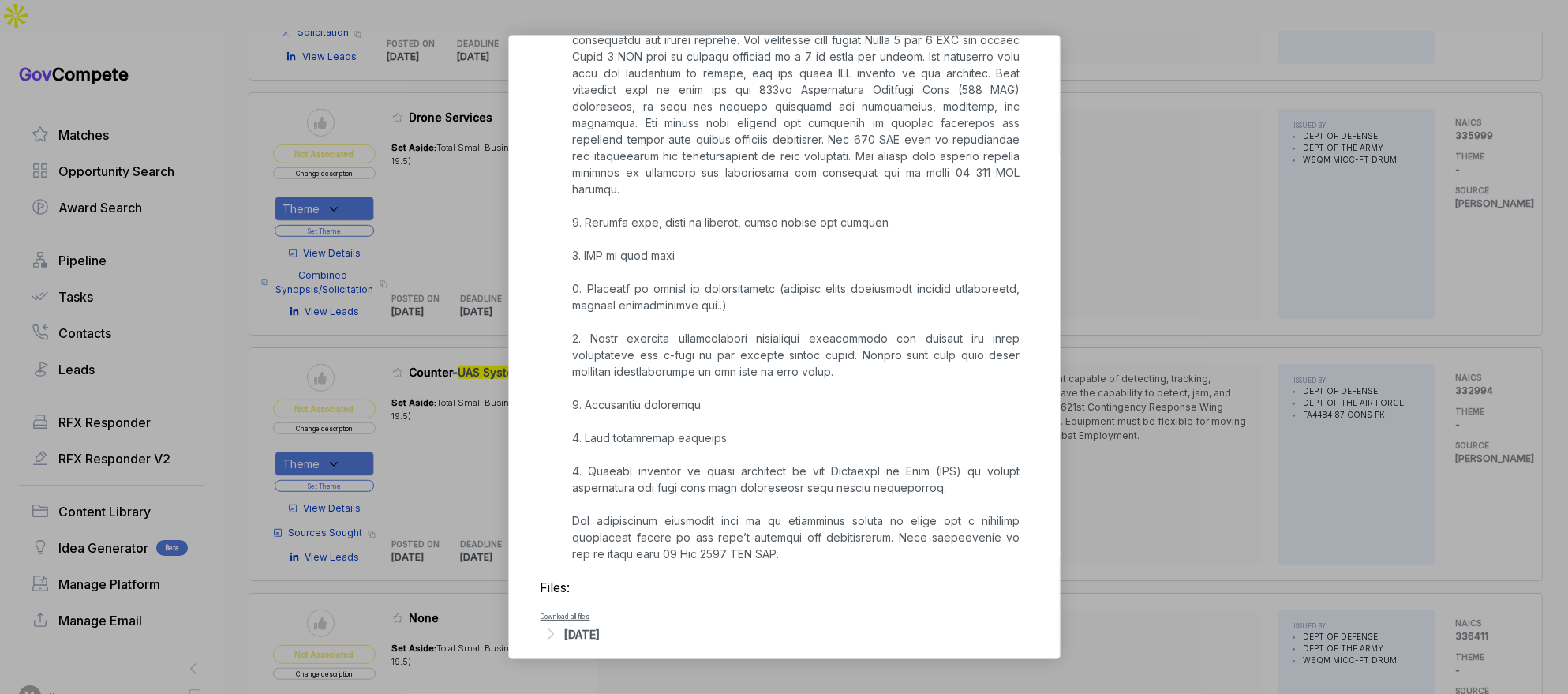
drag, startPoint x: 1184, startPoint y: 445, endPoint x: 774, endPoint y: 448, distance: 410.0
click at [1182, 445] on div "Counter-UAS Systems [PERSON_NAME] STAGE Sources Sought Copy link POSTED DATE [D…" at bounding box center [784, 347] width 1568 height 694
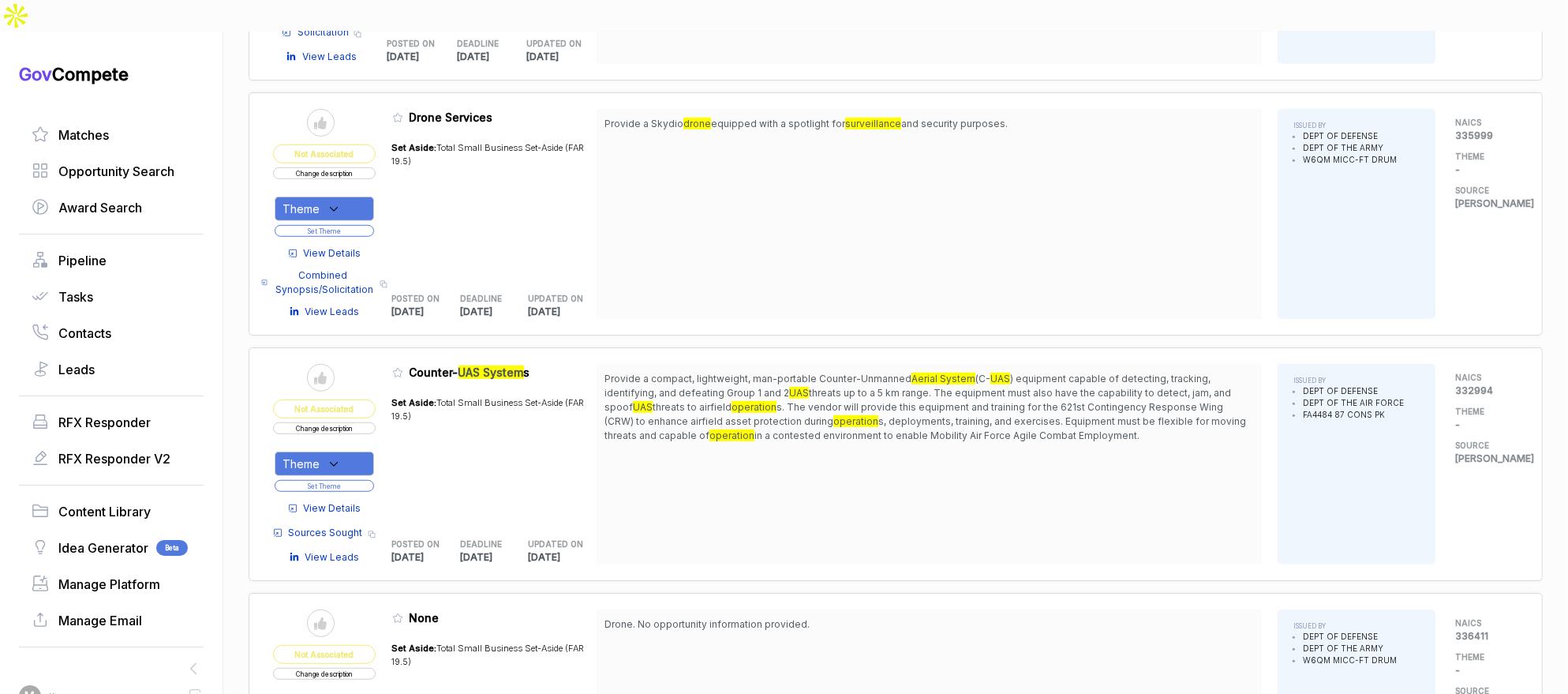
click at [340, 452] on div "Theme" at bounding box center [324, 463] width 99 height 24
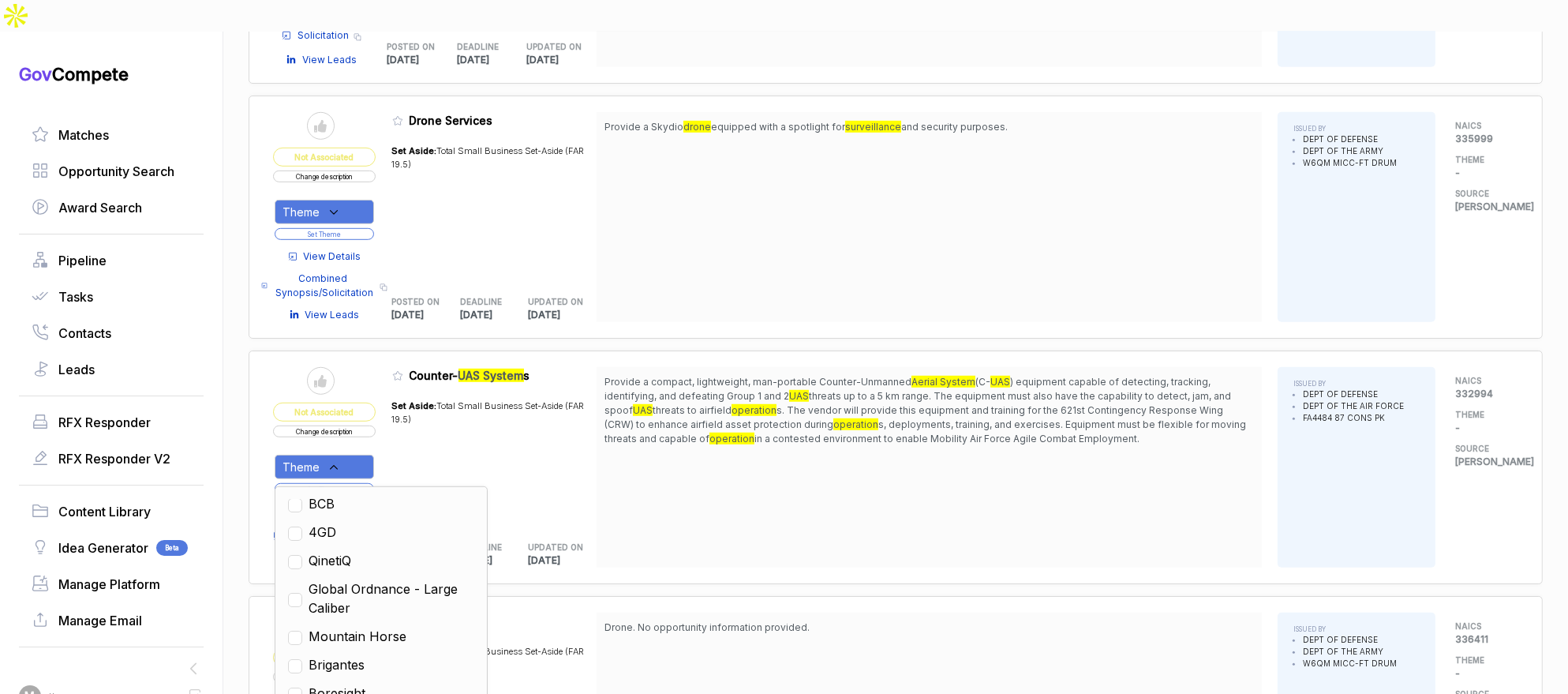
scroll to position [227, 0]
drag, startPoint x: 377, startPoint y: 629, endPoint x: 508, endPoint y: 555, distance: 150.5
click at [377, 660] on span "Cunning Running" at bounding box center [361, 670] width 104 height 19
checkbox input "true"
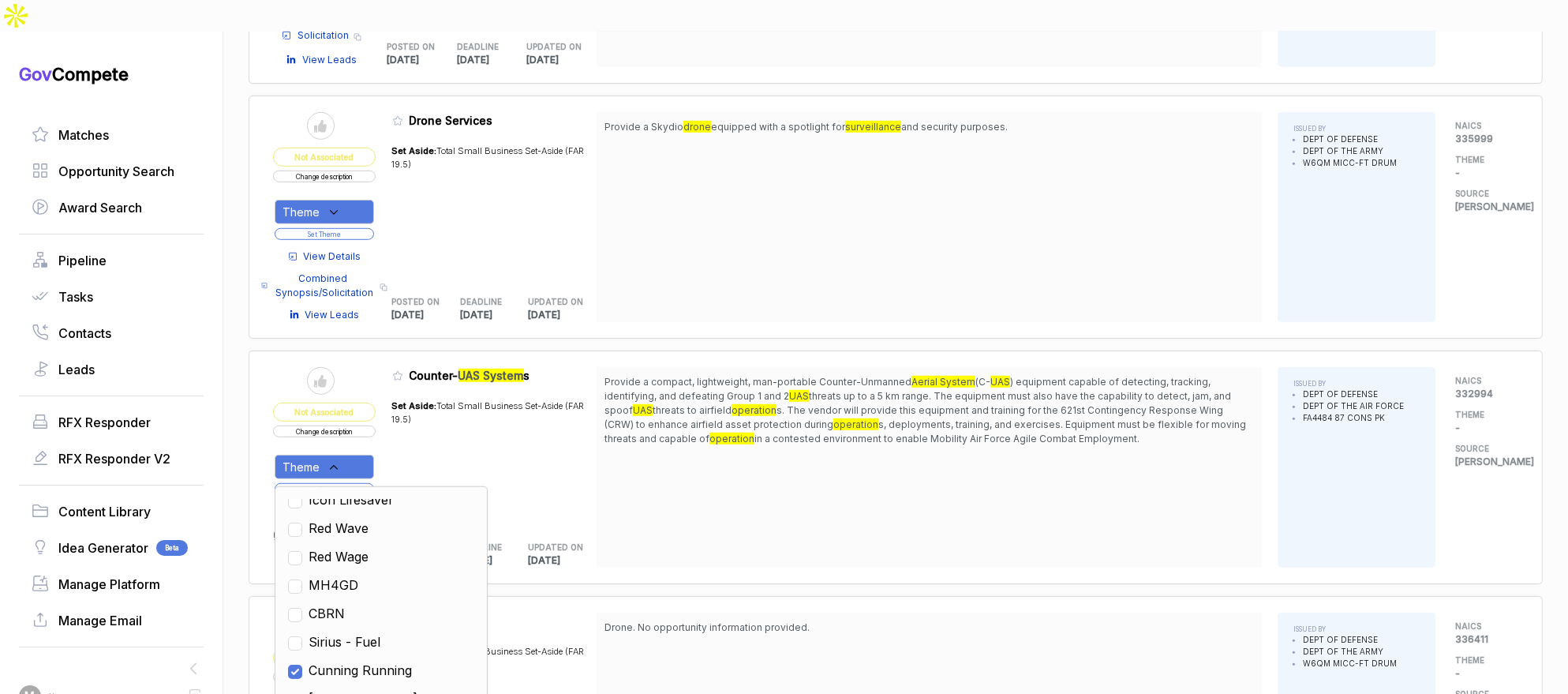
drag, startPoint x: 660, startPoint y: 474, endPoint x: 572, endPoint y: 469, distance: 88.1
click at [649, 474] on div "Provide a compact, lightweight, man-portable Counter-Unmanned Aerial System (C-…" at bounding box center [930, 467] width 665 height 201
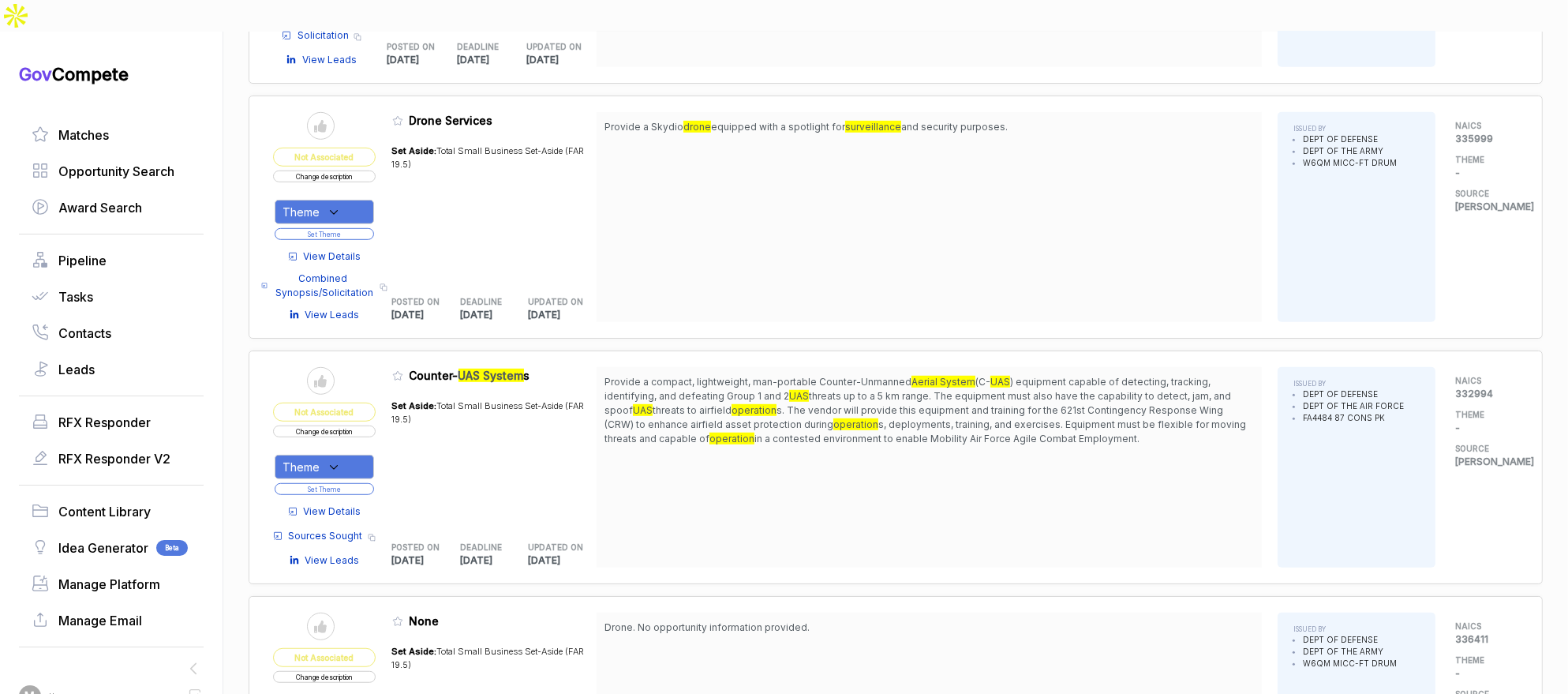
click at [360, 483] on button "Set Theme" at bounding box center [324, 488] width 99 height 12
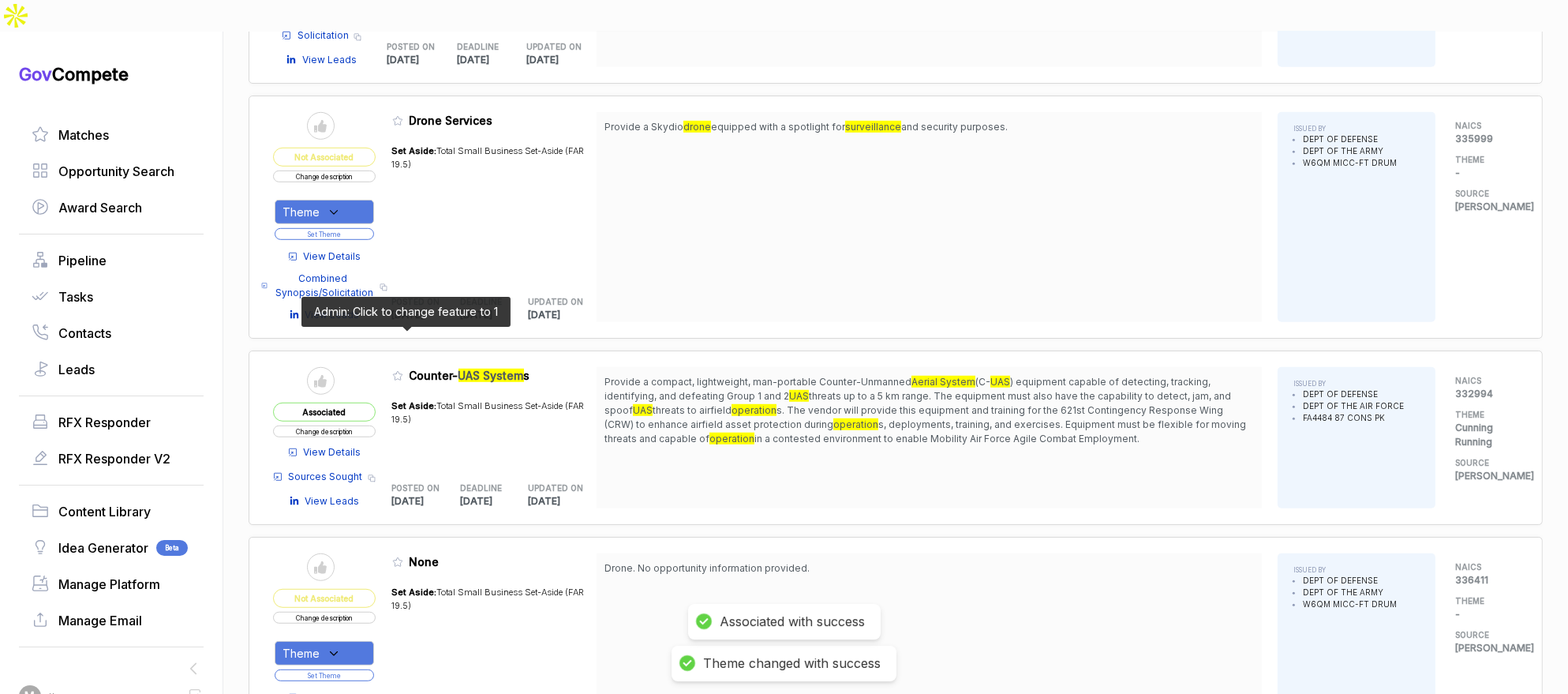
click at [399, 370] on icon at bounding box center [397, 375] width 11 height 11
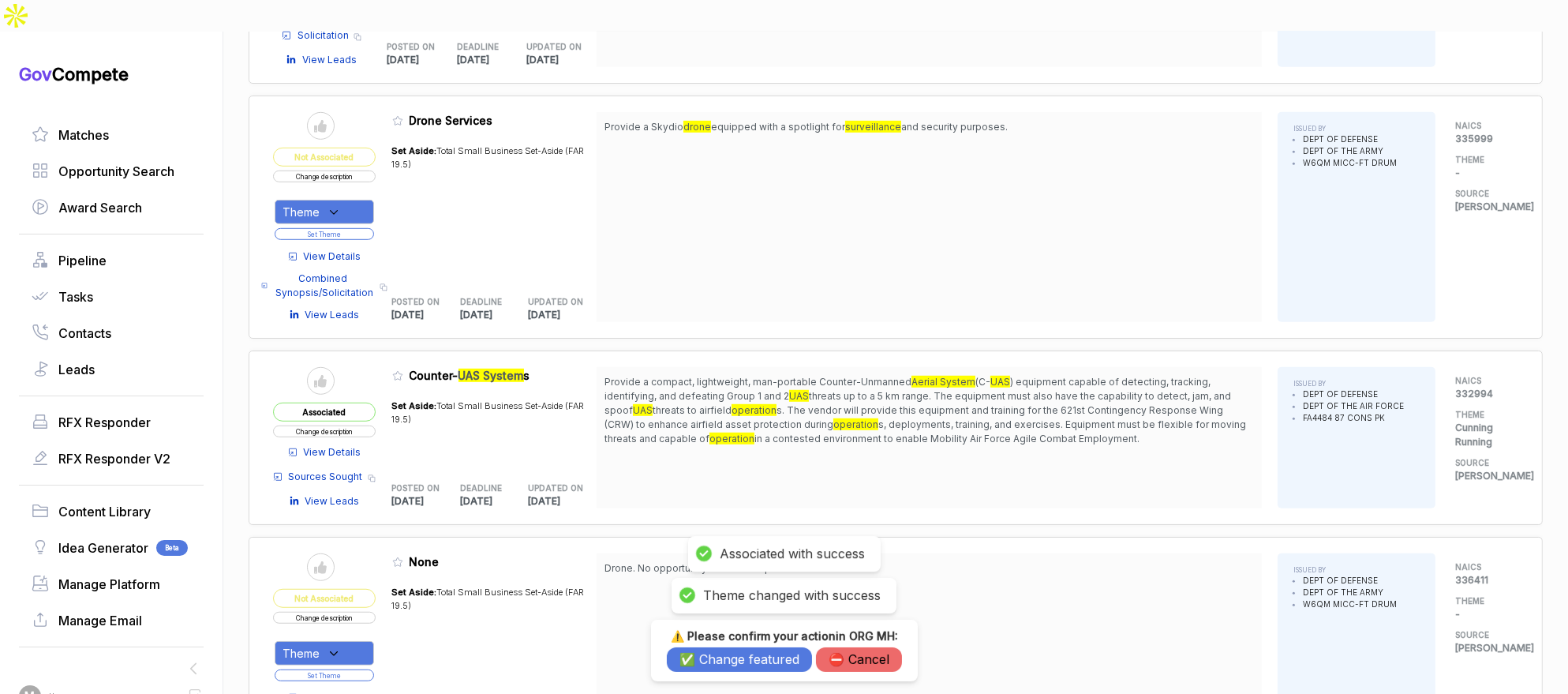
drag, startPoint x: 749, startPoint y: 666, endPoint x: 754, endPoint y: 657, distance: 10.3
click at [749, 665] on button "✅ Change featured" at bounding box center [739, 658] width 145 height 24
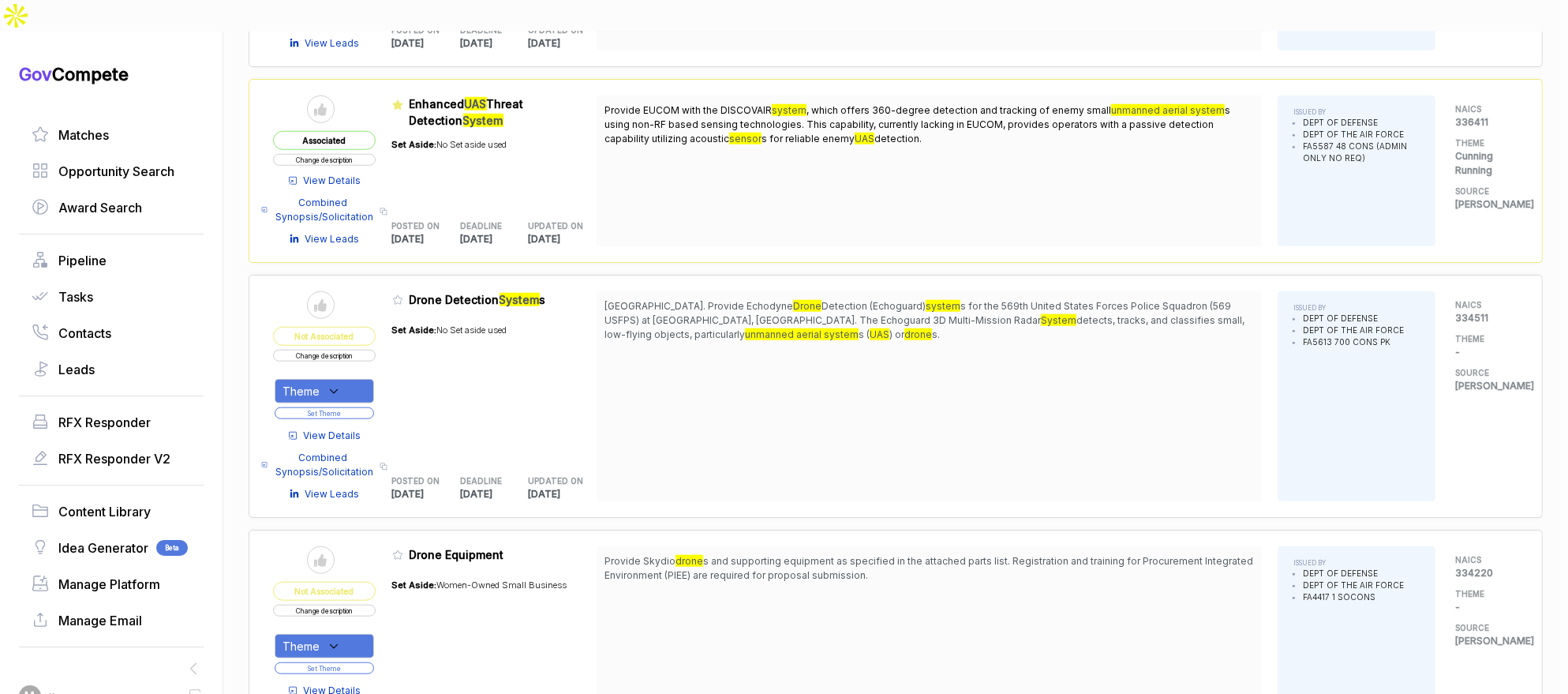
scroll to position [2031, 0]
click at [350, 430] on span "View Details" at bounding box center [333, 436] width 58 height 14
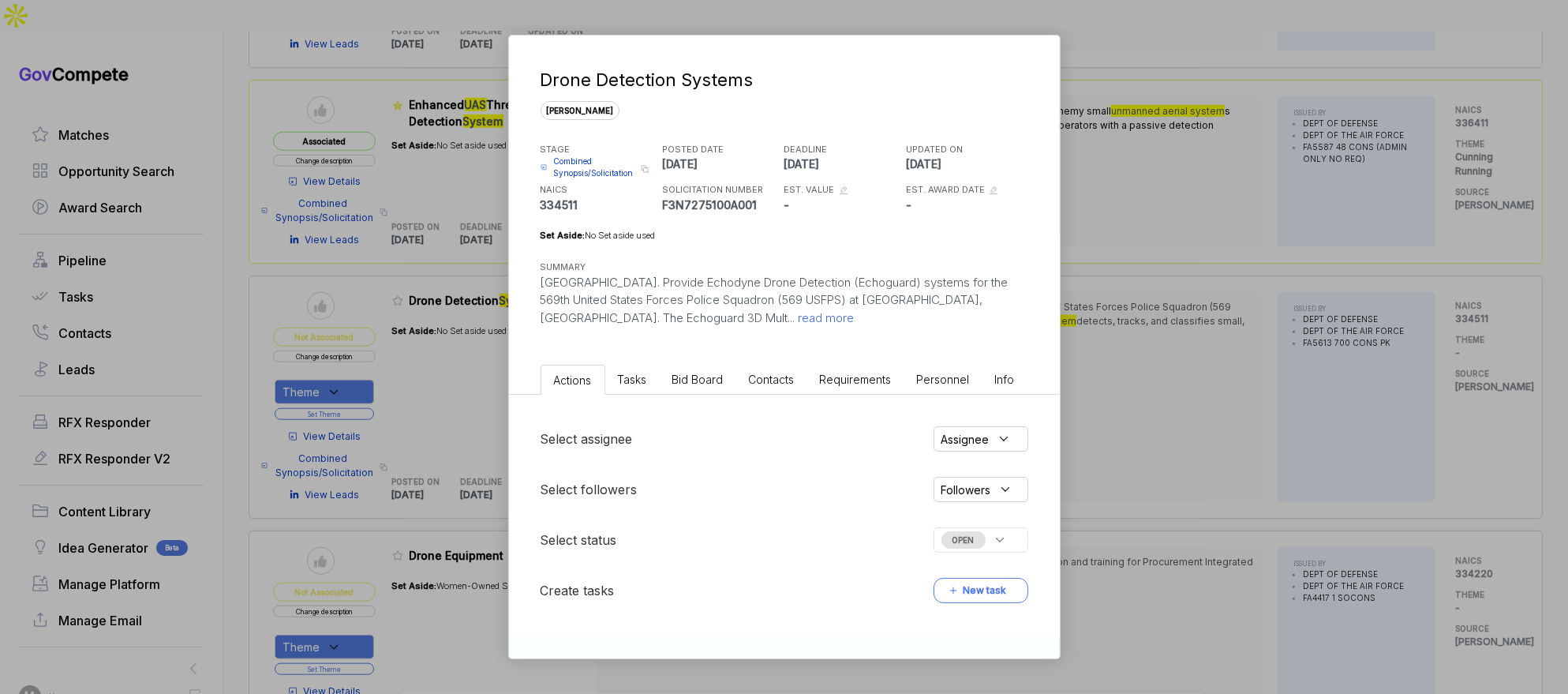
click at [729, 377] on li "Bid Board" at bounding box center [698, 379] width 77 height 29
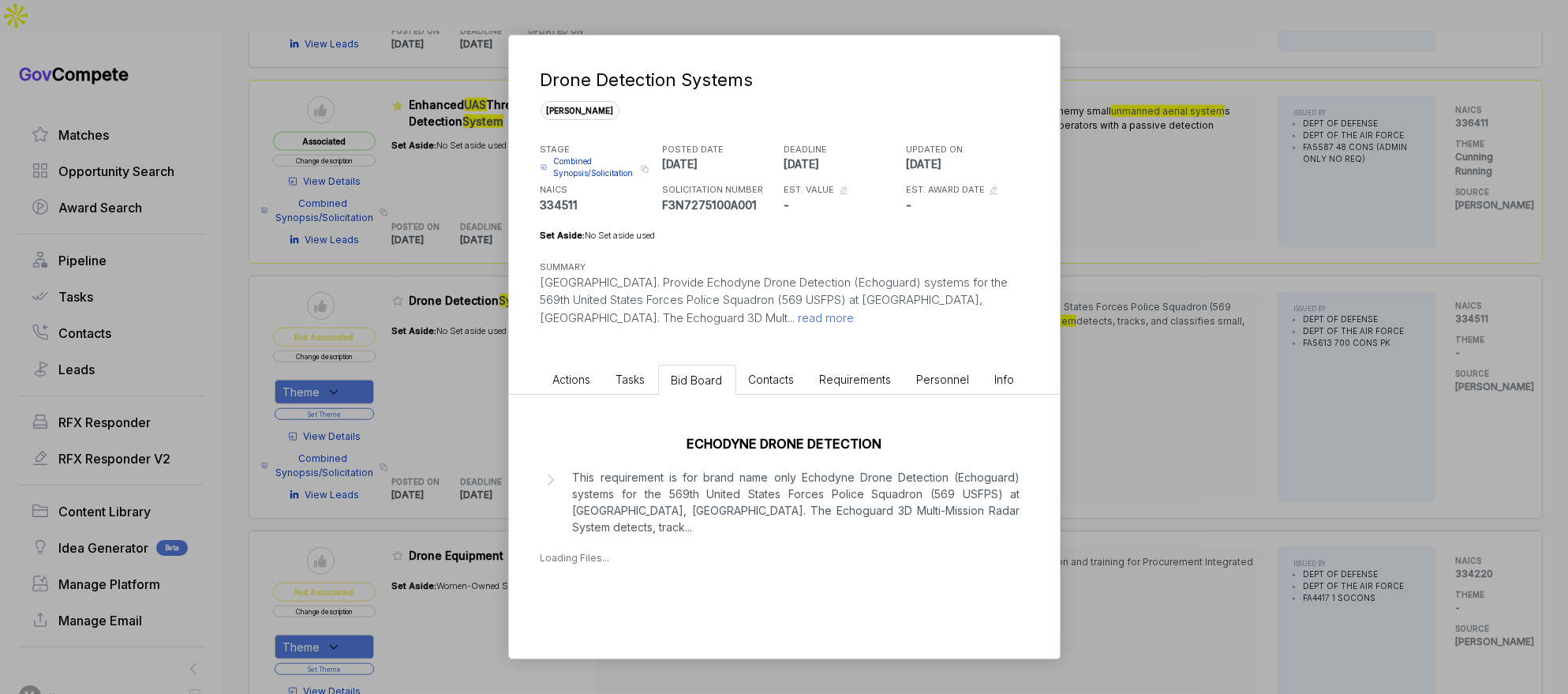
click at [712, 507] on p "This requirement is for brand name only Echodyne Drone Detection (Echoguard) sy…" at bounding box center [797, 502] width 448 height 66
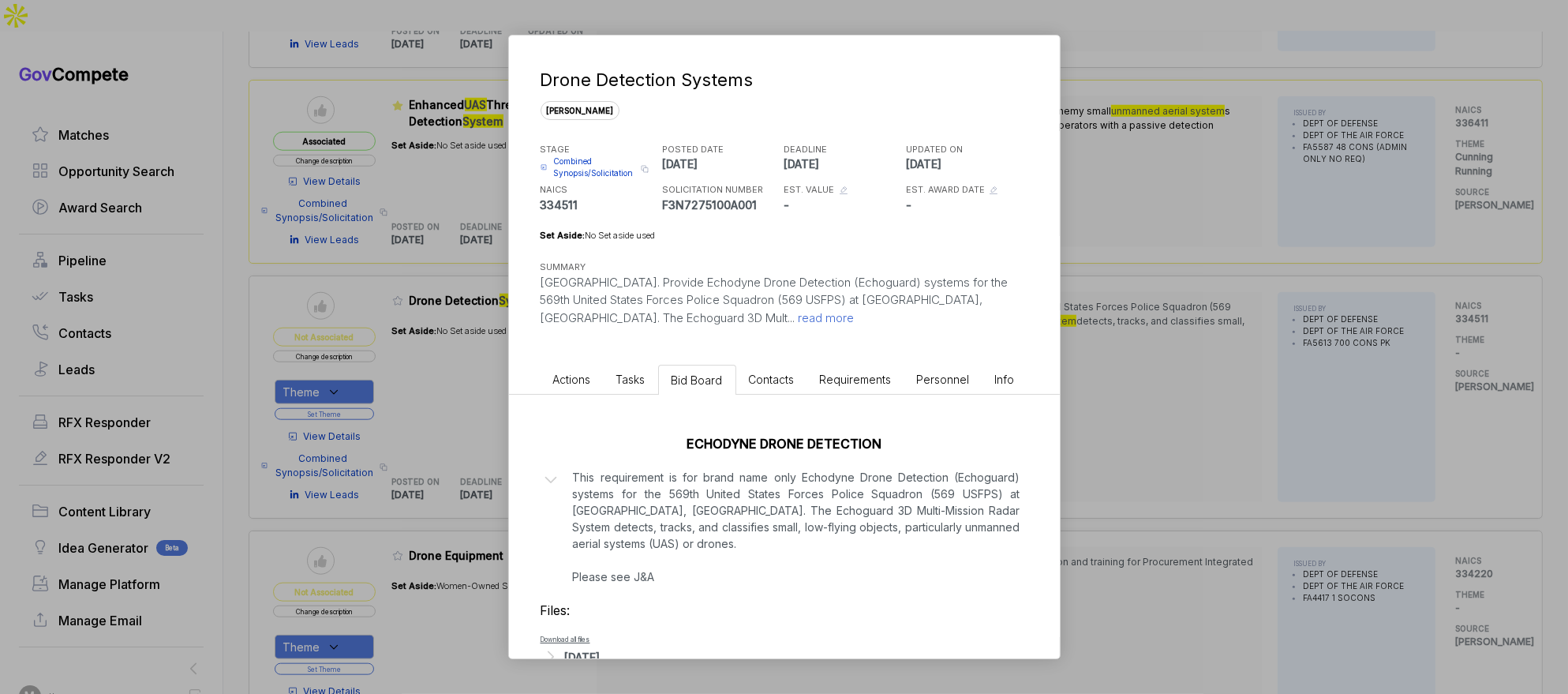
click at [1168, 439] on div "Drone Detection Systems [PERSON_NAME] STAGE Combined Synopsis/Solicitation Copy…" at bounding box center [784, 347] width 1568 height 694
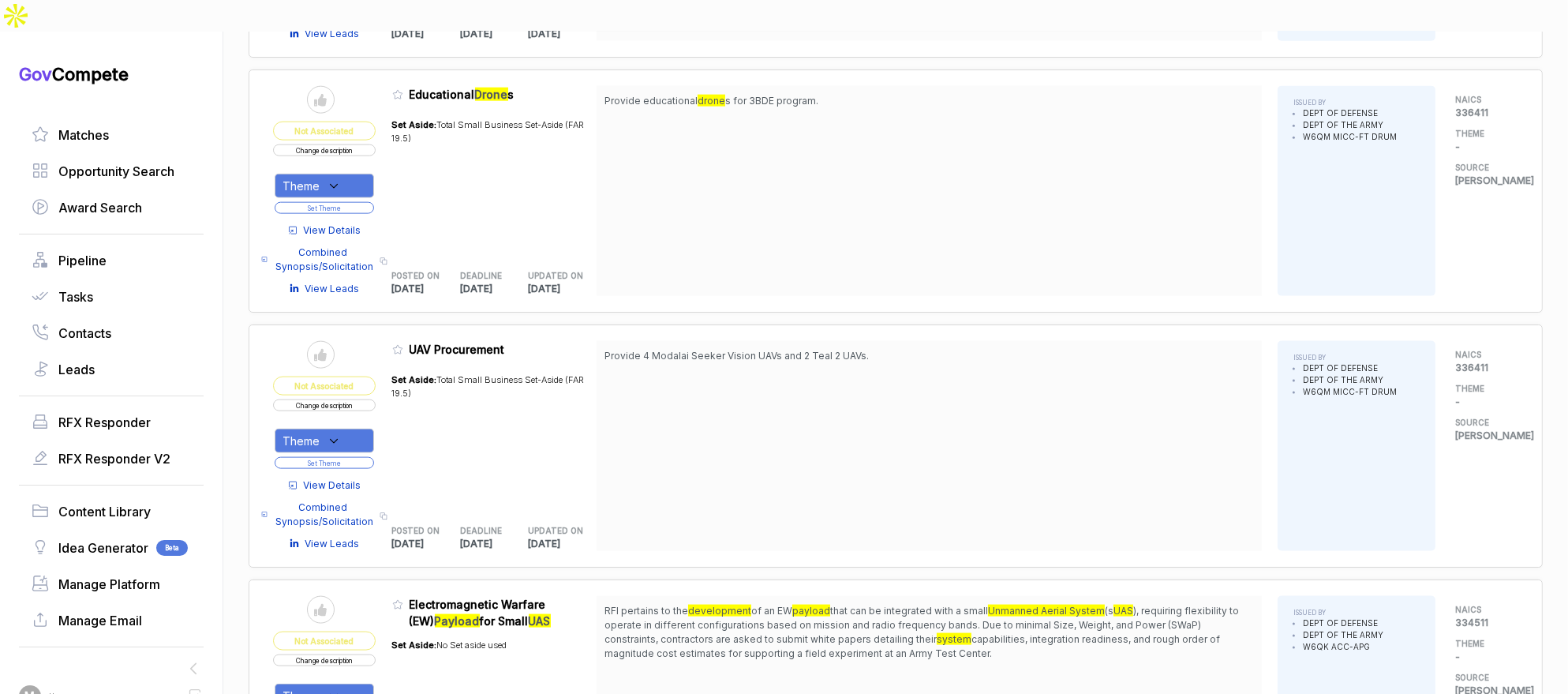
scroll to position [2991, 0]
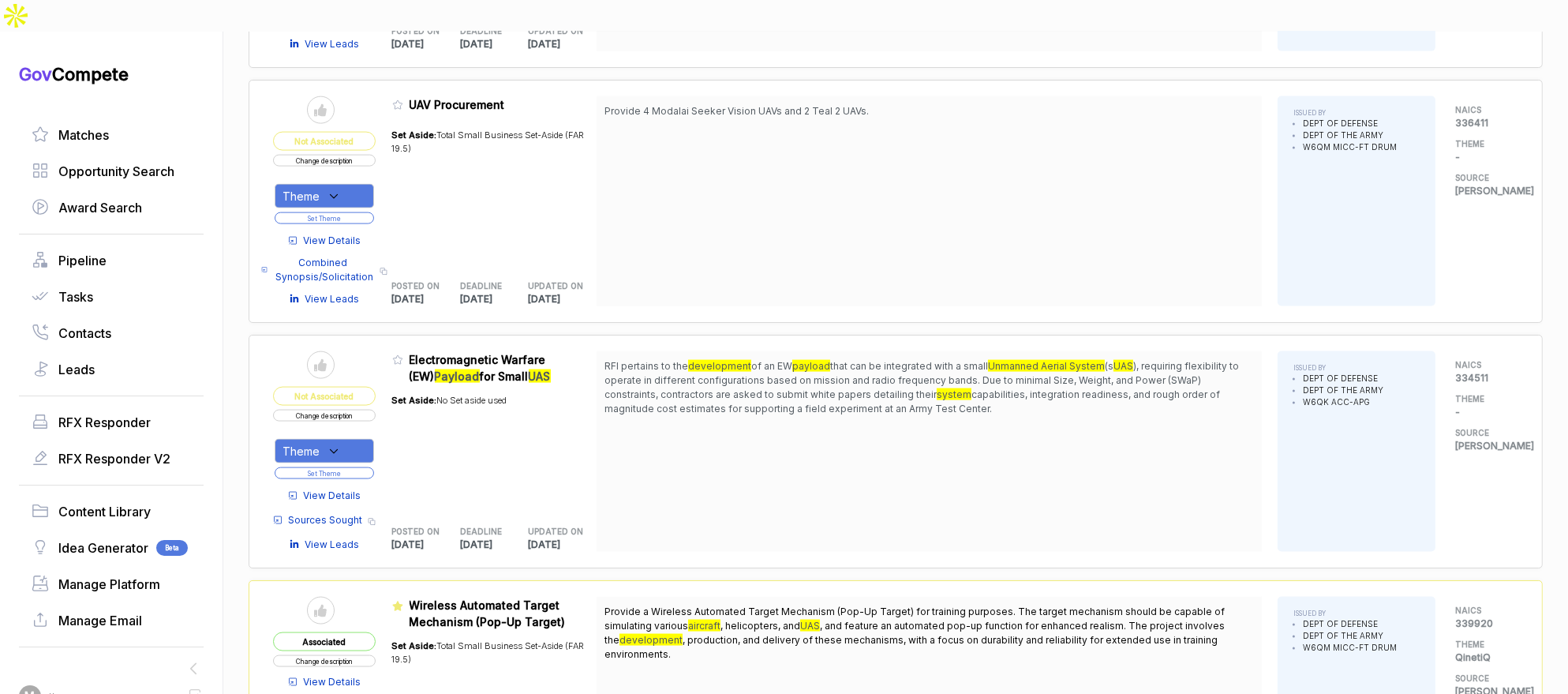
click at [361, 234] on span "View Details" at bounding box center [333, 240] width 58 height 14
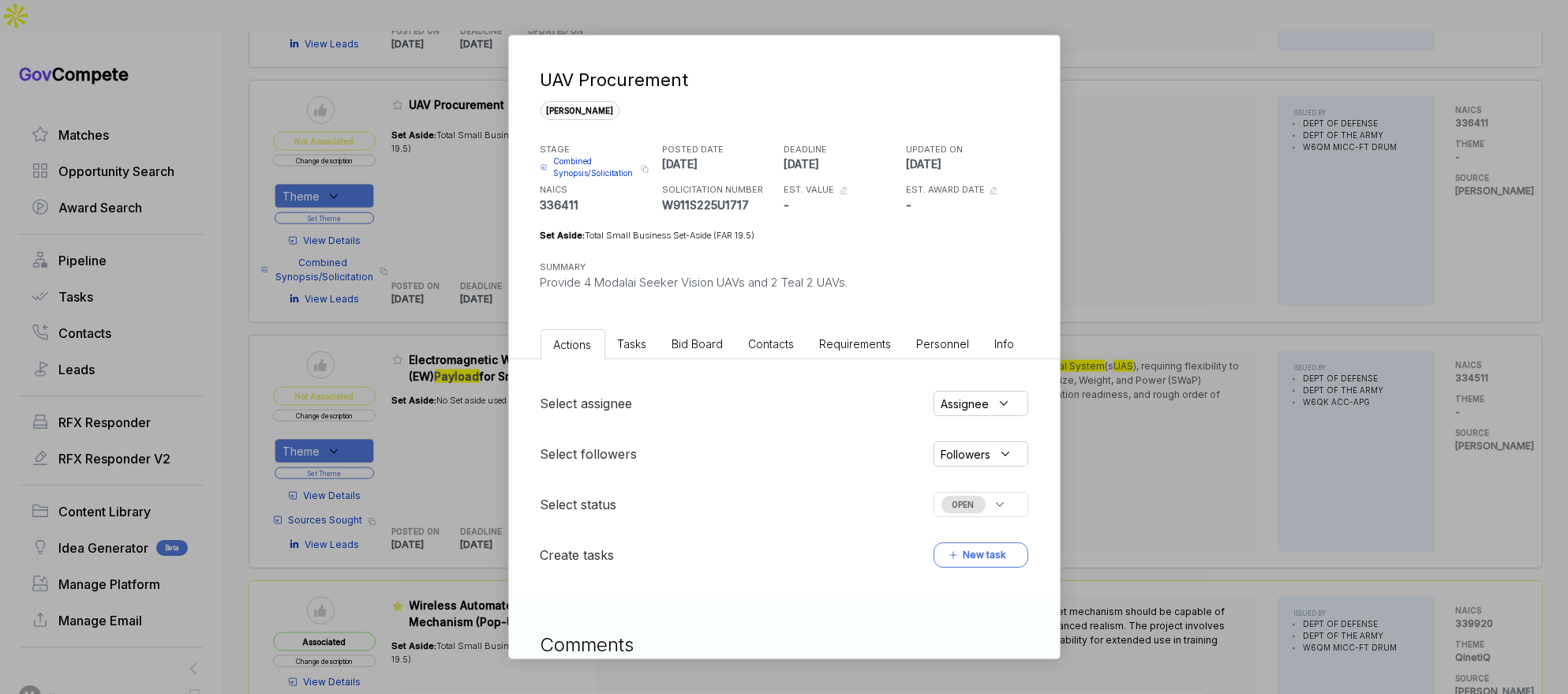
click at [693, 348] on span "Bid Board" at bounding box center [697, 344] width 51 height 13
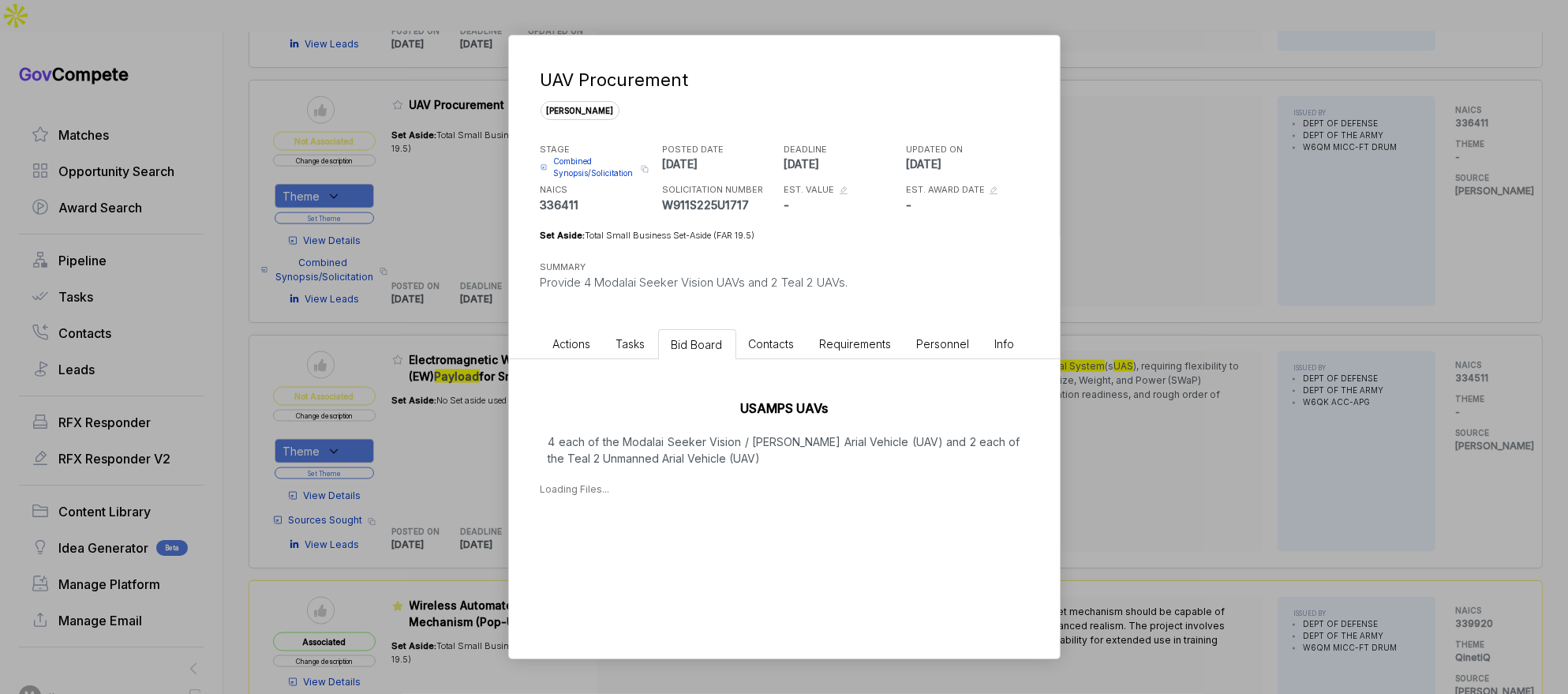
click at [700, 459] on p "4 each of the Modalai Seeker Vision / [PERSON_NAME] Arial Vehicle (UAV) and 2 e…" at bounding box center [784, 450] width 487 height 33
click at [637, 553] on div "USAMPS UAVs 4 each of the Modalai Seeker Vision / [PERSON_NAME] Arial Vehicle (…" at bounding box center [784, 470] width 551 height 221
click at [601, 535] on div "[DATE]" at bounding box center [583, 538] width 36 height 16
click at [590, 177] on span "Combined Synopsis/Solicitation" at bounding box center [595, 167] width 83 height 24
click at [1232, 356] on div "UAV Procurement [PERSON_NAME] STAGE Combined Synopsis/Solicitation Copy link PO…" at bounding box center [784, 347] width 1568 height 694
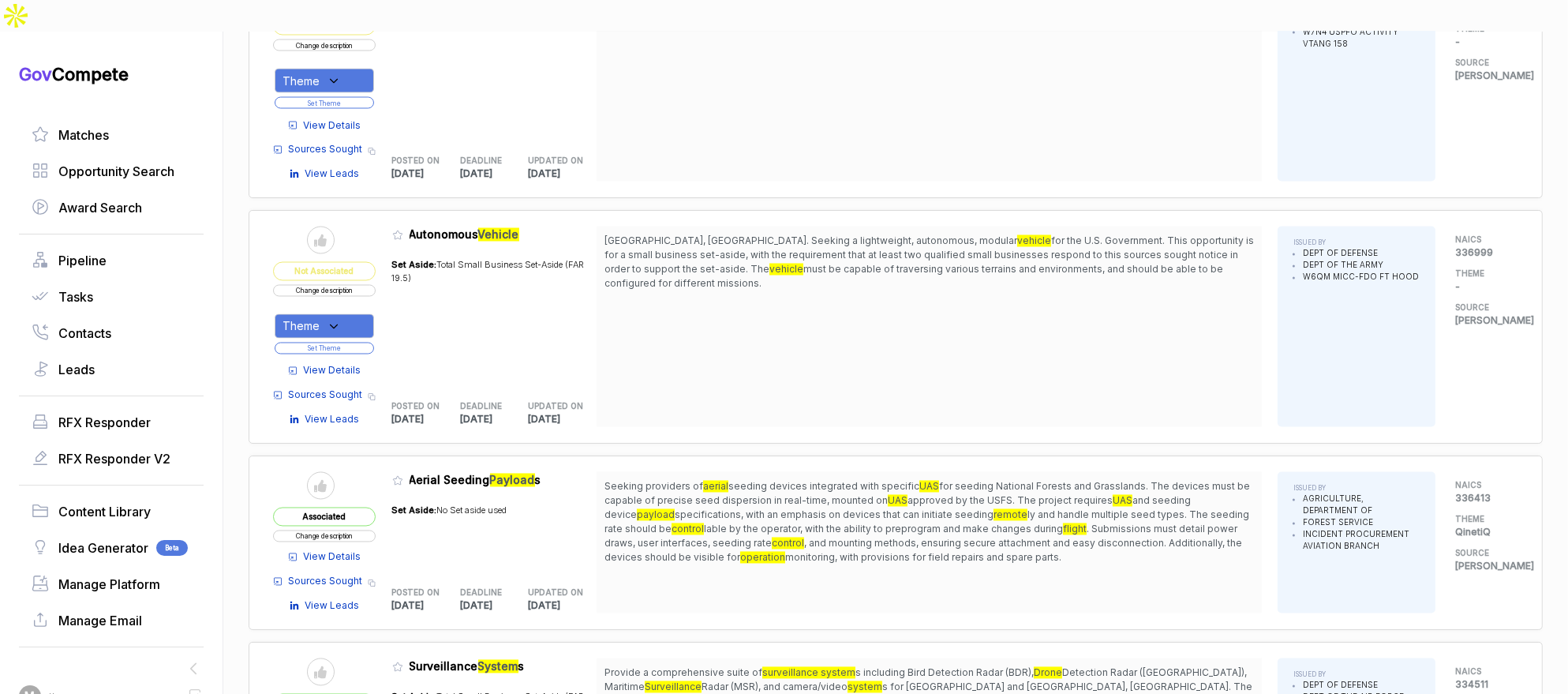
scroll to position [3833, 0]
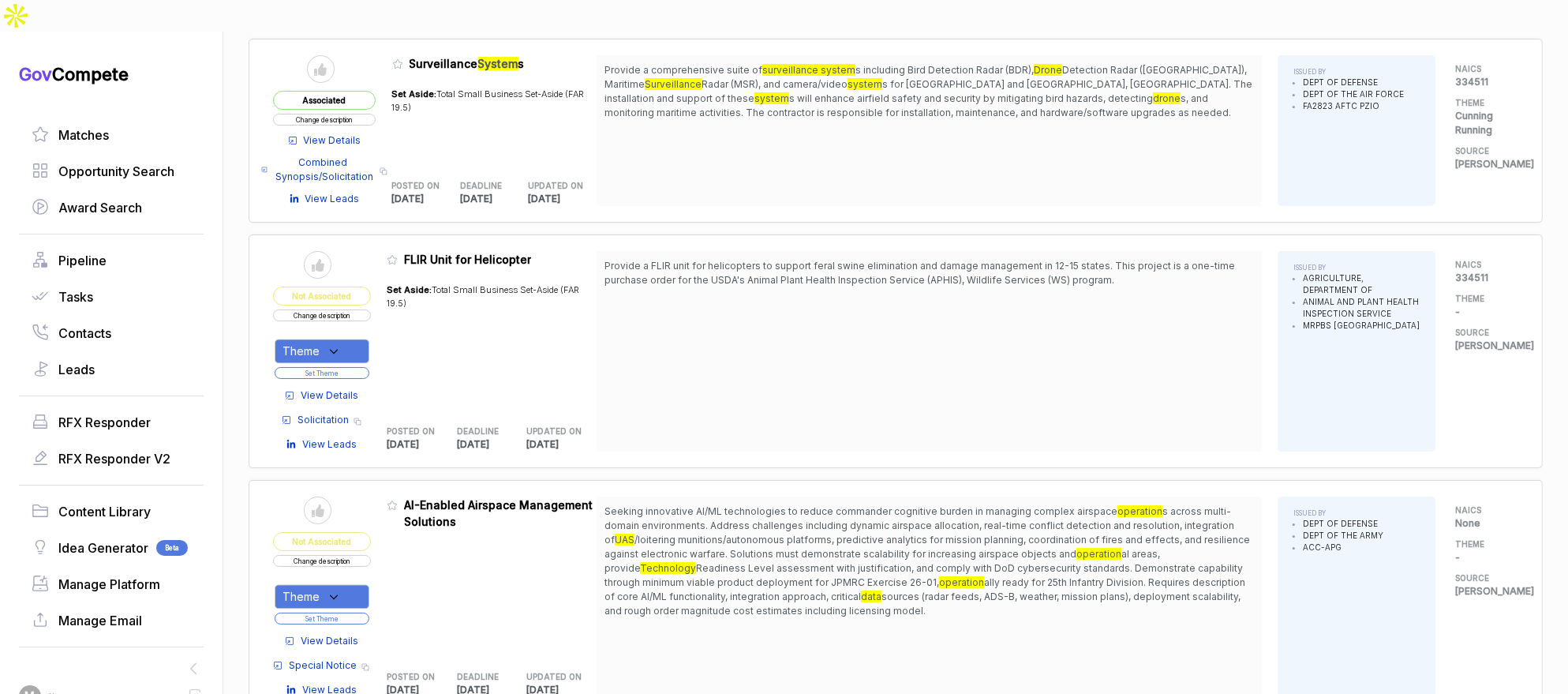
scroll to position [4666, 0]
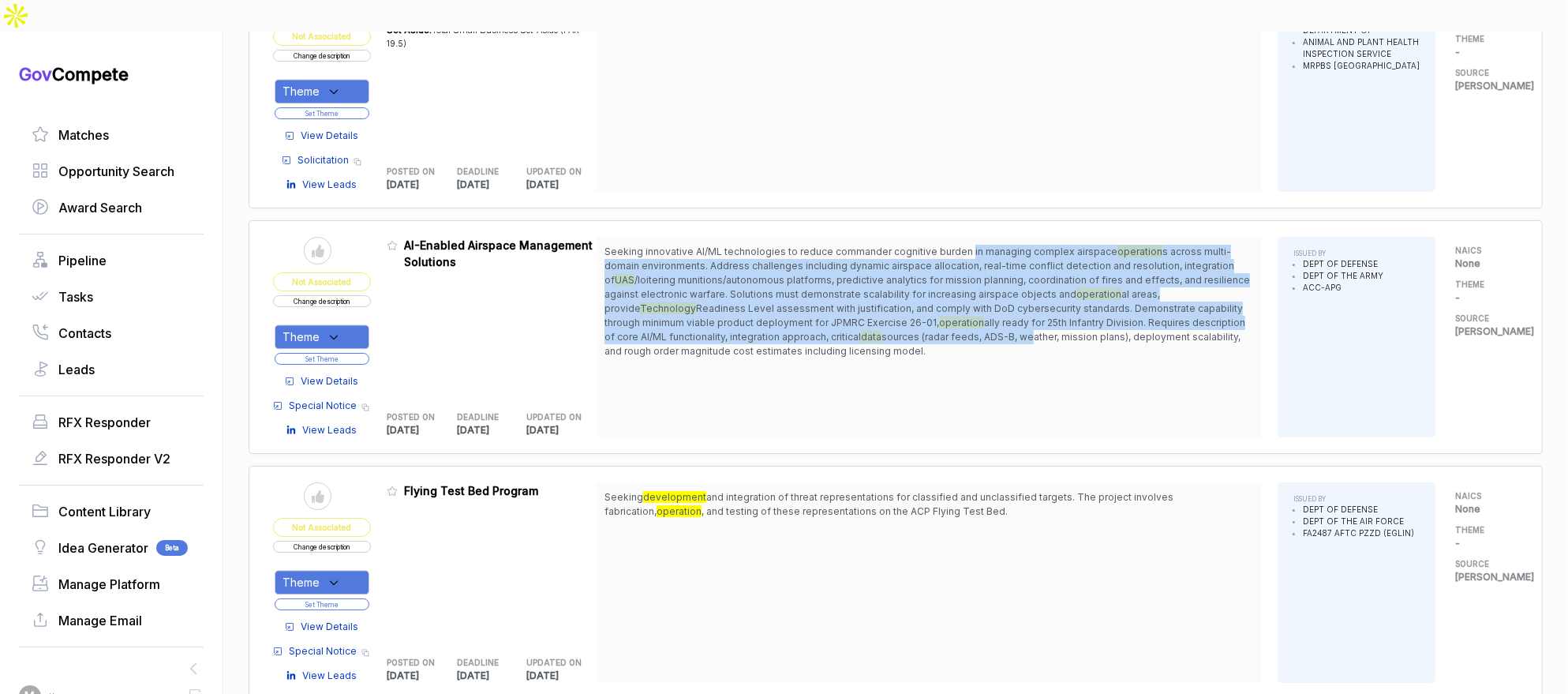
drag, startPoint x: 968, startPoint y: 201, endPoint x: 965, endPoint y: 290, distance: 89.1
click at [965, 290] on span "Seeking innovative AI/ML technologies to reduce commander cognitive burden in m…" at bounding box center [930, 302] width 650 height 113
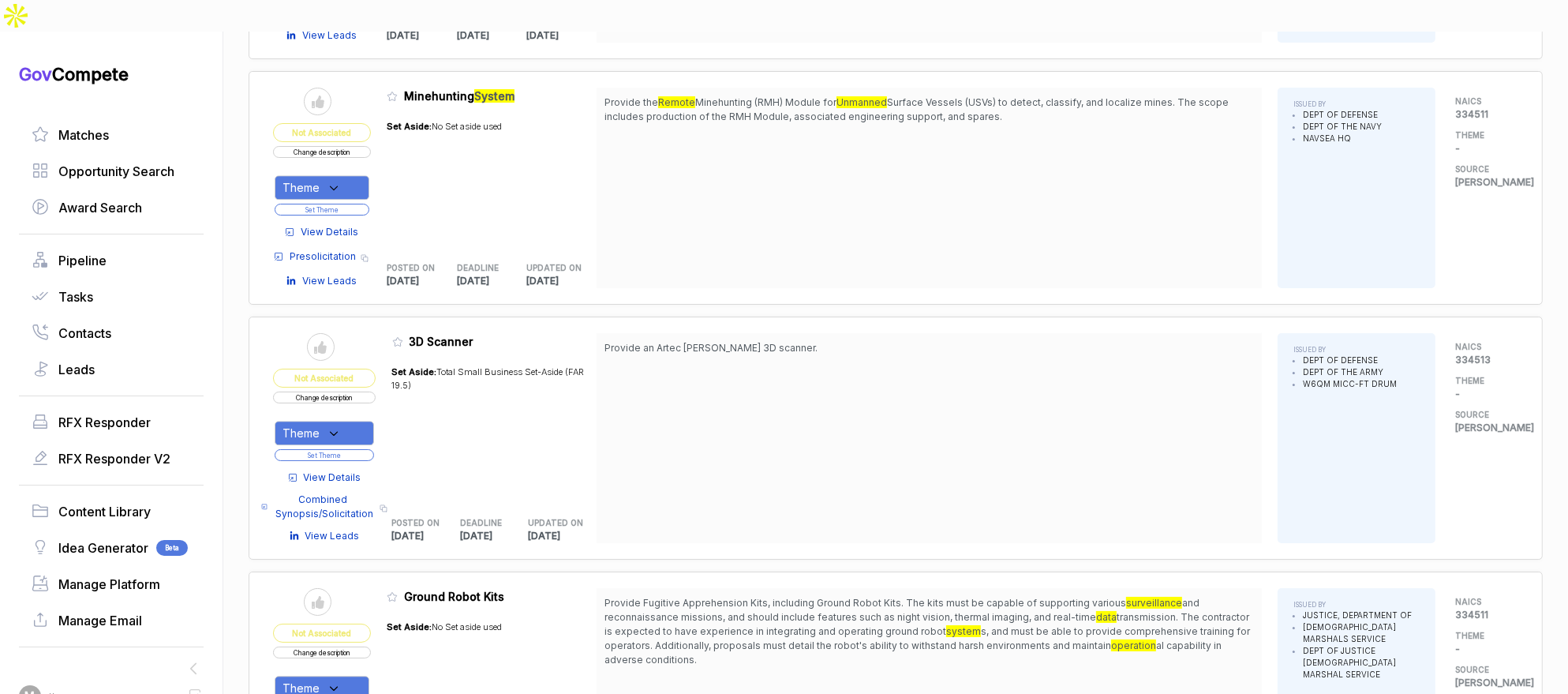
scroll to position [5303, 0]
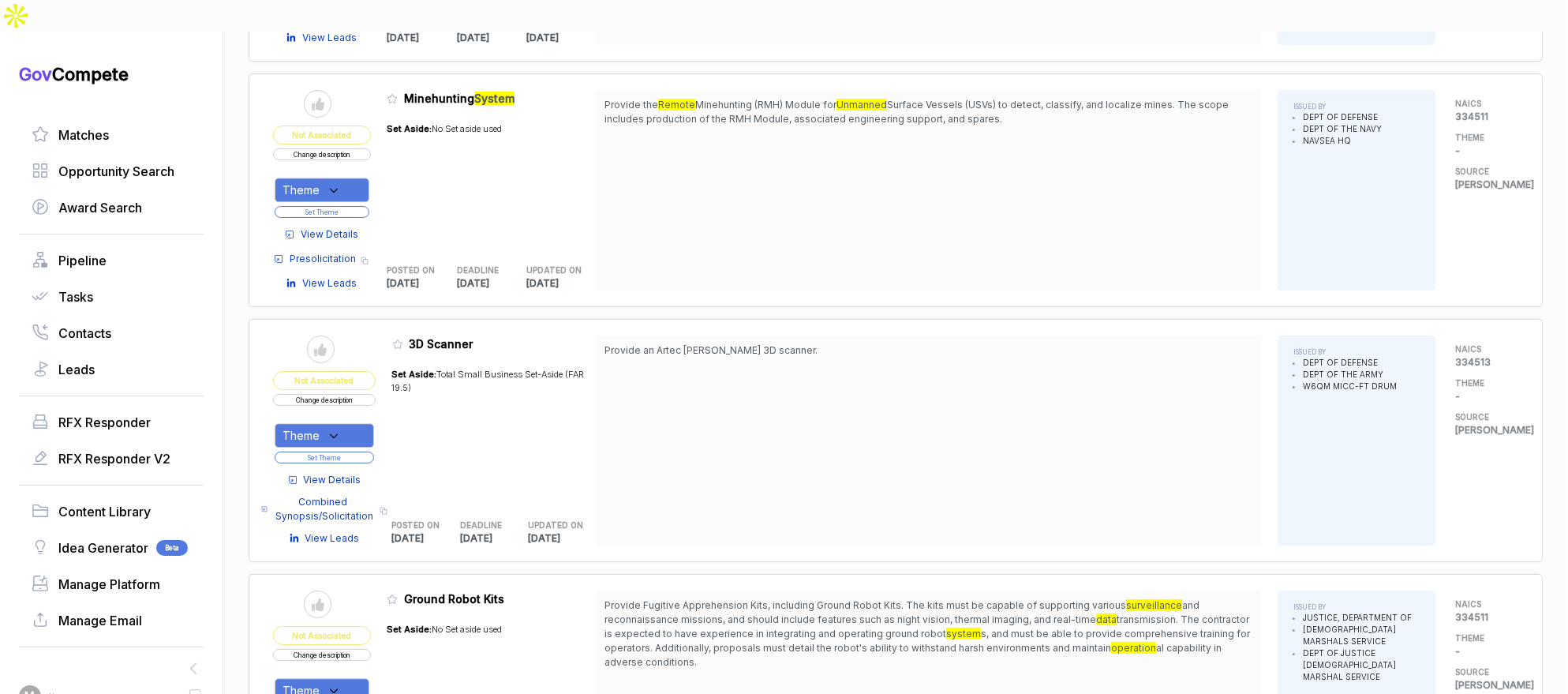
click at [341, 227] on span "View Details" at bounding box center [330, 234] width 58 height 14
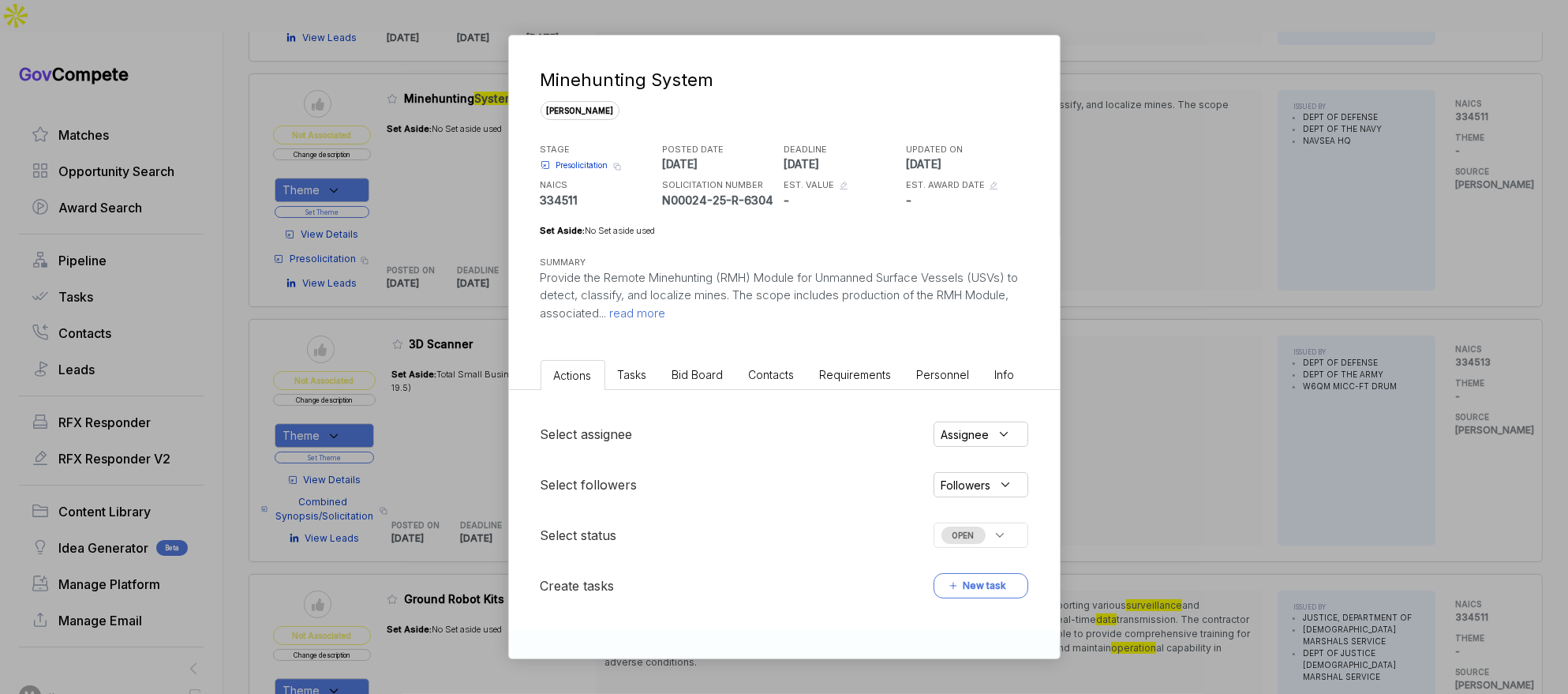
drag, startPoint x: 699, startPoint y: 363, endPoint x: 700, endPoint y: 382, distance: 19.0
click at [699, 363] on li "Bid Board" at bounding box center [698, 374] width 77 height 29
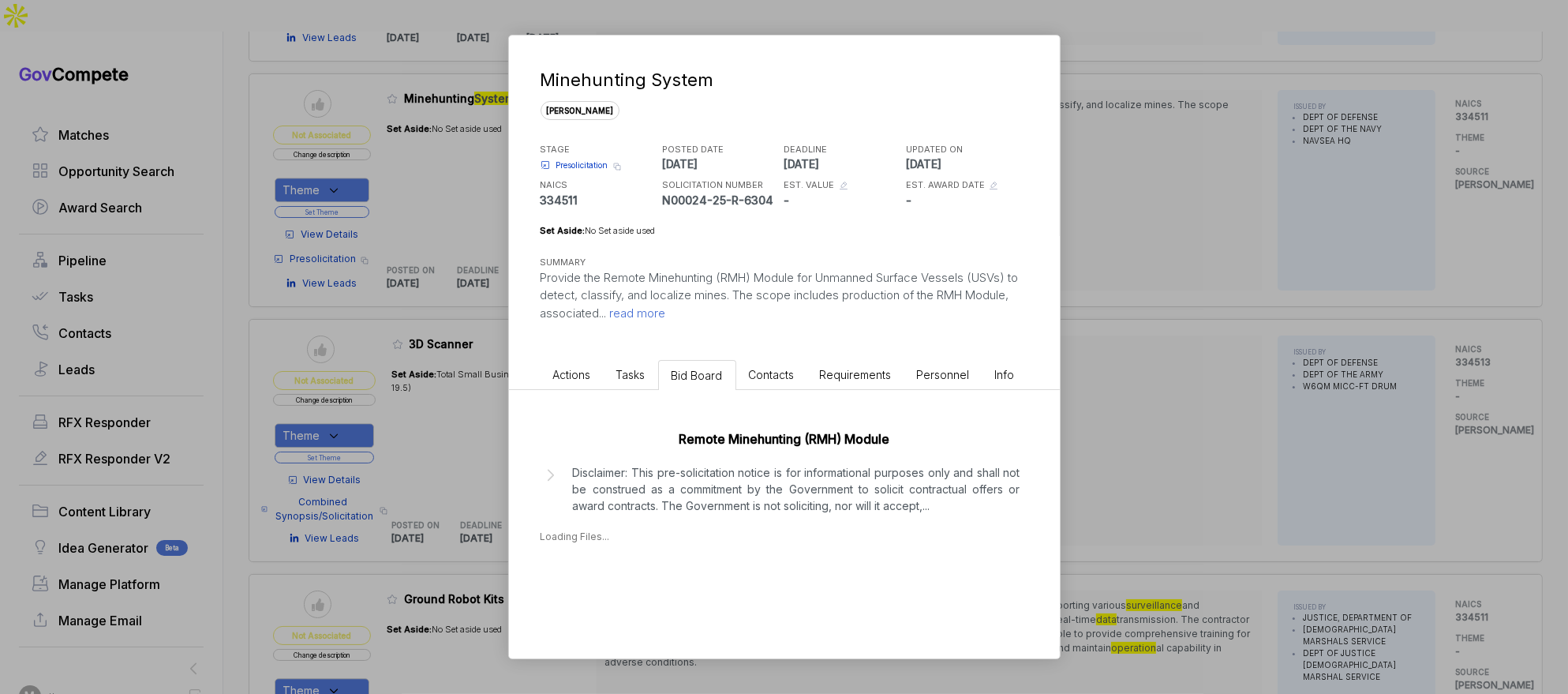
click at [709, 469] on p "Disclaimer: This pre-solicitation notice is for informational purposes only and…" at bounding box center [797, 489] width 448 height 50
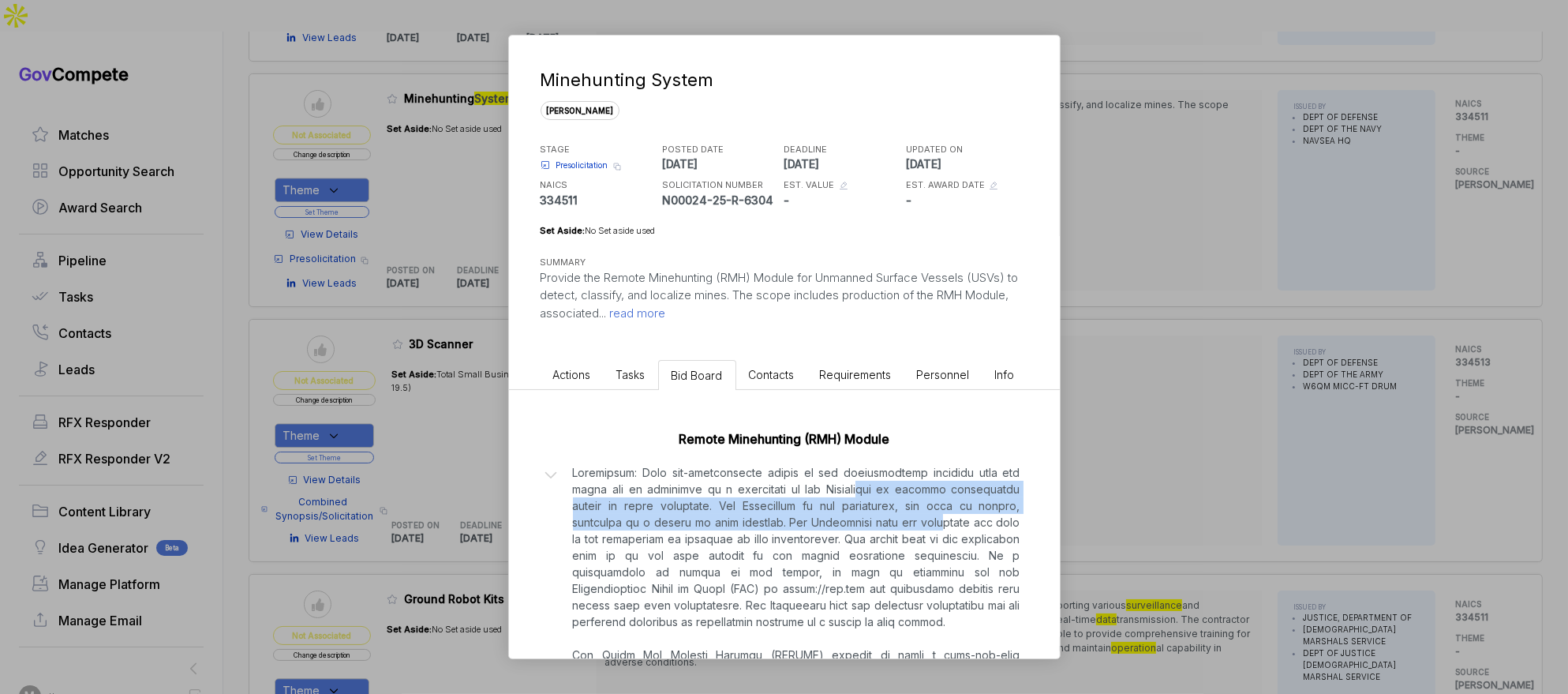
drag, startPoint x: 833, startPoint y: 488, endPoint x: 848, endPoint y: 527, distance: 41.8
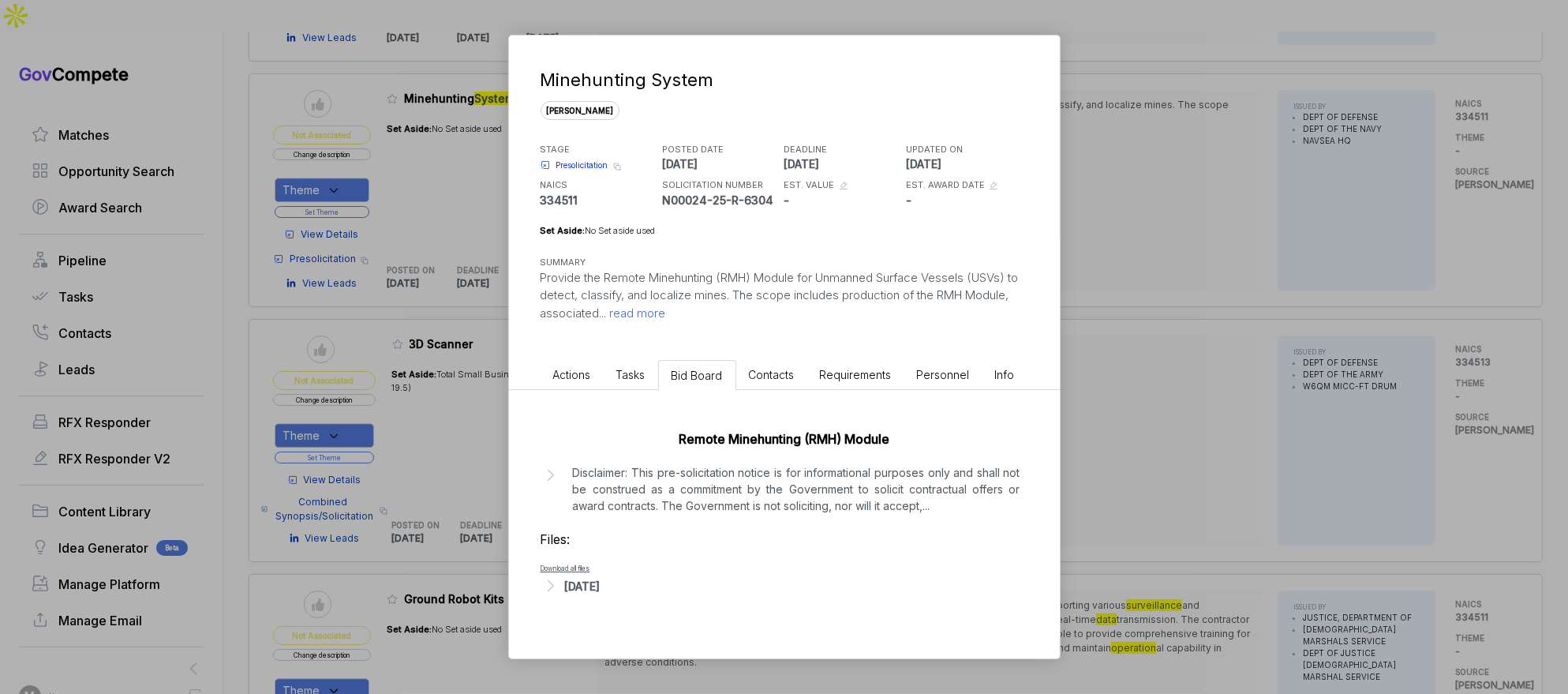
click at [844, 485] on p "Disclaimer: This pre-solicitation notice is for informational purposes only and…" at bounding box center [797, 489] width 448 height 50
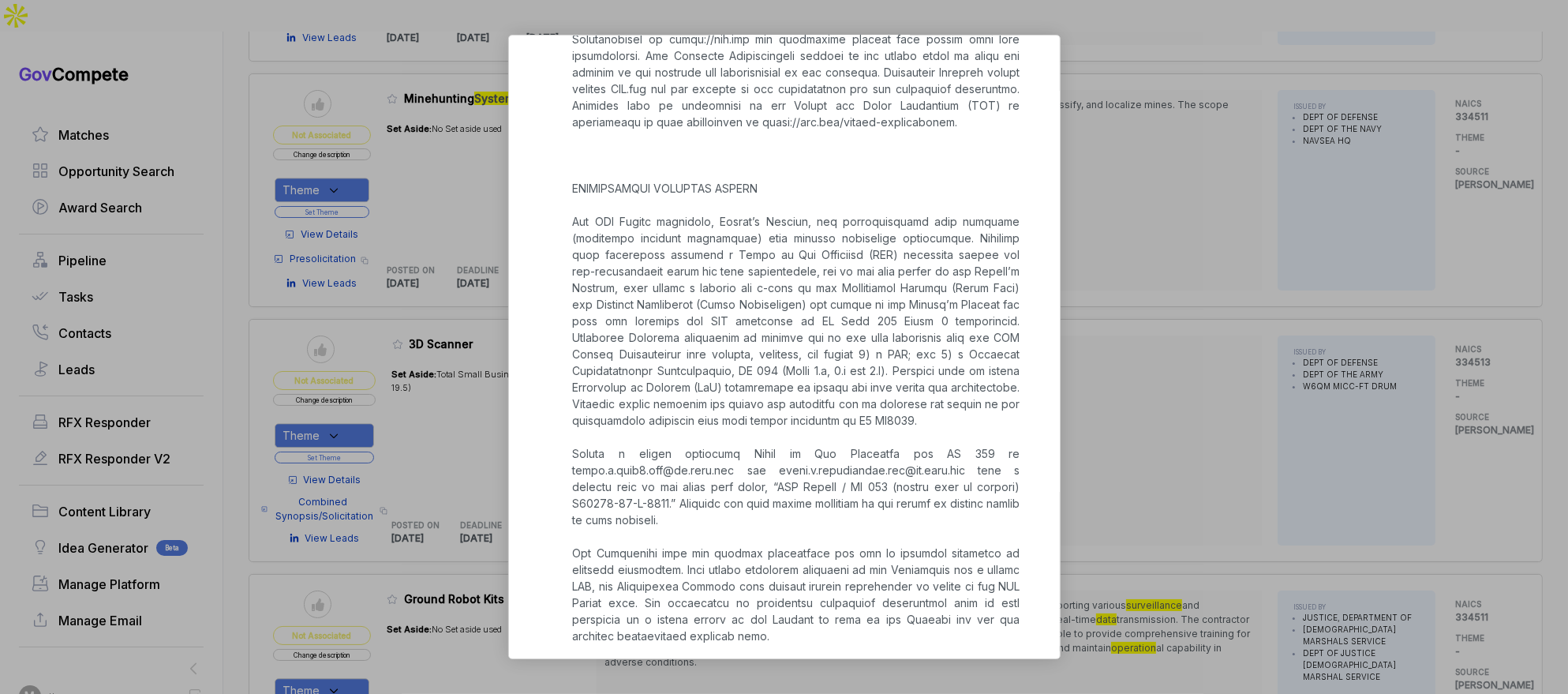
scroll to position [1046, 0]
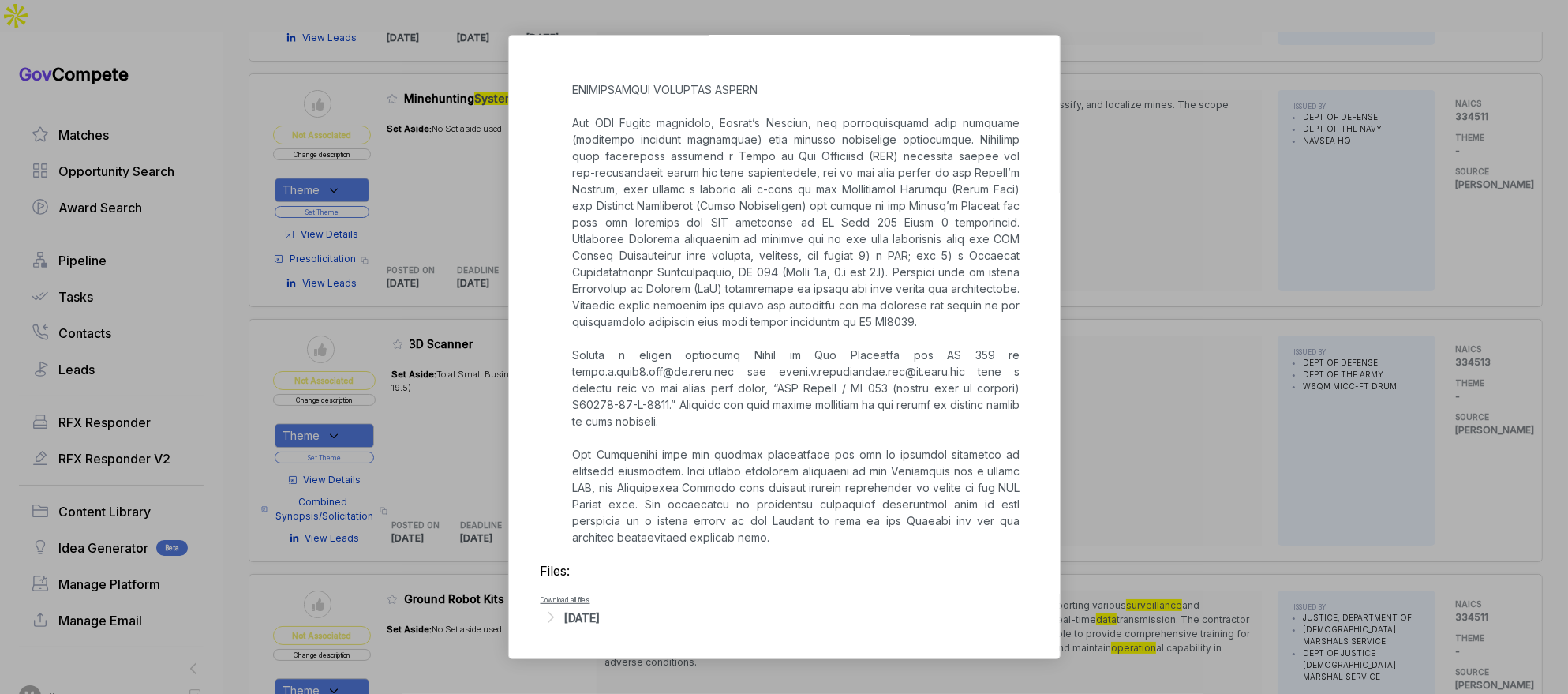
drag, startPoint x: 1195, startPoint y: 403, endPoint x: 1135, endPoint y: 405, distance: 60.0
click at [1193, 403] on div "Minehunting System [PERSON_NAME] STAGE Presolicitation Copy link POSTED DATE [D…" at bounding box center [784, 347] width 1568 height 694
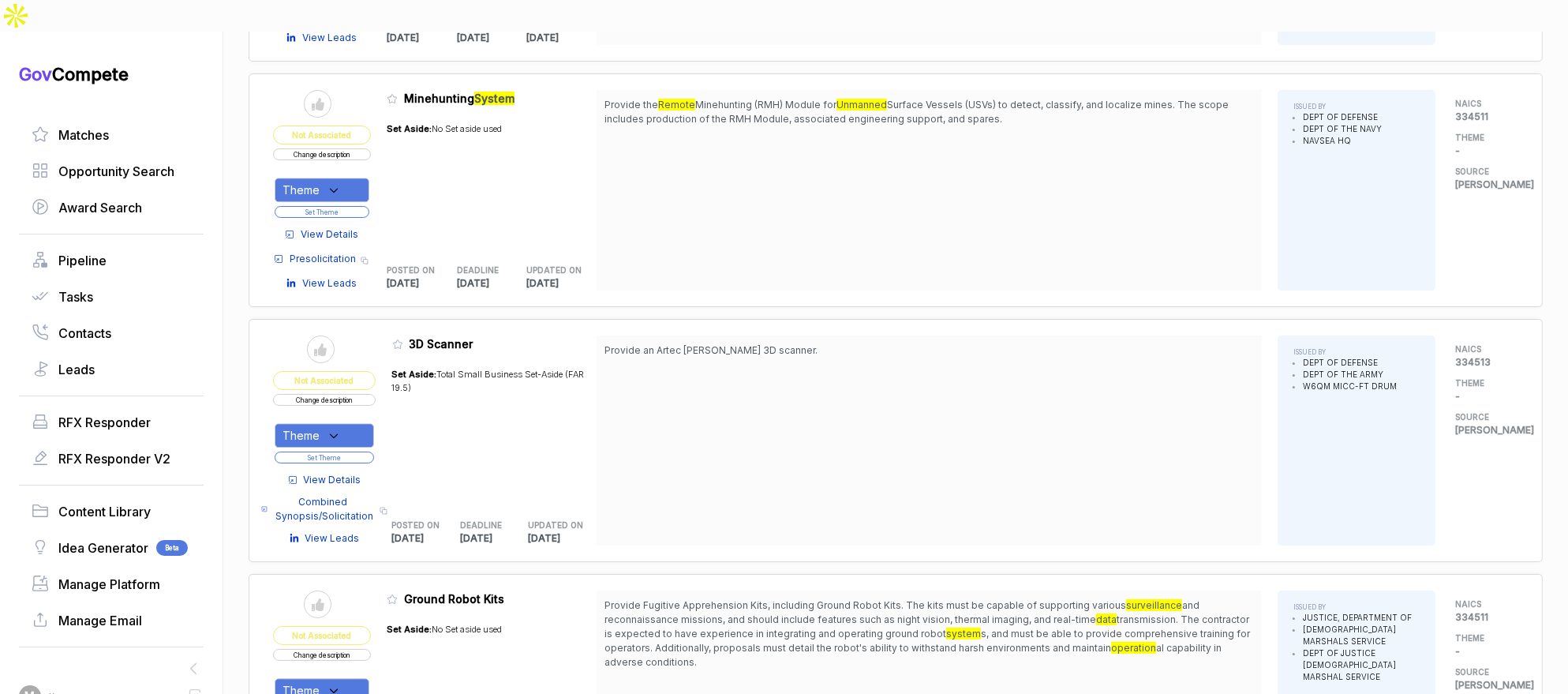
click at [359, 227] on span "View Details" at bounding box center [330, 234] width 58 height 14
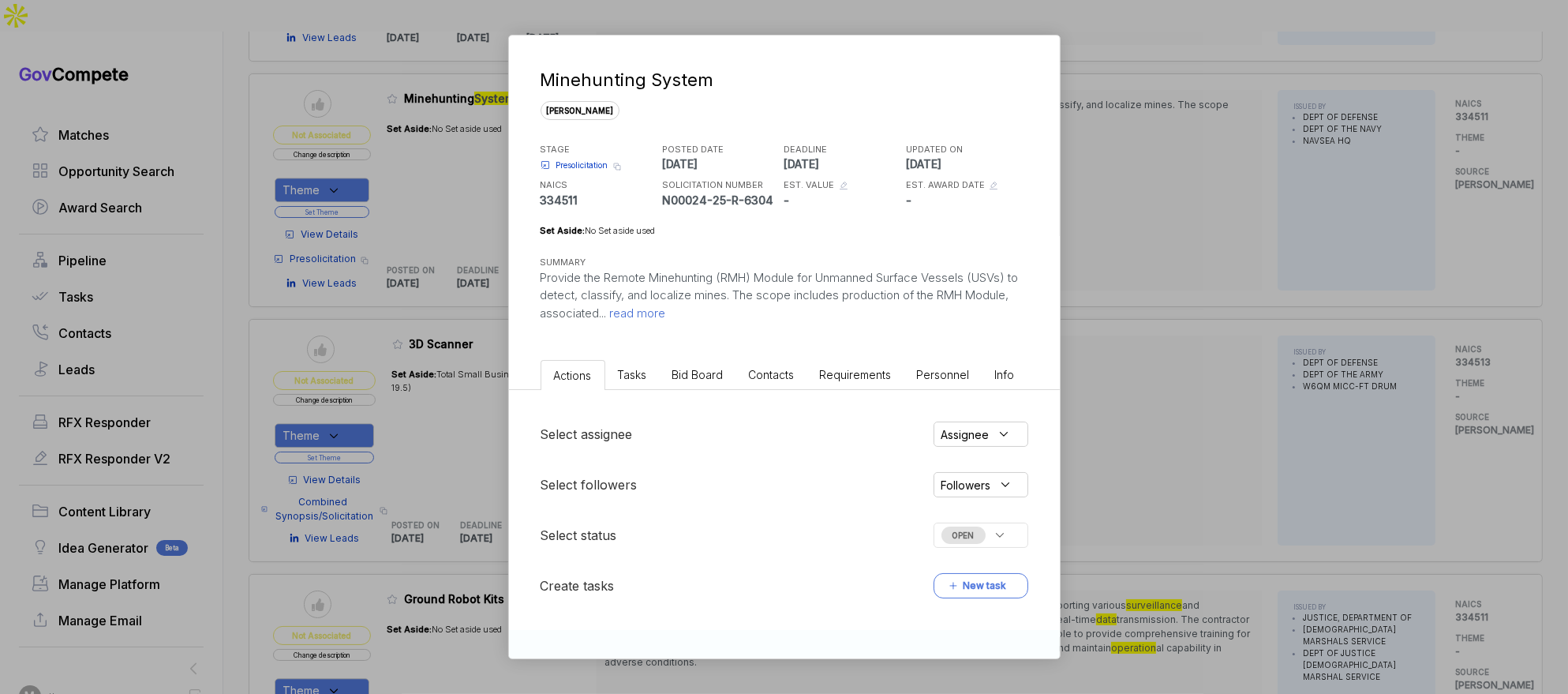
drag, startPoint x: 448, startPoint y: 158, endPoint x: 397, endPoint y: 150, distance: 51.6
click at [443, 157] on div "Minehunting System [PERSON_NAME] STAGE Presolicitation Copy link POSTED DATE [D…" at bounding box center [784, 347] width 1568 height 694
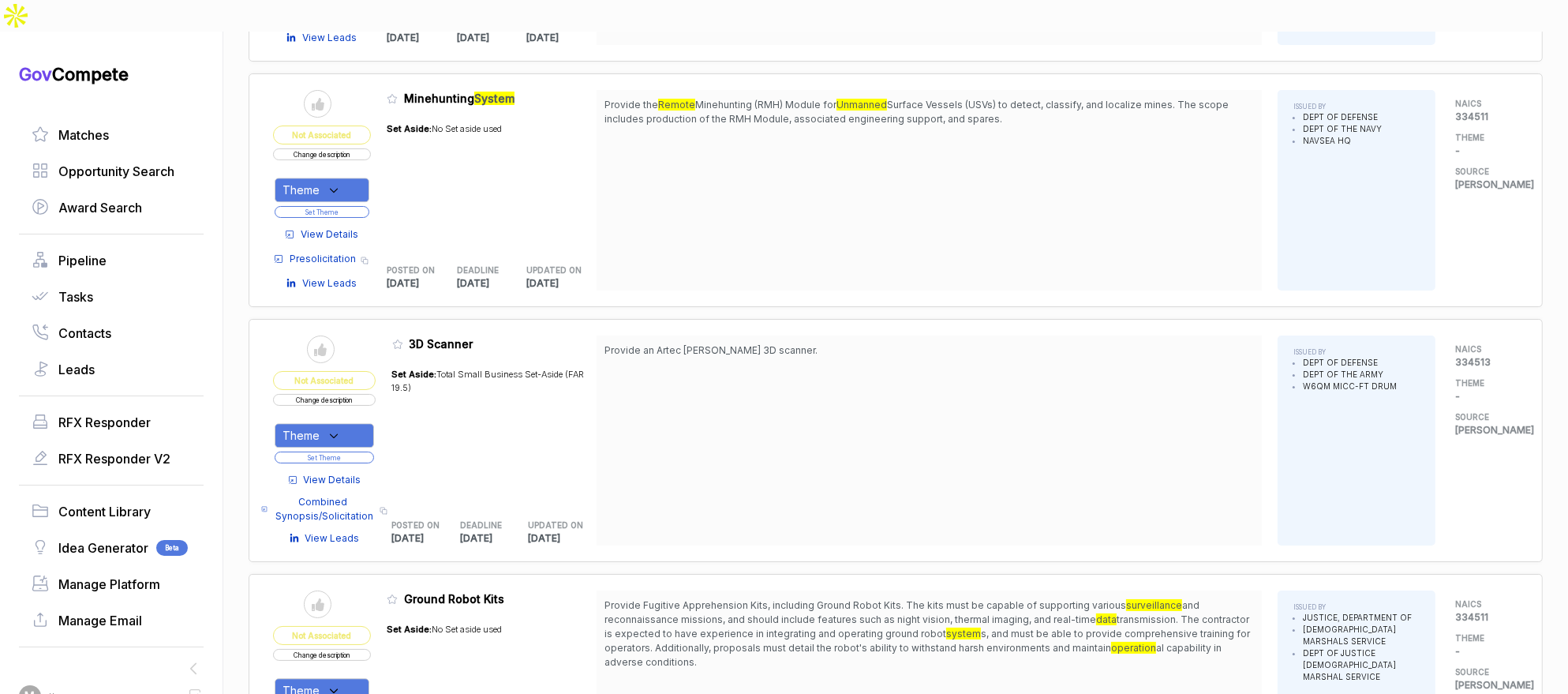
click at [369, 178] on div "Theme" at bounding box center [322, 189] width 95 height 24
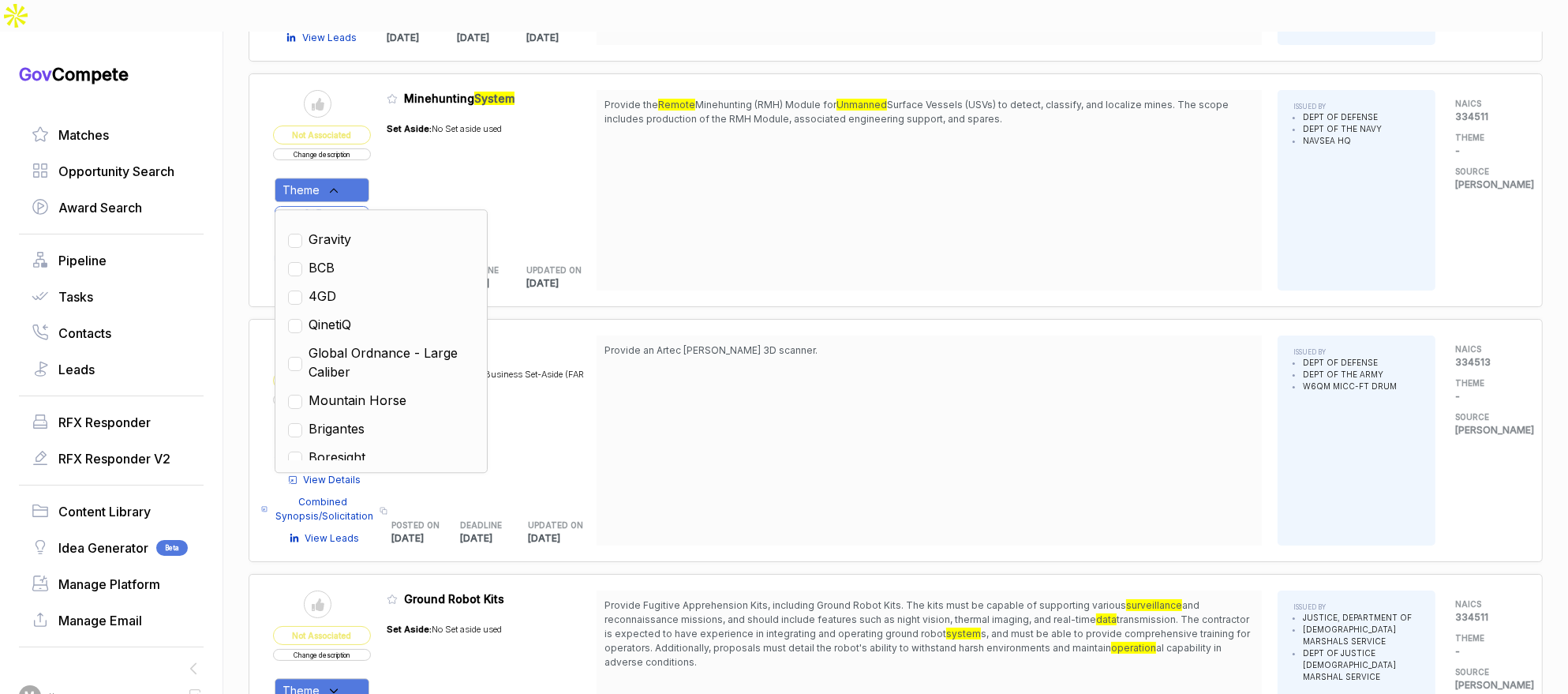
drag, startPoint x: 405, startPoint y: 344, endPoint x: 544, endPoint y: 313, distance: 142.4
click at [405, 390] on span "Mountain Horse" at bounding box center [358, 400] width 98 height 19
checkbox input "true"
drag, startPoint x: 663, startPoint y: 281, endPoint x: 573, endPoint y: 263, distance: 91.8
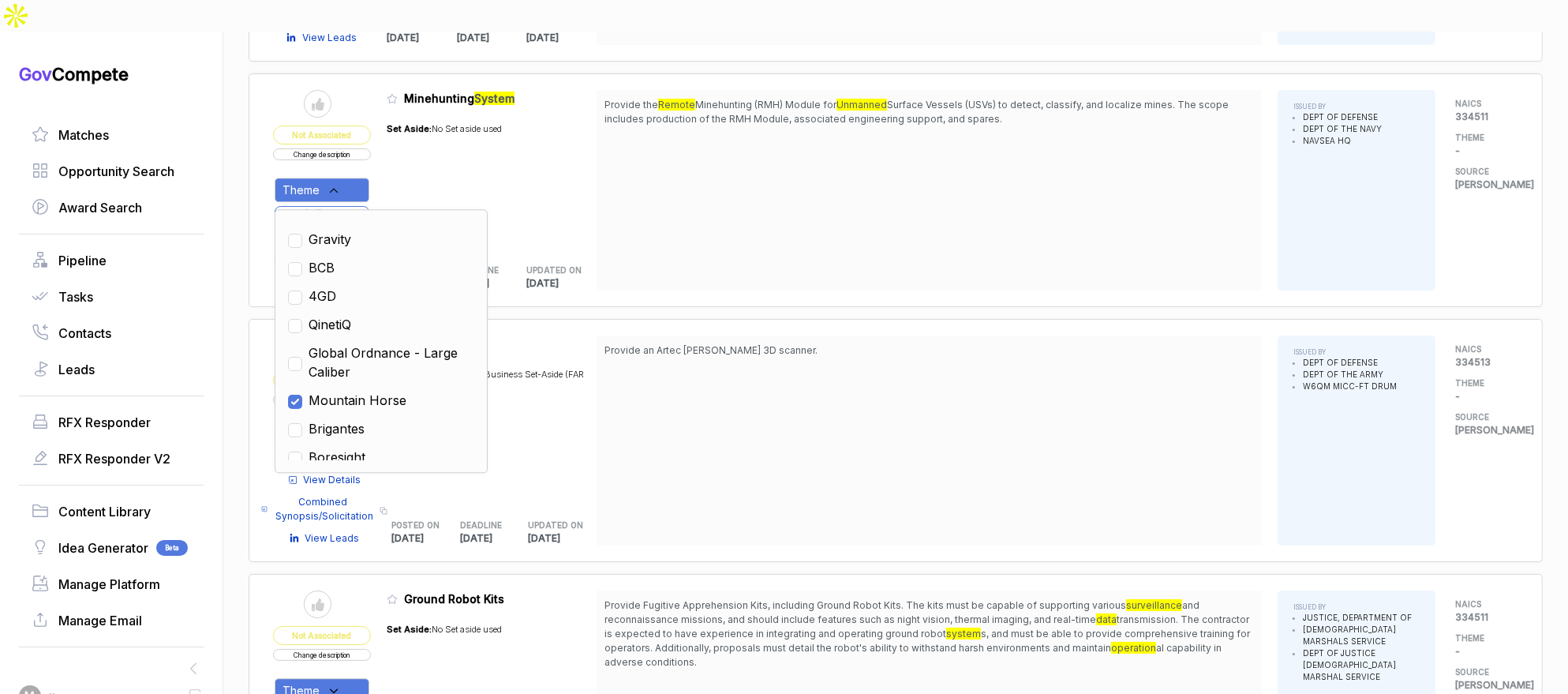
click at [647, 319] on div "Send to Pipeline Not Associated Change description Theme Set Theme View Details…" at bounding box center [896, 440] width 1294 height 243
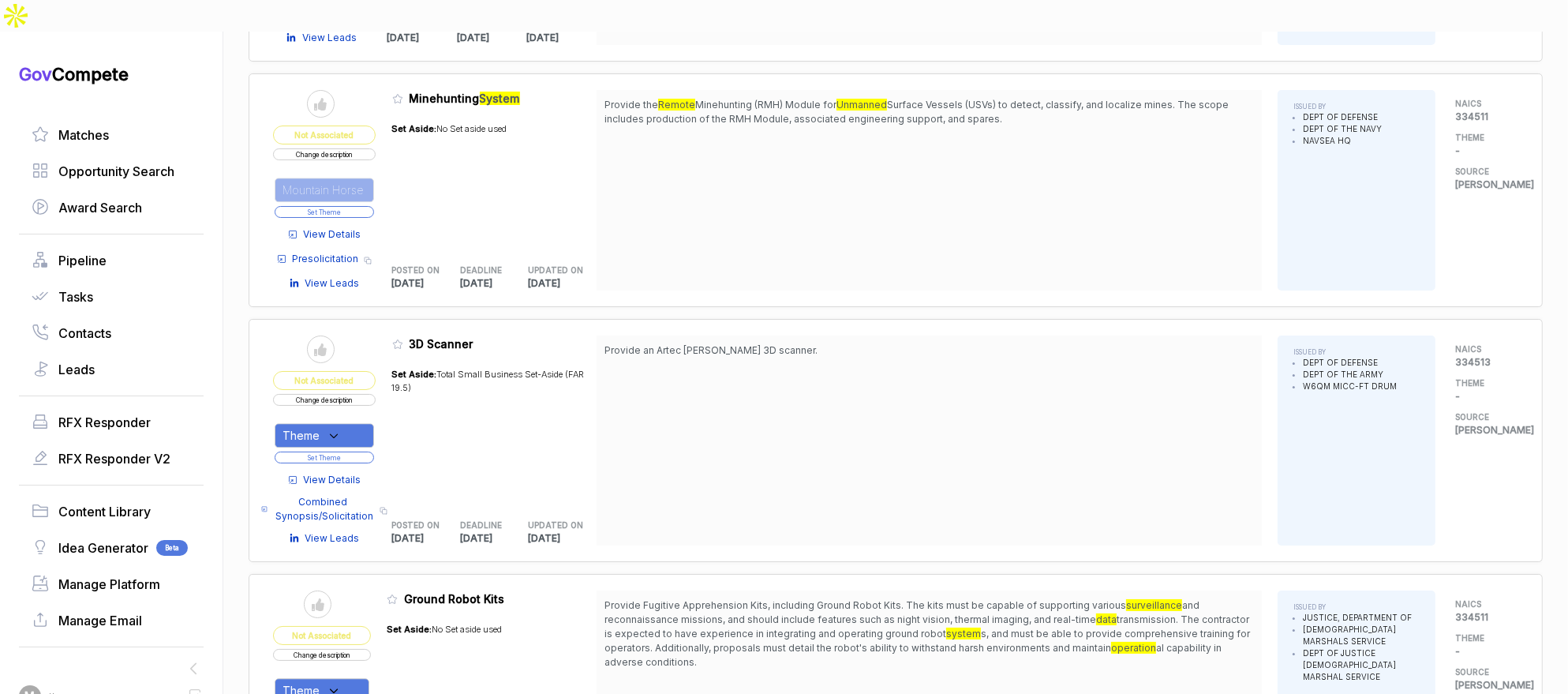
click at [324, 206] on button "Set Theme" at bounding box center [324, 211] width 99 height 12
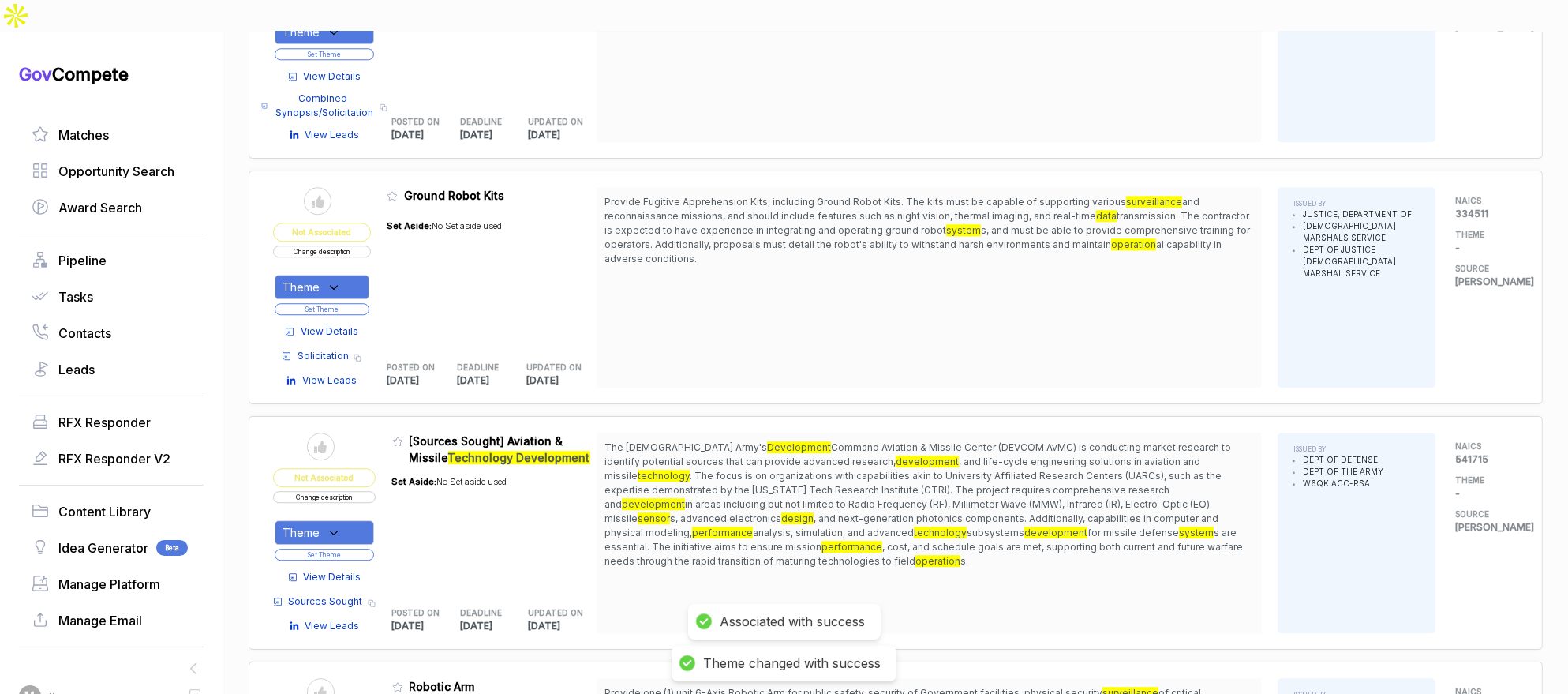
scroll to position [5654, 0]
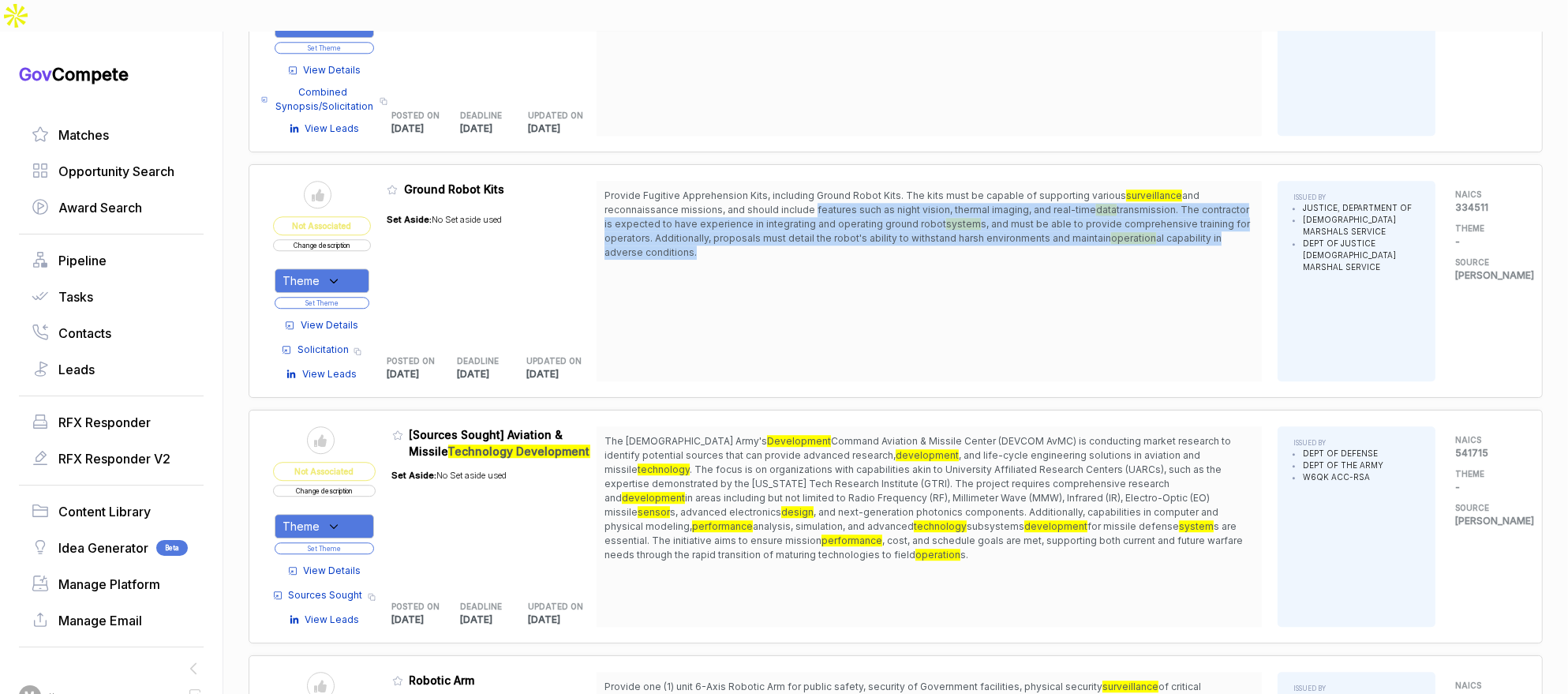
drag, startPoint x: 817, startPoint y: 154, endPoint x: 820, endPoint y: 210, distance: 56.1
click at [820, 208] on div "Provide Fugitive Apprehension Kits, including Ground Robot Kits. The kits must …" at bounding box center [930, 281] width 665 height 201
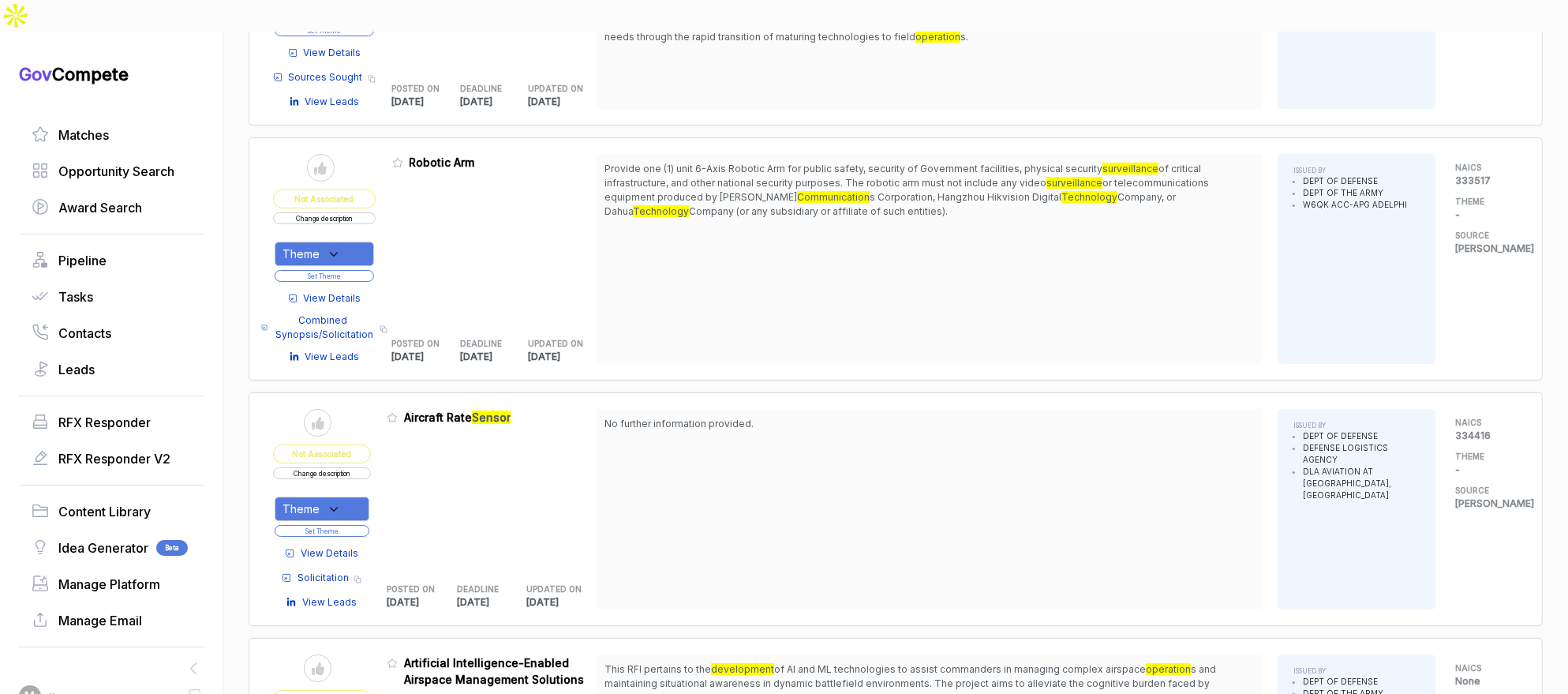
scroll to position [6290, 0]
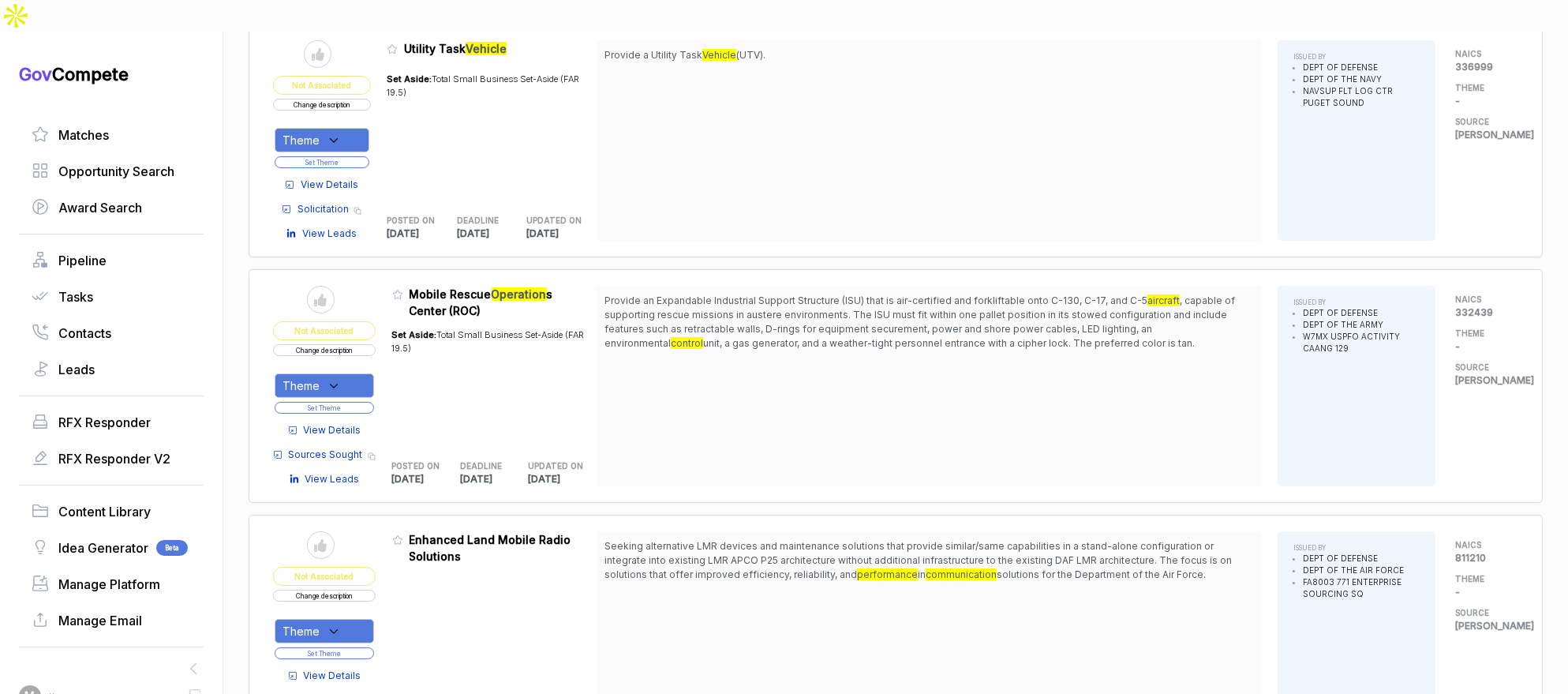
scroll to position [8373, 0]
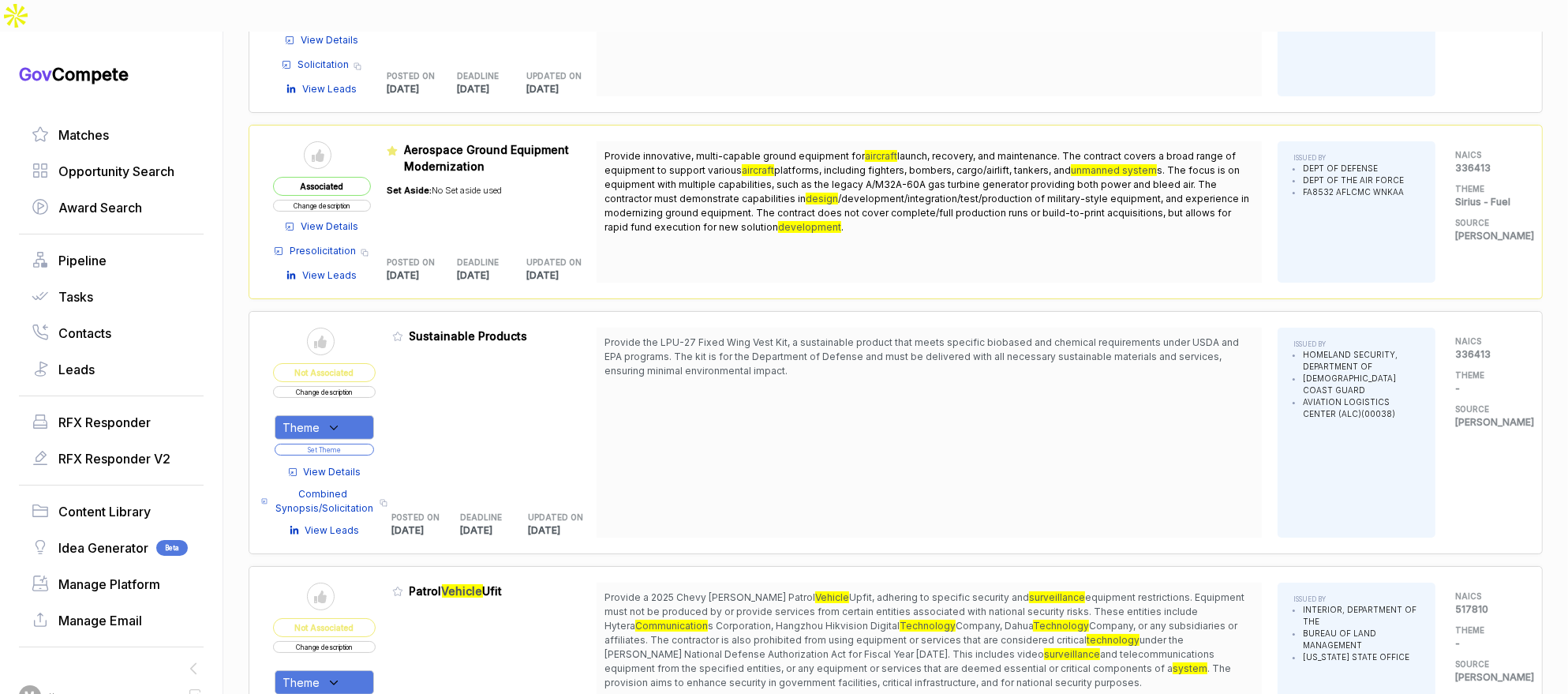
scroll to position [9557, 0]
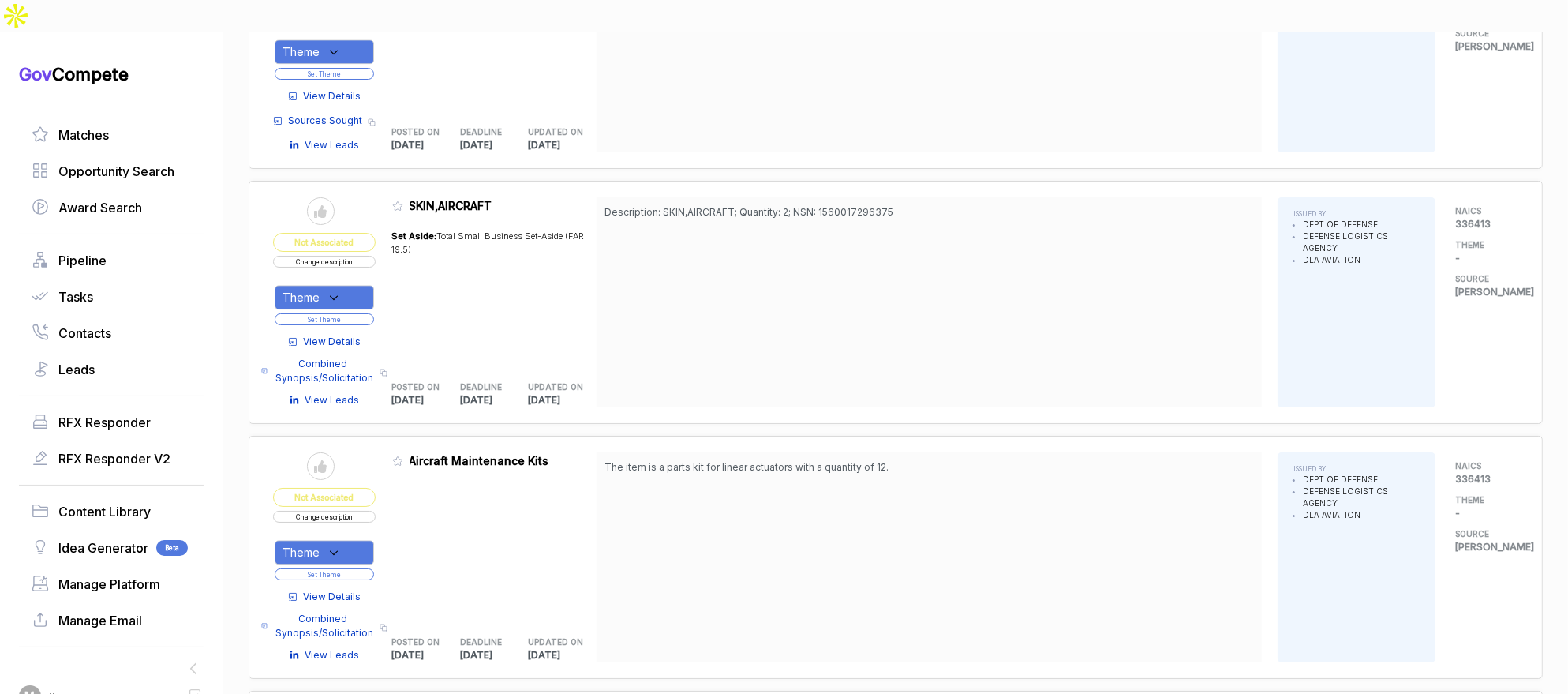
scroll to position [13012, 0]
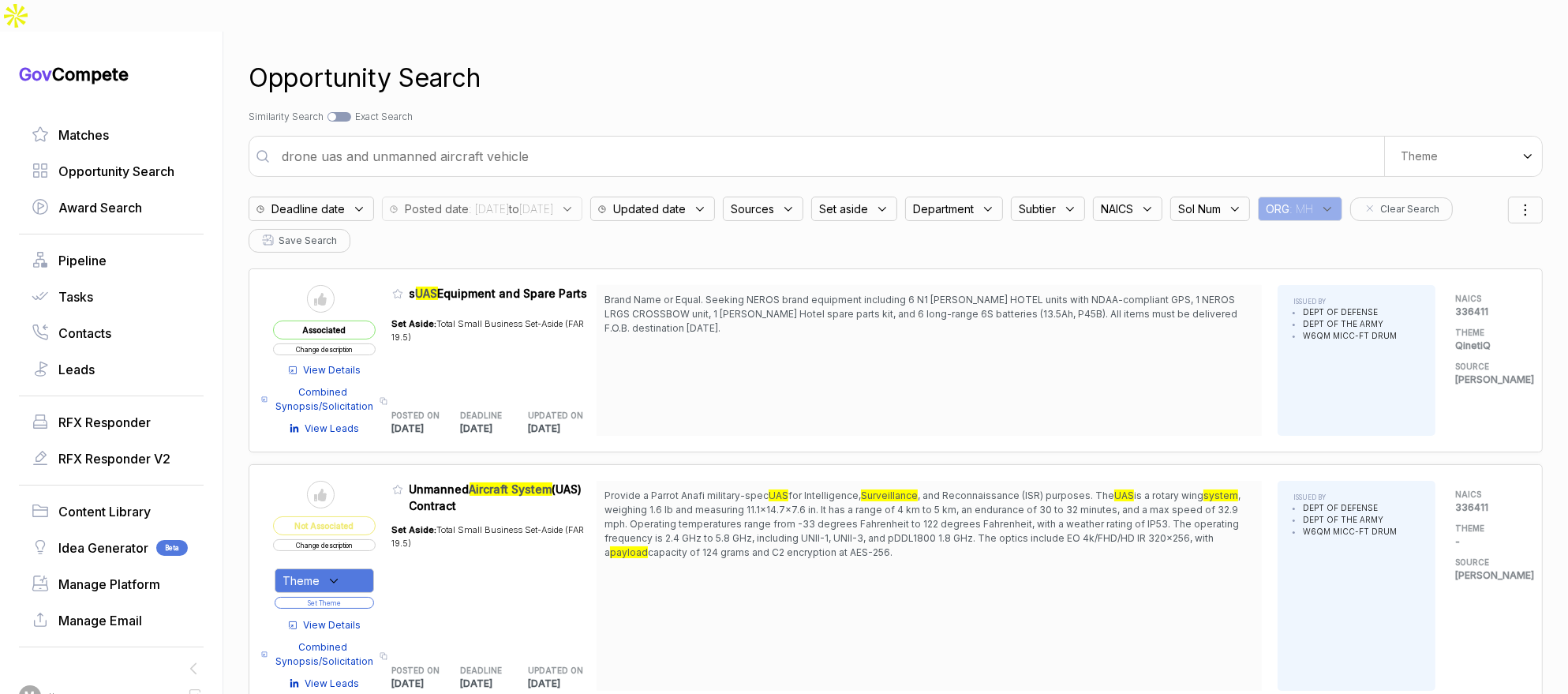
click at [800, 140] on input "drone uas and unmanned aircraft vehicle" at bounding box center [828, 156] width 1112 height 32
type input "t"
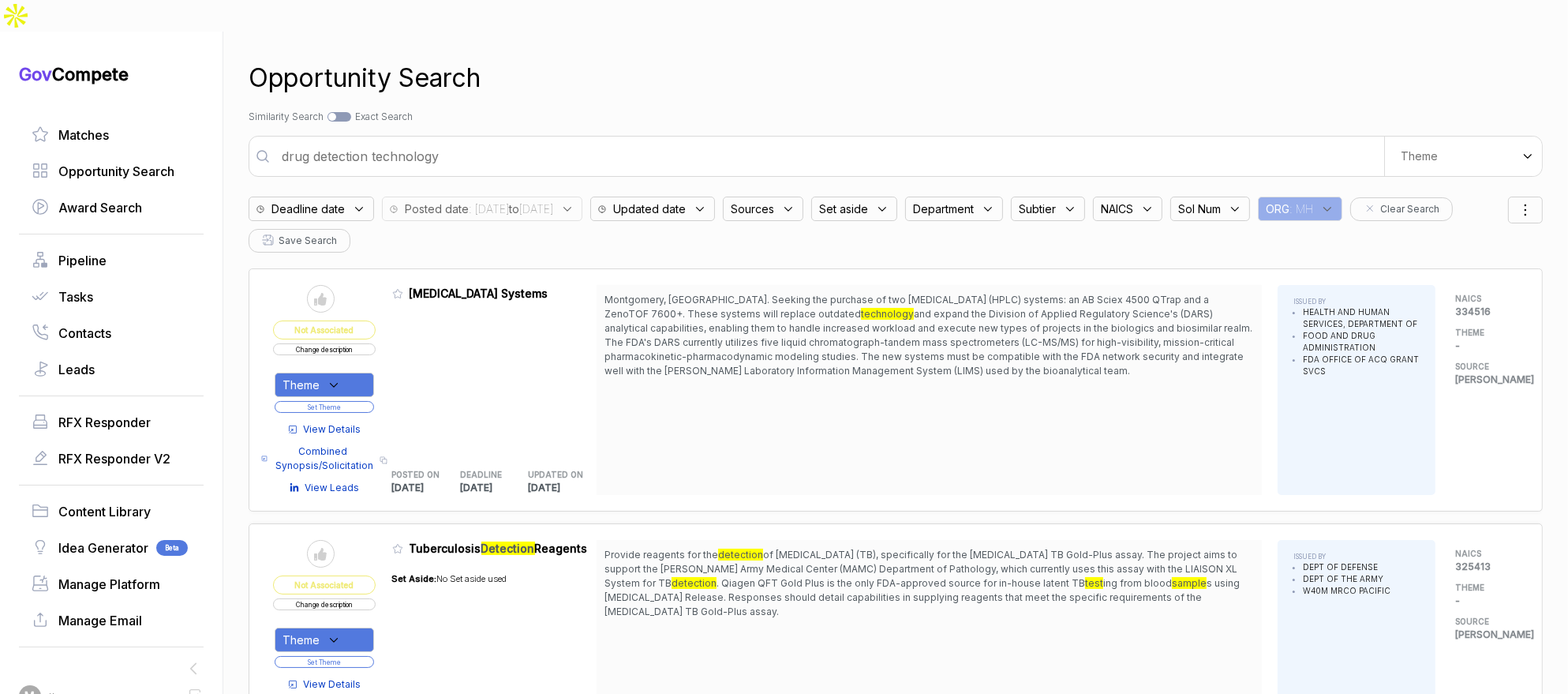
click at [644, 140] on input "drug detection technology" at bounding box center [828, 156] width 1112 height 32
click at [645, 140] on input "drug detection technology" at bounding box center [828, 156] width 1112 height 32
type input "tactical equipment"
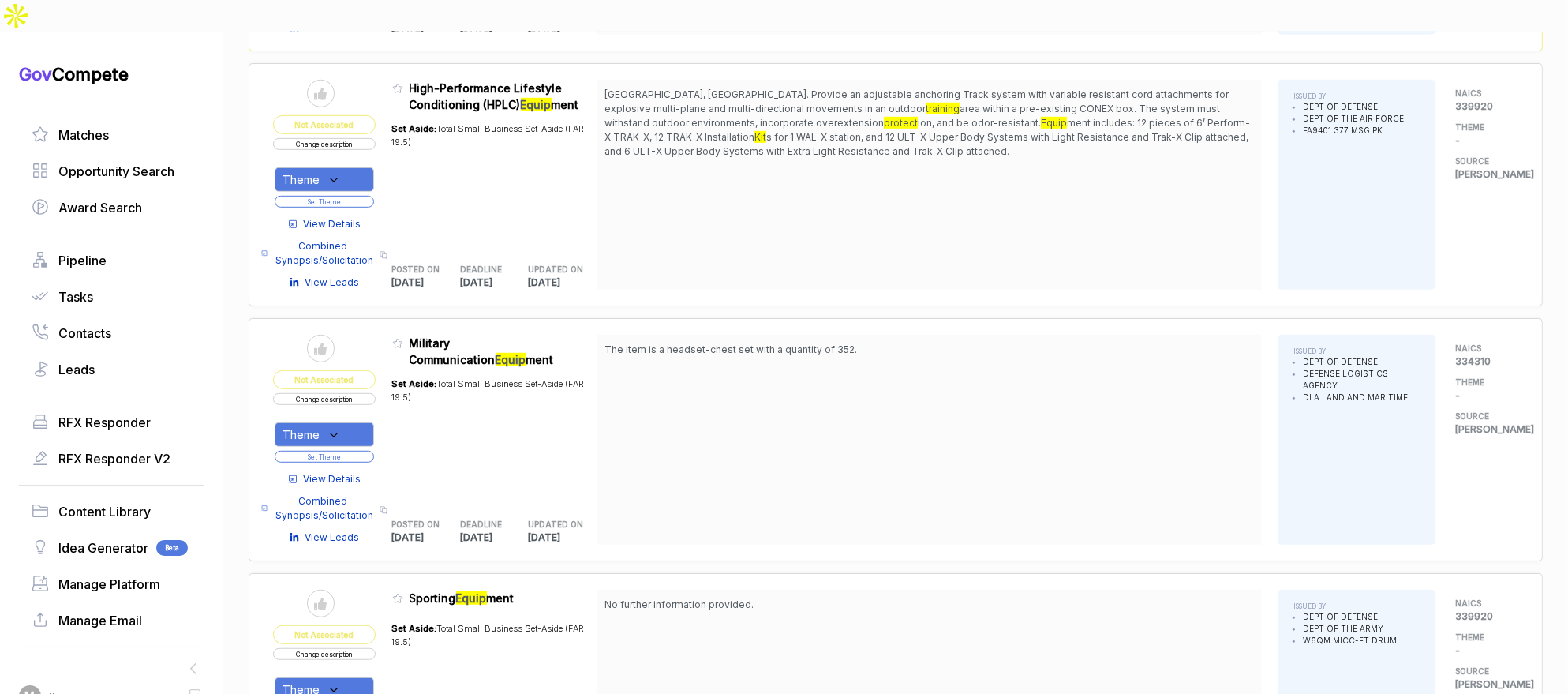
scroll to position [1302, 0]
click at [343, 471] on span "View Details" at bounding box center [333, 478] width 58 height 14
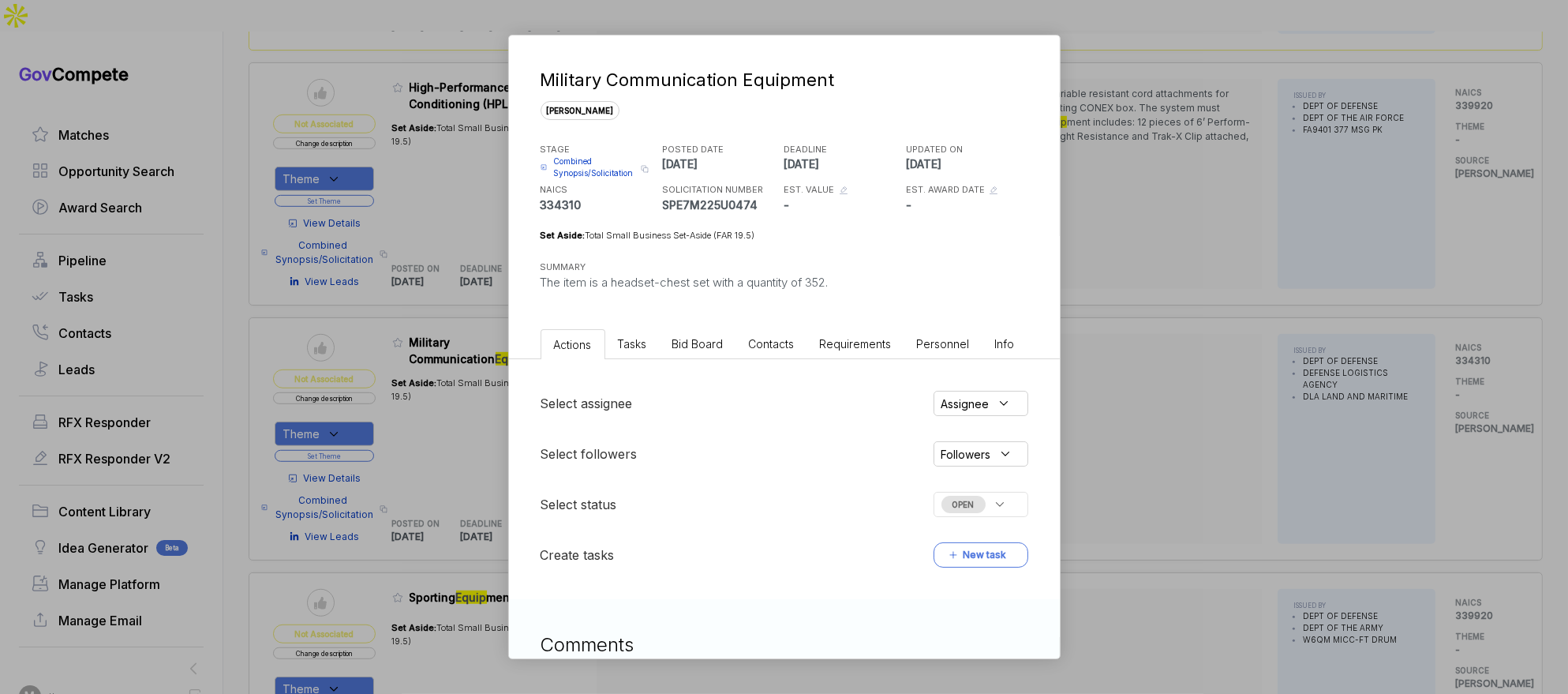
click at [699, 358] on li "Bid Board" at bounding box center [698, 343] width 77 height 29
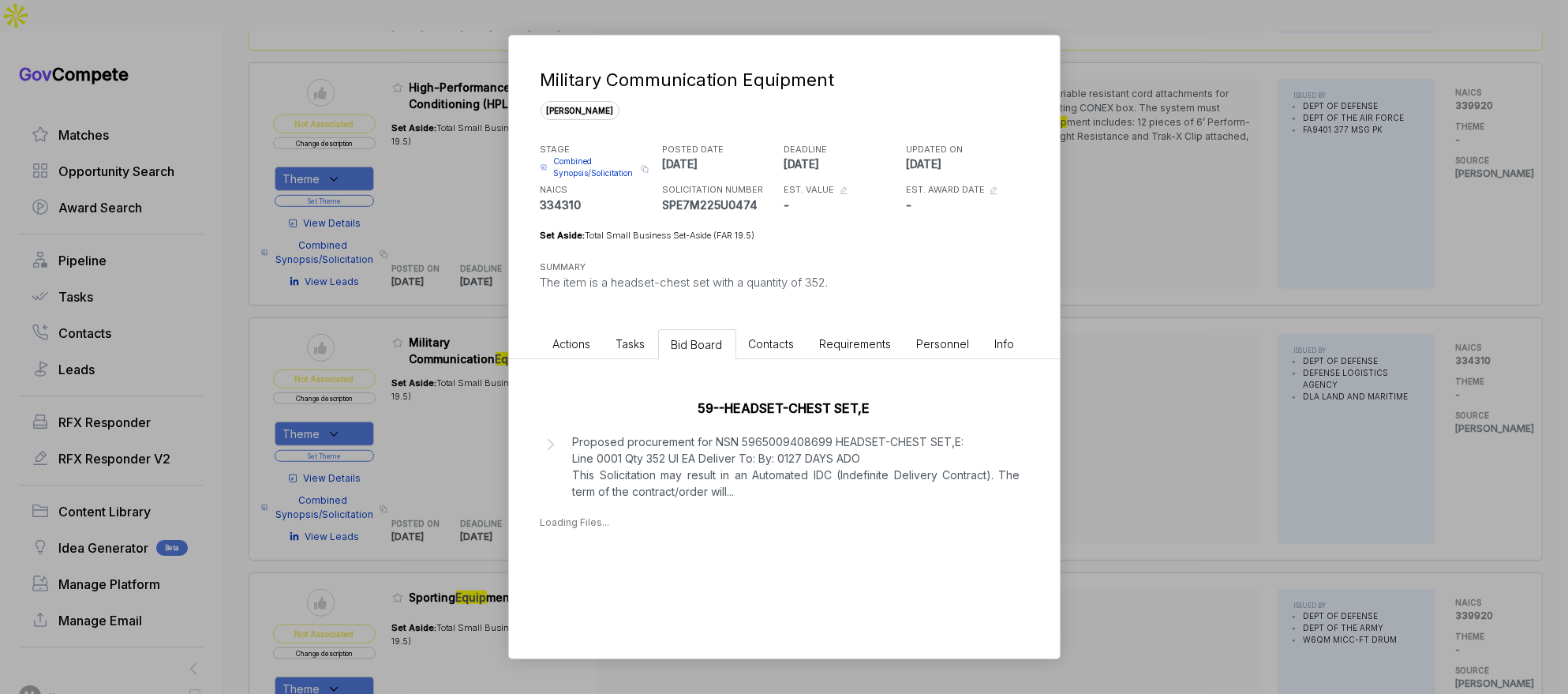
click at [1039, 416] on div "59--HEADSET-CHEST SET,E Proposed procurement for NSN 5965009408699 HEADSET-CHES…" at bounding box center [784, 460] width 551 height 202
click at [1114, 416] on div "Military Communication Equipment [PERSON_NAME] STAGE Combined Synopsis/Solicita…" at bounding box center [784, 347] width 1568 height 694
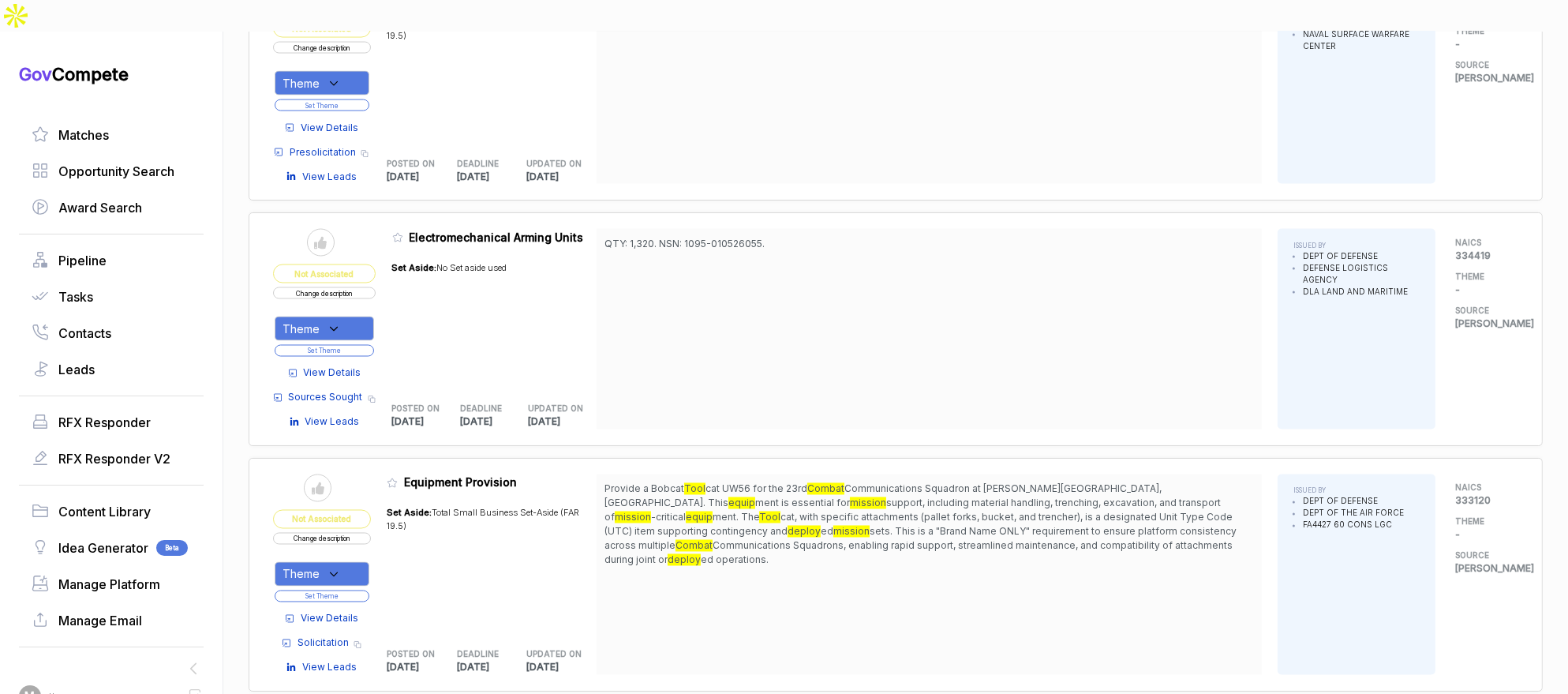
scroll to position [3617, 0]
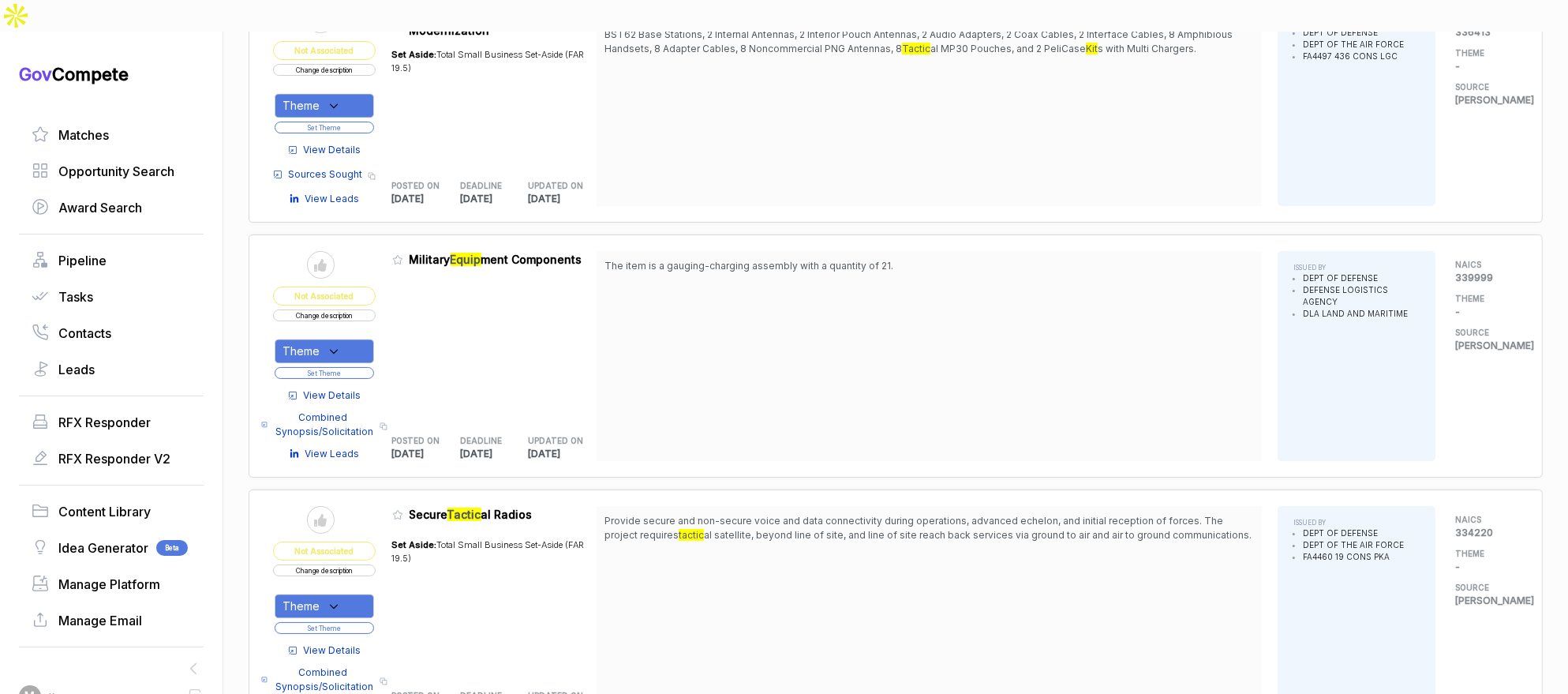
scroll to position [4345, 0]
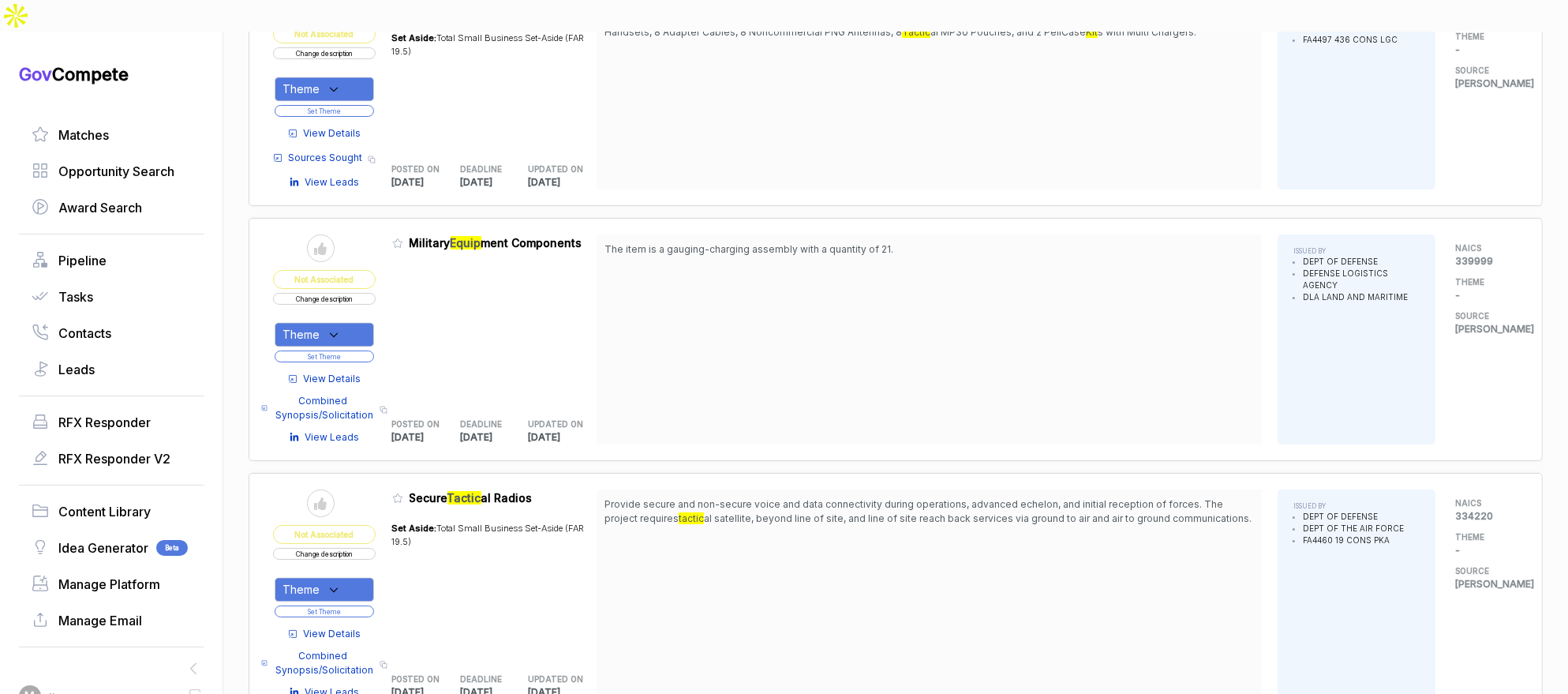
click at [355, 627] on span "View Details" at bounding box center [333, 633] width 58 height 14
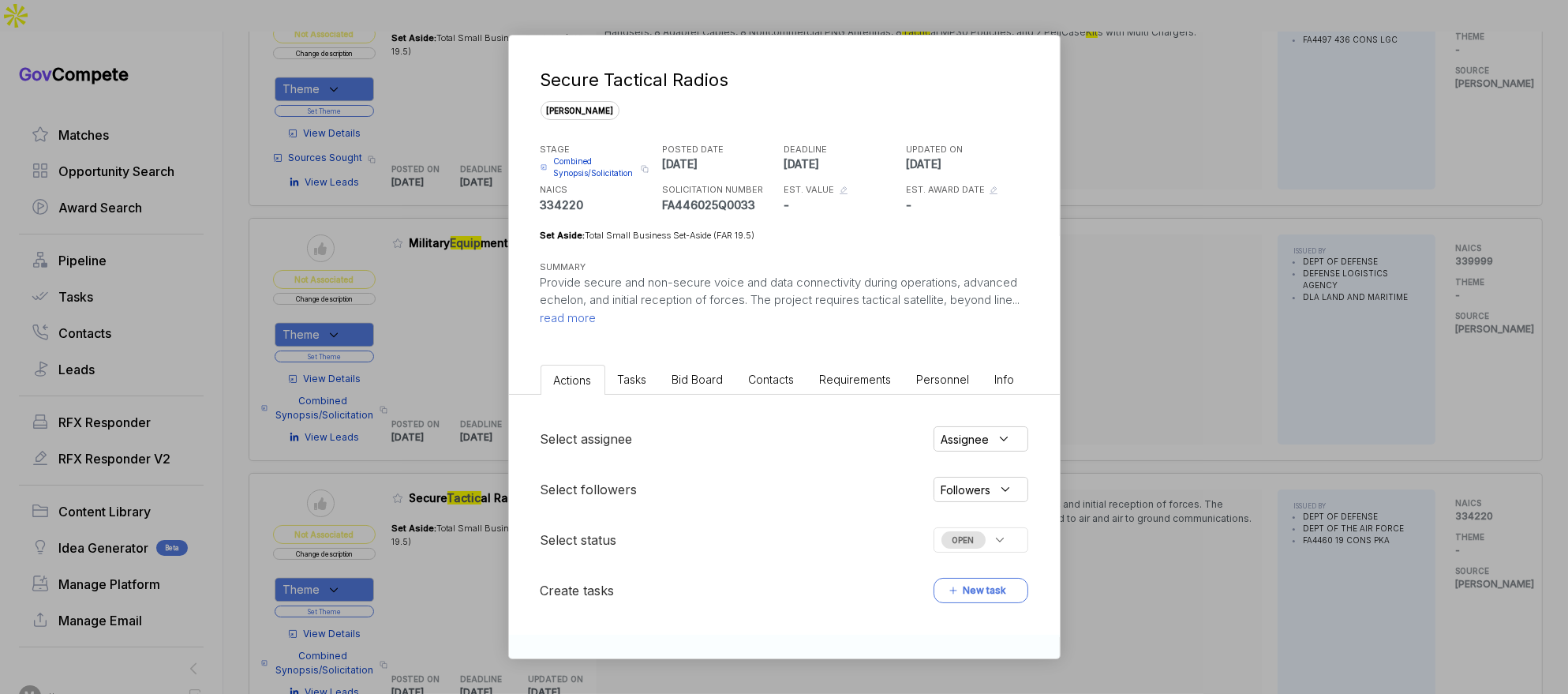
click at [682, 388] on li "Bid Board" at bounding box center [698, 379] width 77 height 29
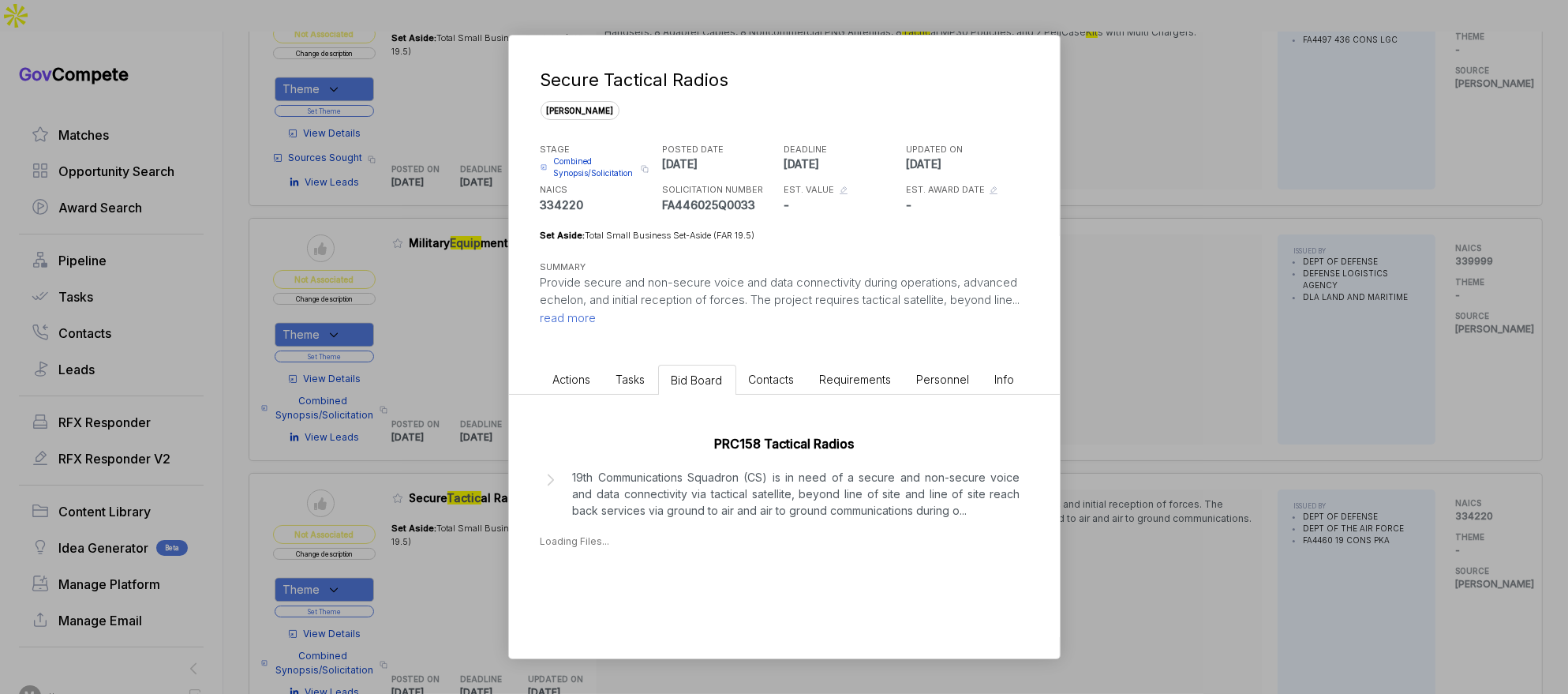
click at [766, 501] on p "19th Communications Squadron (CS) is in need of a secure and non-secure voice a…" at bounding box center [797, 494] width 448 height 50
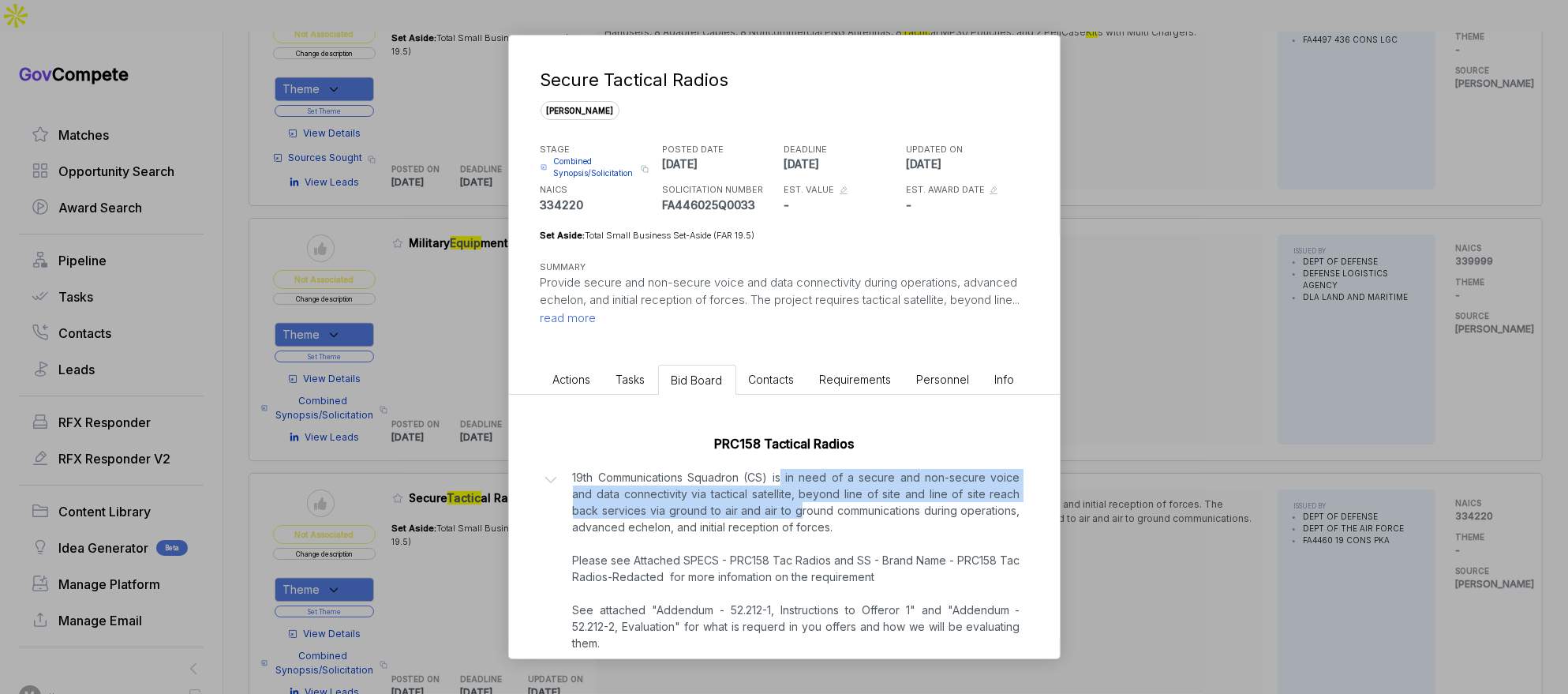
drag, startPoint x: 778, startPoint y: 479, endPoint x: 1049, endPoint y: 487, distance: 271.1
click at [791, 507] on p "19th Communications Squadron (CS) is in need of a secure and non-secure voice a…" at bounding box center [797, 560] width 448 height 183
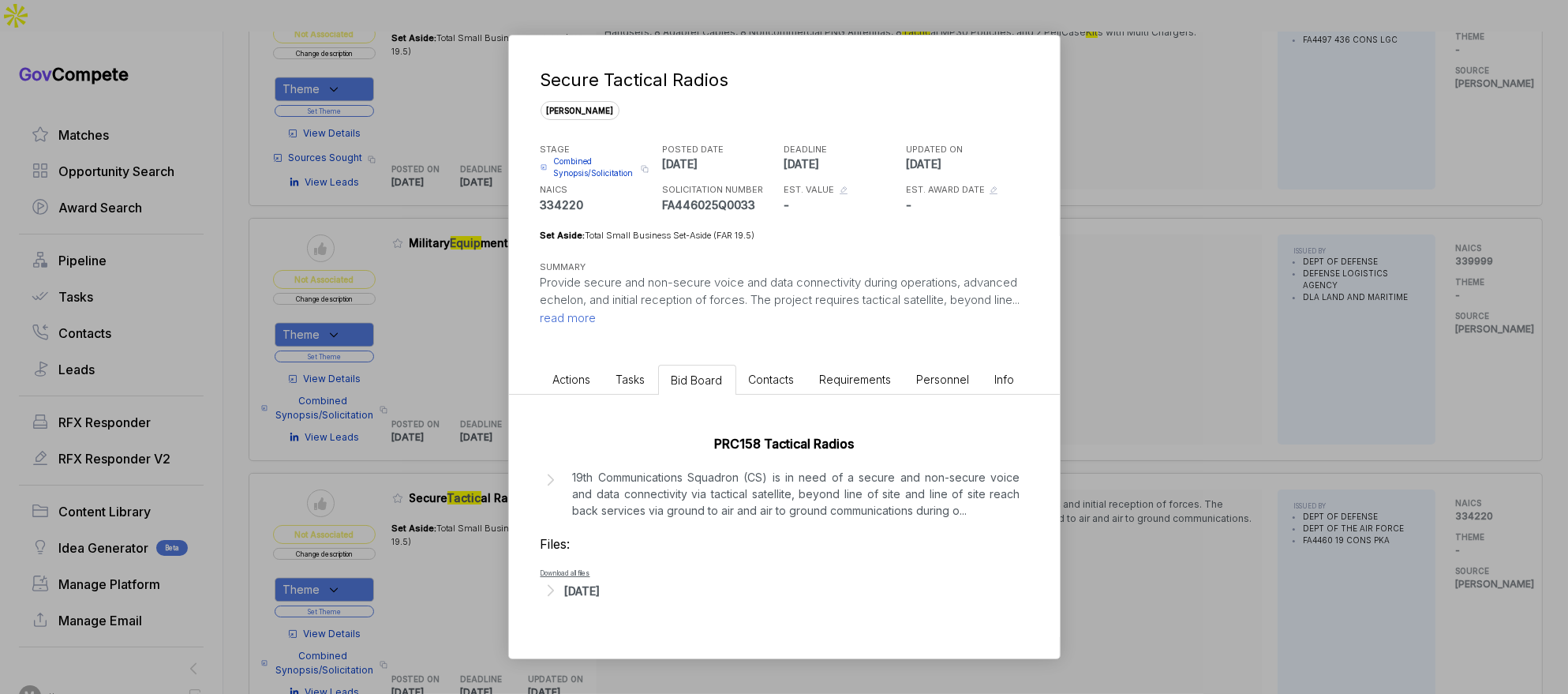
drag, startPoint x: 862, startPoint y: 494, endPoint x: 1030, endPoint y: 474, distance: 169.2
click at [862, 493] on p "19th Communications Squadron (CS) is in need of a secure and non-secure voice a…" at bounding box center [797, 494] width 448 height 50
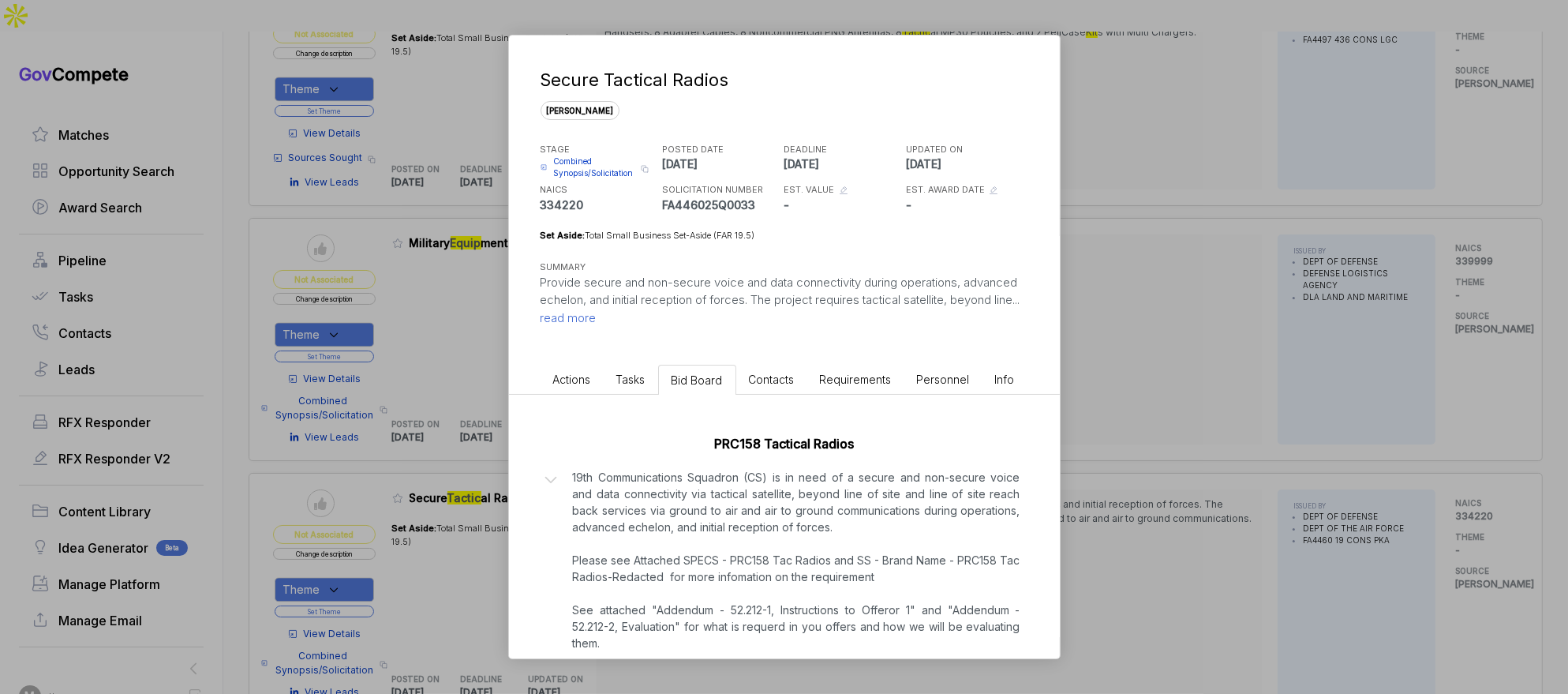
click at [1197, 462] on div "Secure Tactical Radios [PERSON_NAME] STAGE Combined Synopsis/Solicitation Copy …" at bounding box center [784, 347] width 1568 height 694
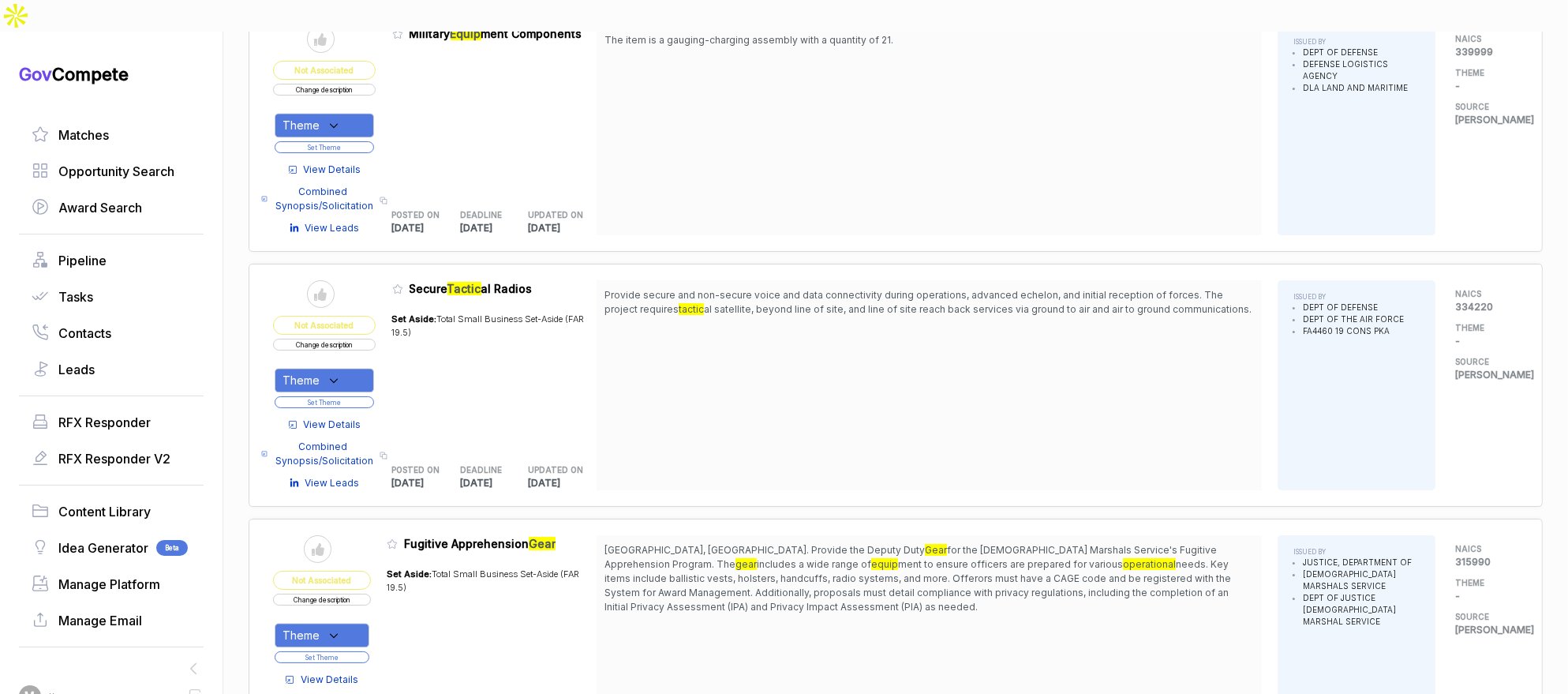
scroll to position [4556, 0]
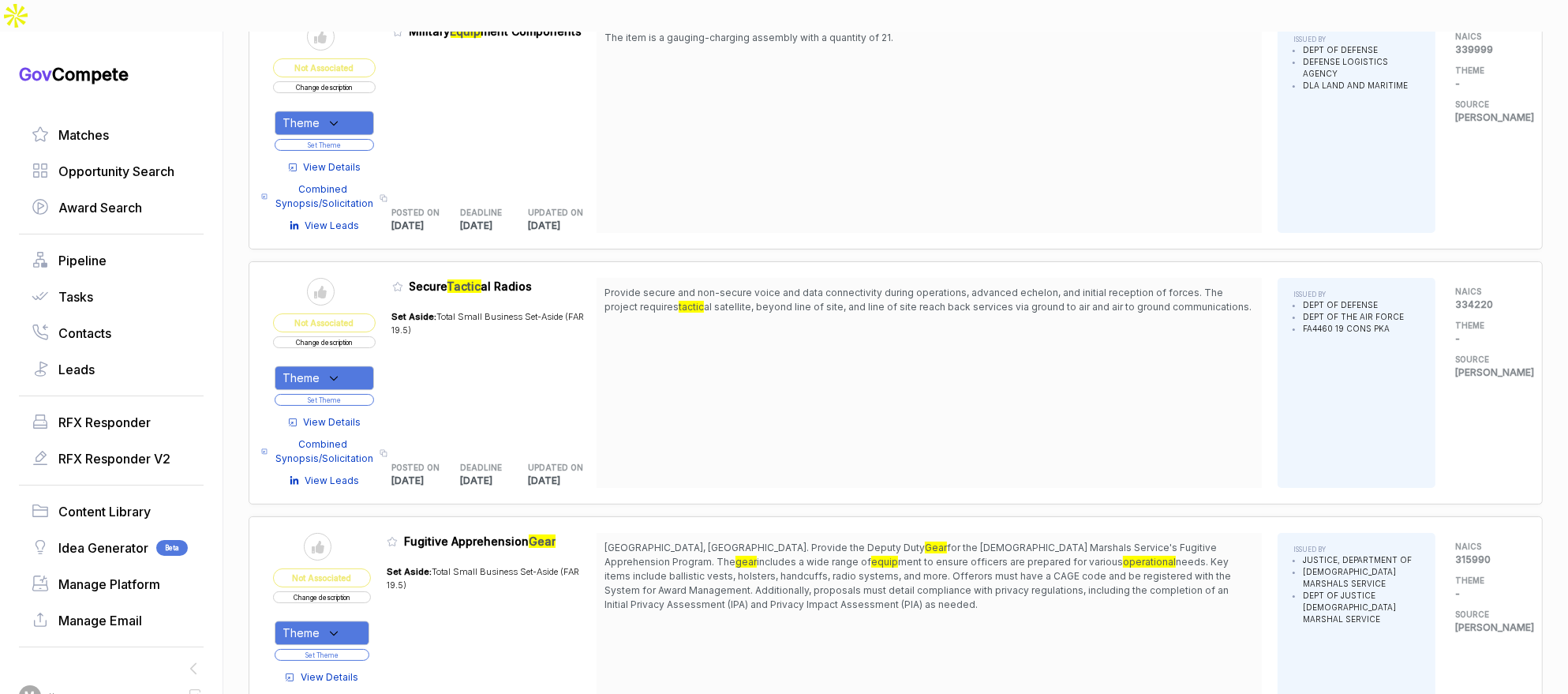
click at [361, 415] on span "View Details" at bounding box center [333, 422] width 58 height 14
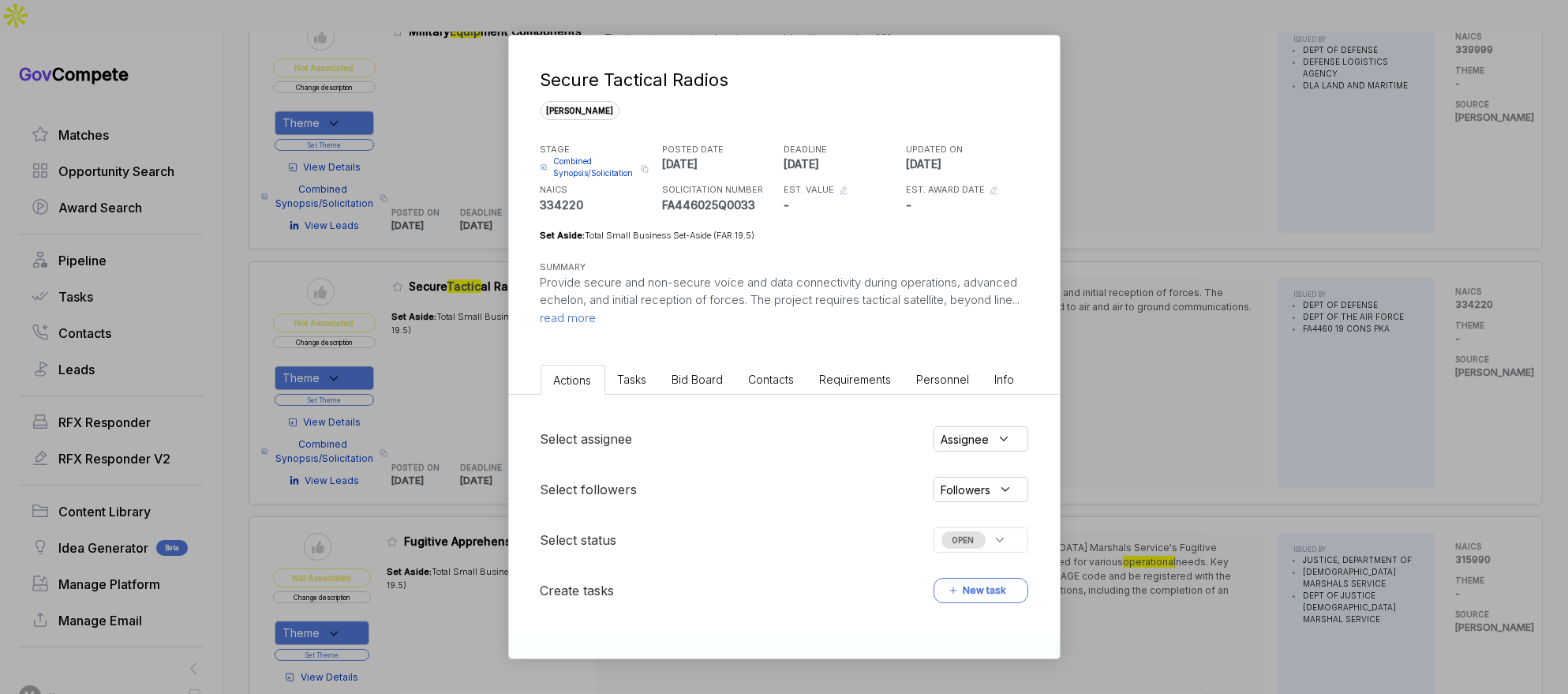
drag, startPoint x: 696, startPoint y: 380, endPoint x: 681, endPoint y: 357, distance: 27.5
click at [696, 380] on span "Bid Board" at bounding box center [697, 380] width 51 height 13
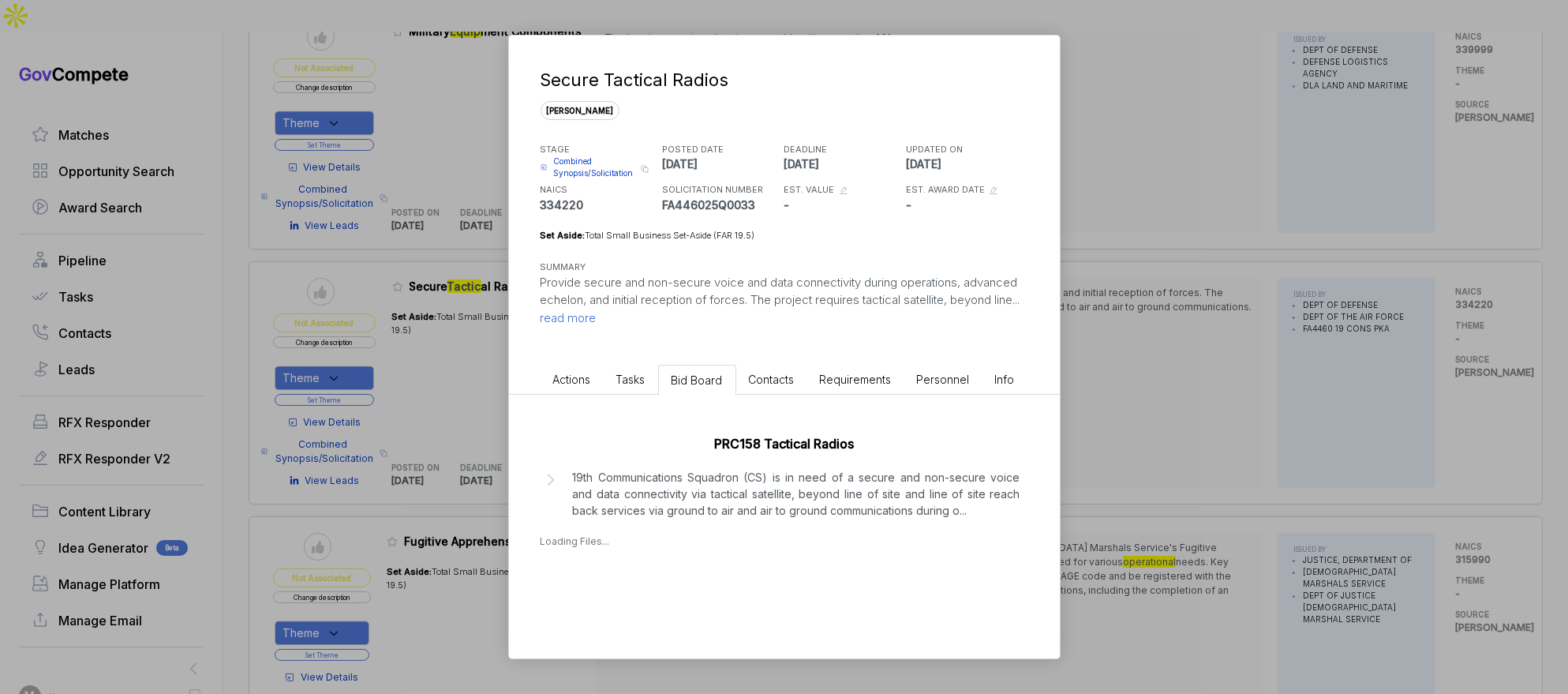
click at [597, 310] on span "read more" at bounding box center [568, 318] width 56 height 15
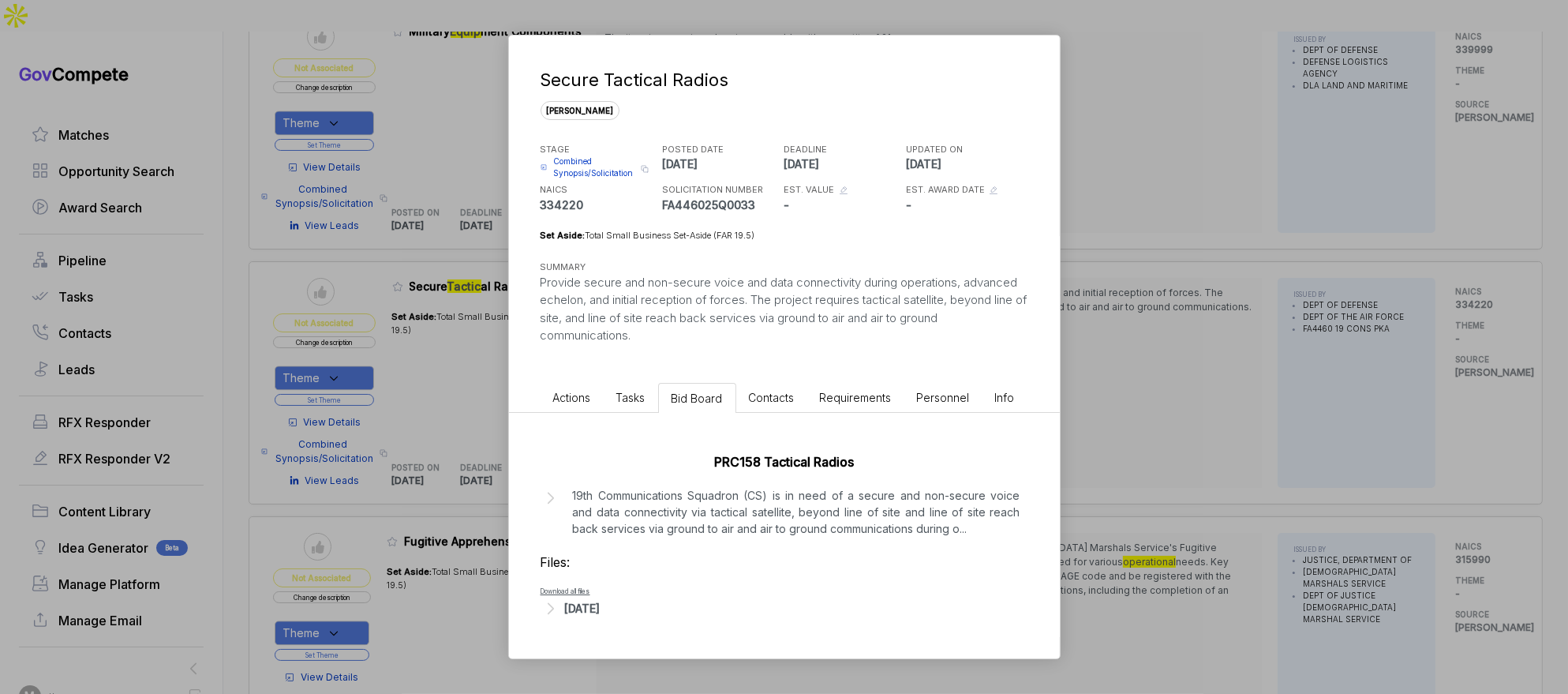
click at [768, 487] on p "19th Communications Squadron (CS) is in need of a secure and non-secure voice a…" at bounding box center [797, 512] width 448 height 50
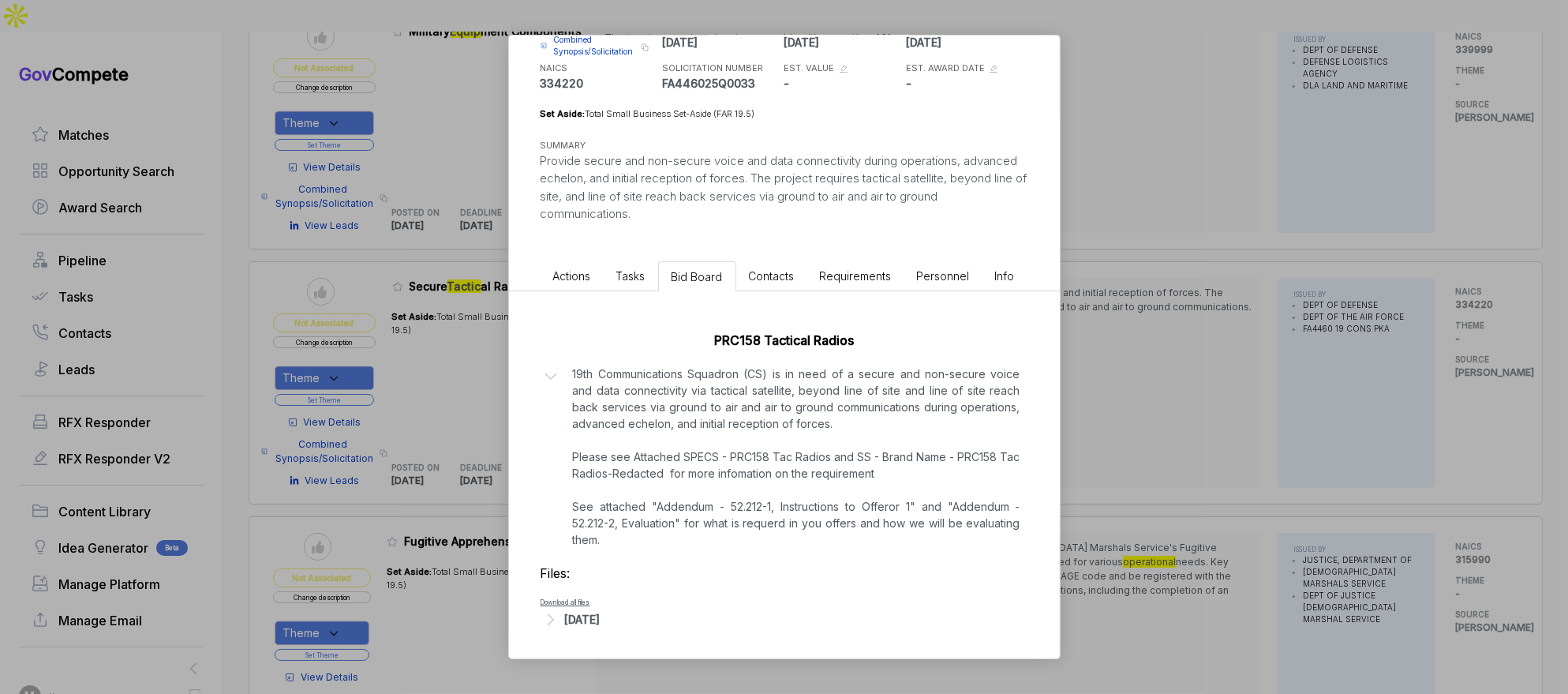
scroll to position [123, 0]
click at [1105, 491] on div "Secure Tactical Radios [PERSON_NAME] STAGE Combined Synopsis/Solicitation Copy …" at bounding box center [784, 347] width 1568 height 694
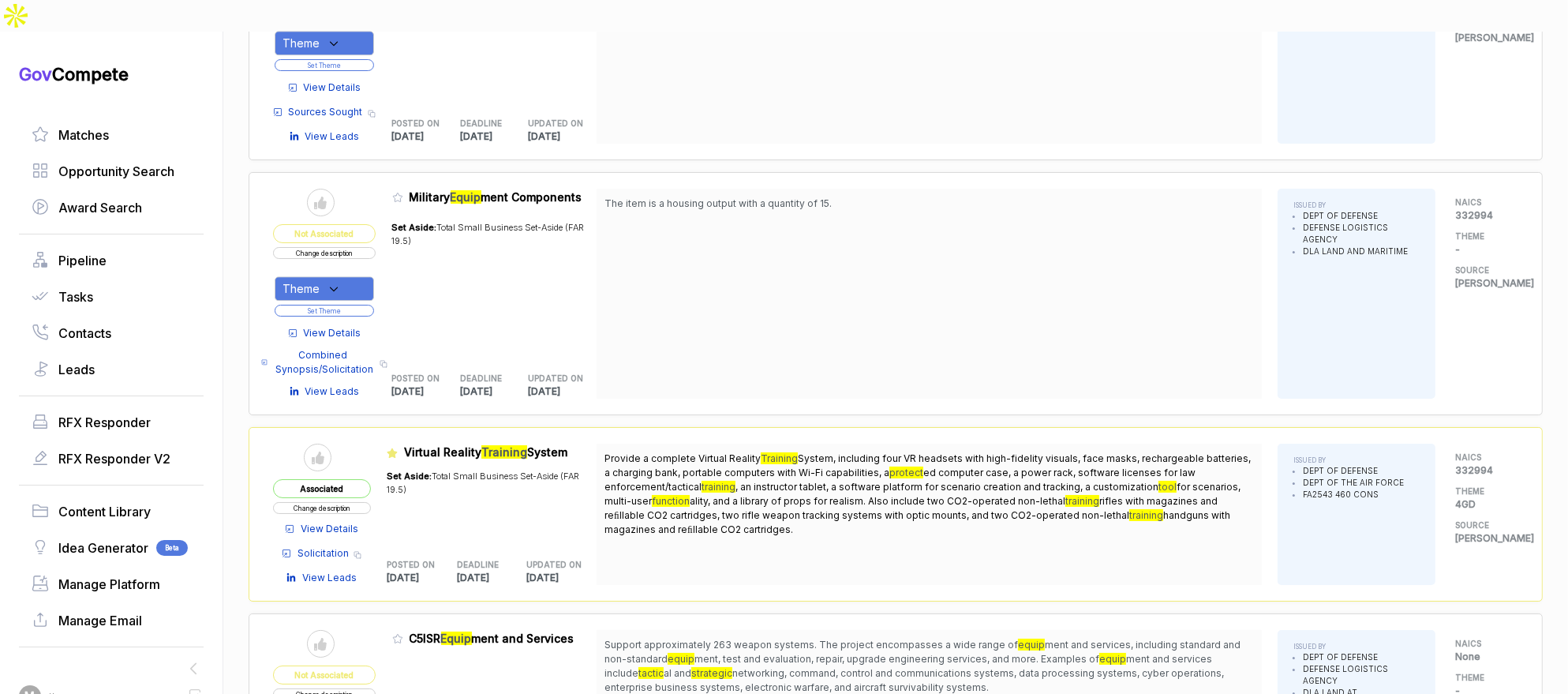
scroll to position [5391, 0]
click at [346, 327] on span "View Details" at bounding box center [333, 334] width 58 height 14
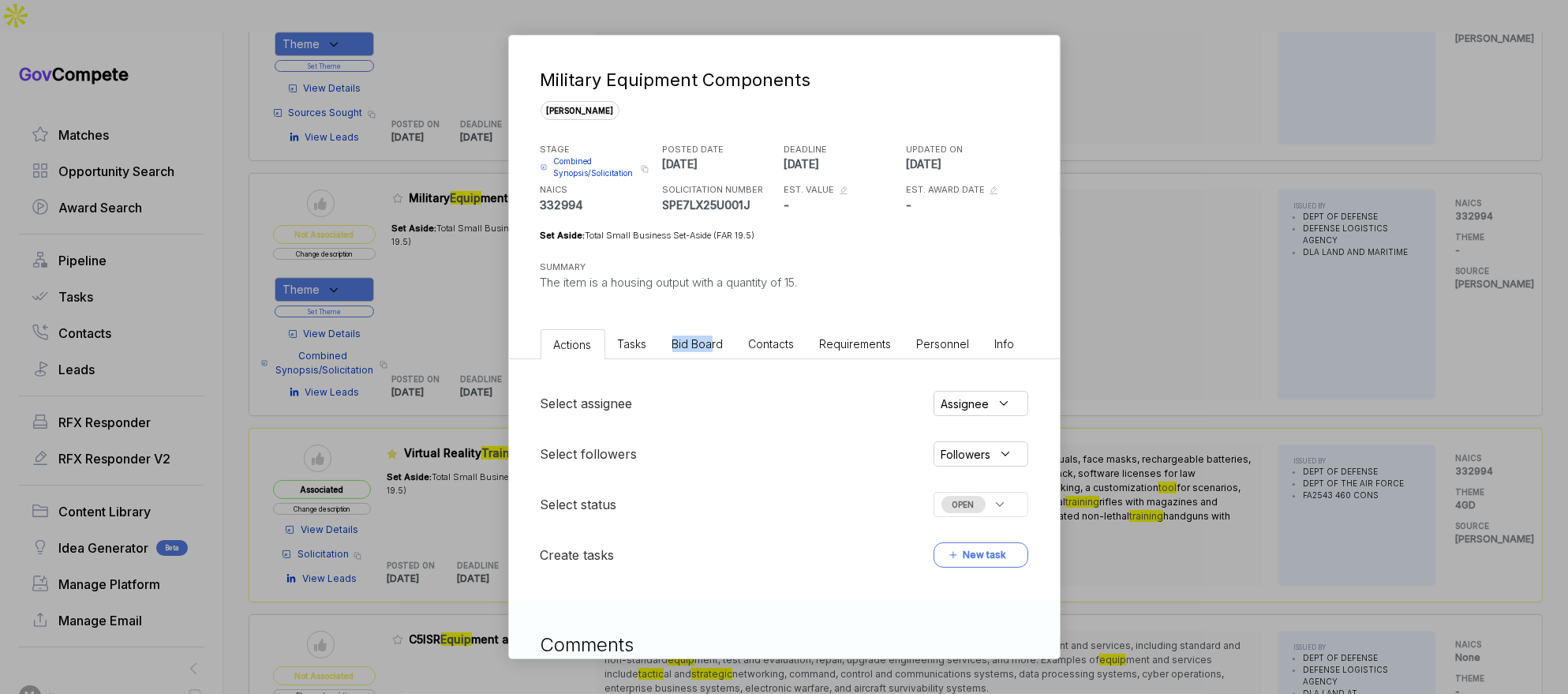
click at [709, 336] on li "Bid Board" at bounding box center [698, 343] width 77 height 29
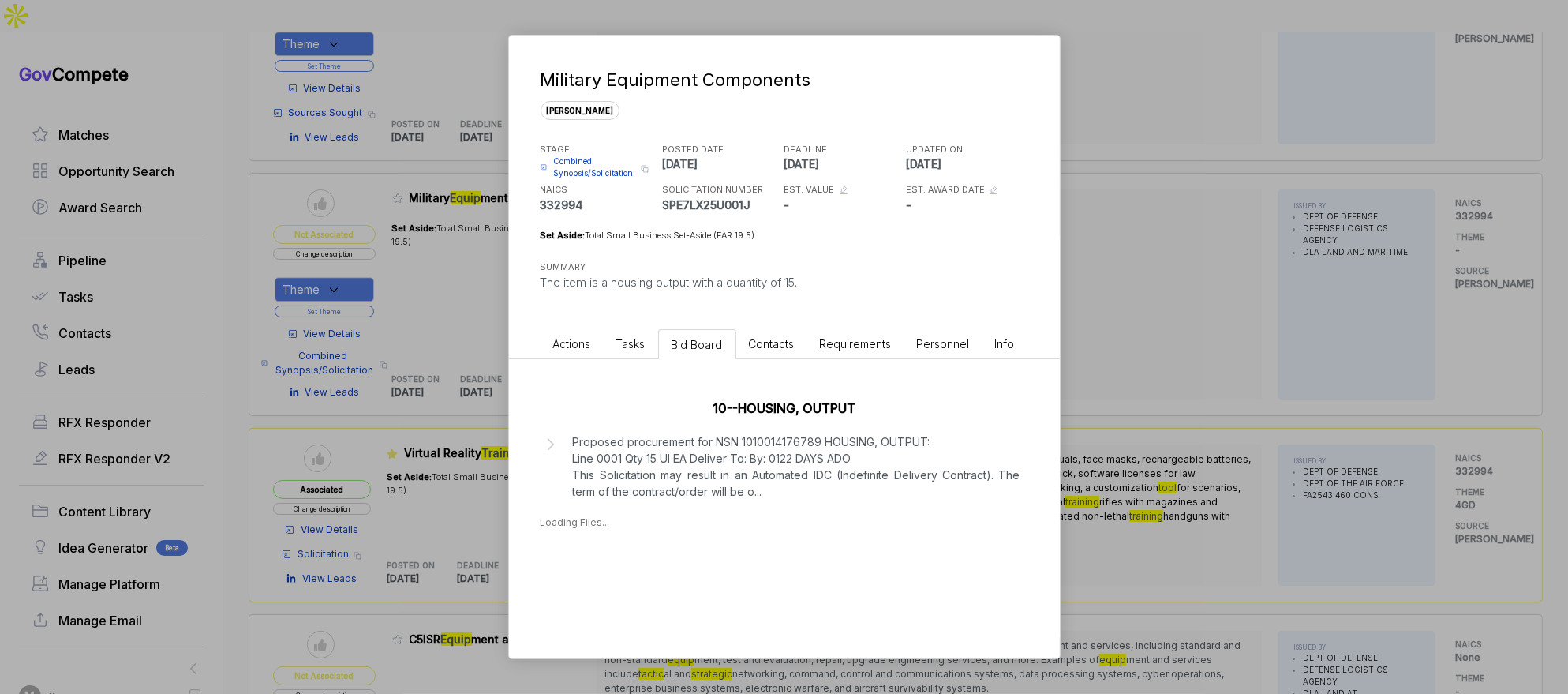
click at [1100, 426] on div "Military Equipment Components [PERSON_NAME] STAGE Combined Synopsis/Solicitatio…" at bounding box center [784, 347] width 1568 height 694
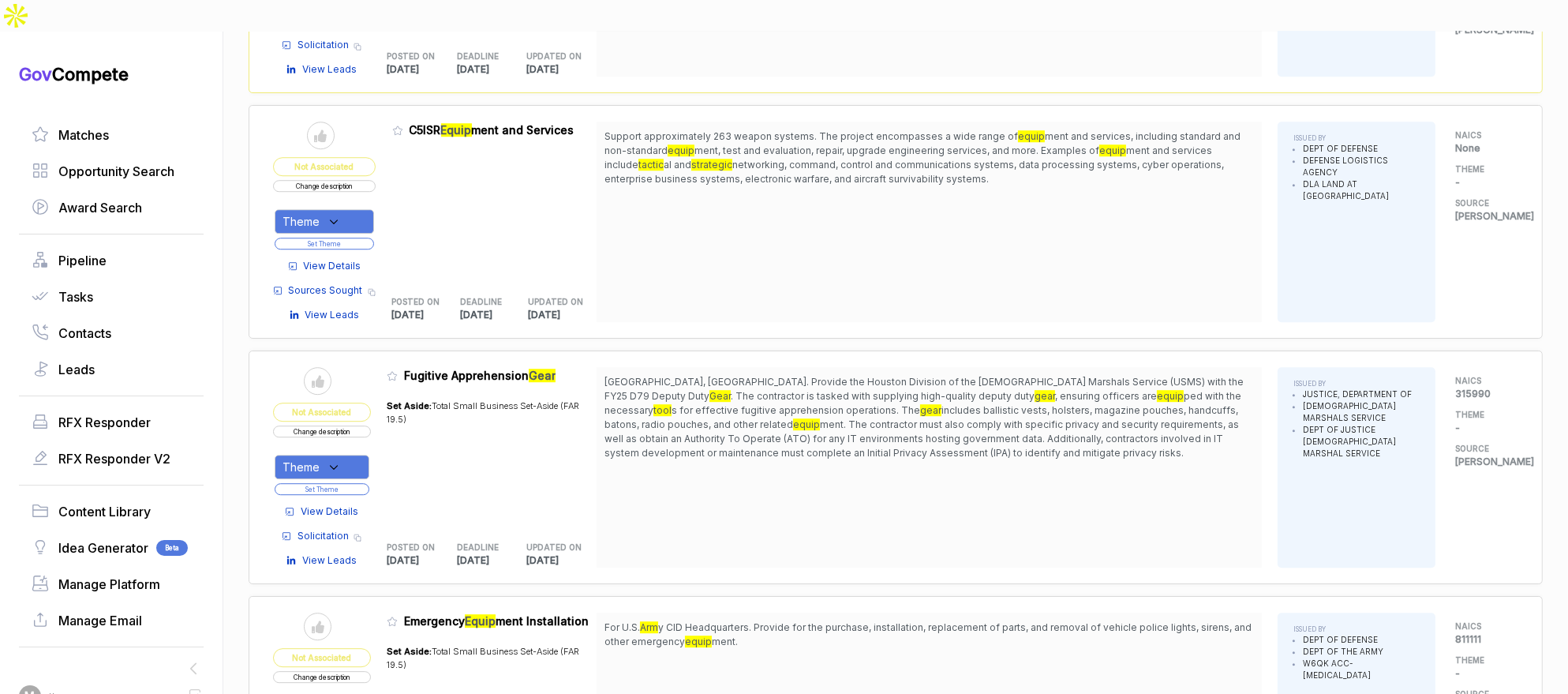
scroll to position [5897, 0]
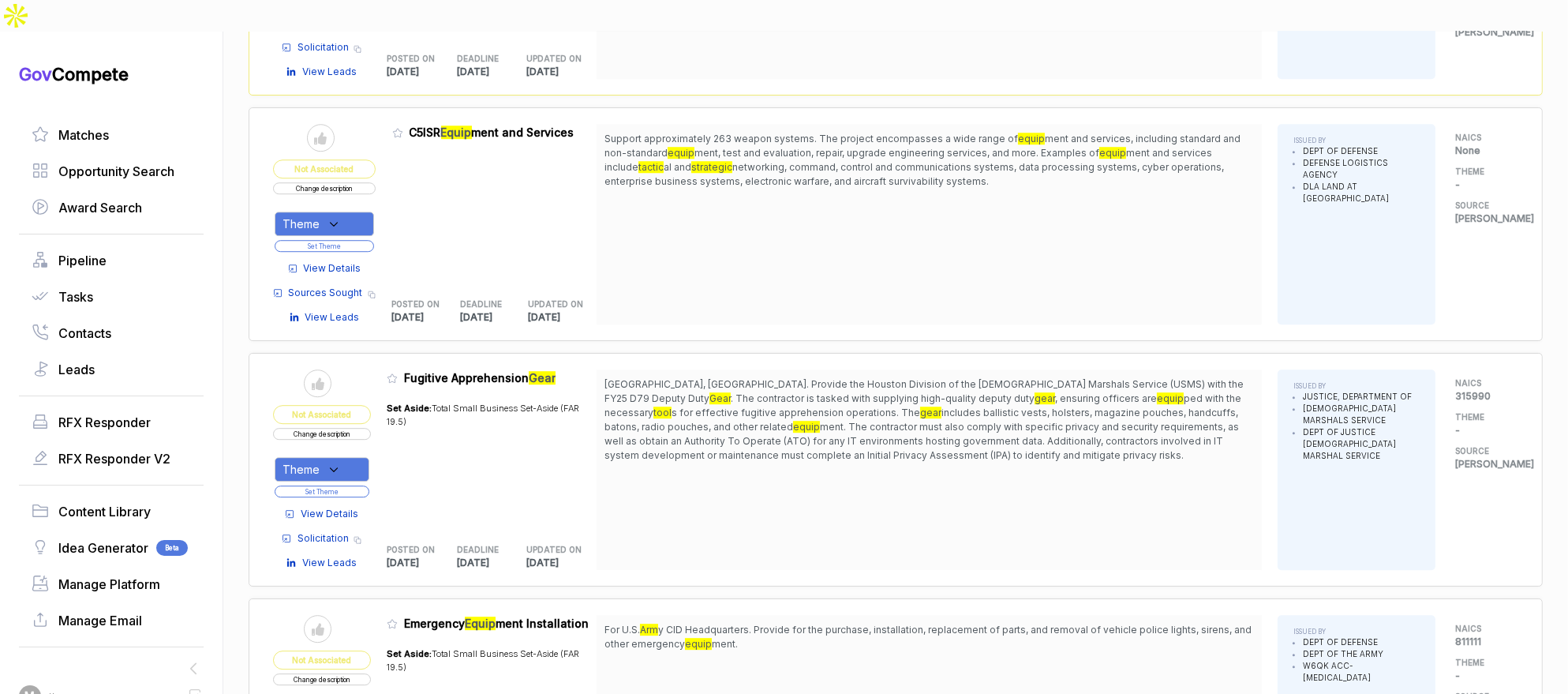
click at [345, 261] on span "View Details" at bounding box center [333, 268] width 58 height 14
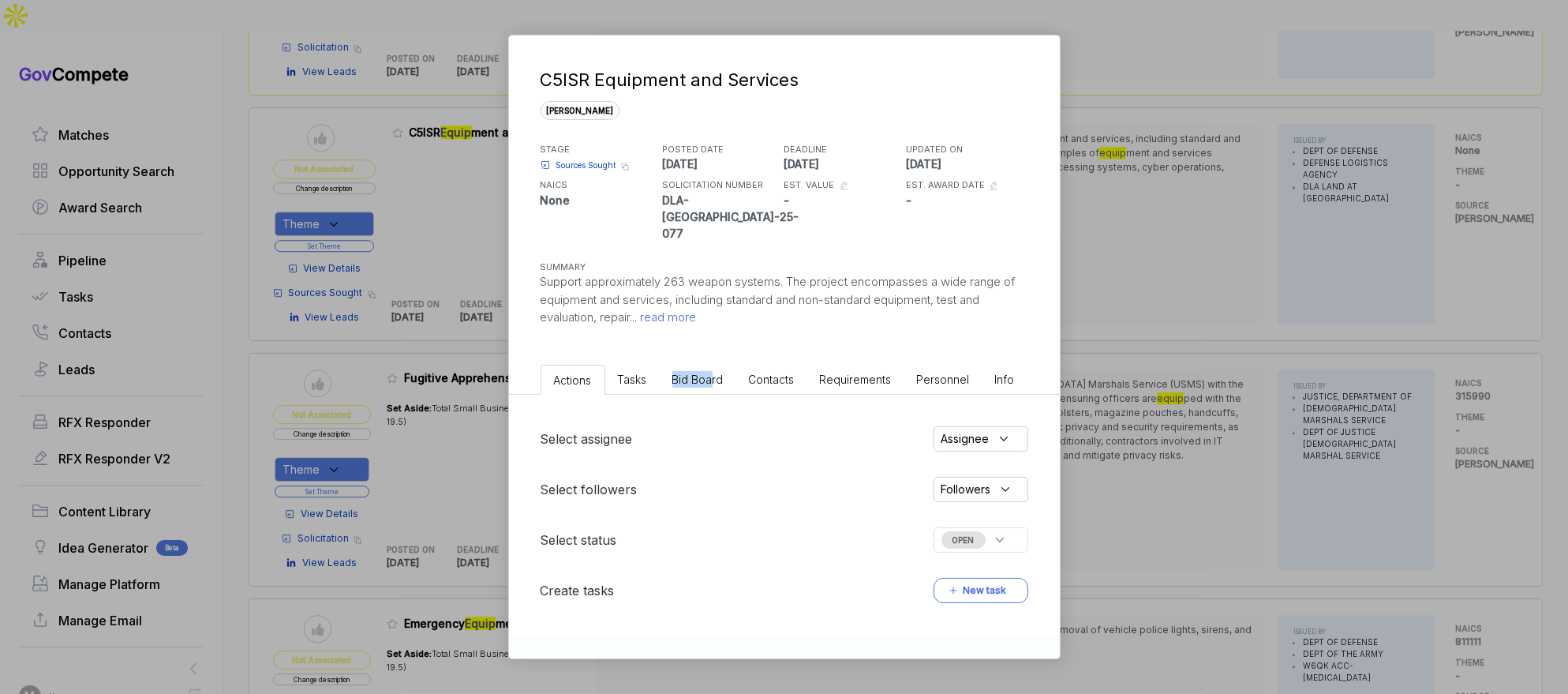
drag, startPoint x: 711, startPoint y: 355, endPoint x: 717, endPoint y: 365, distance: 11.7
click at [711, 364] on li "Bid Board" at bounding box center [698, 379] width 77 height 29
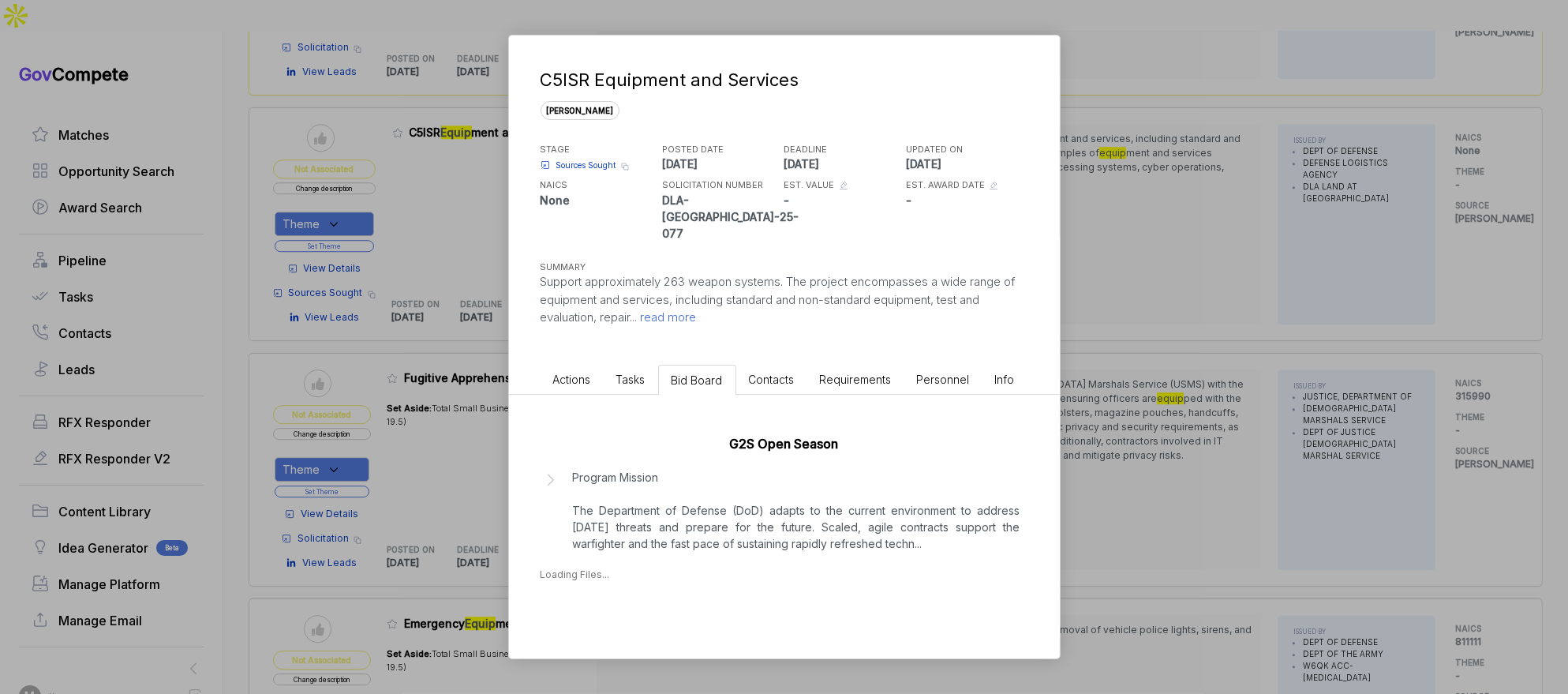
drag, startPoint x: 770, startPoint y: 477, endPoint x: 801, endPoint y: 495, distance: 35.8
click at [770, 477] on p "Program Mission The Department of Defense (DoD) adapts to the current environme…" at bounding box center [797, 510] width 448 height 83
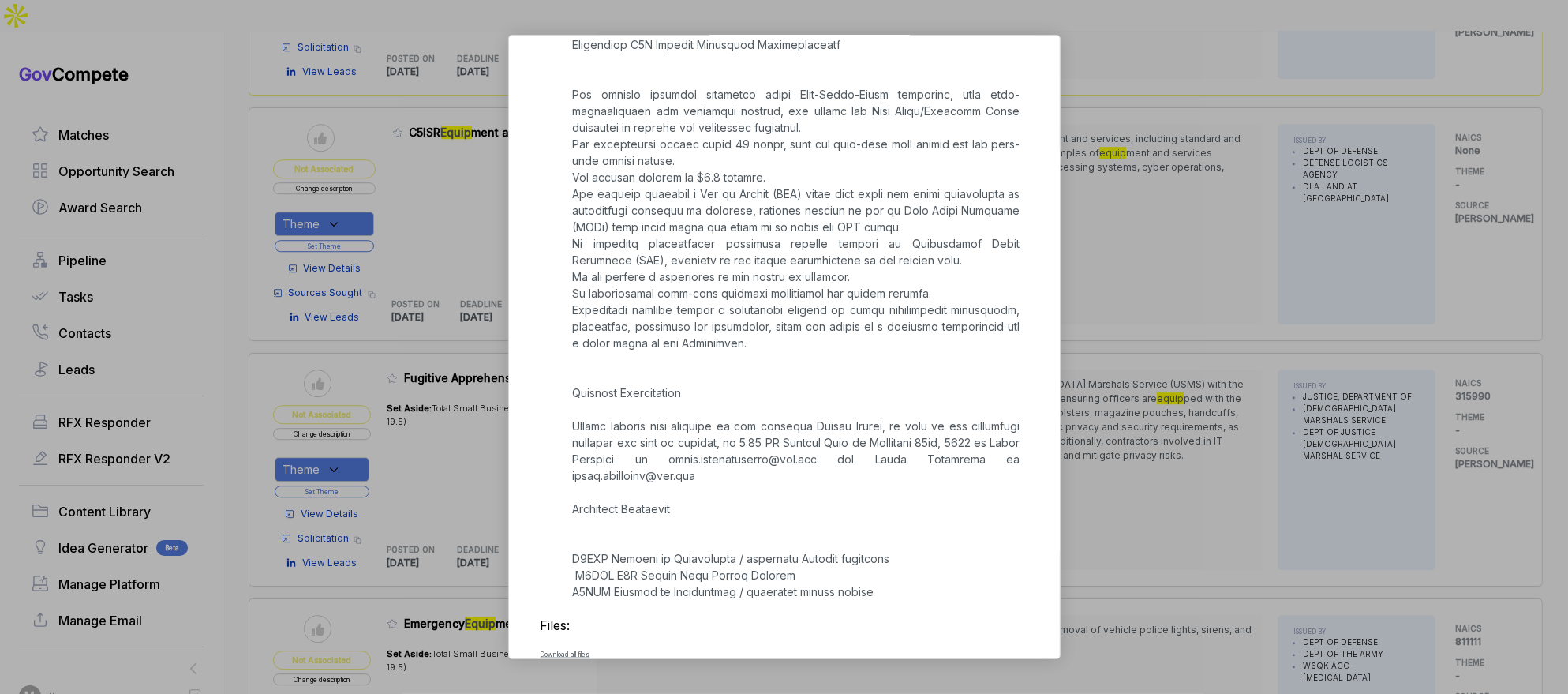
scroll to position [1977, 0]
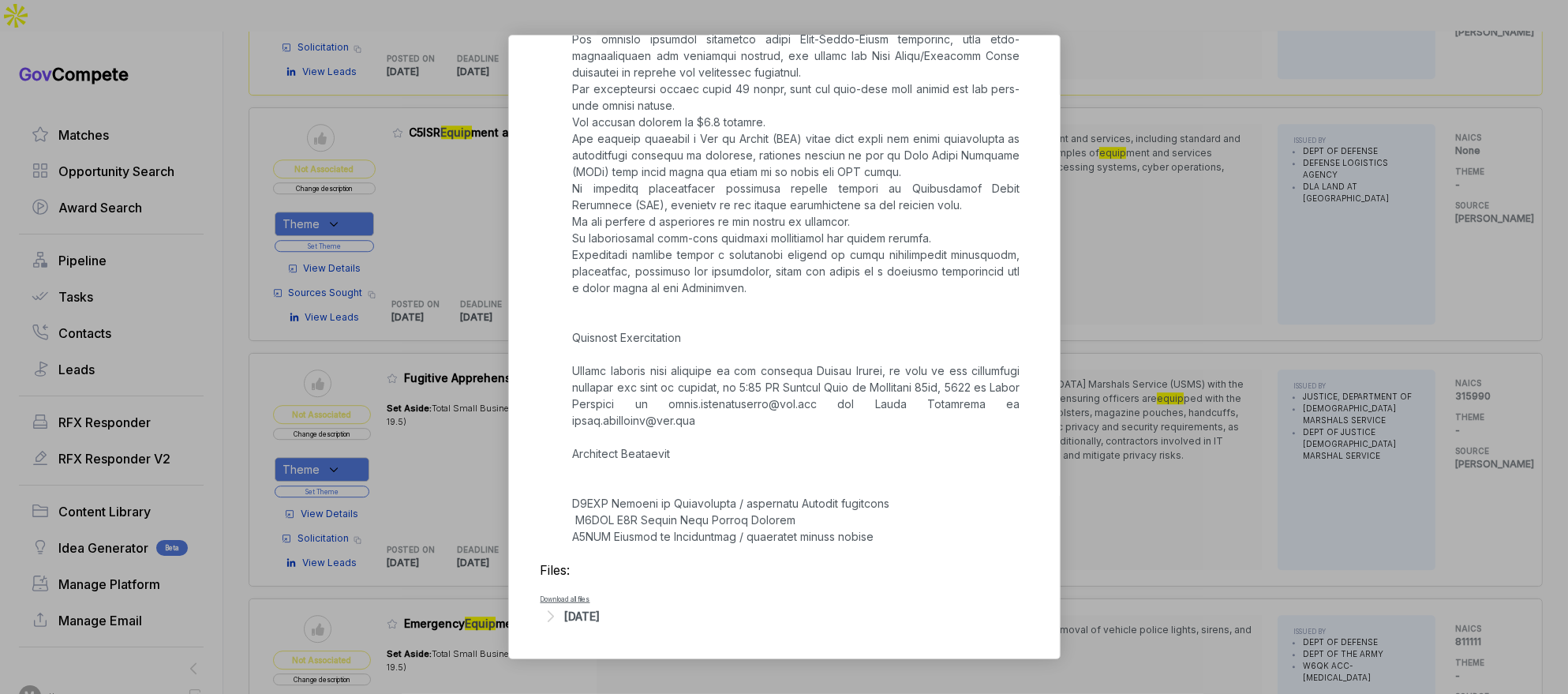
click at [601, 621] on div "[DATE]" at bounding box center [583, 615] width 36 height 16
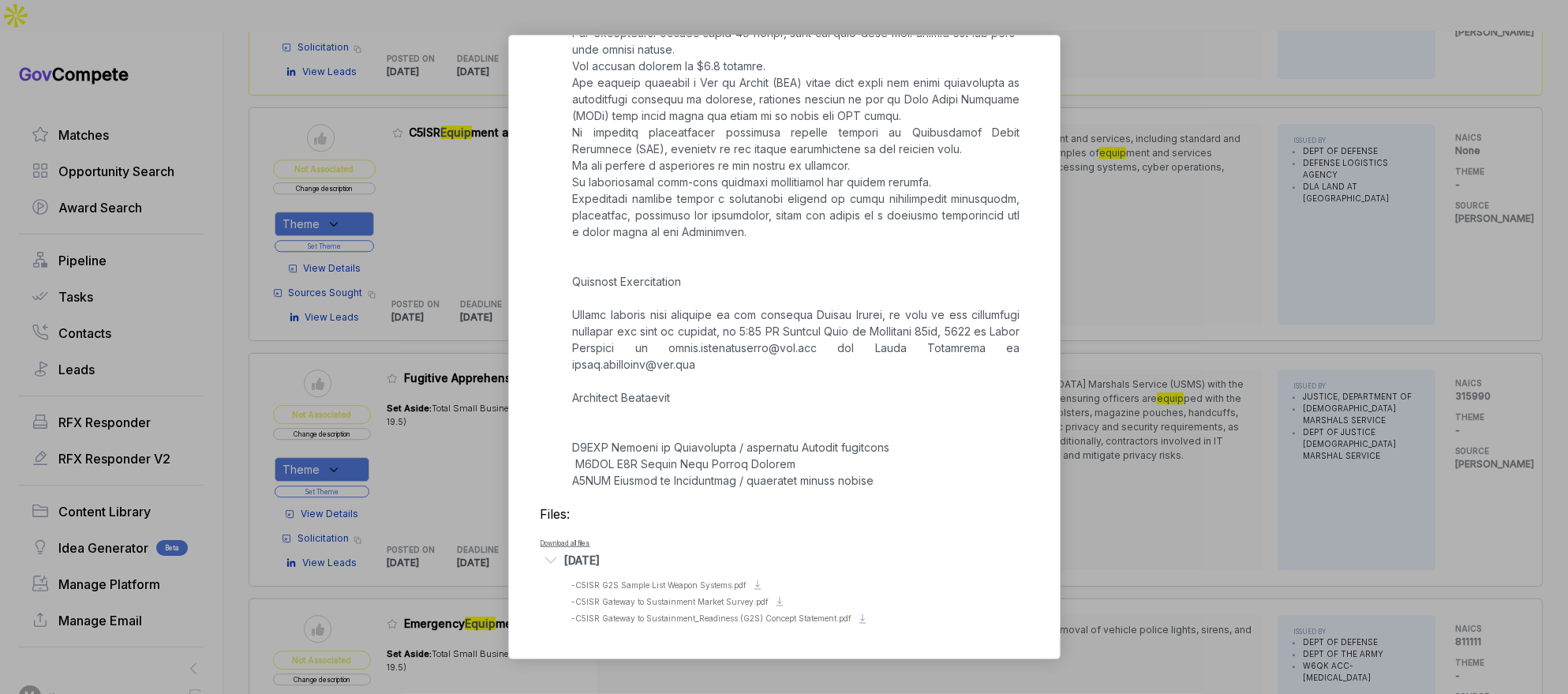
scroll to position [2031, 0]
click at [704, 586] on span "- C5ISR G2S Sample List Weapon Systems.pdf" at bounding box center [660, 584] width 175 height 10
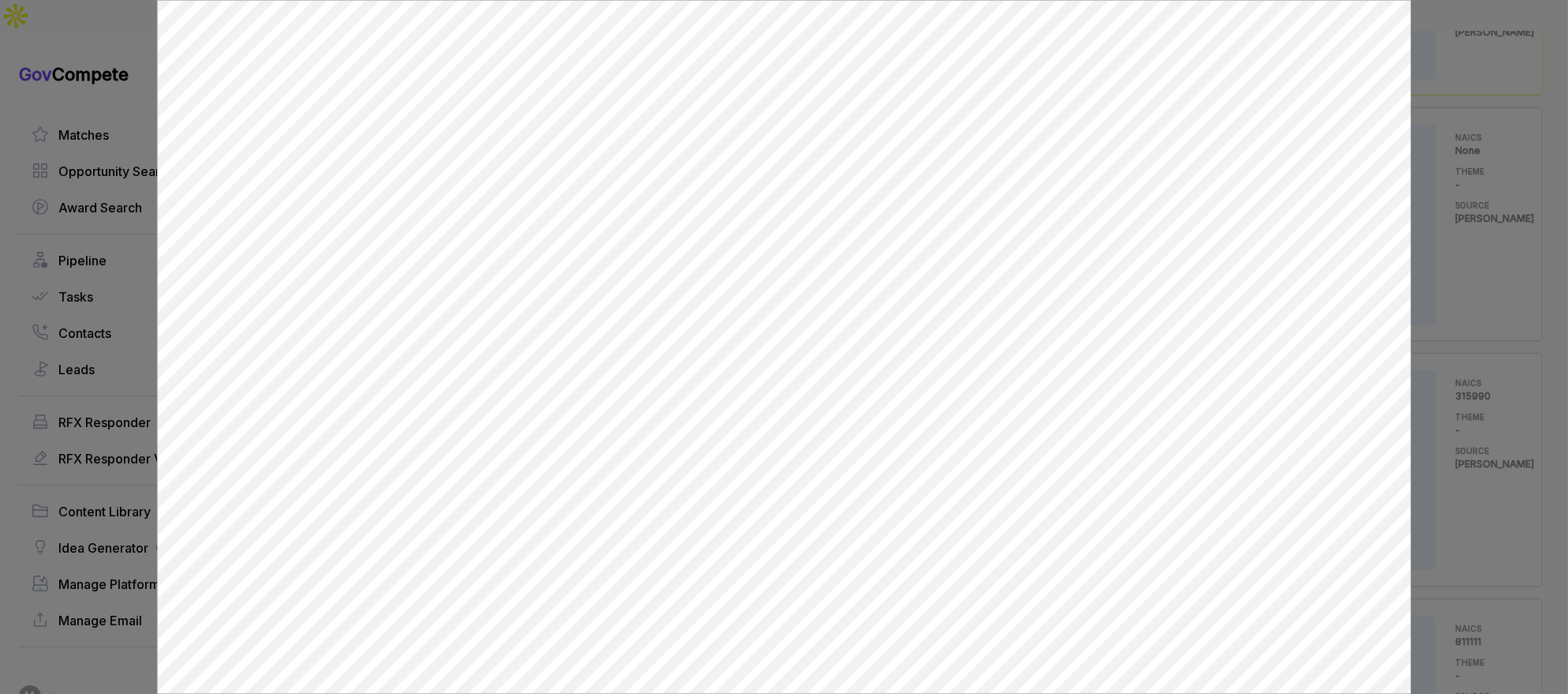
scroll to position [0, 0]
drag, startPoint x: 1440, startPoint y: 474, endPoint x: 740, endPoint y: 328, distance: 715.1
click at [1431, 473] on div at bounding box center [784, 347] width 1568 height 694
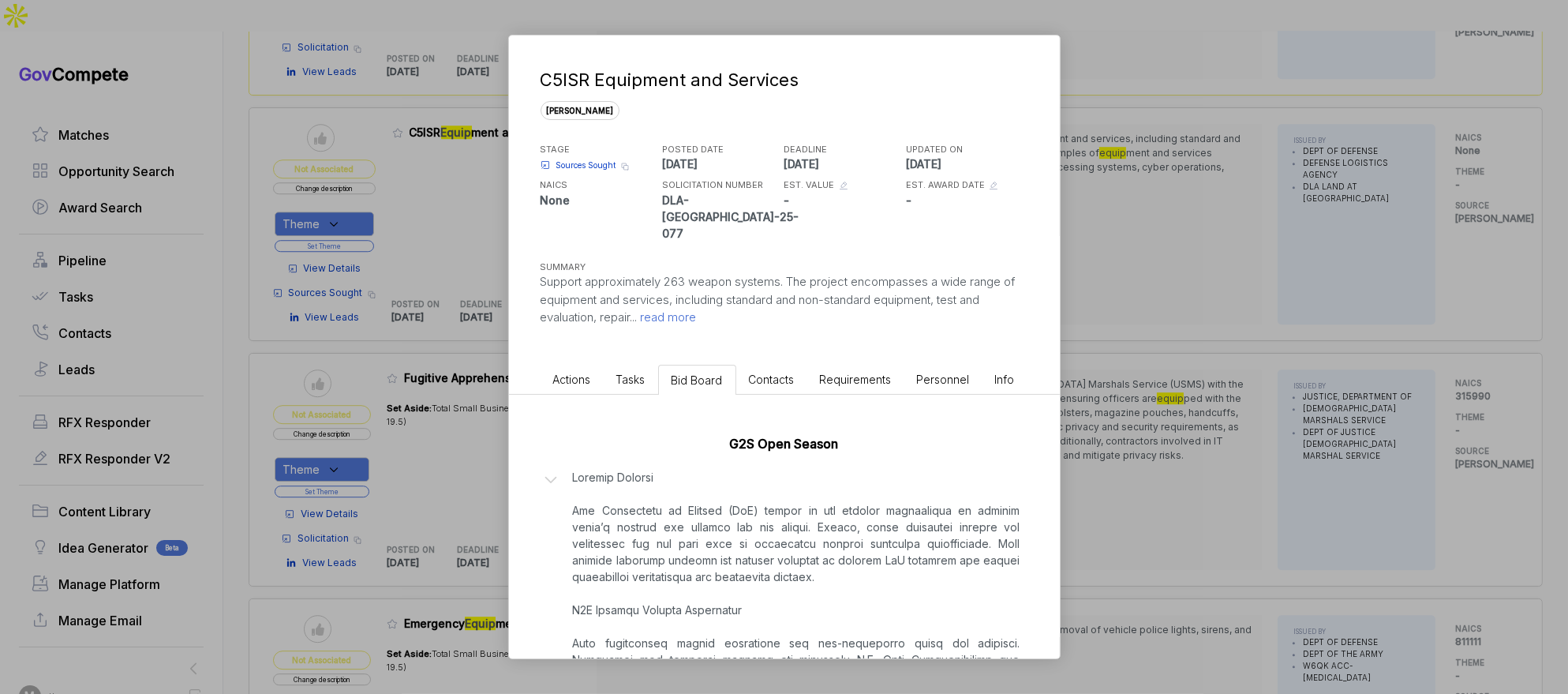
click at [593, 165] on span "Sources Sought" at bounding box center [586, 165] width 60 height 12
click at [1127, 298] on div "C5ISR Equipment and Services [PERSON_NAME] STAGE Sources Sought Copy link POSTE…" at bounding box center [784, 347] width 1568 height 694
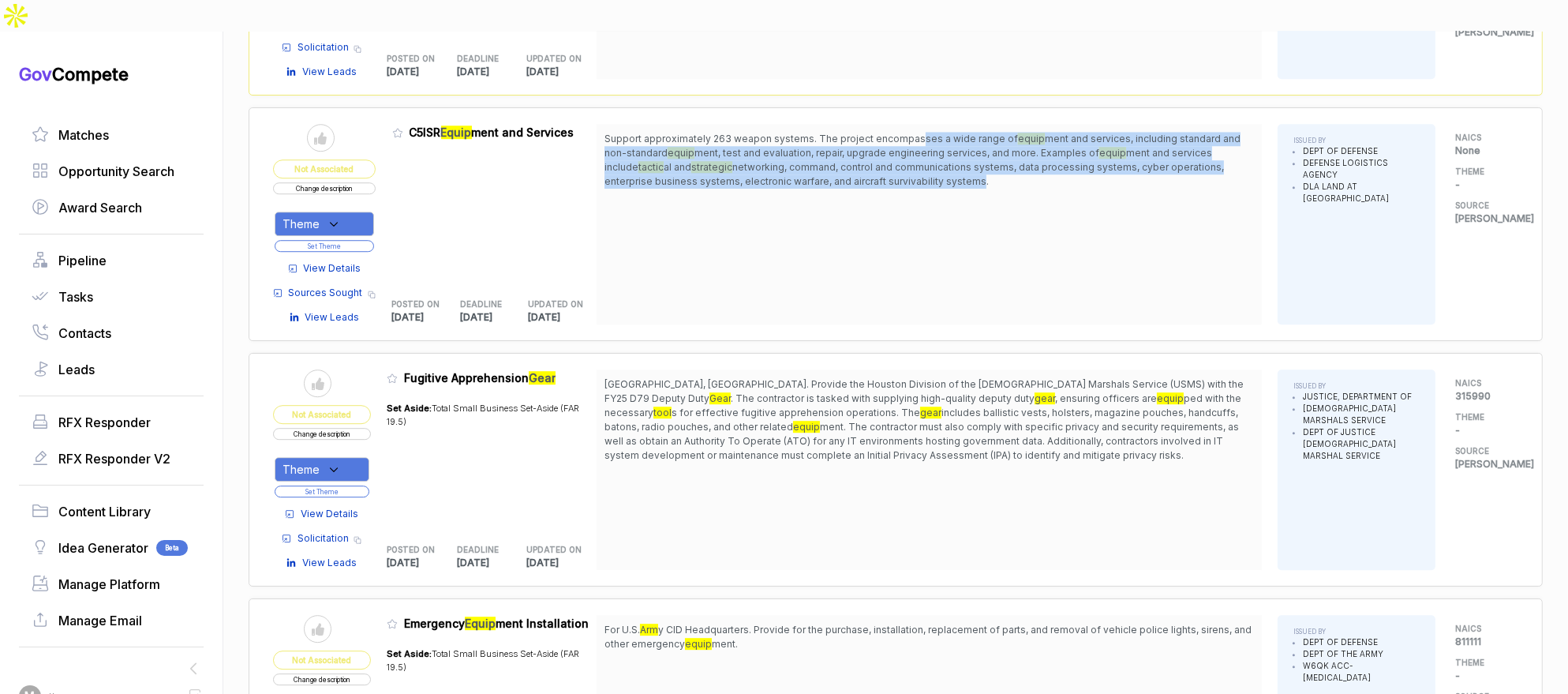
drag, startPoint x: 919, startPoint y: 82, endPoint x: 933, endPoint y: 126, distance: 46.2
click at [932, 132] on span "Support approximately 263 weapon systems. The project encompasses a wide range …" at bounding box center [930, 160] width 650 height 57
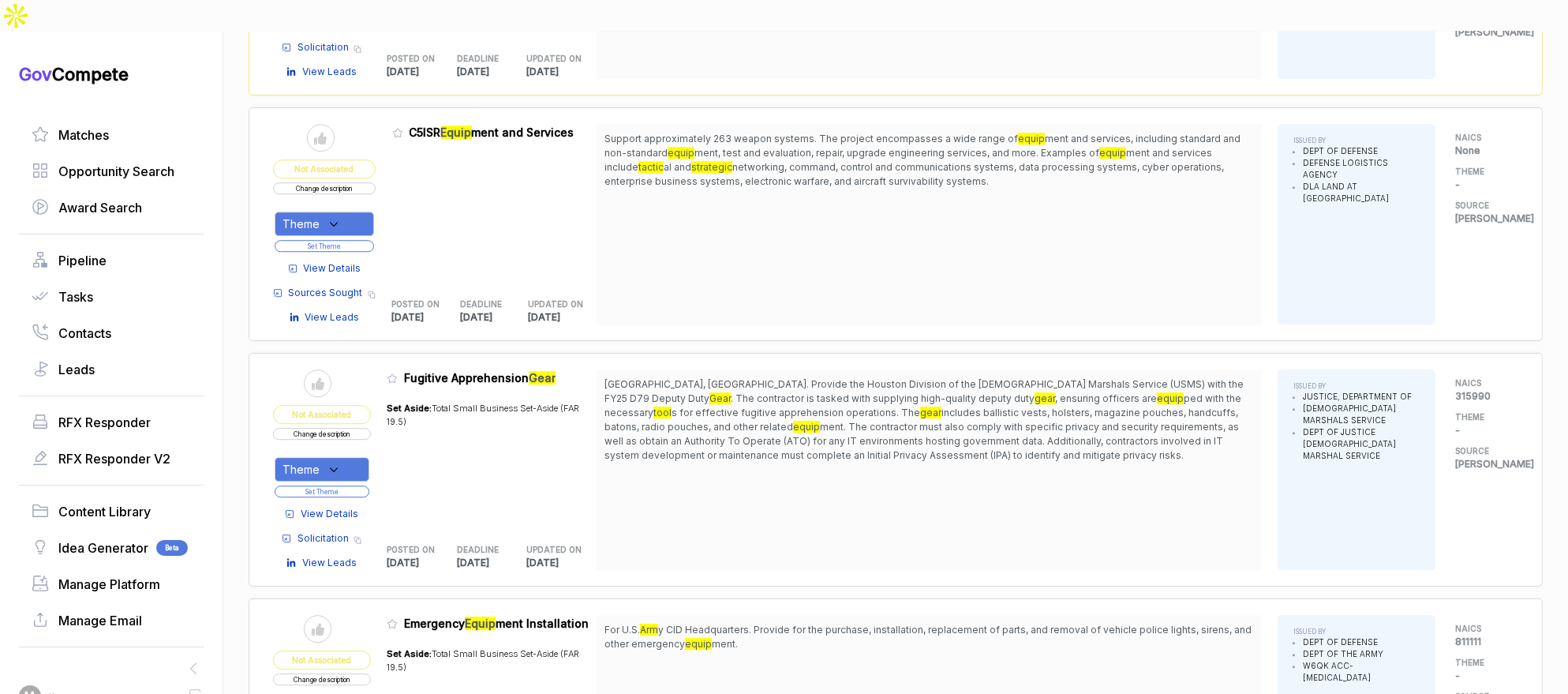
click at [938, 132] on span "Support approximately 263 weapon systems. The project encompasses a wide range …" at bounding box center [930, 160] width 650 height 57
click at [335, 217] on icon at bounding box center [334, 224] width 14 height 14
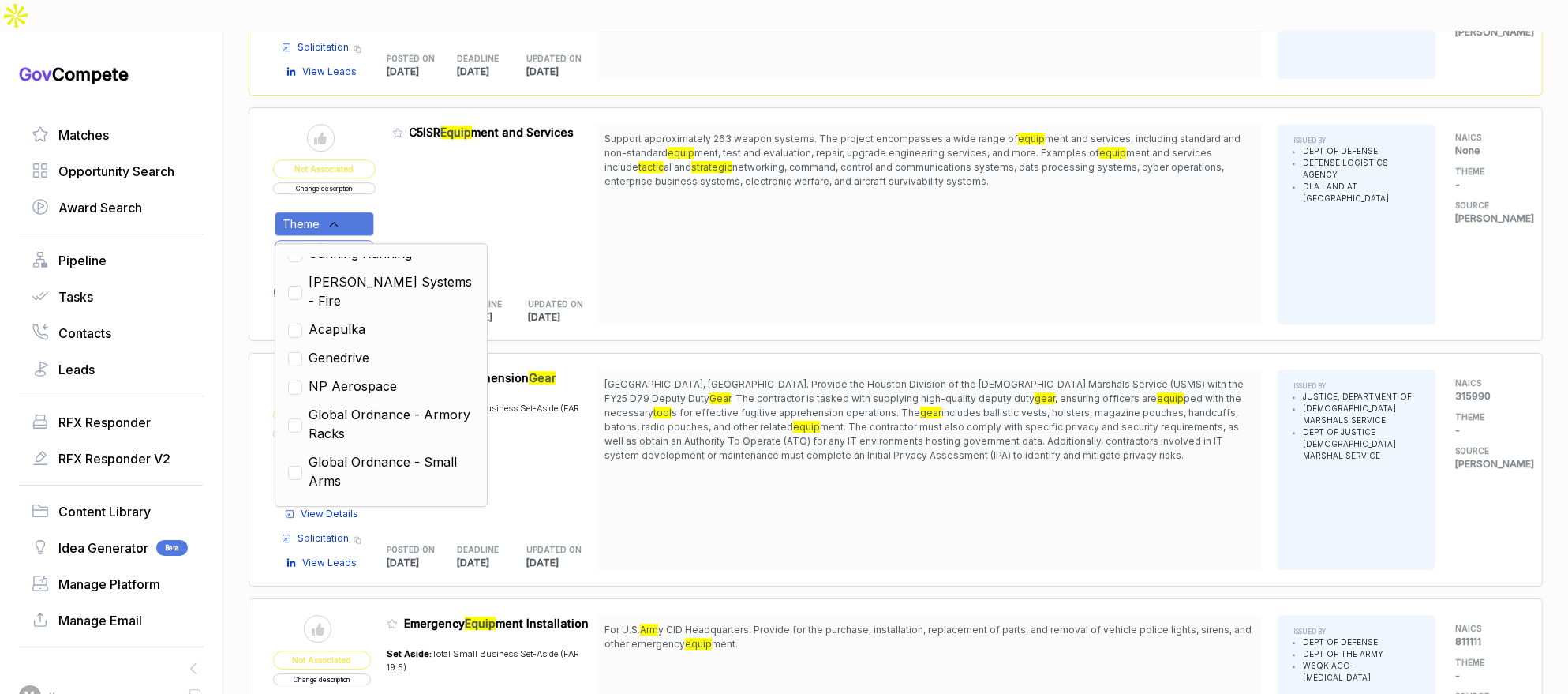
scroll to position [615, 0]
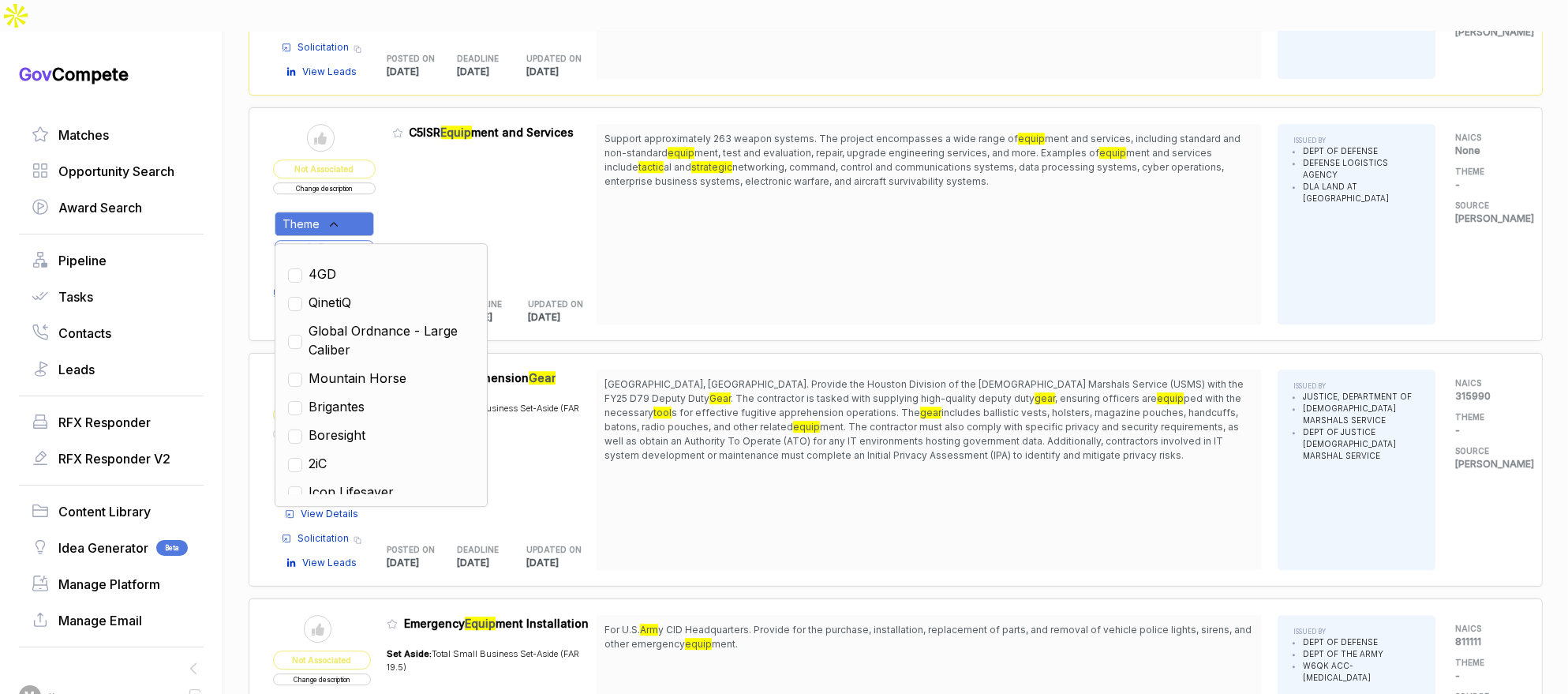
click at [407, 368] on span "Mountain Horse" at bounding box center [358, 378] width 98 height 19
checkbox input "true"
drag, startPoint x: 629, startPoint y: 214, endPoint x: 582, endPoint y: 212, distance: 47.0
click at [629, 214] on div "Support approximately 263 weapon systems. The project encompasses a wide range …" at bounding box center [930, 224] width 665 height 201
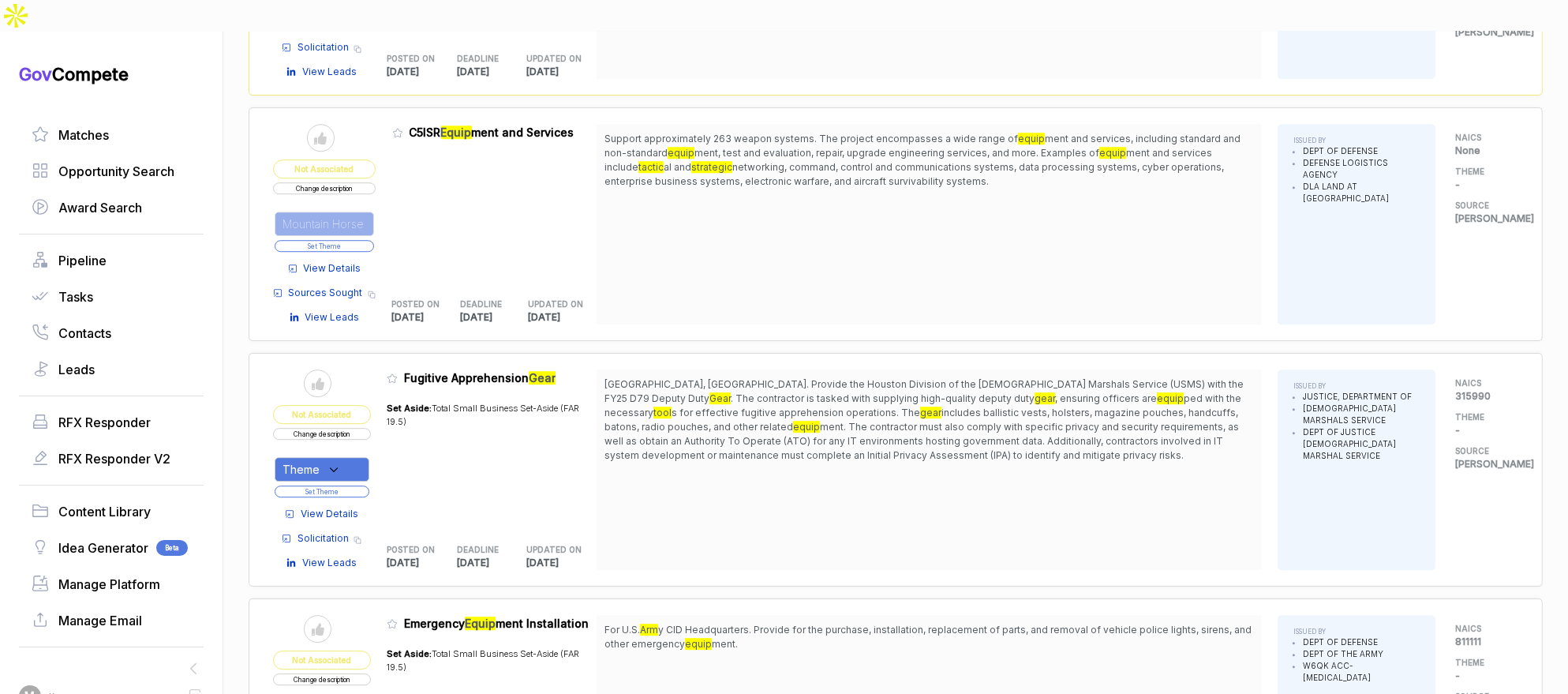
click at [363, 240] on button "Set Theme" at bounding box center [324, 246] width 99 height 12
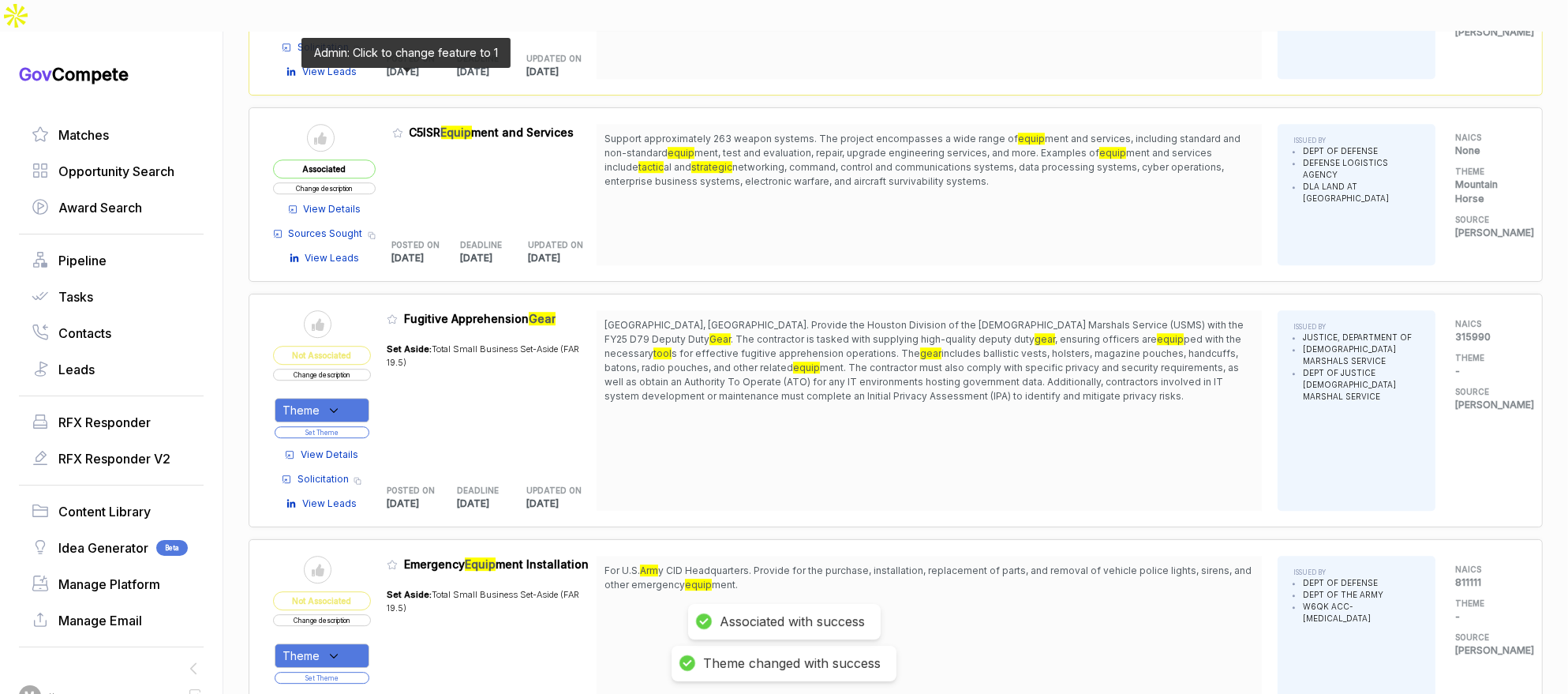
click at [401, 127] on icon at bounding box center [397, 132] width 11 height 11
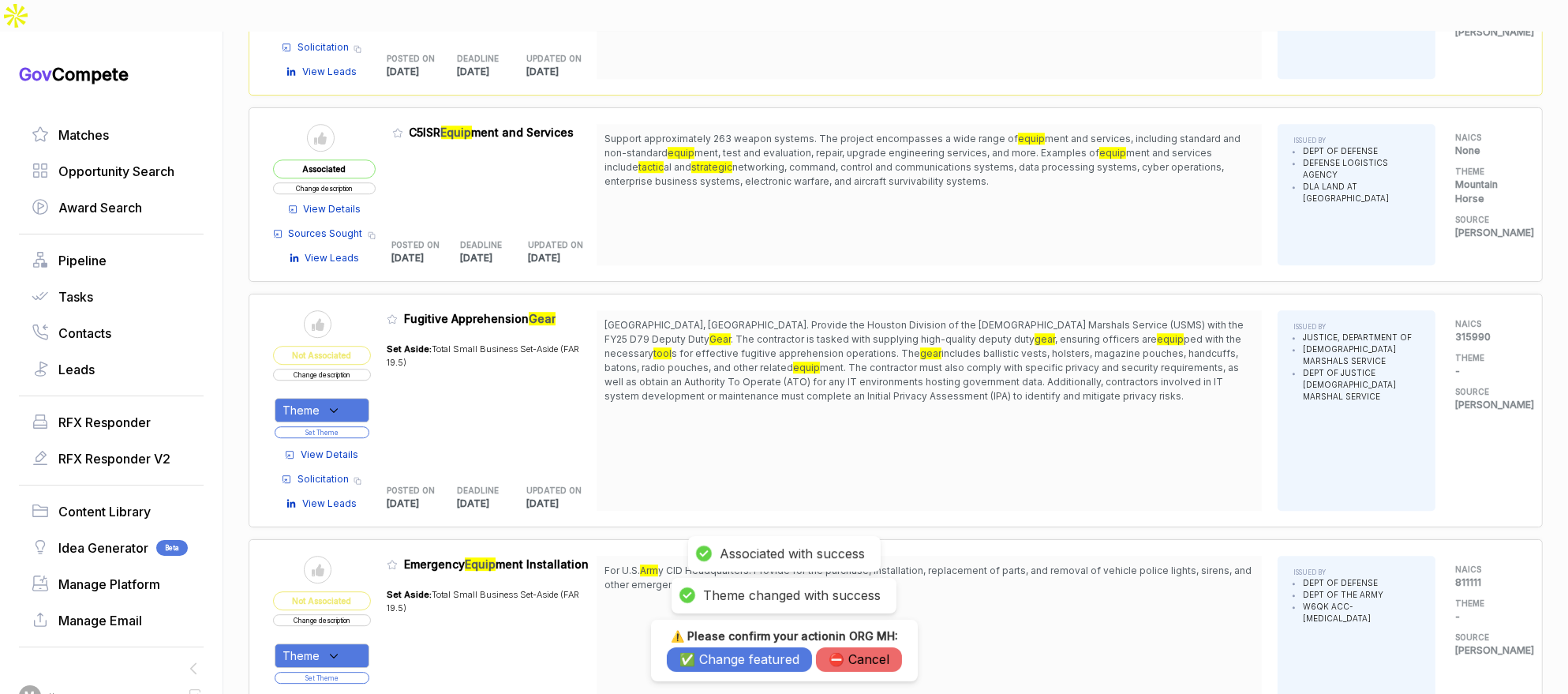
drag, startPoint x: 714, startPoint y: 657, endPoint x: 733, endPoint y: 586, distance: 73.5
click at [715, 655] on button "✅ Change featured" at bounding box center [739, 658] width 145 height 24
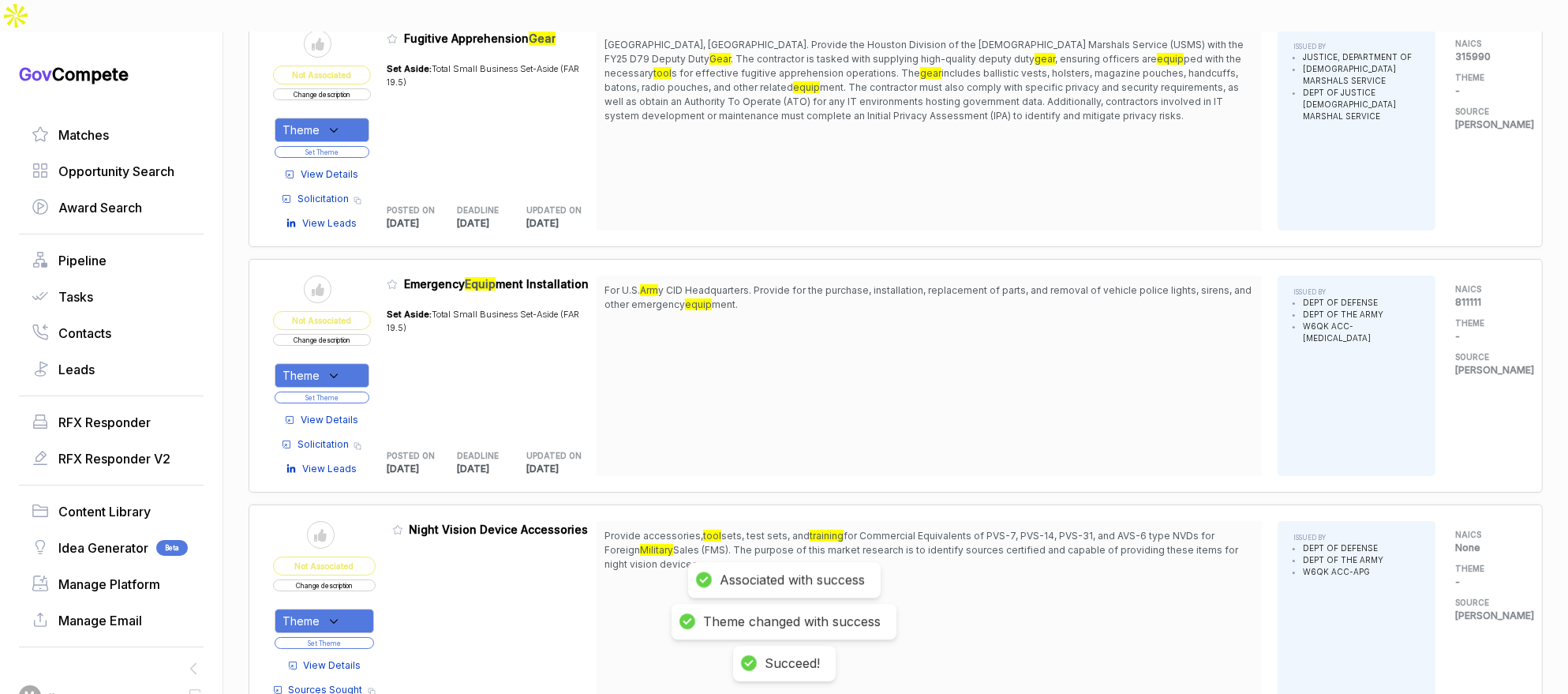
scroll to position [6492, 0]
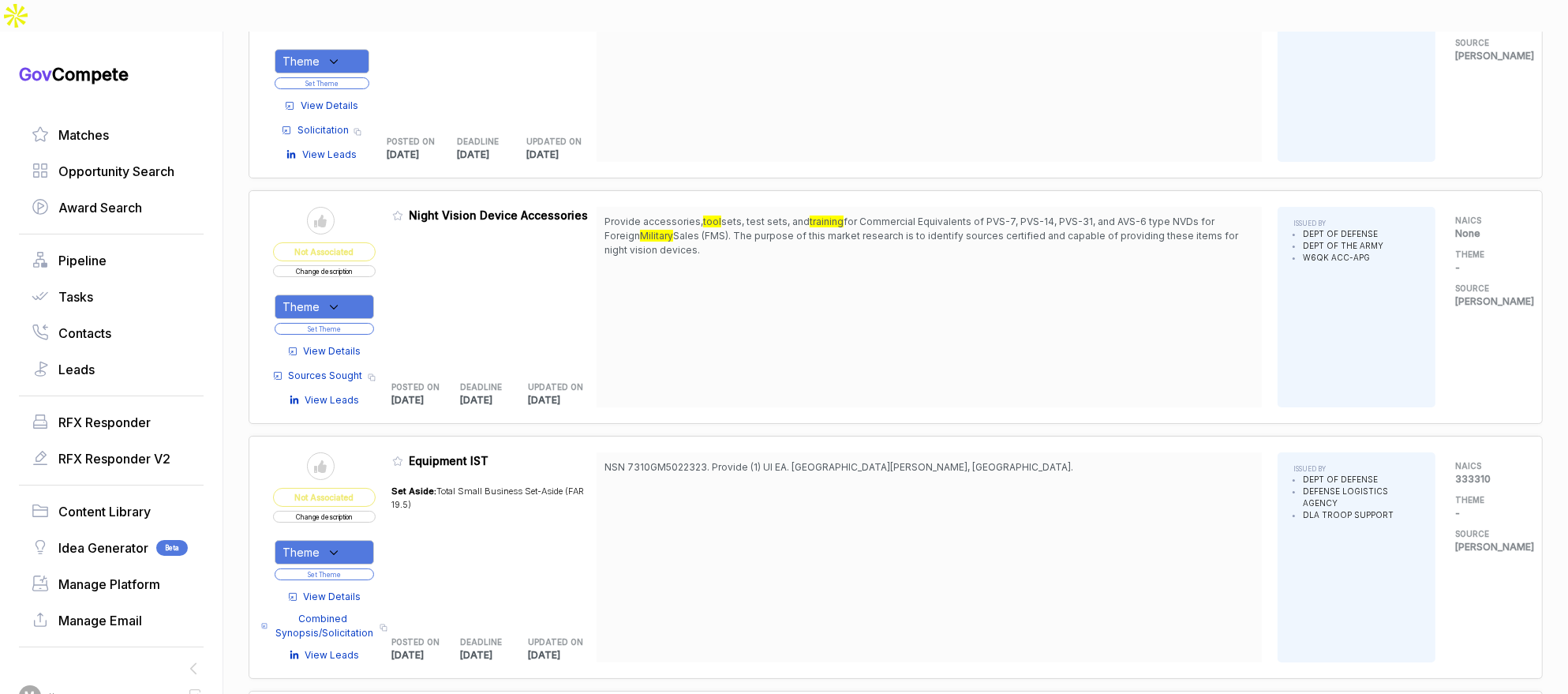
click at [345, 344] on span "View Details" at bounding box center [333, 351] width 58 height 14
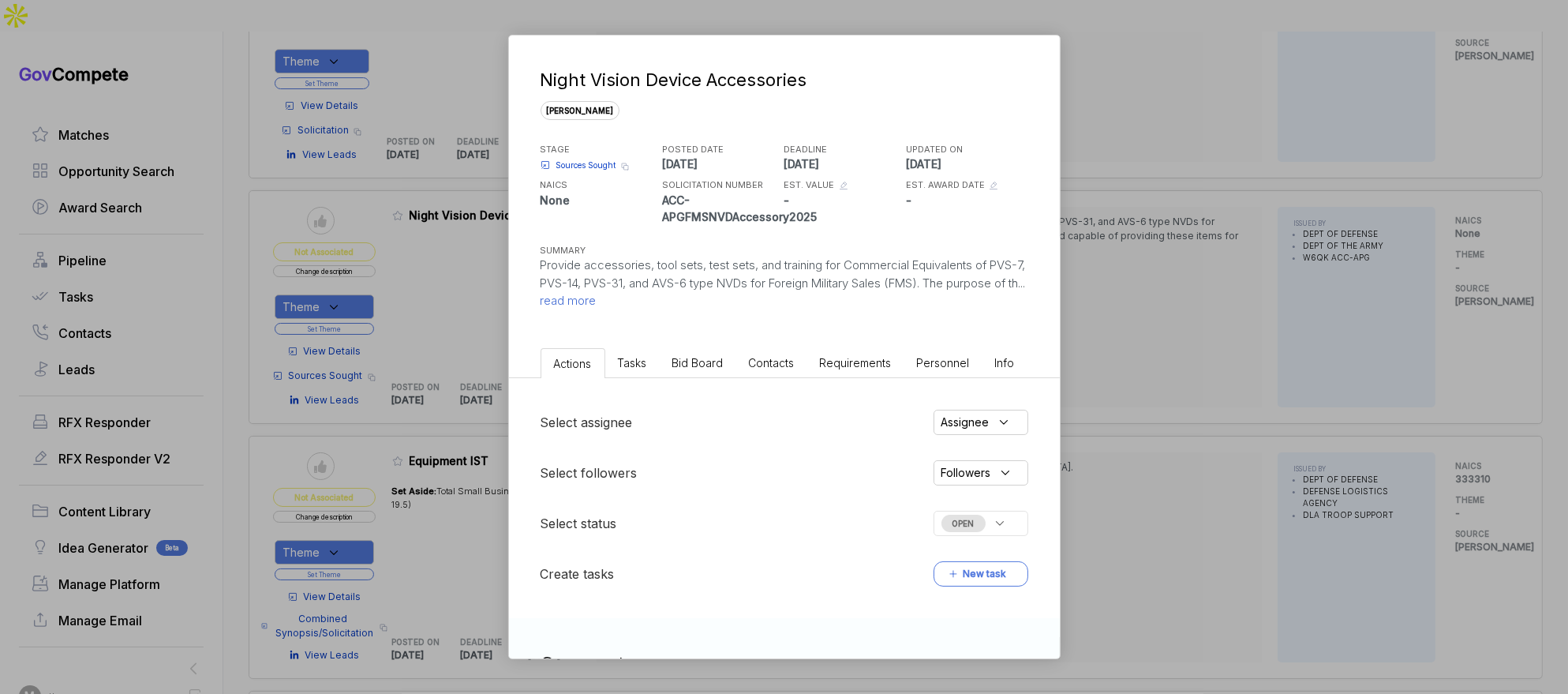
click at [707, 359] on span "Bid Board" at bounding box center [697, 362] width 51 height 13
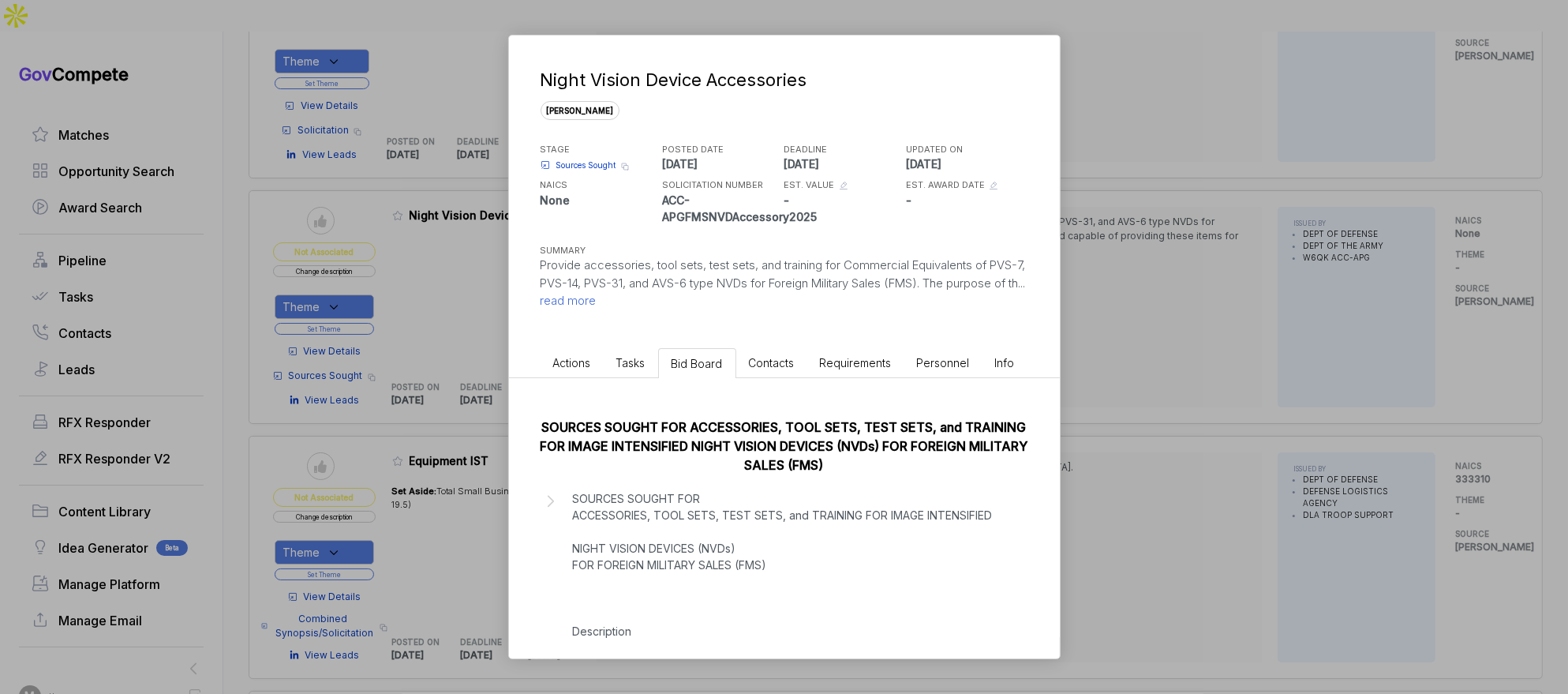
click at [730, 558] on p "SOURCES SOUGHT FOR ACCESSORIES, TOOL SETS, TEST SETS, and TRAINING FOR IMAGE IN…" at bounding box center [790, 598] width 435 height 215
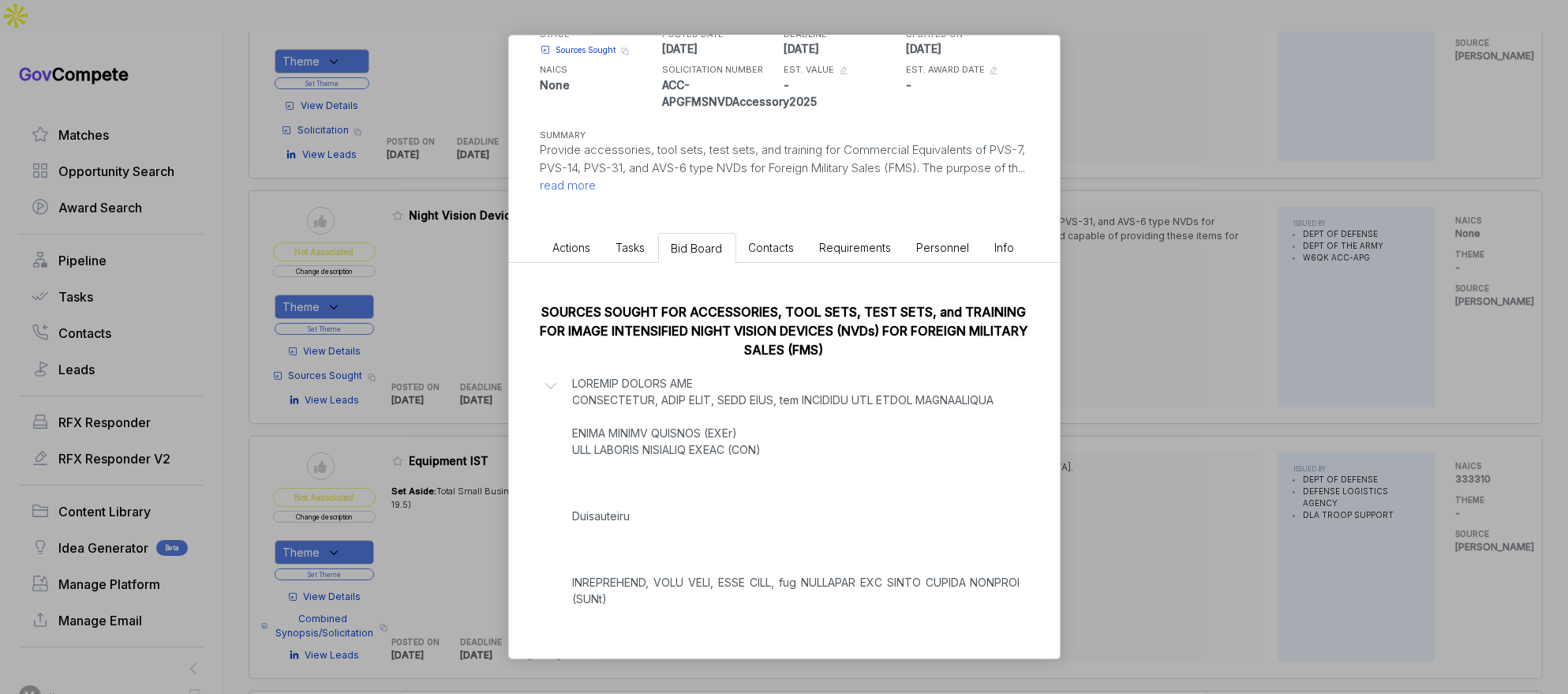
scroll to position [413, 0]
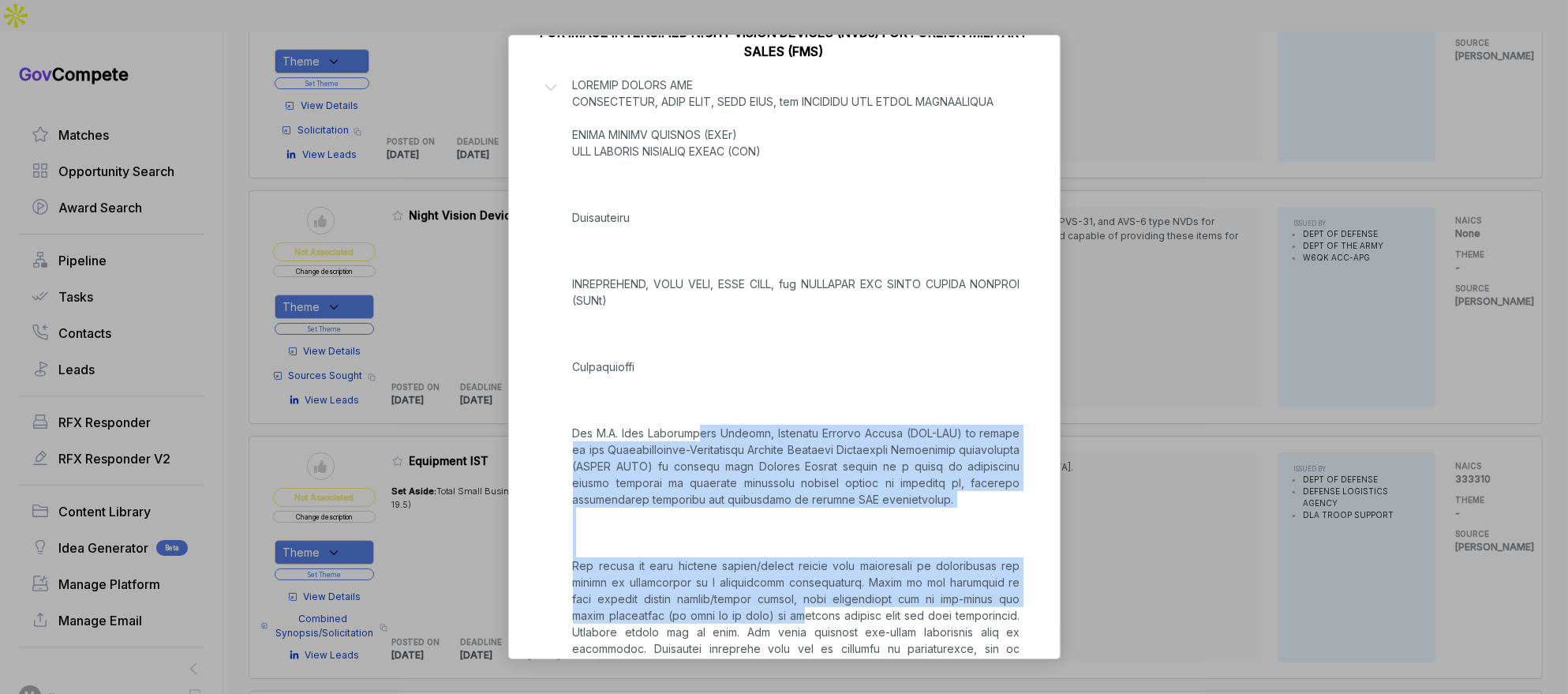
drag, startPoint x: 708, startPoint y: 433, endPoint x: 757, endPoint y: 610, distance: 183.7
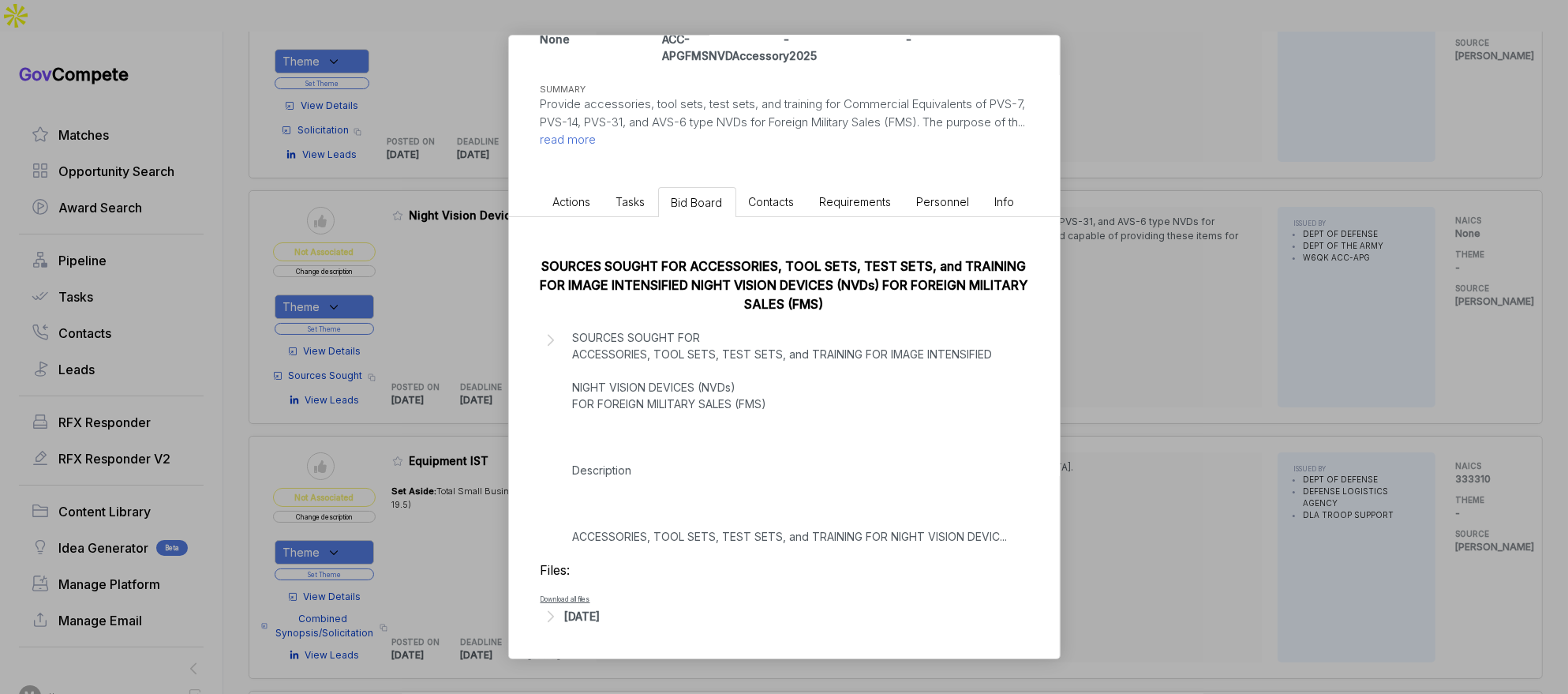
scroll to position [160, 0]
click at [787, 532] on p "SOURCES SOUGHT FOR ACCESSORIES, TOOL SETS, TEST SETS, and TRAINING FOR IMAGE IN…" at bounding box center [790, 438] width 435 height 215
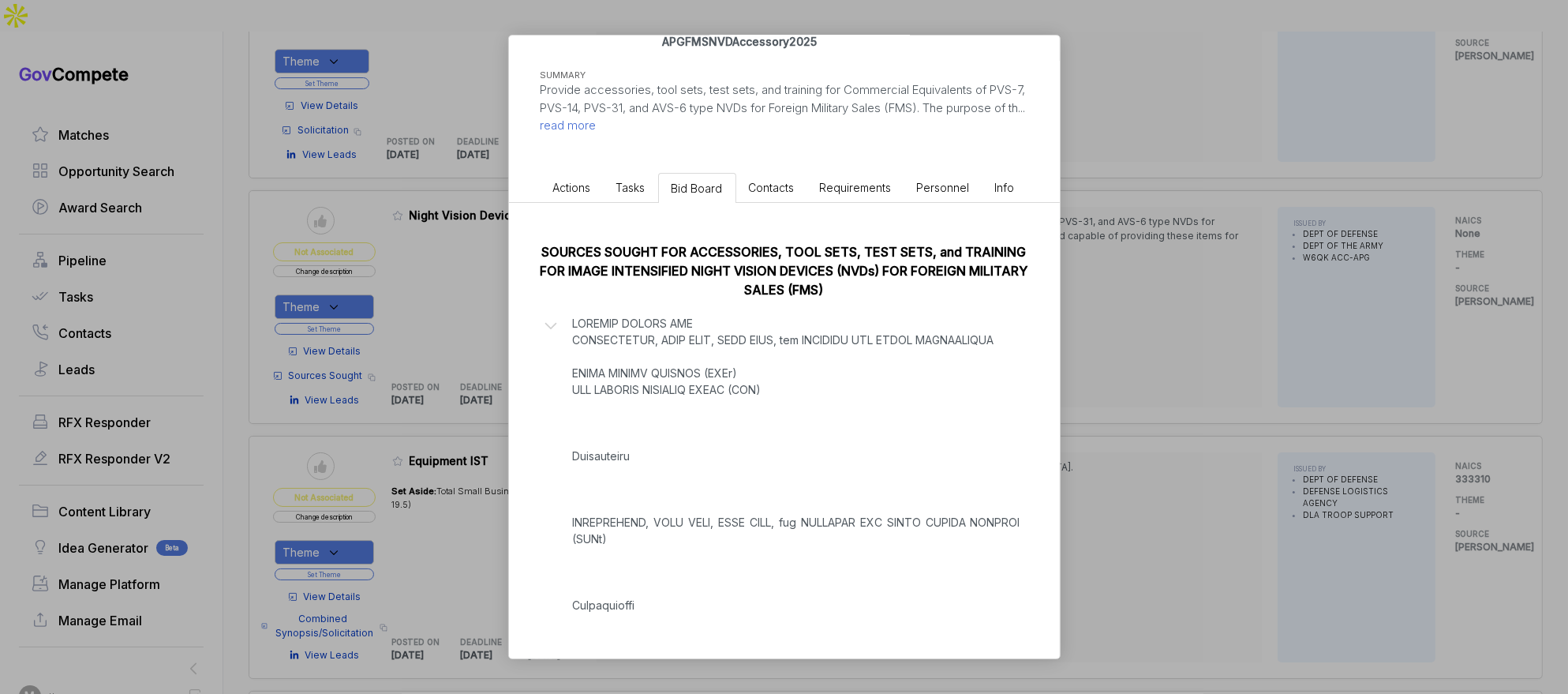
scroll to position [183, 0]
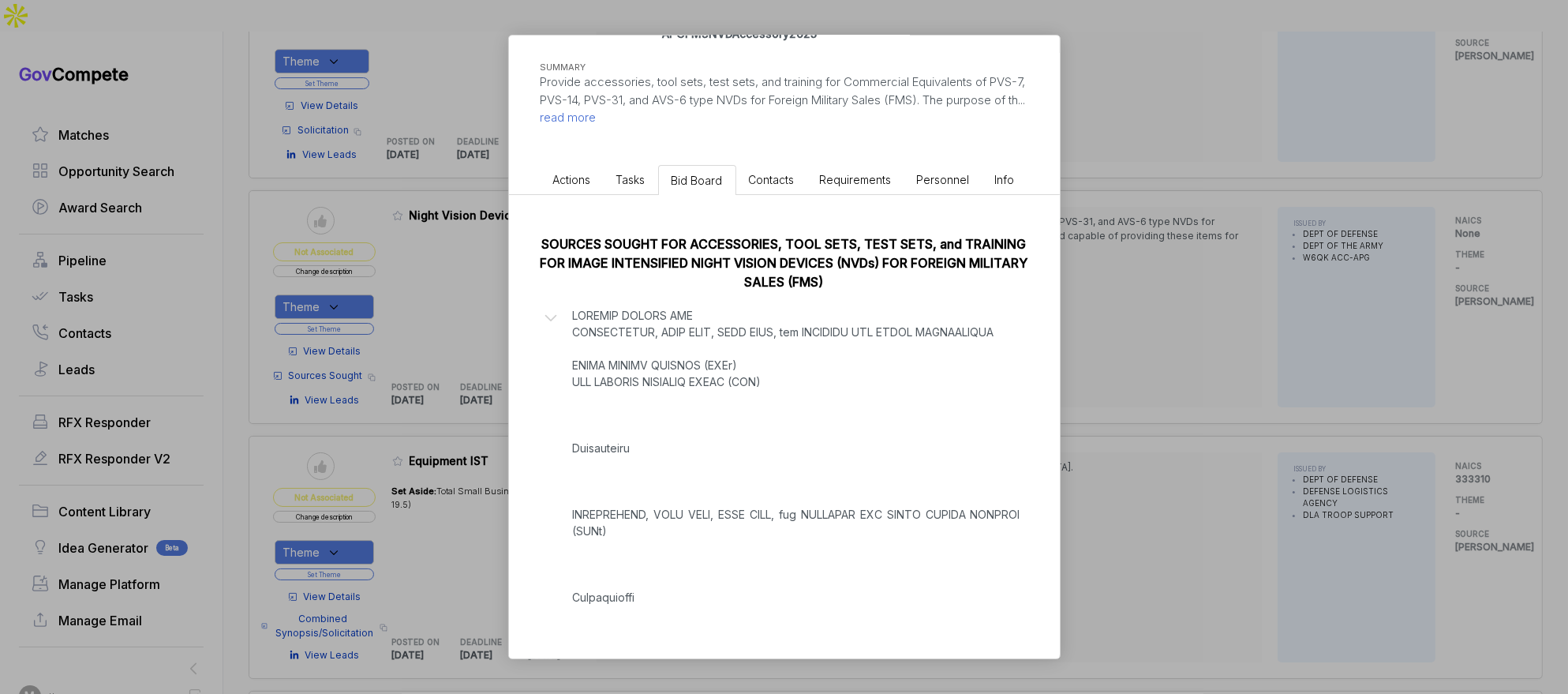
click at [1124, 456] on div "Night Vision Device Accessories [PERSON_NAME] STAGE Sources Sought Copy link PO…" at bounding box center [784, 347] width 1568 height 694
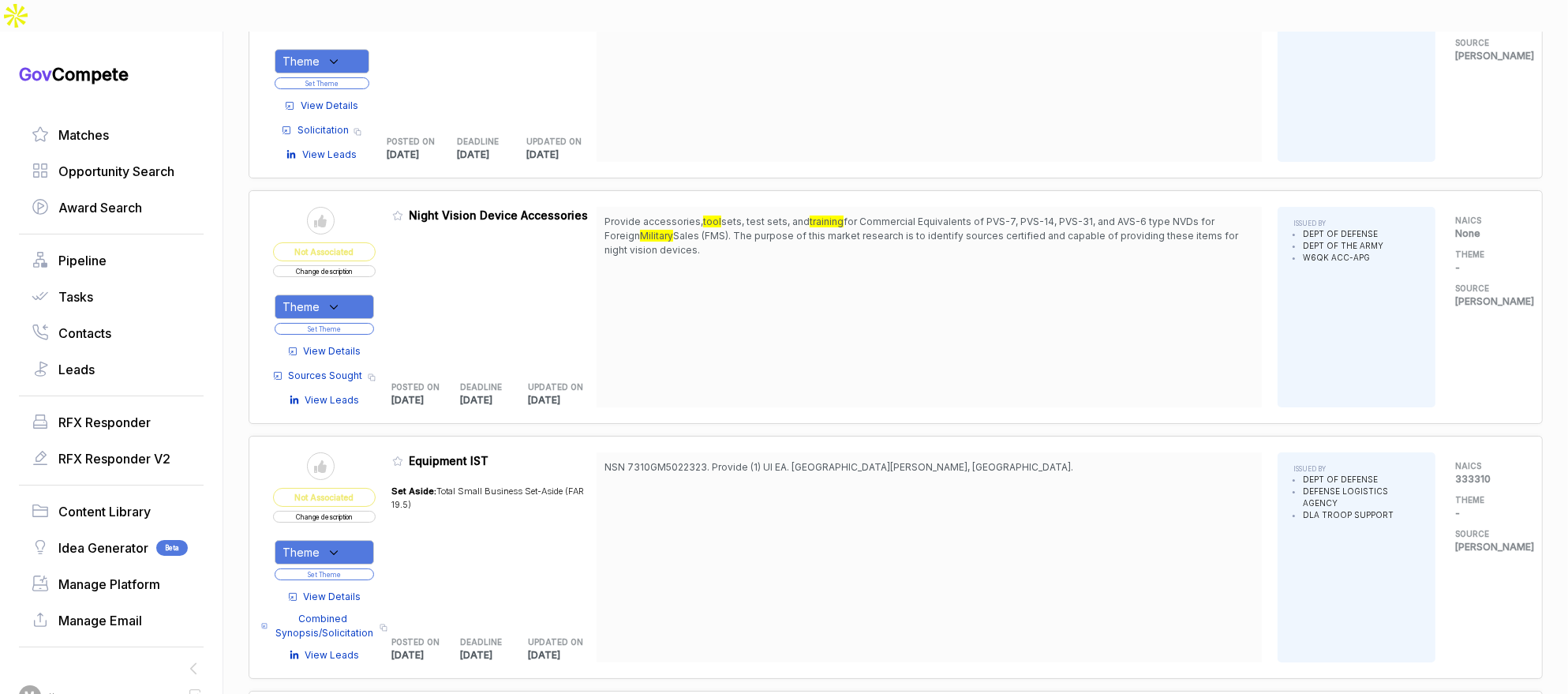
click at [345, 344] on span "View Details" at bounding box center [333, 351] width 58 height 14
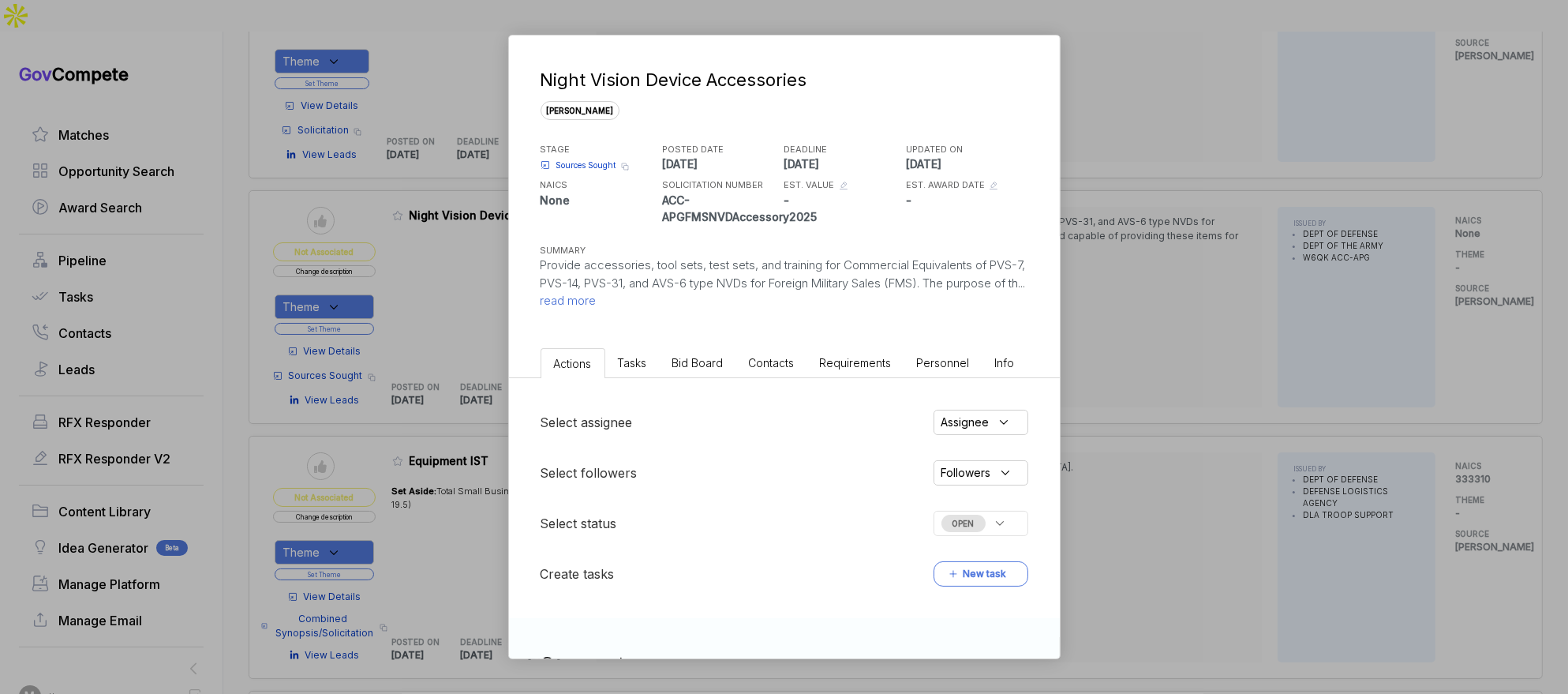
click at [454, 228] on div "Night Vision Device Accessories [PERSON_NAME] STAGE Sources Sought Copy link PO…" at bounding box center [784, 347] width 1568 height 694
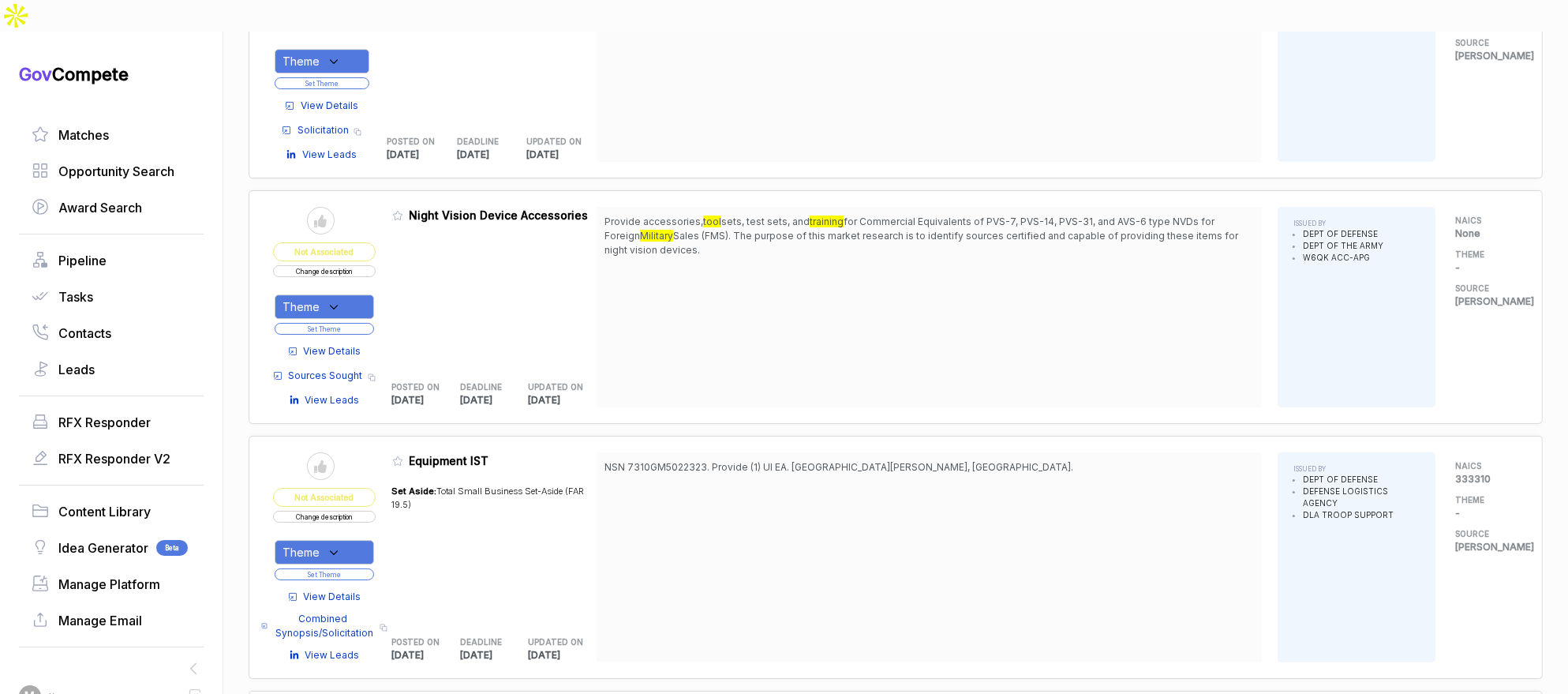
click at [369, 294] on div "Theme" at bounding box center [324, 306] width 99 height 24
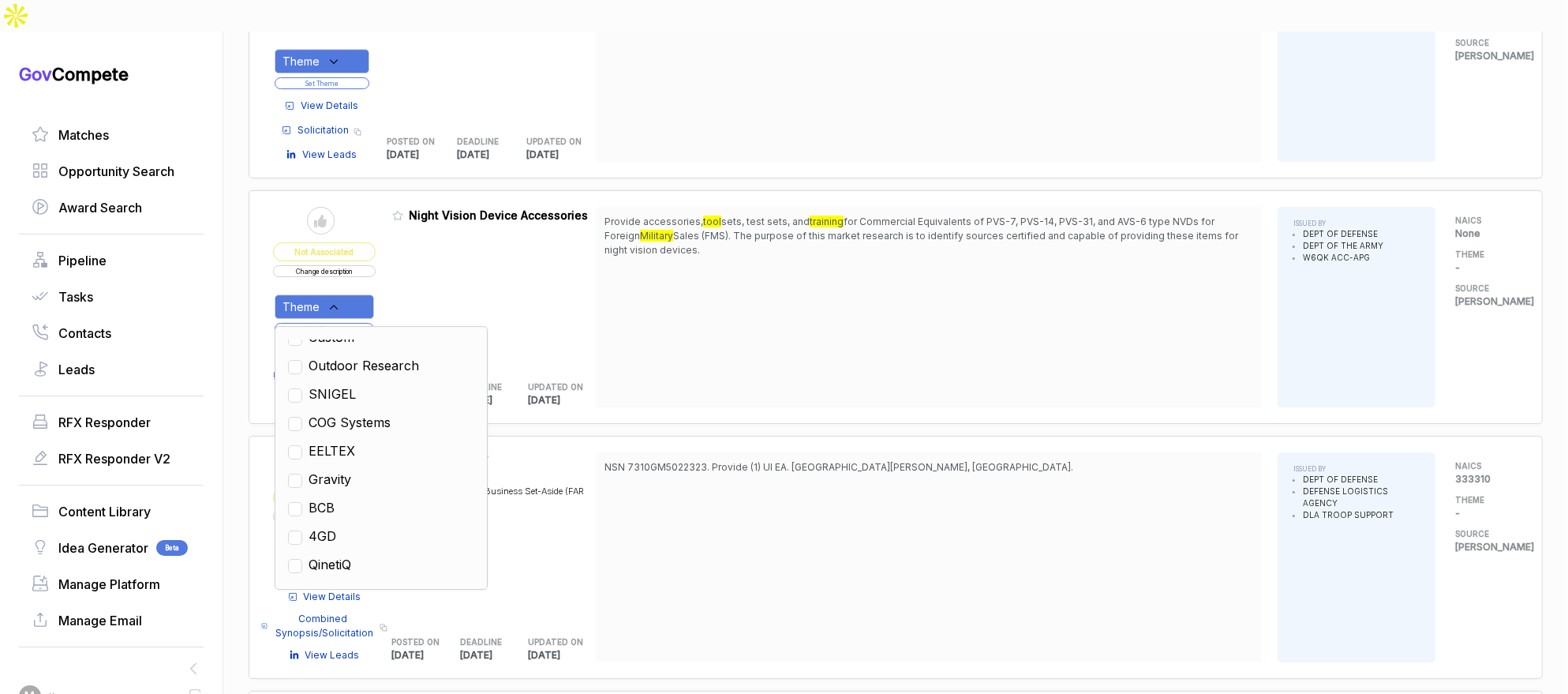
scroll to position [44, 0]
drag, startPoint x: 348, startPoint y: 366, endPoint x: 384, endPoint y: 359, distance: 36.7
click at [348, 418] on span "EELTEX" at bounding box center [332, 428] width 46 height 19
checkbox input "true"
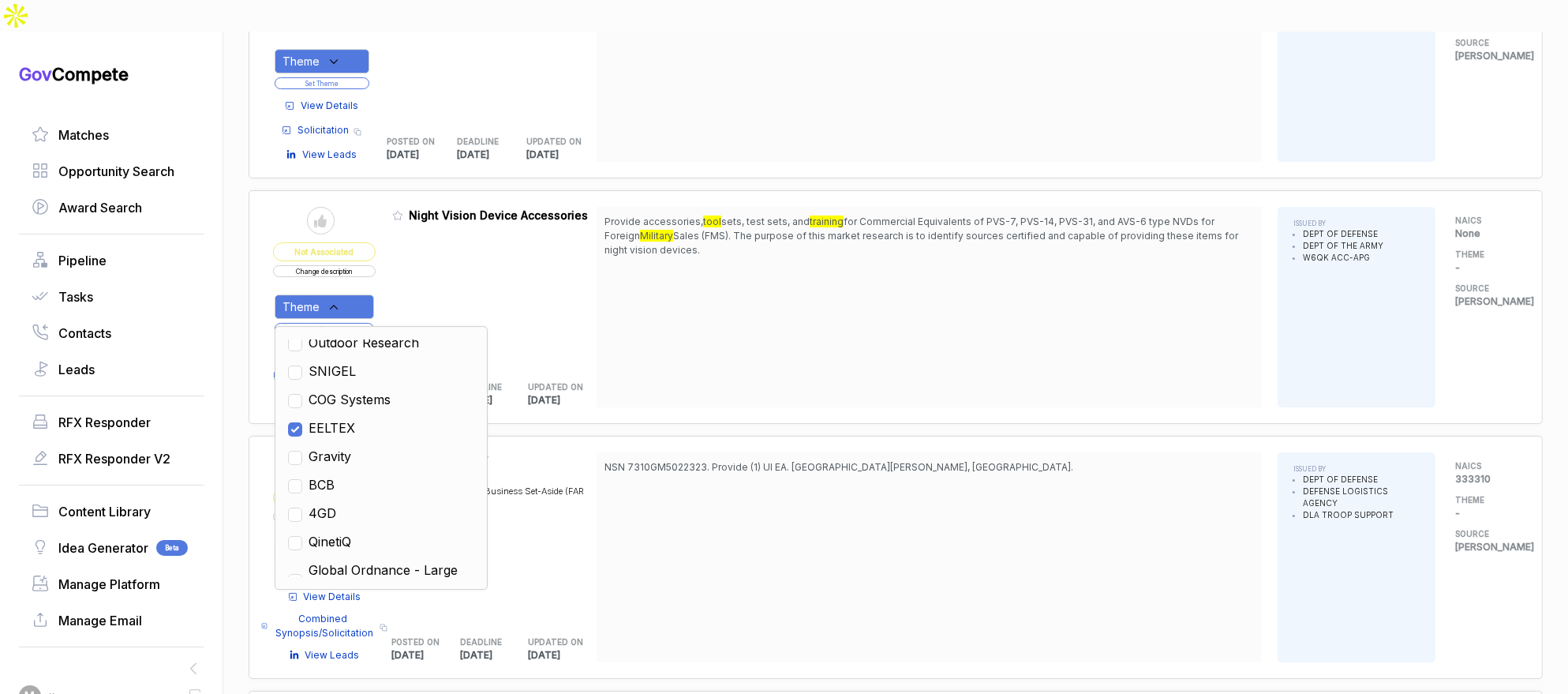
drag, startPoint x: 666, startPoint y: 300, endPoint x: 394, endPoint y: 253, distance: 276.0
click at [644, 299] on div "Provide accessories, tool sets, test sets, and training for Commercial Equivale…" at bounding box center [930, 307] width 665 height 201
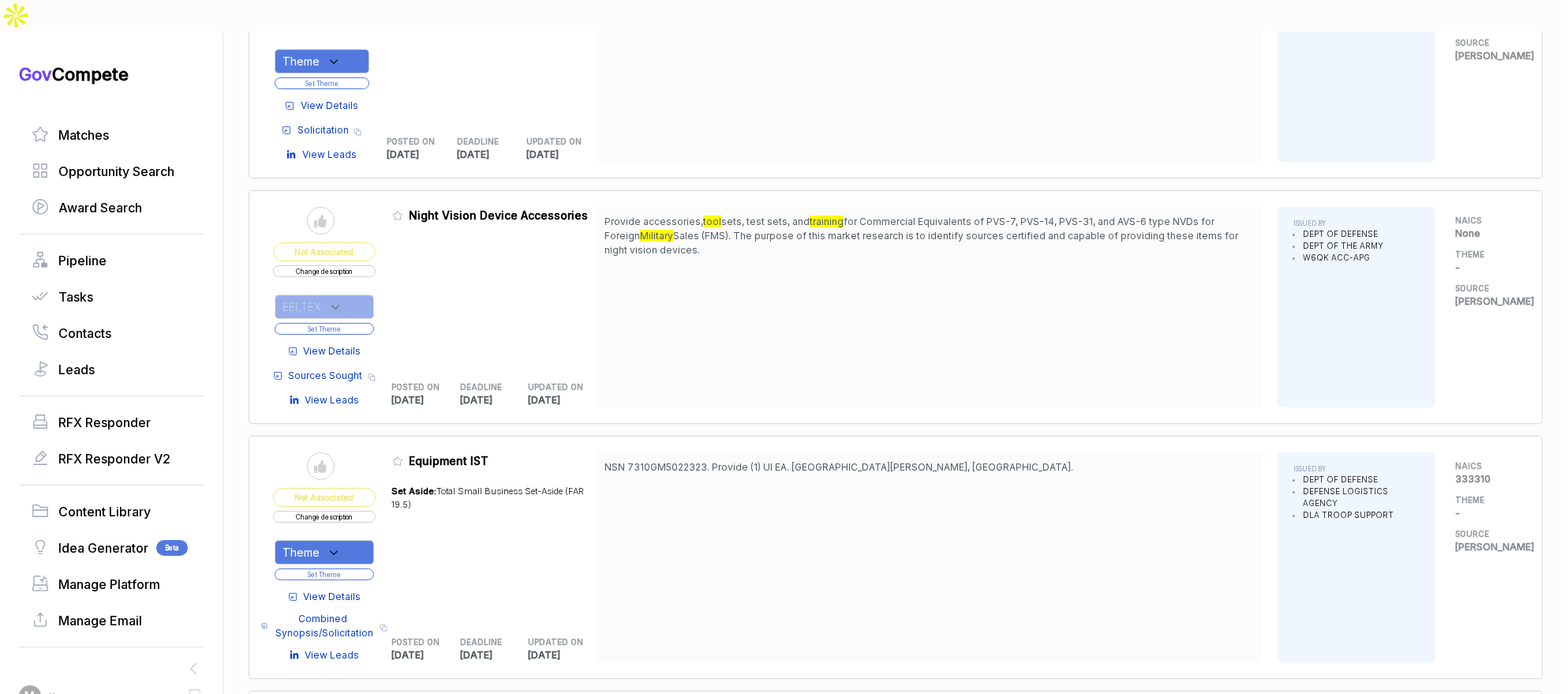
click at [322, 323] on button "Set Theme" at bounding box center [324, 329] width 99 height 12
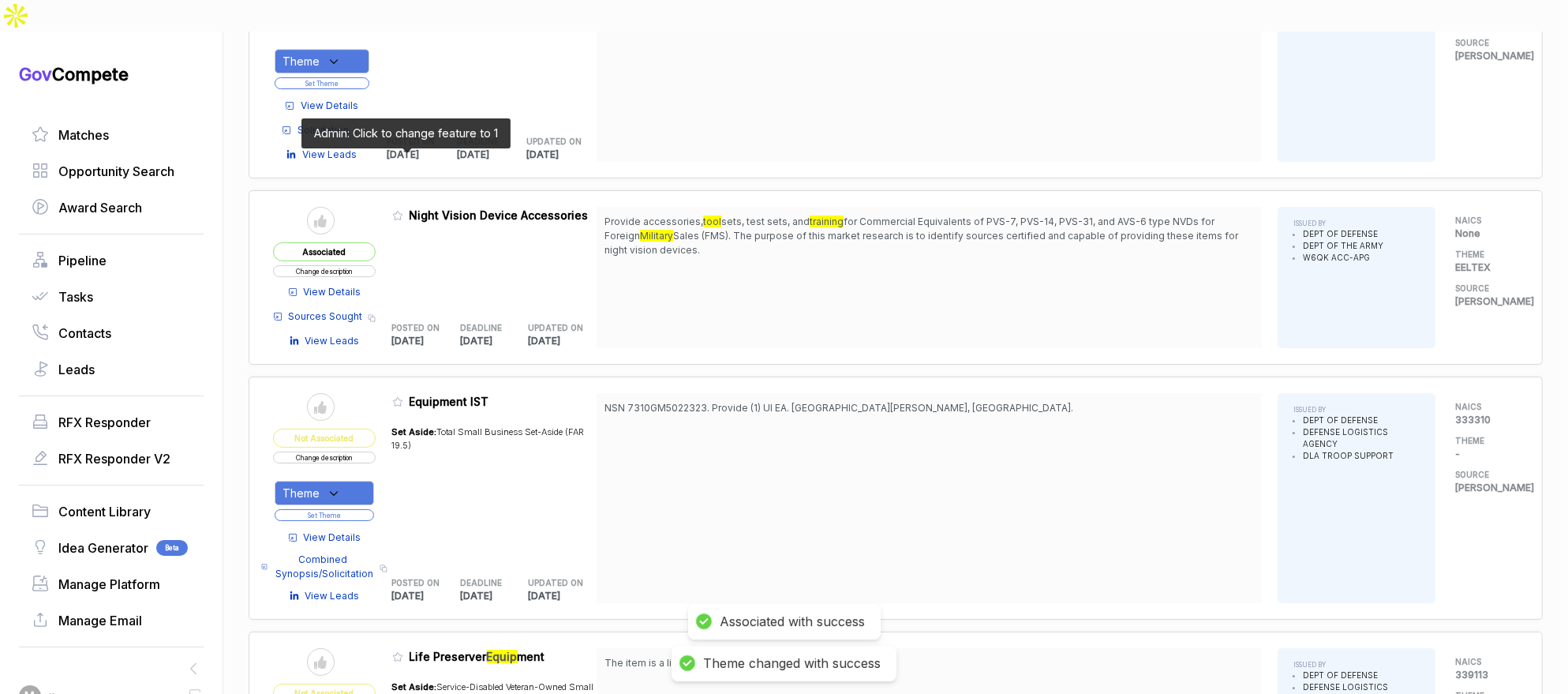
click at [404, 210] on icon at bounding box center [397, 214] width 11 height 11
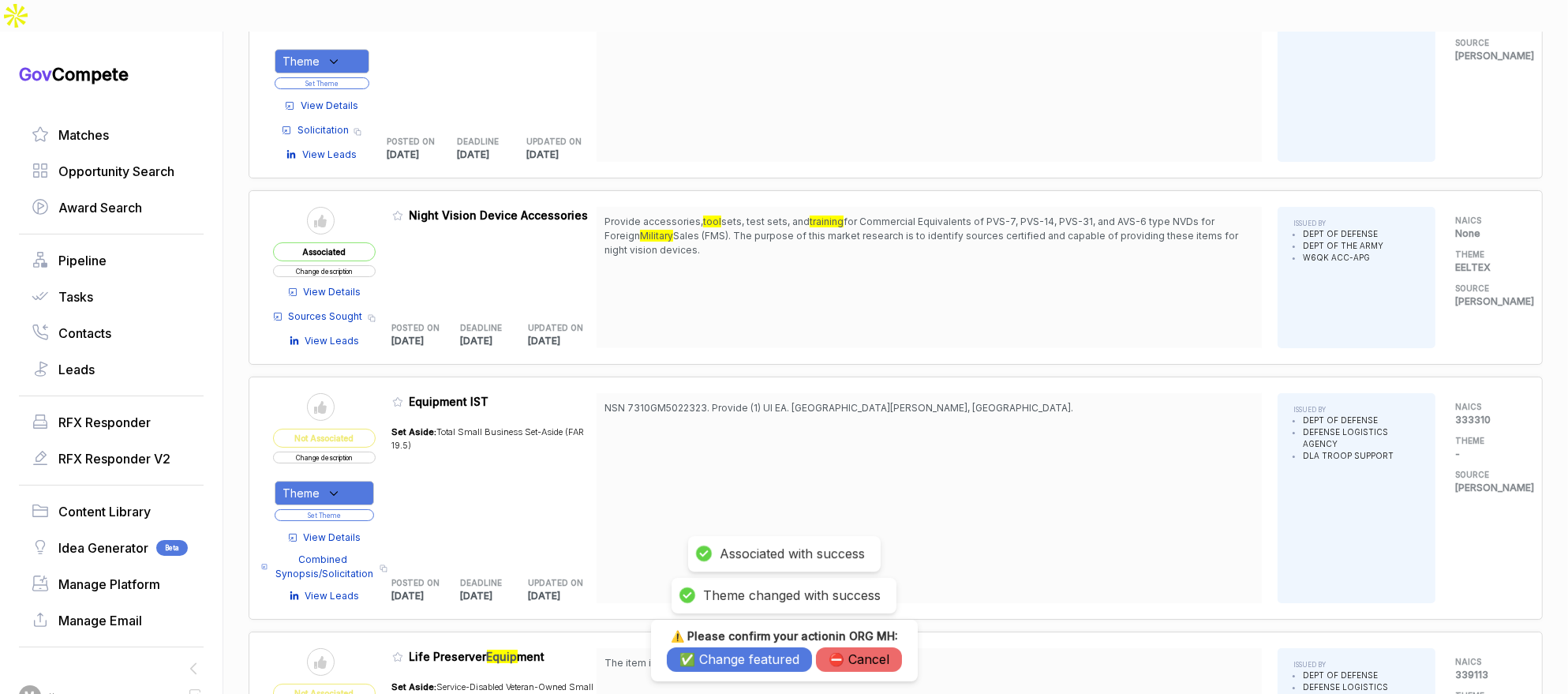
click at [750, 663] on button "✅ Change featured" at bounding box center [739, 658] width 145 height 24
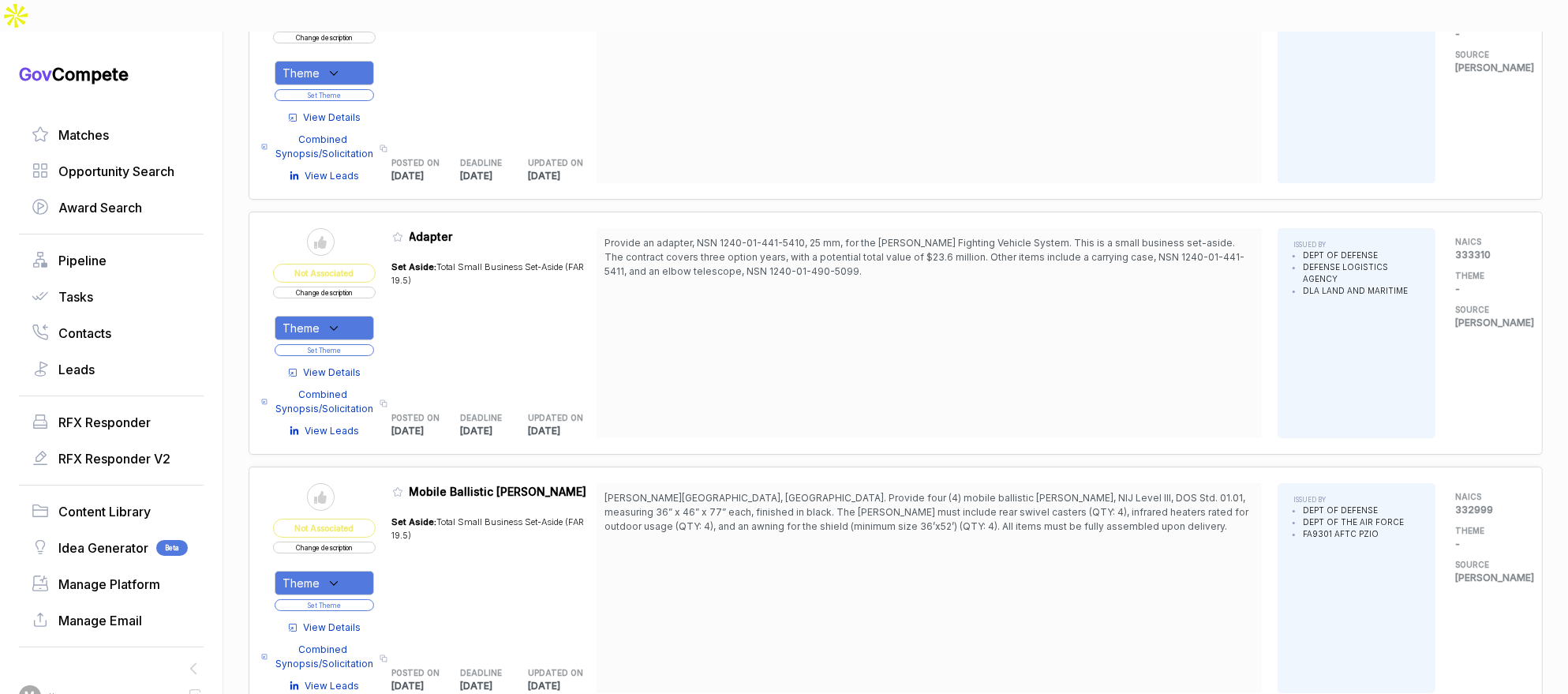
scroll to position [8434, 0]
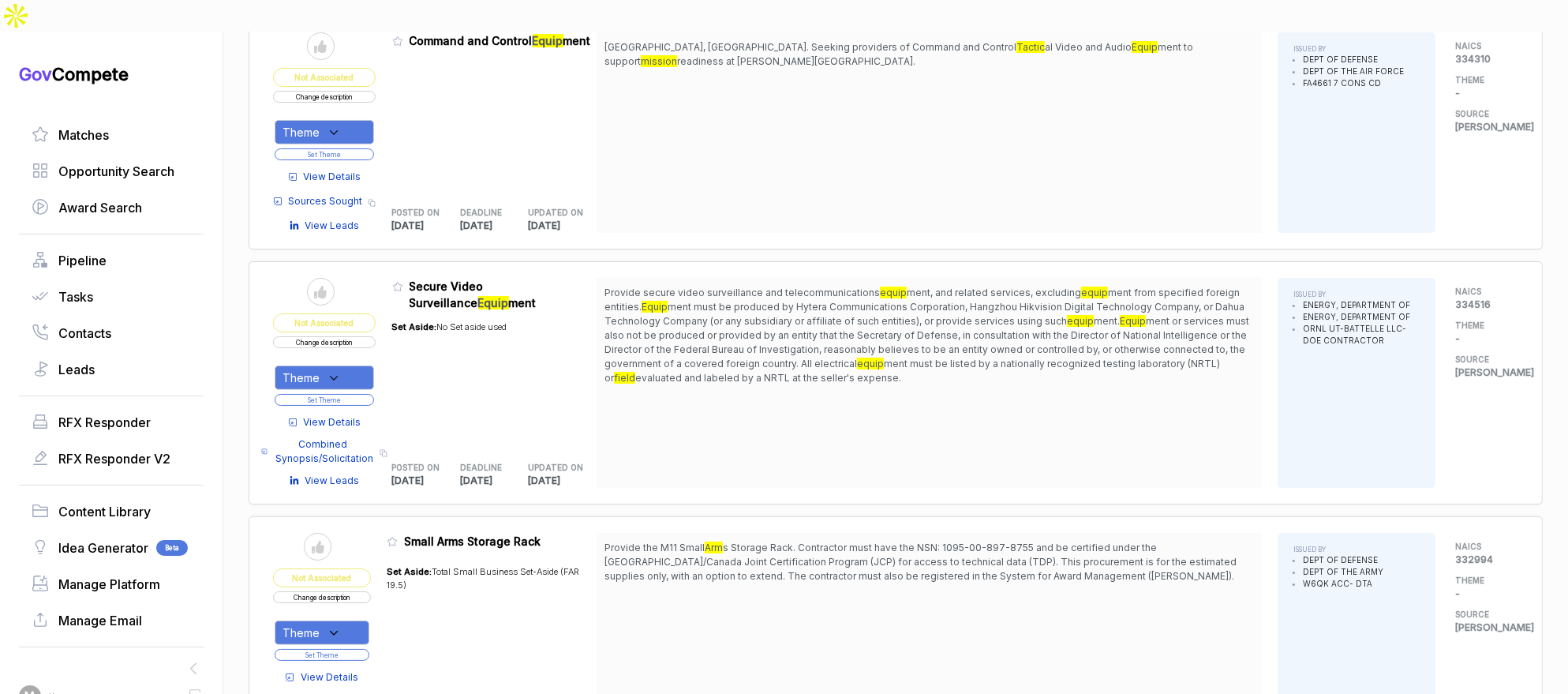
scroll to position [9144, 0]
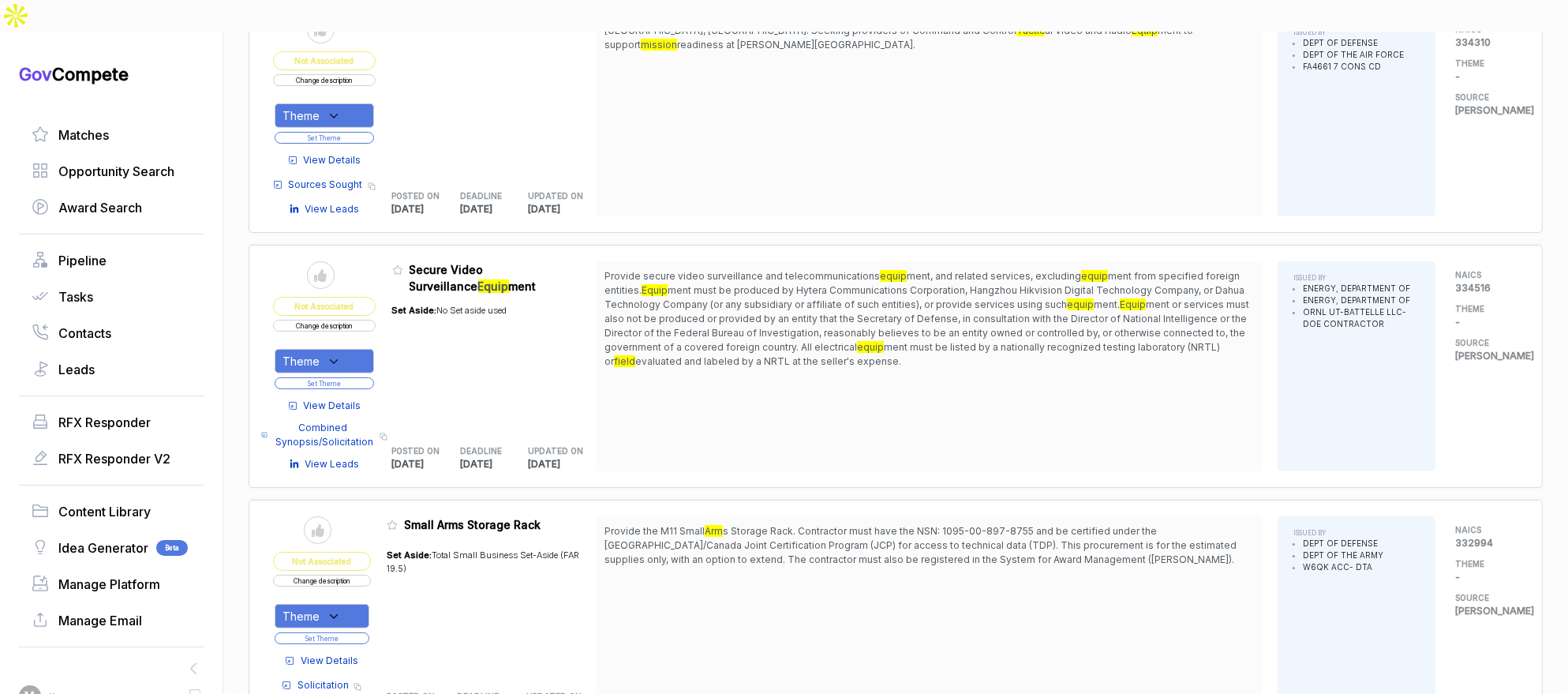
click at [336, 654] on span "View Details" at bounding box center [330, 660] width 58 height 14
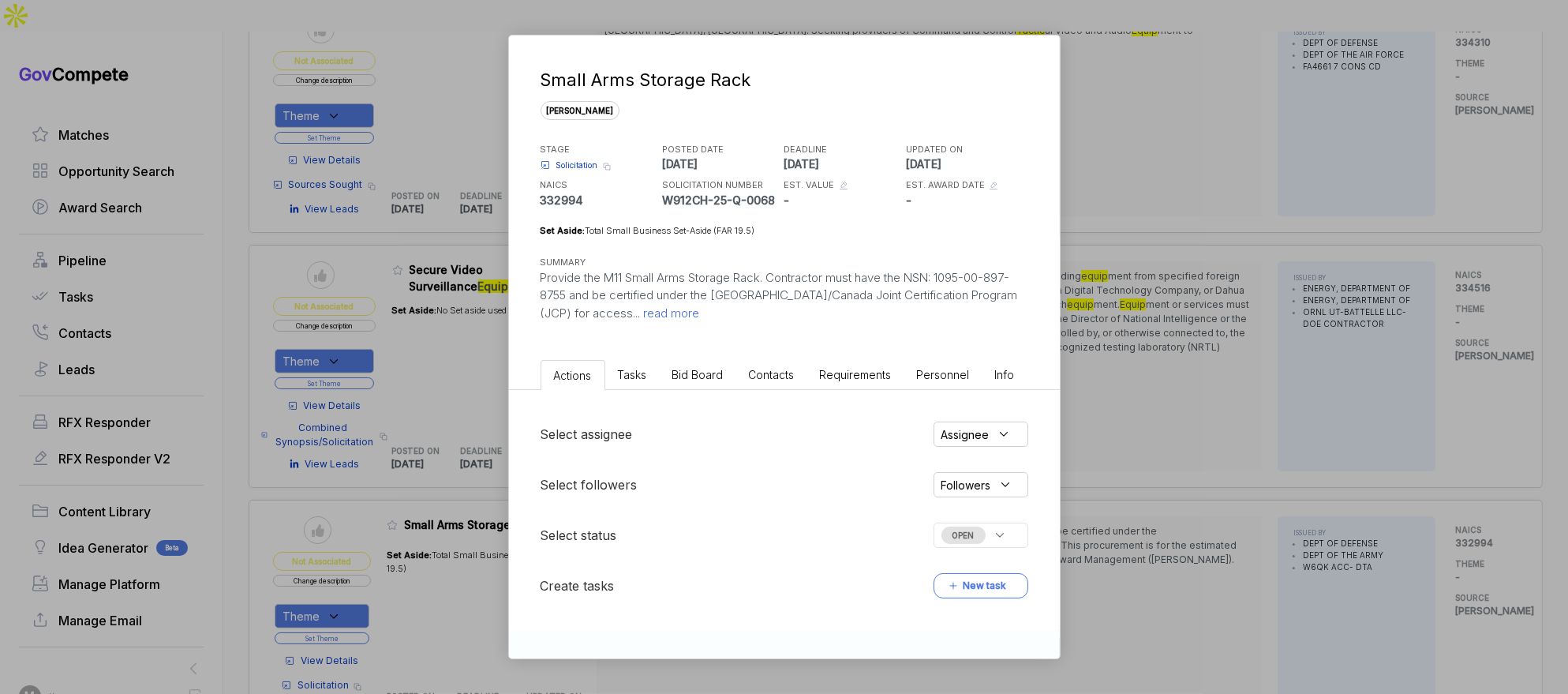
click at [695, 382] on li "Bid Board" at bounding box center [698, 374] width 77 height 29
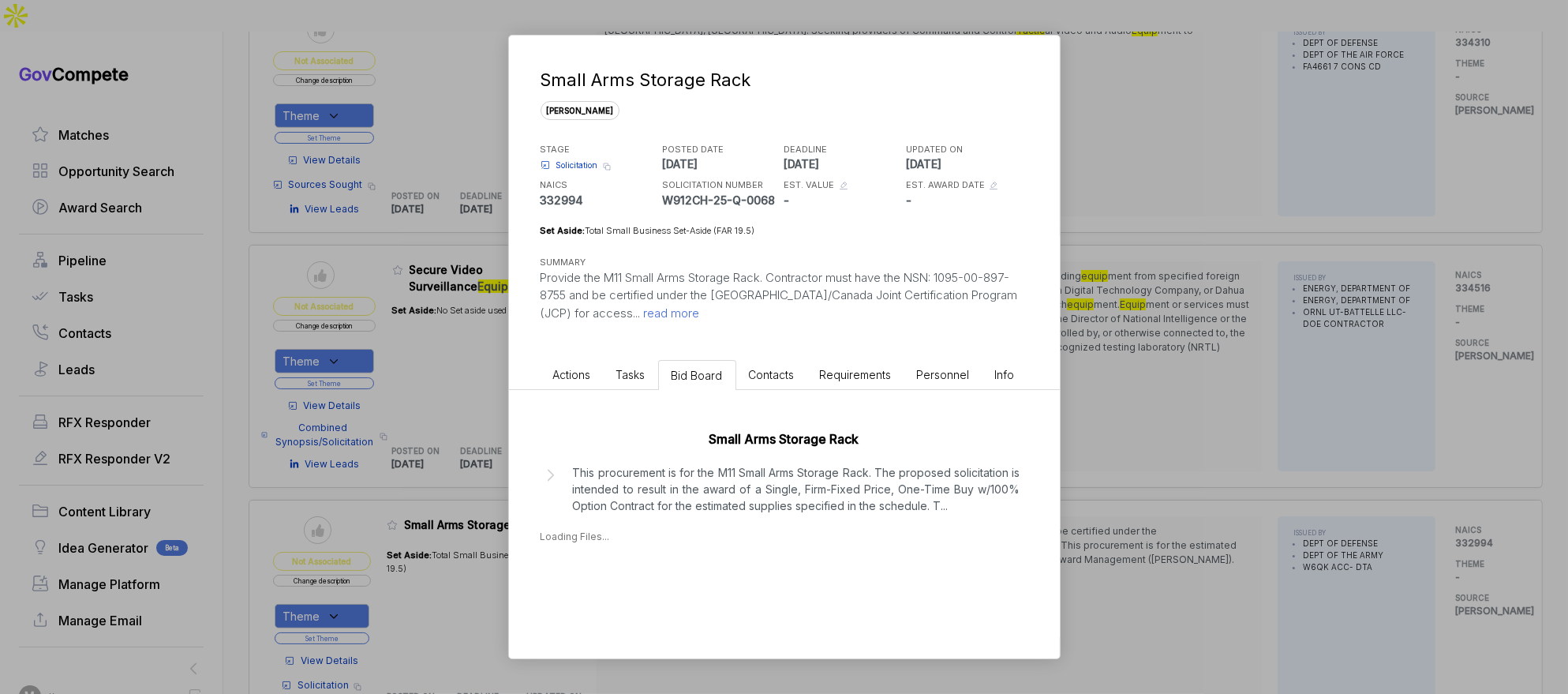
click at [699, 488] on p "This procurement is for the M11 Small Arms Storage Rack. The proposed solicitat…" at bounding box center [797, 489] width 448 height 50
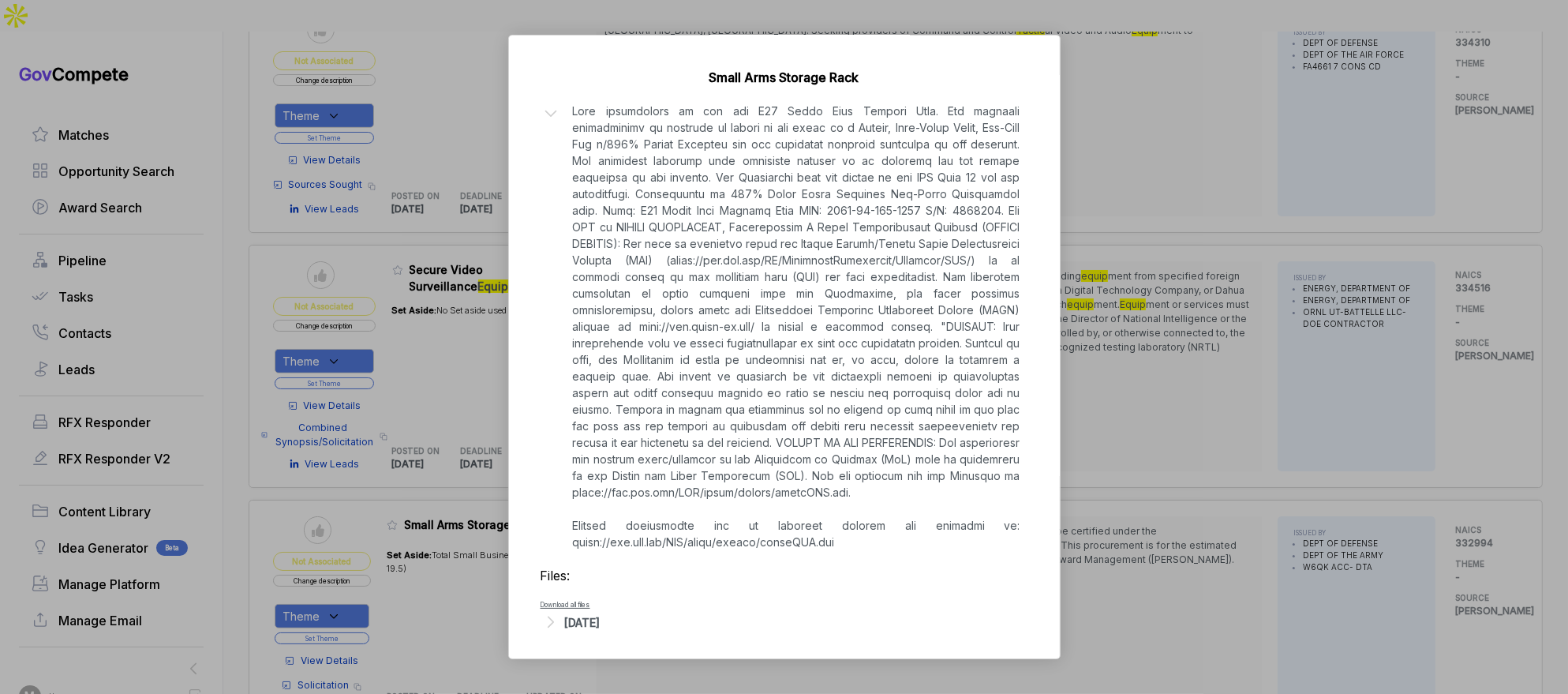
scroll to position [366, 0]
click at [601, 618] on div "[DATE]" at bounding box center [583, 617] width 36 height 16
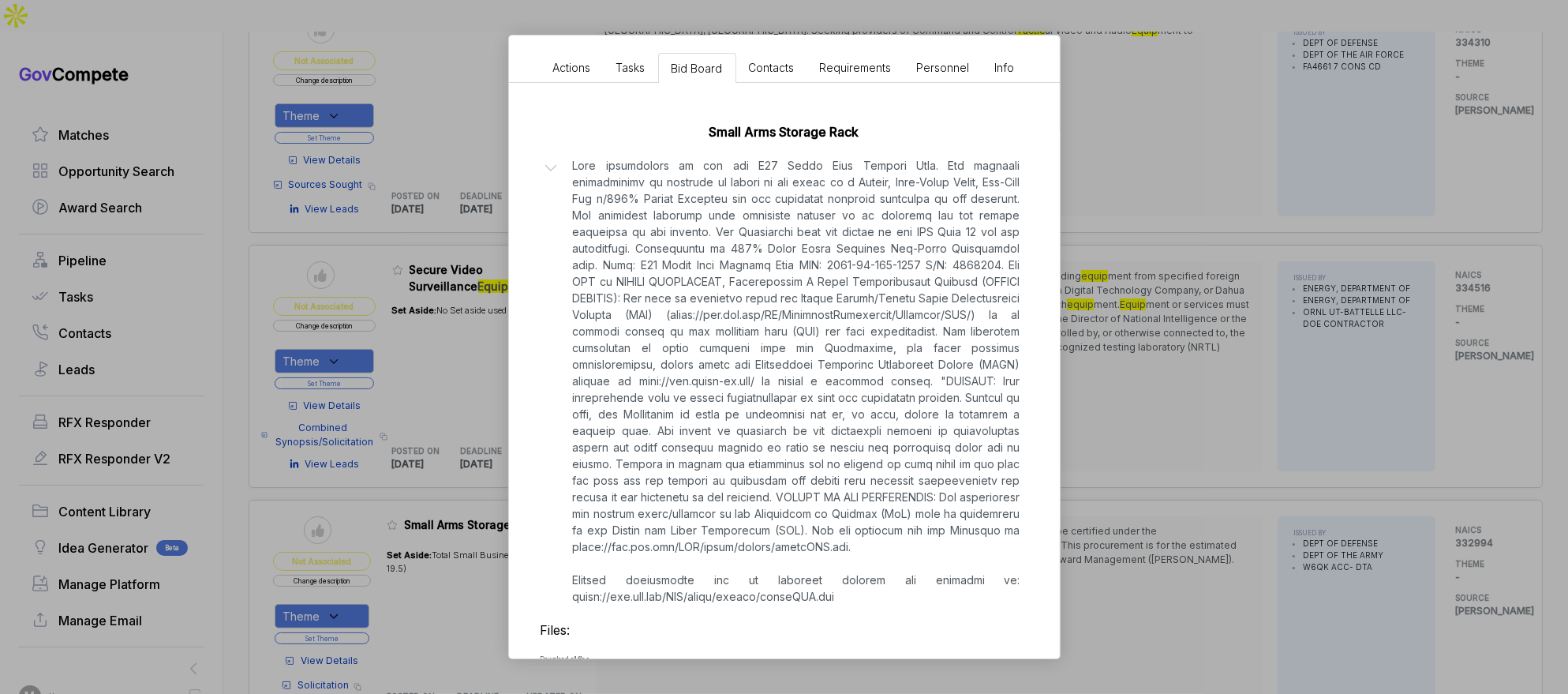
scroll to position [0, 0]
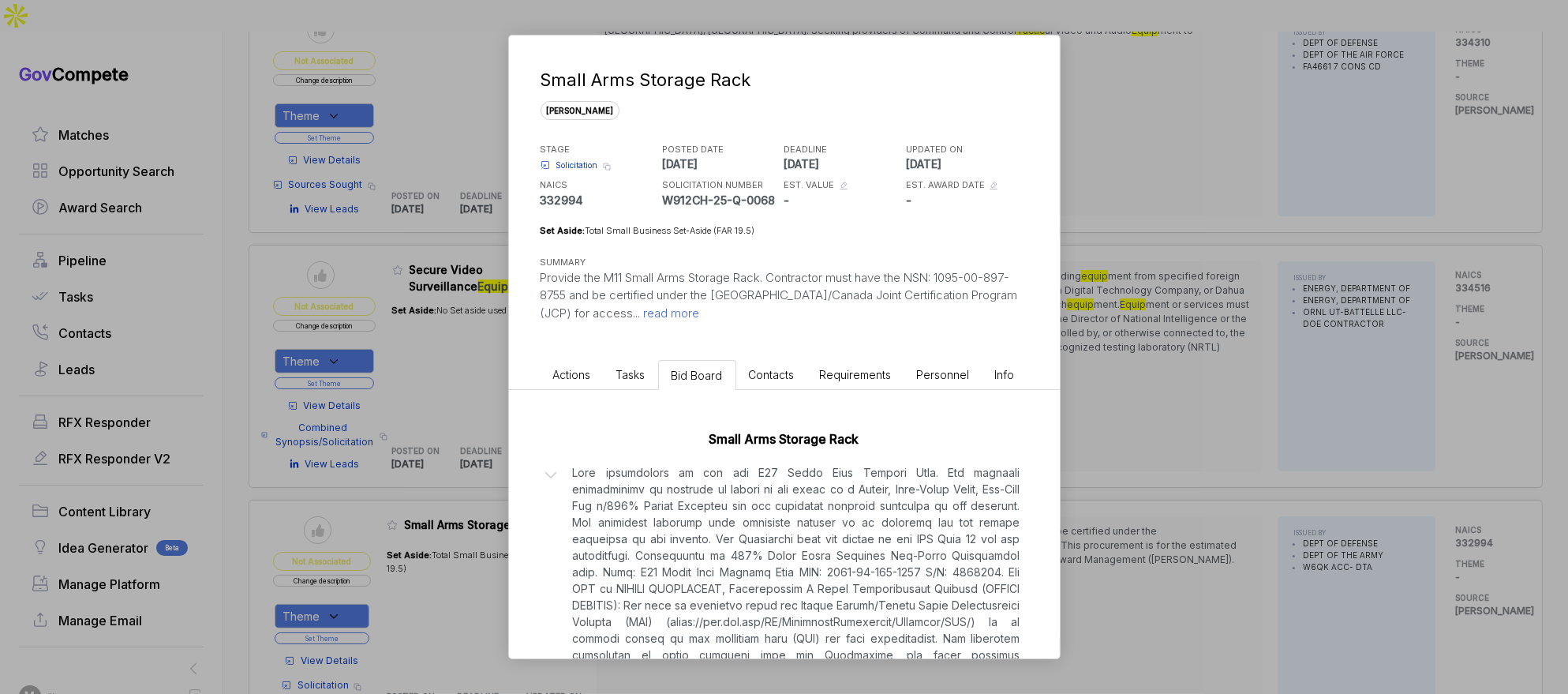
click at [558, 161] on span "Solicitation" at bounding box center [578, 165] width 42 height 12
click at [1223, 357] on div "Small Arms Storage Rack [PERSON_NAME] STAGE Solicitation Copy link POSTED DATE …" at bounding box center [784, 347] width 1568 height 694
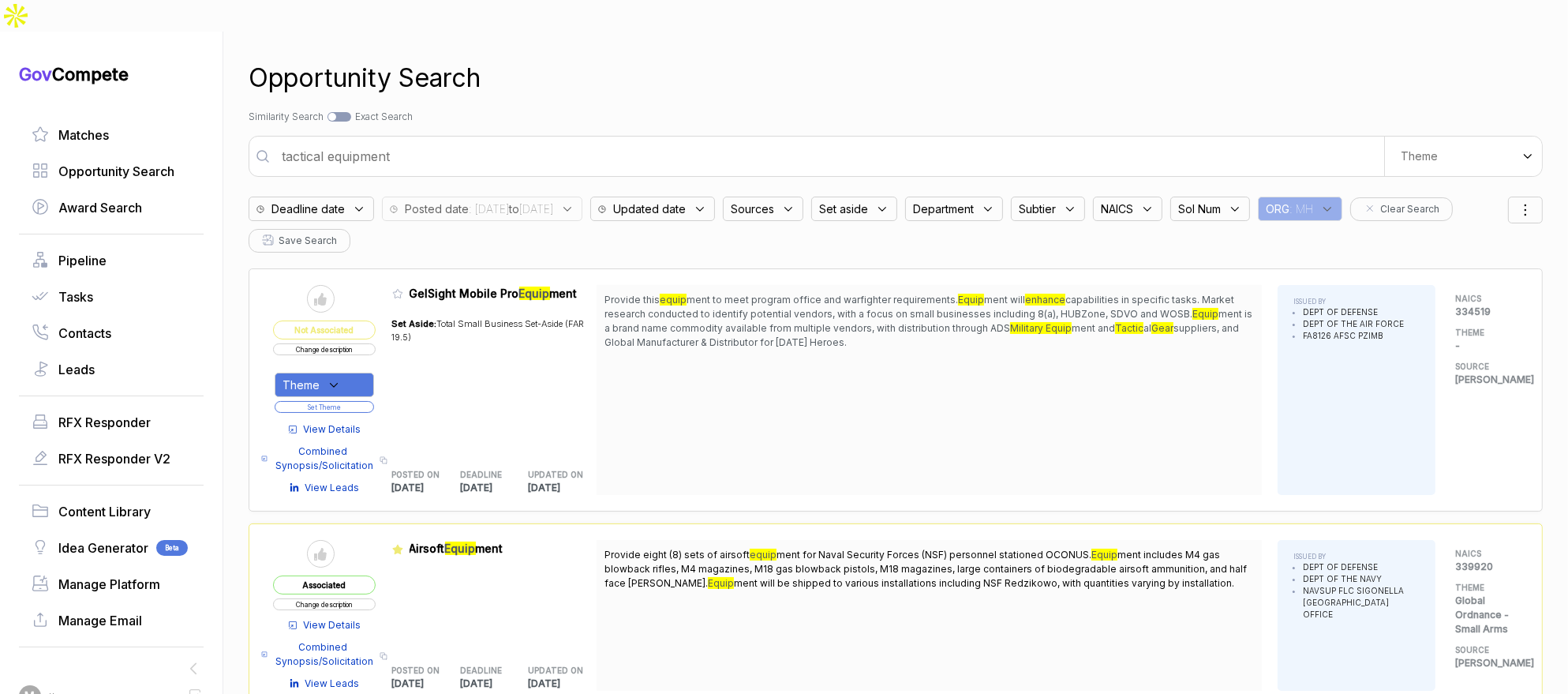
click at [629, 140] on input "tactical equipment" at bounding box center [828, 156] width 1112 height 32
type input "ammunition and guns"
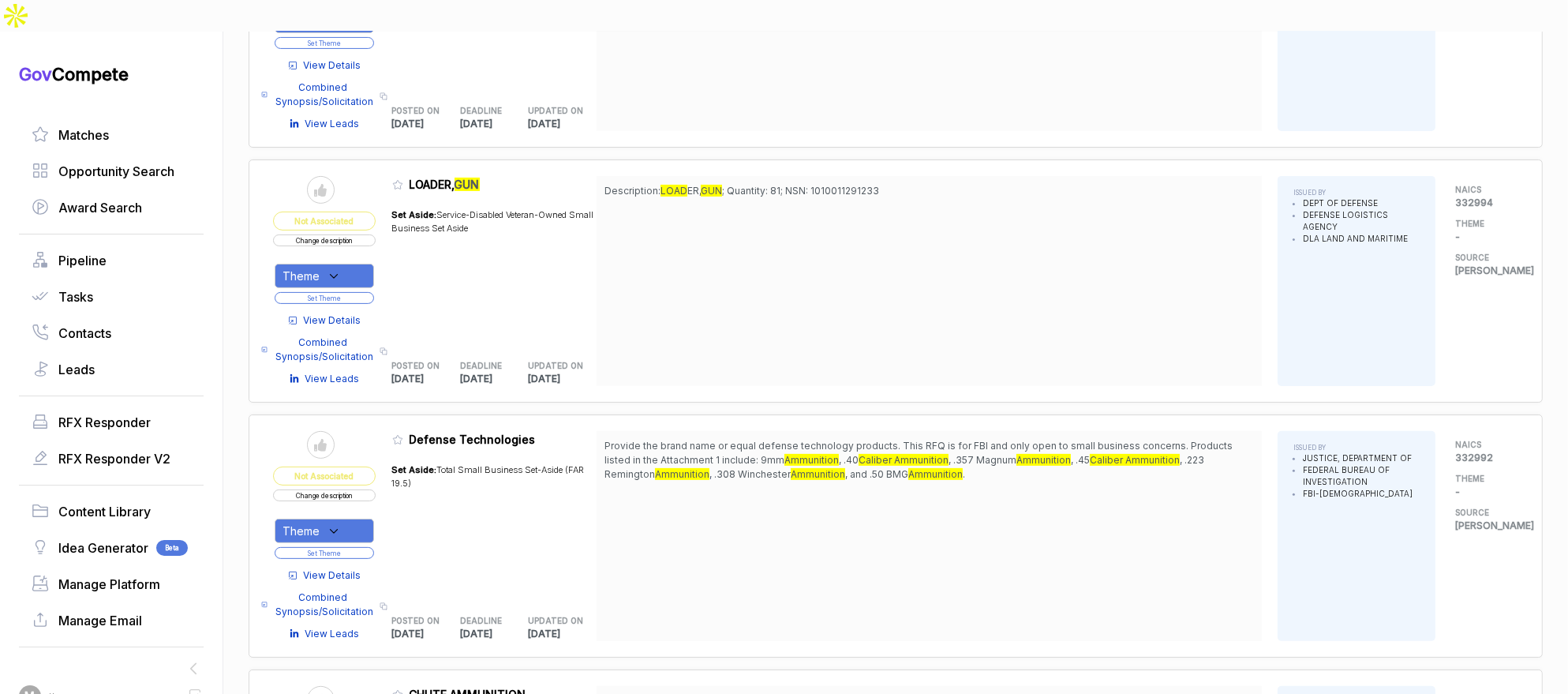
scroll to position [669, 0]
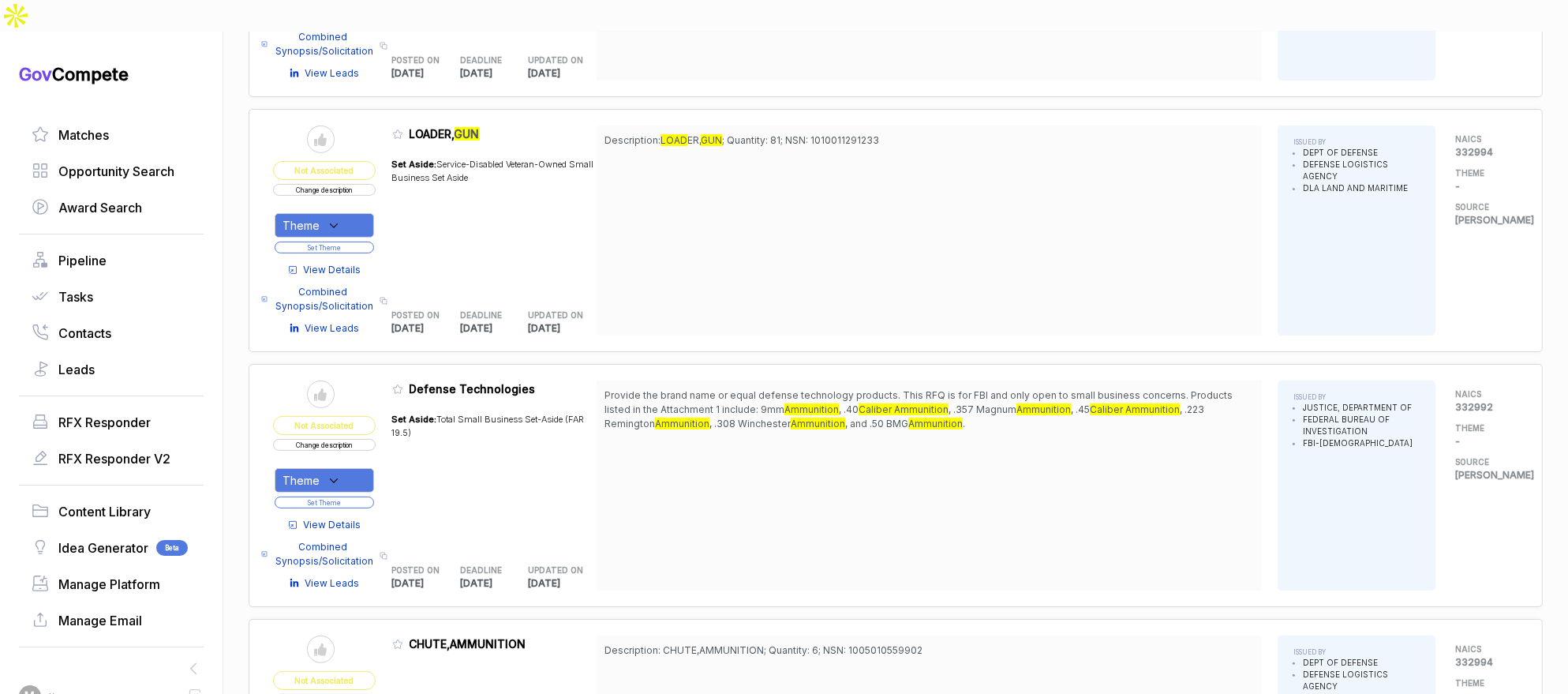
click at [336, 518] on span "View Details" at bounding box center [333, 525] width 58 height 14
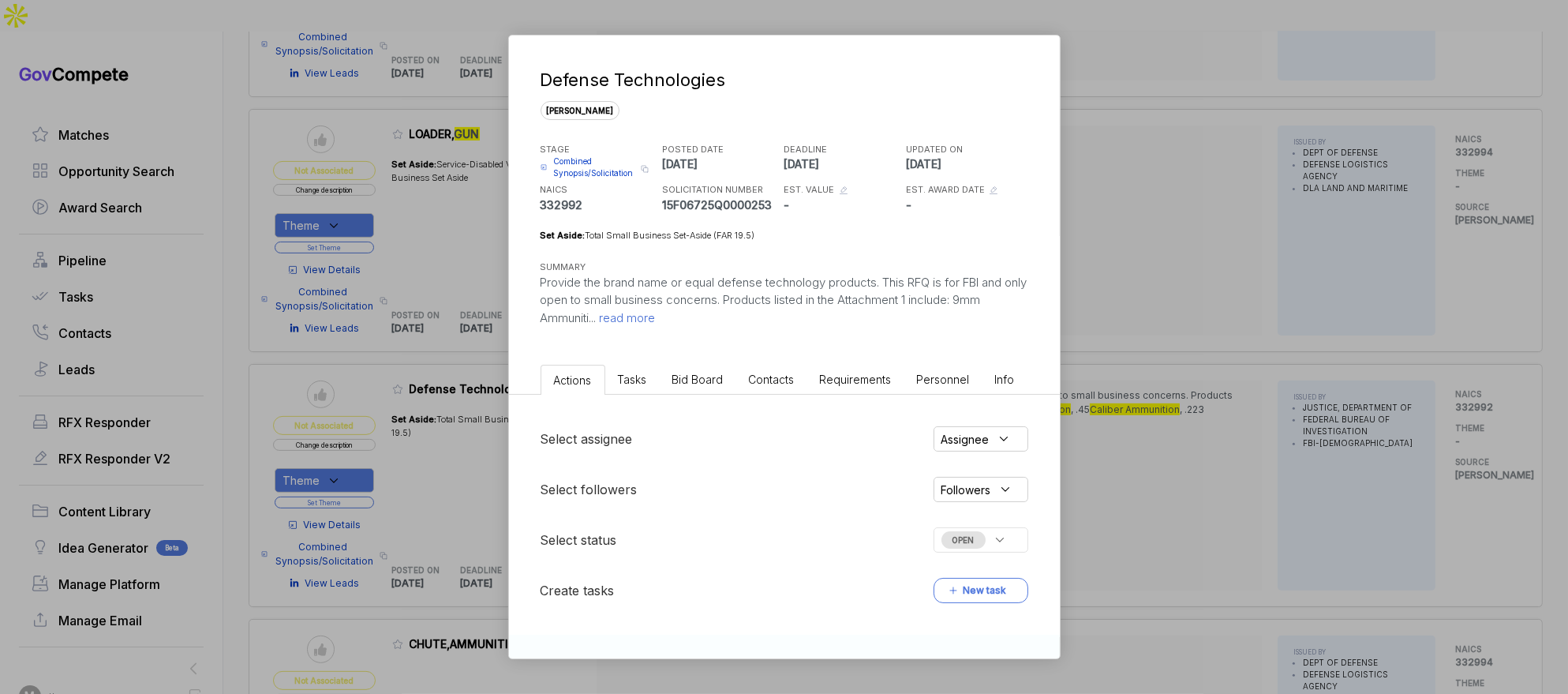
drag, startPoint x: 732, startPoint y: 359, endPoint x: 727, endPoint y: 368, distance: 10.3
click at [732, 359] on ul "Actions Tasks Bid Board Contacts Requirements Personnel Info" at bounding box center [784, 377] width 551 height 37
click at [721, 374] on li "Bid Board" at bounding box center [698, 379] width 77 height 29
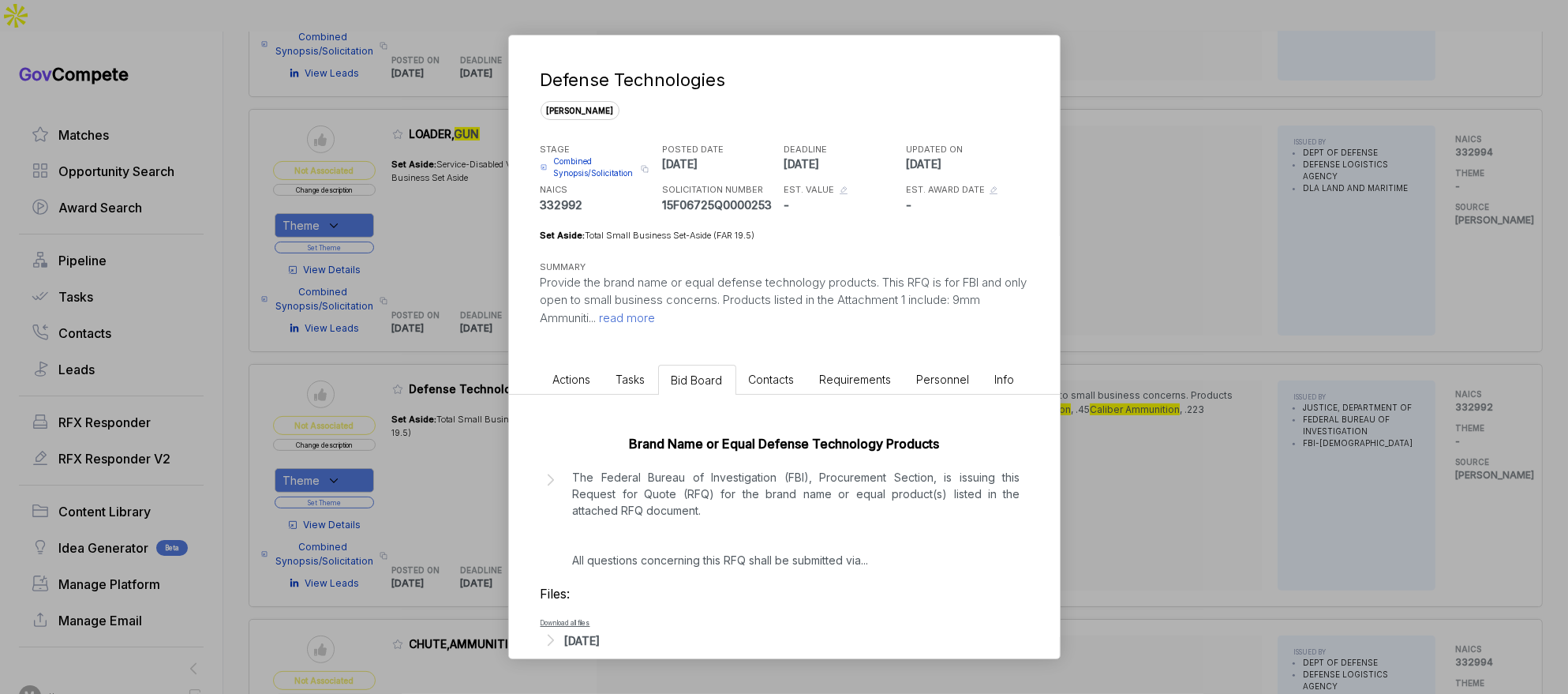
click at [629, 629] on div "Files: Download all files [DATE]" at bounding box center [784, 617] width 487 height 66
click at [601, 636] on div "[DATE]" at bounding box center [583, 640] width 36 height 16
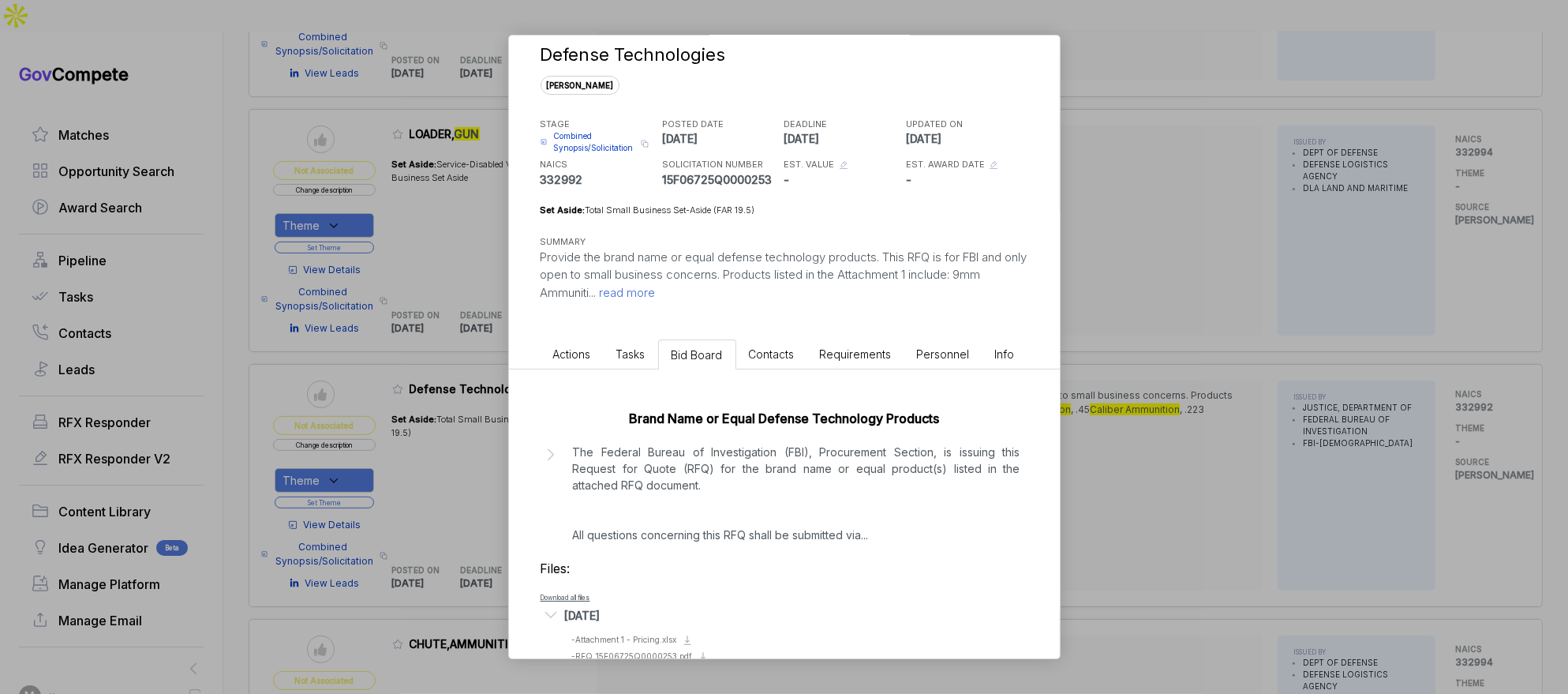
scroll to position [60, 0]
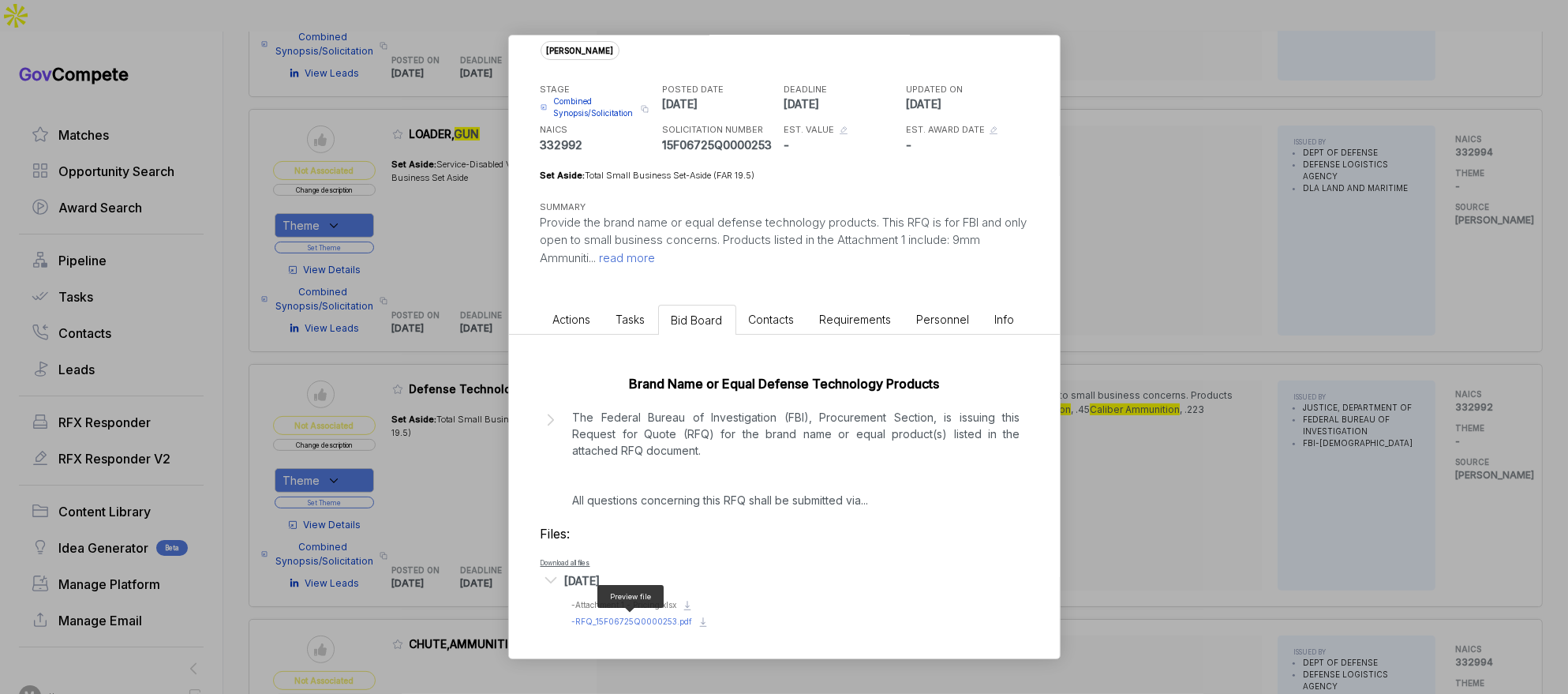
click at [639, 623] on span "- RFQ_15F06725Q0000253.pdf" at bounding box center [633, 621] width 121 height 10
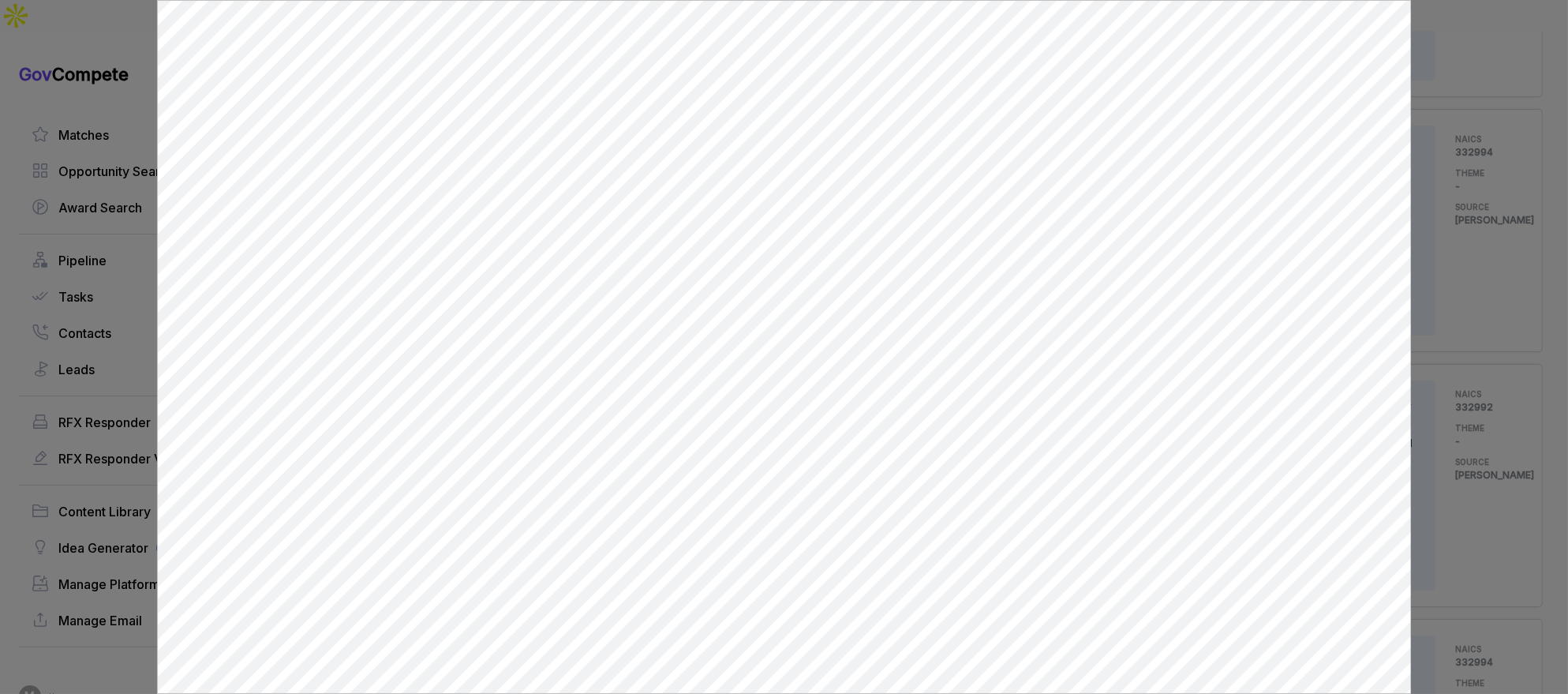
scroll to position [0, 0]
click at [1427, 184] on div at bounding box center [784, 347] width 1568 height 694
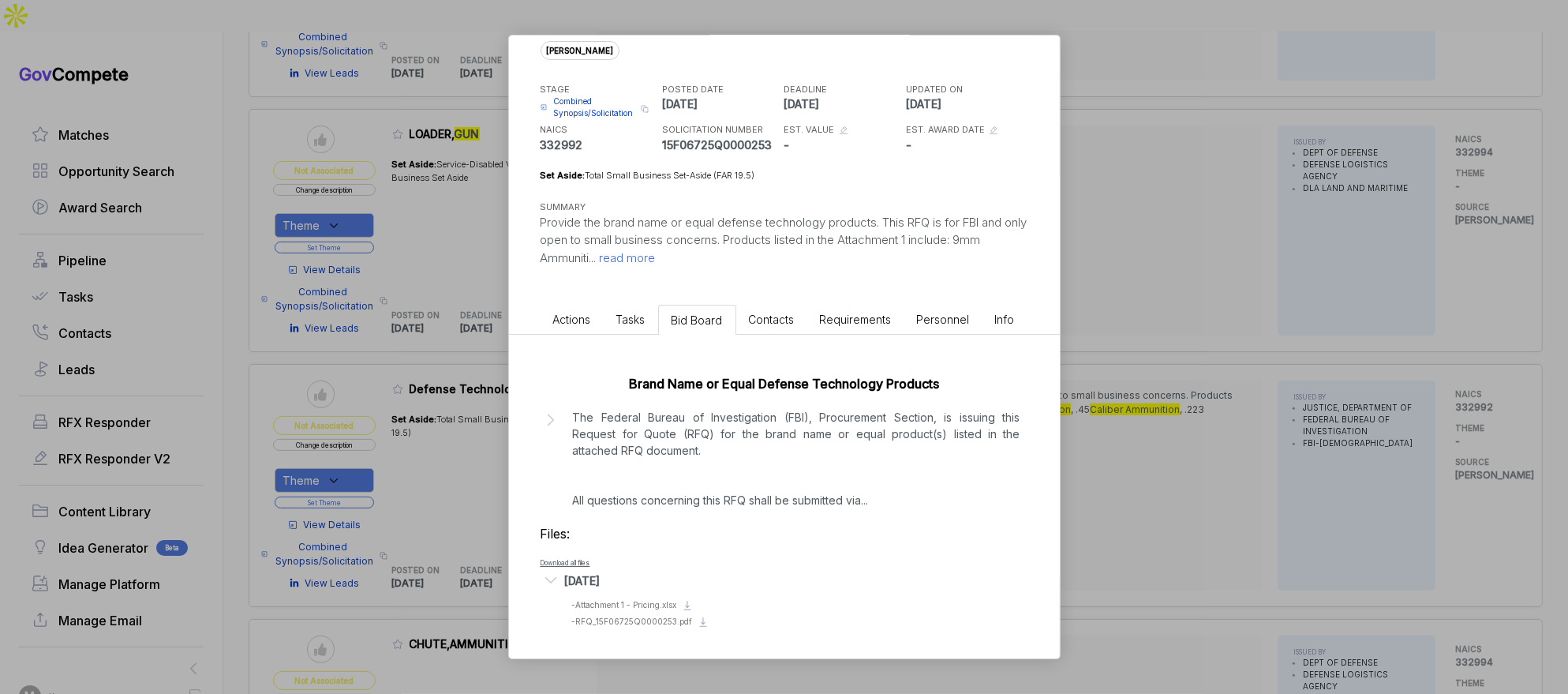
click at [1194, 315] on div "Defense Technologies [PERSON_NAME] STAGE Combined Synopsis/Solicitation Copy li…" at bounding box center [784, 347] width 1568 height 694
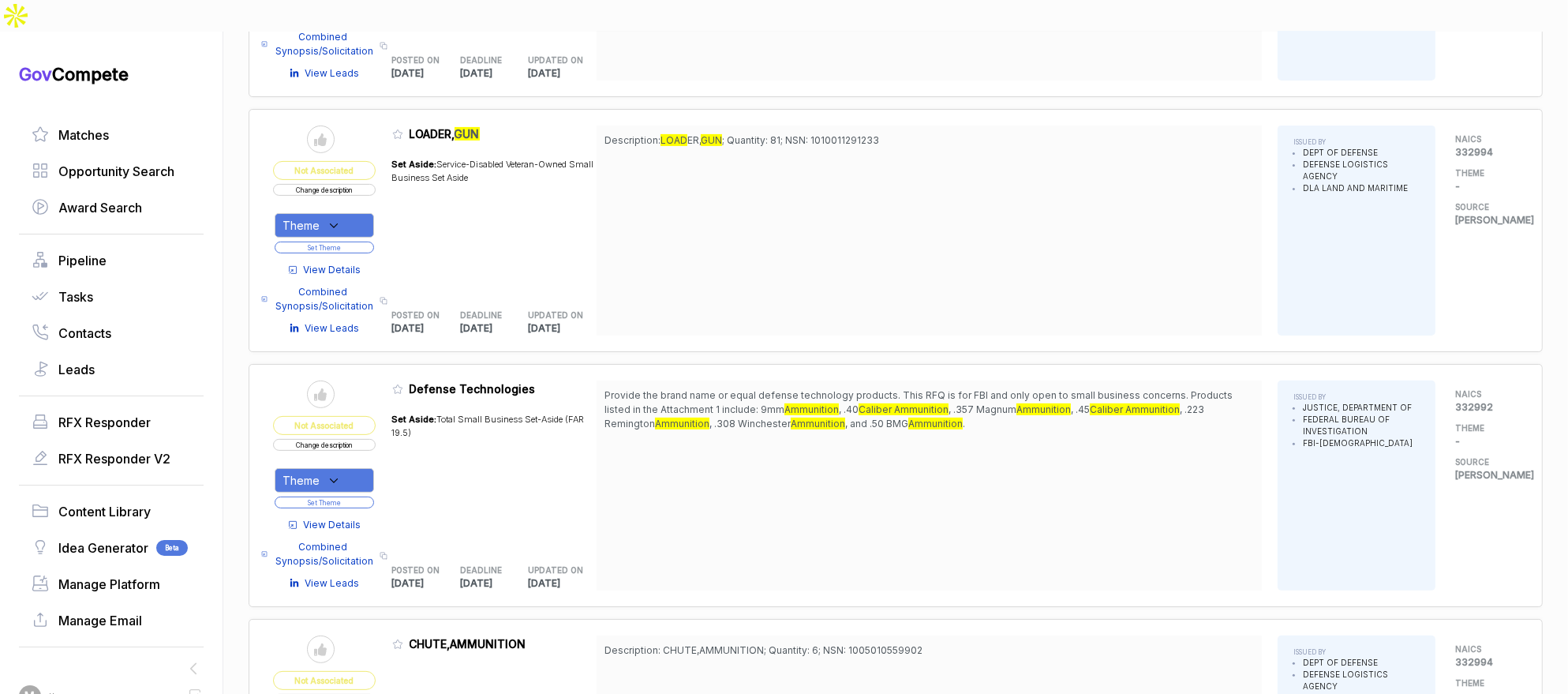
click at [375, 438] on button "Change description" at bounding box center [324, 444] width 103 height 12
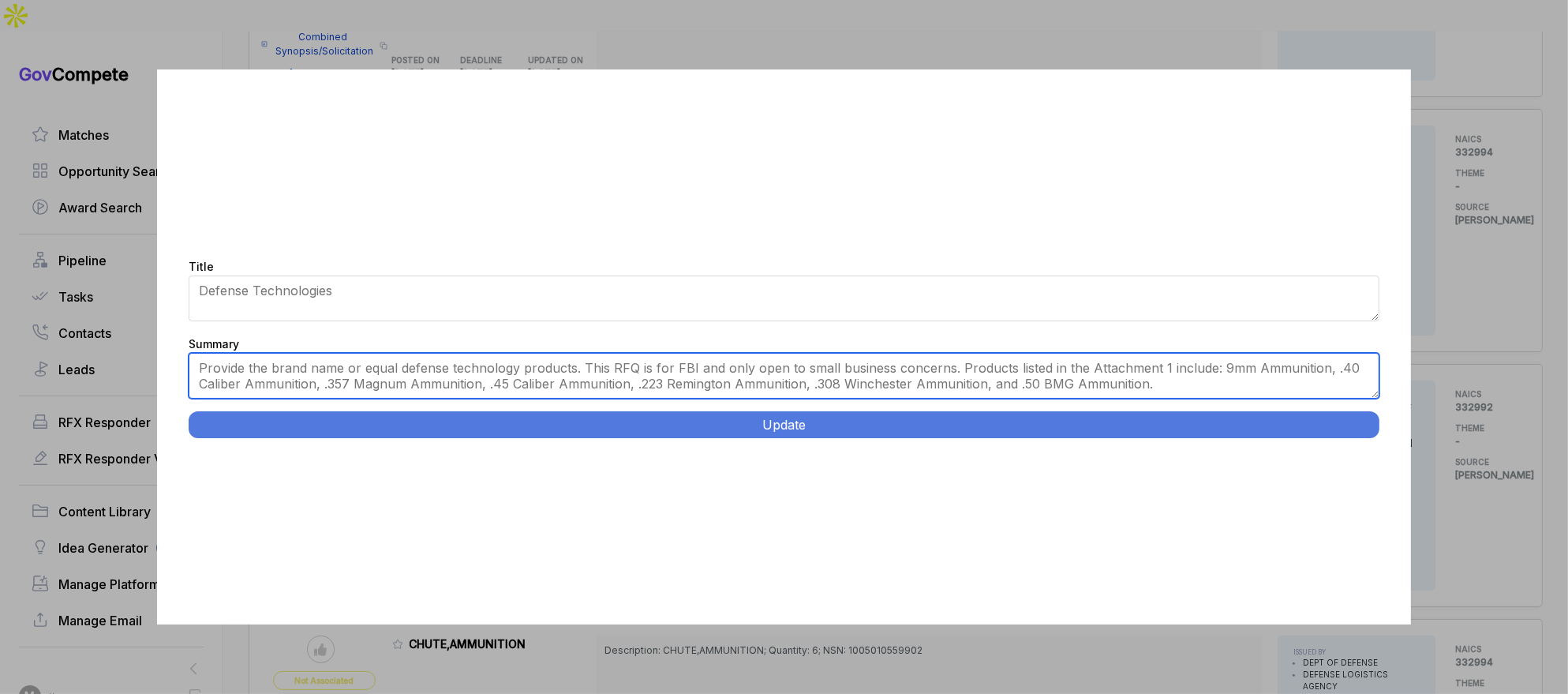
click at [569, 376] on textarea "Provide the brand name or equal defense technology products. This RFQ is for FB…" at bounding box center [784, 376] width 1192 height 46
paste textarea "Tactical Smoke Grenades and Chemical Munitions. FBI. Supply Defense Technology …"
type textarea "FBI. Supply Defense Technology brand or equal products including 5,038 40mm CS …"
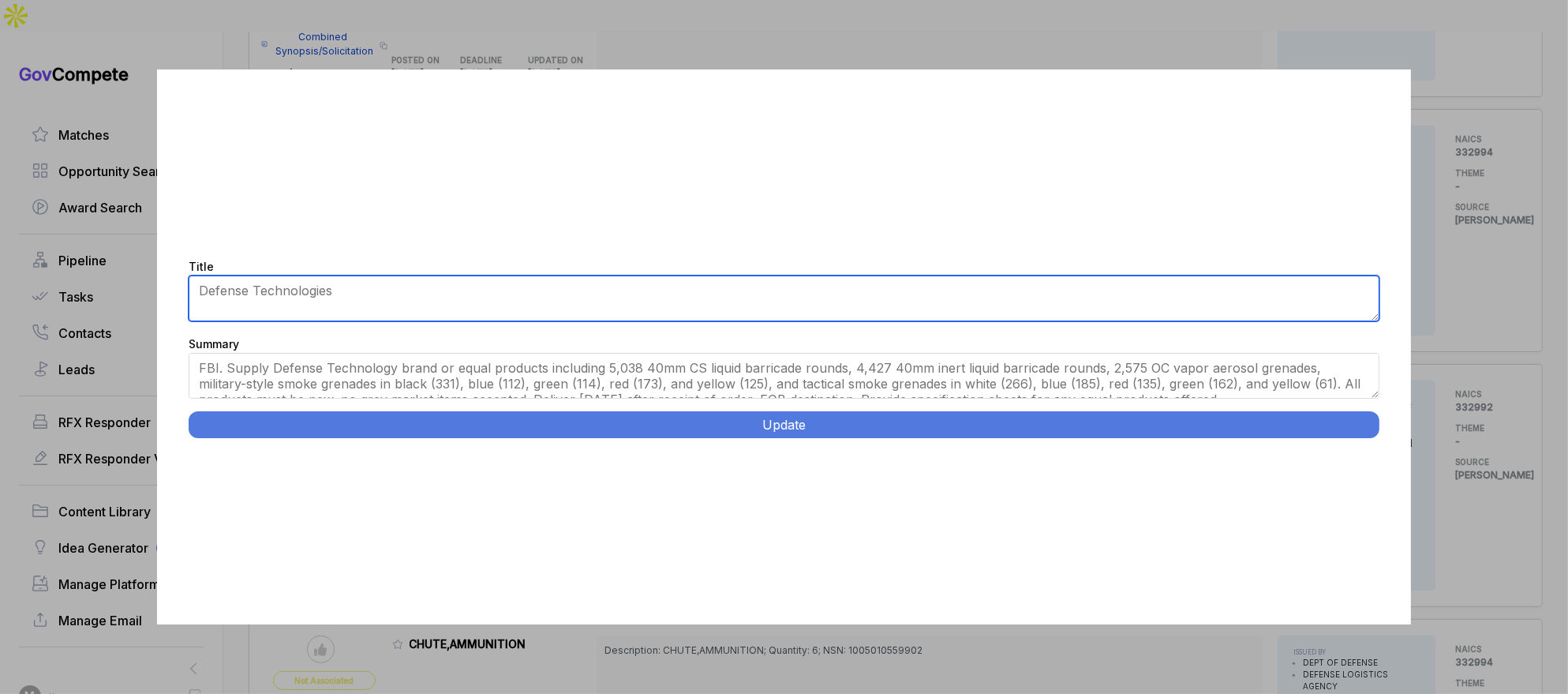
click at [501, 311] on textarea "Defense Technologies" at bounding box center [784, 299] width 1192 height 46
paste textarea "Tactical Smoke Grenades and Chemical Munitions."
type textarea "Tactical Smoke Grenades and Chemical Munitions"
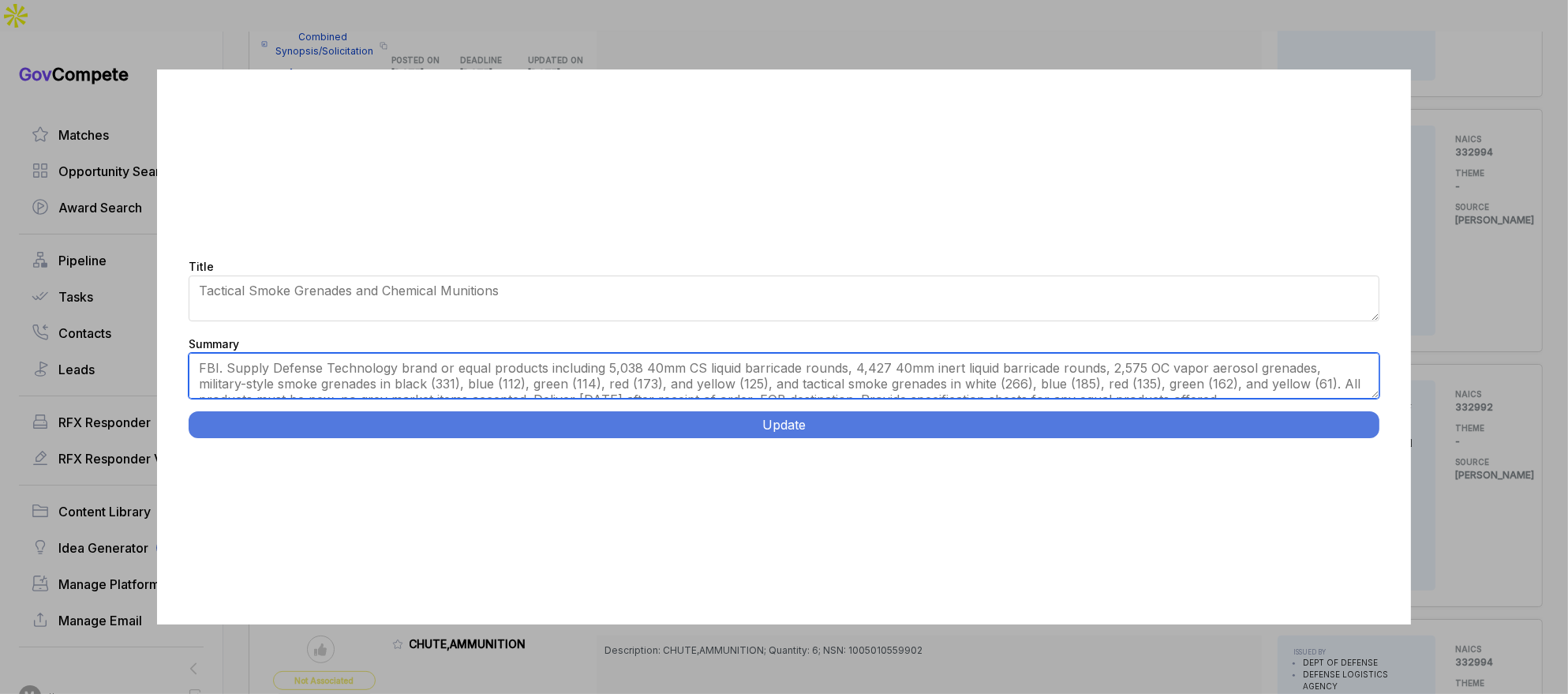
click at [448, 373] on textarea "Provide the brand name or equal defense technology products. This RFQ is for FB…" at bounding box center [784, 376] width 1192 height 46
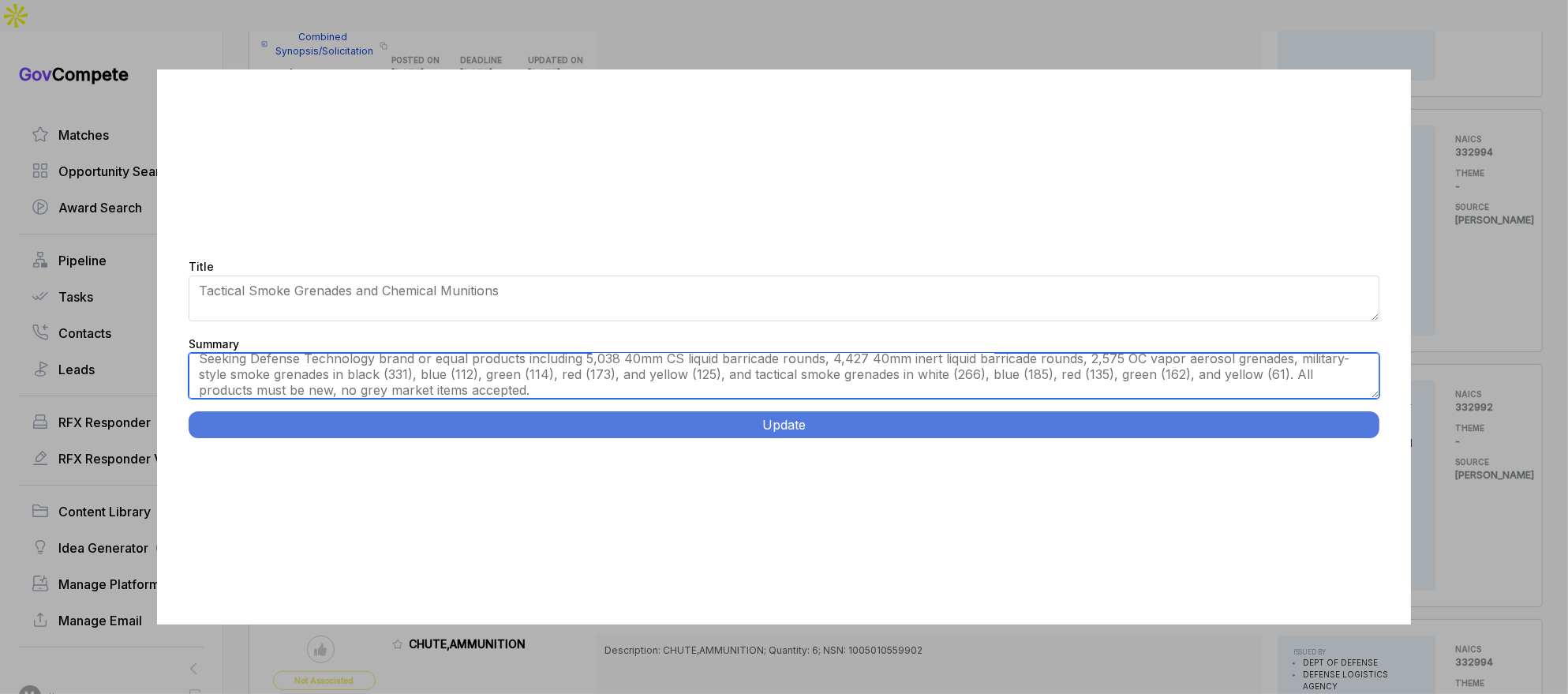
scroll to position [7, 0]
type textarea "Seeking Defense Technology brand or equal products including 5,038 40mm CS liqu…"
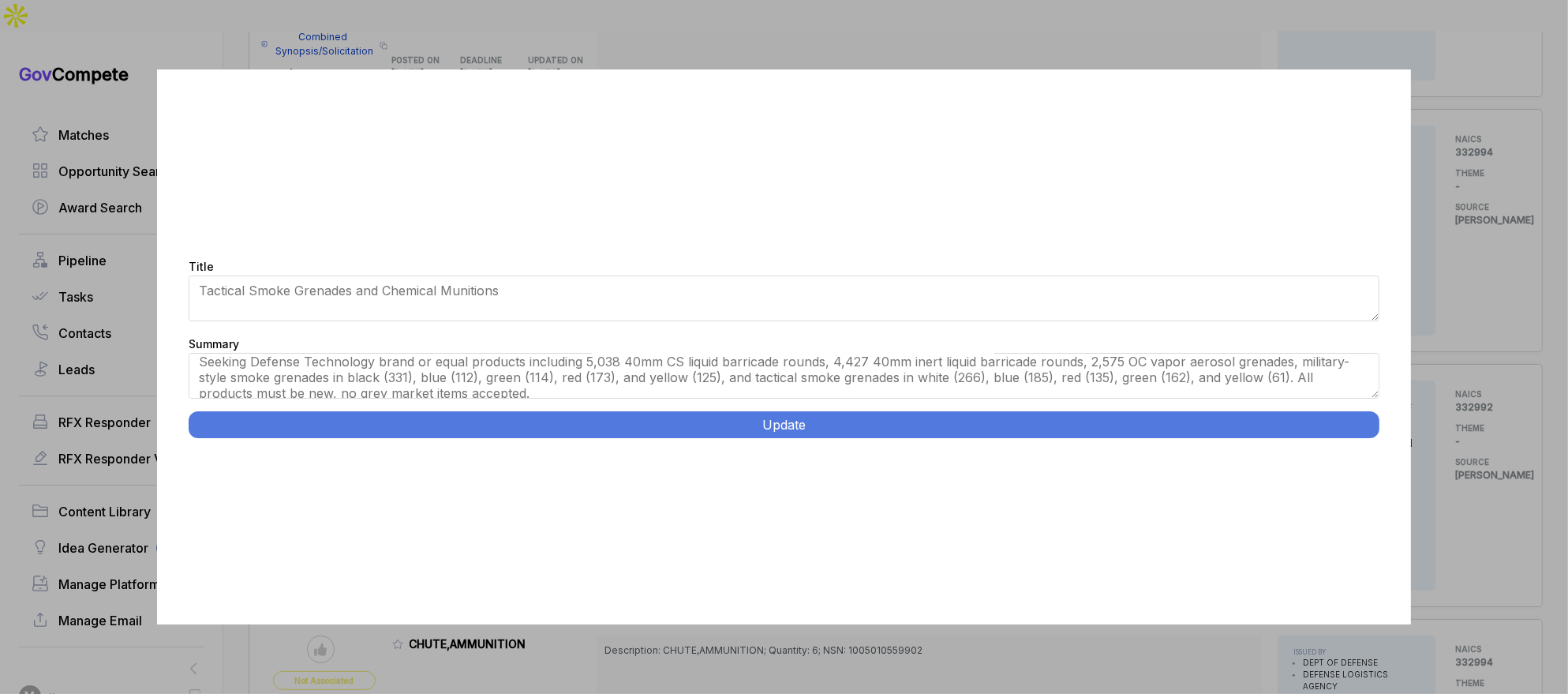
click at [549, 425] on button "Update" at bounding box center [784, 425] width 1192 height 27
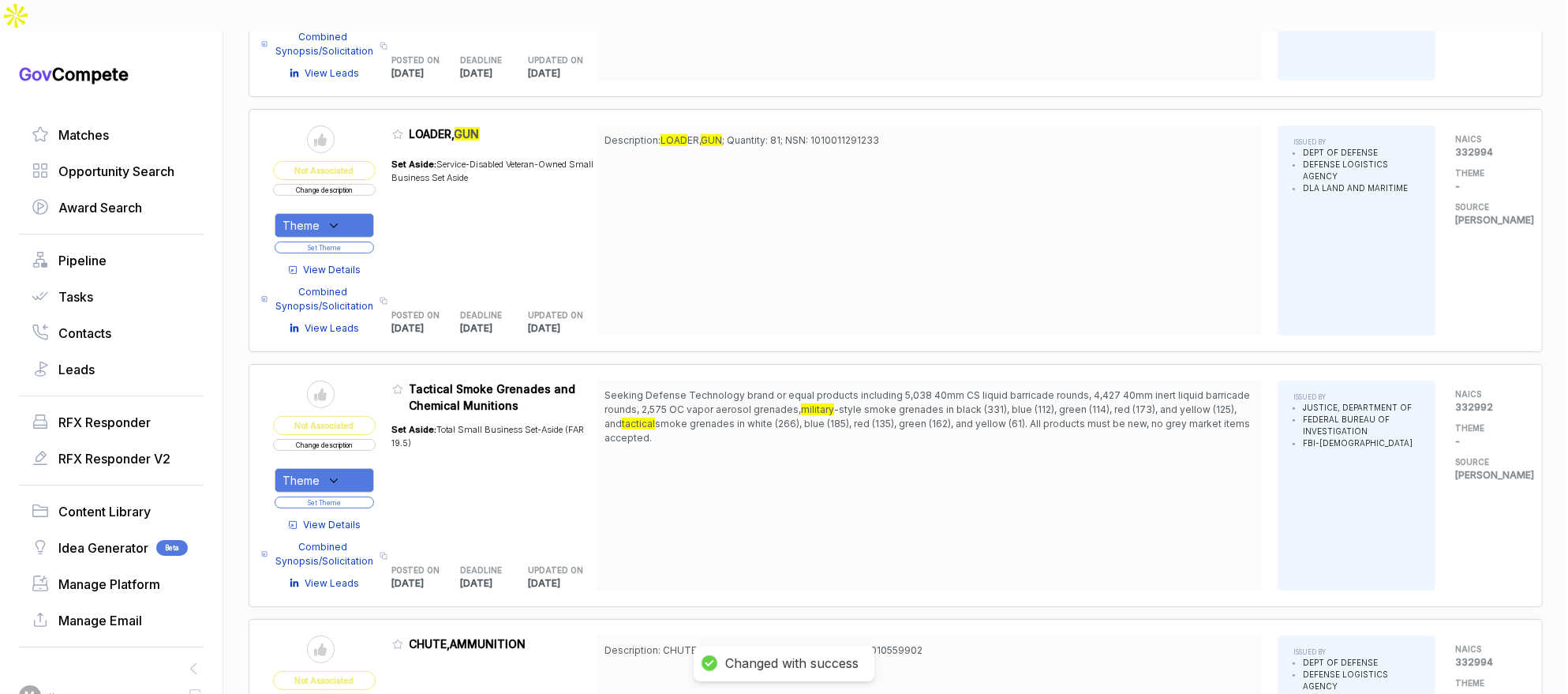
click at [356, 468] on div "Theme" at bounding box center [324, 480] width 99 height 24
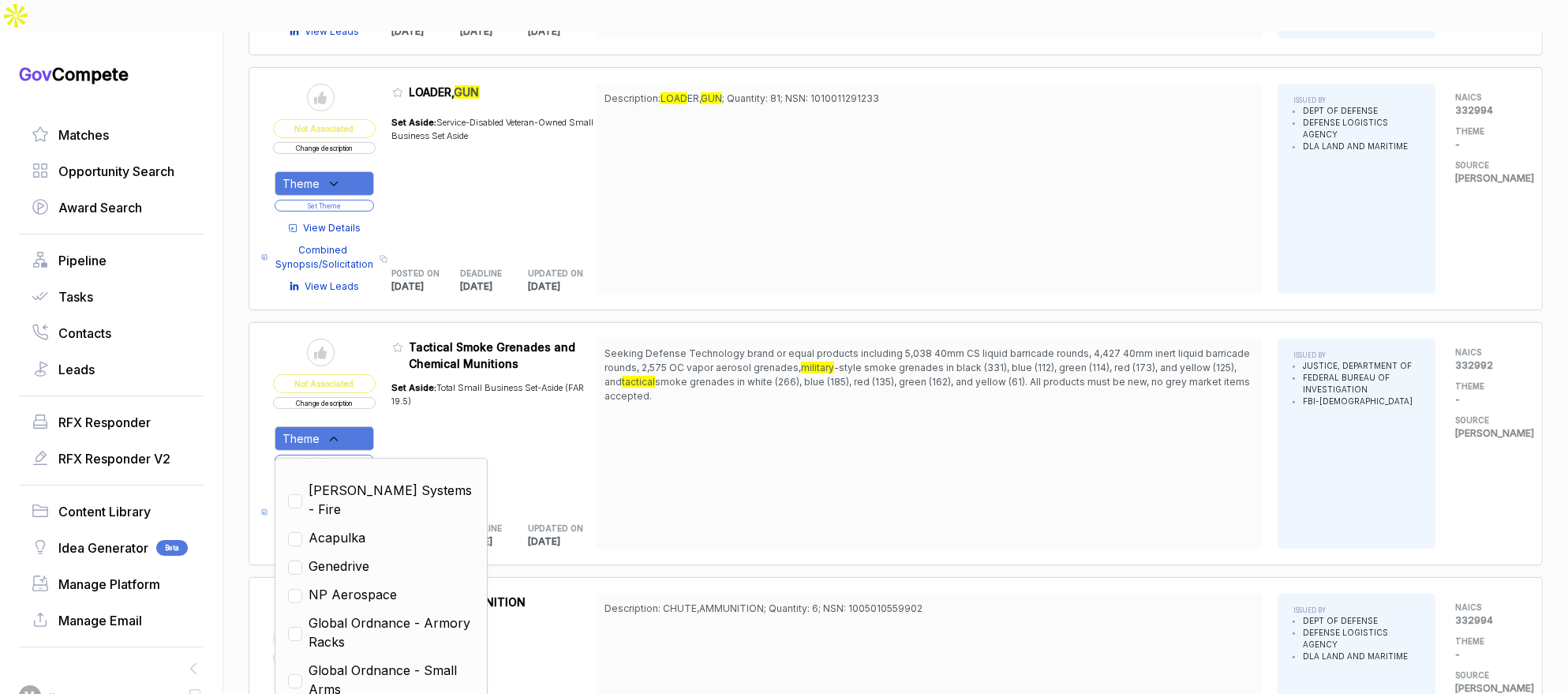
scroll to position [713, 0]
click at [419, 658] on span "Global Ordnance - Small Arms" at bounding box center [391, 677] width 165 height 37
checkbox input "true"
click at [644, 468] on div "Seeking Defense Technology brand or equal products including 5,038 40mm CS liqu…" at bounding box center [930, 441] width 665 height 210
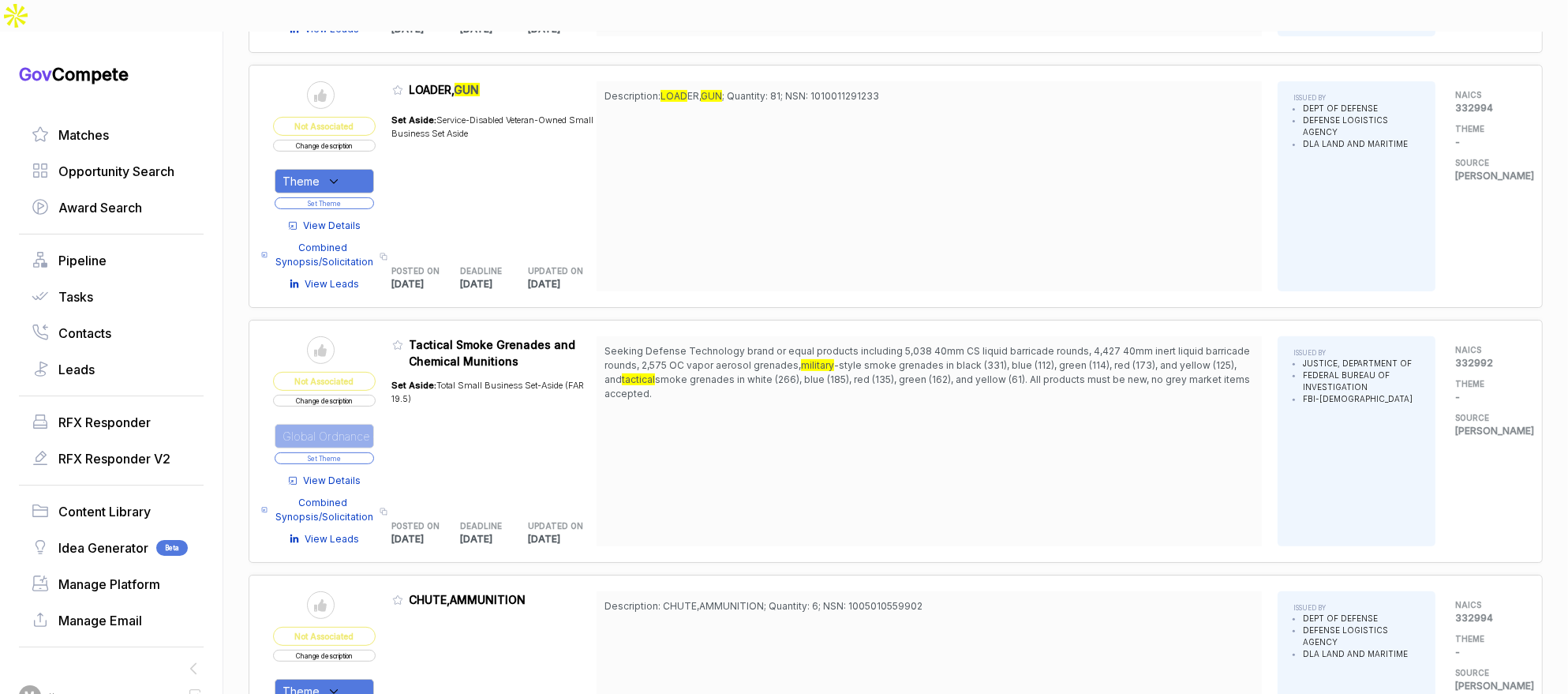
drag, startPoint x: 363, startPoint y: 422, endPoint x: 389, endPoint y: 392, distance: 39.7
click at [363, 452] on button "Set Theme" at bounding box center [324, 458] width 99 height 12
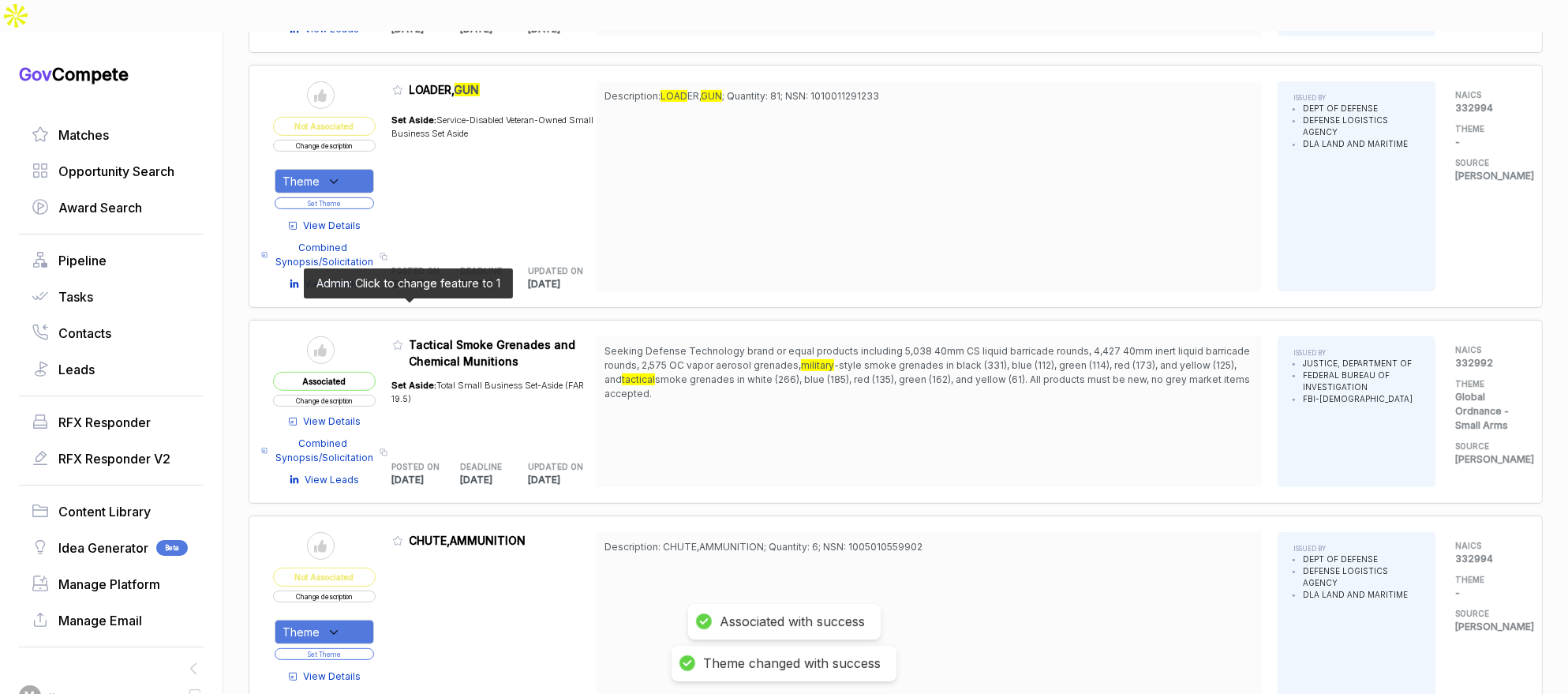
click at [404, 339] on icon at bounding box center [397, 344] width 11 height 11
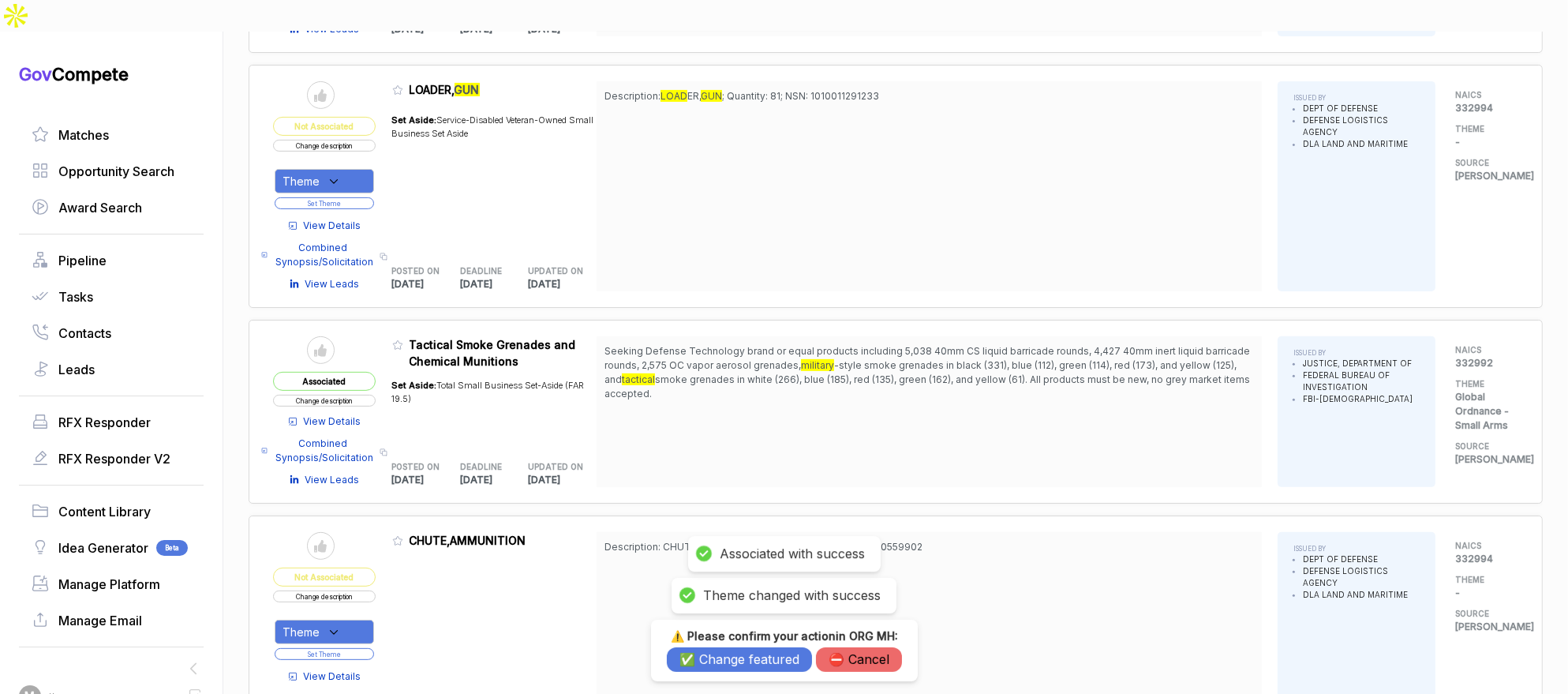
click at [684, 662] on button "✅ Change featured" at bounding box center [739, 658] width 145 height 24
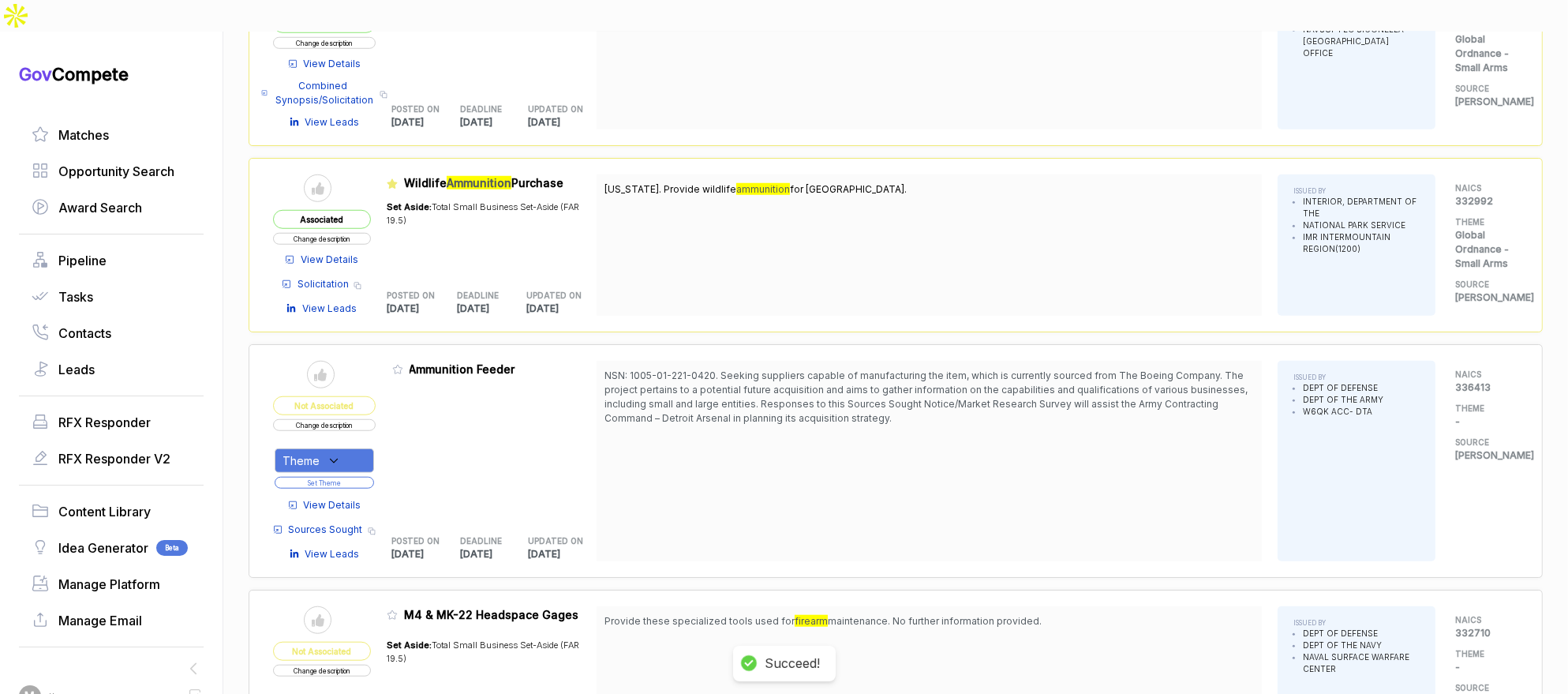
scroll to position [1876, 0]
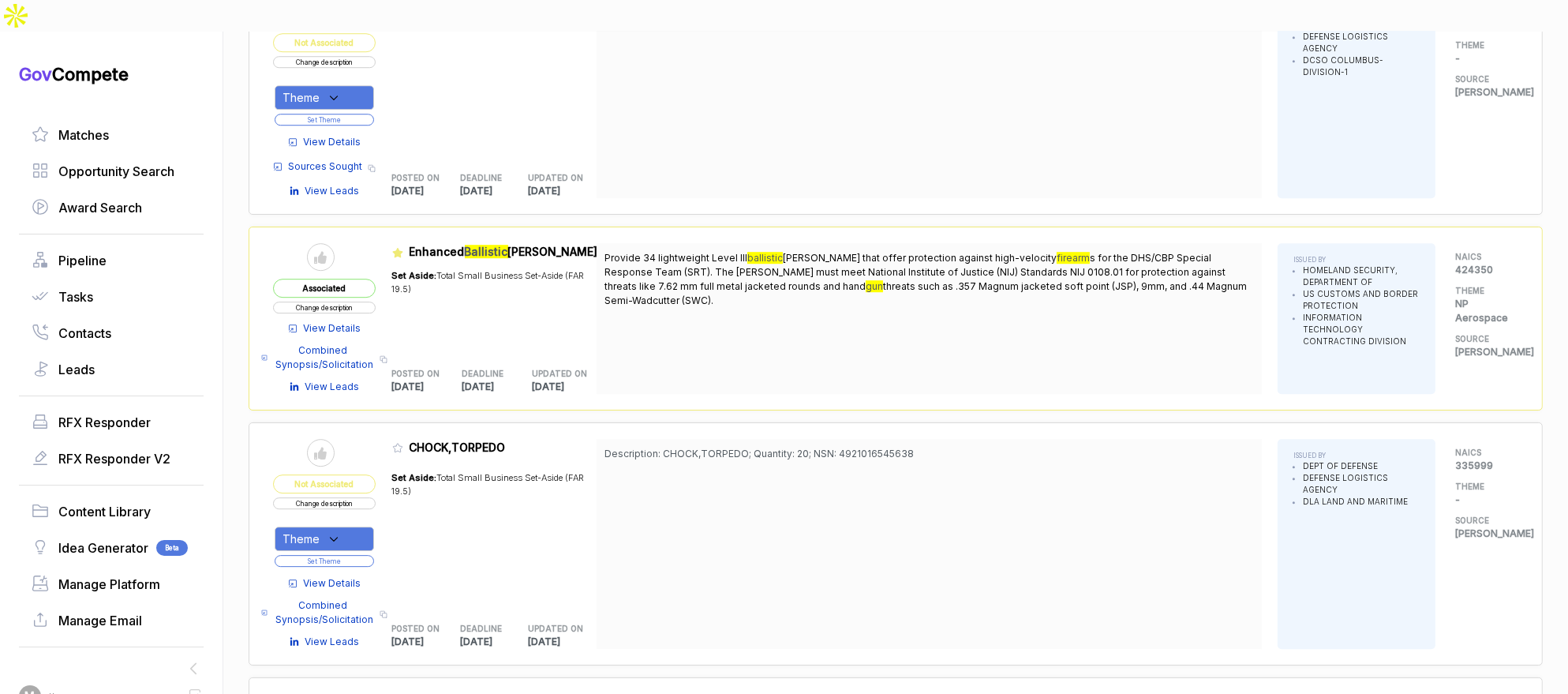
scroll to position [6123, 0]
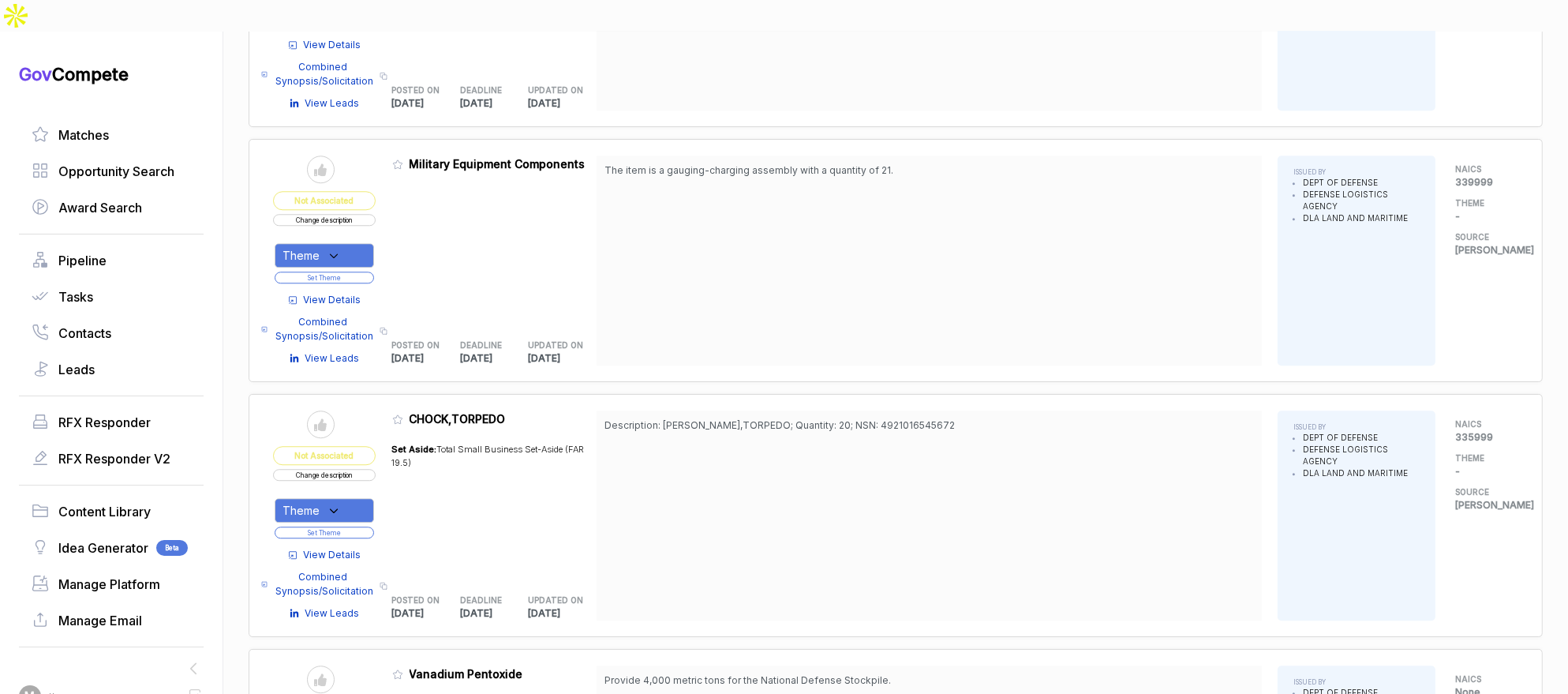
scroll to position [5224, 0]
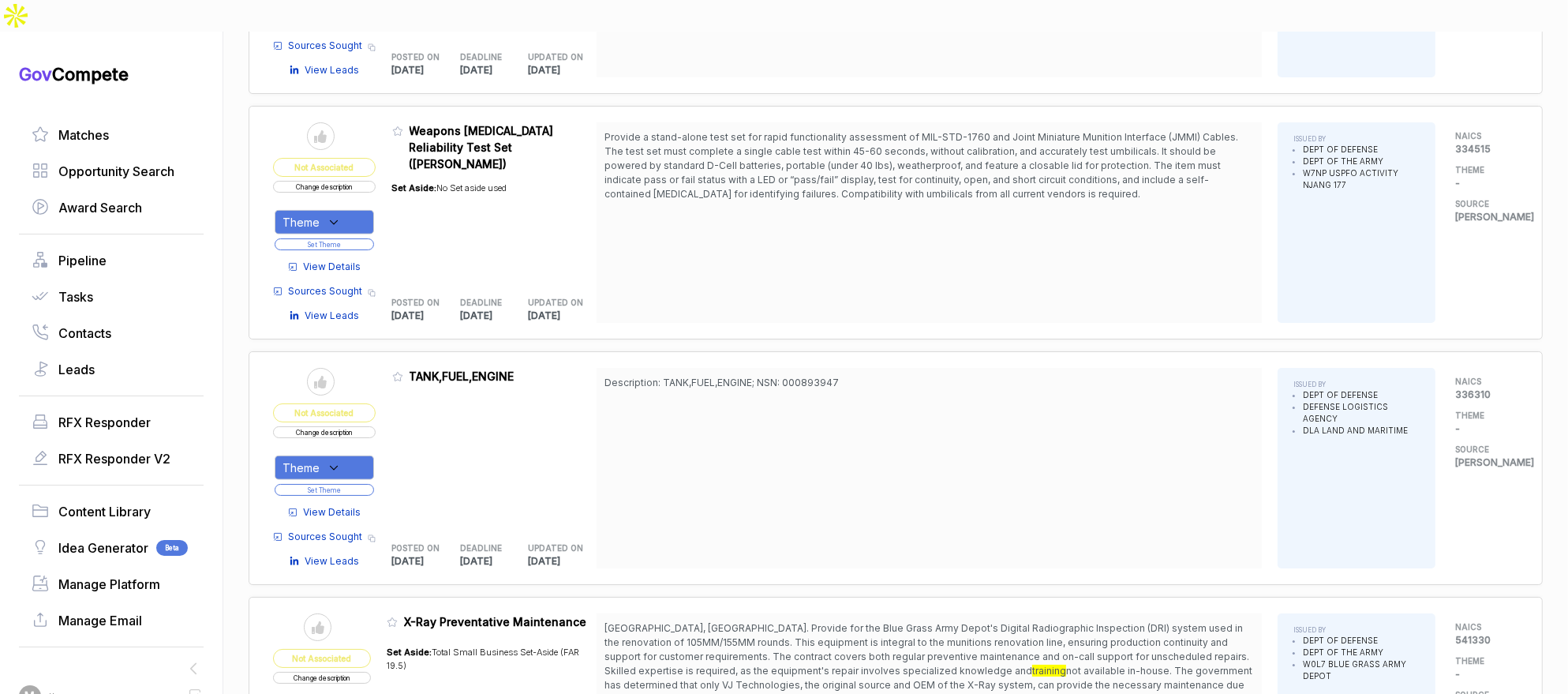
scroll to position [9921, 0]
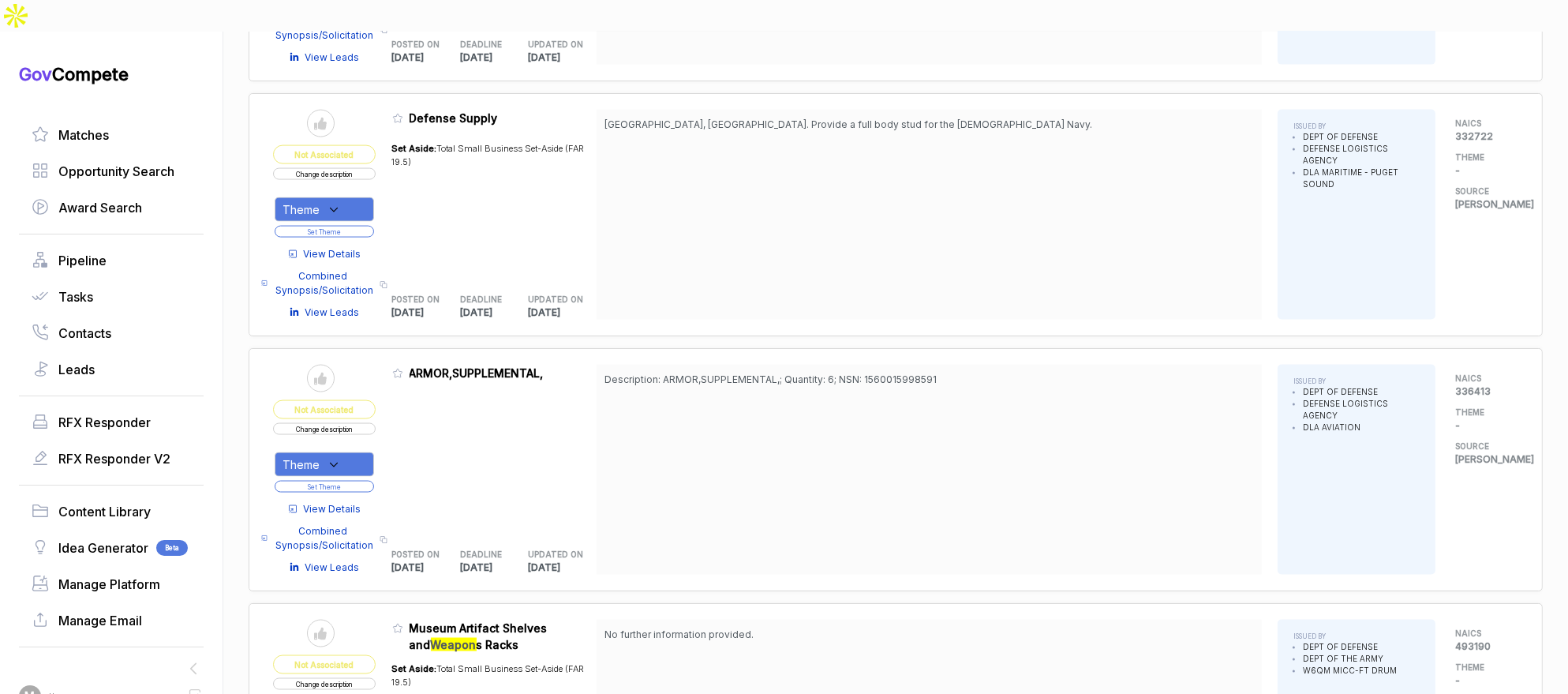
scroll to position [11370, 0]
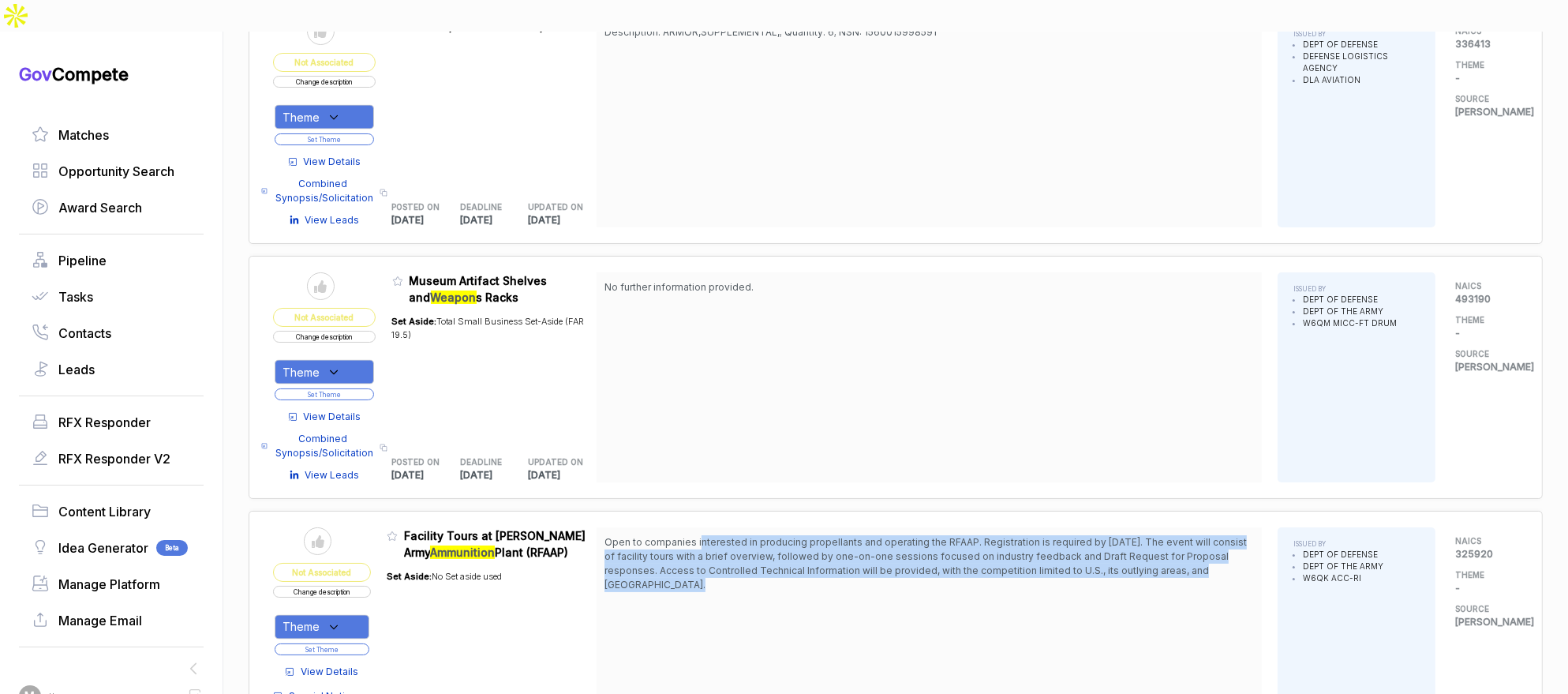
drag, startPoint x: 706, startPoint y: 459, endPoint x: 707, endPoint y: 505, distance: 46.0
click at [707, 535] on span "Open to companies interested in producing propellants and operating the RFAAP. …" at bounding box center [930, 563] width 650 height 57
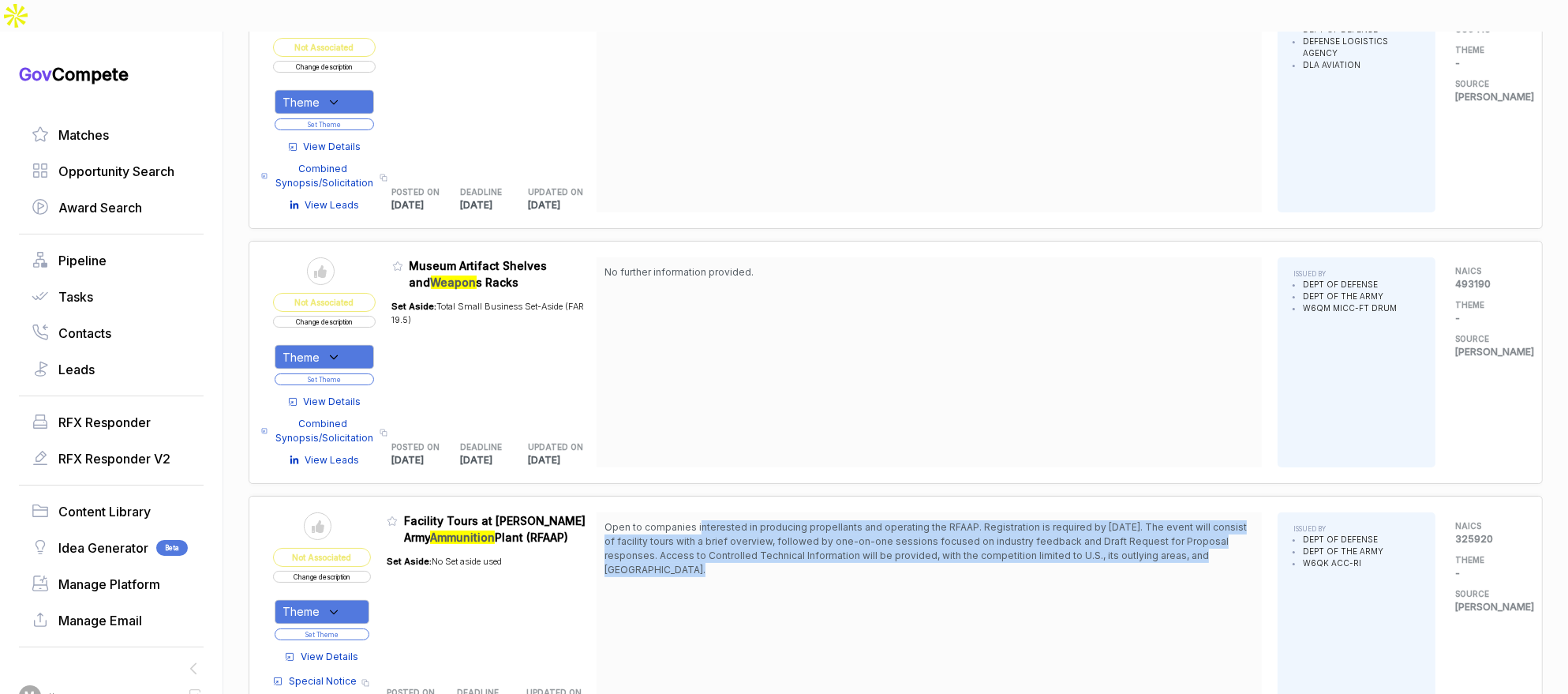
scroll to position [11546, 0]
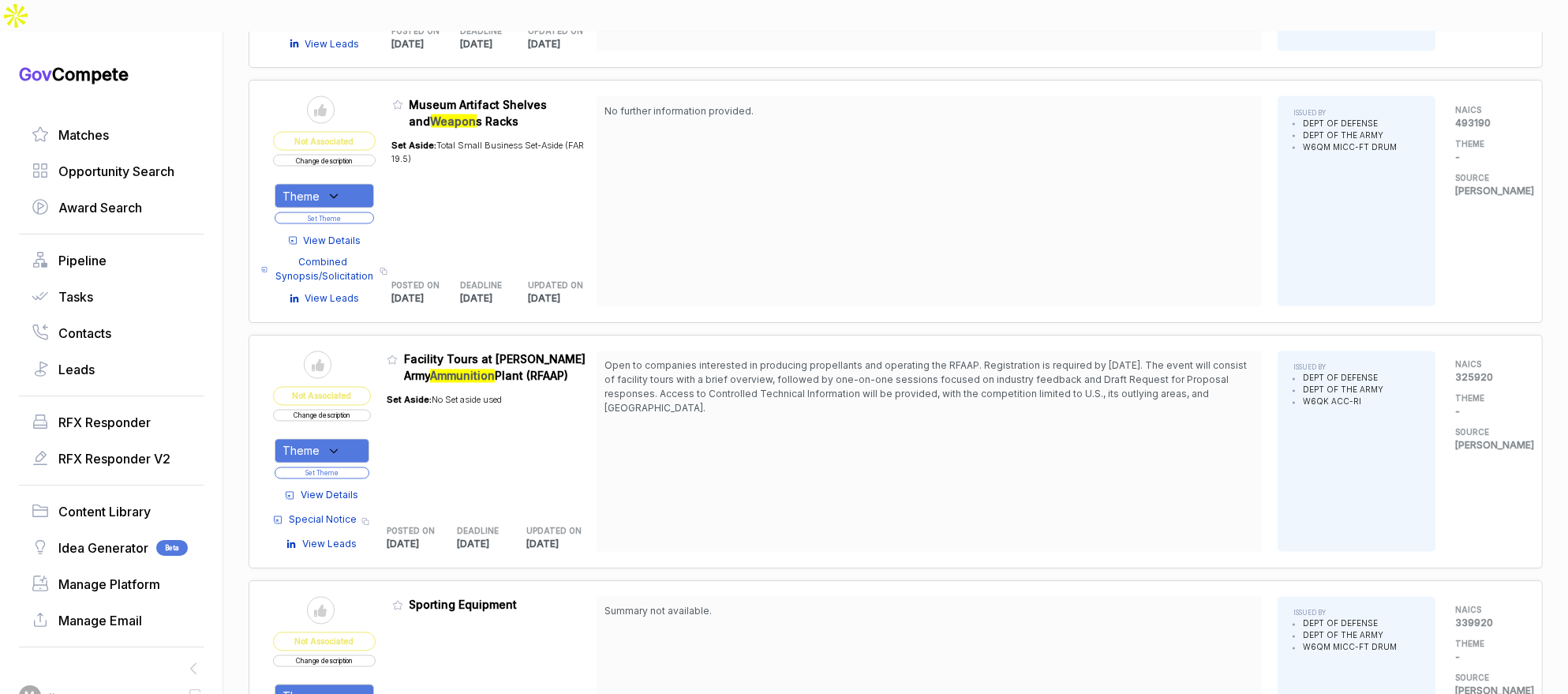
click at [346, 488] on span "View Details" at bounding box center [330, 495] width 58 height 14
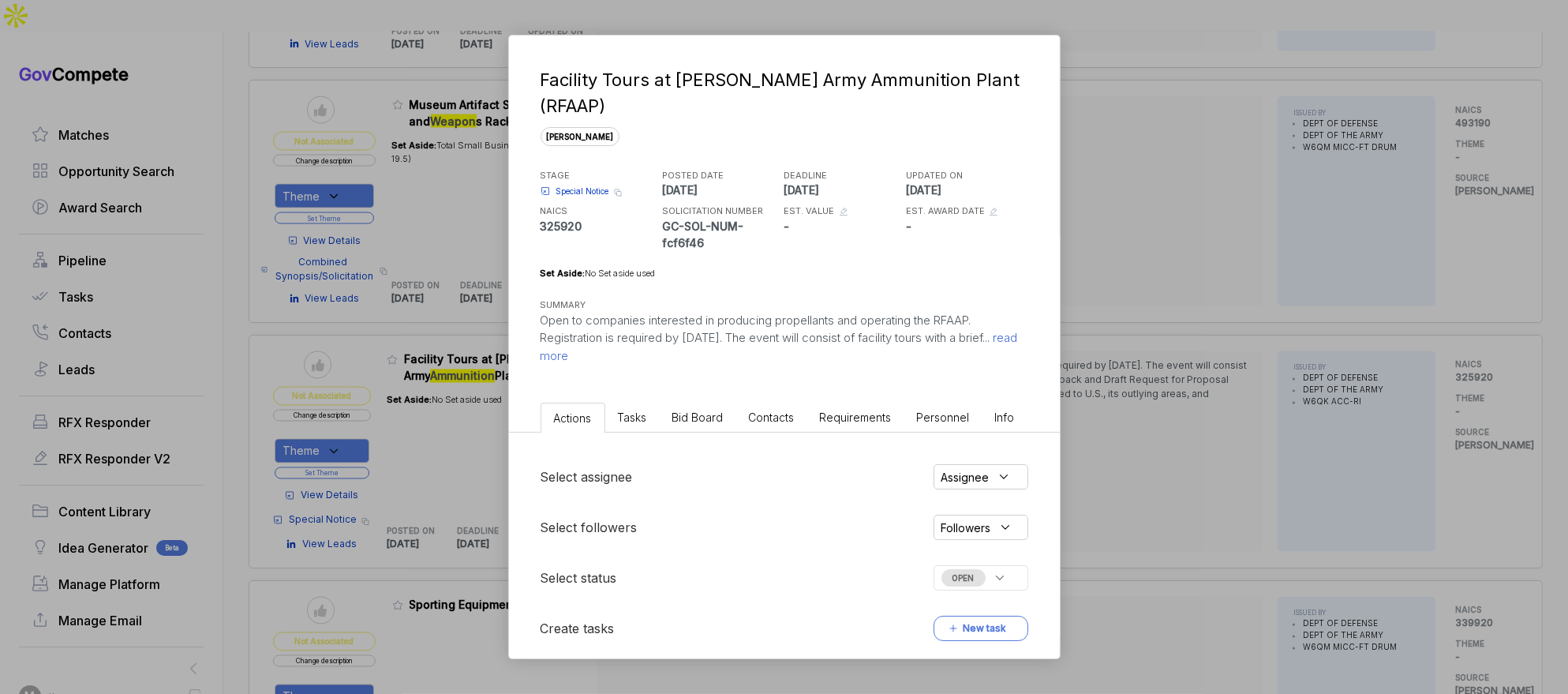
click at [710, 403] on li "Bid Board" at bounding box center [698, 417] width 77 height 29
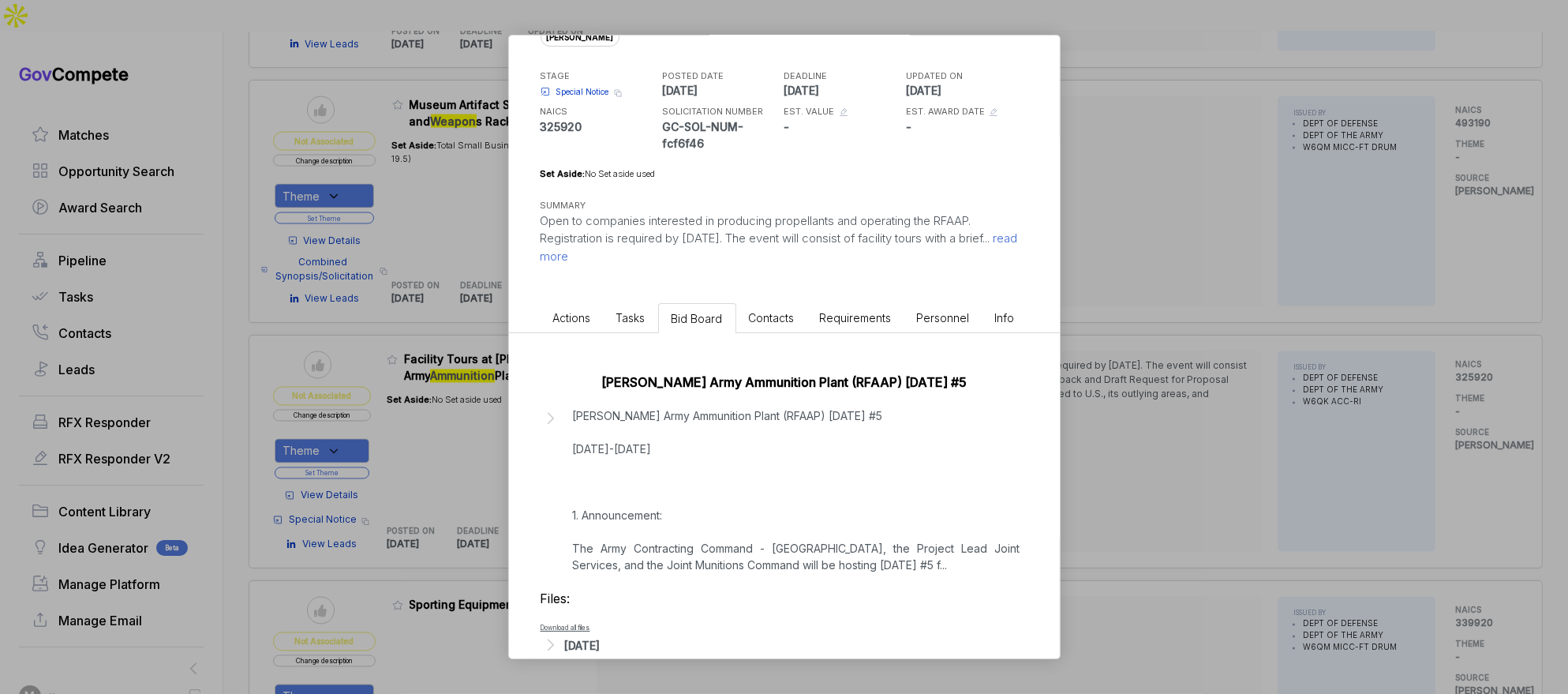
scroll to position [101, 0]
click at [601, 635] on div "[DATE]" at bounding box center [583, 643] width 36 height 16
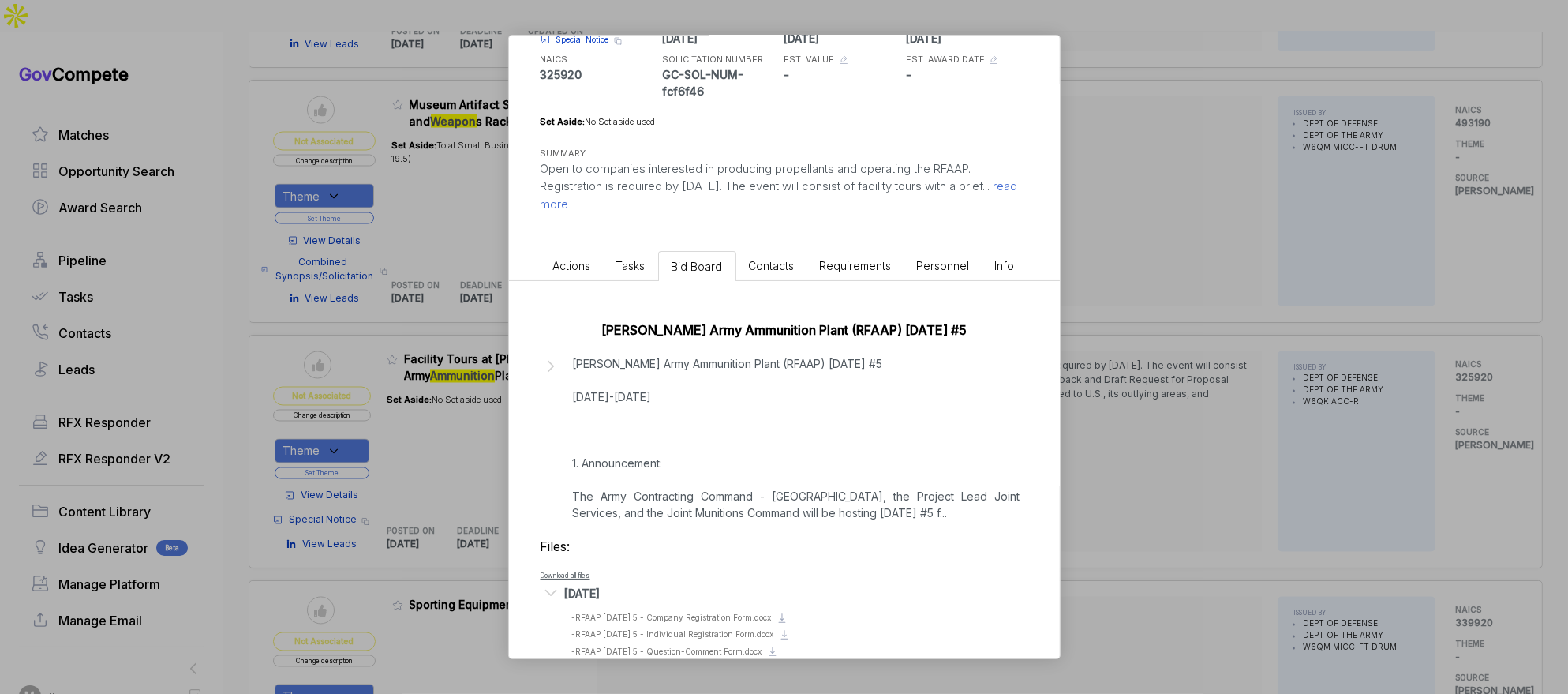
scroll to position [155, 0]
click at [950, 469] on p "[PERSON_NAME] Army Ammunition Plant (RFAAP) [DATE] #5 [DATE]-[DATE] 1. Announce…" at bounding box center [797, 434] width 448 height 165
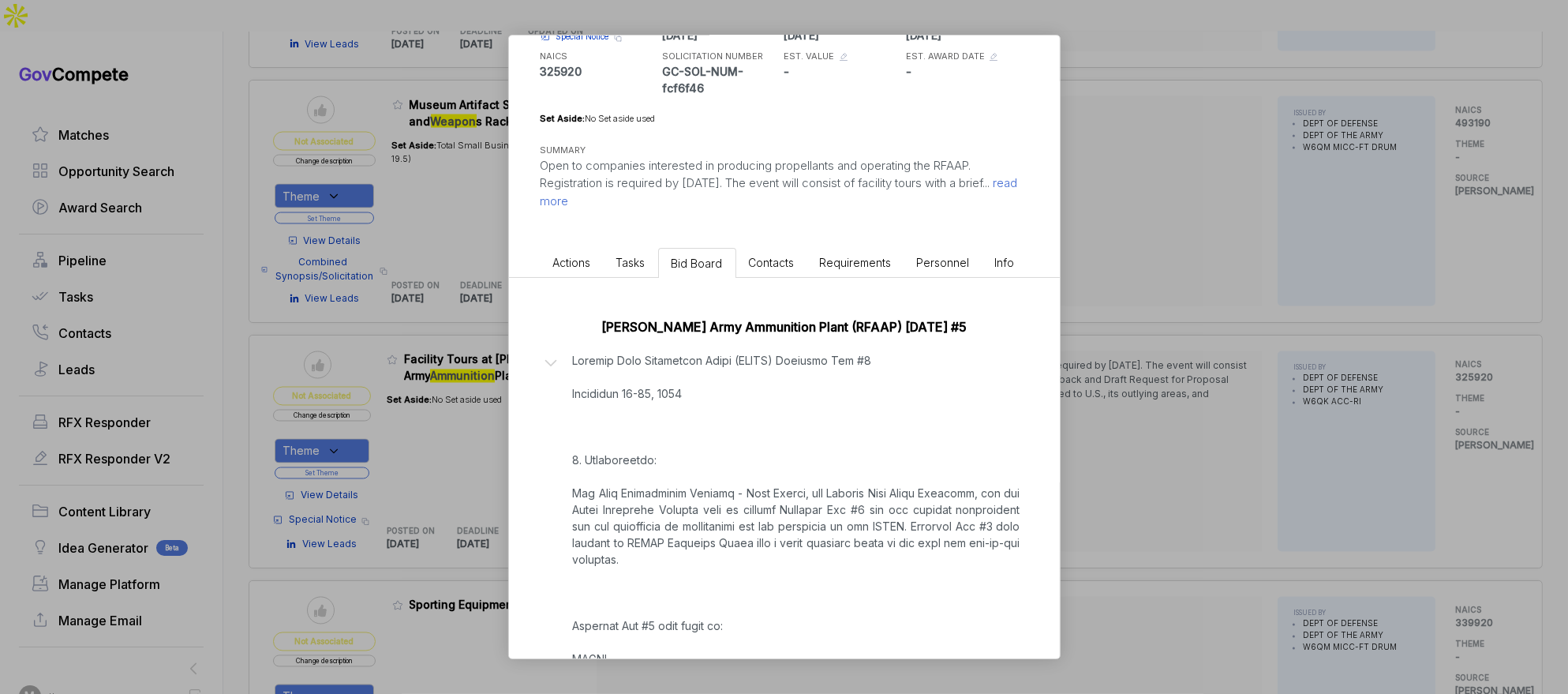
click at [1158, 433] on div "Facility Tours at [PERSON_NAME] Army Ammunition Plant (RFAAP) [PERSON_NAME] STA…" at bounding box center [784, 347] width 1568 height 694
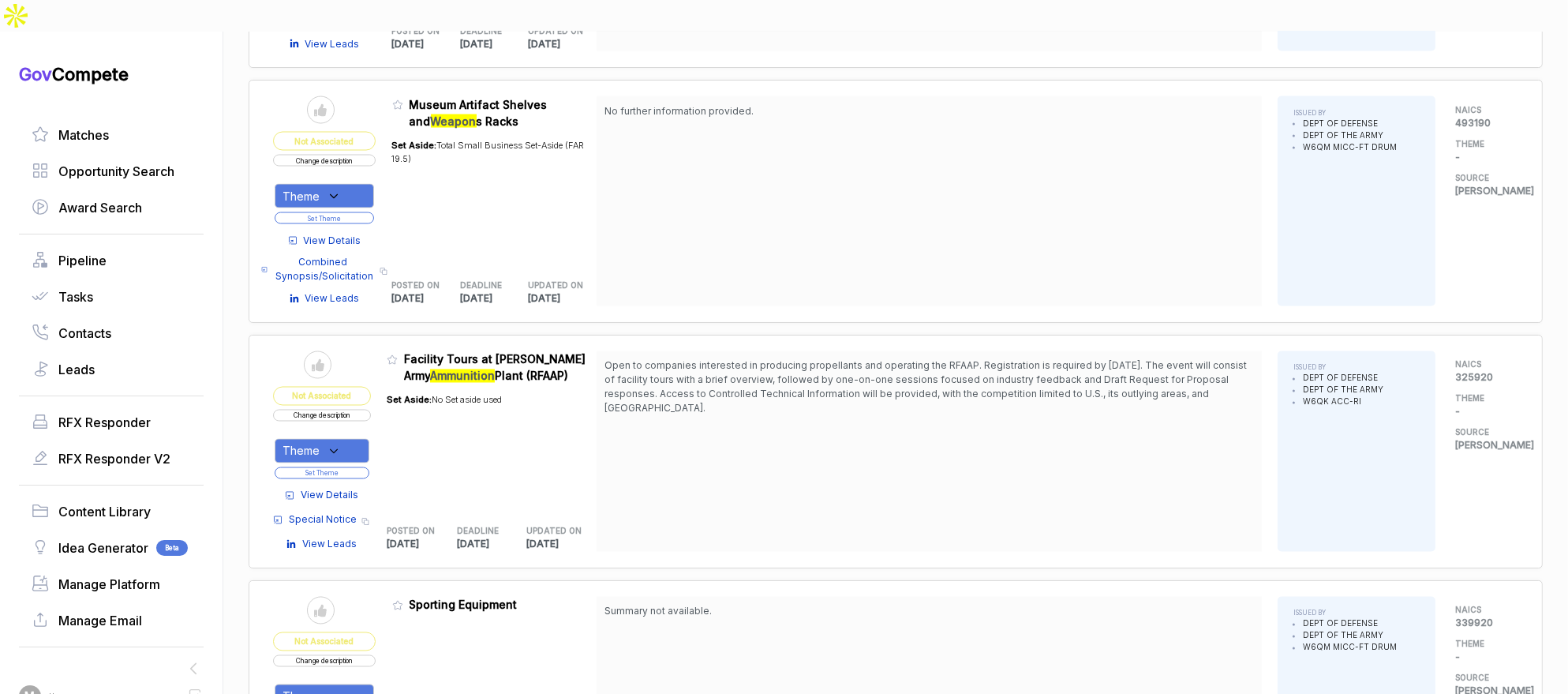
click at [351, 438] on div "Theme" at bounding box center [322, 450] width 95 height 24
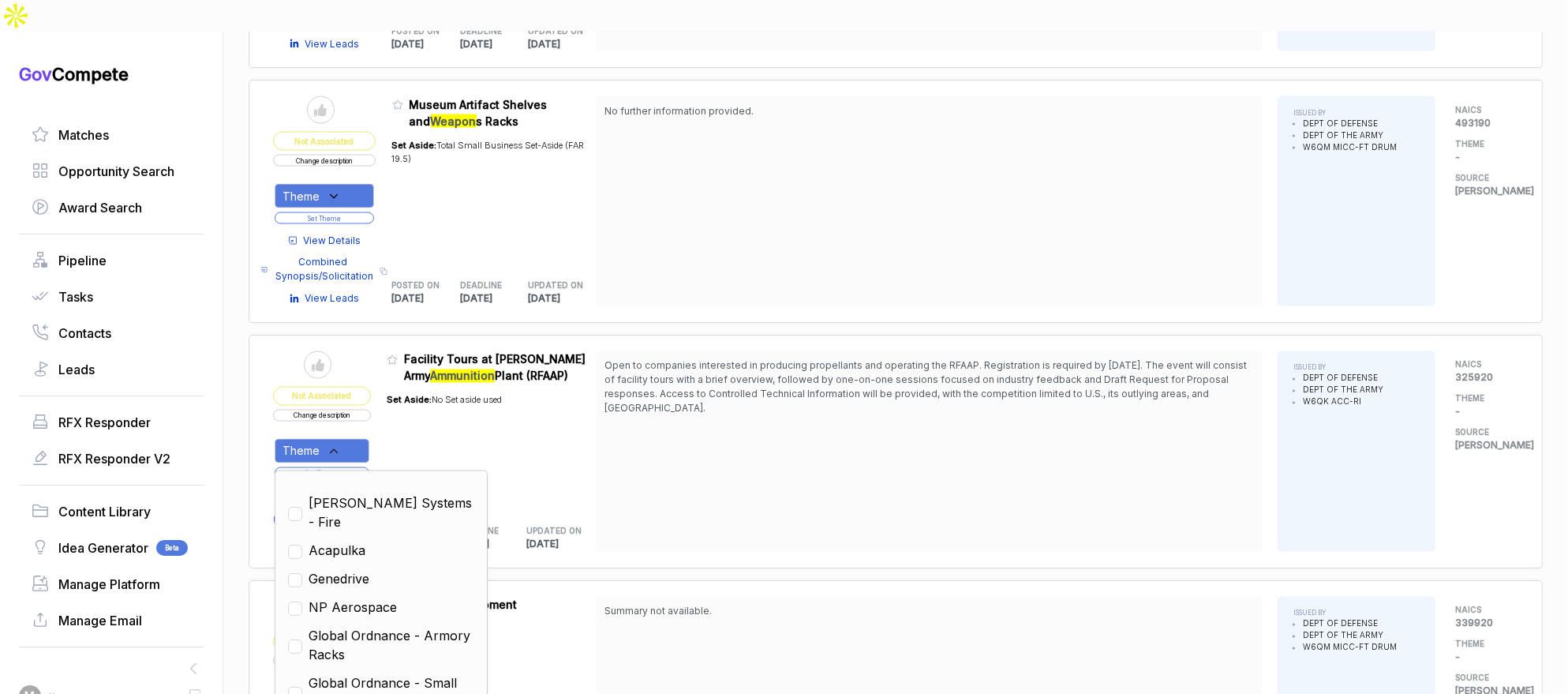
click at [434, 673] on span "Global Ordnance - Small Arms" at bounding box center [391, 691] width 165 height 37
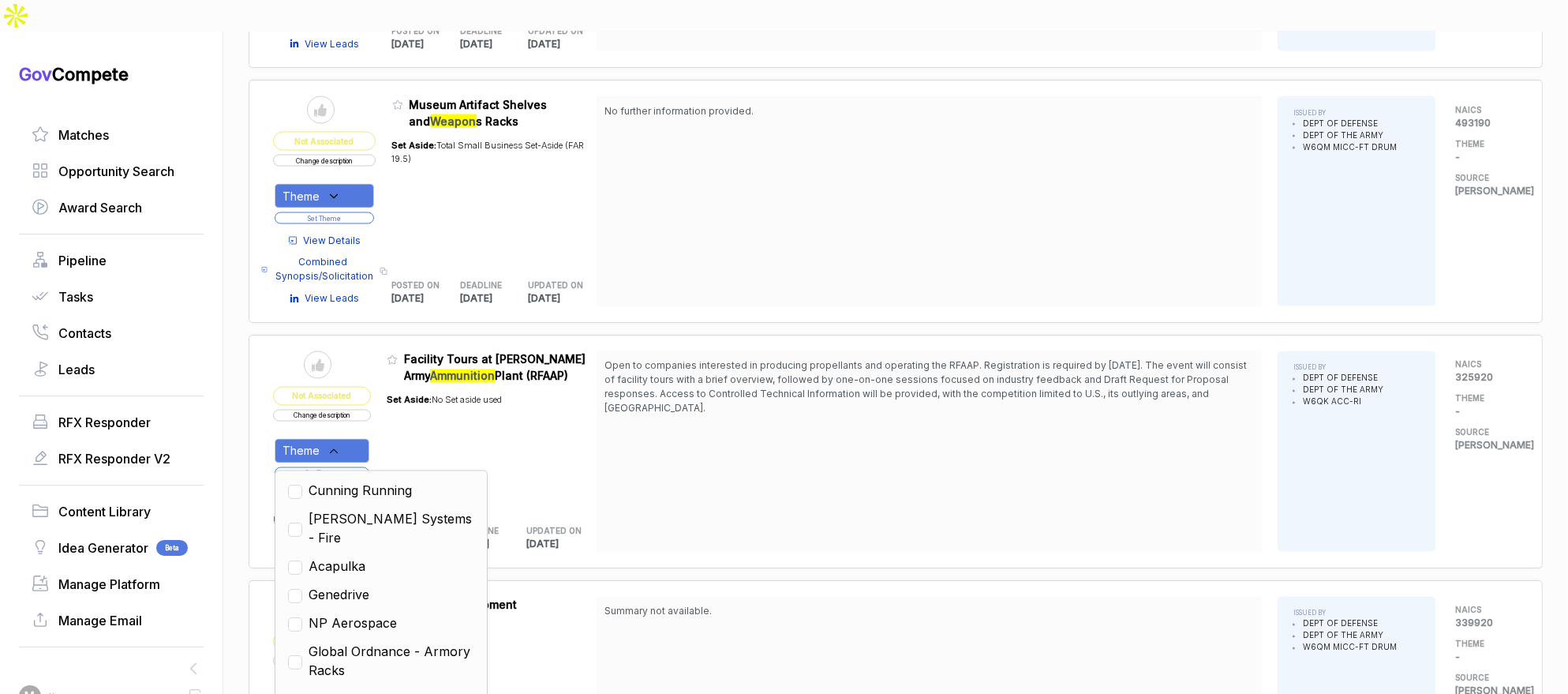
checkbox input "true"
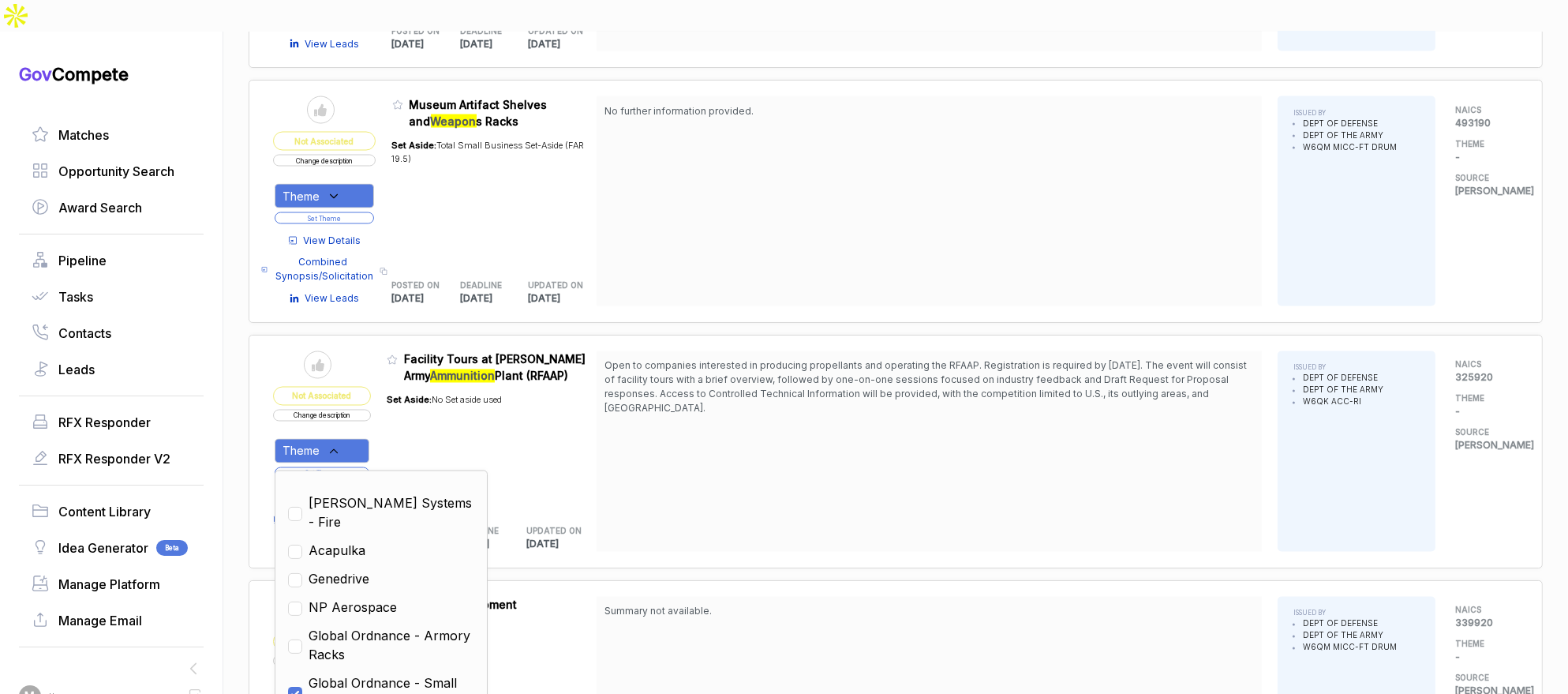
drag, startPoint x: 591, startPoint y: 483, endPoint x: 498, endPoint y: 436, distance: 104.2
click at [585, 481] on div "Send to Pipeline Not Associated Change description Theme Clear Custom Outdoor R…" at bounding box center [896, 451] width 1294 height 234
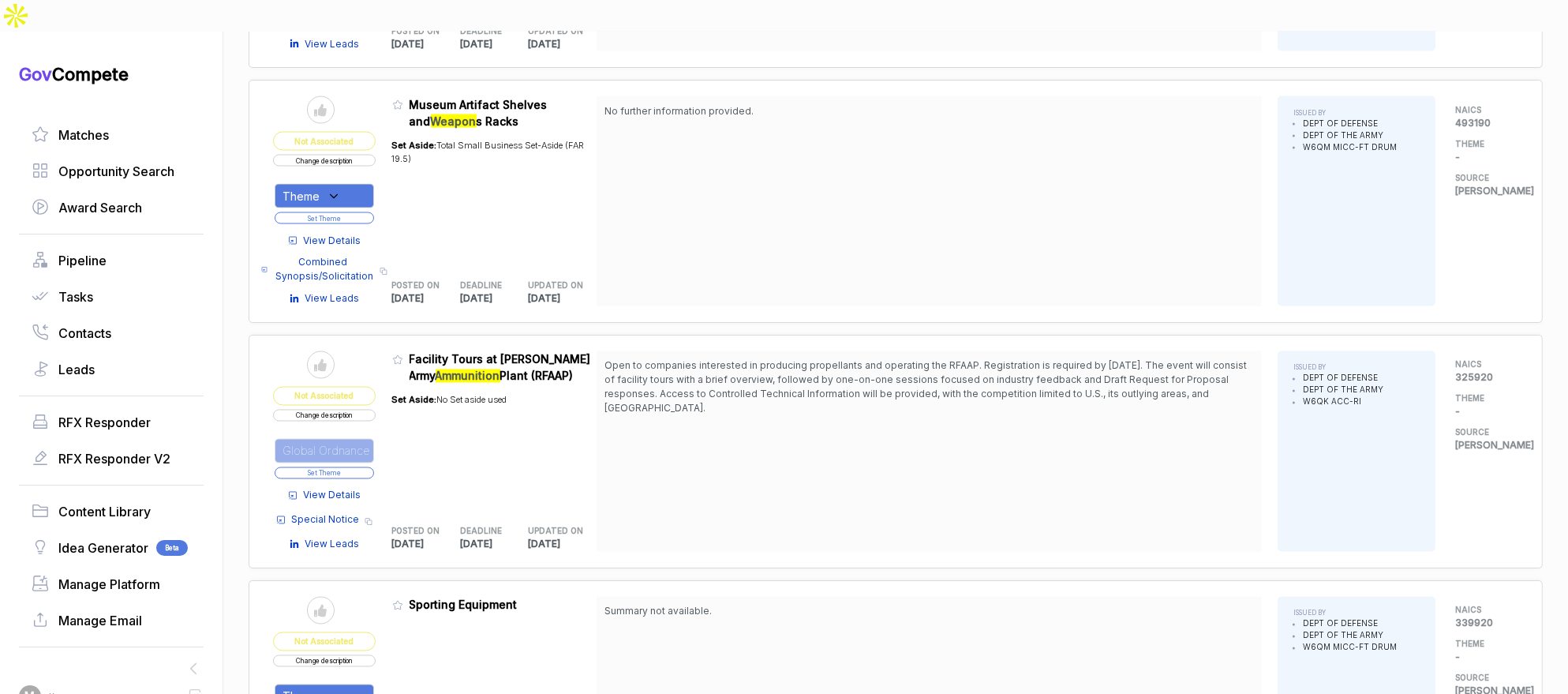
drag, startPoint x: 351, startPoint y: 392, endPoint x: 393, endPoint y: 324, distance: 79.9
click at [351, 467] on button "Set Theme" at bounding box center [324, 473] width 99 height 12
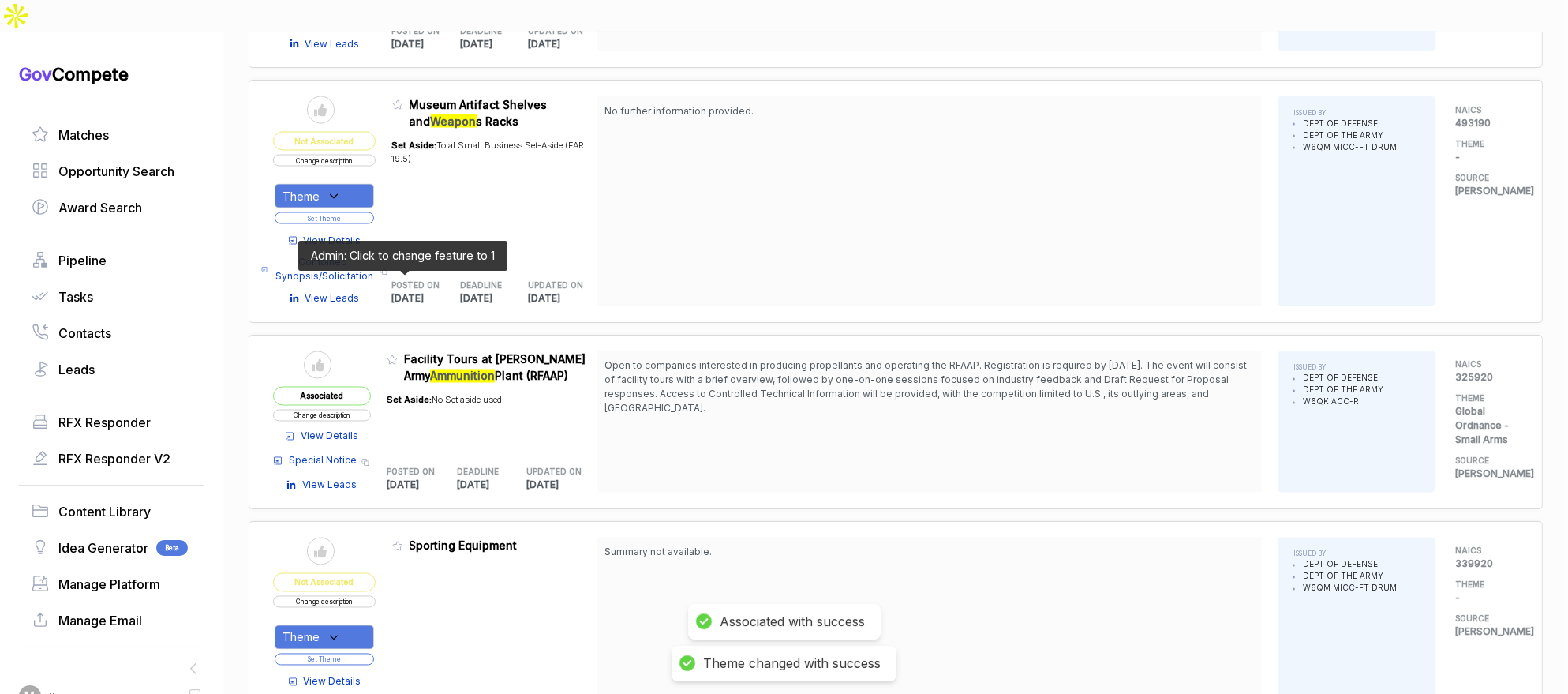
click at [398, 355] on icon at bounding box center [391, 359] width 11 height 11
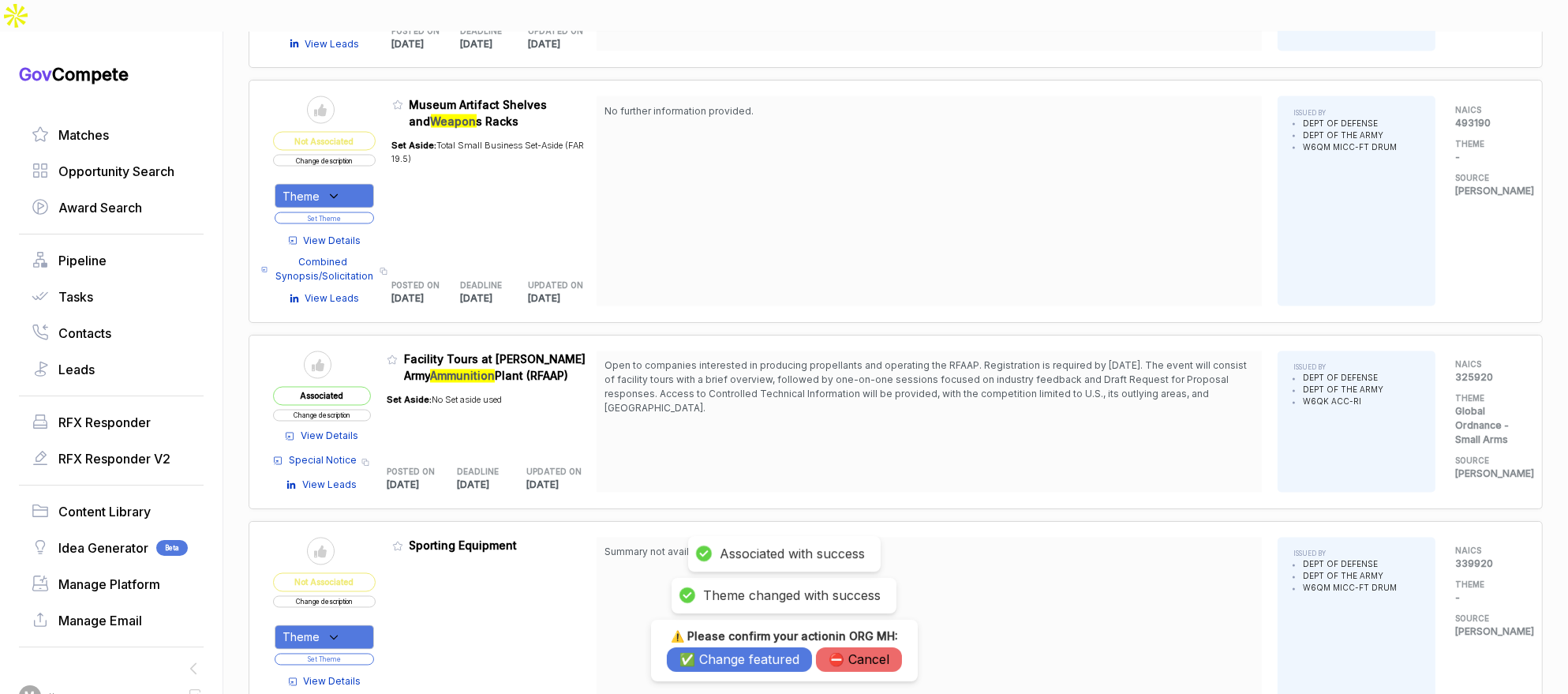
click at [722, 667] on button "✅ Change featured" at bounding box center [739, 658] width 145 height 24
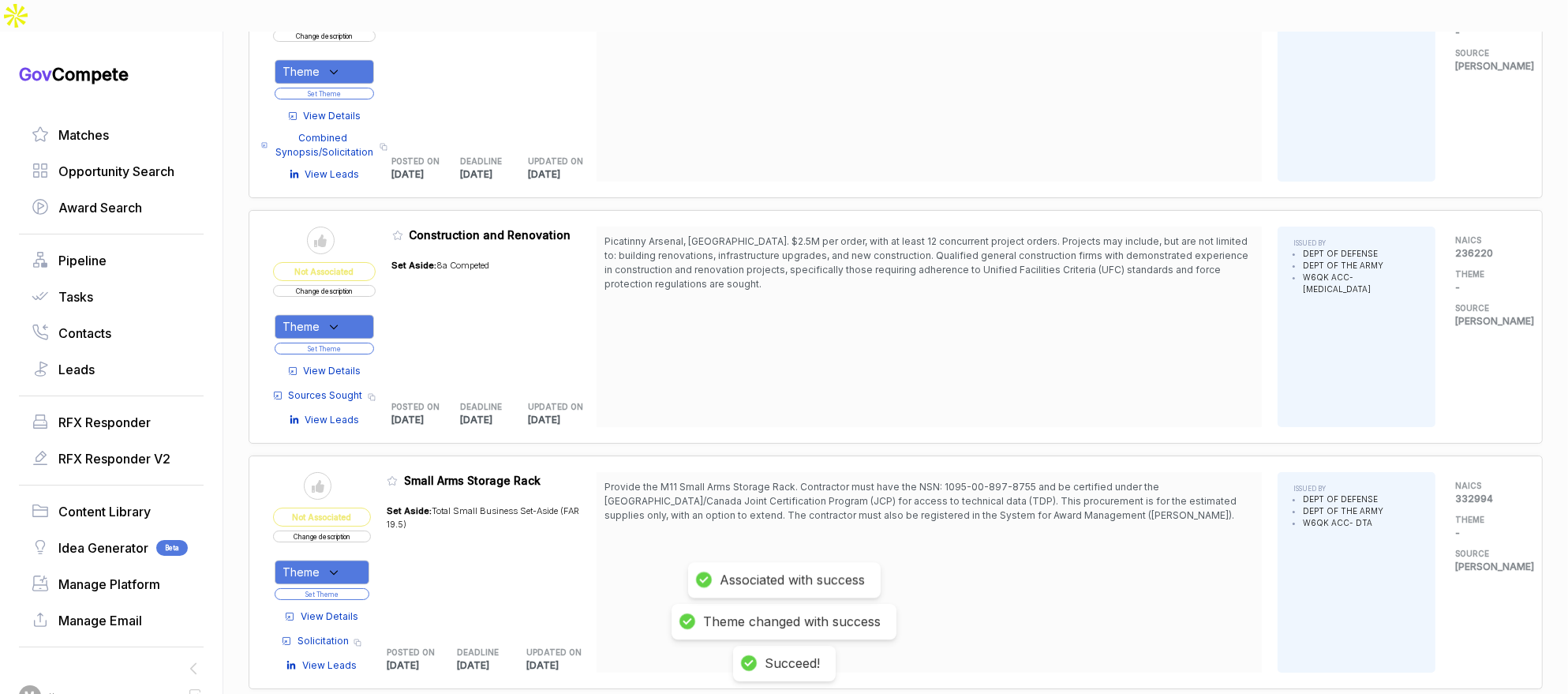
scroll to position [12119, 0]
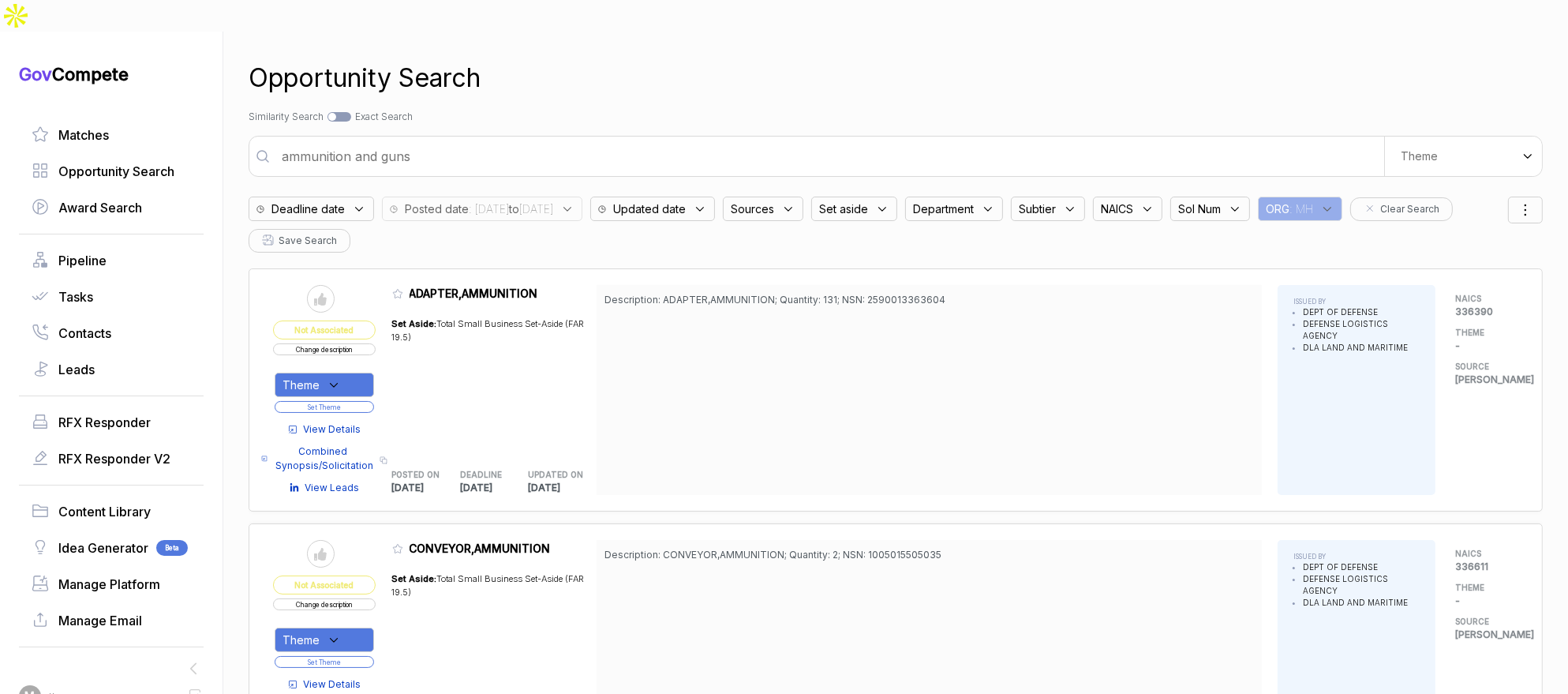
click at [560, 140] on input "ammunition and guns" at bounding box center [828, 156] width 1112 height 32
type input "drug toxic detector"
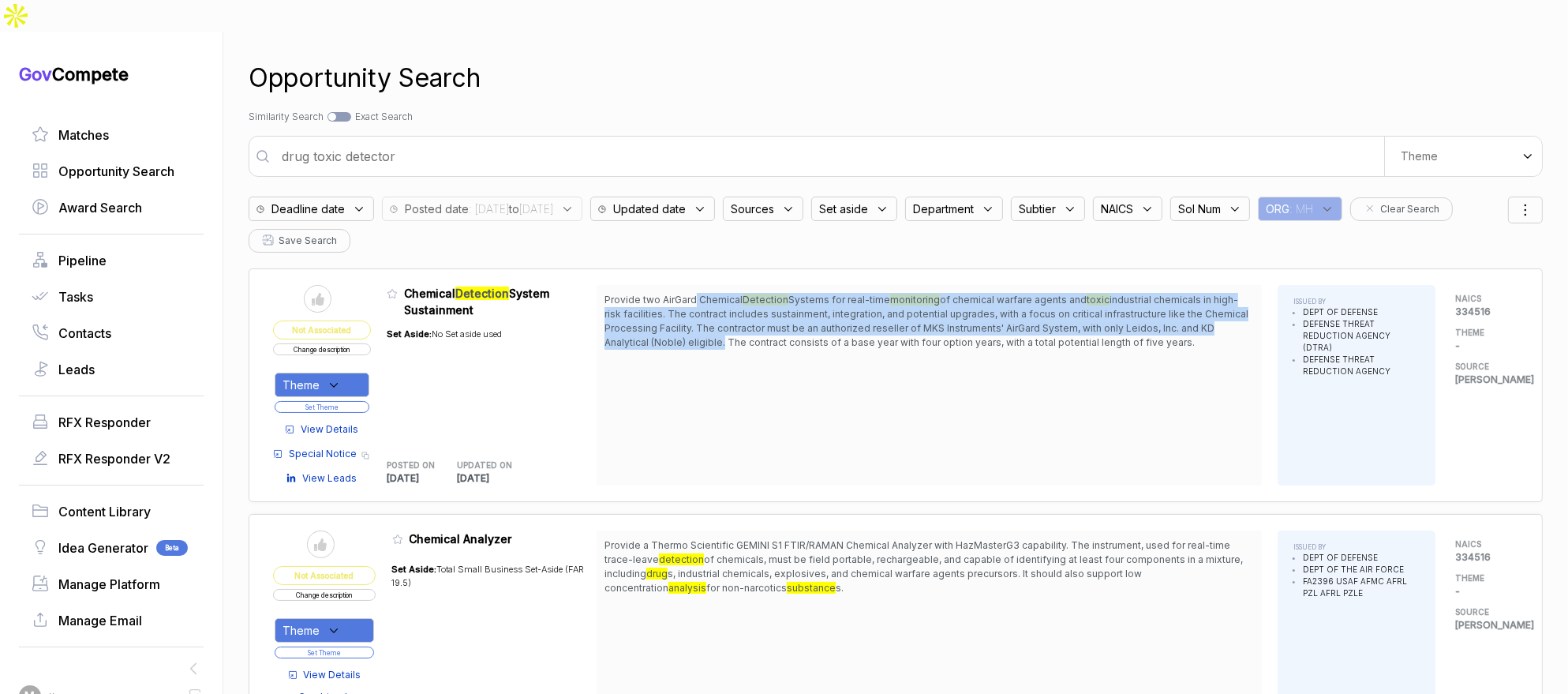
drag, startPoint x: 701, startPoint y: 265, endPoint x: 727, endPoint y: 307, distance: 49.4
click at [727, 307] on span "Provide two AirGard Chemical Detection Systems for real-time monitoring of chem…" at bounding box center [930, 321] width 650 height 57
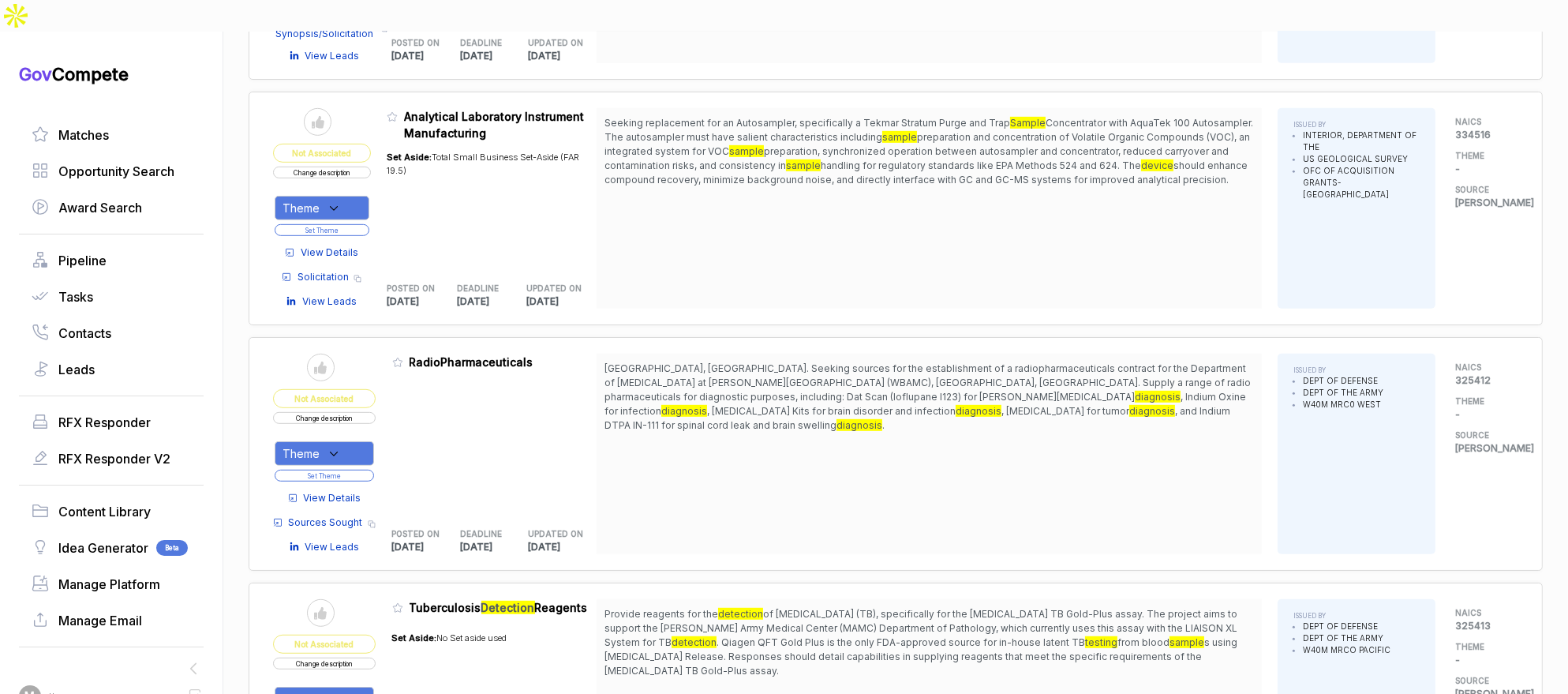
scroll to position [1189, 0]
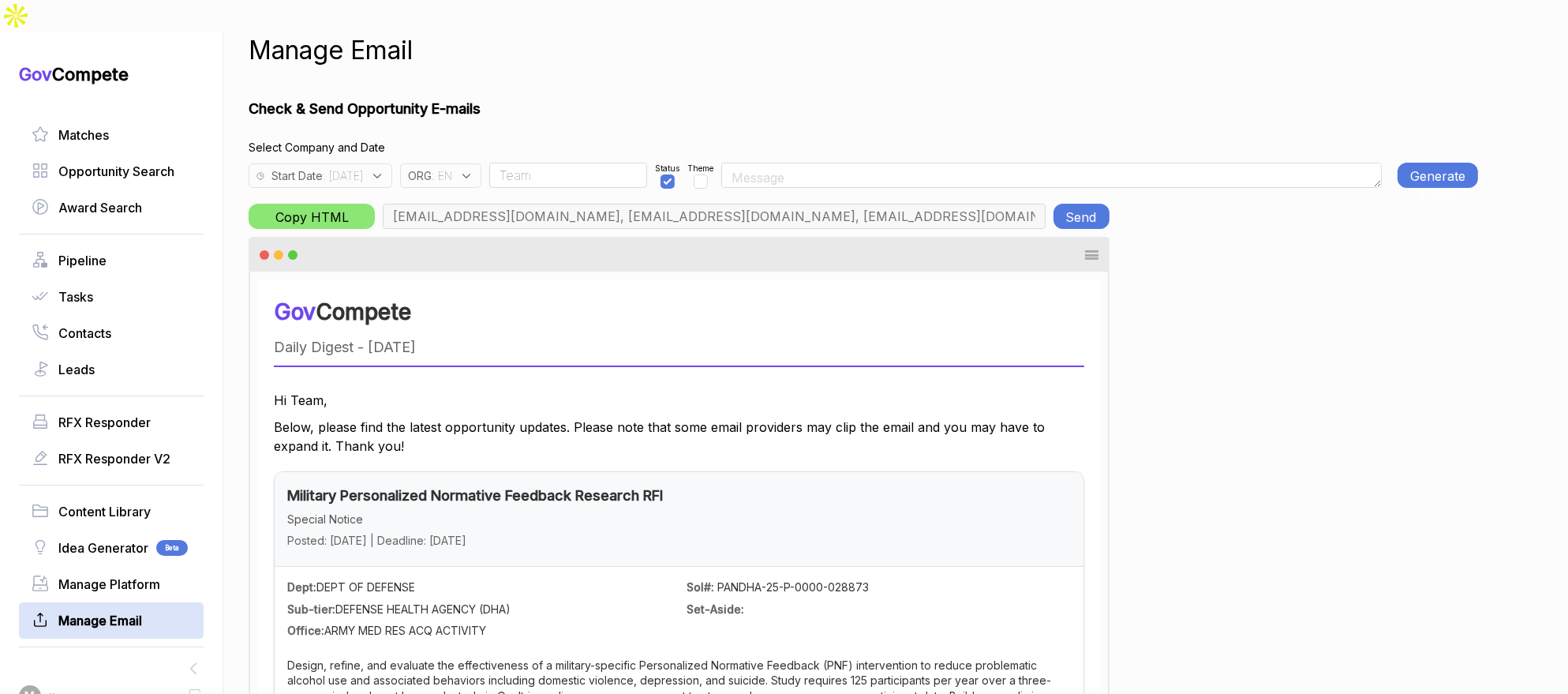
click at [351, 167] on span ": 2025-08-25" at bounding box center [343, 175] width 40 height 16
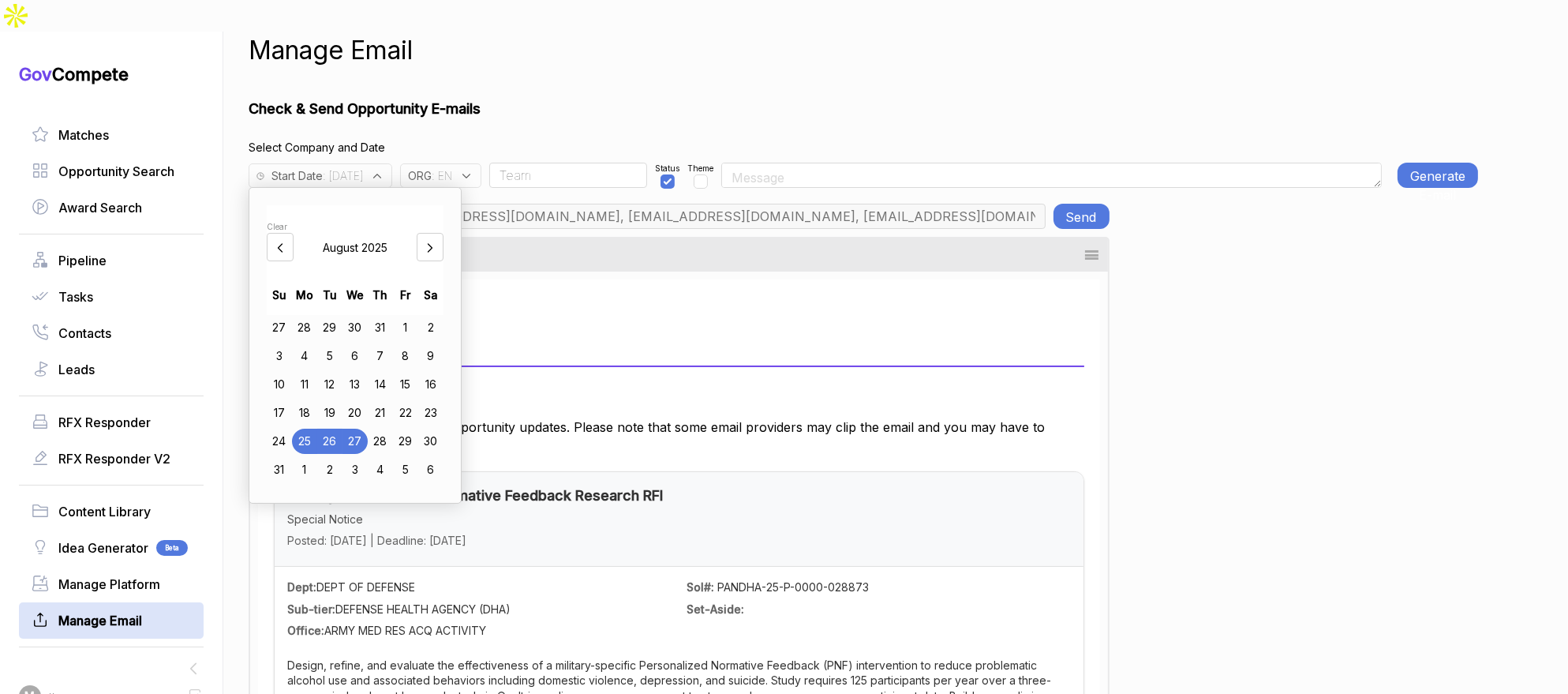
click at [317, 400] on div "18" at bounding box center [305, 412] width 25 height 25
click at [649, 63] on div "Manage Email Check & Send Opportunity E-mails Select Company and Date Start Dat…" at bounding box center [863, 379] width 1230 height 694
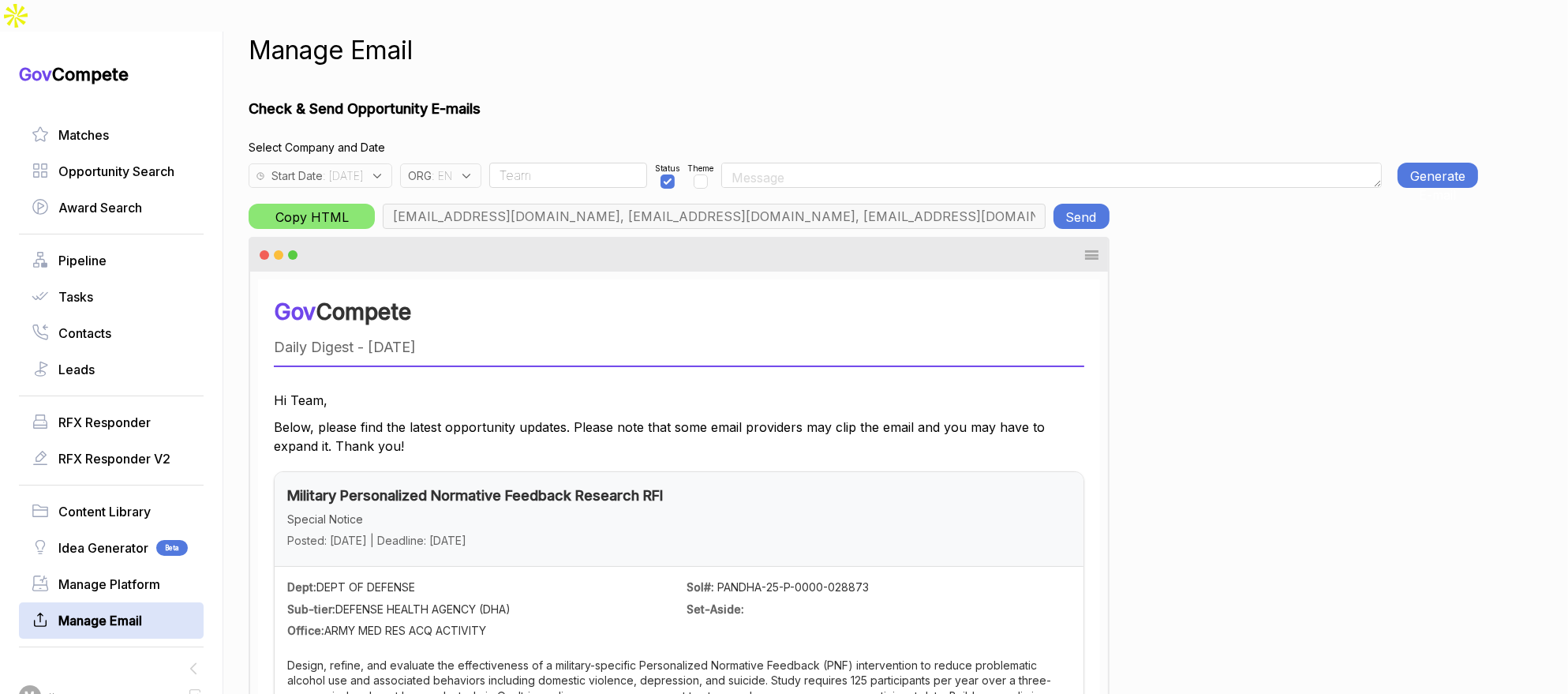
click at [363, 167] on span ": 2025-08-18" at bounding box center [343, 175] width 40 height 16
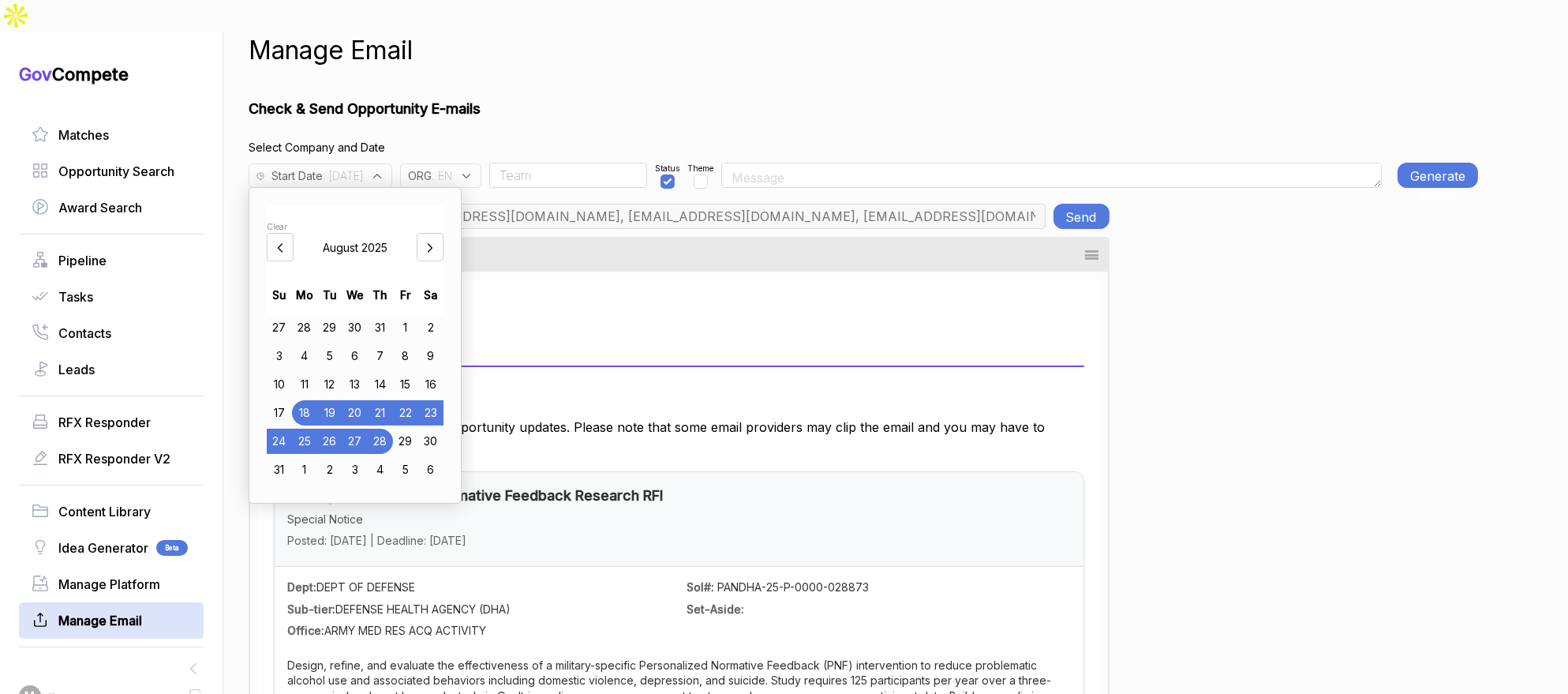
click at [342, 400] on div "19" at bounding box center [330, 412] width 25 height 25
drag, startPoint x: 615, startPoint y: 88, endPoint x: 632, endPoint y: 86, distance: 17.1
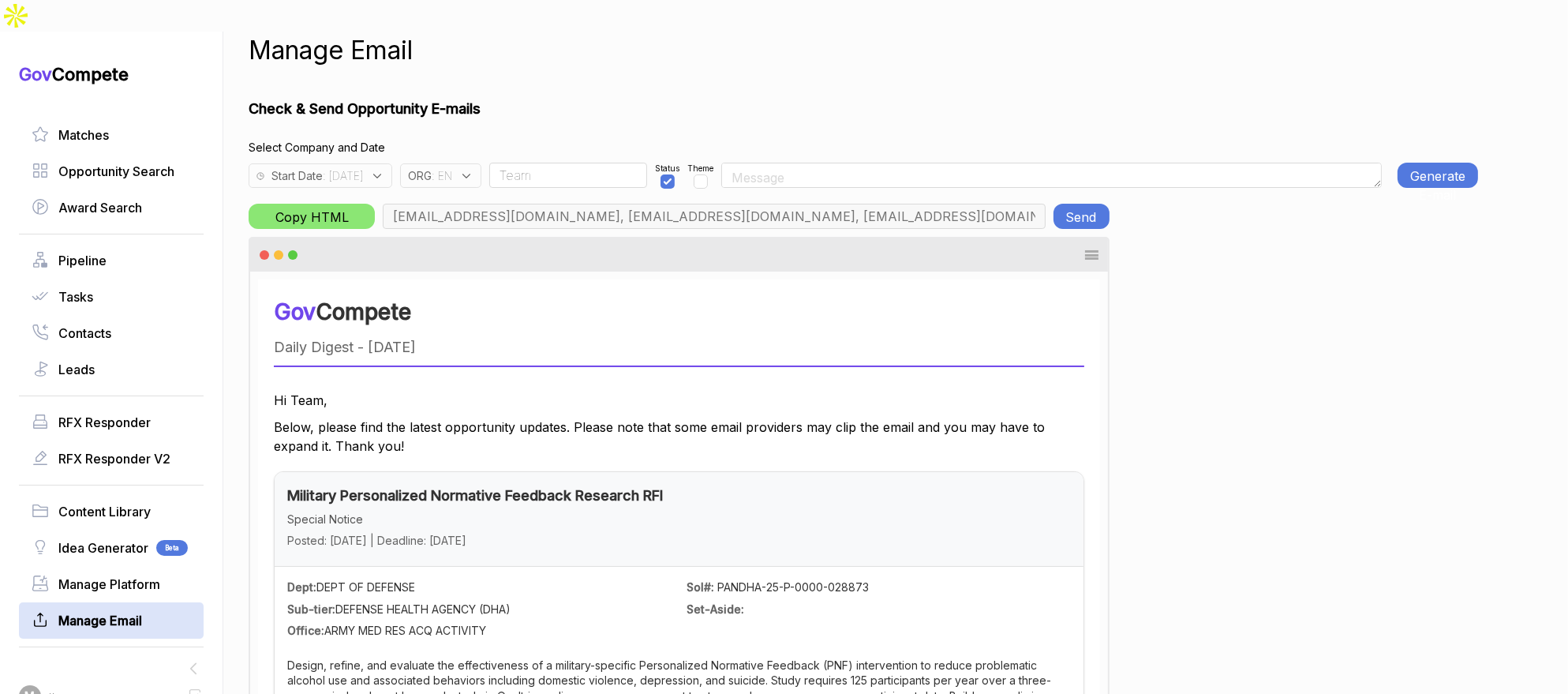
click at [1446, 162] on button "Generate E-mail" at bounding box center [1438, 175] width 81 height 25
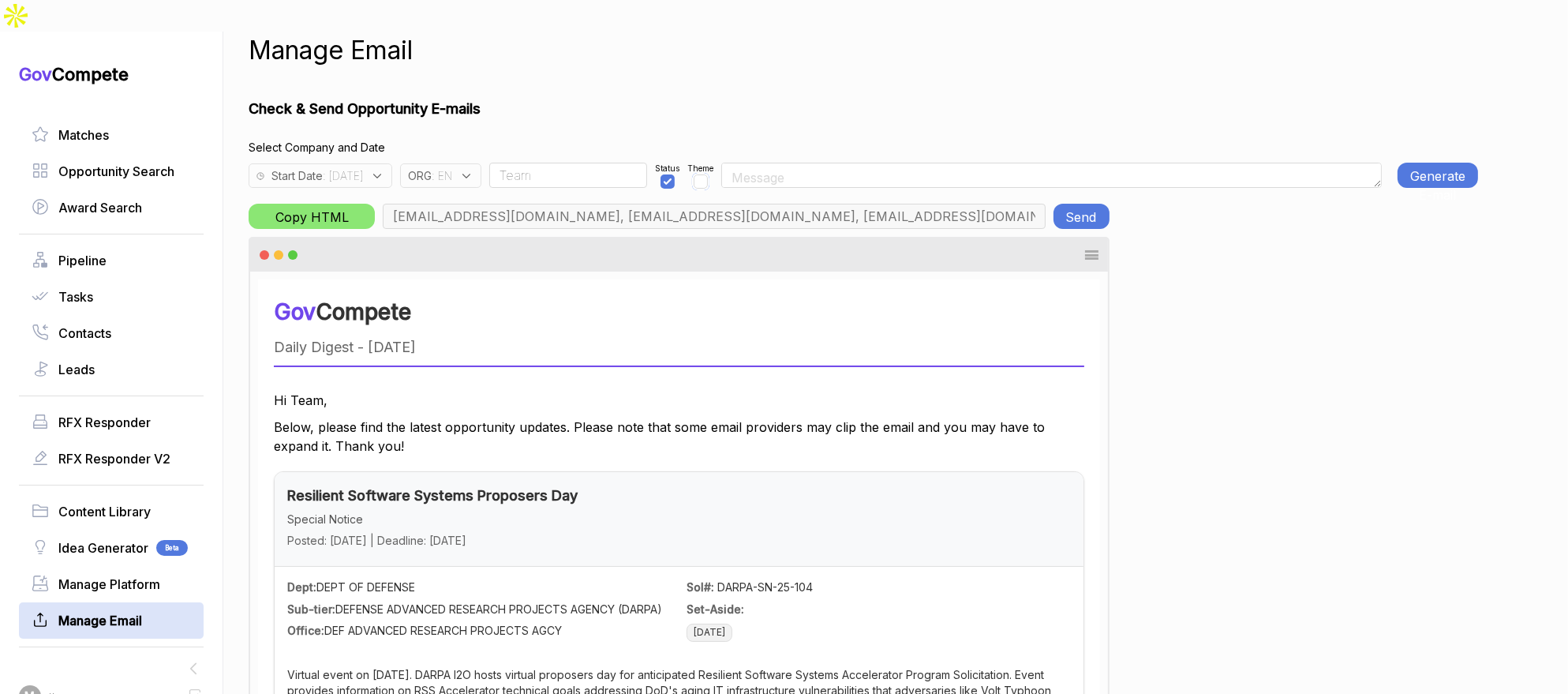
click at [708, 174] on input "checkbox" at bounding box center [701, 181] width 14 height 14
checkbox input "true"
click at [489, 156] on div "ORG : EN" at bounding box center [444, 172] width 89 height 33
click at [482, 163] on div "ORG : EN" at bounding box center [440, 175] width 82 height 24
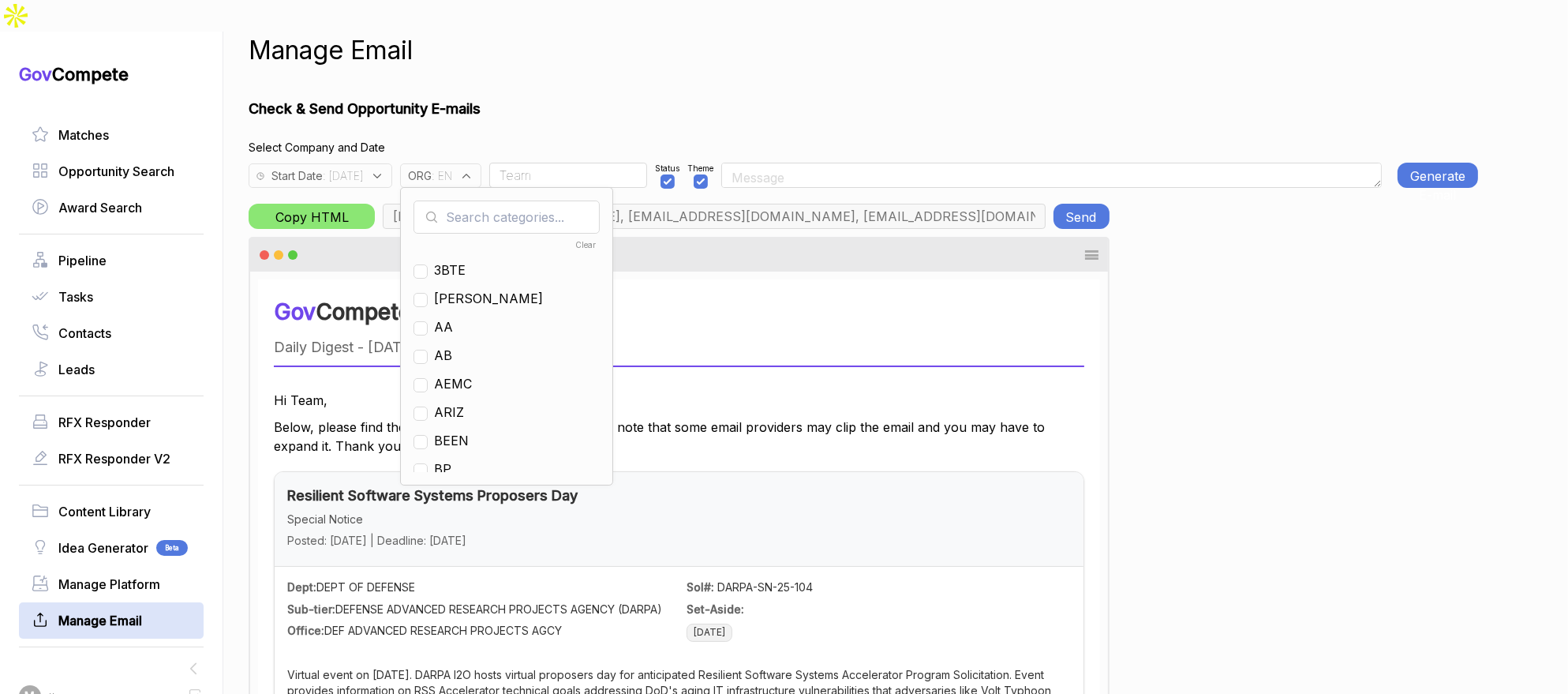
click at [516, 201] on input "text" at bounding box center [507, 217] width 187 height 33
drag, startPoint x: 469, startPoint y: 324, endPoint x: 479, endPoint y: 307, distance: 19.7
click at [452, 346] on span "EN" at bounding box center [443, 356] width 18 height 19
checkbox input "false"
click at [500, 201] on input "e" at bounding box center [507, 217] width 187 height 33
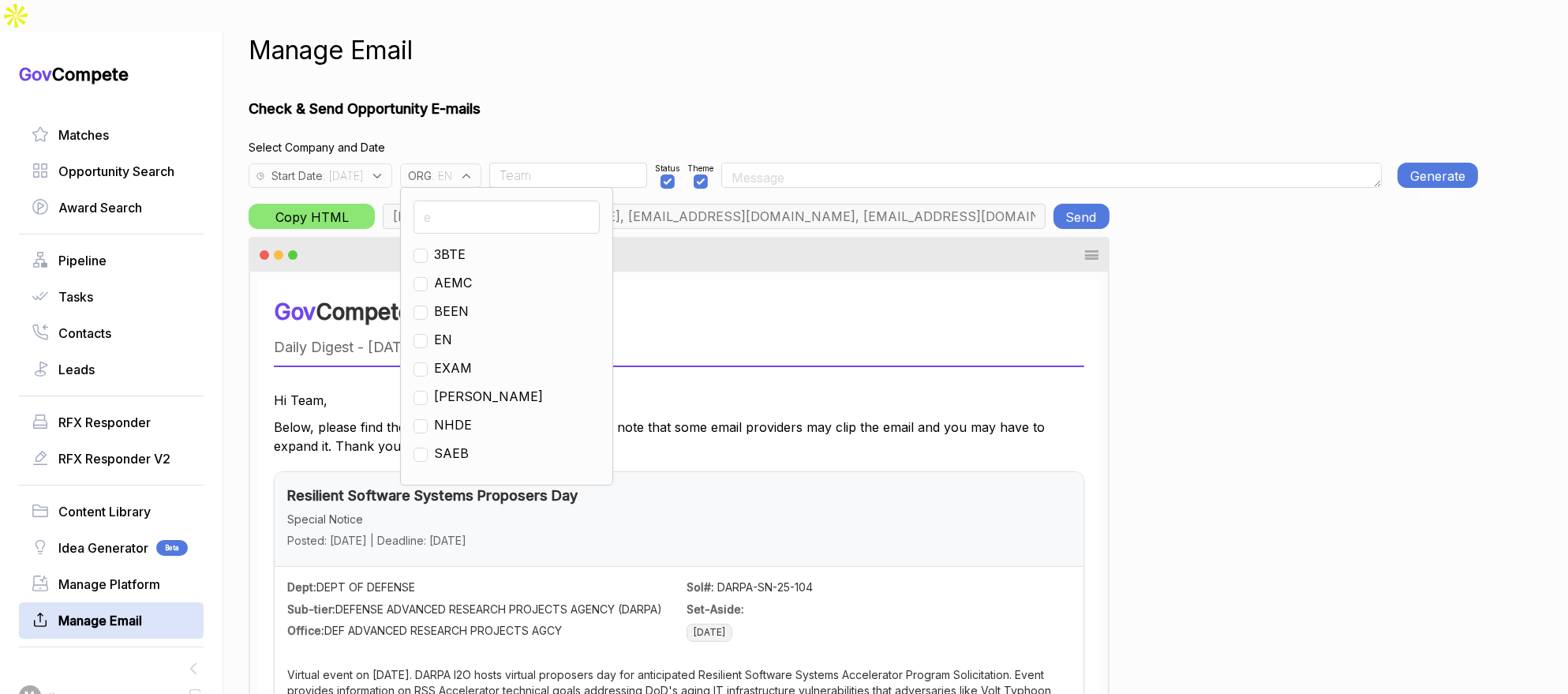
click at [500, 201] on input "e" at bounding box center [507, 217] width 187 height 33
type input "mh"
drag, startPoint x: 487, startPoint y: 219, endPoint x: 552, endPoint y: 141, distance: 101.5
click at [457, 245] on span "MH" at bounding box center [445, 255] width 22 height 19
checkbox input "true"
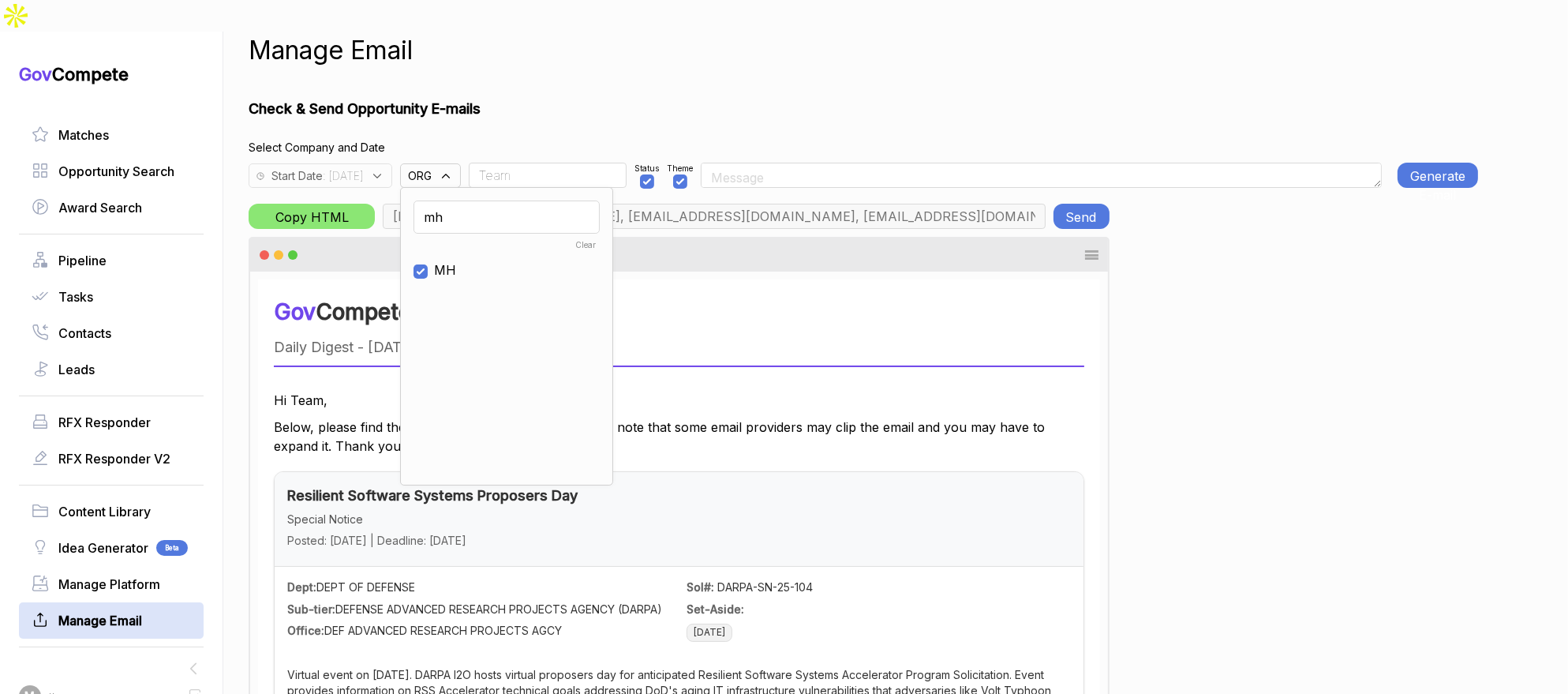
drag, startPoint x: 619, startPoint y: 95, endPoint x: 688, endPoint y: 94, distance: 69.0
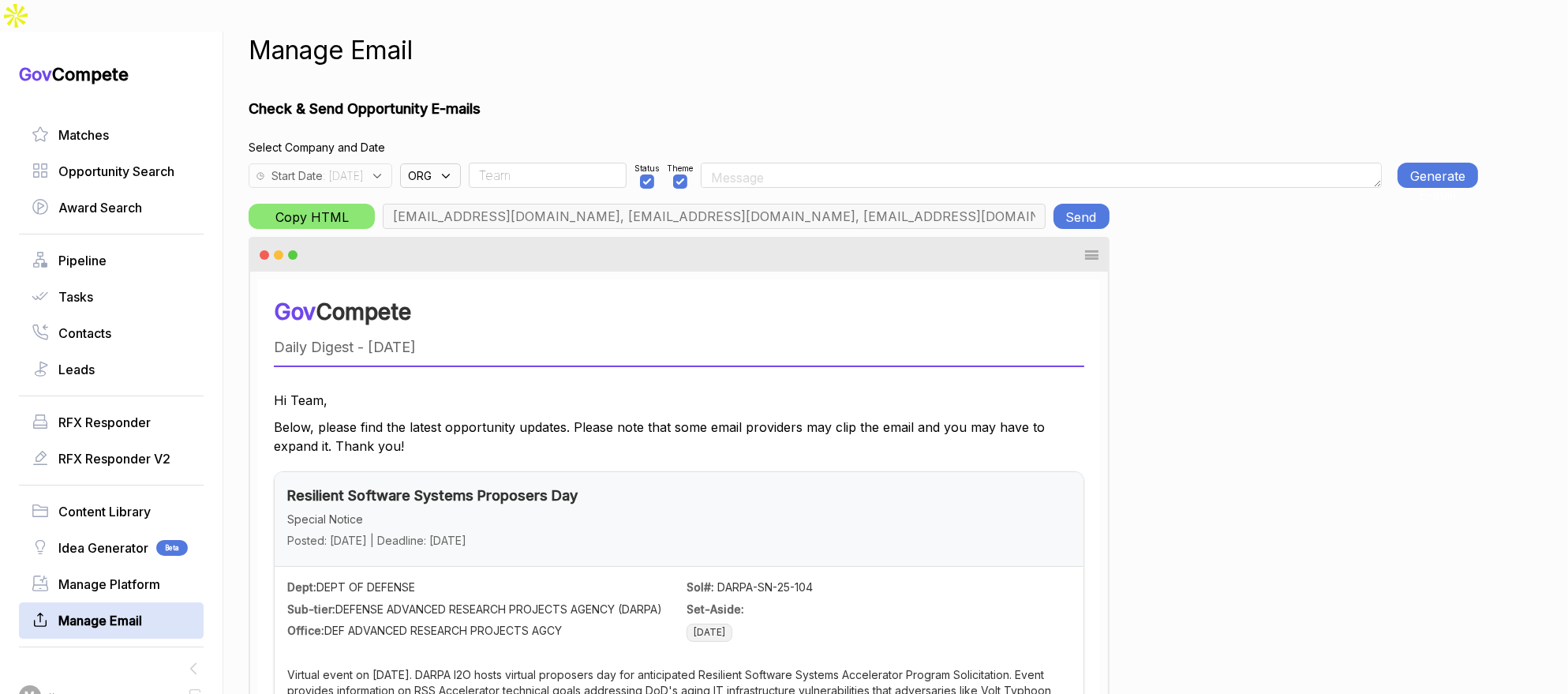
type input "aaron.dyer@mtnhorse.com, bill.allen@mtnhorse.com, max@macronometry.com, jeffrey…"
click at [1424, 162] on button "Generate E-mail" at bounding box center [1438, 175] width 81 height 25
click at [1432, 162] on button "Generate E-mail" at bounding box center [1438, 175] width 81 height 25
click at [1095, 204] on button "Send" at bounding box center [1082, 216] width 56 height 25
